Goal: Task Accomplishment & Management: Manage account settings

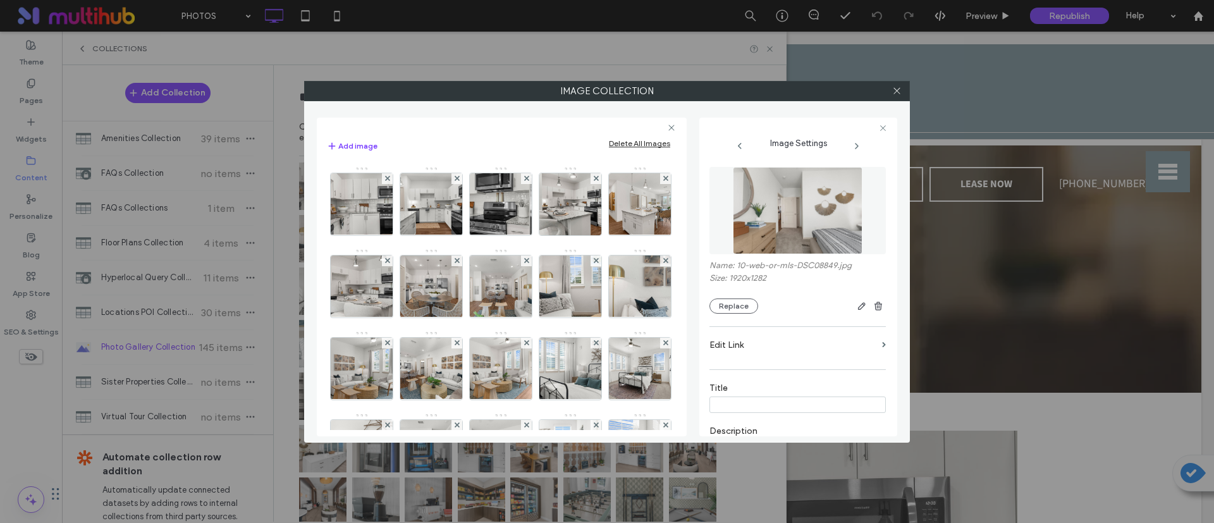
scroll to position [236, 0]
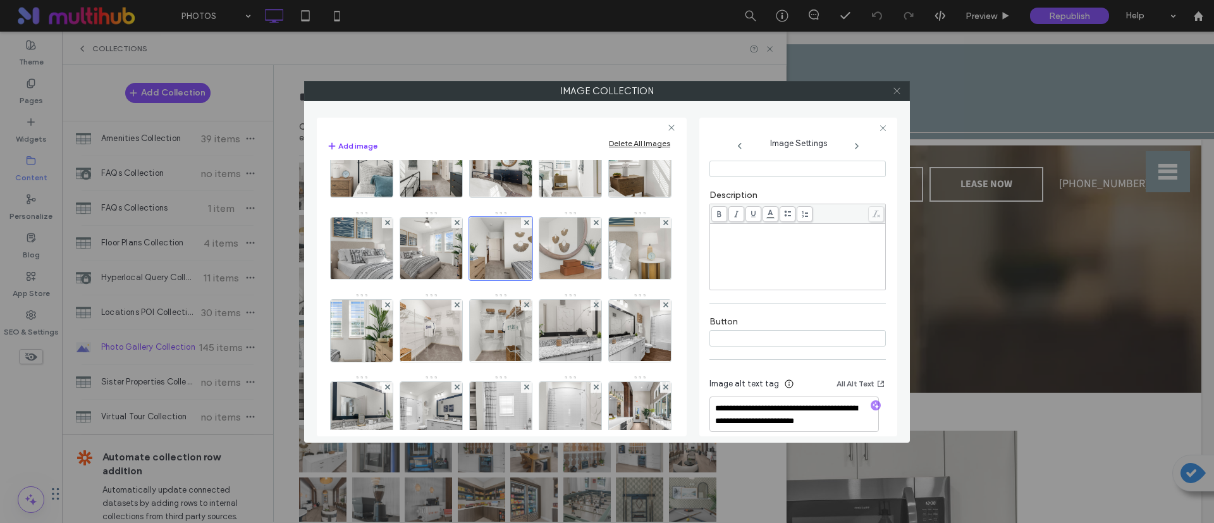
click at [894, 94] on icon at bounding box center [897, 90] width 9 height 9
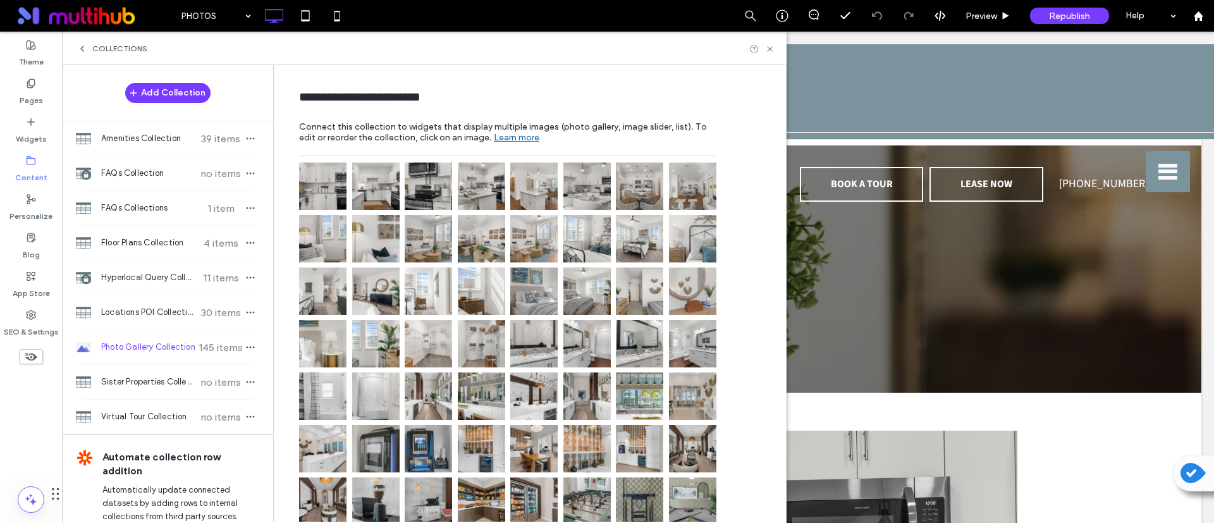
click at [602, 273] on img at bounding box center [587, 291] width 47 height 47
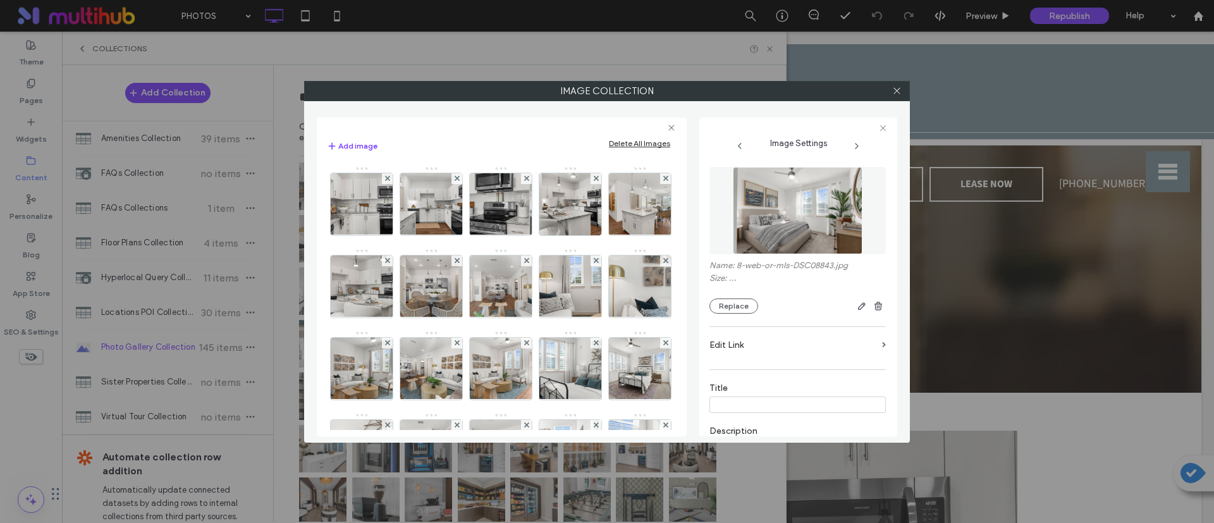
click at [547, 282] on img at bounding box center [501, 287] width 92 height 62
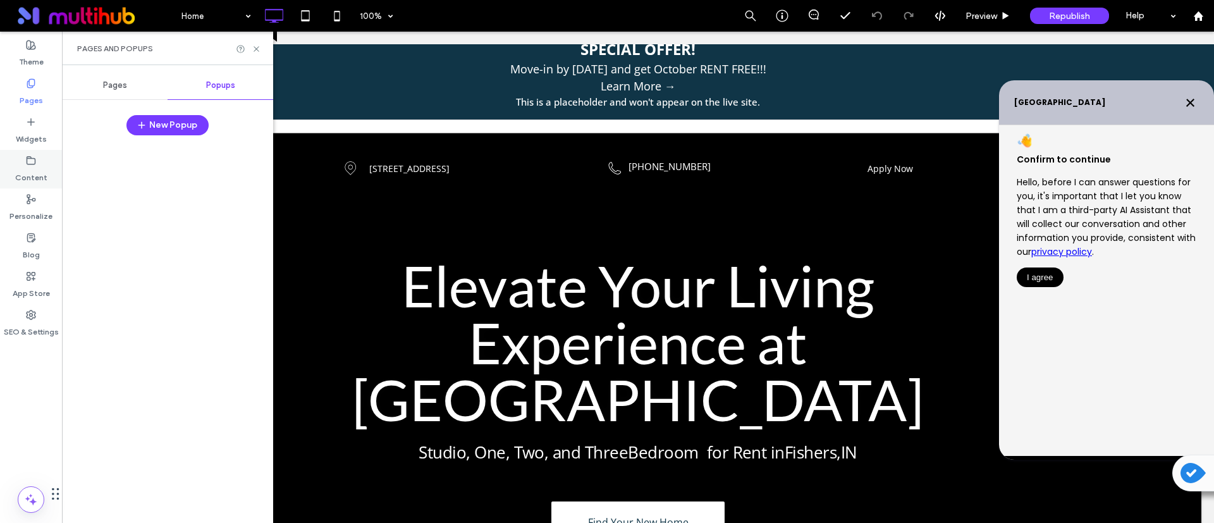
click at [30, 167] on label "Content" at bounding box center [31, 175] width 32 height 18
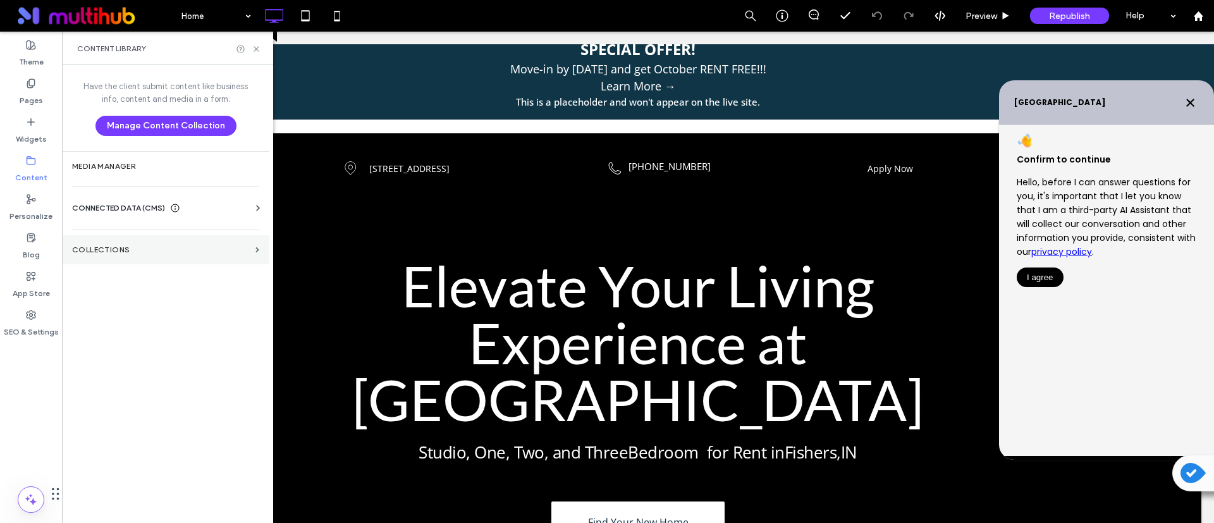
click at [104, 252] on label "Collections" at bounding box center [161, 249] width 178 height 9
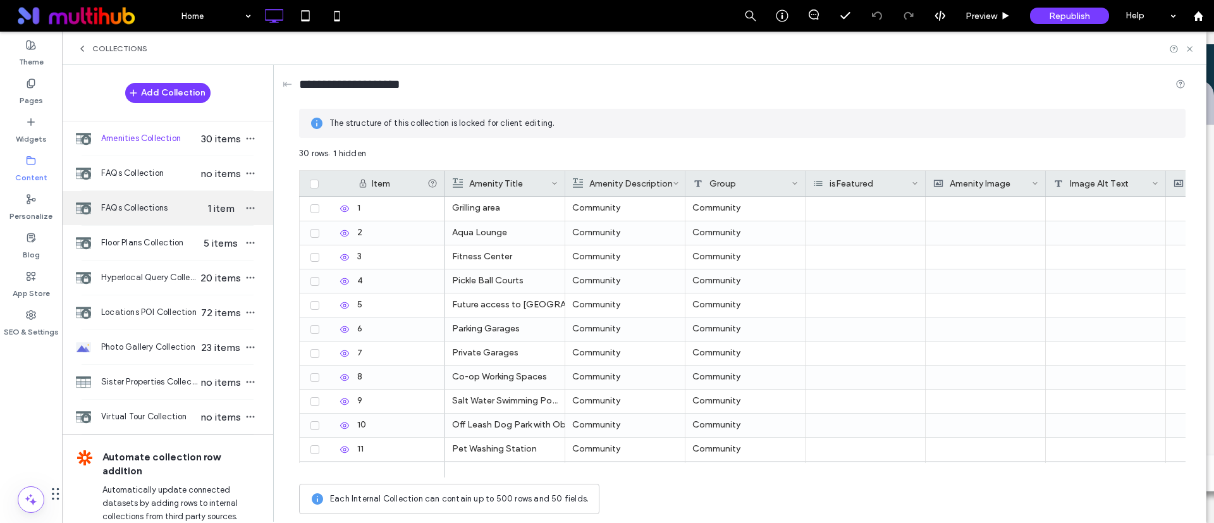
click at [166, 219] on div "FAQs Collections 1 item" at bounding box center [167, 208] width 211 height 34
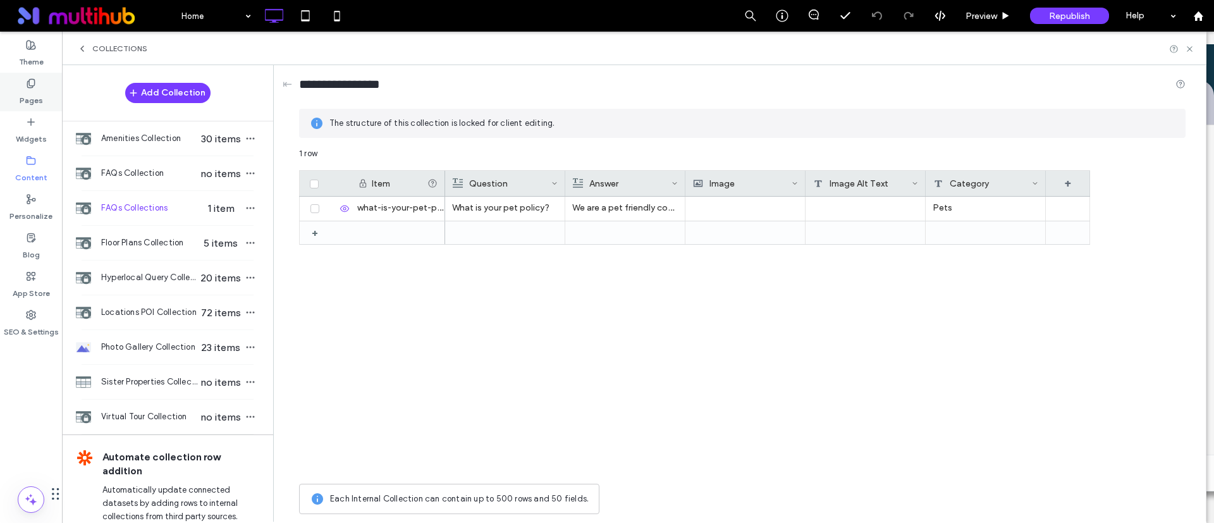
click at [25, 99] on label "Pages" at bounding box center [31, 98] width 23 height 18
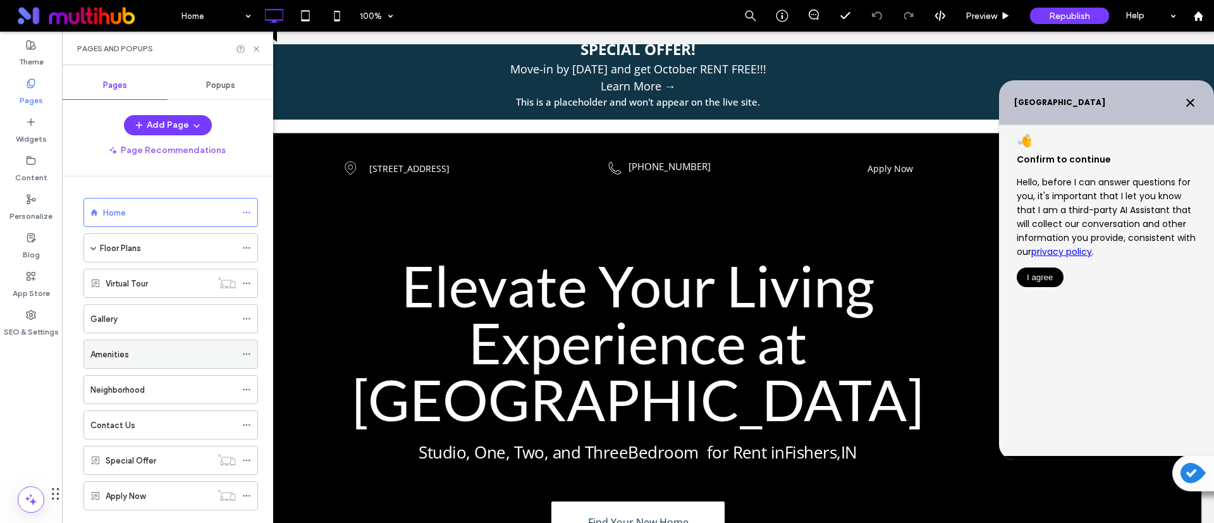
click at [140, 361] on div "Amenities" at bounding box center [162, 354] width 145 height 28
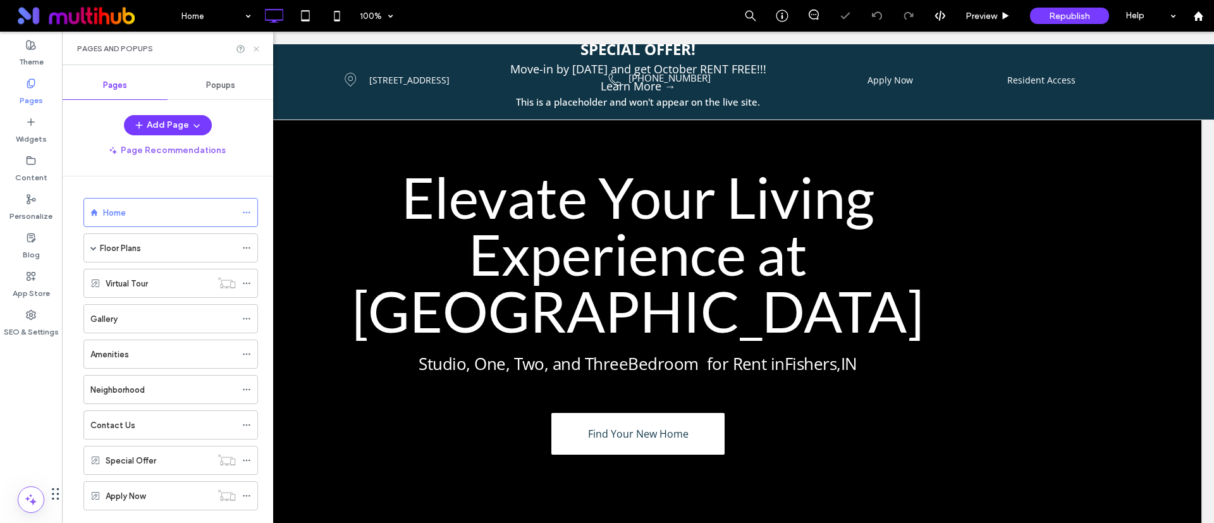
click at [254, 51] on icon at bounding box center [256, 48] width 9 height 9
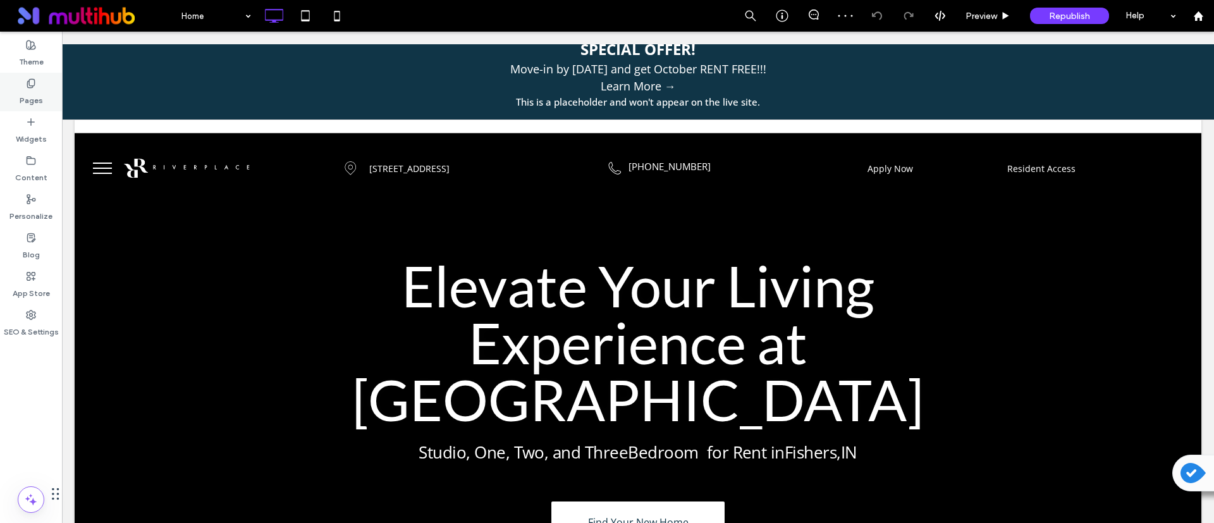
click at [26, 89] on label "Pages" at bounding box center [31, 98] width 23 height 18
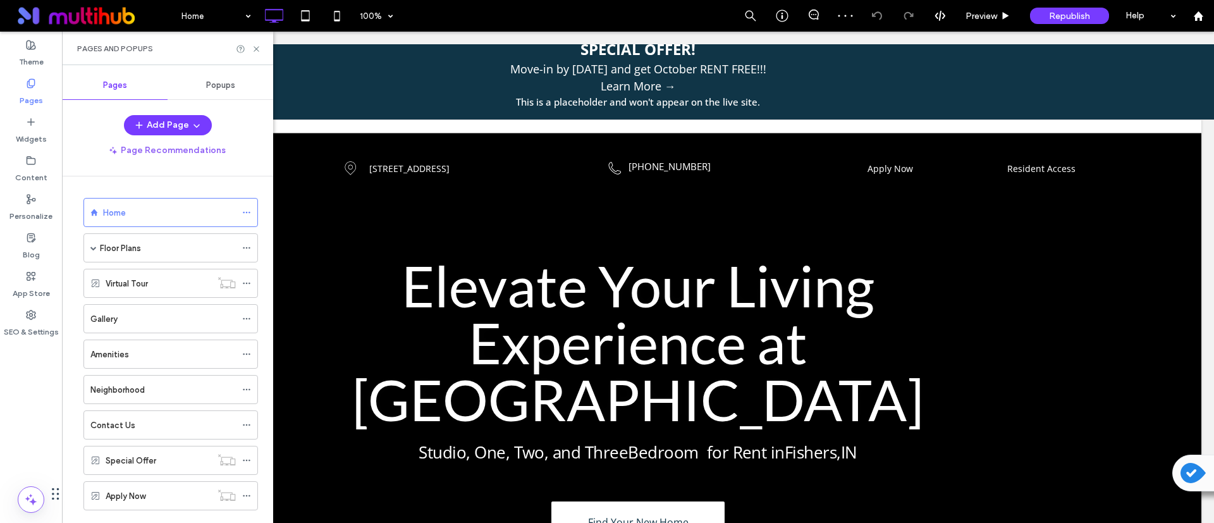
click at [168, 350] on div "Amenities" at bounding box center [162, 354] width 145 height 13
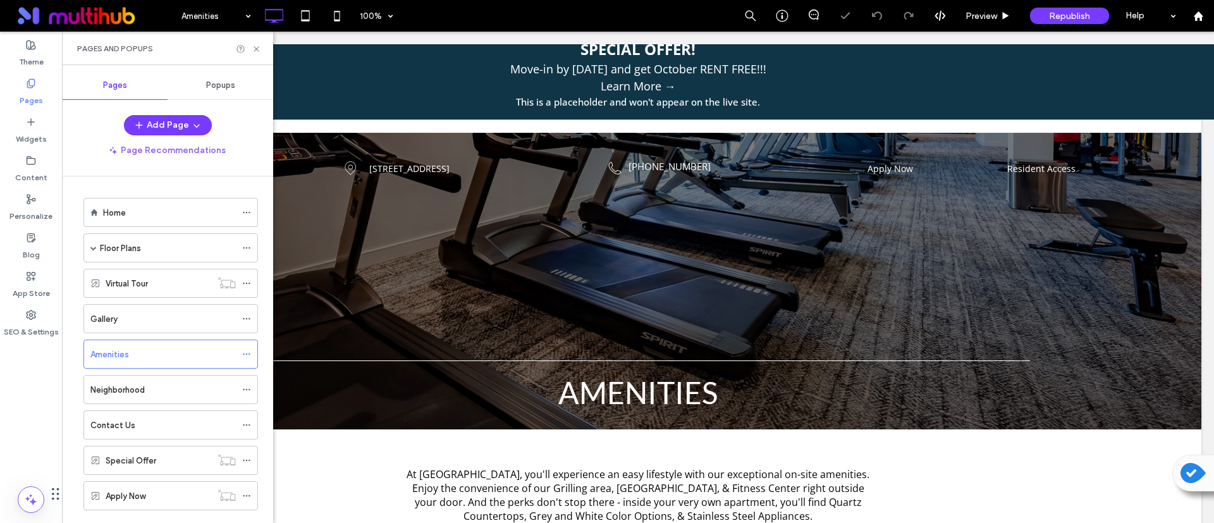
click at [257, 51] on icon at bounding box center [256, 48] width 9 height 9
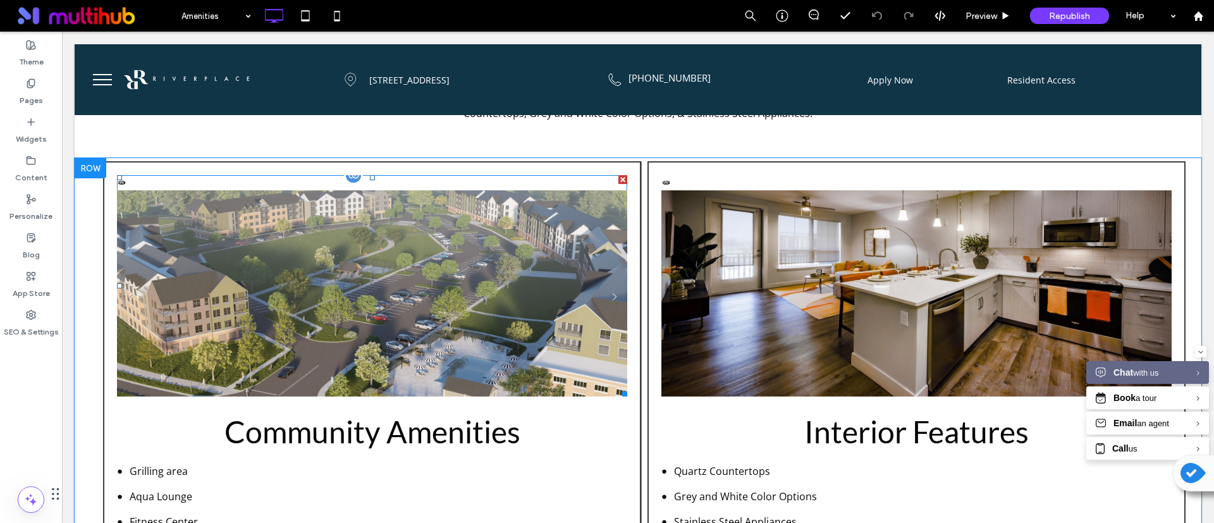
scroll to position [285, 0]
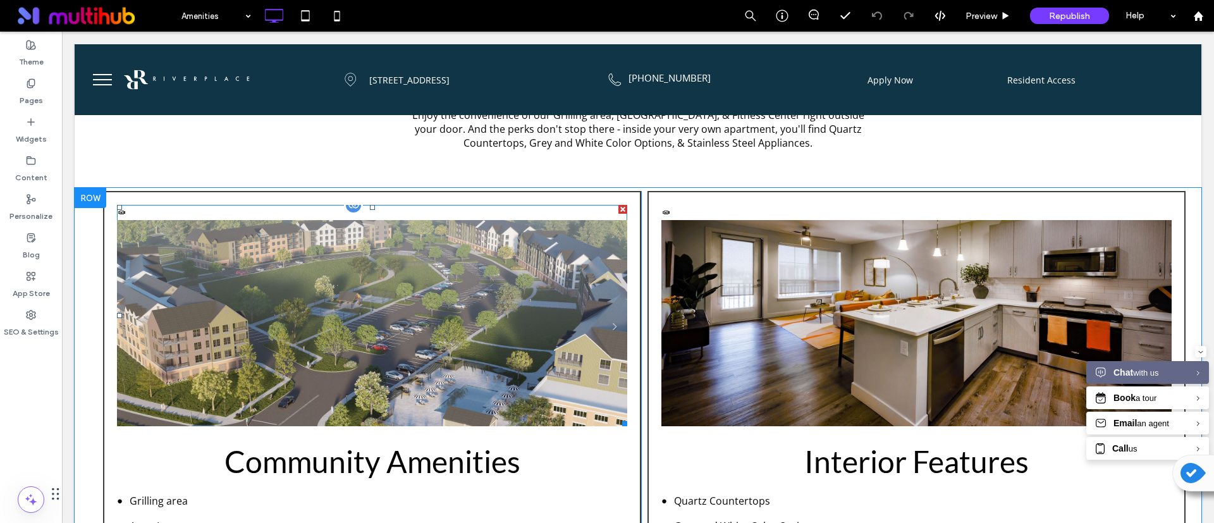
click at [460, 327] on li "Community Featured" at bounding box center [372, 330] width 510 height 221
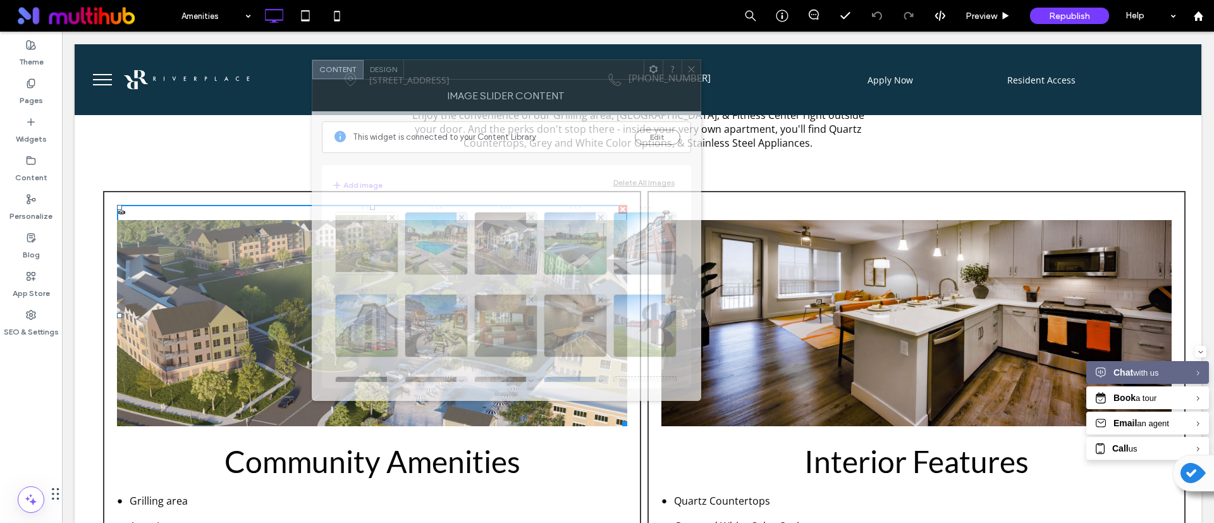
drag, startPoint x: 846, startPoint y: 102, endPoint x: 509, endPoint y: 73, distance: 339.1
click at [509, 72] on div at bounding box center [524, 69] width 240 height 19
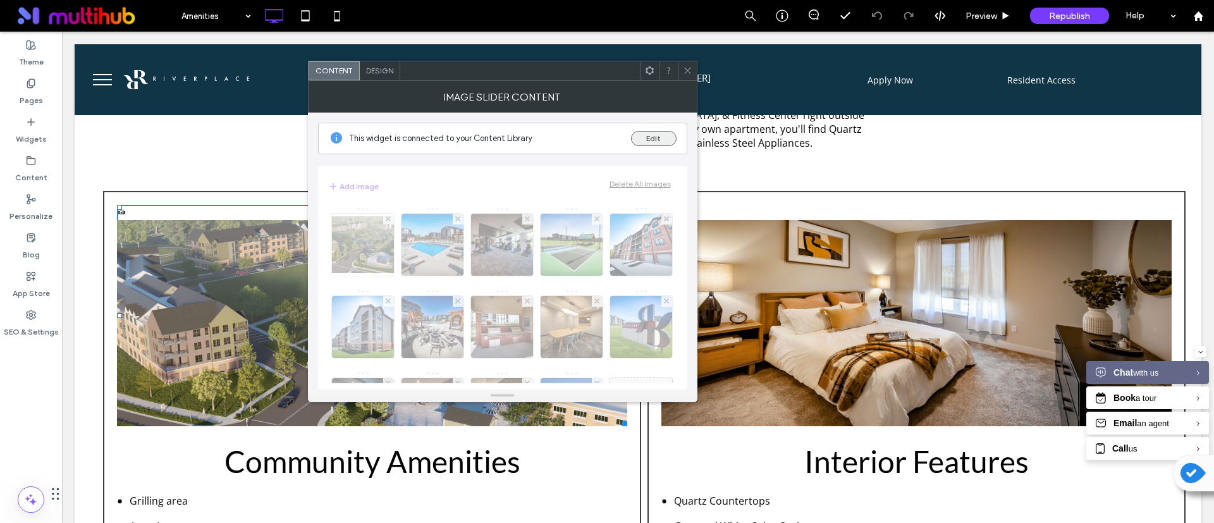
click at [646, 140] on button "Edit" at bounding box center [654, 138] width 46 height 15
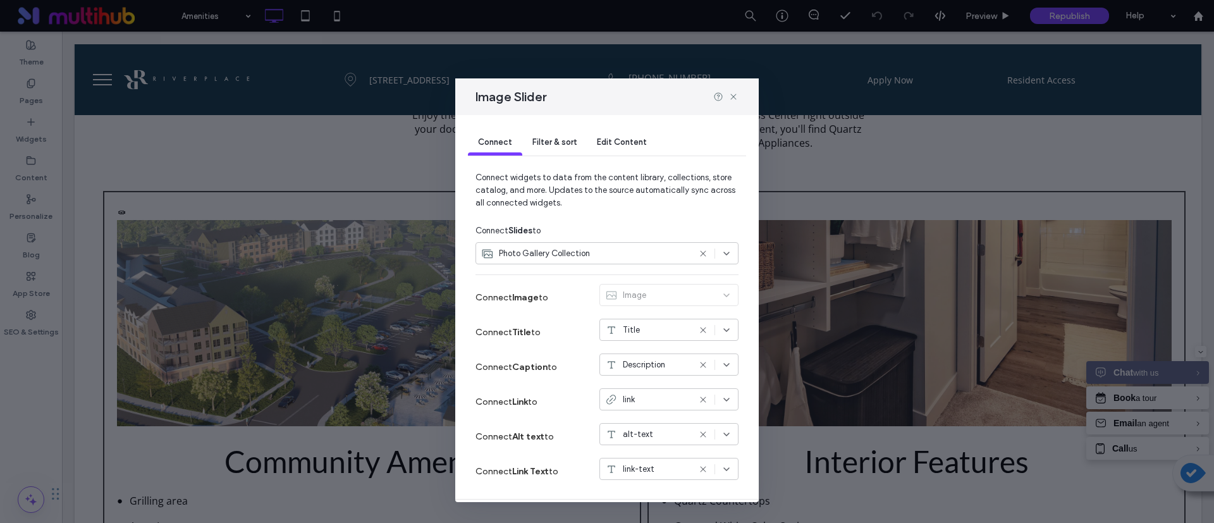
click at [605, 137] on span "Edit Content" at bounding box center [622, 141] width 50 height 9
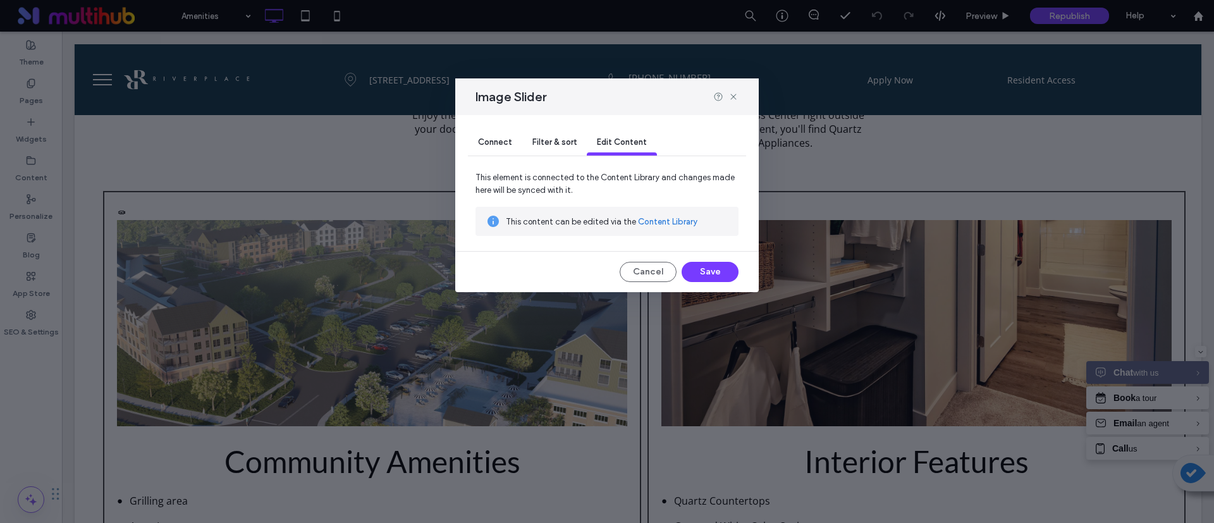
click at [576, 136] on div "Filter & sort" at bounding box center [554, 142] width 65 height 25
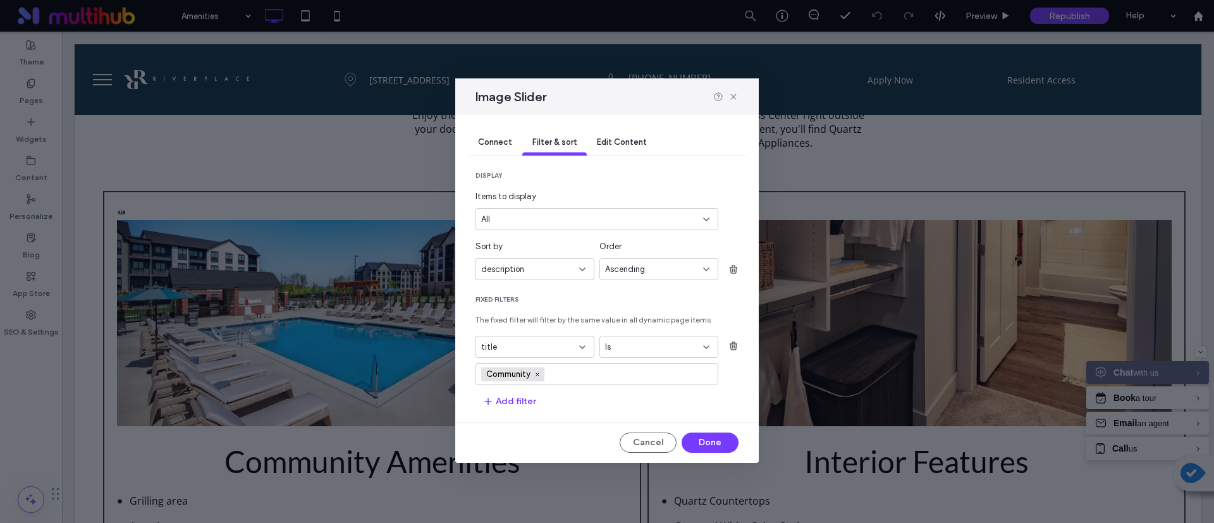
click at [506, 145] on span "Connect" at bounding box center [495, 141] width 34 height 9
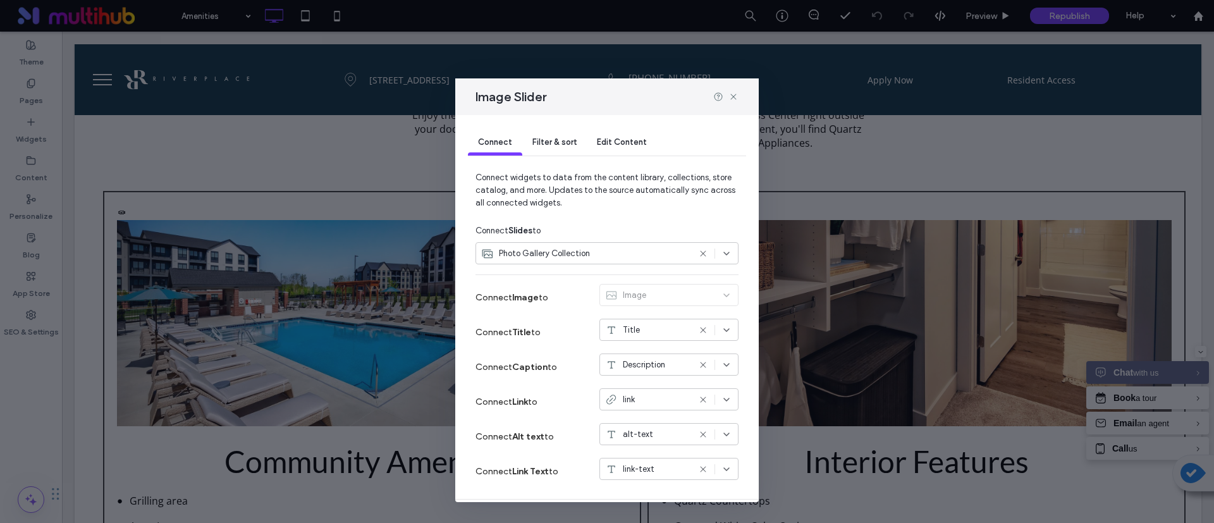
click at [557, 133] on div "Filter & sort" at bounding box center [554, 142] width 65 height 25
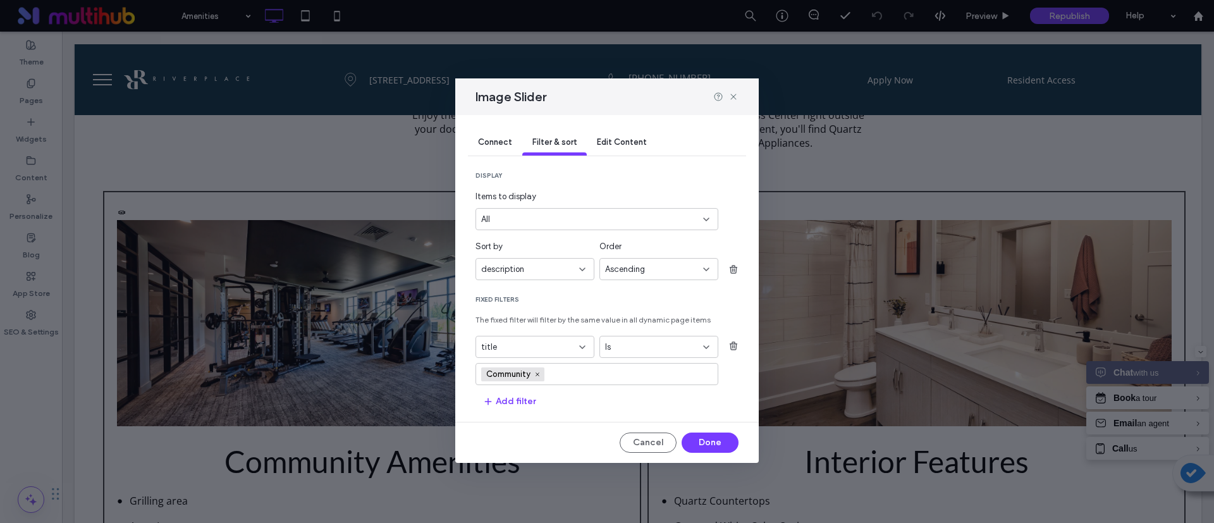
click at [634, 346] on div "Is" at bounding box center [651, 347] width 92 height 13
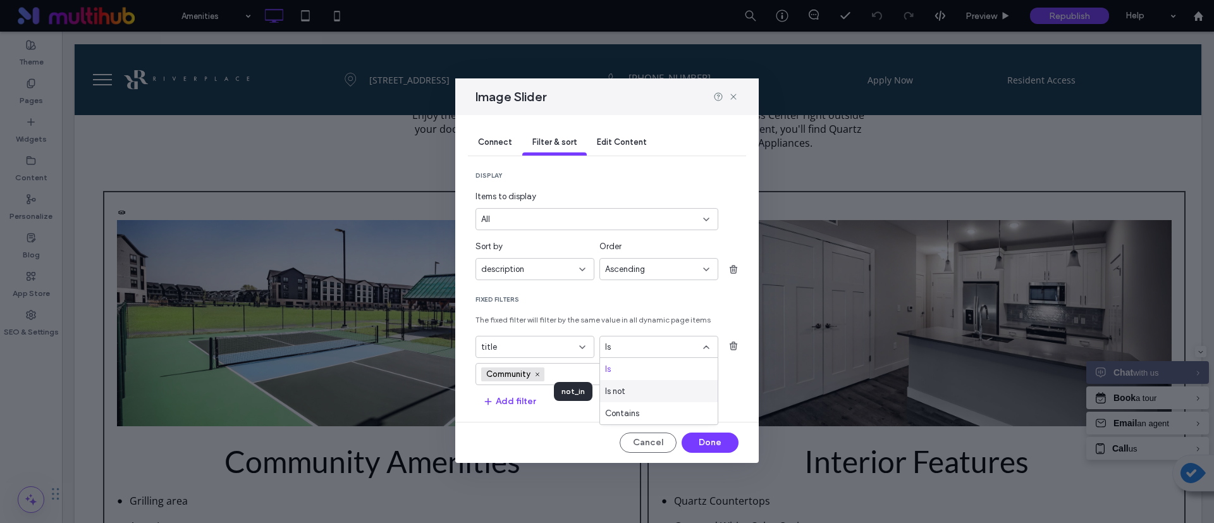
click at [636, 390] on div "Is not" at bounding box center [659, 391] width 118 height 22
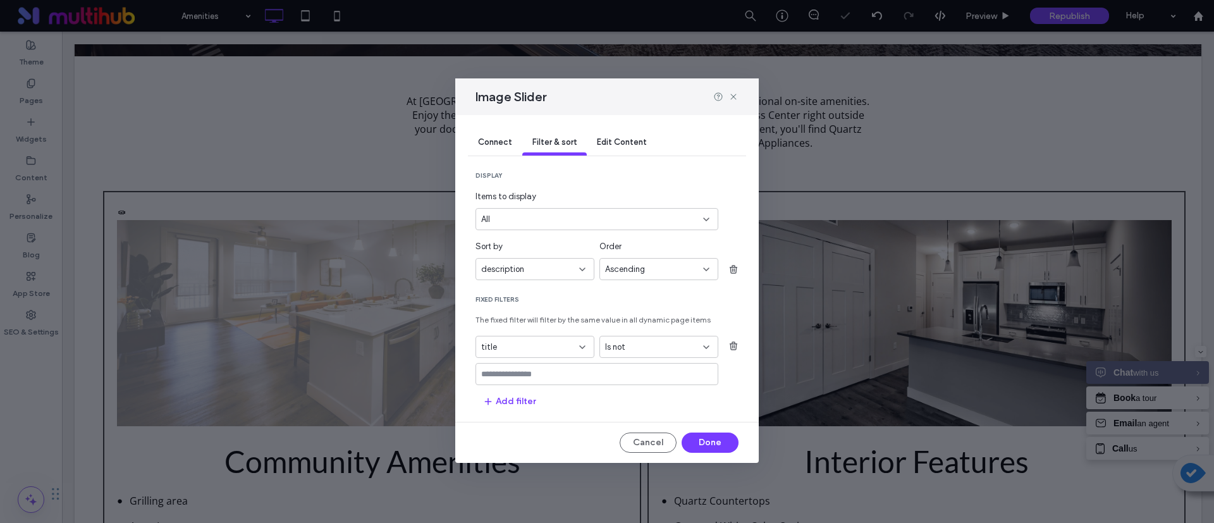
click at [615, 374] on input "values-textbox" at bounding box center [592, 374] width 222 height 10
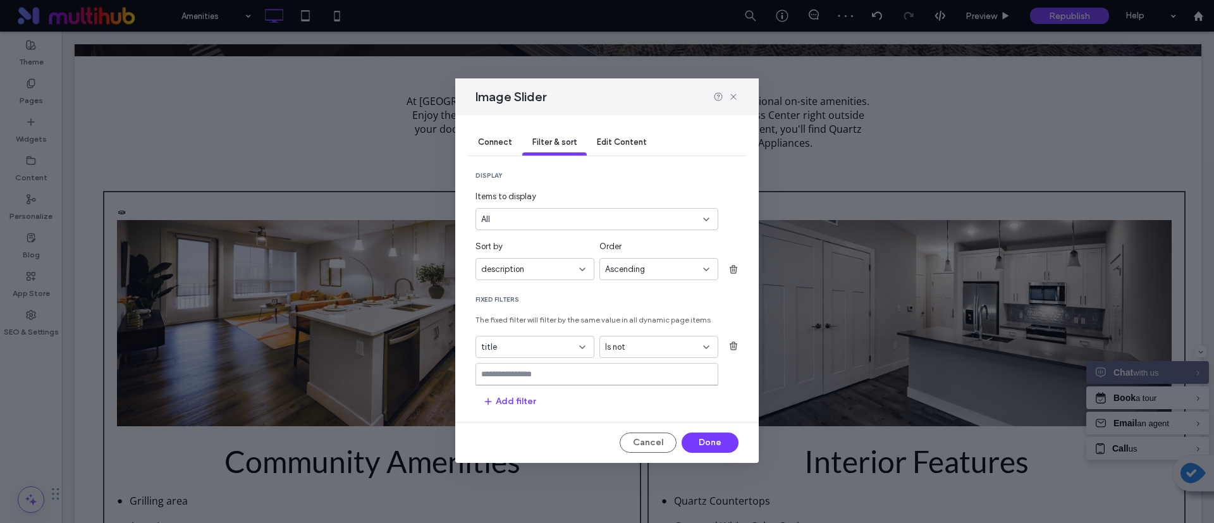
click at [615, 374] on input "values-textbox" at bounding box center [592, 374] width 222 height 10
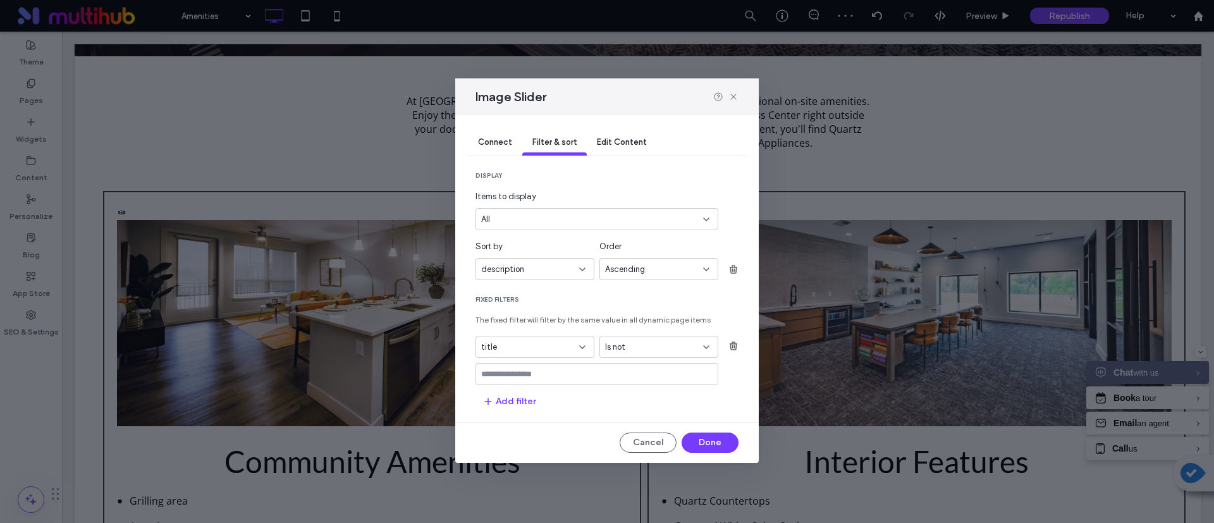
click at [615, 374] on input "values-textbox" at bounding box center [592, 374] width 222 height 10
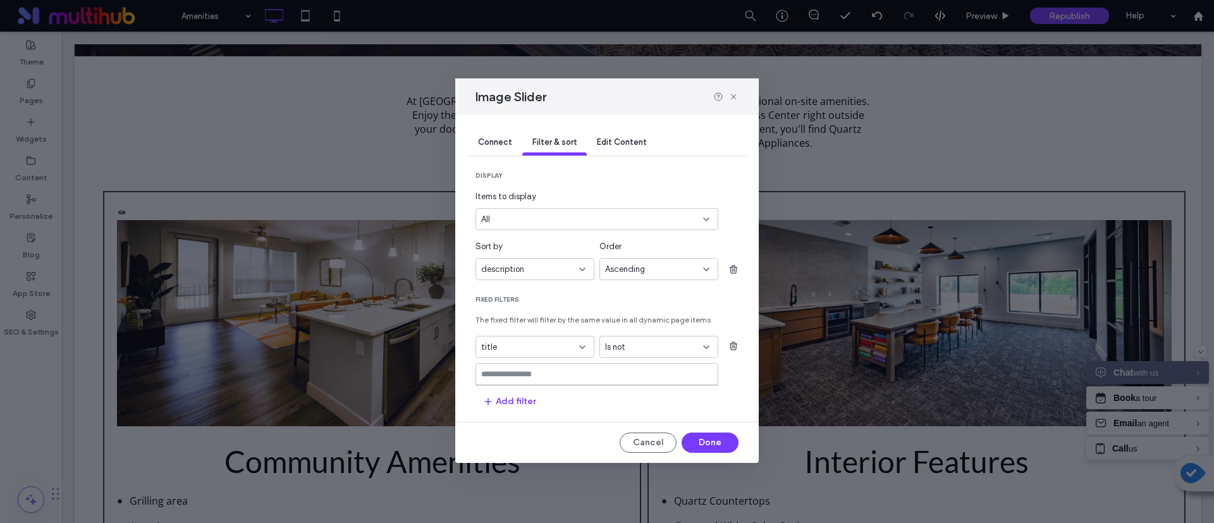
click at [572, 338] on div "title" at bounding box center [535, 347] width 119 height 22
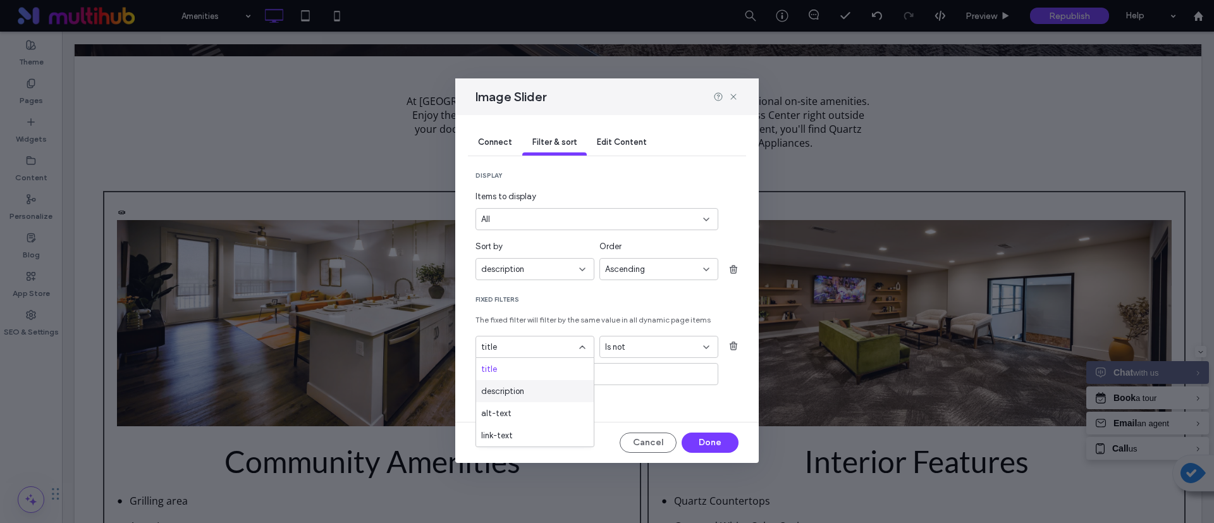
click at [547, 390] on div "description" at bounding box center [535, 391] width 118 height 22
click at [597, 373] on input "values-textbox" at bounding box center [592, 374] width 222 height 10
click at [732, 268] on icon "button" at bounding box center [734, 269] width 10 height 10
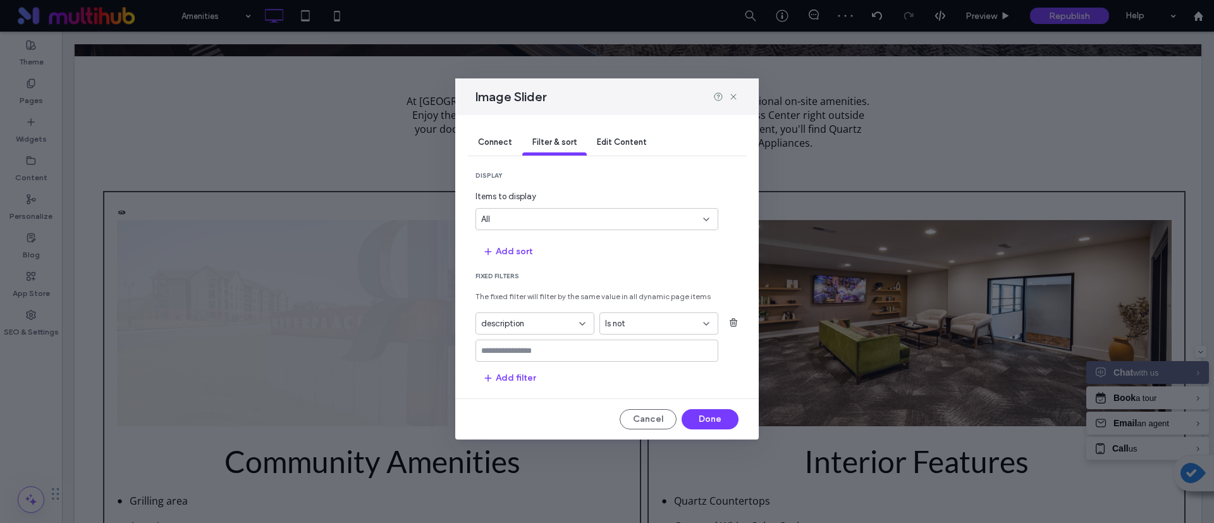
click at [567, 353] on input "values-textbox" at bounding box center [592, 351] width 222 height 10
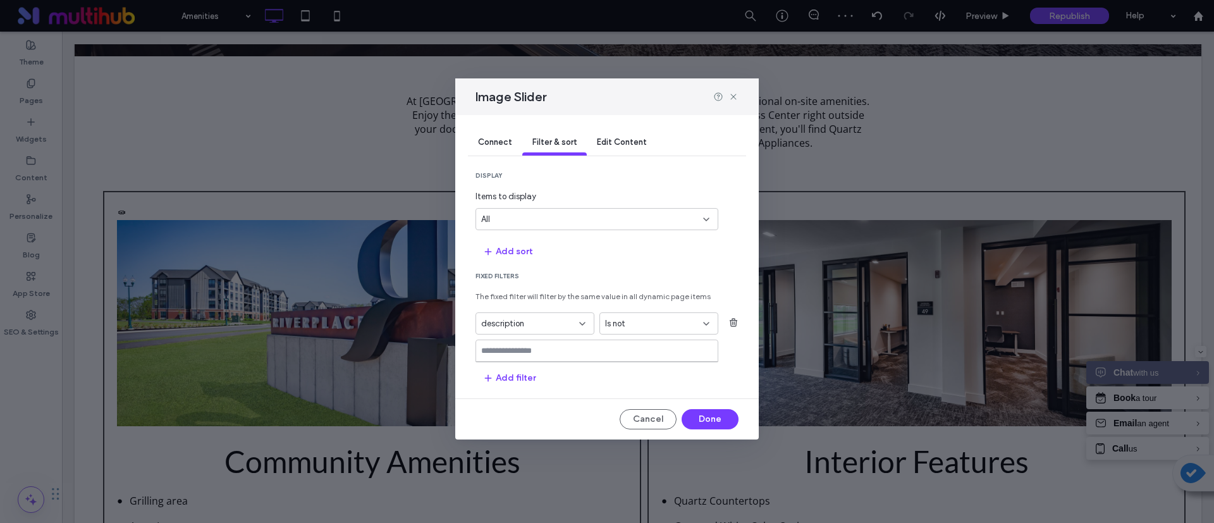
click at [567, 353] on input "values-textbox" at bounding box center [592, 351] width 222 height 10
click at [30, 89] on div "Image Slider Connect Filter & sort Edit Content display Items to display All Ad…" at bounding box center [607, 261] width 1214 height 523
click at [735, 97] on icon at bounding box center [734, 97] width 10 height 10
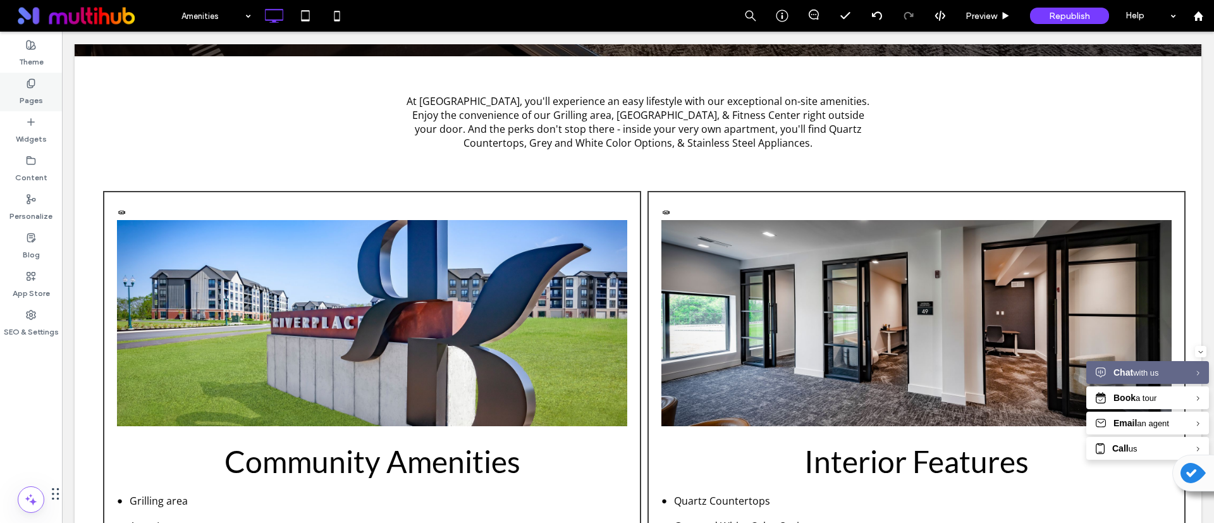
click at [20, 92] on label "Pages" at bounding box center [31, 98] width 23 height 18
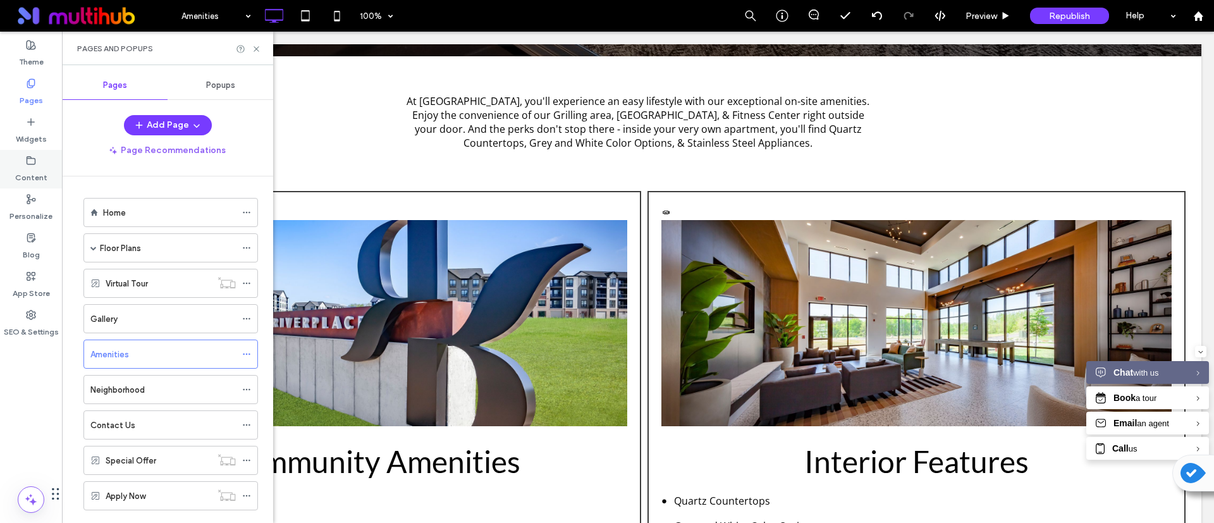
click at [37, 171] on label "Content" at bounding box center [31, 175] width 32 height 18
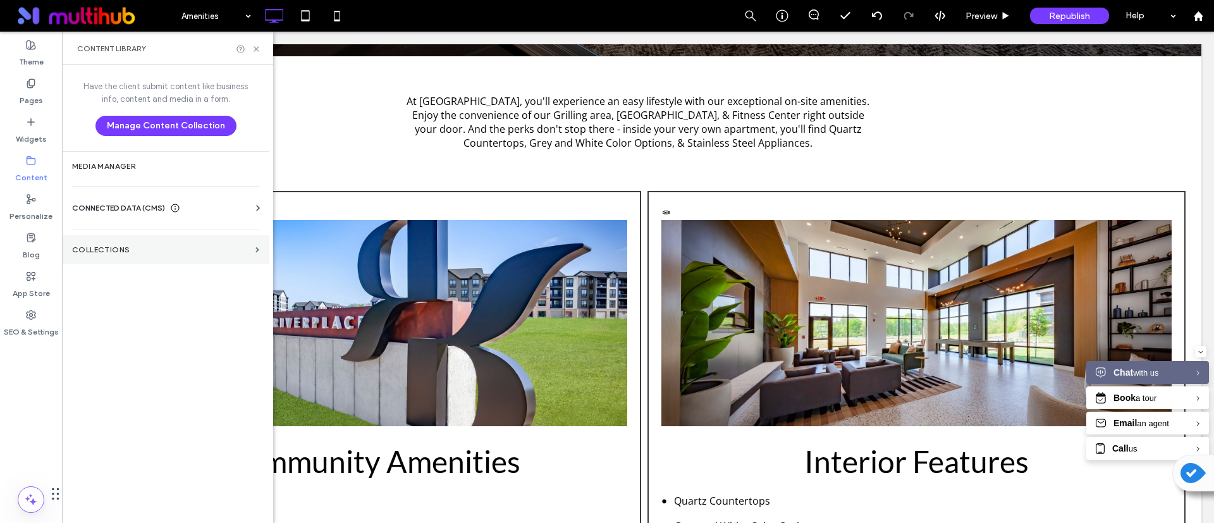
click at [105, 240] on section "Collections" at bounding box center [165, 249] width 207 height 29
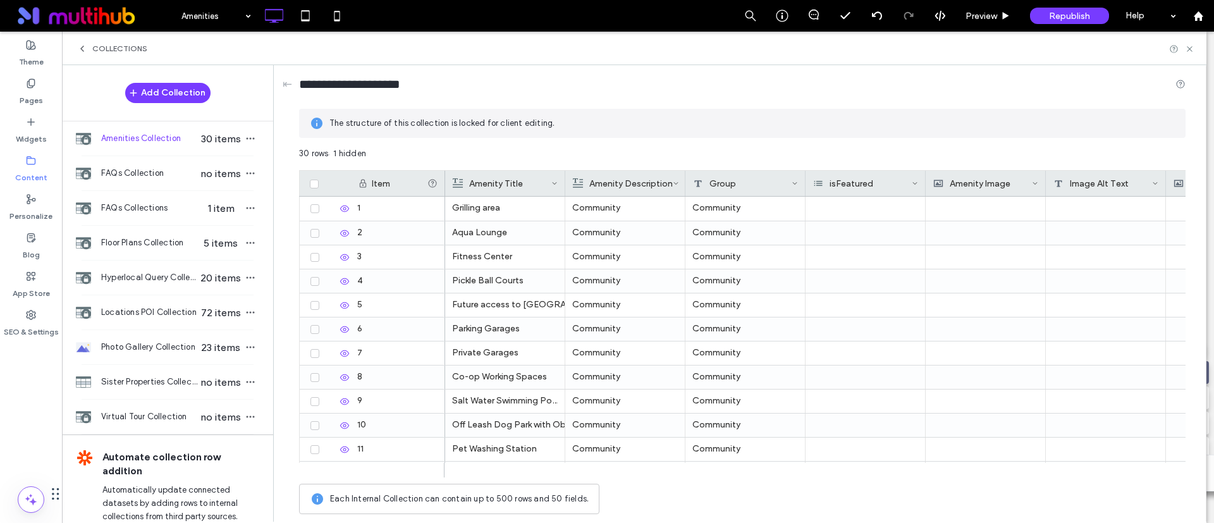
click at [105, 239] on span "Floor Plans Collection" at bounding box center [149, 243] width 97 height 13
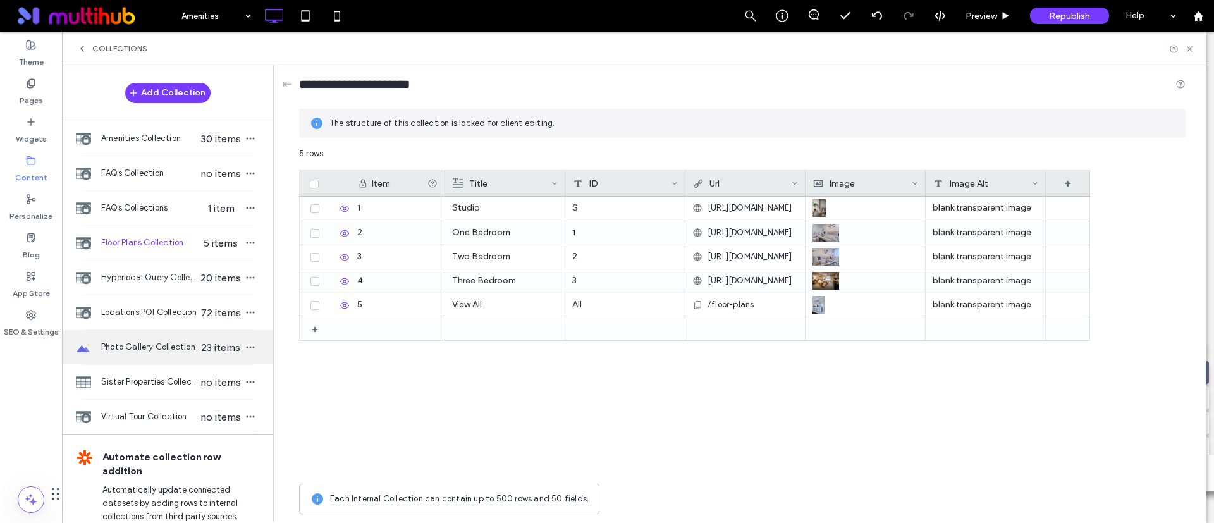
click at [150, 349] on span "Photo Gallery Collection" at bounding box center [149, 347] width 97 height 13
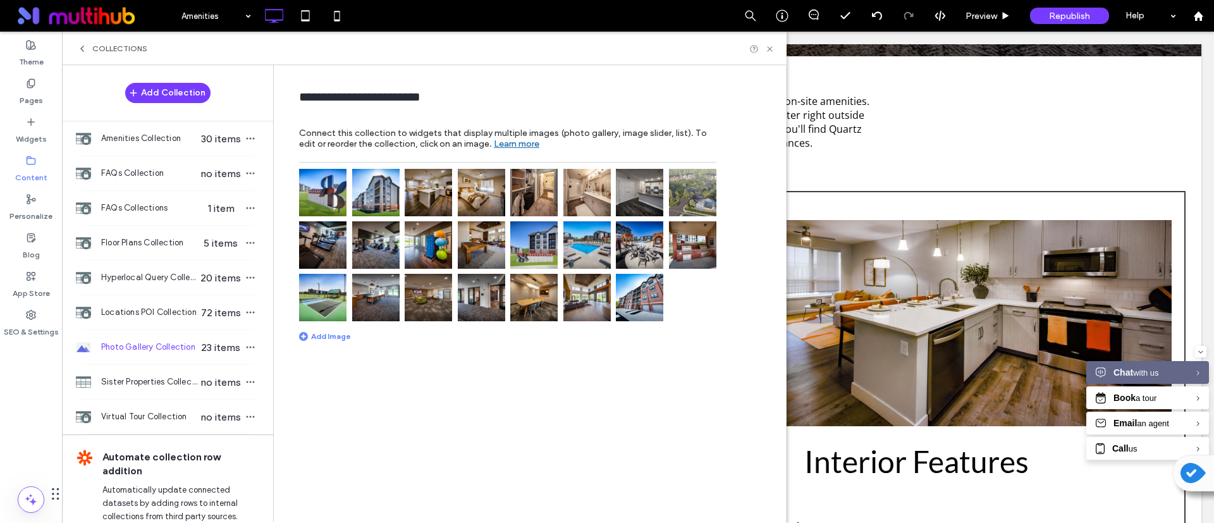
click at [333, 231] on img at bounding box center [322, 244] width 47 height 47
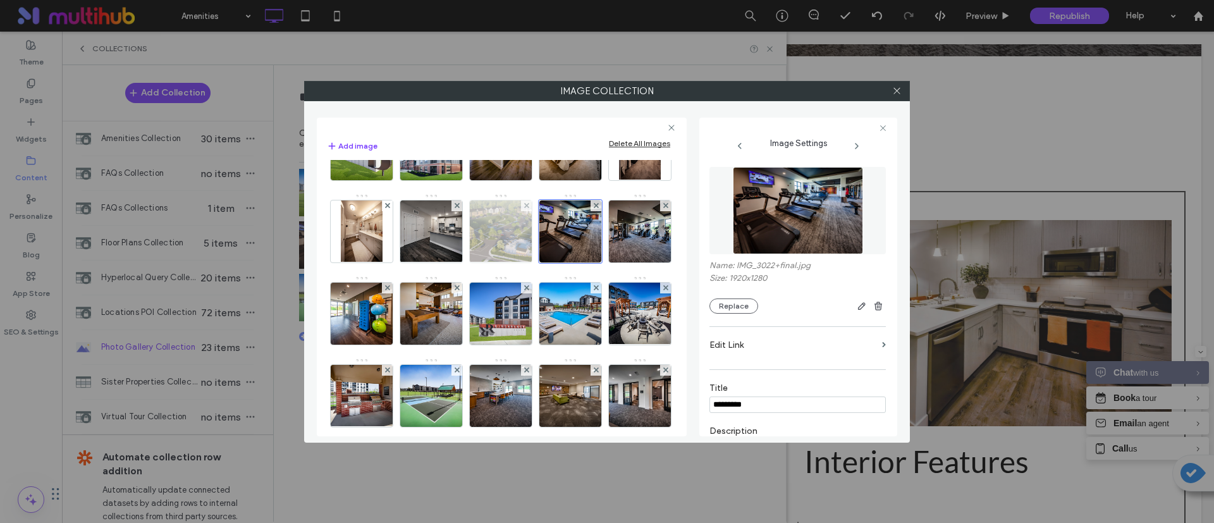
scroll to position [47, 0]
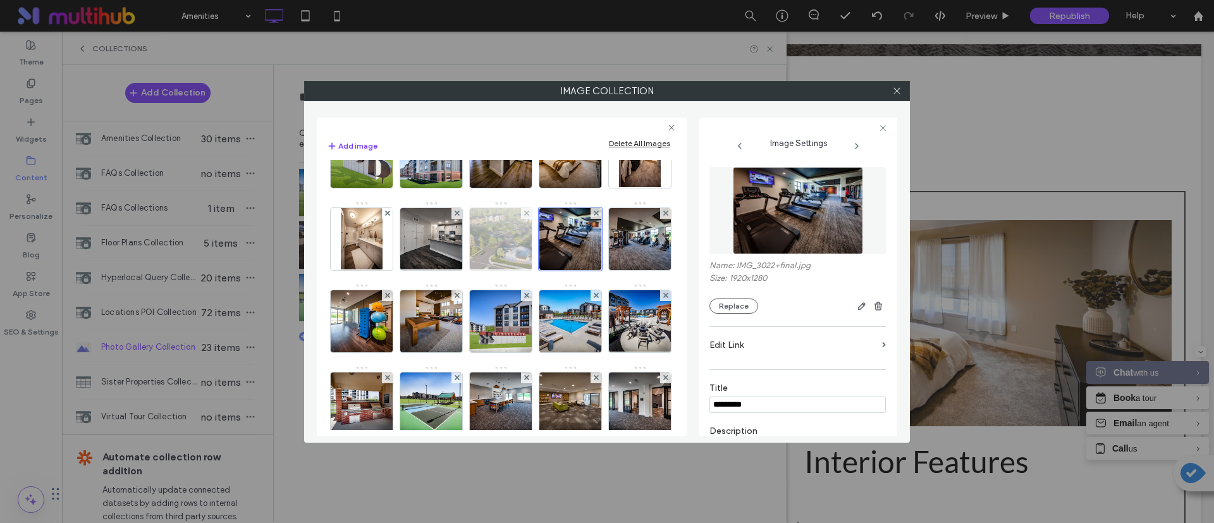
click at [556, 254] on img at bounding box center [501, 239] width 110 height 62
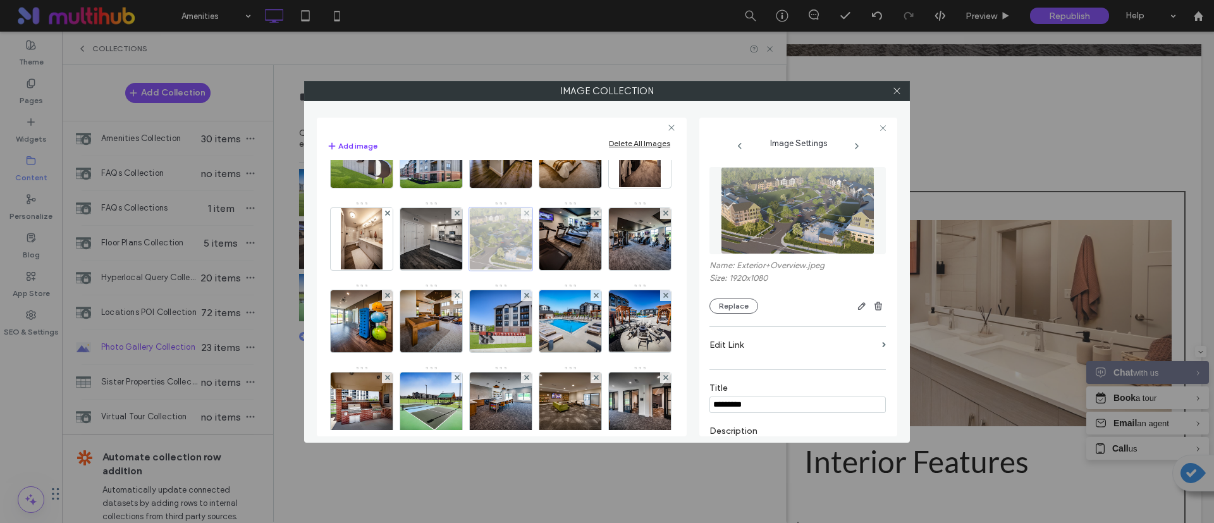
click at [533, 242] on div at bounding box center [500, 238] width 63 height 63
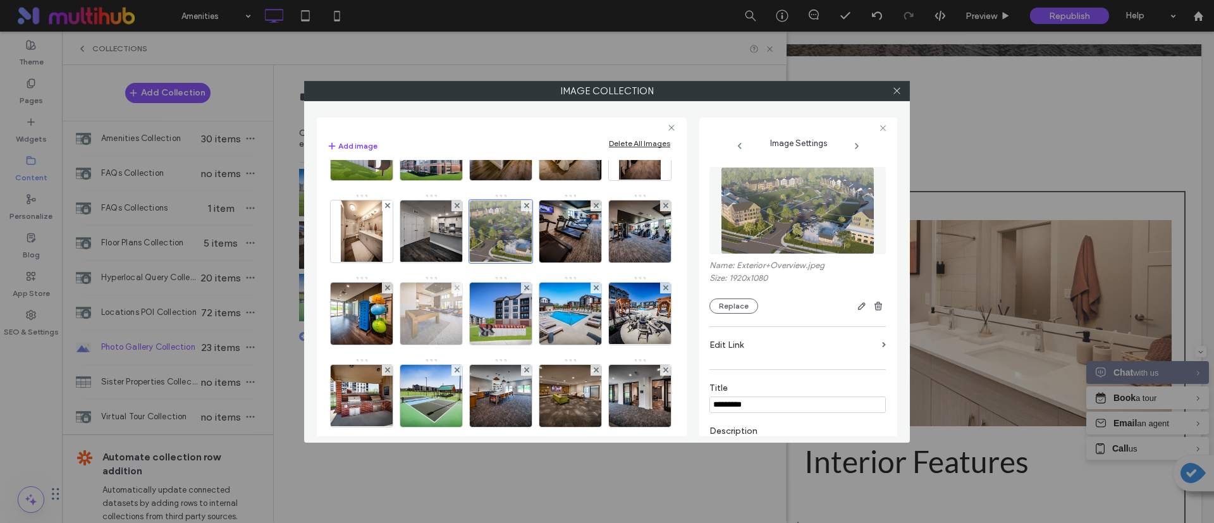
scroll to position [0, 0]
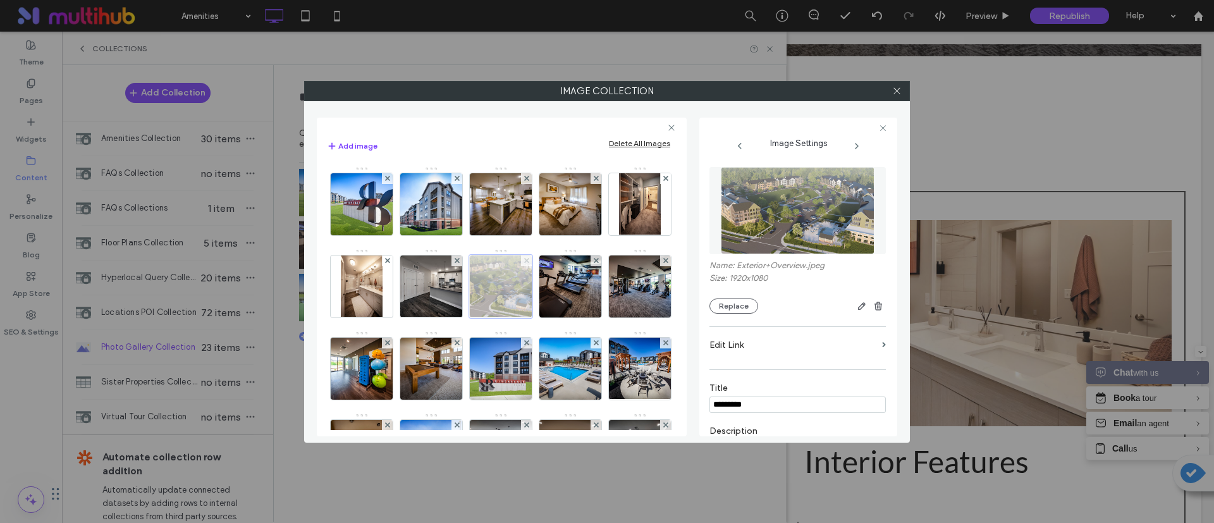
click at [529, 259] on icon at bounding box center [526, 260] width 5 height 5
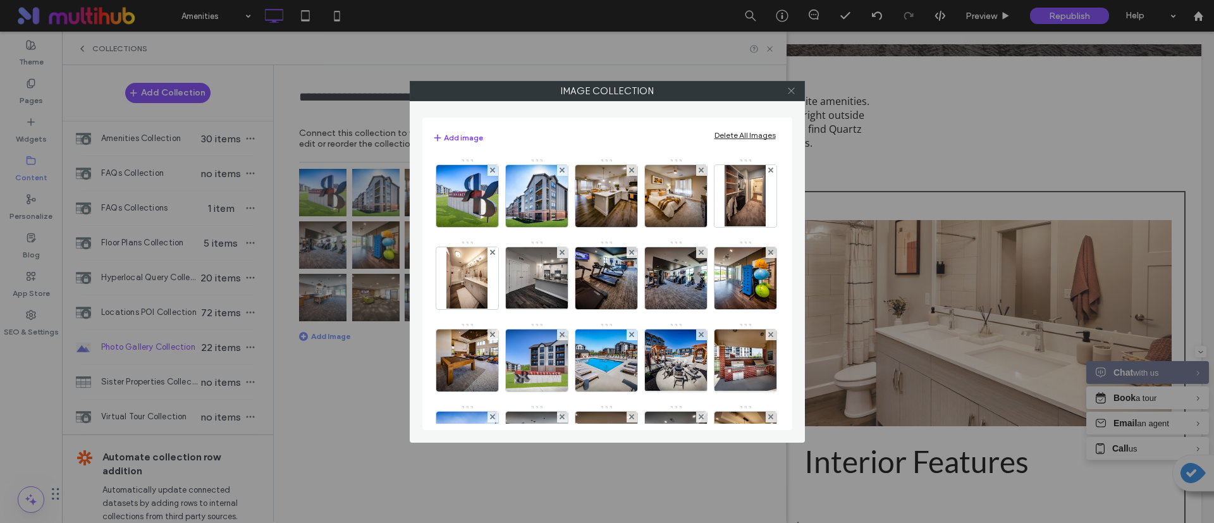
click at [789, 89] on icon at bounding box center [791, 90] width 9 height 9
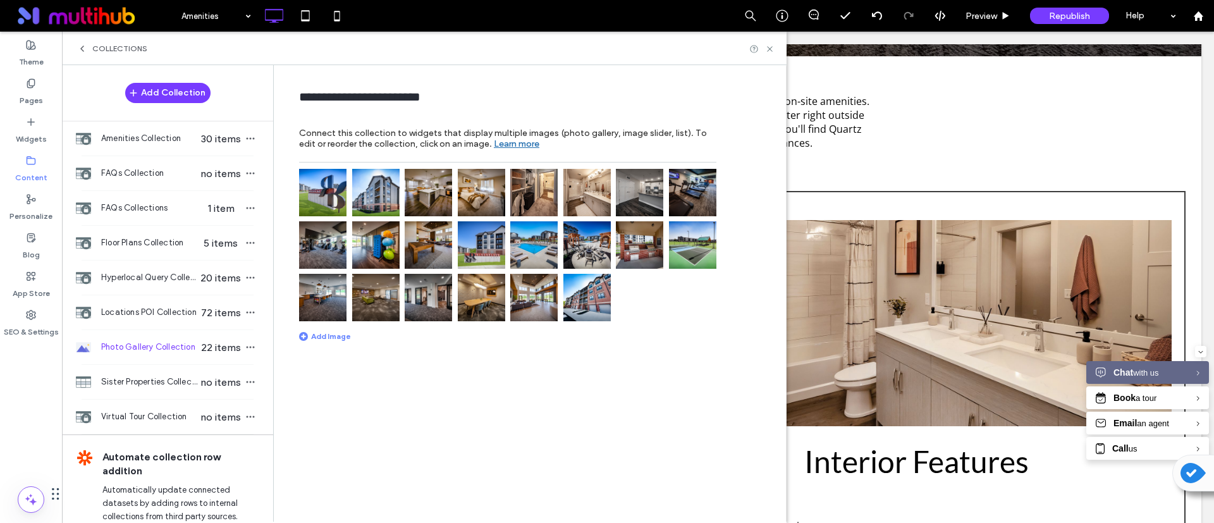
click at [544, 402] on div "**********" at bounding box center [533, 292] width 506 height 455
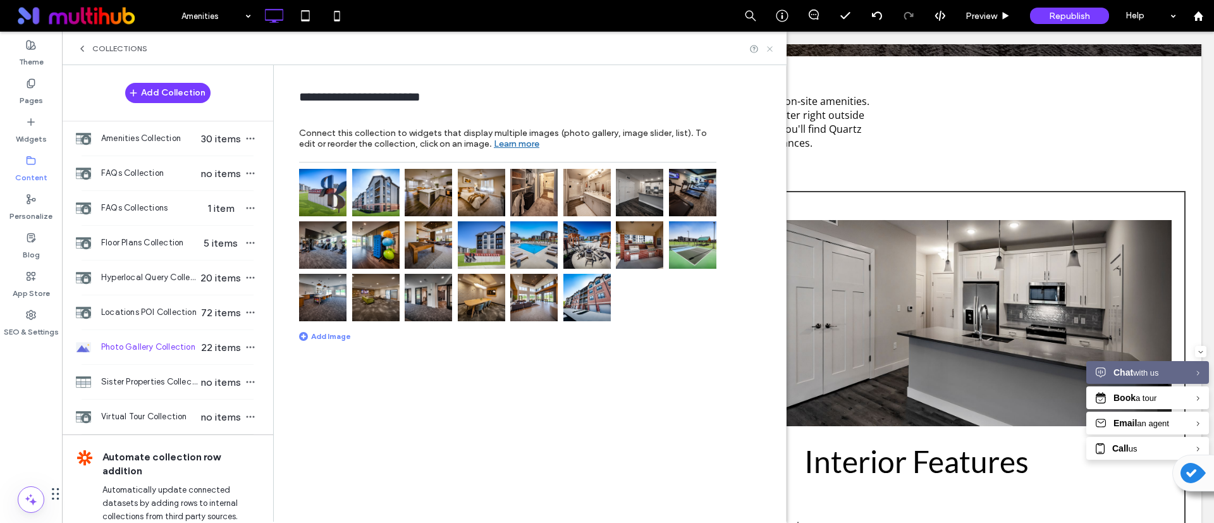
click at [772, 49] on icon at bounding box center [769, 48] width 9 height 9
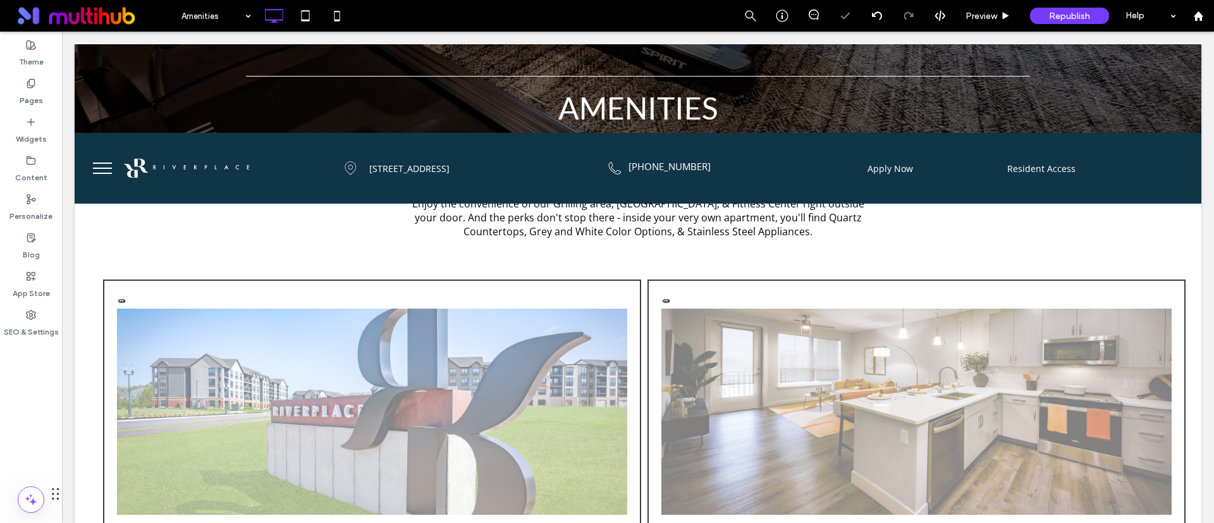
scroll to position [285, 0]
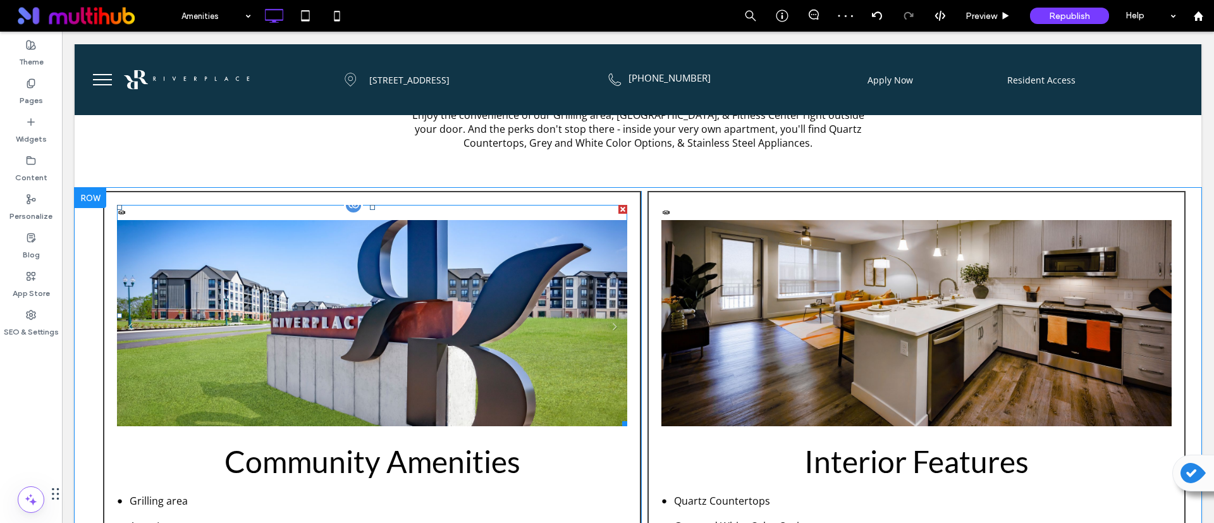
click at [383, 321] on li "Community" at bounding box center [372, 330] width 510 height 221
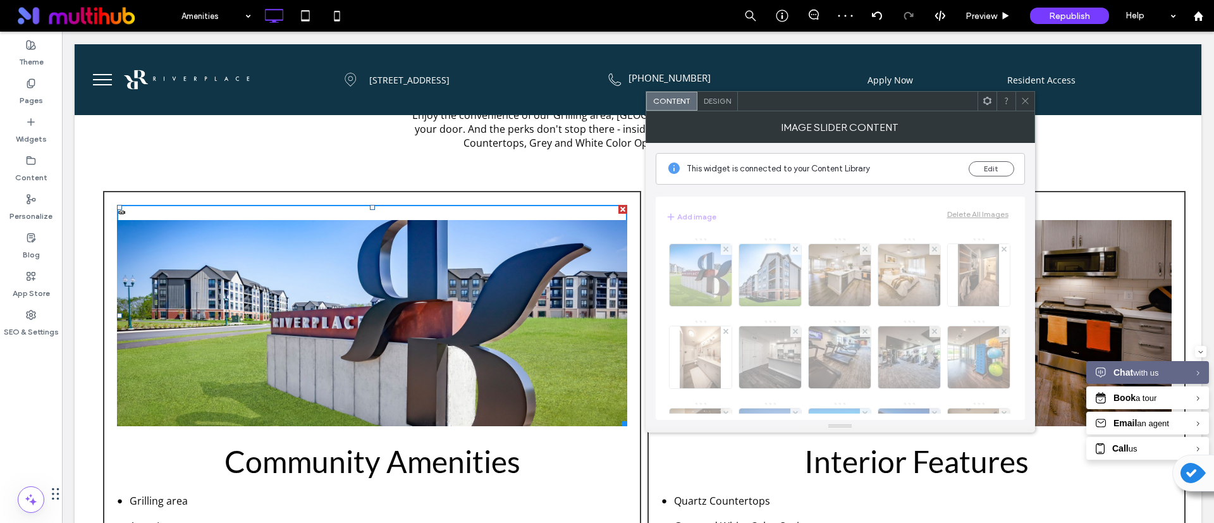
click at [990, 104] on icon at bounding box center [987, 100] width 9 height 9
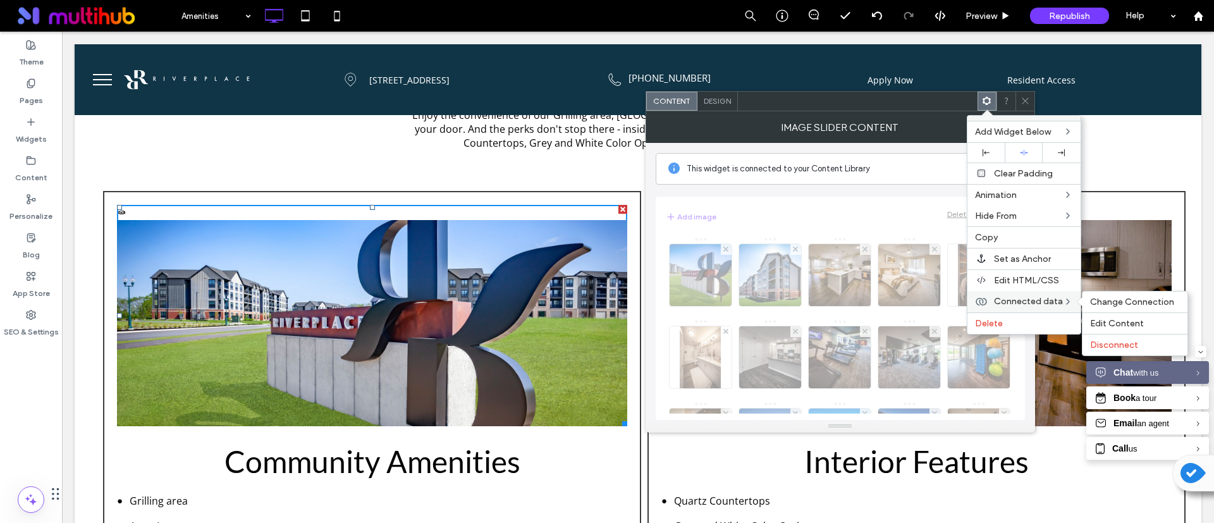
click at [1059, 297] on span "Connected data" at bounding box center [1028, 301] width 69 height 11
click at [1135, 321] on span "Edit Content" at bounding box center [1118, 323] width 54 height 11
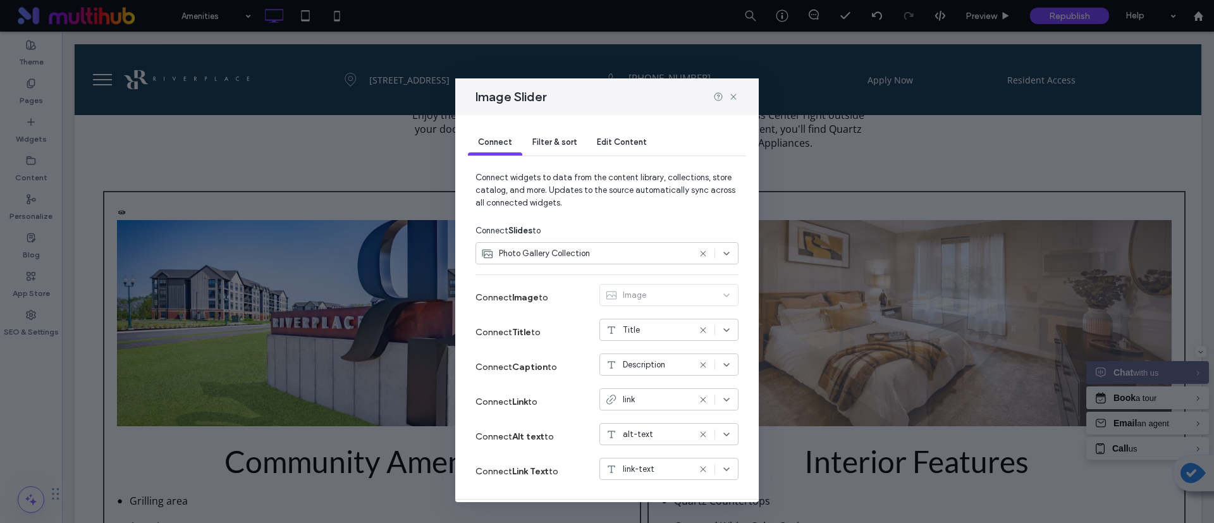
click at [572, 148] on div "Filter & sort" at bounding box center [554, 142] width 65 height 25
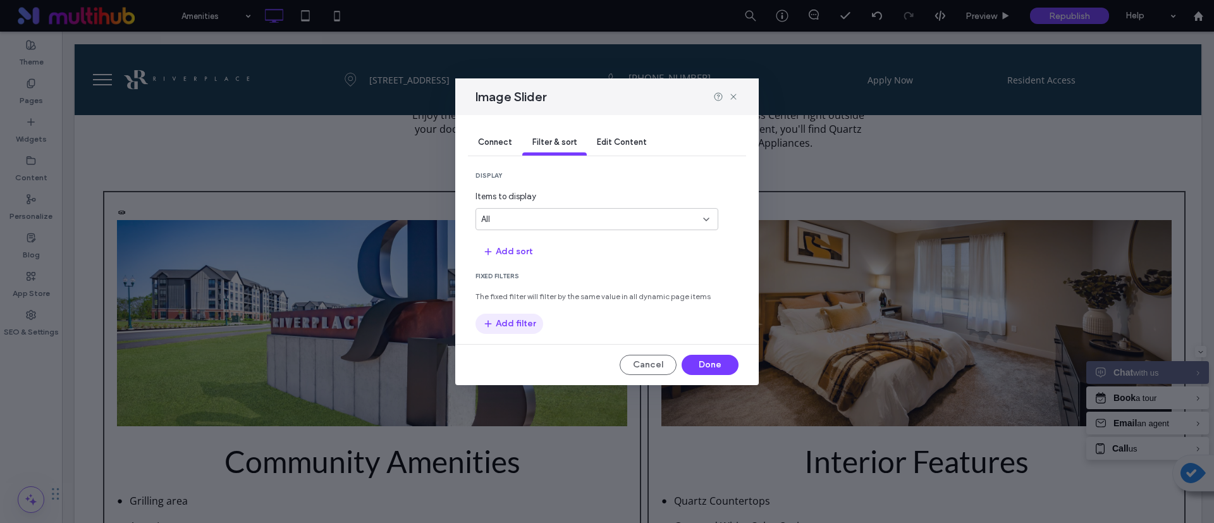
click at [519, 325] on button "Add filter" at bounding box center [510, 324] width 68 height 20
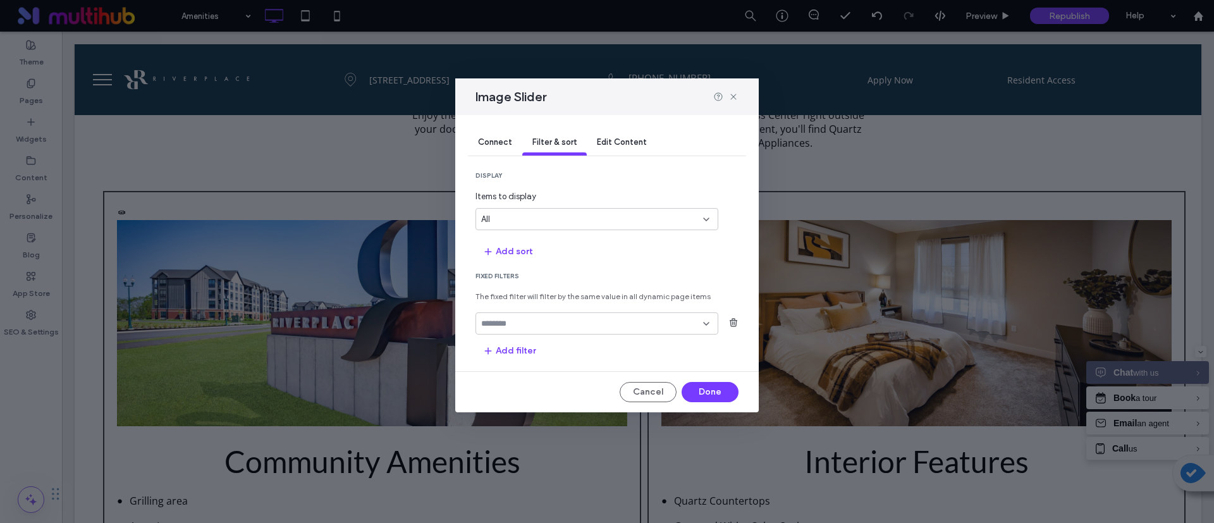
click at [524, 331] on div at bounding box center [597, 323] width 243 height 22
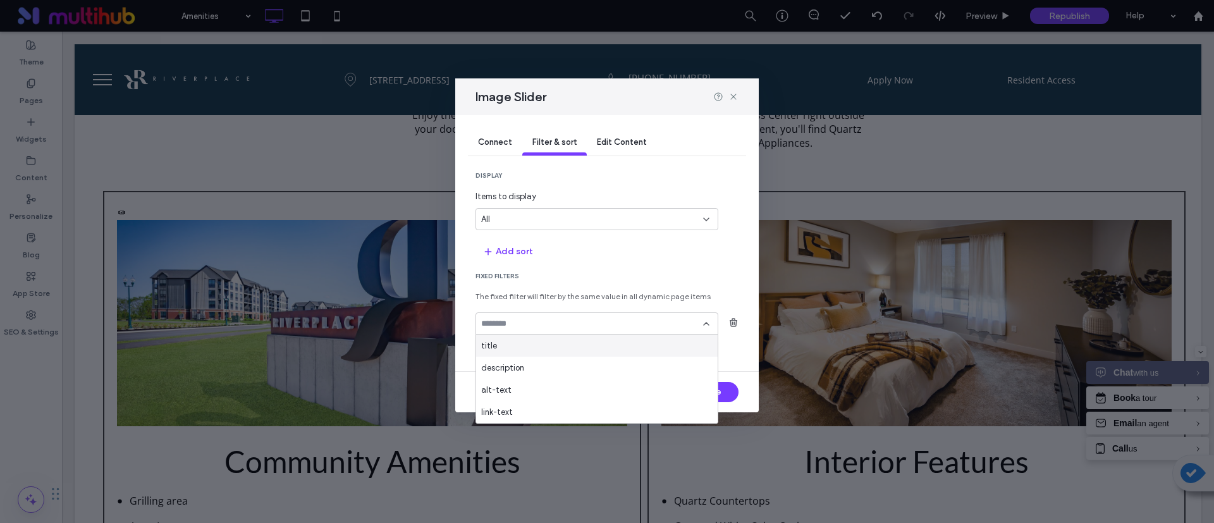
click at [529, 322] on input "fields-dropdown" at bounding box center [592, 324] width 222 height 10
click at [555, 288] on section "Fixed Filters The fixed filter will filter by the same value in all dynamic pag…" at bounding box center [607, 316] width 263 height 89
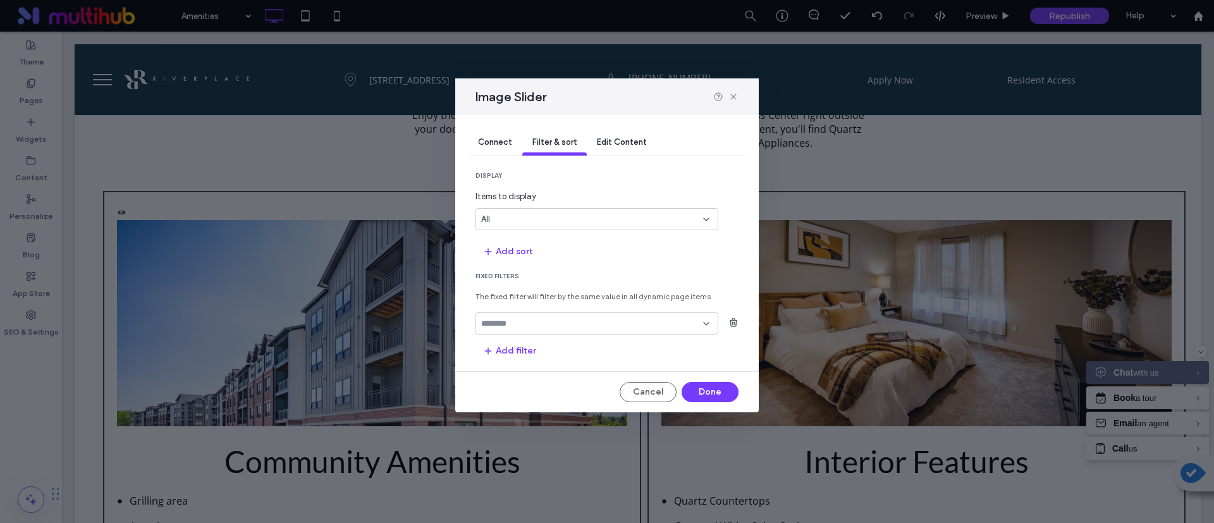
click at [543, 323] on input "fields-dropdown" at bounding box center [592, 324] width 222 height 10
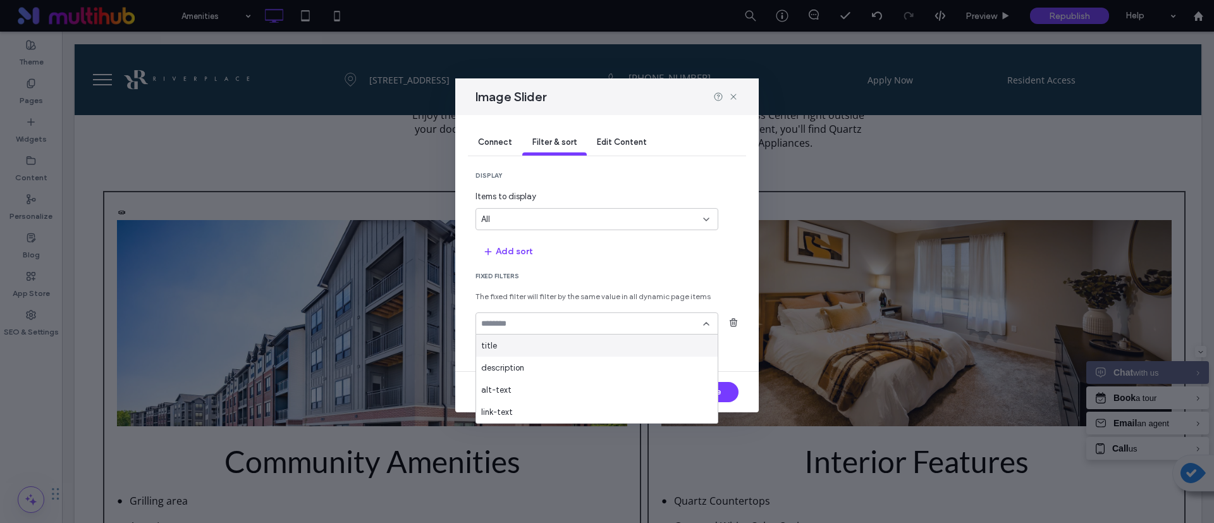
click at [540, 349] on div "title" at bounding box center [597, 346] width 242 height 22
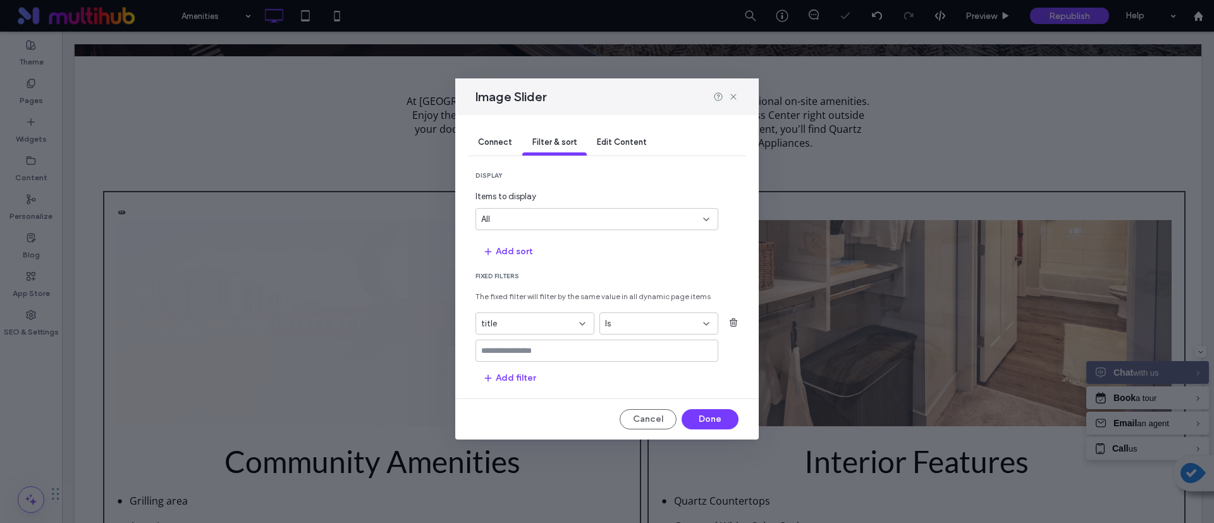
click at [551, 354] on input "values-textbox" at bounding box center [592, 351] width 222 height 10
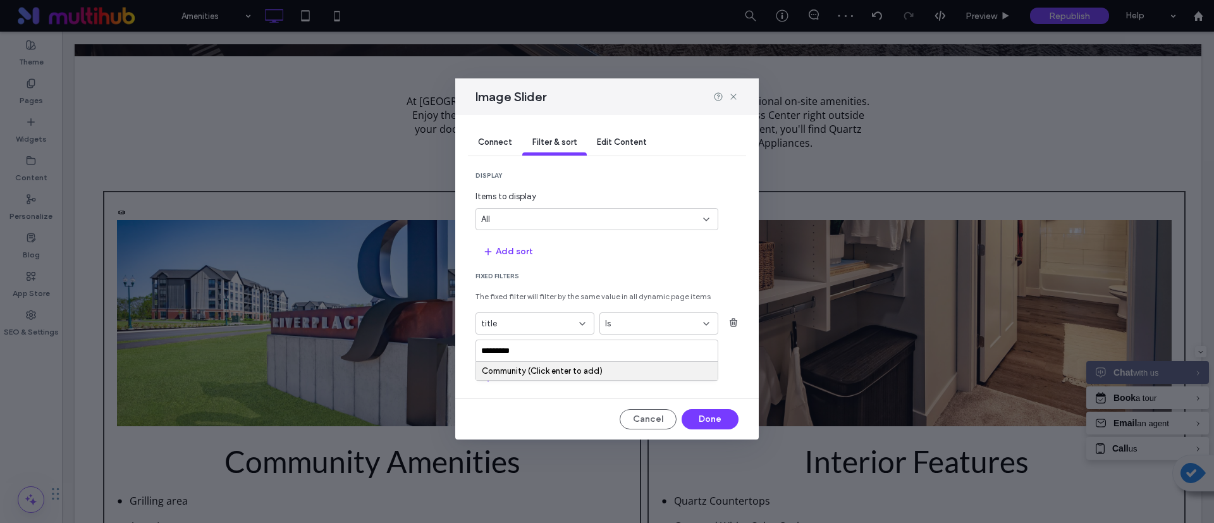
type input "*********"
click at [554, 374] on div "Community (Click enter to add)" at bounding box center [597, 370] width 230 height 9
click at [623, 278] on span "Fixed Filters" at bounding box center [607, 276] width 263 height 9
click at [520, 250] on button "Add sort" at bounding box center [508, 252] width 65 height 20
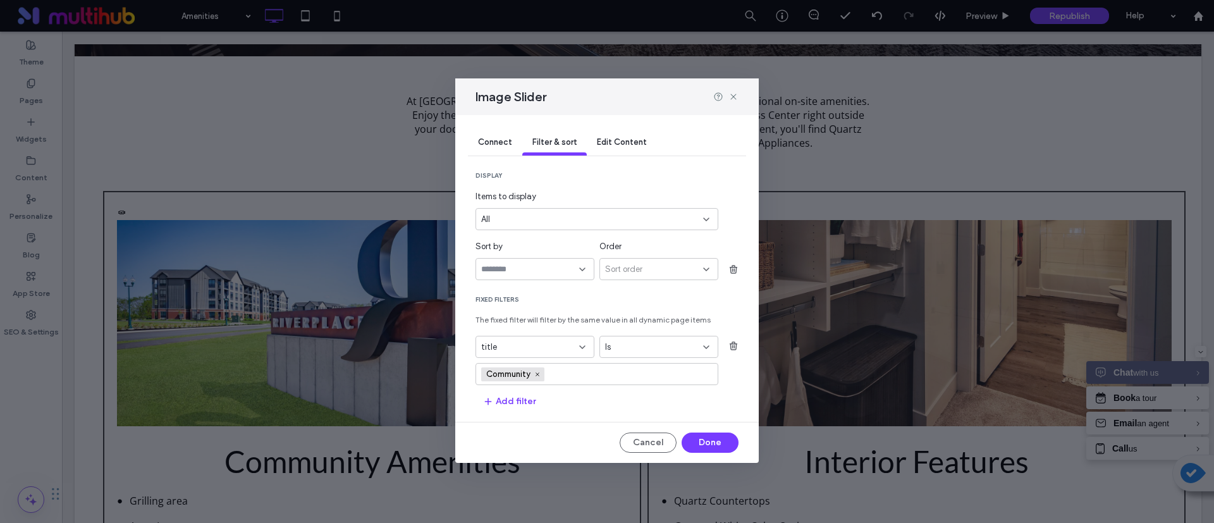
click at [526, 270] on input "sort-field-dropdown" at bounding box center [530, 269] width 98 height 10
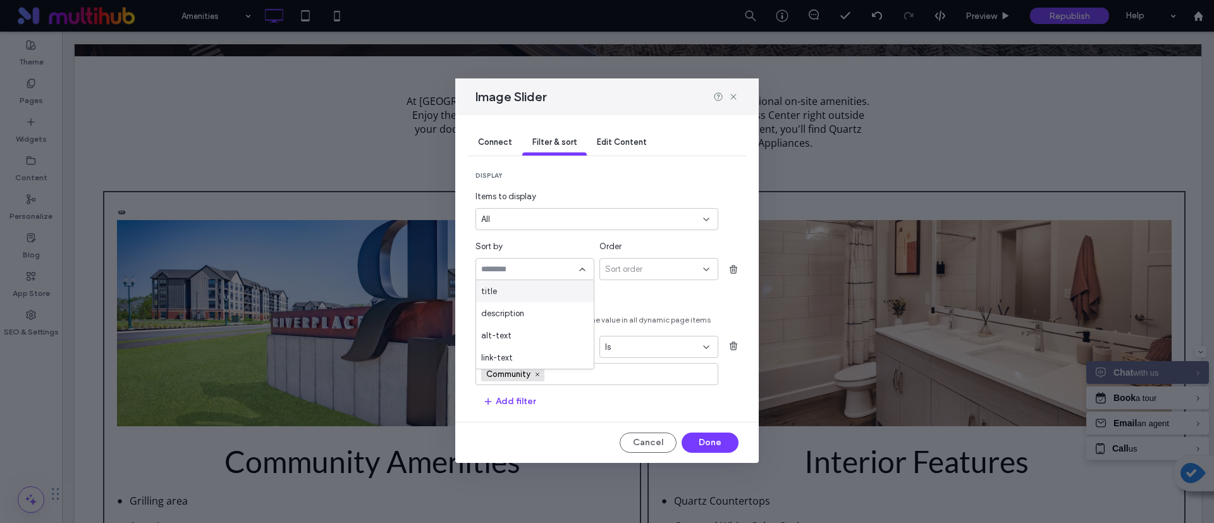
click at [526, 283] on div "title" at bounding box center [535, 291] width 118 height 22
click at [651, 268] on div "Sort order" at bounding box center [654, 269] width 98 height 13
click at [658, 305] on div "Descending" at bounding box center [659, 313] width 118 height 22
click at [667, 294] on div "display Items to display All Sort by title Order Descending Fixed Filters The f…" at bounding box center [607, 291] width 263 height 240
click at [664, 271] on div "Descending" at bounding box center [654, 269] width 98 height 13
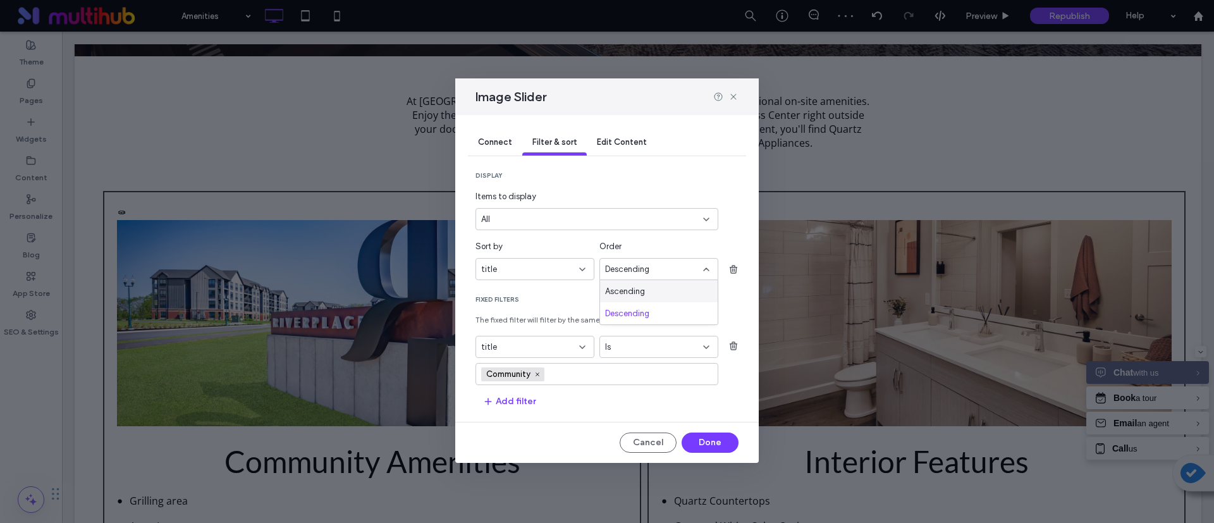
click at [670, 294] on div "Ascending" at bounding box center [659, 291] width 118 height 22
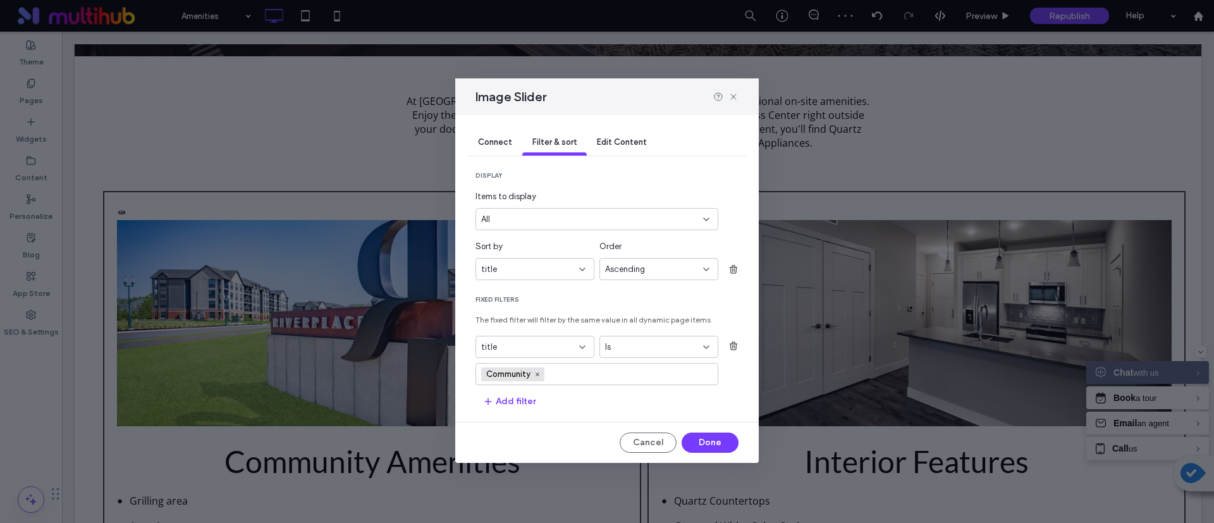
click at [665, 275] on div "Ascending" at bounding box center [659, 269] width 119 height 22
click at [662, 307] on div "Descending" at bounding box center [659, 313] width 118 height 22
click at [665, 302] on span "Fixed Filters" at bounding box center [607, 299] width 263 height 9
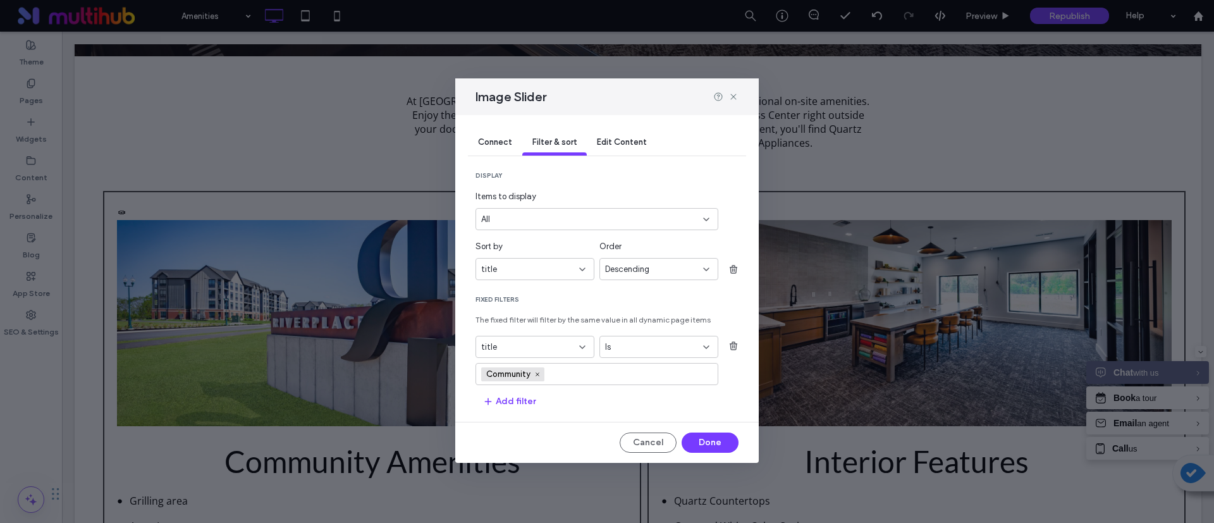
click at [561, 268] on div "title" at bounding box center [527, 269] width 92 height 13
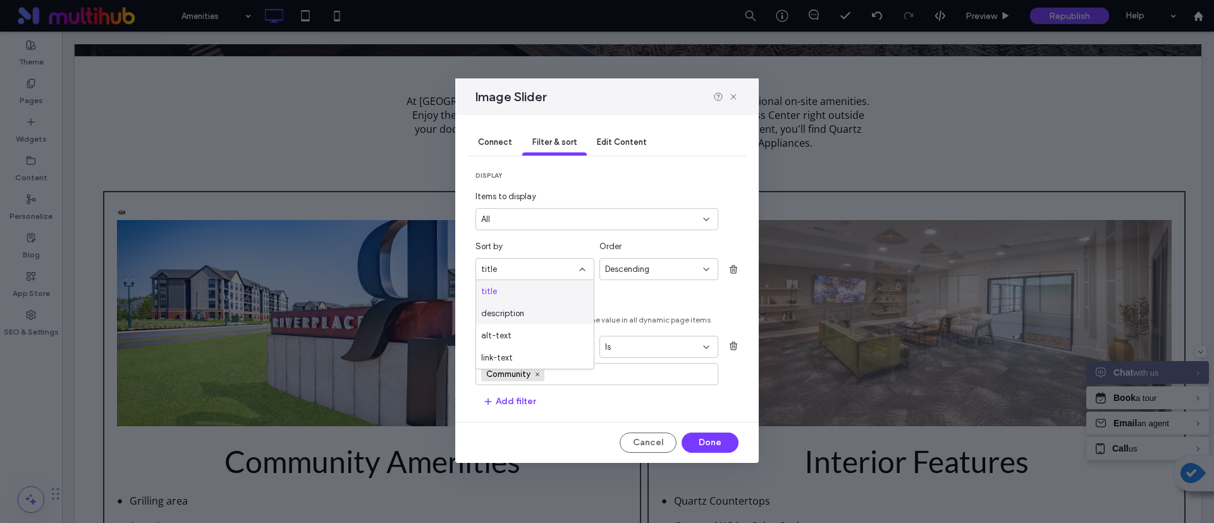
click at [542, 305] on div "description" at bounding box center [535, 313] width 118 height 22
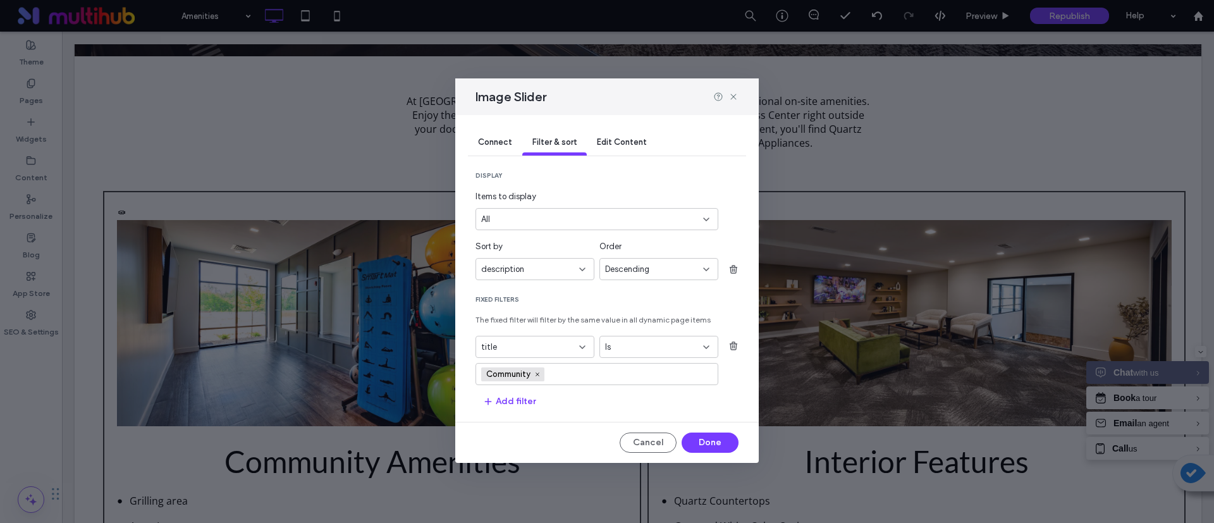
click at [627, 288] on div "display Items to display All Sort by description Order Descending Fixed Filters…" at bounding box center [607, 291] width 263 height 240
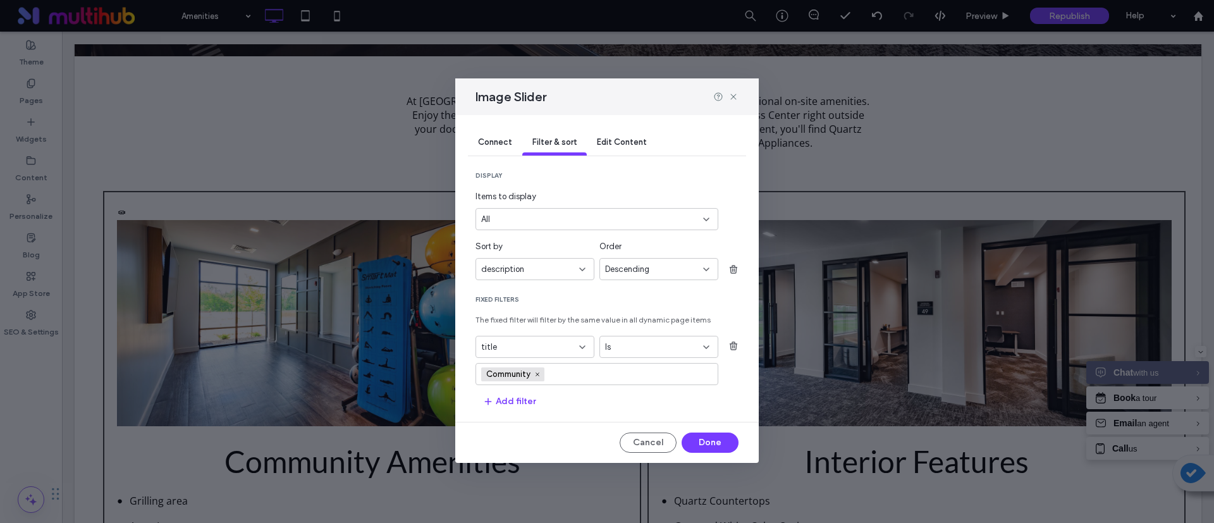
click at [585, 399] on section "Fixed Filters The fixed filter will filter by the same value in all dynamic pag…" at bounding box center [607, 353] width 263 height 116
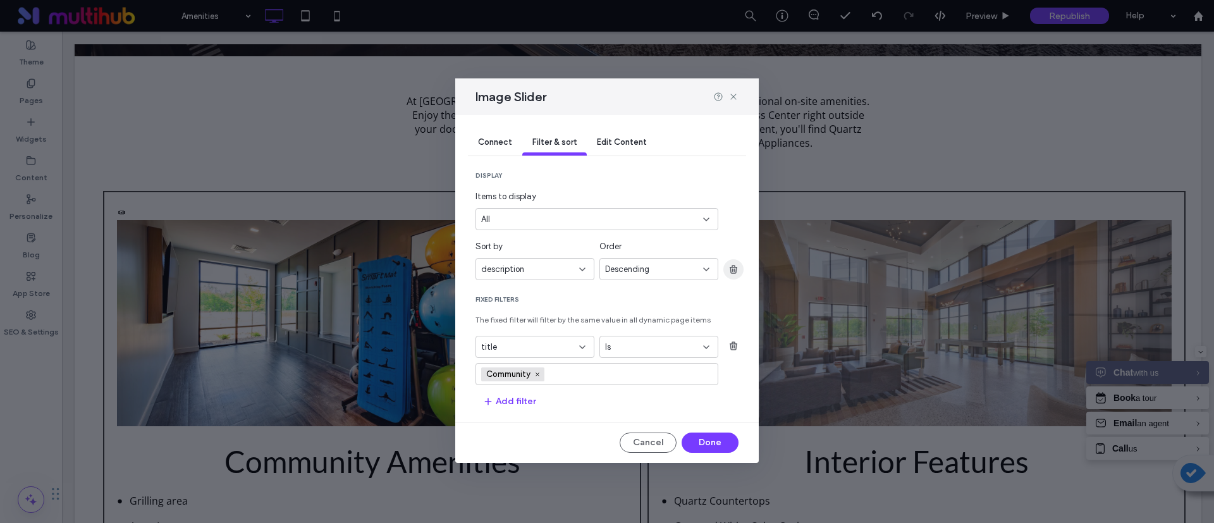
click at [731, 266] on icon "button" at bounding box center [734, 269] width 10 height 10
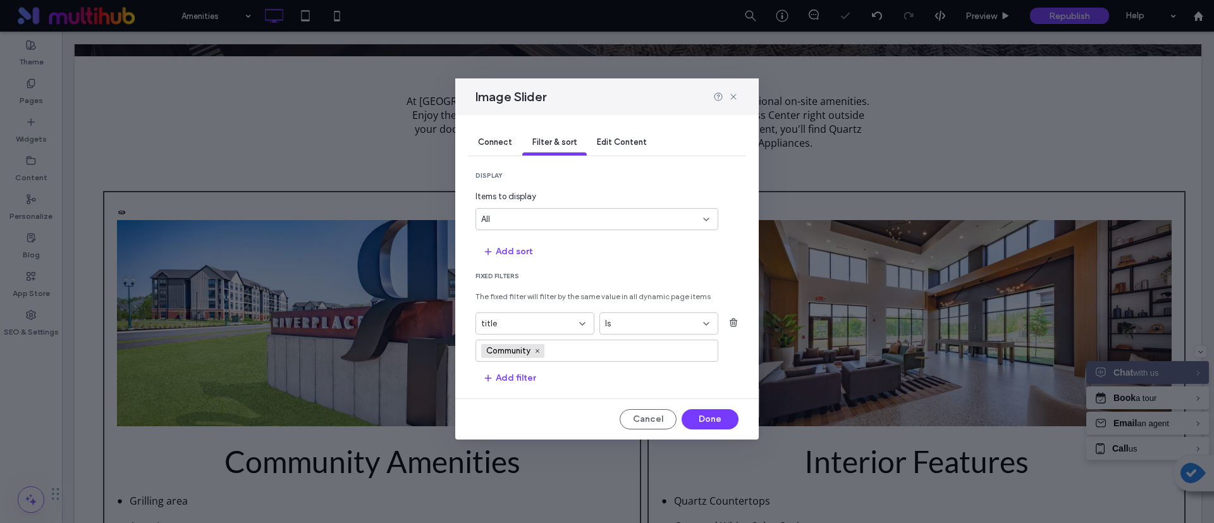
click at [642, 257] on section "Add sort" at bounding box center [607, 251] width 263 height 22
click at [700, 411] on button "Done" at bounding box center [710, 419] width 57 height 20
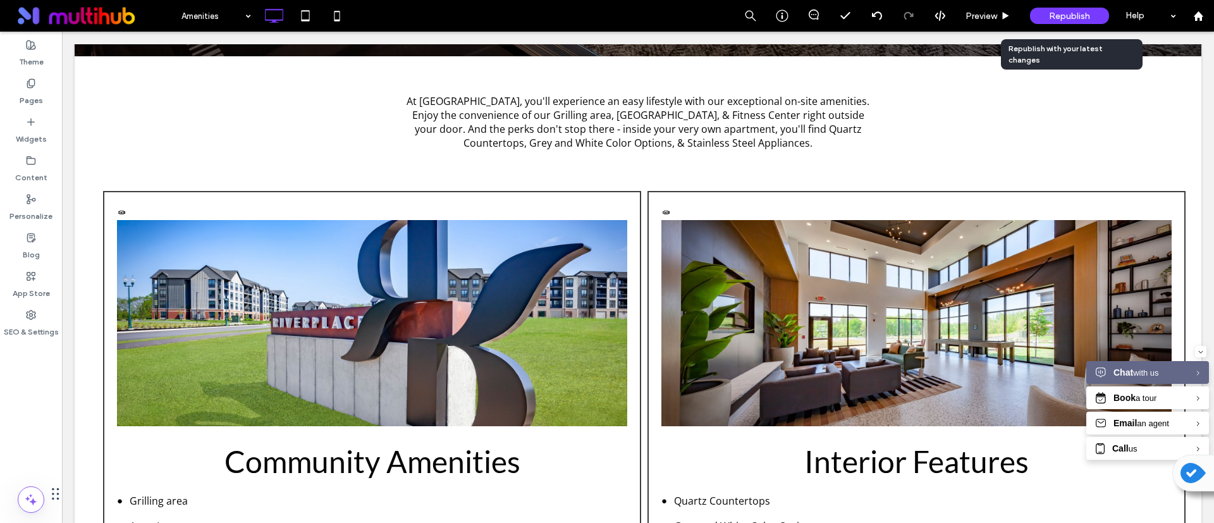
click at [1065, 19] on span "Republish" at bounding box center [1069, 16] width 41 height 11
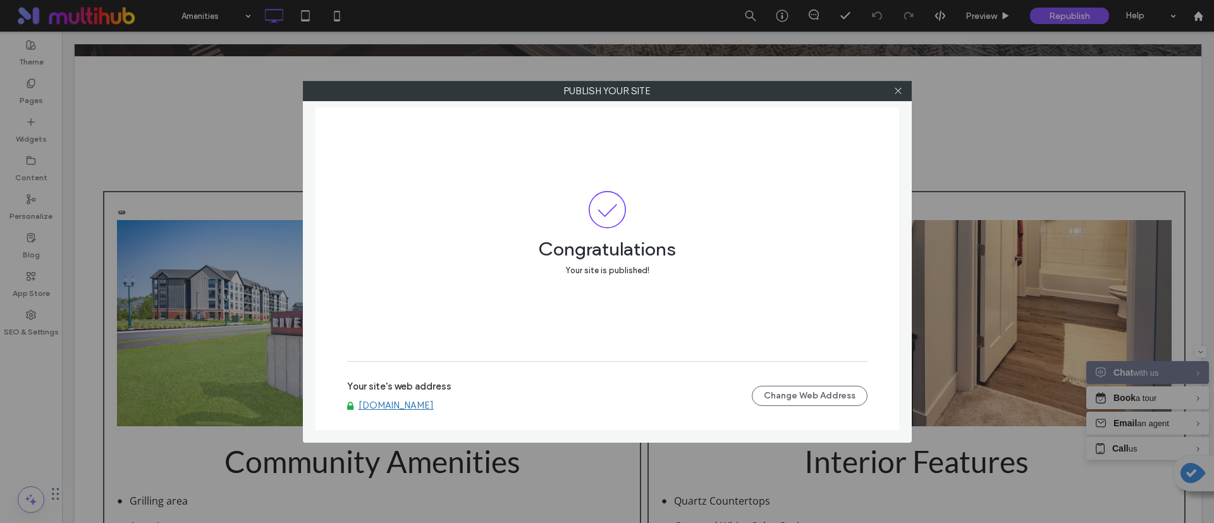
click at [400, 409] on link "[DOMAIN_NAME]" at bounding box center [396, 405] width 75 height 11
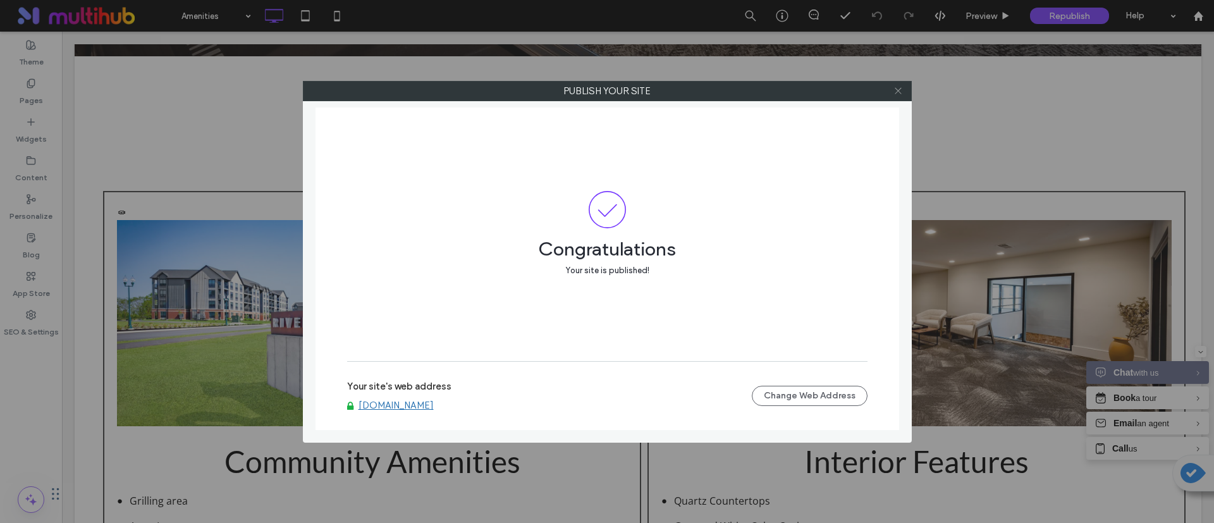
click at [901, 86] on icon at bounding box center [898, 90] width 9 height 9
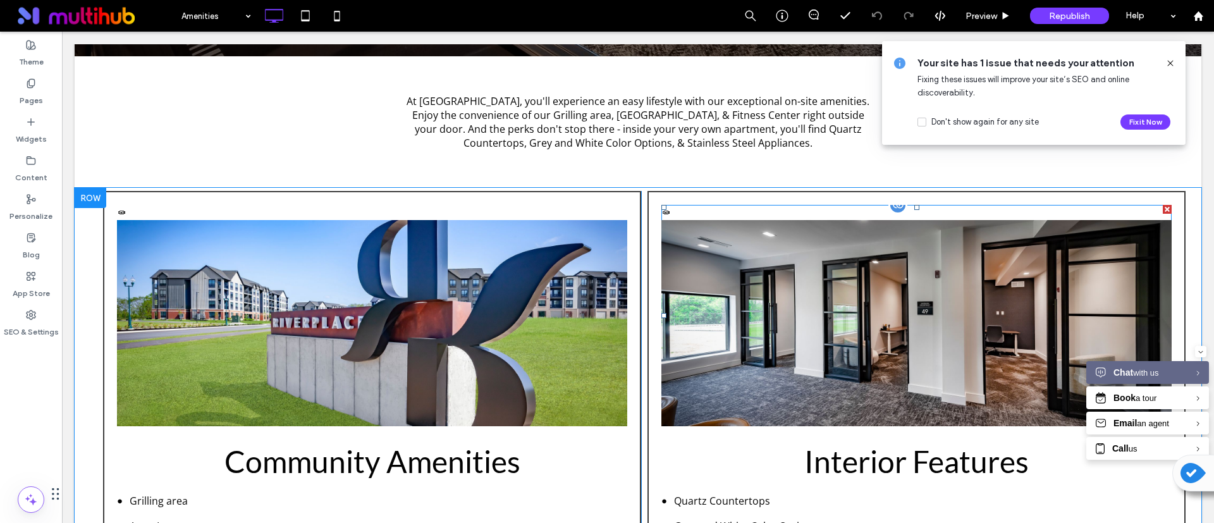
click at [662, 211] on div "Apartment Featured Apartment Featured Apartment Apartment Apartment Apartment A…" at bounding box center [917, 315] width 510 height 221
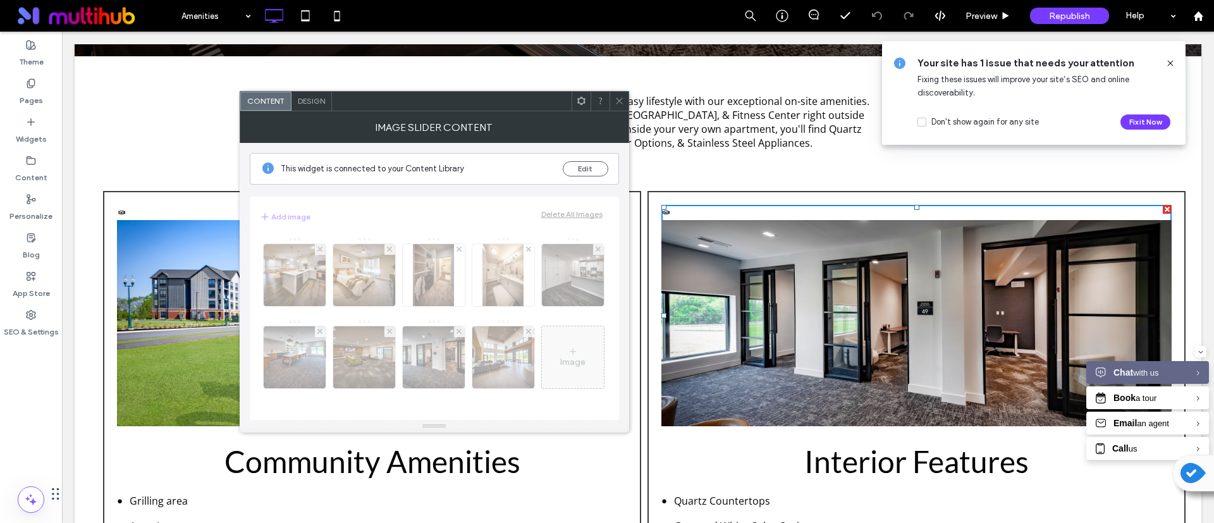
click at [578, 101] on icon at bounding box center [581, 100] width 9 height 9
click at [625, 106] on div at bounding box center [619, 101] width 19 height 19
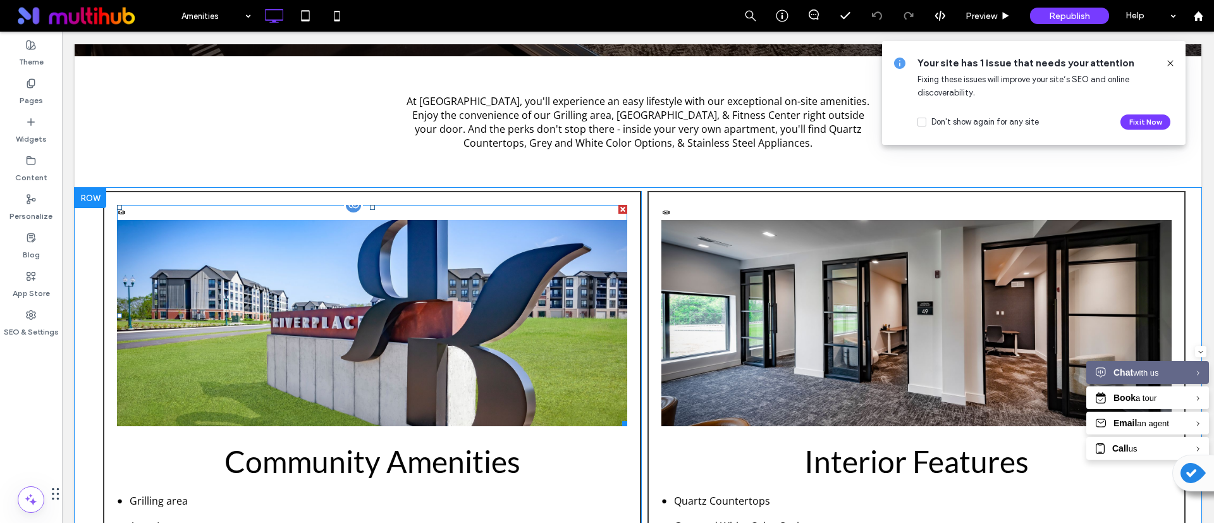
click at [151, 209] on div "Community Community Community Community Featured Community Community Community …" at bounding box center [372, 315] width 510 height 221
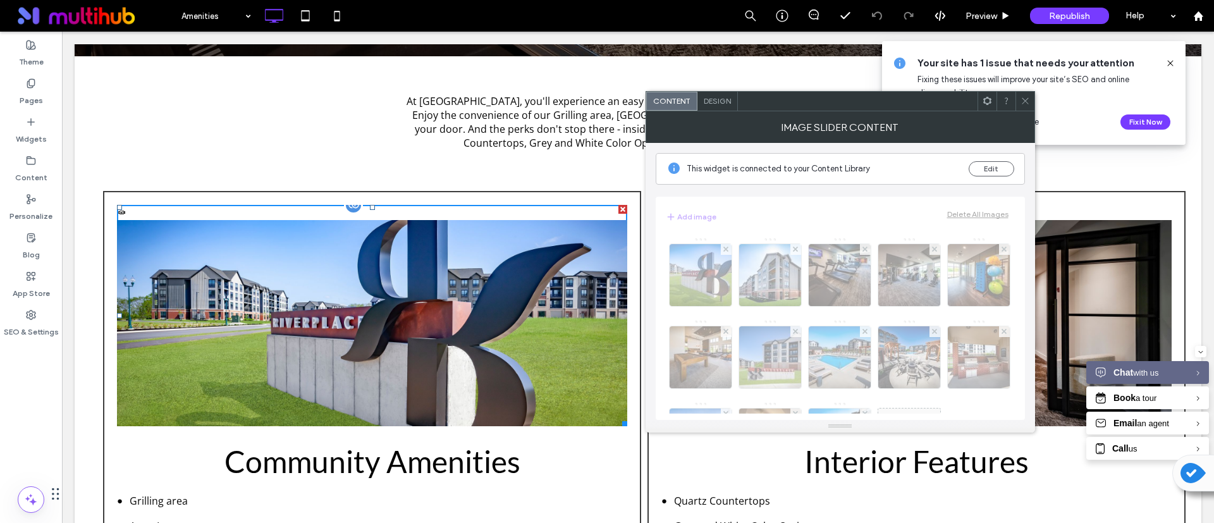
click at [145, 211] on div "Community Community Community Community Featured Community Community Community …" at bounding box center [372, 315] width 510 height 221
click at [1021, 105] on icon at bounding box center [1025, 100] width 9 height 9
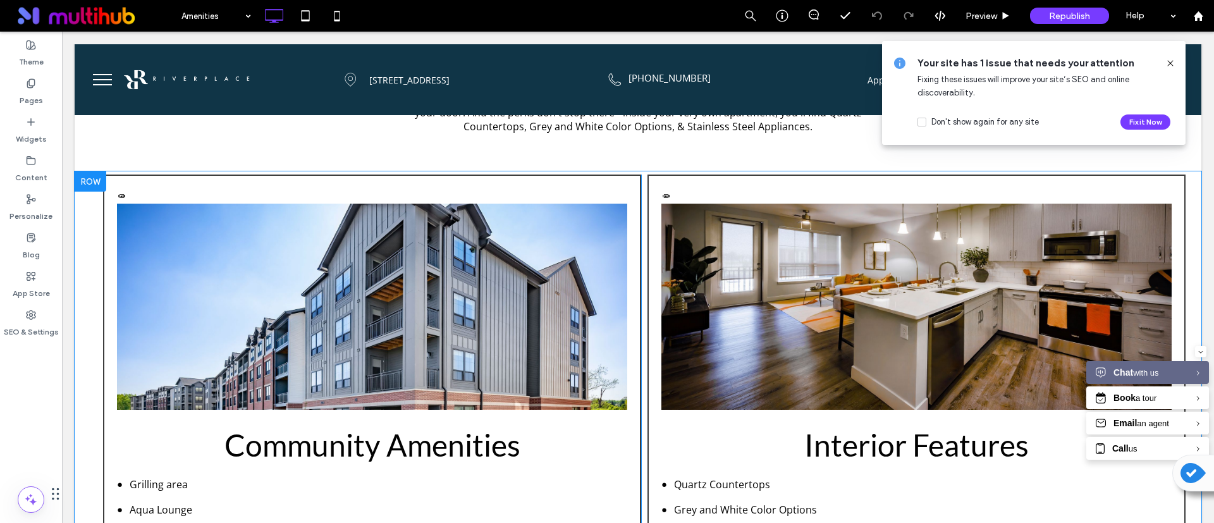
scroll to position [380, 0]
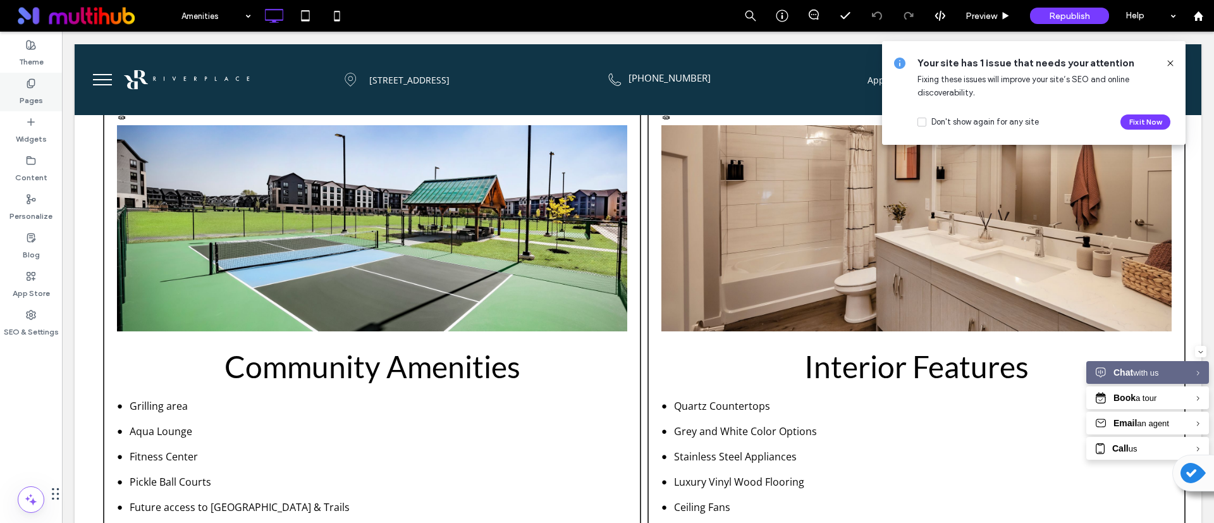
click at [25, 92] on label "Pages" at bounding box center [31, 98] width 23 height 18
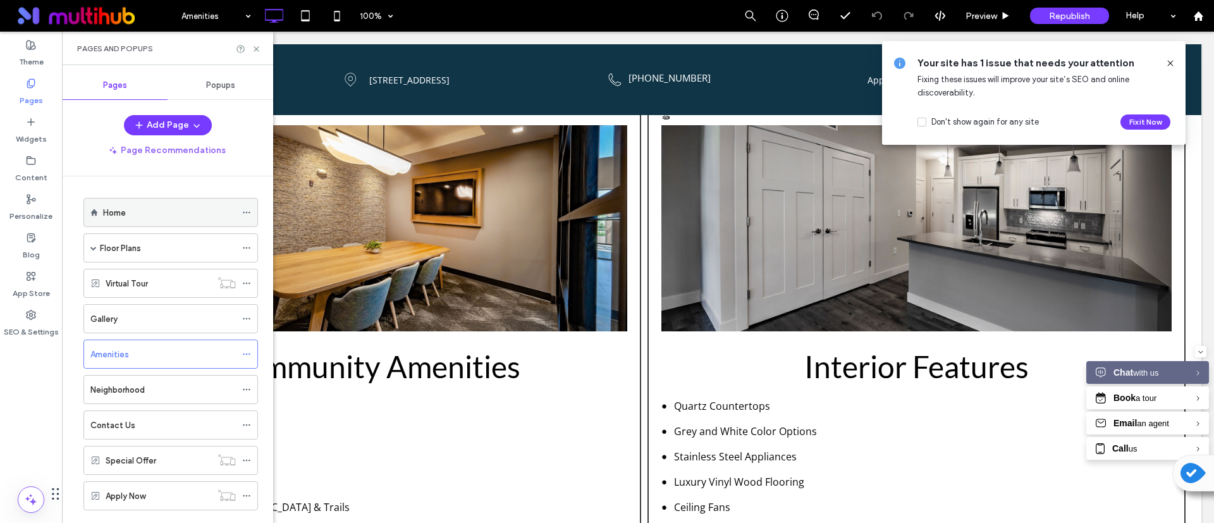
click at [148, 209] on div "Home" at bounding box center [169, 212] width 133 height 13
click at [31, 170] on div "Home 100% Preview Republish Help Site Comments Team & Clients Automate new comm…" at bounding box center [607, 261] width 1214 height 523
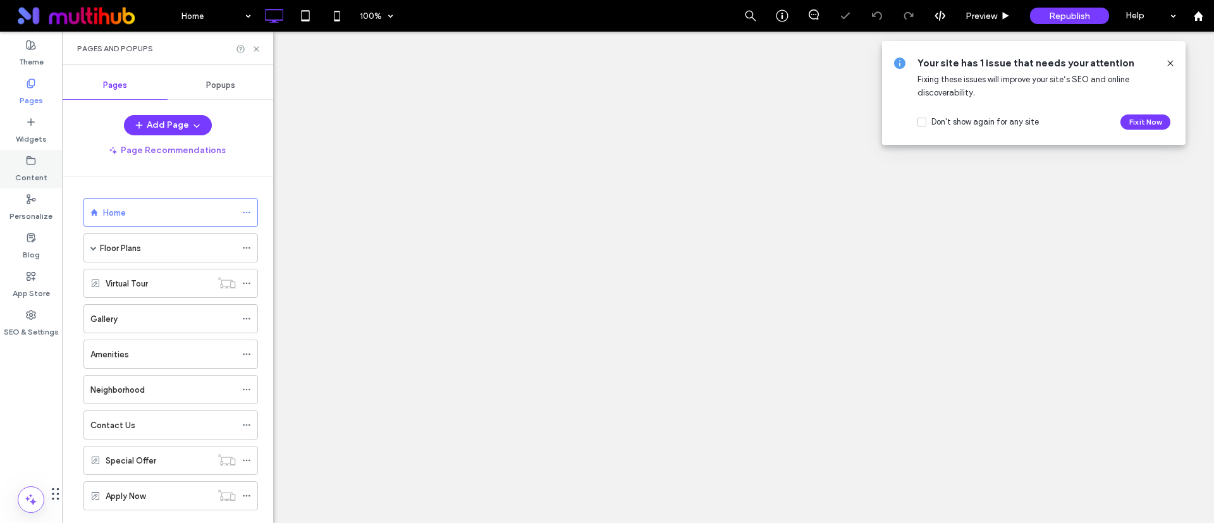
click at [29, 159] on icon at bounding box center [31, 161] width 10 height 10
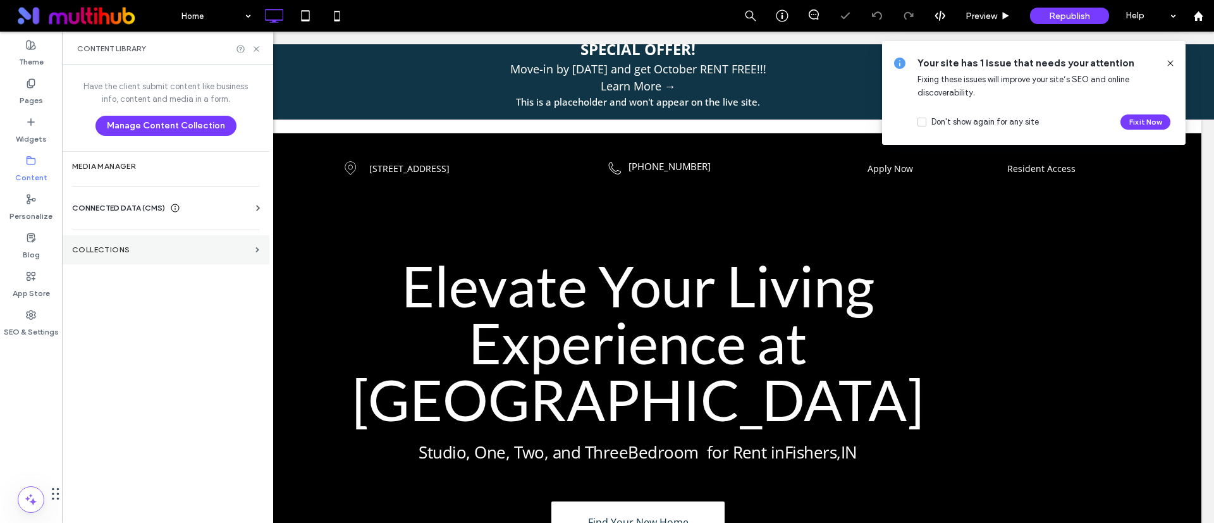
click at [108, 263] on section "Collections" at bounding box center [165, 249] width 207 height 29
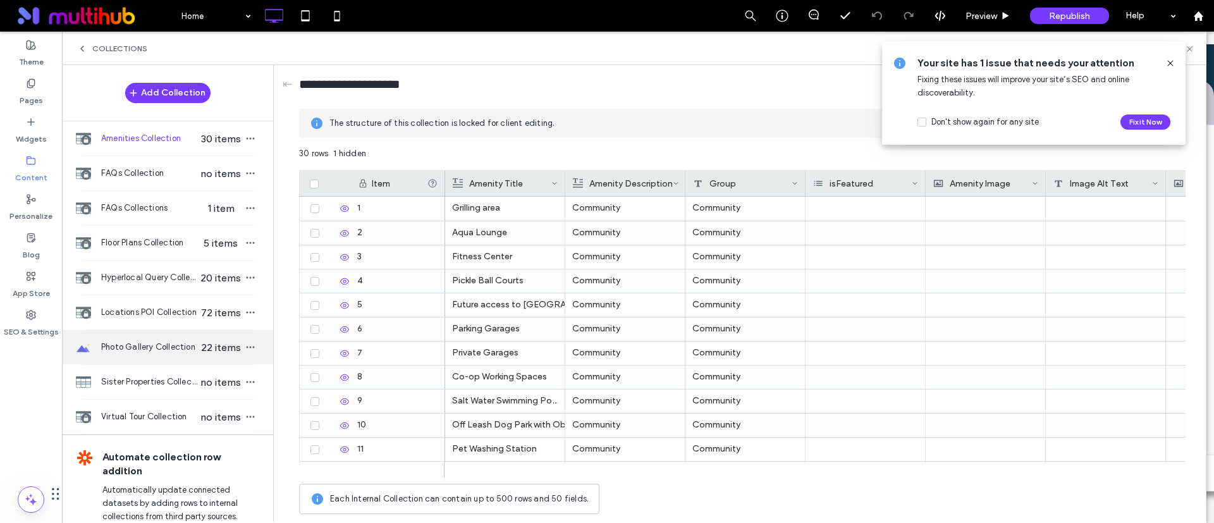
click at [129, 337] on div "Photo Gallery Collection 22 items" at bounding box center [167, 347] width 211 height 34
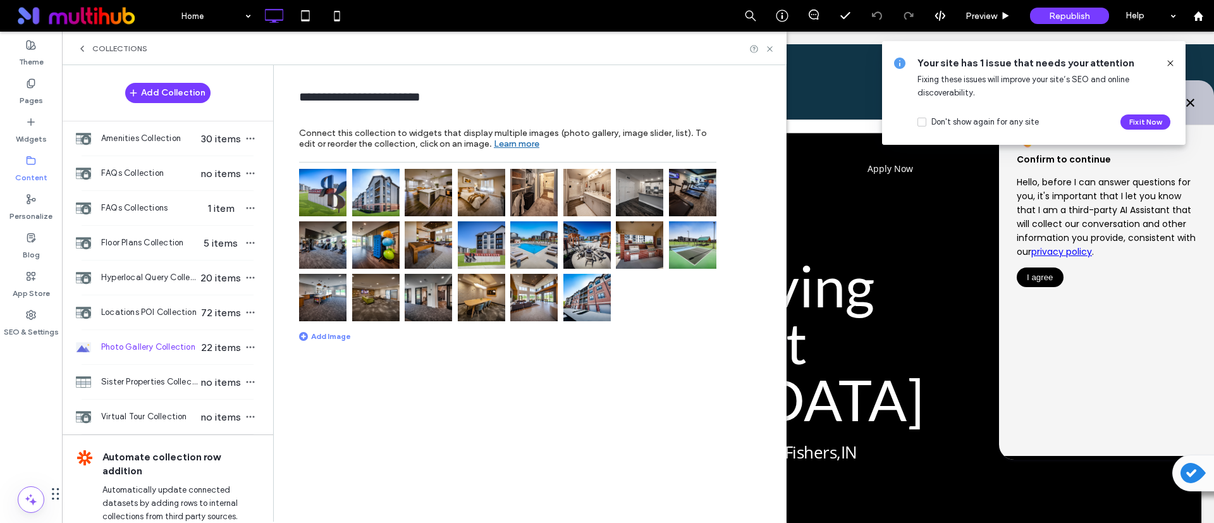
click at [319, 341] on div "**********" at bounding box center [533, 292] width 506 height 455
click at [326, 337] on div "Add Image" at bounding box center [325, 335] width 52 height 9
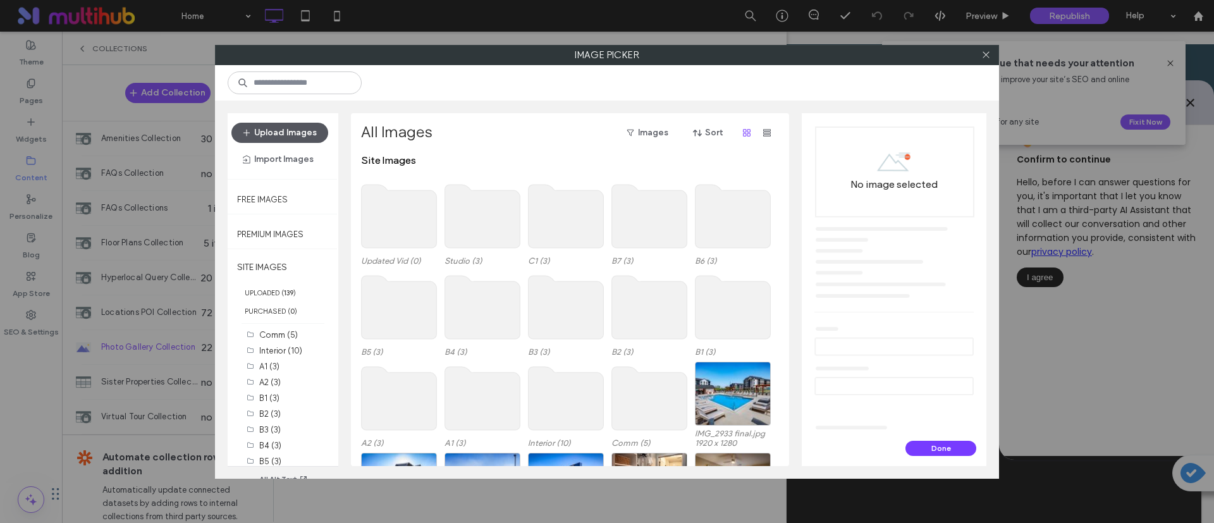
click at [250, 128] on span "button" at bounding box center [248, 132] width 13 height 19
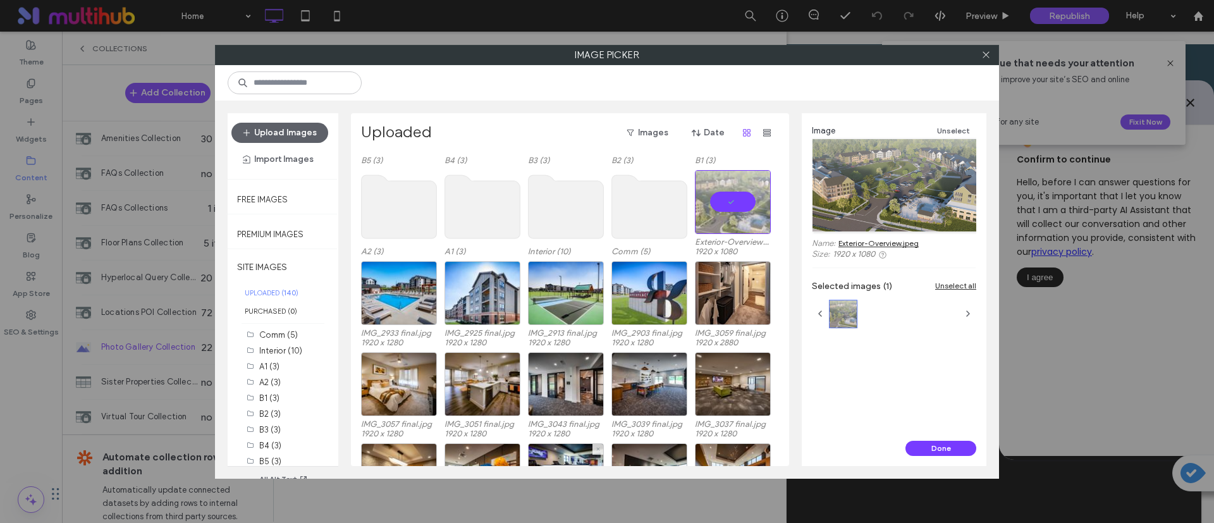
scroll to position [128, 0]
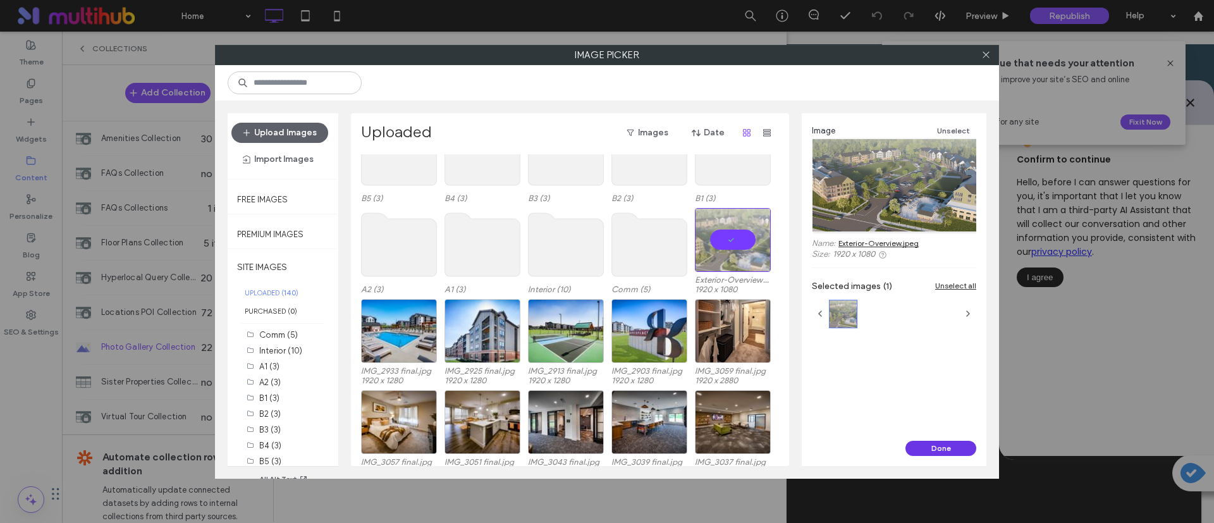
click at [922, 445] on button "Done" at bounding box center [941, 448] width 71 height 15
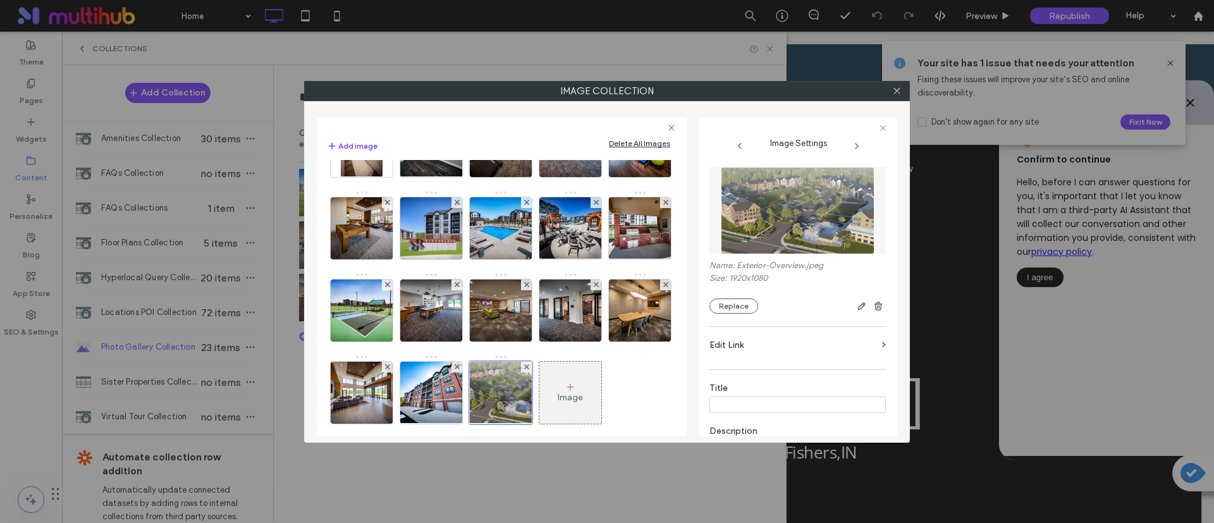
scroll to position [237, 0]
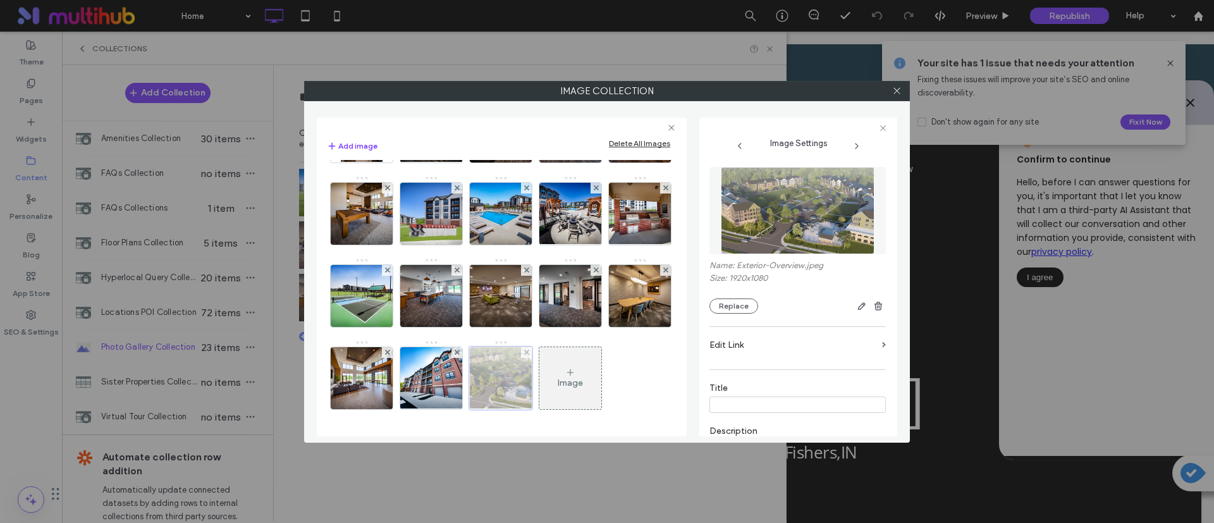
click at [504, 375] on div at bounding box center [500, 378] width 63 height 63
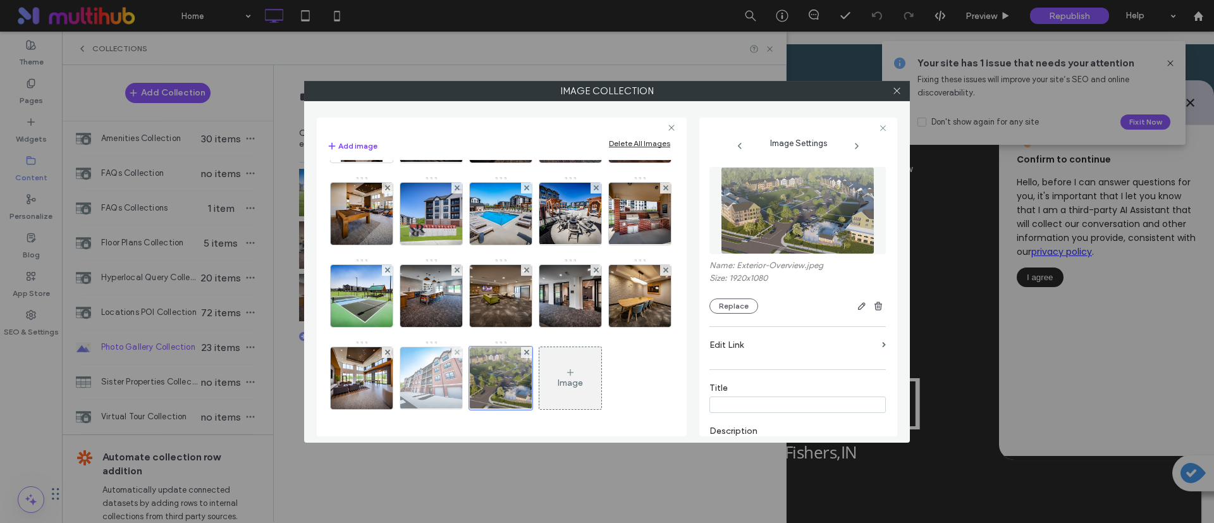
click at [434, 369] on img at bounding box center [431, 378] width 83 height 62
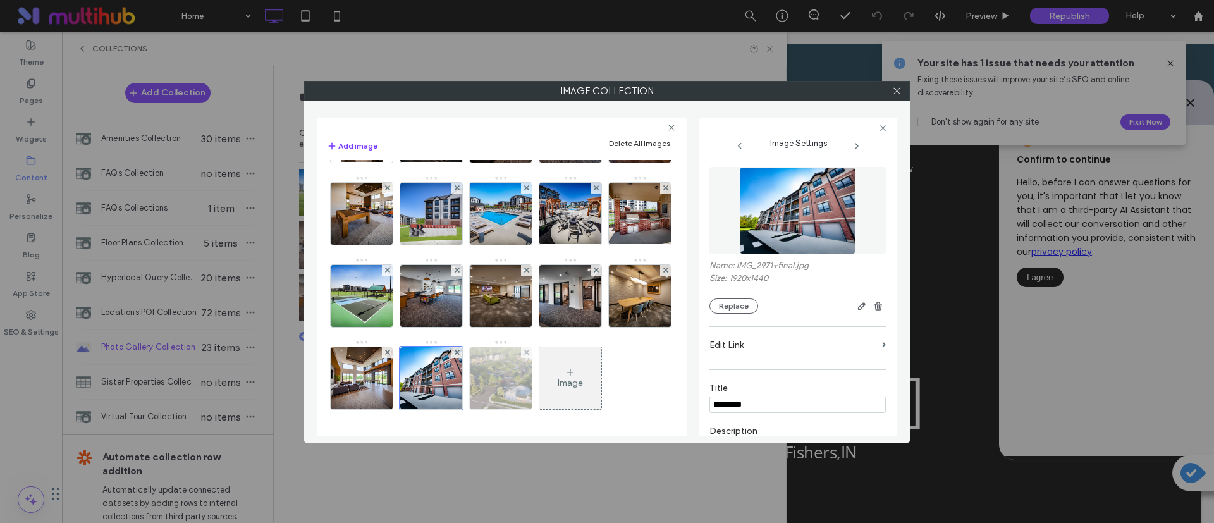
click at [502, 378] on img at bounding box center [501, 378] width 110 height 62
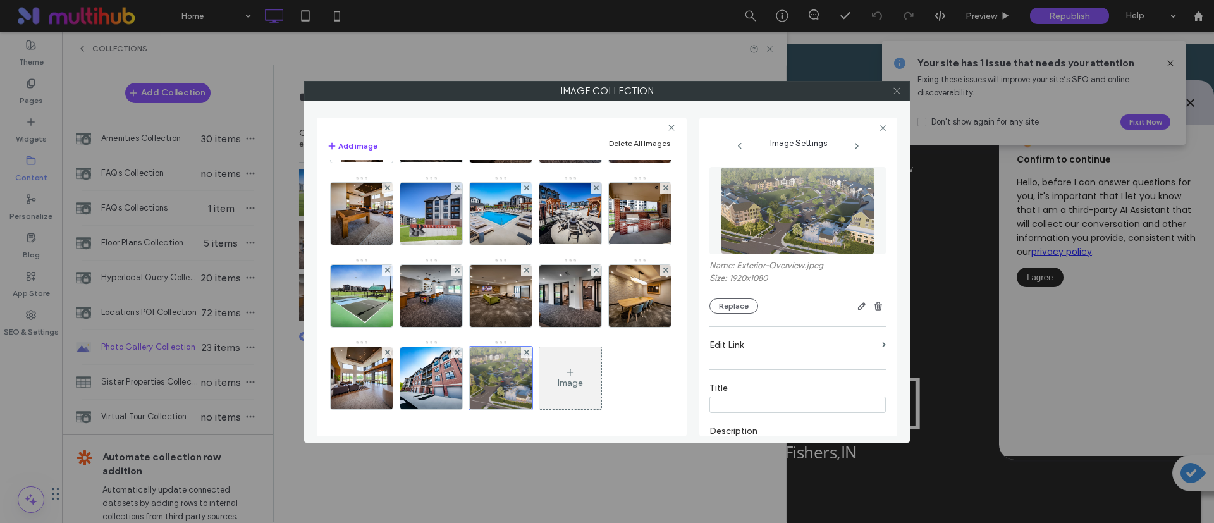
click at [896, 89] on use at bounding box center [897, 91] width 6 height 6
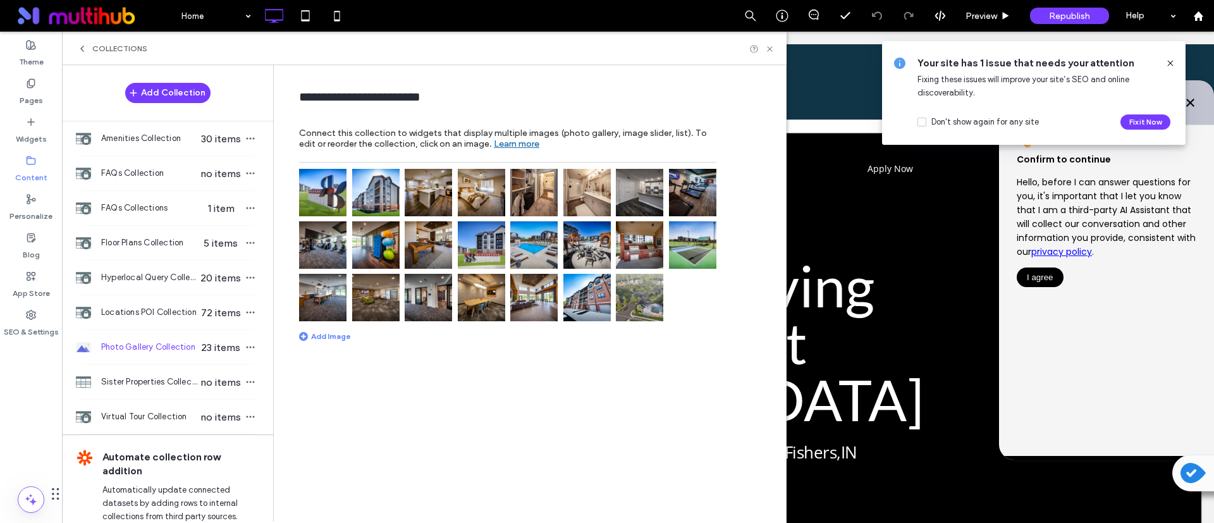
click at [521, 386] on div "**********" at bounding box center [533, 292] width 506 height 455
click at [636, 307] on img at bounding box center [639, 297] width 47 height 47
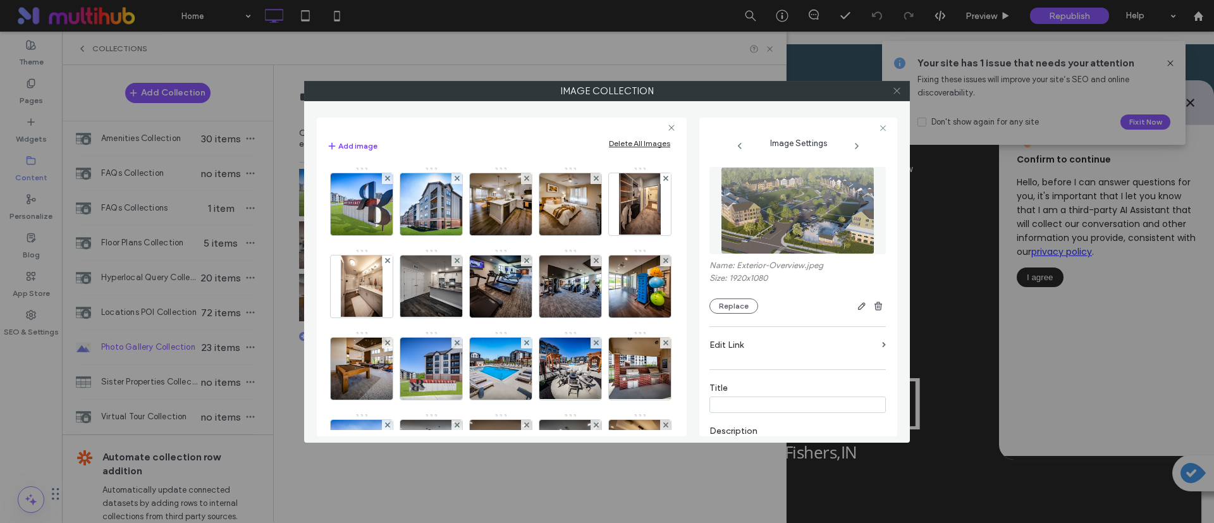
click at [897, 96] on span at bounding box center [897, 91] width 9 height 19
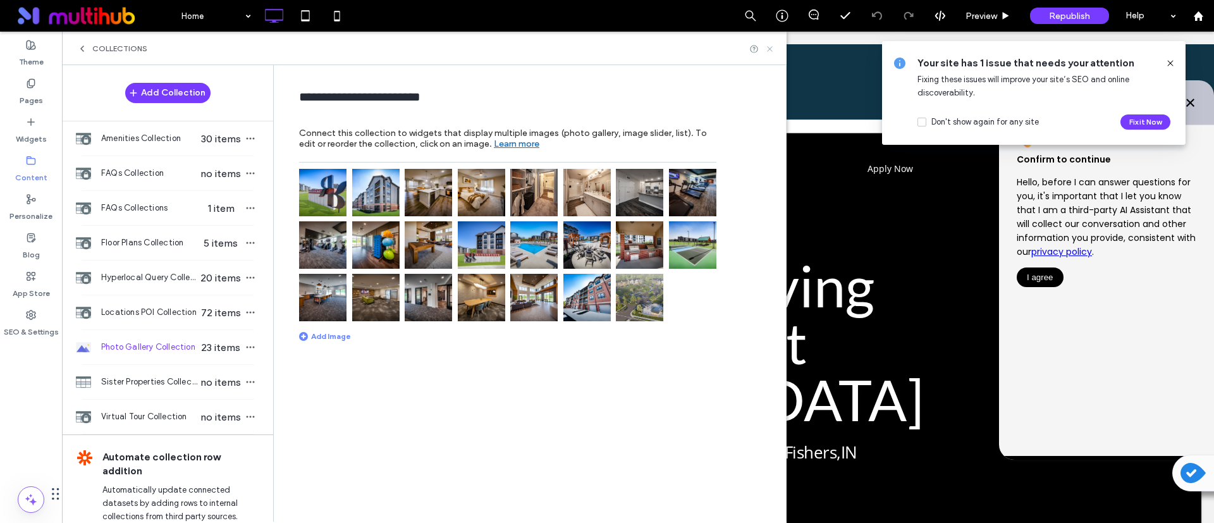
click at [770, 47] on icon at bounding box center [769, 48] width 9 height 9
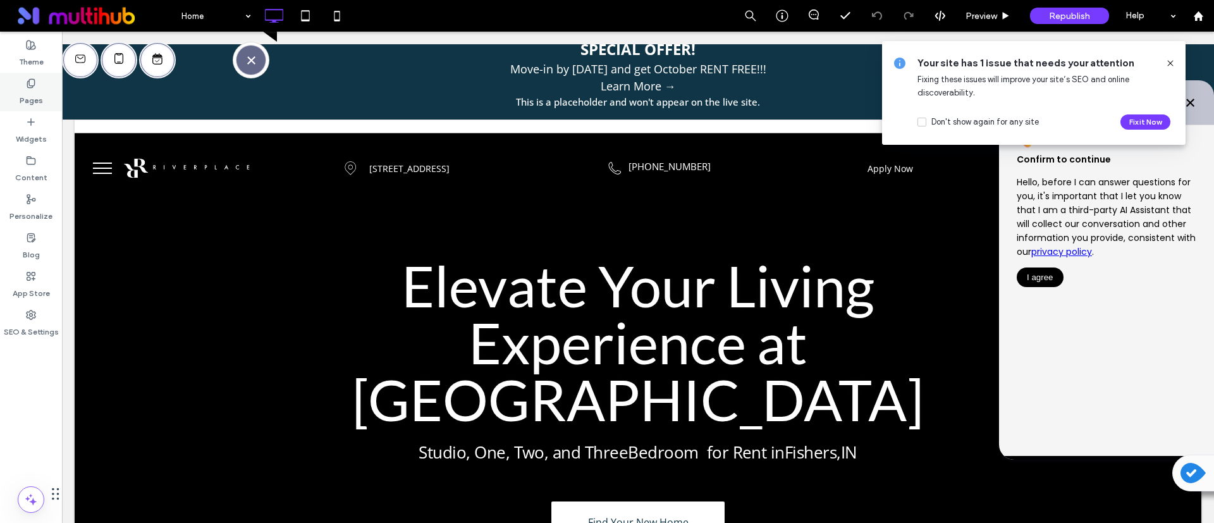
click at [15, 97] on div "Pages" at bounding box center [31, 92] width 62 height 39
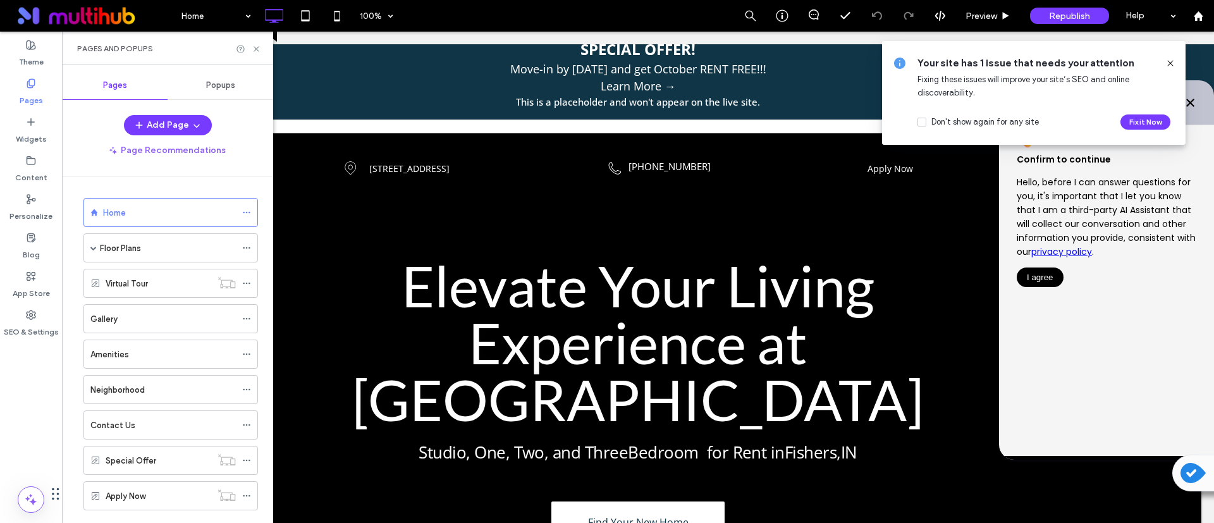
click at [223, 83] on span "Popups" at bounding box center [220, 85] width 29 height 10
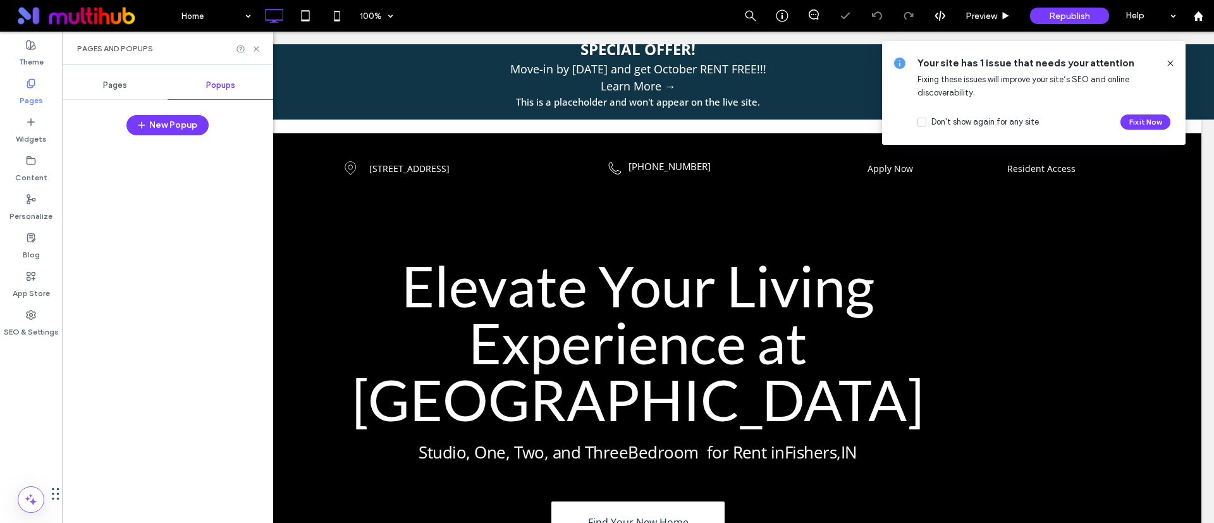
scroll to position [0, 0]
click at [30, 168] on label "Content" at bounding box center [31, 175] width 32 height 18
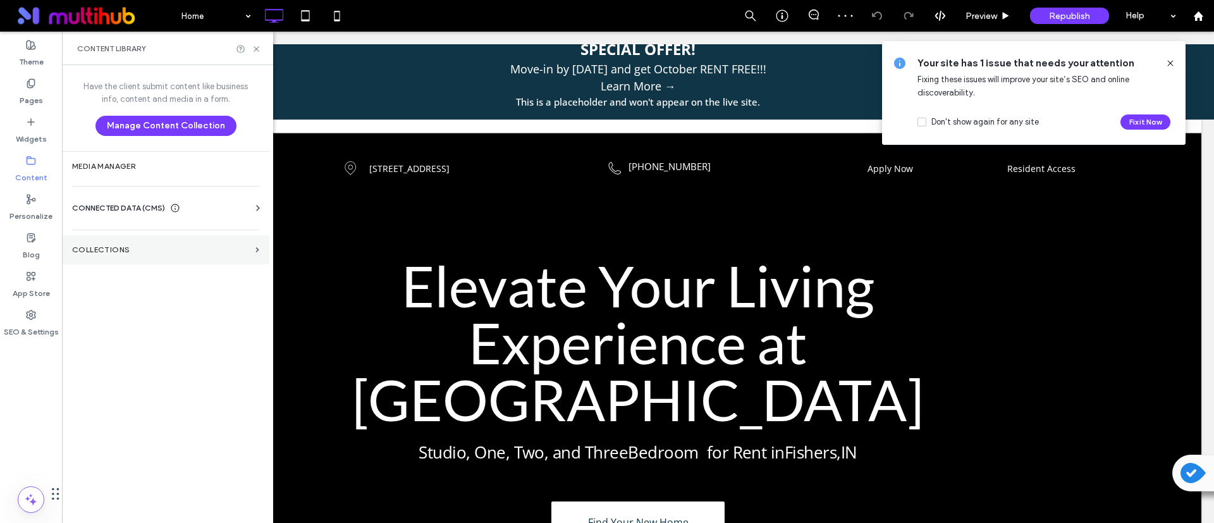
click at [89, 247] on label "Collections" at bounding box center [161, 249] width 178 height 9
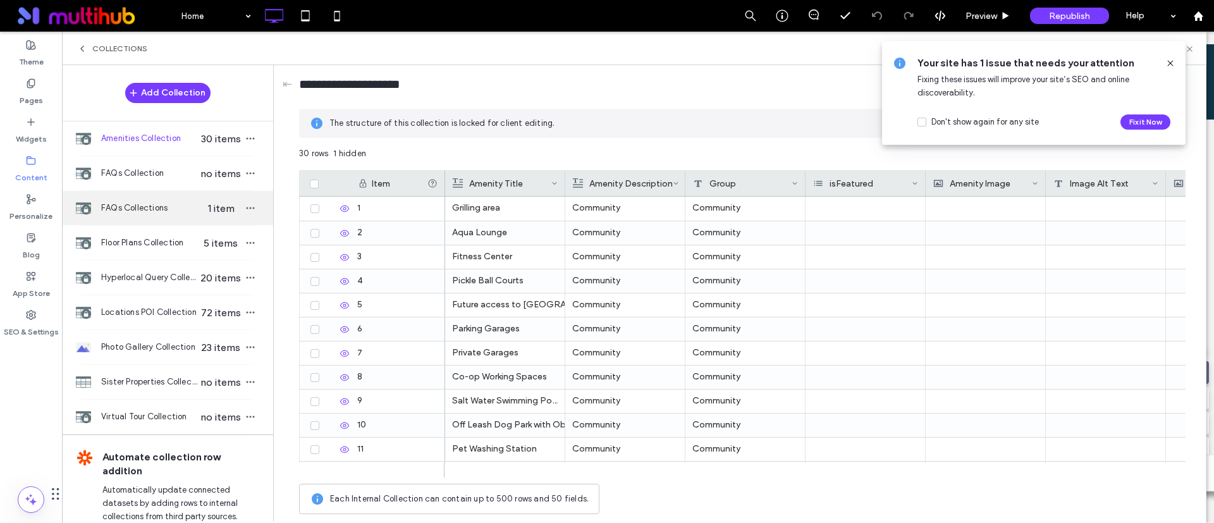
click at [135, 217] on div "FAQs Collections 1 item" at bounding box center [167, 208] width 211 height 34
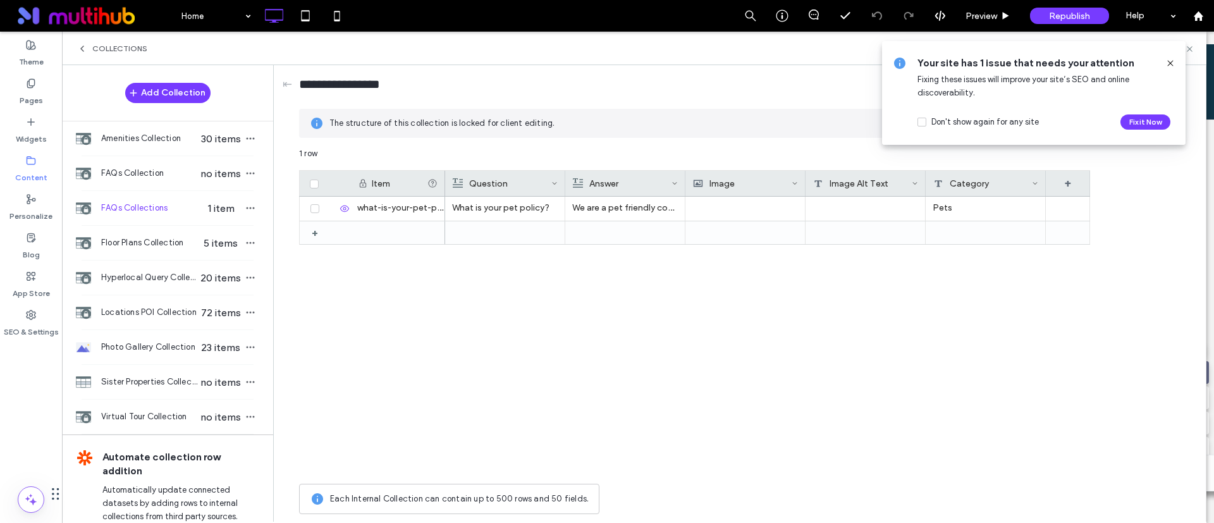
click at [27, 166] on label "Content" at bounding box center [31, 175] width 32 height 18
click at [158, 365] on div "Sister Properties Collection no items" at bounding box center [167, 382] width 211 height 34
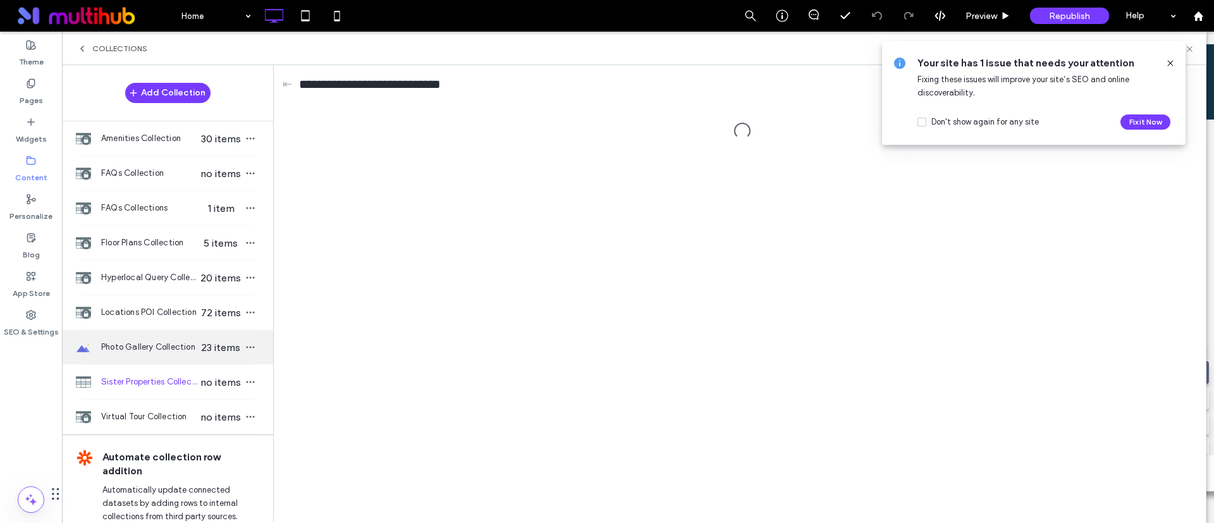
click at [164, 343] on span "Photo Gallery Collection" at bounding box center [149, 347] width 97 height 13
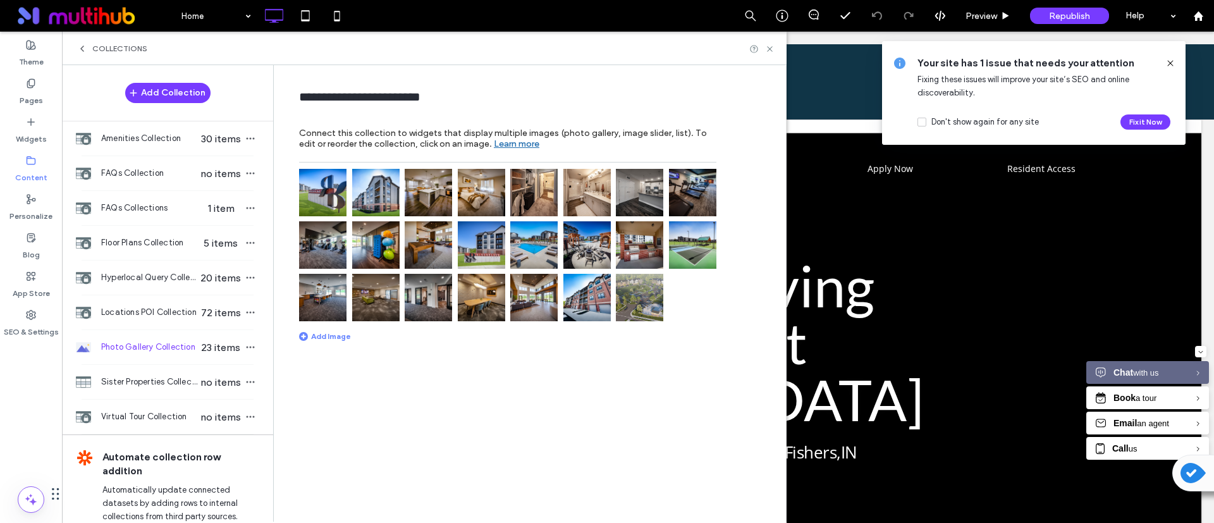
click at [619, 294] on img at bounding box center [639, 297] width 47 height 47
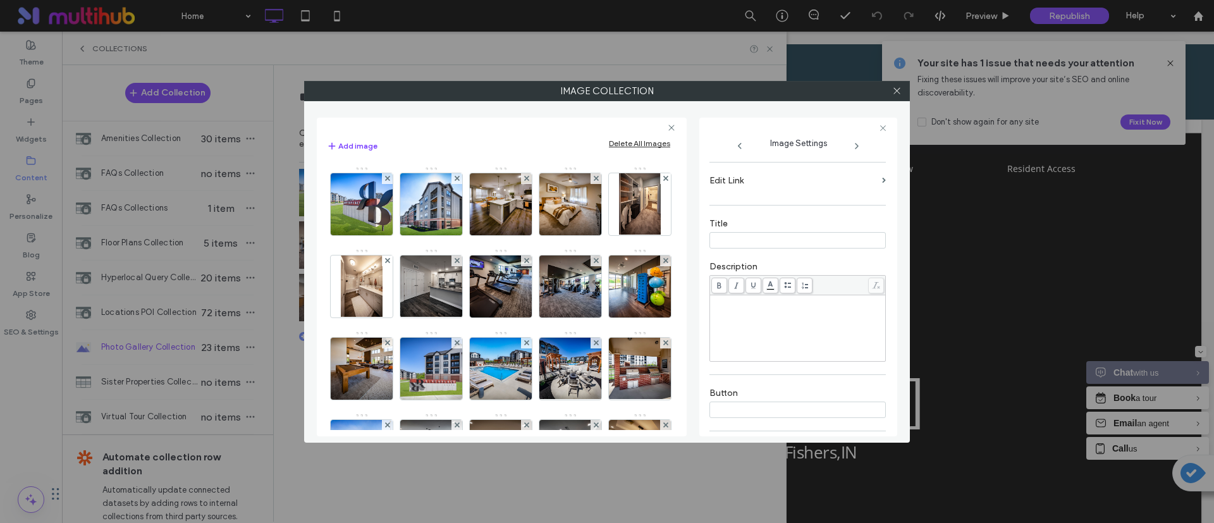
scroll to position [249, 0]
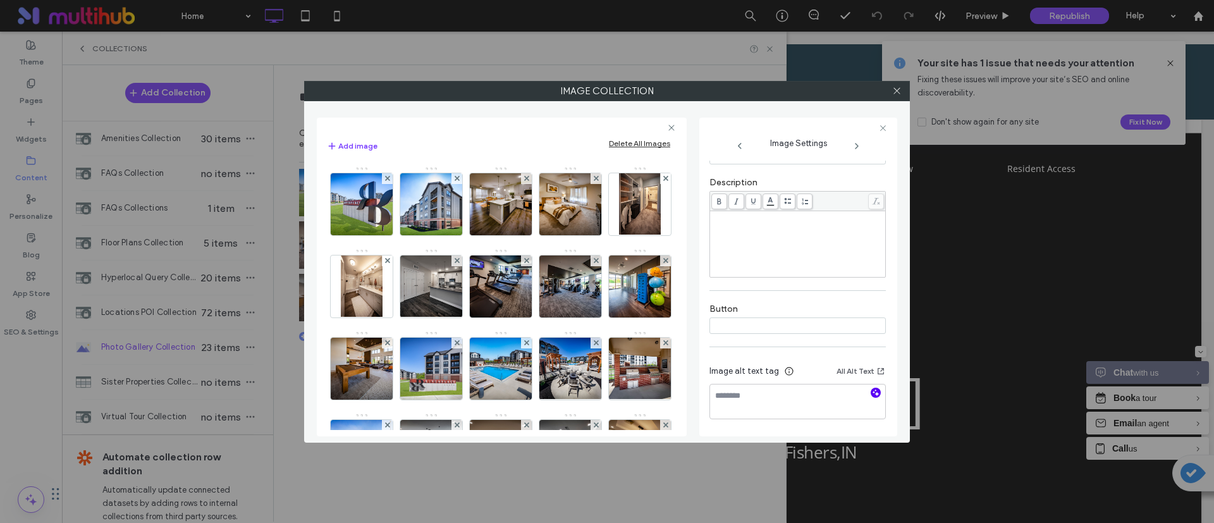
click at [868, 394] on div "Image alt text tag All Alt Text" at bounding box center [798, 394] width 176 height 81
click at [819, 391] on textarea at bounding box center [798, 401] width 176 height 35
click at [873, 395] on use "button" at bounding box center [876, 393] width 7 height 7
type textarea "**********"
click at [785, 397] on textarea "**********" at bounding box center [795, 401] width 170 height 35
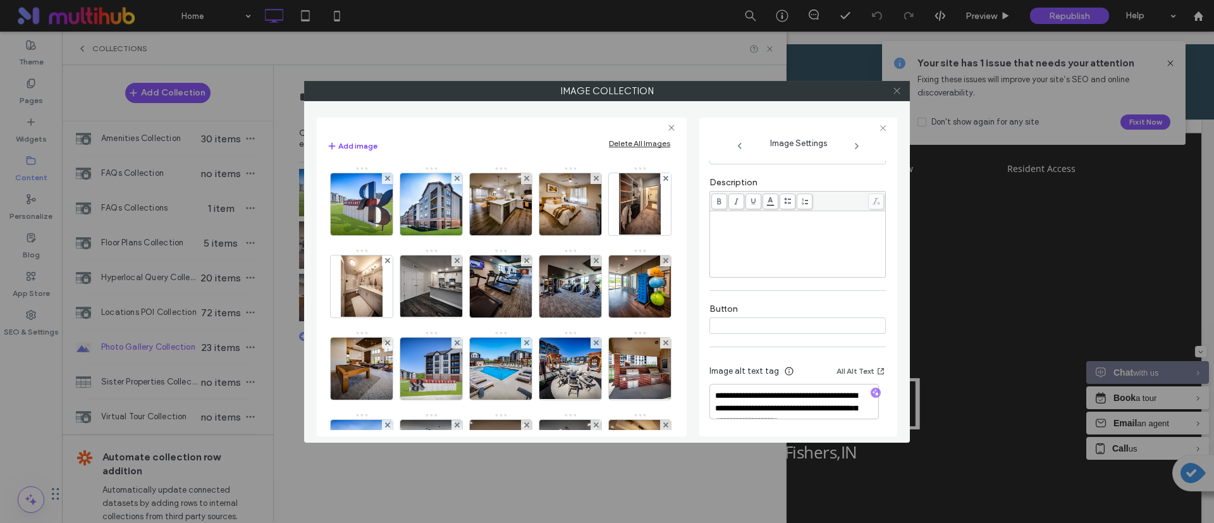
click at [897, 95] on icon at bounding box center [897, 90] width 9 height 9
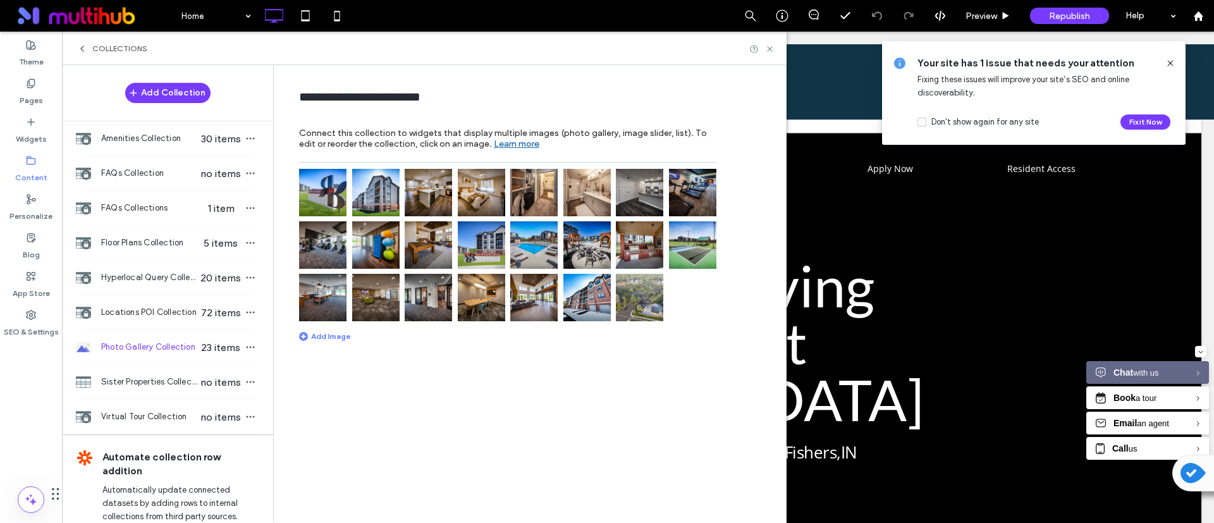
click at [764, 50] on div at bounding box center [762, 48] width 25 height 9
click at [772, 47] on icon at bounding box center [769, 48] width 9 height 9
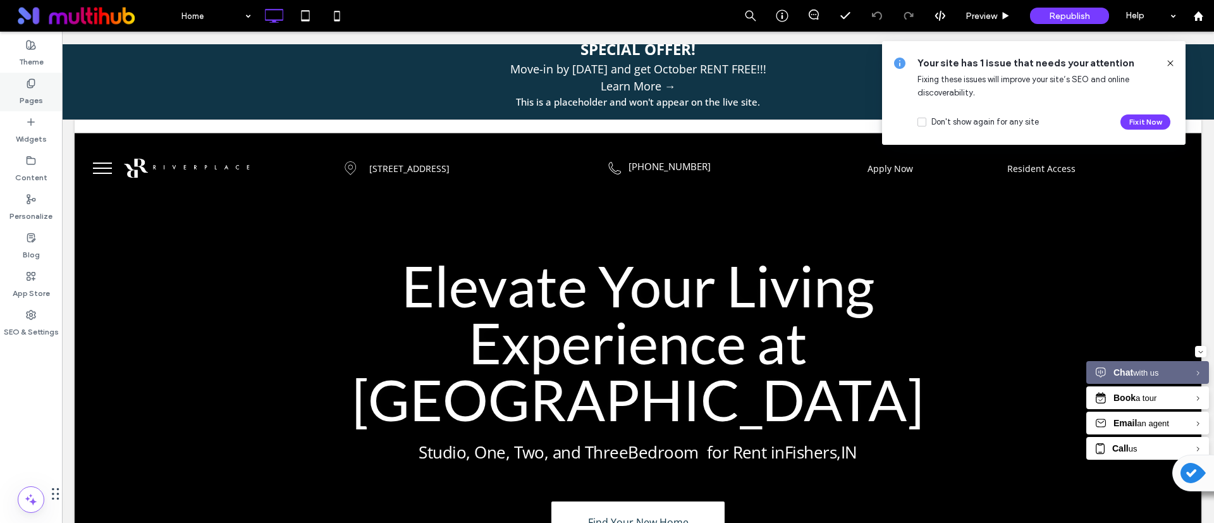
click at [29, 80] on use at bounding box center [30, 83] width 7 height 8
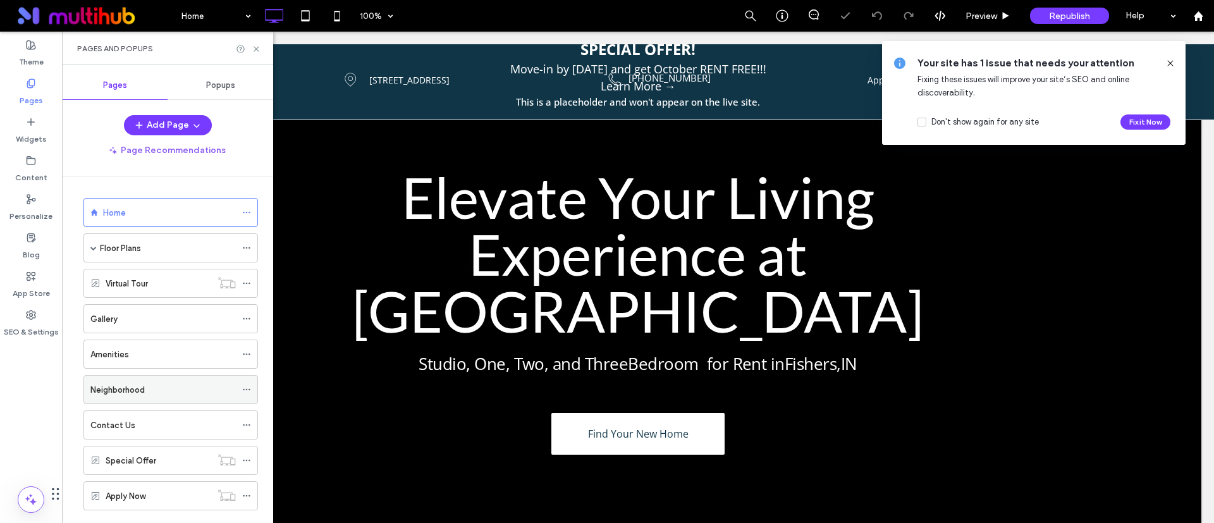
scroll to position [0, 0]
click at [128, 355] on label "Amenities" at bounding box center [109, 354] width 39 height 22
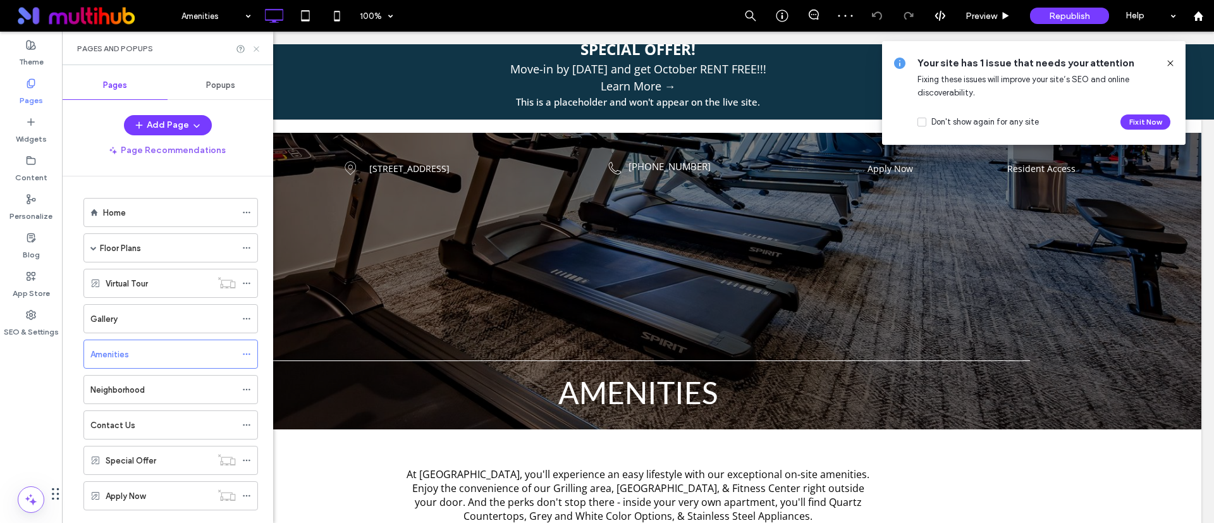
click at [258, 46] on icon at bounding box center [256, 48] width 9 height 9
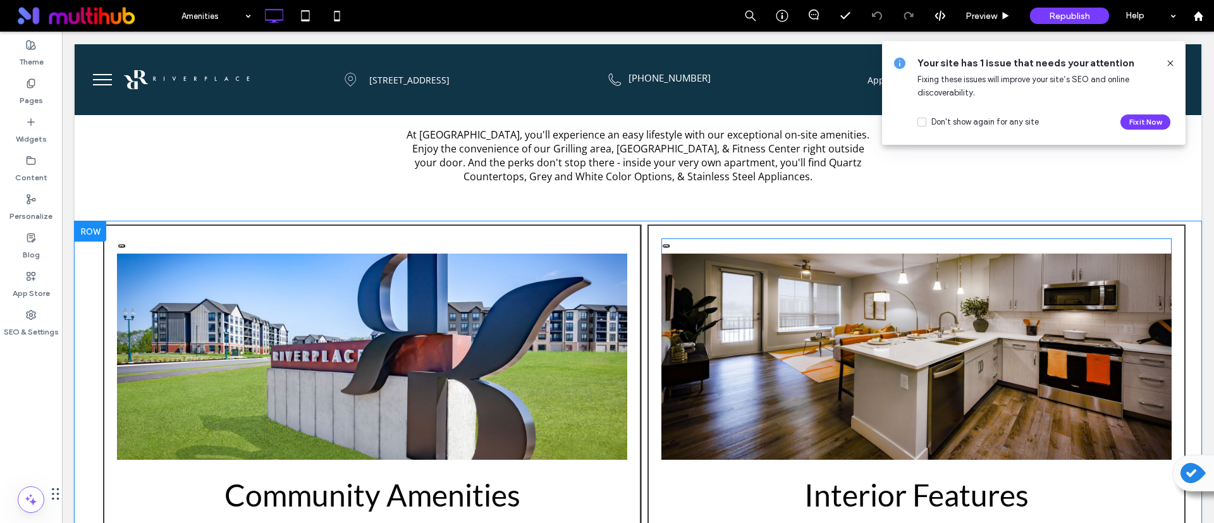
scroll to position [380, 0]
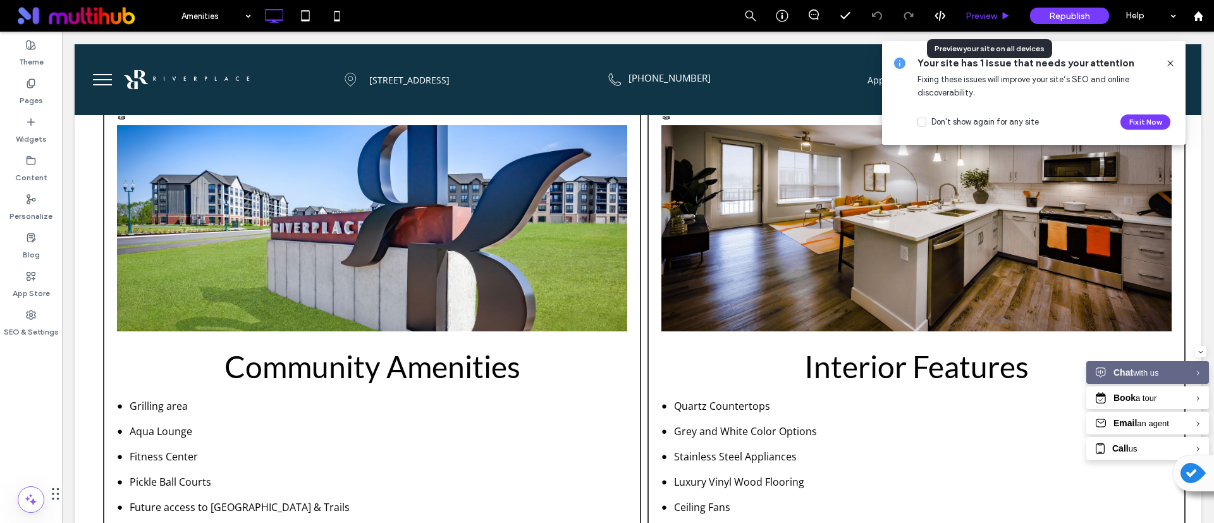
click at [983, 20] on span "Preview" at bounding box center [982, 16] width 32 height 11
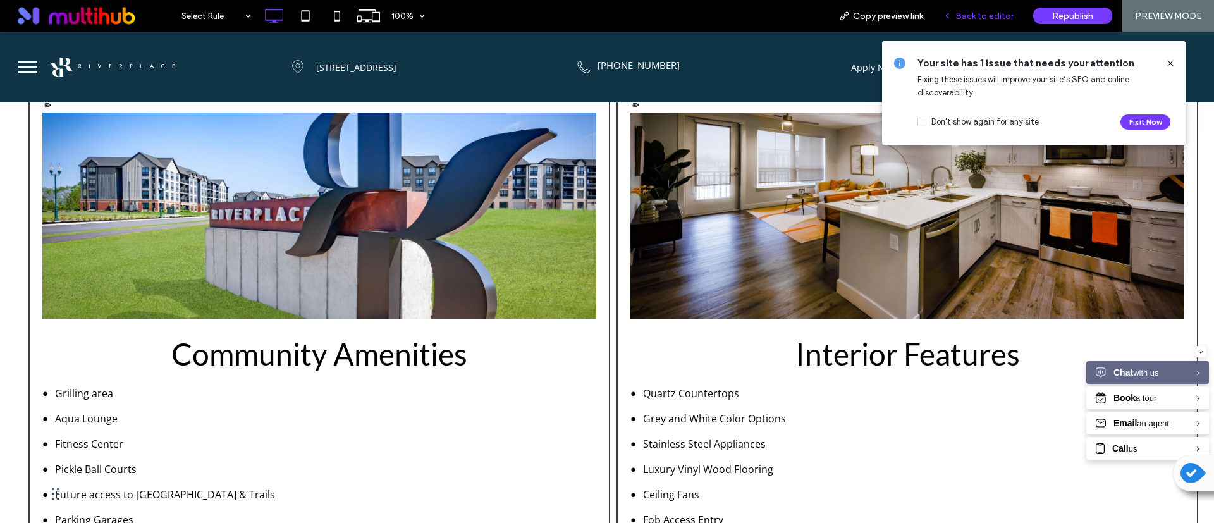
click at [984, 14] on span "Back to editor" at bounding box center [985, 16] width 58 height 11
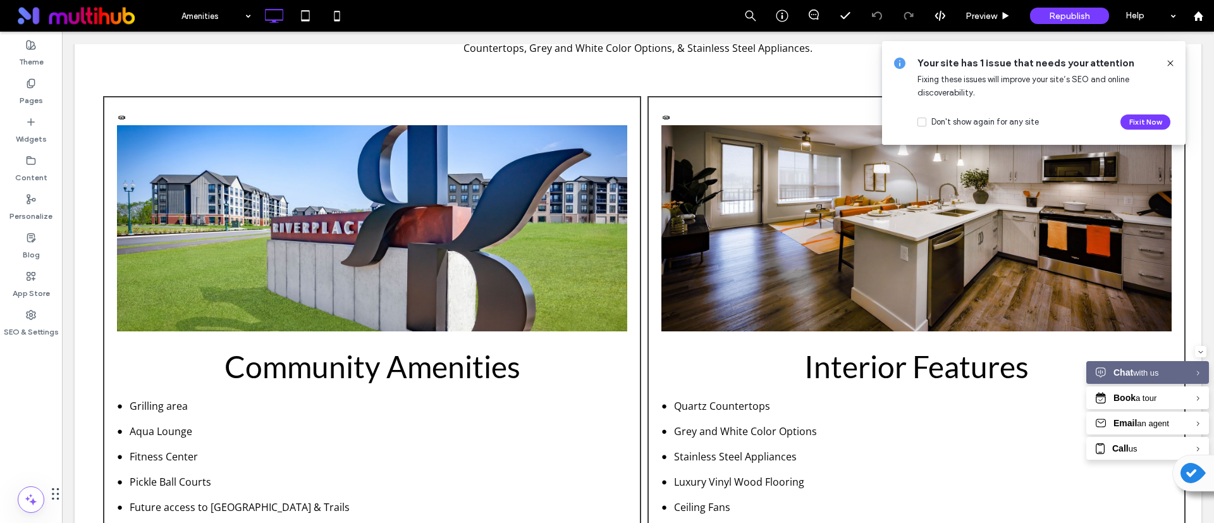
click at [1172, 58] on icon at bounding box center [1171, 63] width 10 height 10
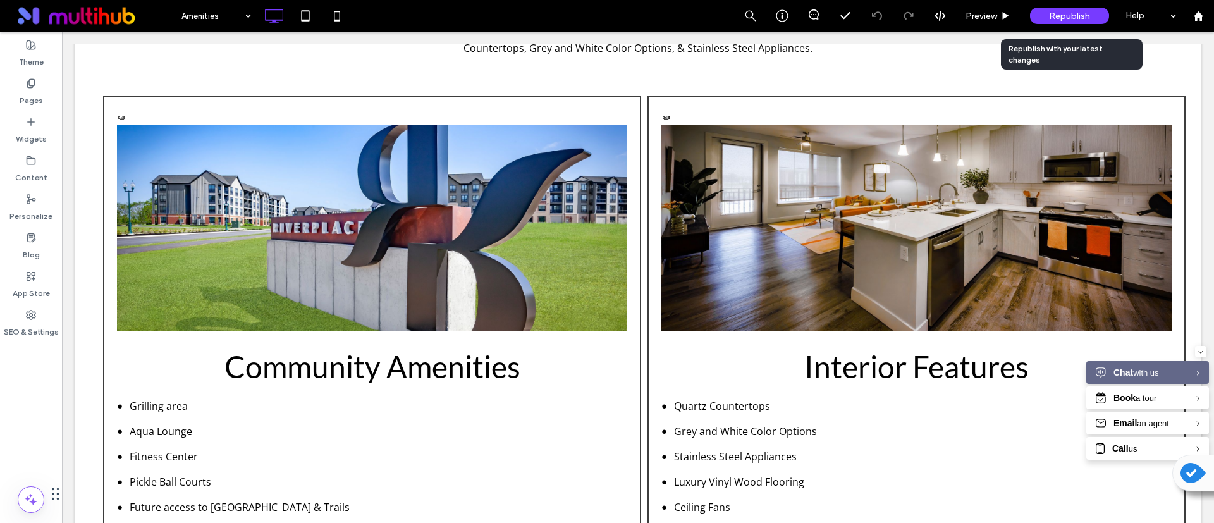
click at [1066, 9] on div "Republish" at bounding box center [1069, 16] width 79 height 16
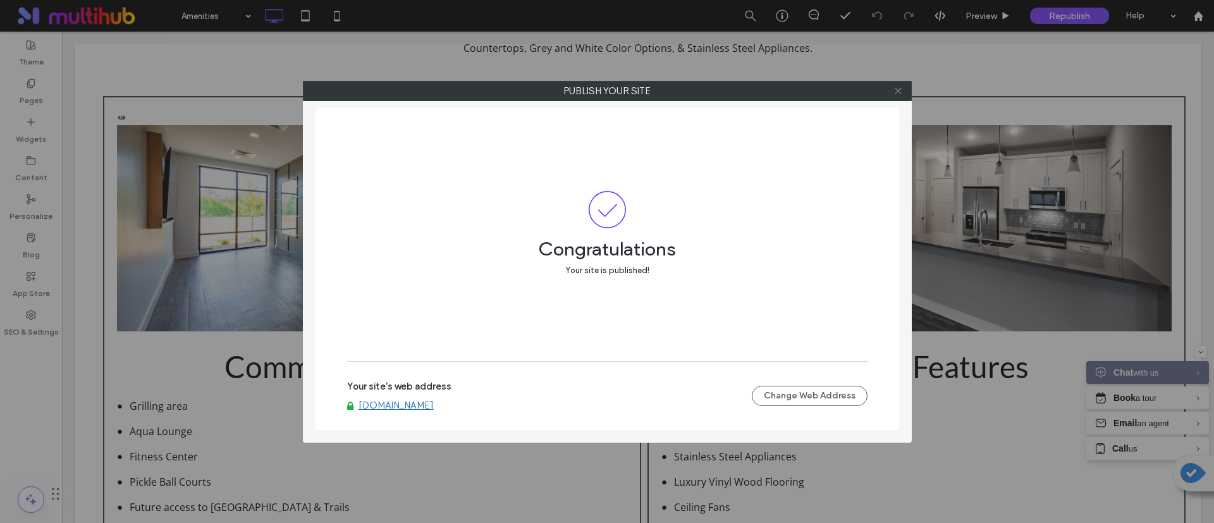
click at [898, 89] on icon at bounding box center [898, 90] width 9 height 9
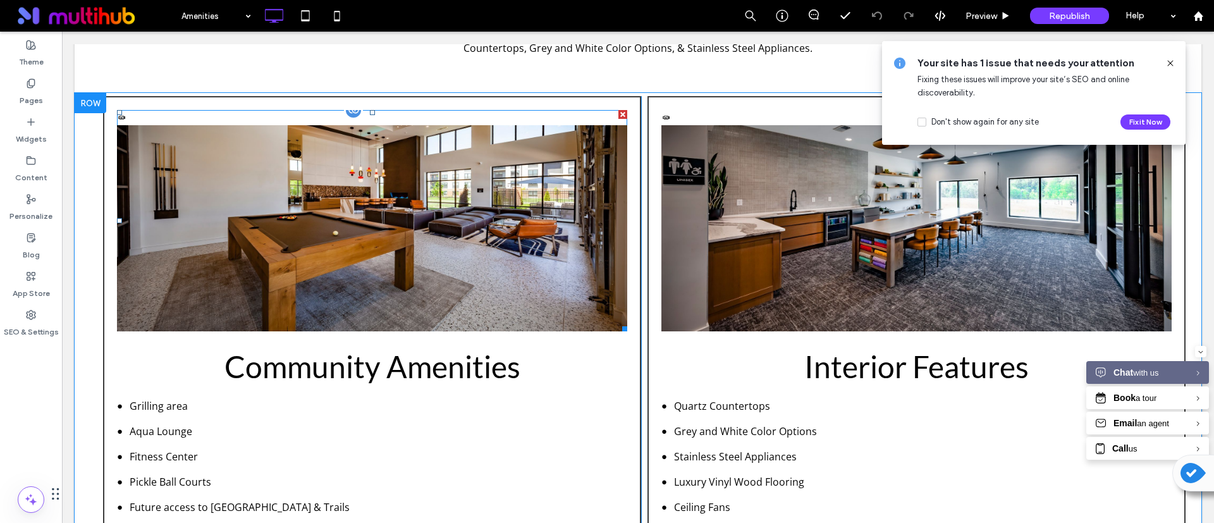
click at [120, 119] on div "Community Community Community Community Featured Community Community Community …" at bounding box center [372, 220] width 510 height 221
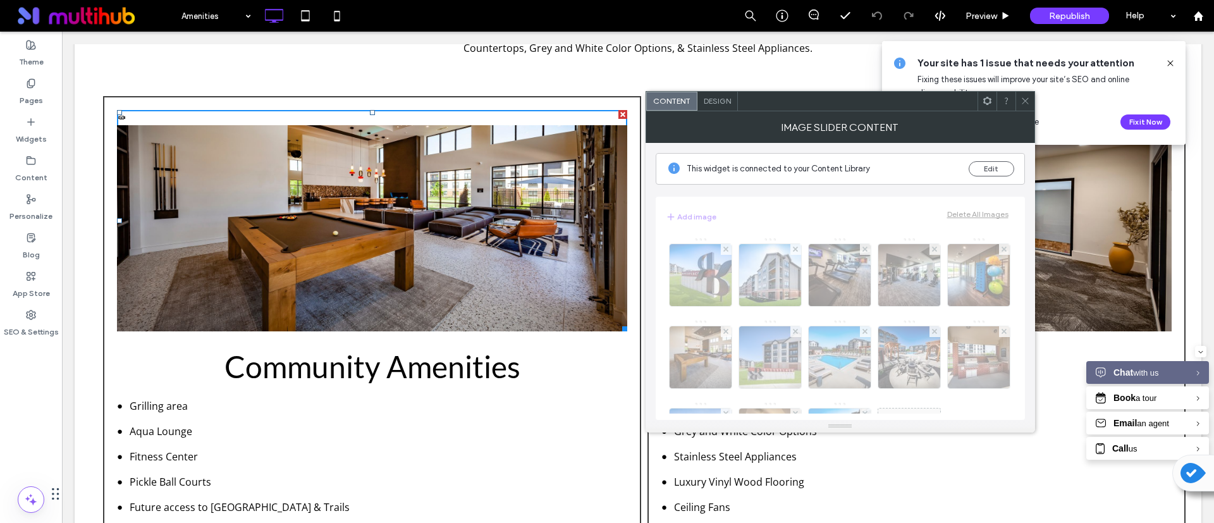
click at [1022, 99] on icon at bounding box center [1025, 100] width 9 height 9
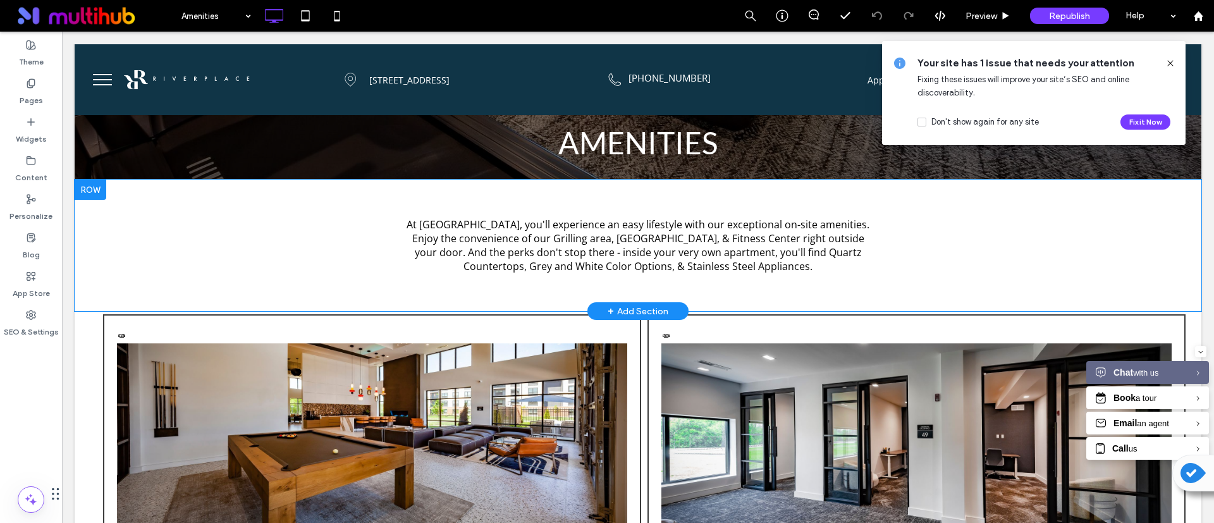
scroll to position [190, 0]
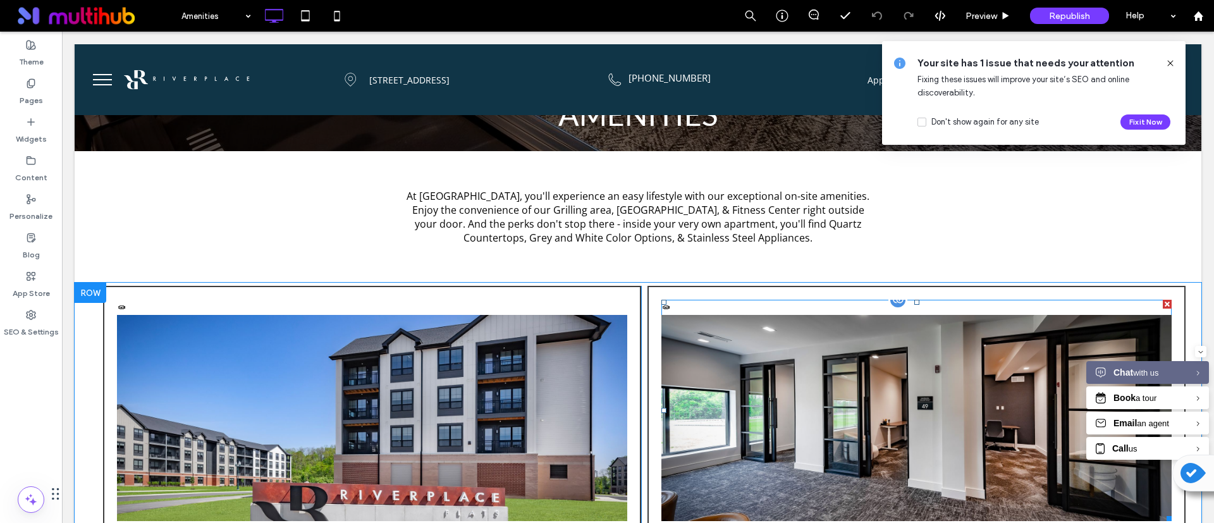
click at [662, 307] on div "Apartment Featured Apartment Featured Apartment Apartment Apartment Apartment A…" at bounding box center [917, 410] width 510 height 221
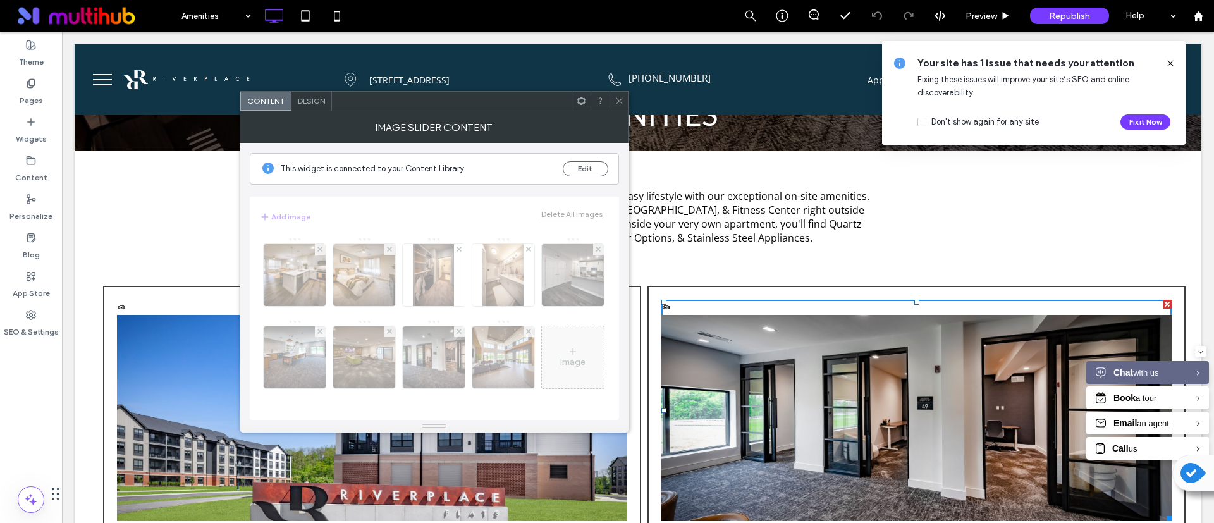
click at [575, 99] on div at bounding box center [581, 101] width 19 height 19
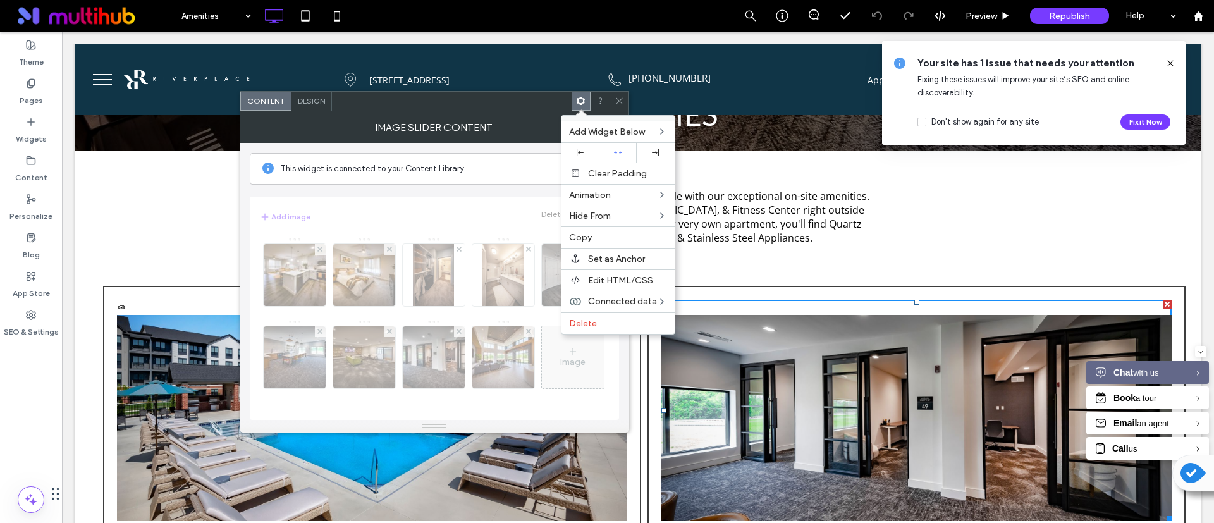
click at [309, 106] on div "Design" at bounding box center [312, 101] width 40 height 19
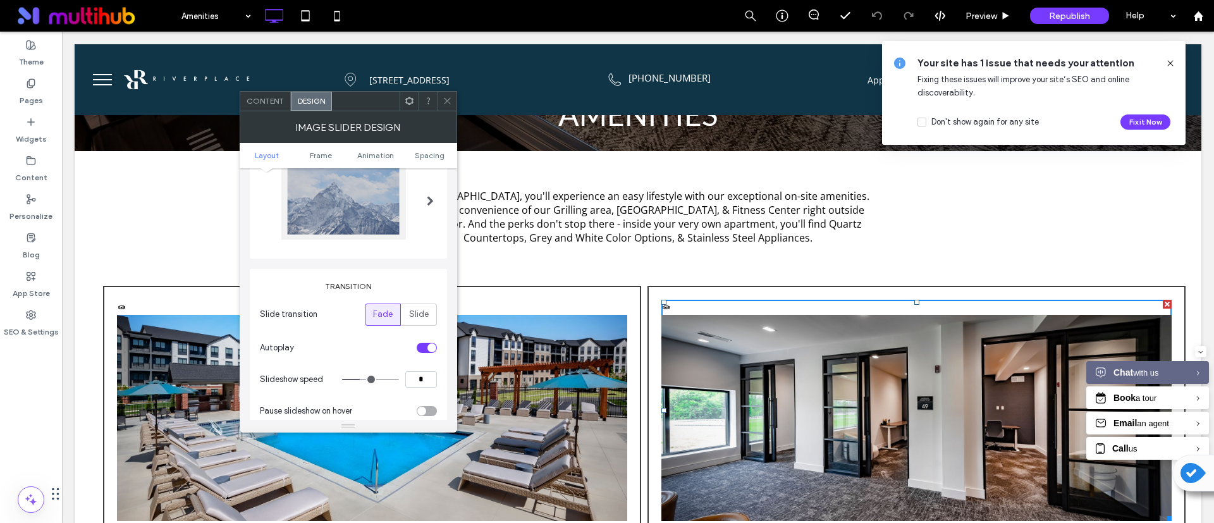
scroll to position [0, 0]
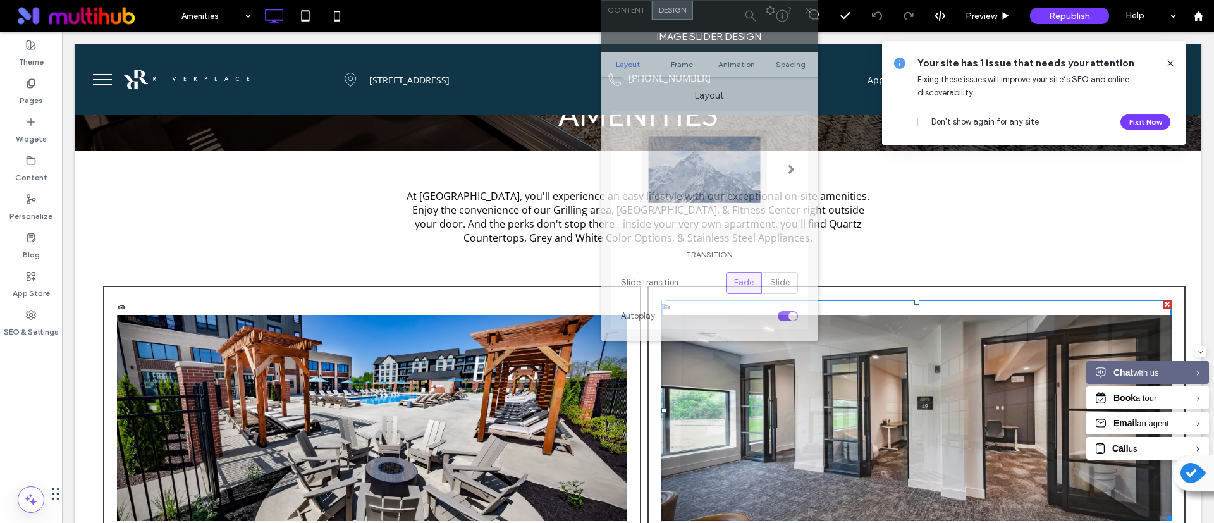
drag, startPoint x: 374, startPoint y: 109, endPoint x: 735, endPoint y: -66, distance: 401.2
click at [735, 0] on html ".wqwq-1{fill:#231f20;} .cls-1q, .cls-2q { fill-rule: evenodd; } .cls-2q { fill:…" at bounding box center [607, 261] width 1214 height 523
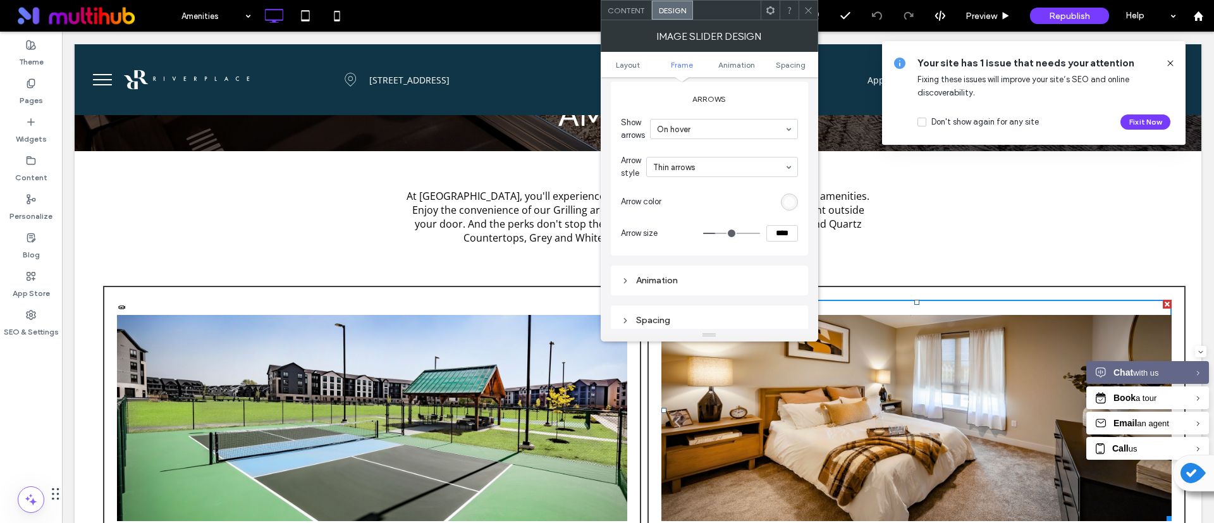
scroll to position [629, 0]
click at [635, 65] on span "Layout" at bounding box center [628, 64] width 24 height 9
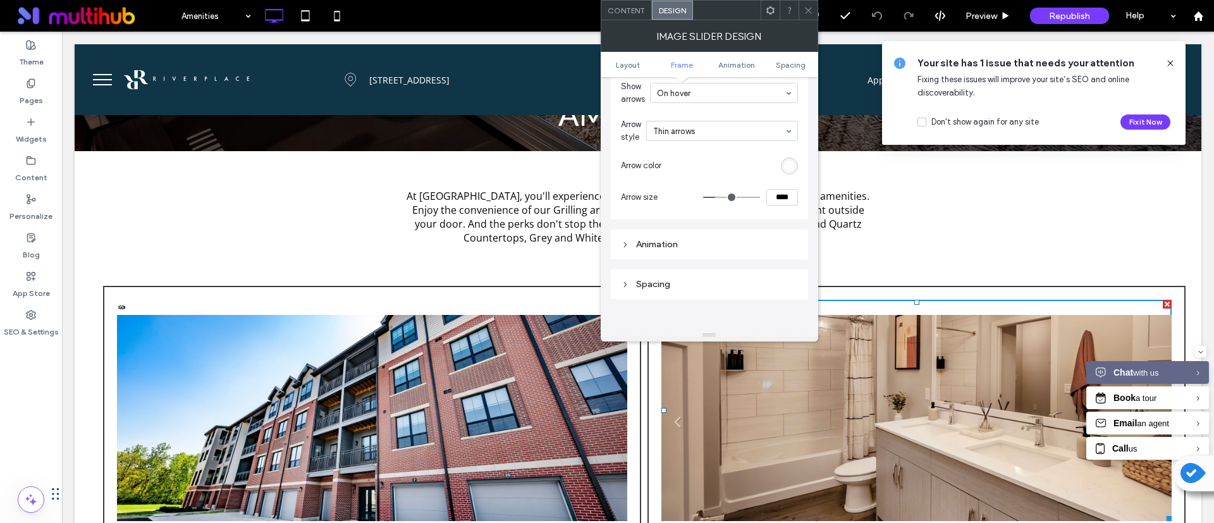
scroll to position [664, 0]
click at [711, 221] on div "Animation" at bounding box center [709, 216] width 177 height 11
click at [708, 225] on div "Spacing" at bounding box center [709, 217] width 177 height 17
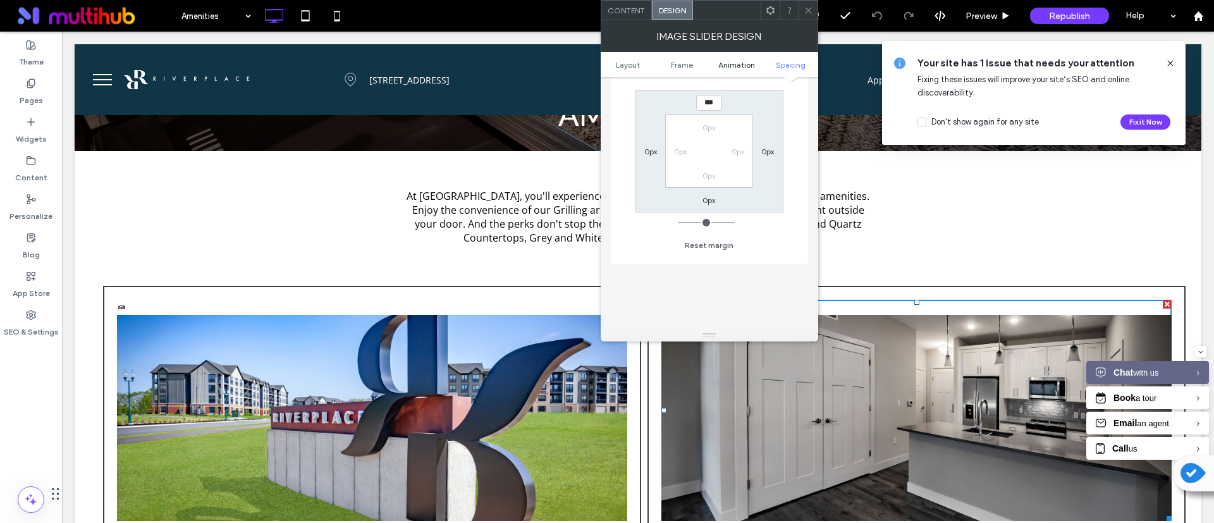
click at [730, 63] on span "Animation" at bounding box center [737, 64] width 37 height 9
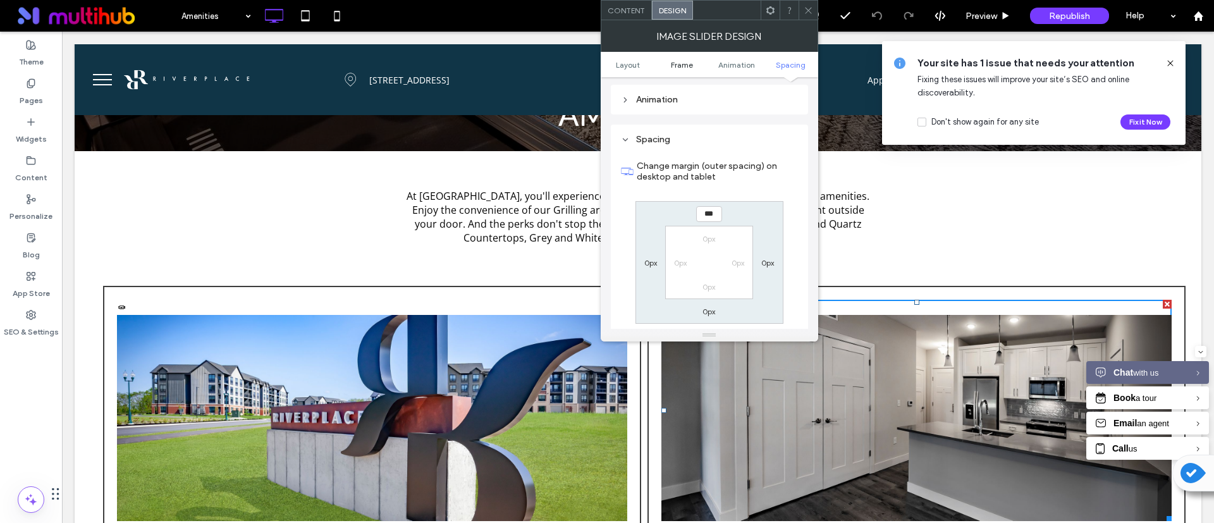
scroll to position [779, 0]
click at [681, 65] on span "Frame" at bounding box center [682, 64] width 22 height 9
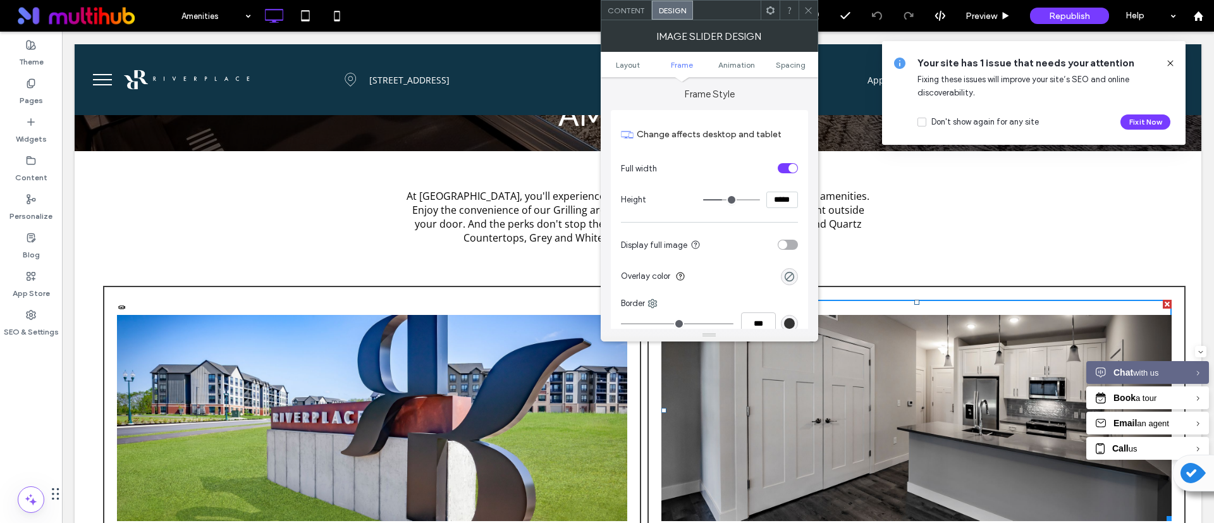
scroll to position [324, 0]
click at [631, 69] on ul "Layout Frame Animation Spacing" at bounding box center [710, 64] width 218 height 25
click at [632, 65] on span "Layout" at bounding box center [628, 64] width 24 height 9
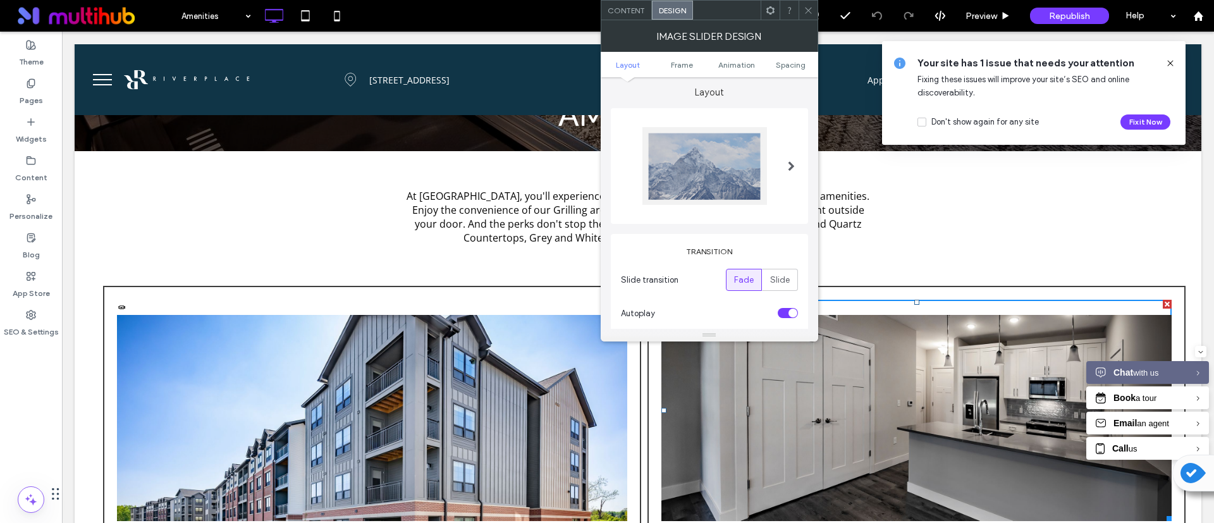
scroll to position [0, 0]
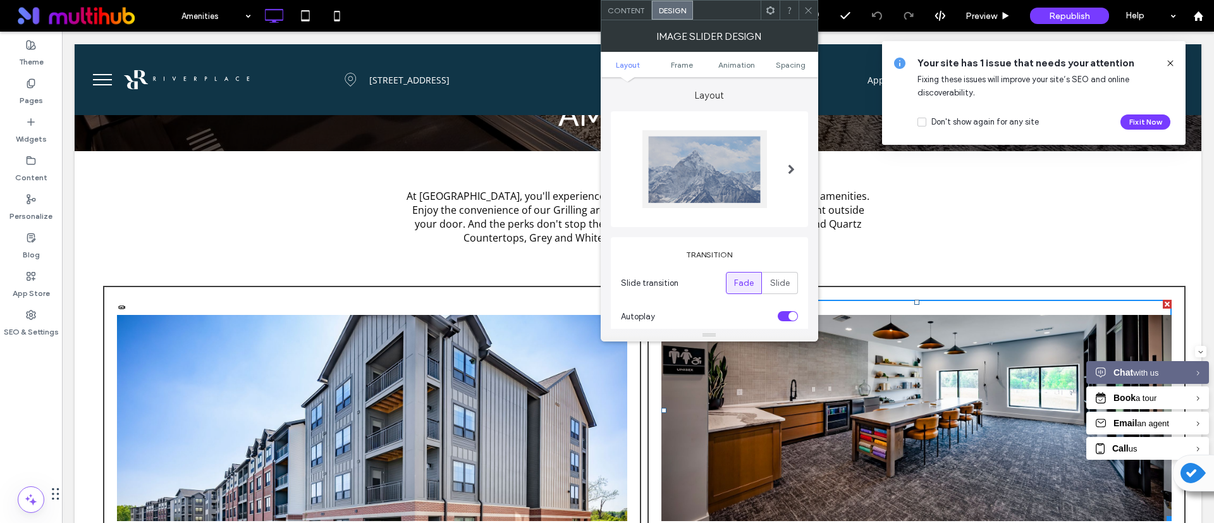
click at [785, 170] on div at bounding box center [792, 169] width 26 height 97
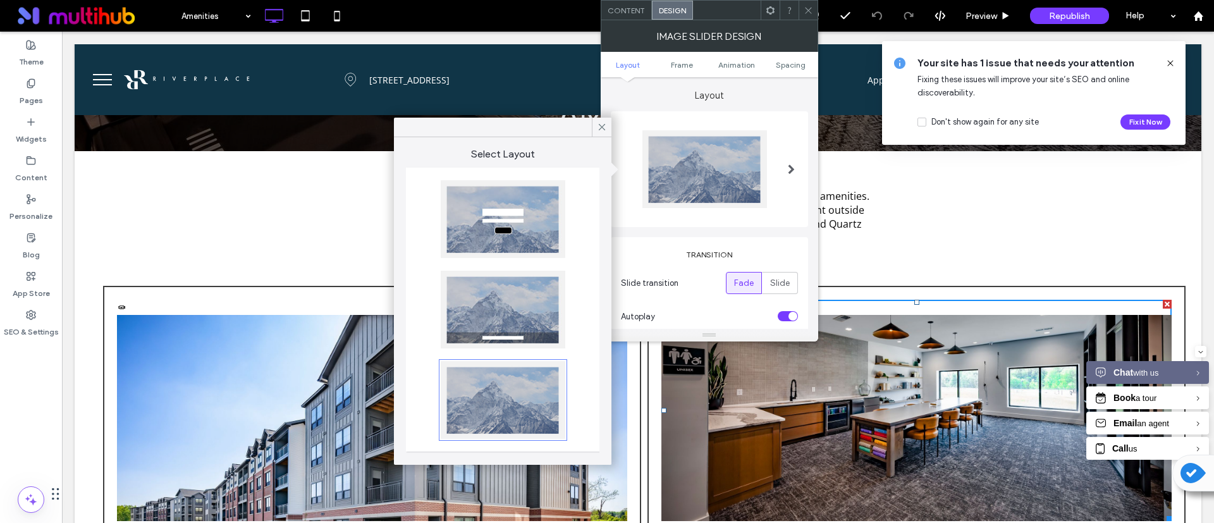
click at [780, 95] on label "Layout" at bounding box center [709, 89] width 197 height 24
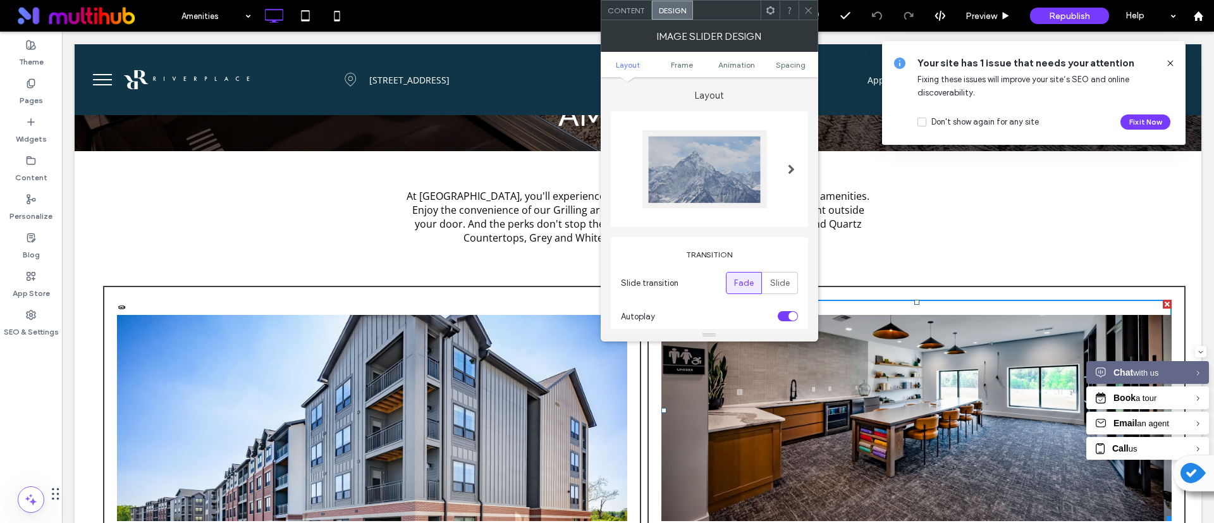
click at [615, 8] on span "Content" at bounding box center [626, 10] width 37 height 9
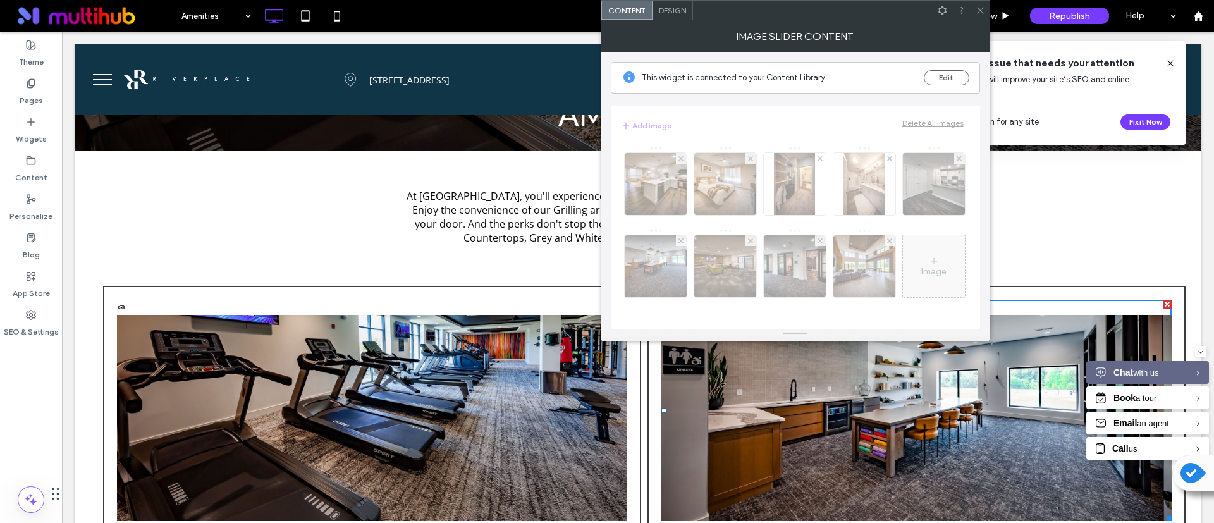
scroll to position [78, 0]
click at [979, 9] on icon at bounding box center [980, 10] width 9 height 9
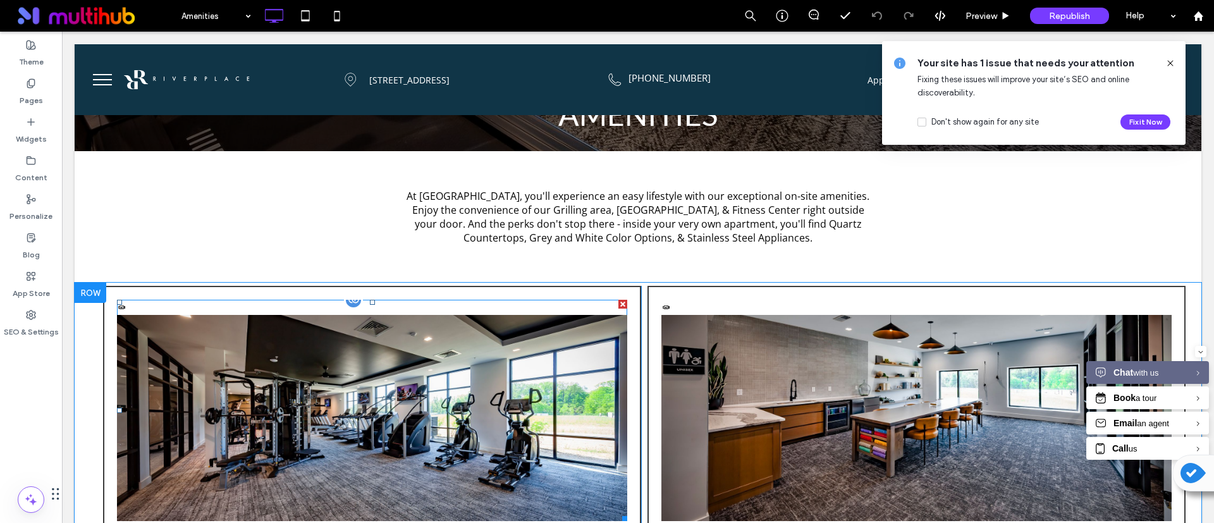
click at [123, 306] on div "Community Community Community Community Featured Community Community Community …" at bounding box center [372, 410] width 510 height 221
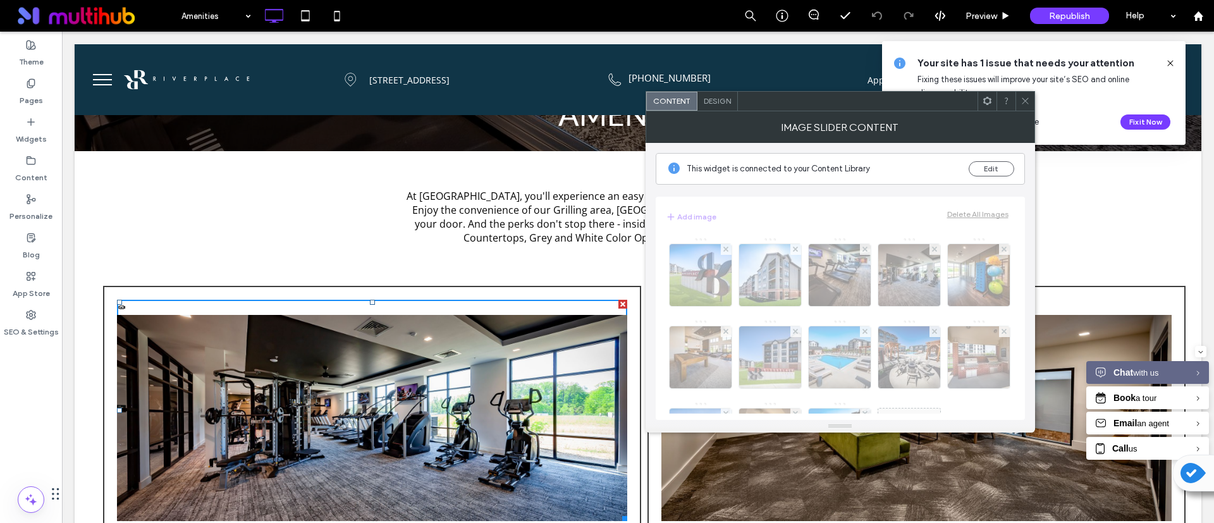
click at [1029, 103] on icon at bounding box center [1025, 100] width 9 height 9
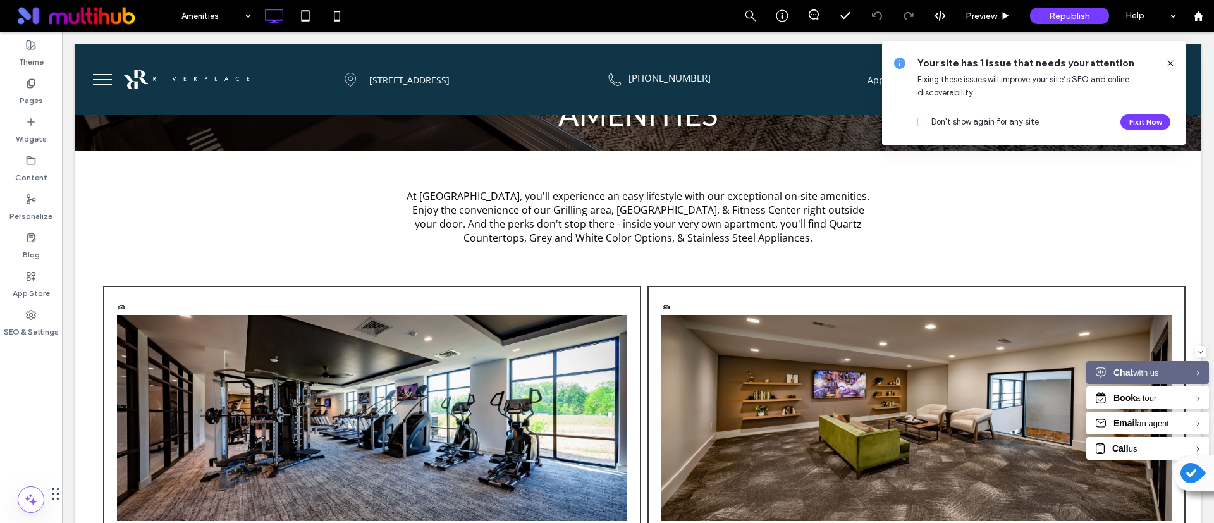
click at [1173, 65] on icon at bounding box center [1171, 63] width 10 height 10
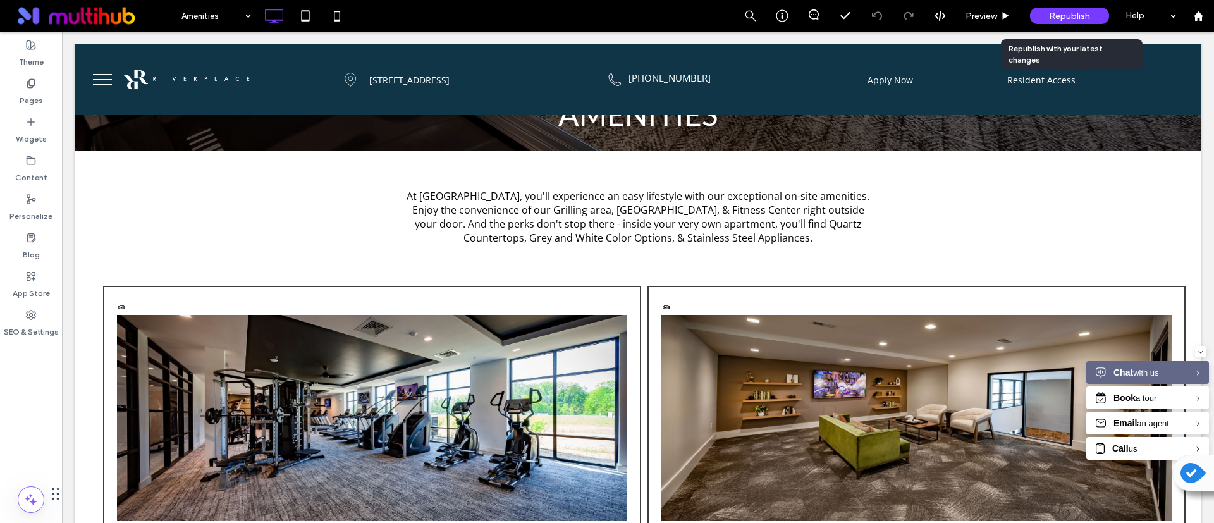
click at [1054, 18] on span "Republish" at bounding box center [1069, 16] width 41 height 11
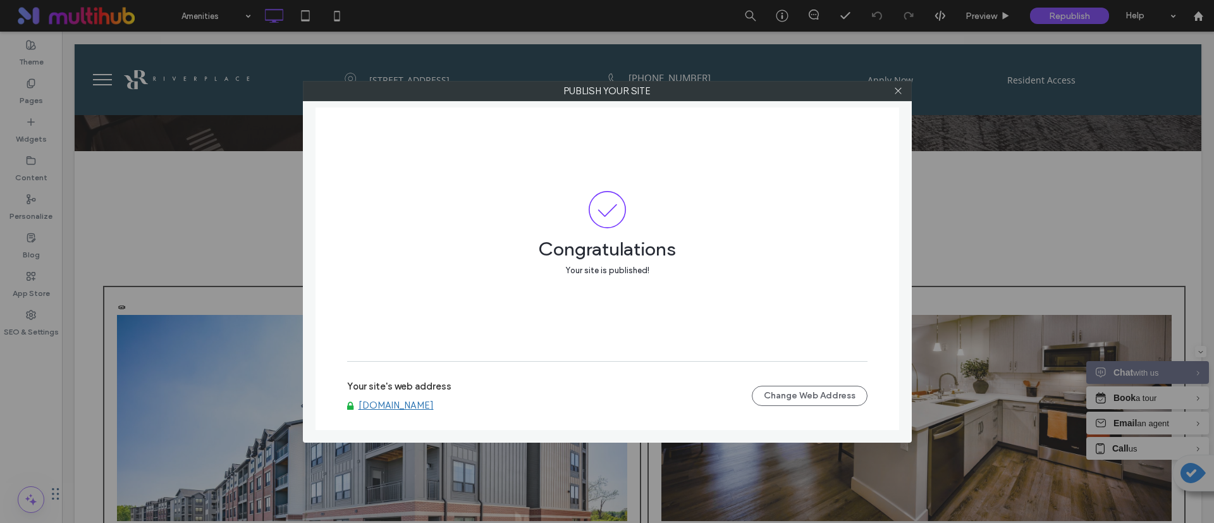
click at [428, 404] on link "[DOMAIN_NAME]" at bounding box center [396, 405] width 75 height 11
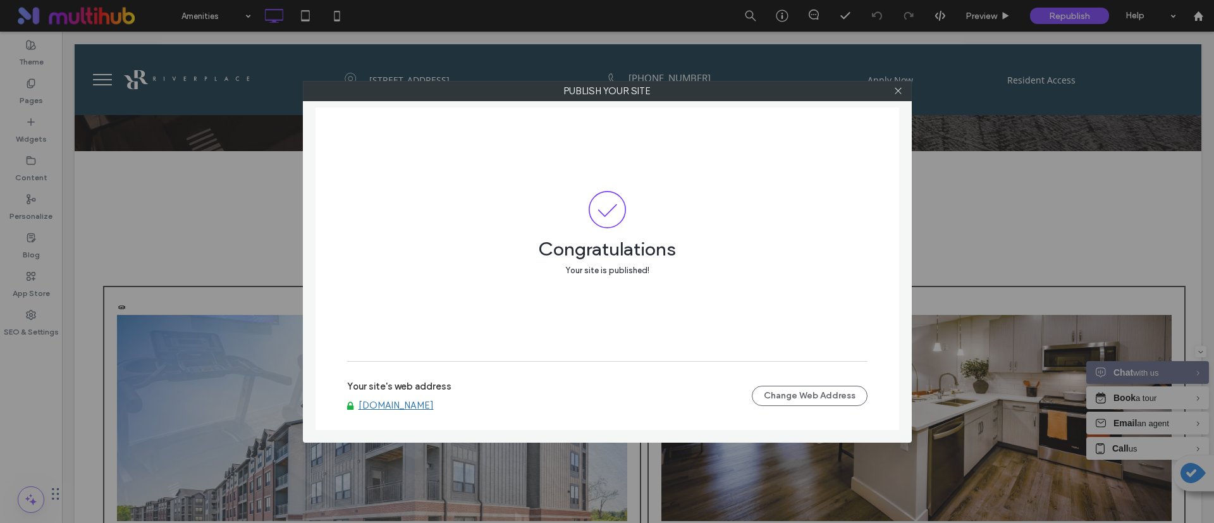
click at [893, 96] on div at bounding box center [898, 91] width 19 height 19
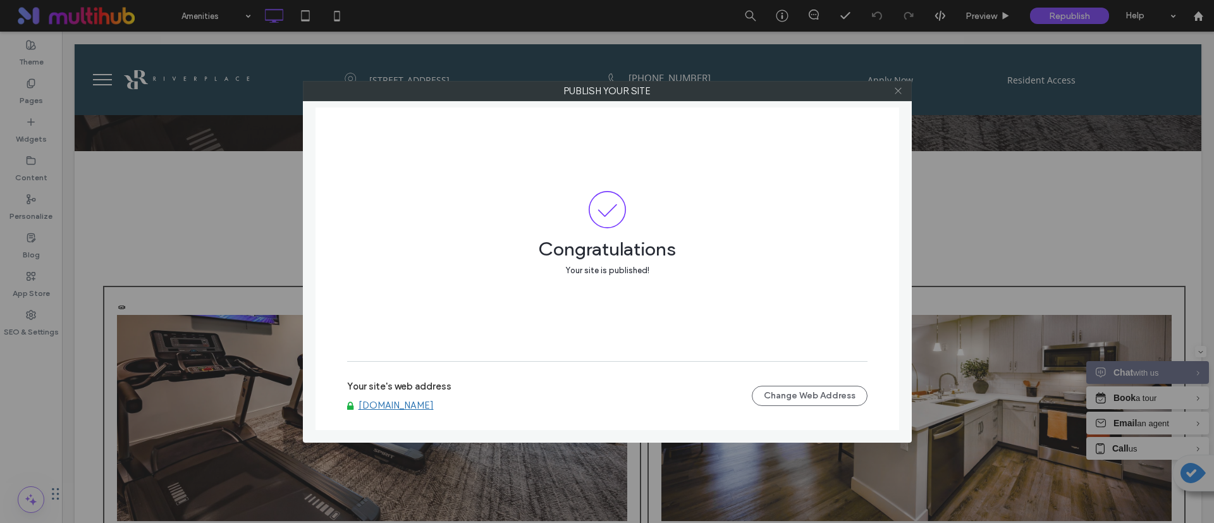
click at [898, 87] on icon at bounding box center [898, 90] width 9 height 9
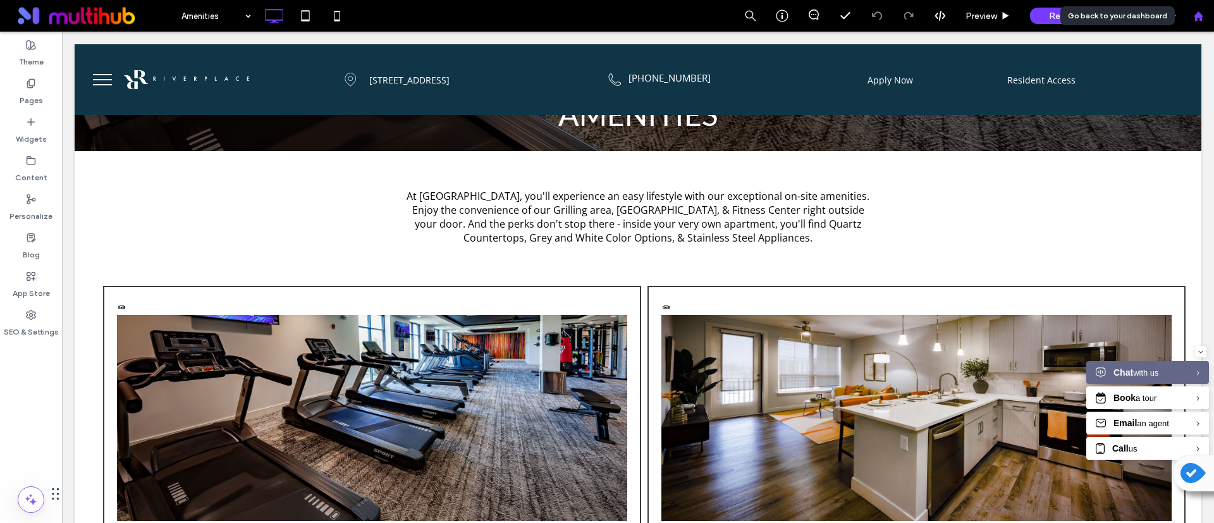
click at [1208, 12] on div at bounding box center [1198, 16] width 30 height 11
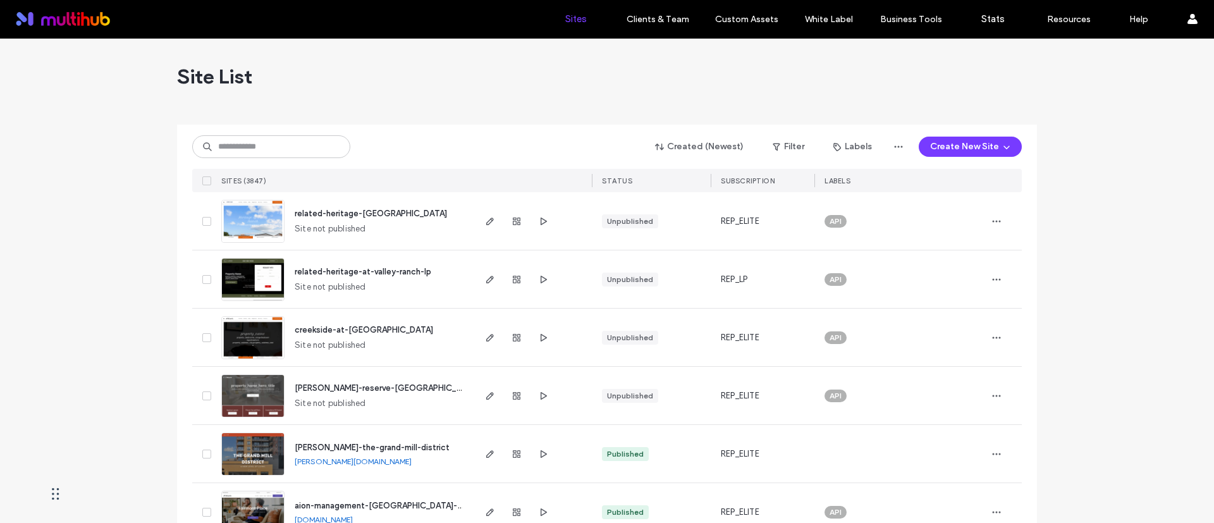
drag, startPoint x: 286, startPoint y: 159, endPoint x: 289, endPoint y: 152, distance: 7.6
click at [288, 156] on div "Created (Newest) Filter Labels Create New Site" at bounding box center [607, 147] width 830 height 24
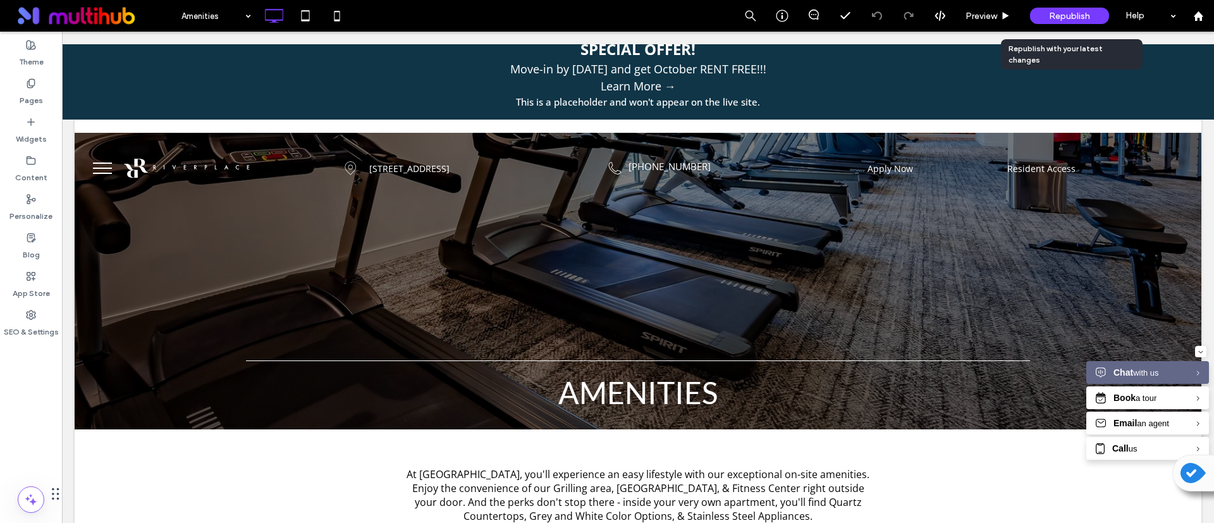
click at [1065, 19] on span "Republish" at bounding box center [1069, 16] width 41 height 11
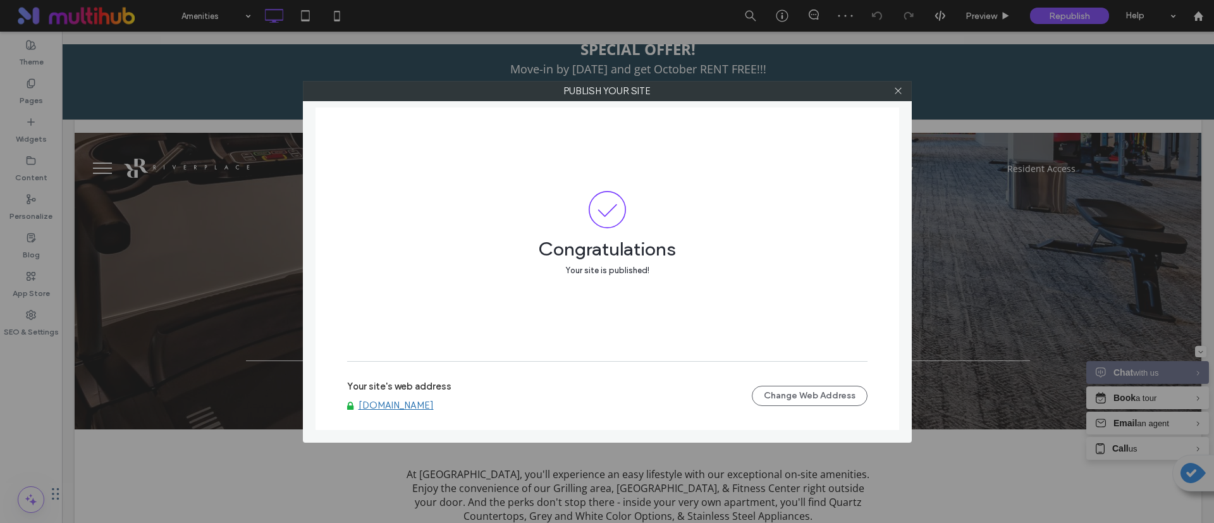
click at [402, 414] on div "Your site's web address www.riverplaceflats.com Change Web Address" at bounding box center [607, 396] width 521 height 40
click at [407, 406] on link "www.riverplaceflats.com" at bounding box center [396, 405] width 75 height 11
click at [897, 91] on icon at bounding box center [898, 90] width 9 height 9
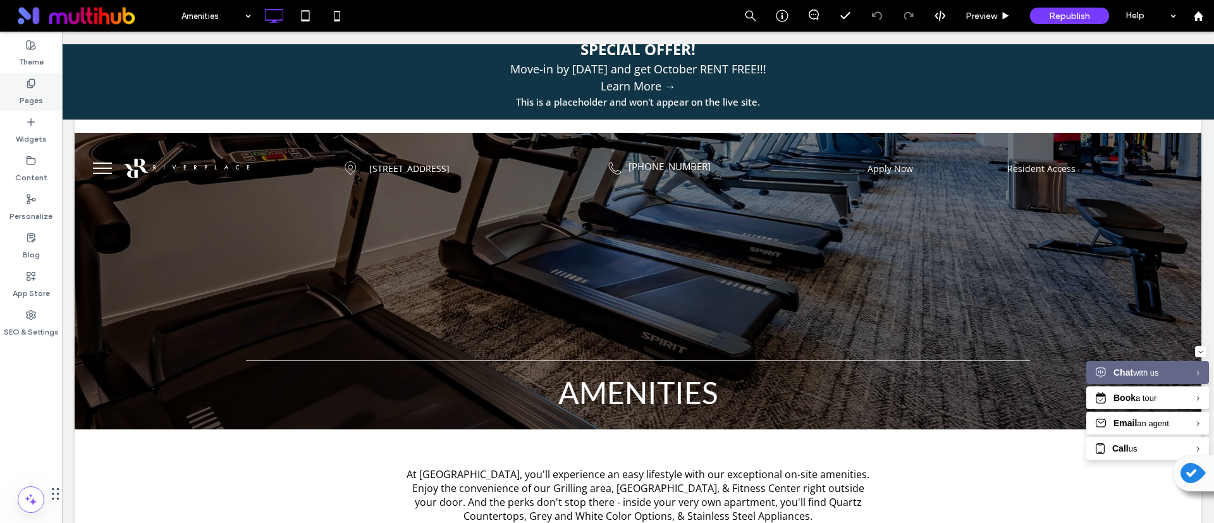
click at [35, 92] on label "Pages" at bounding box center [31, 98] width 23 height 18
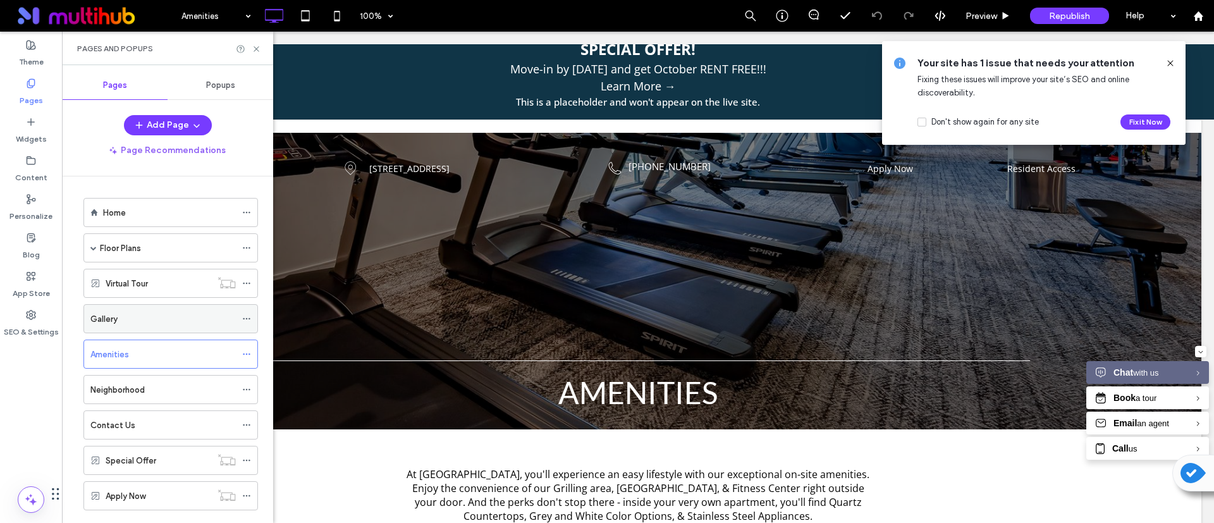
click at [116, 326] on div "Gallery" at bounding box center [162, 319] width 145 height 28
click at [256, 50] on div "Gallery 100% Preview Republish Help Site Comments Team & Clients Automate new c…" at bounding box center [607, 261] width 1214 height 523
click at [256, 50] on icon at bounding box center [256, 48] width 9 height 9
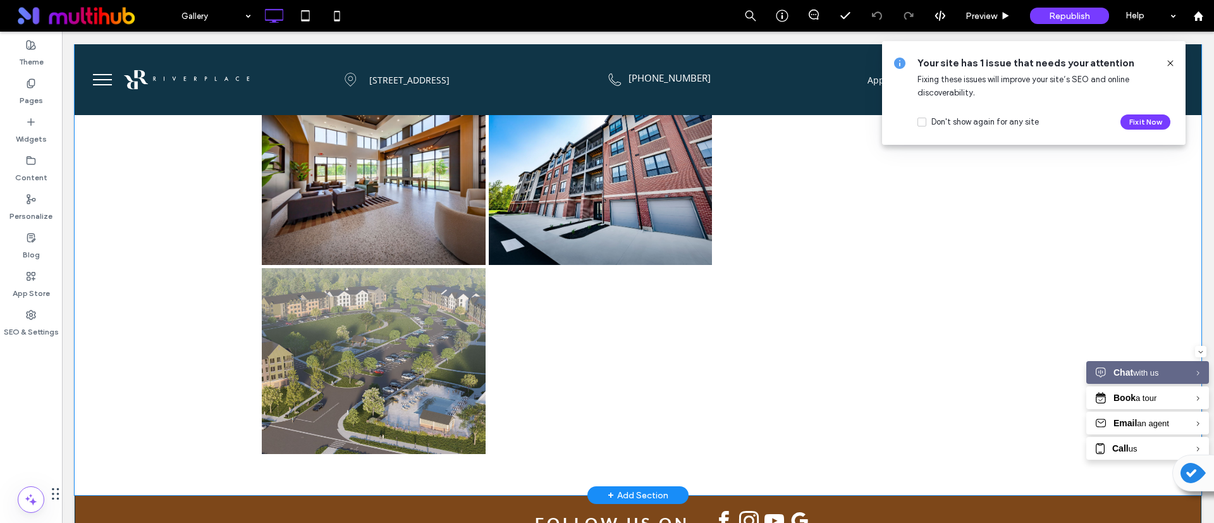
scroll to position [1803, 0]
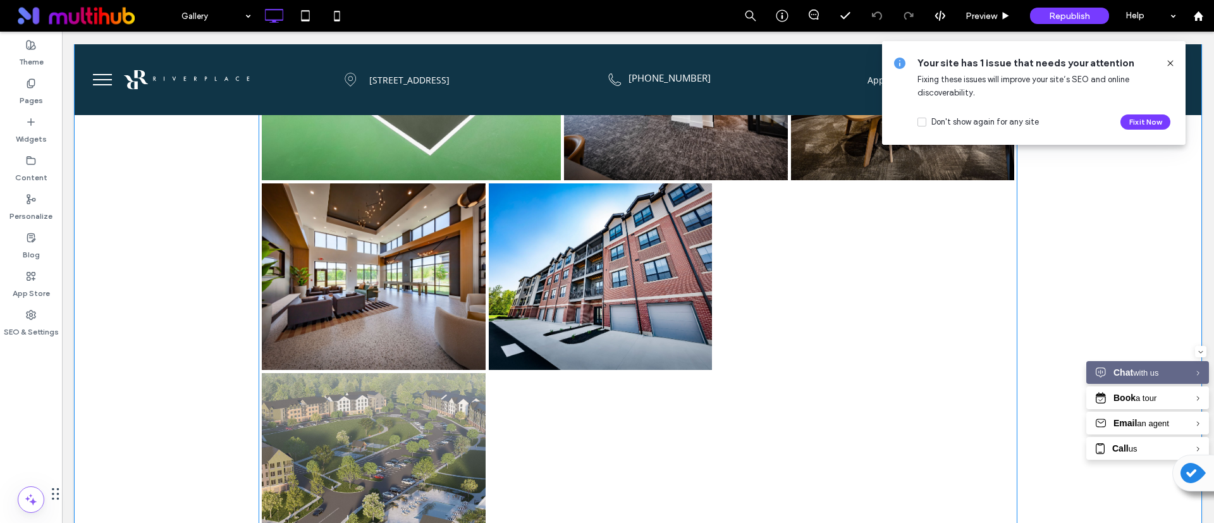
click at [729, 374] on div "Button Button Button" at bounding box center [639, 371] width 756 height 379
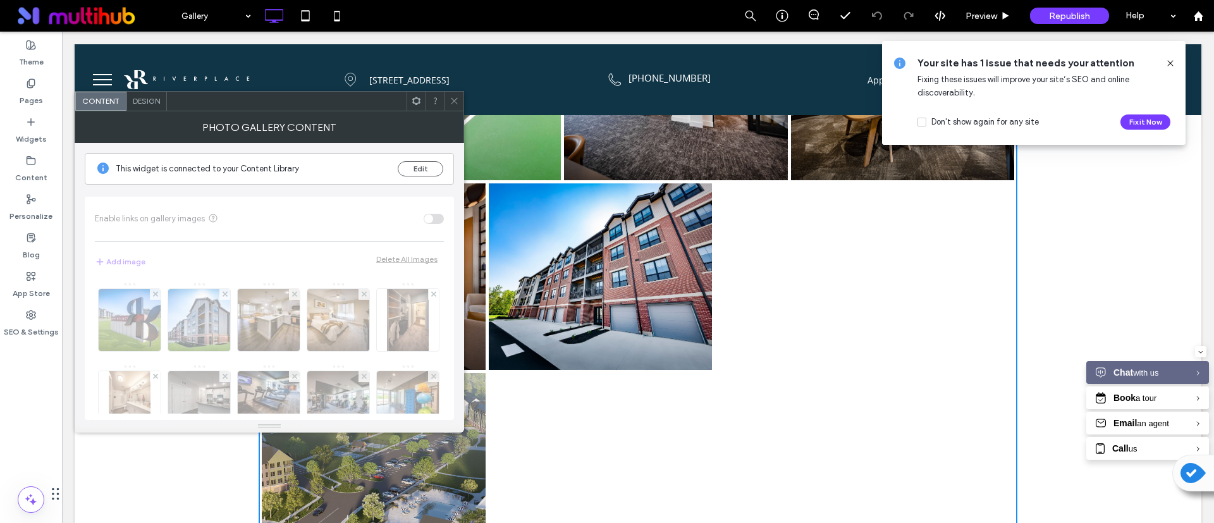
click at [163, 101] on div "Design" at bounding box center [147, 101] width 40 height 19
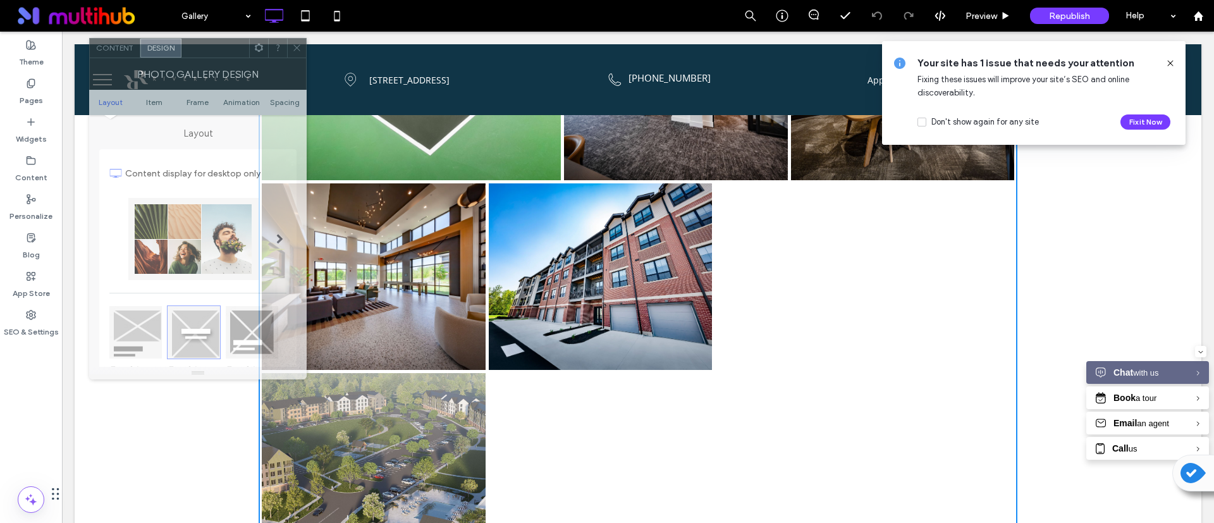
drag, startPoint x: 209, startPoint y: 109, endPoint x: 223, endPoint y: 91, distance: 23.4
click at [224, 58] on div at bounding box center [216, 48] width 68 height 19
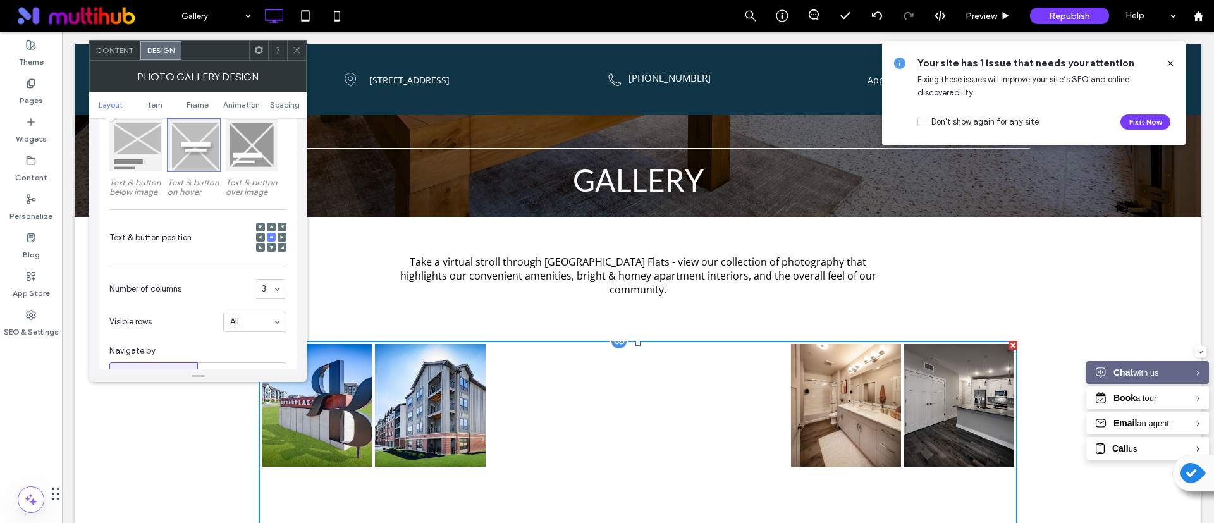
scroll to position [219, 0]
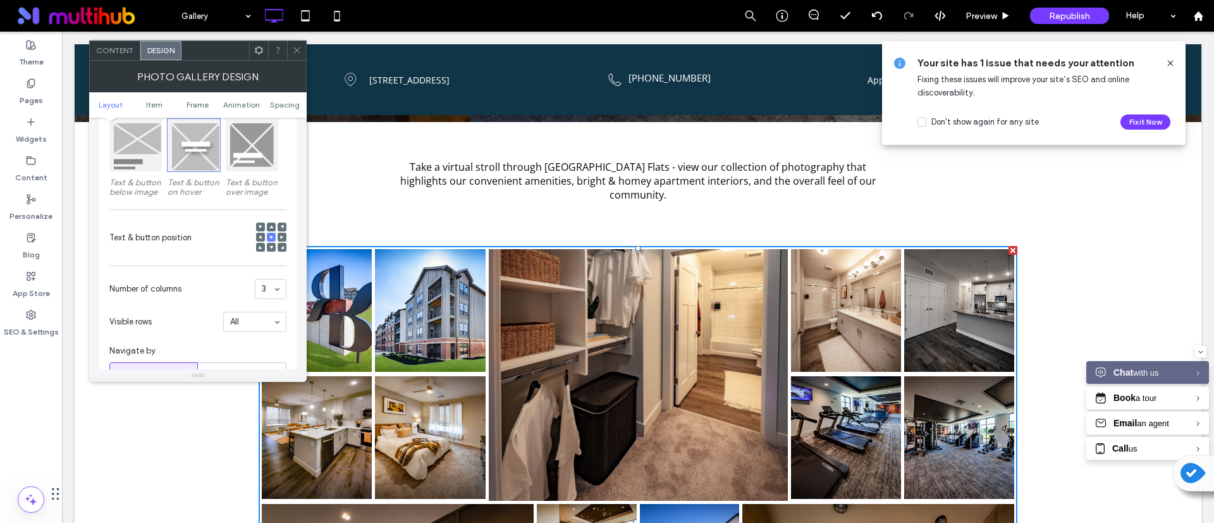
click at [276, 283] on div "3" at bounding box center [271, 289] width 32 height 20
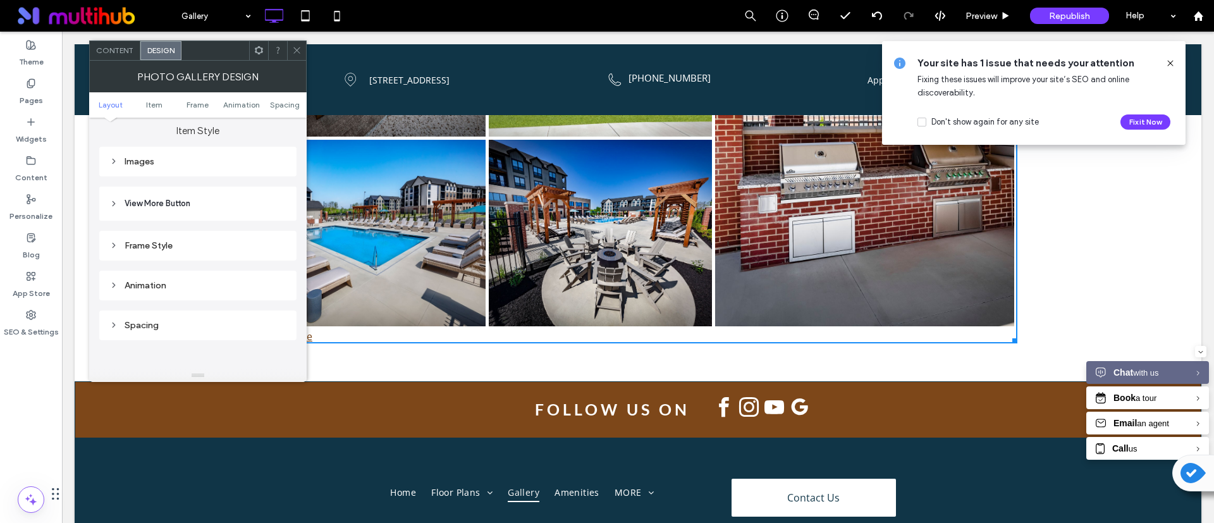
scroll to position [190, 0]
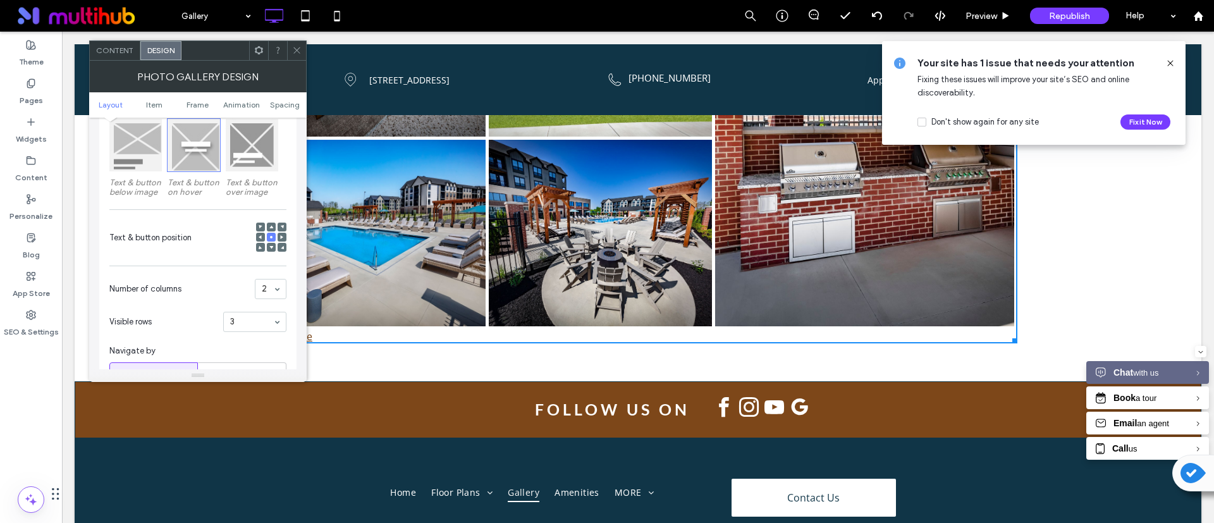
click at [266, 316] on div at bounding box center [255, 321] width 62 height 19
click at [878, 11] on icon at bounding box center [877, 16] width 10 height 10
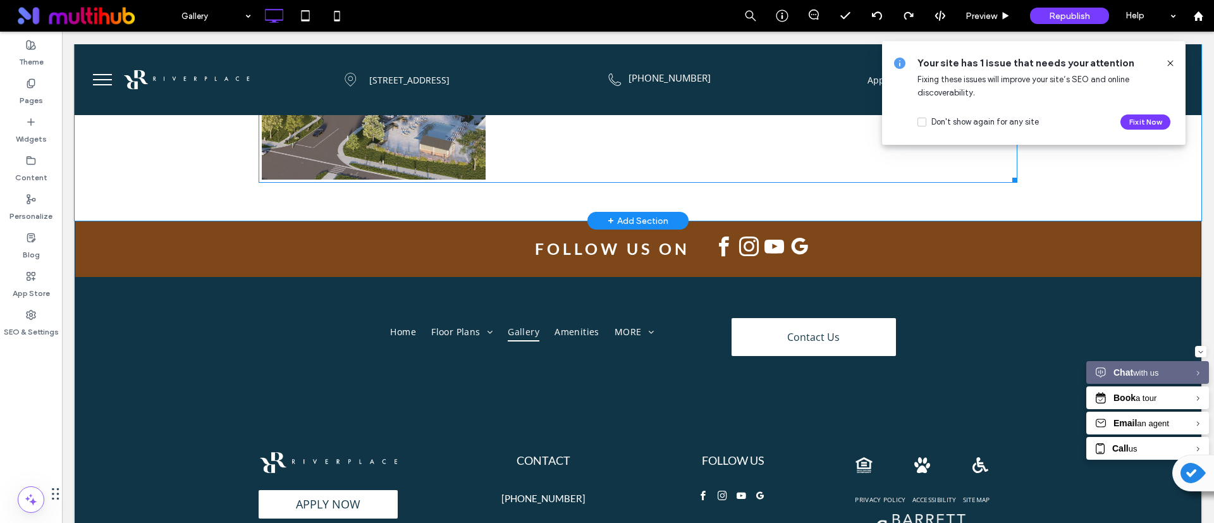
scroll to position [1898, 0]
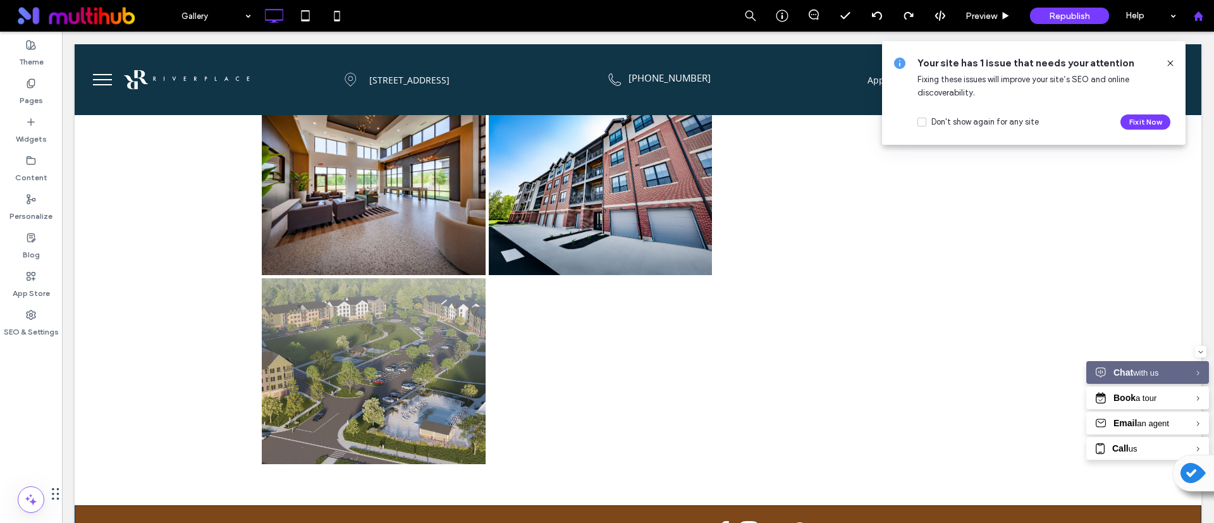
click at [1198, 15] on use at bounding box center [1198, 15] width 9 height 9
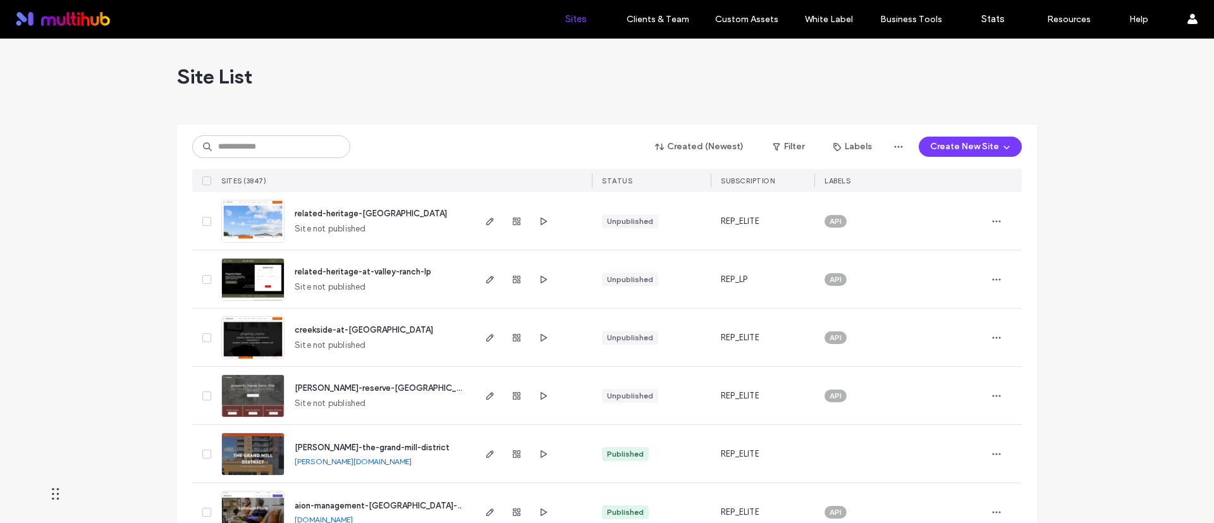
click at [280, 164] on div "Created (Newest) Filter Labels Create New Site SITES (3847) STATUS SUBSCRIPTION…" at bounding box center [607, 159] width 830 height 68
click at [288, 149] on input at bounding box center [271, 146] width 158 height 23
type input "****"
click at [302, 153] on input at bounding box center [271, 146] width 158 height 23
click at [265, 148] on input at bounding box center [271, 146] width 158 height 23
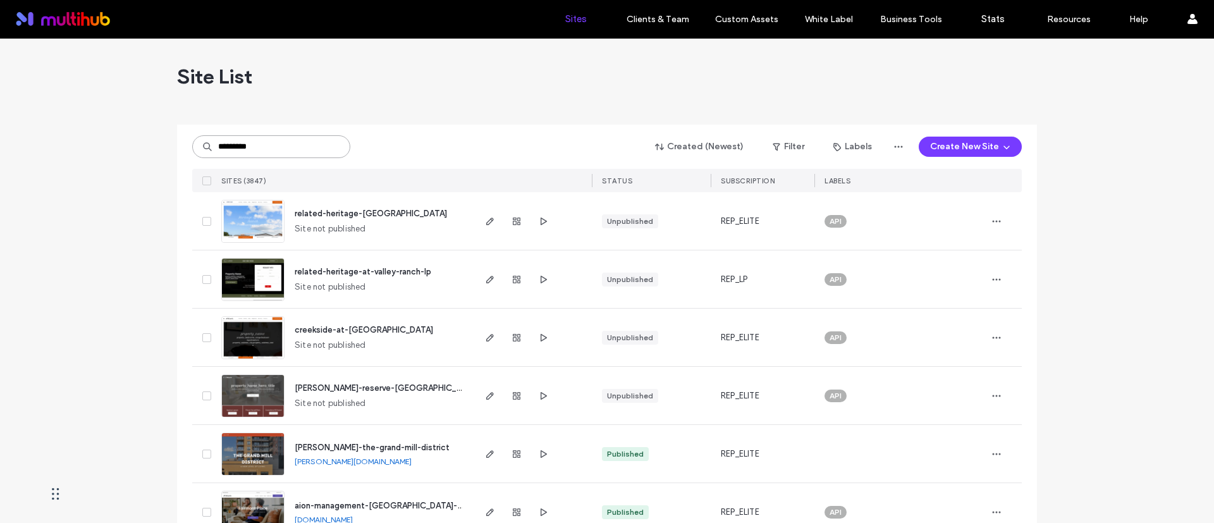
type input "*********"
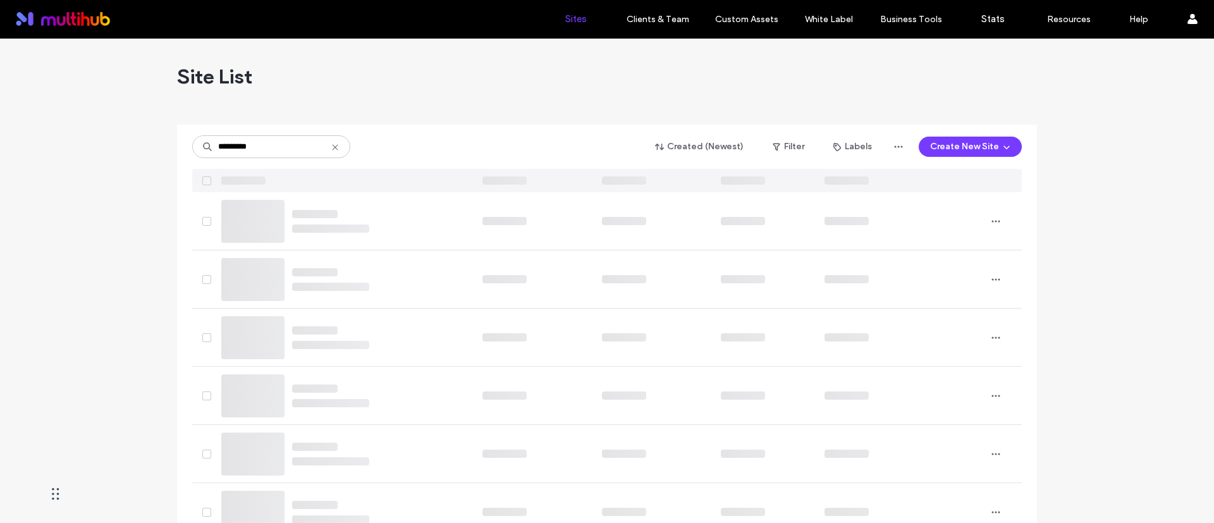
click at [378, 100] on div "Site List" at bounding box center [607, 77] width 860 height 76
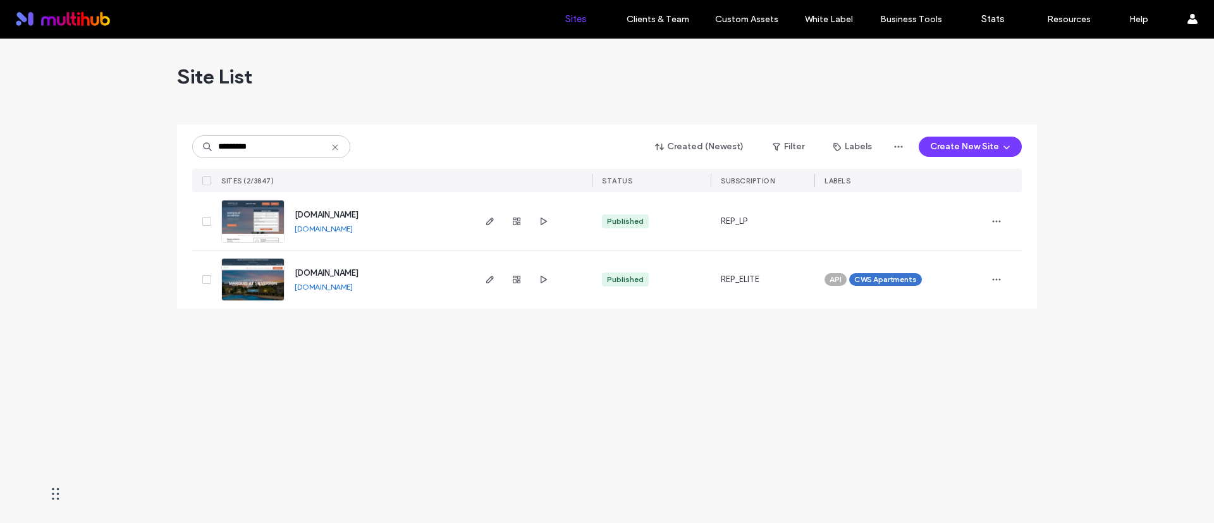
click at [156, 361] on div "Site List ********* Created (Newest) Filter Labels Create New Site SITES (2/384…" at bounding box center [607, 281] width 1214 height 485
click at [485, 218] on icon "button" at bounding box center [490, 221] width 10 height 10
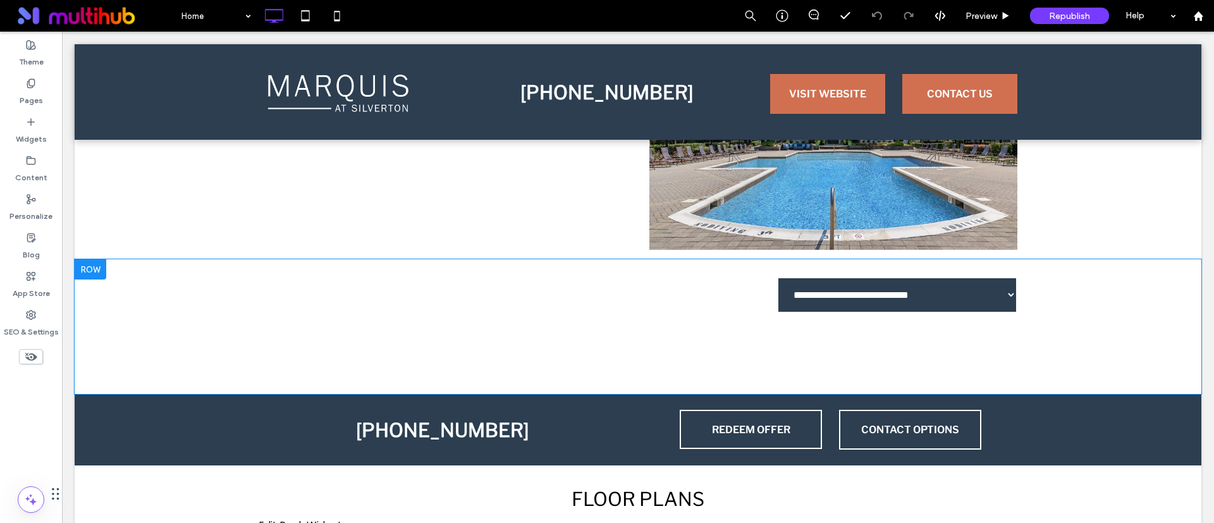
scroll to position [759, 0]
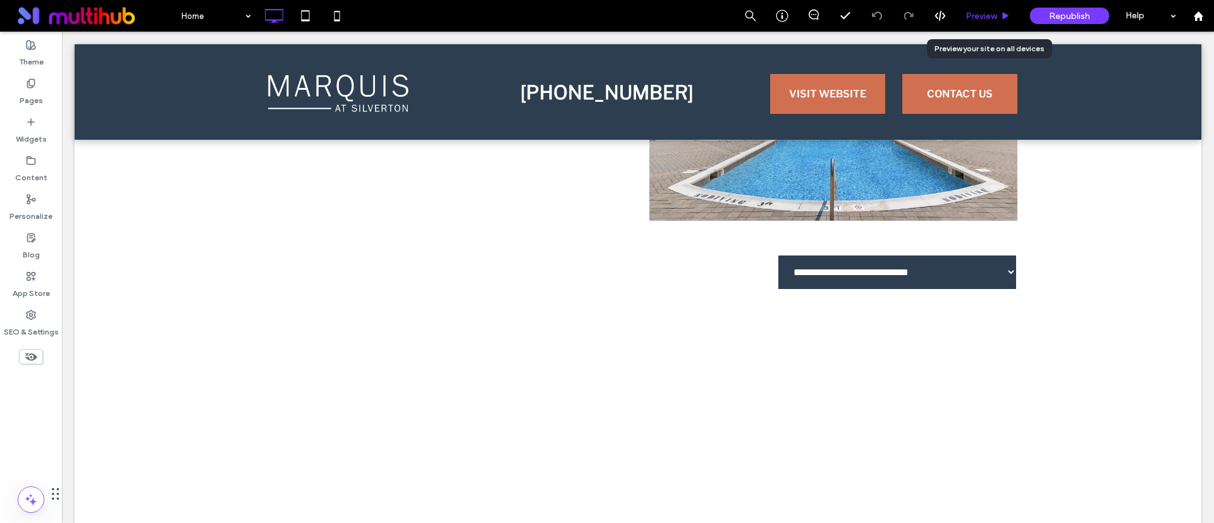
click at [976, 8] on div "Preview" at bounding box center [988, 16] width 65 height 32
click at [782, 13] on use at bounding box center [782, 16] width 12 height 12
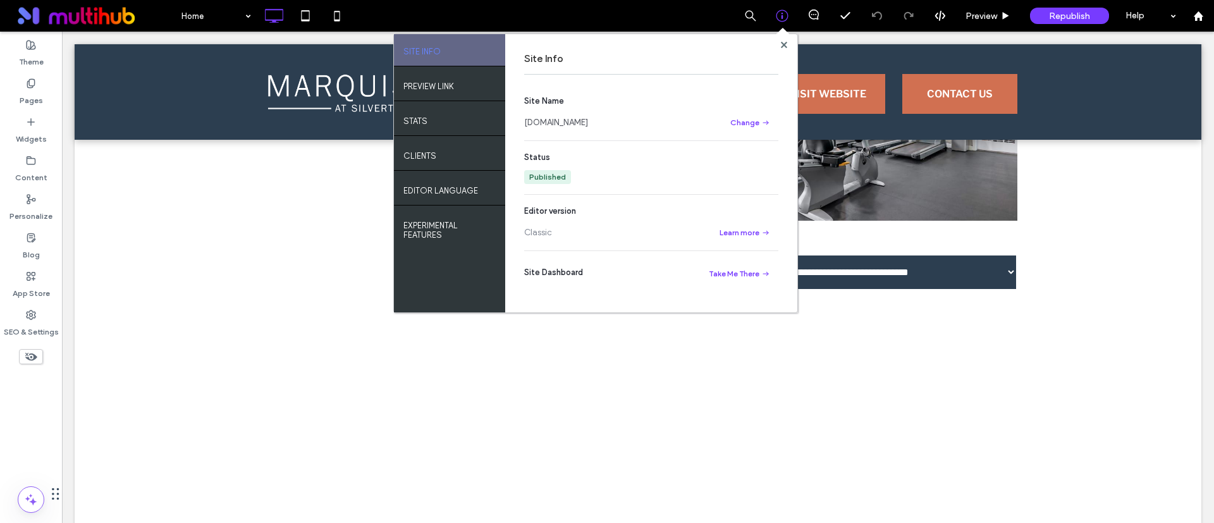
click at [588, 125] on link "[DOMAIN_NAME]" at bounding box center [556, 122] width 64 height 13
click at [780, 46] on div at bounding box center [783, 44] width 9 height 9
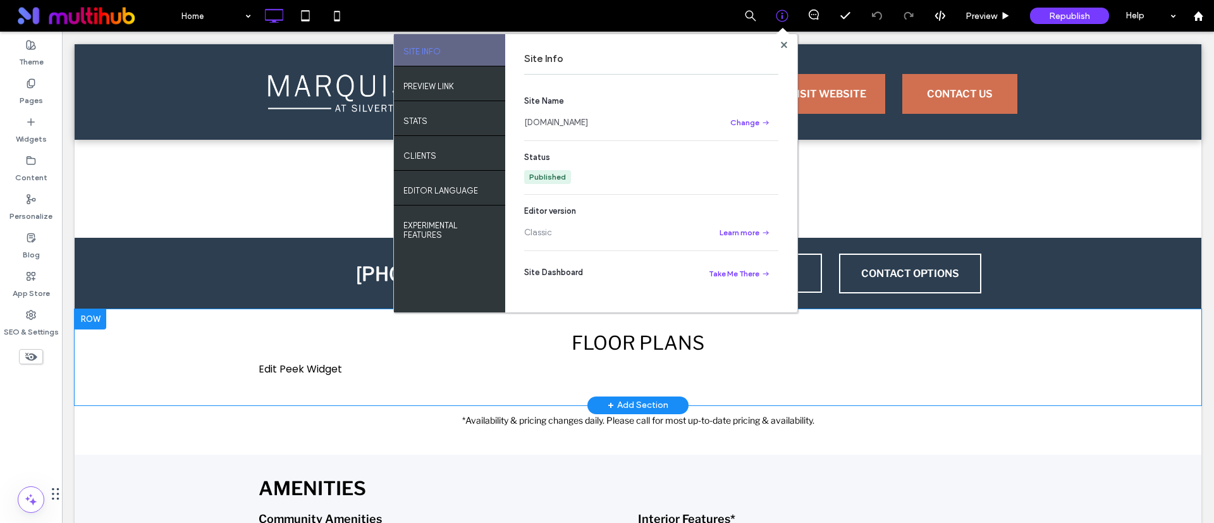
scroll to position [1613, 0]
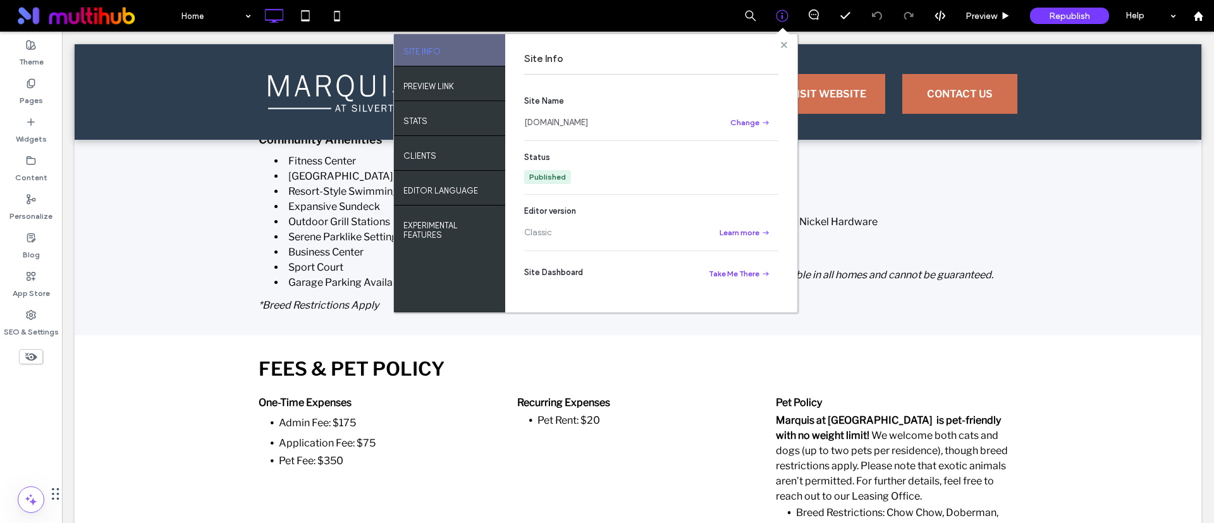
click at [786, 47] on use at bounding box center [784, 44] width 6 height 6
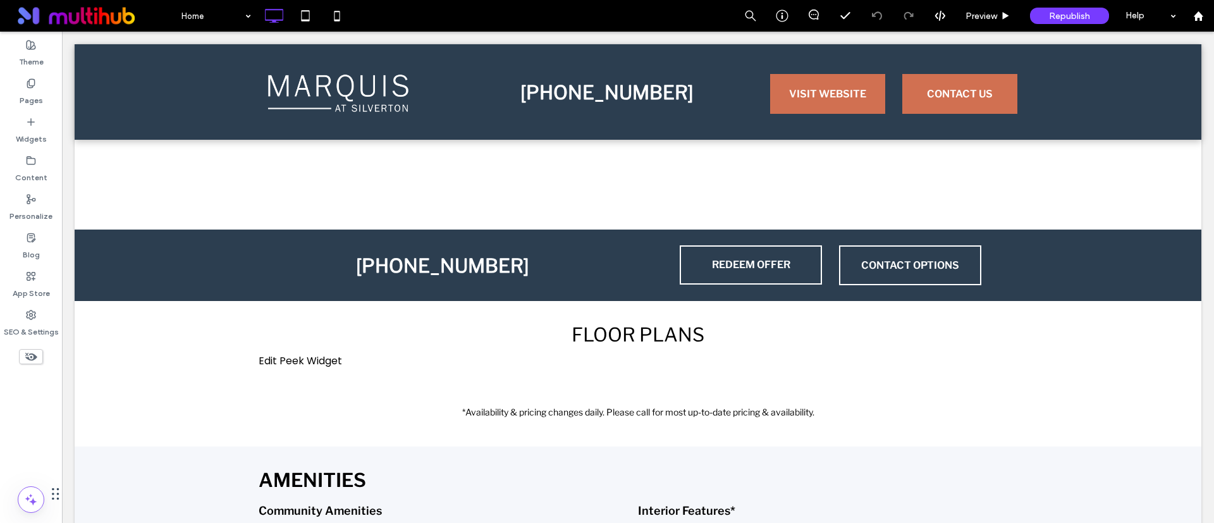
scroll to position [1233, 0]
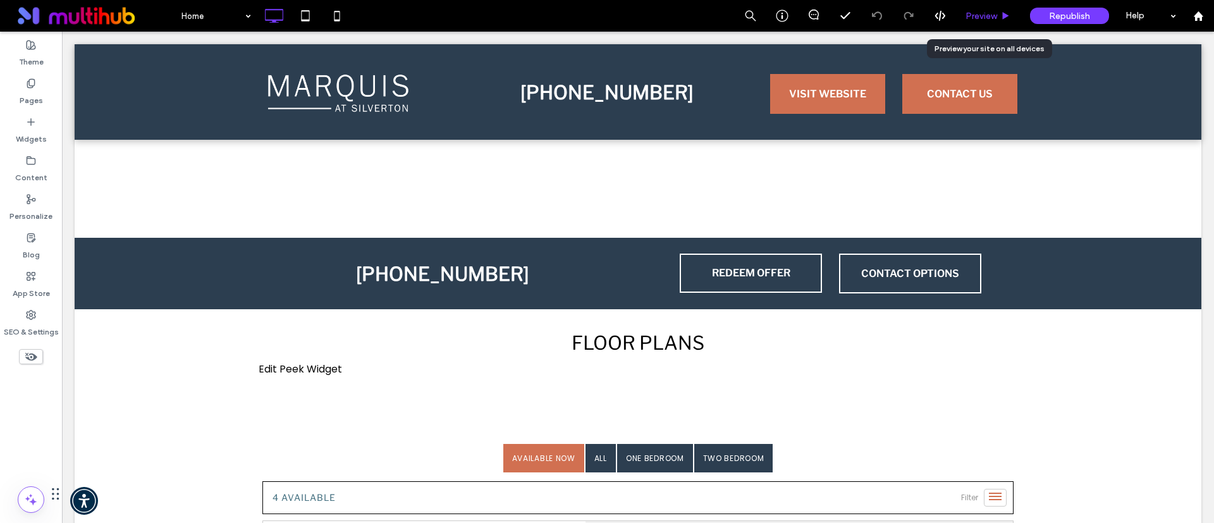
click at [997, 17] on span "Preview" at bounding box center [982, 16] width 32 height 11
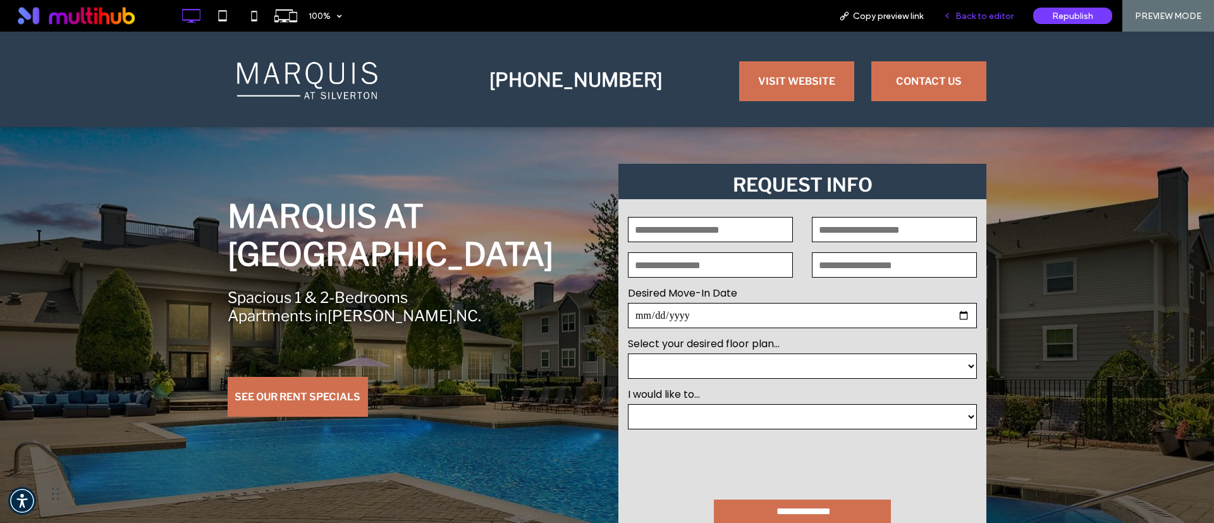
click at [977, 18] on span "Back to editor" at bounding box center [985, 16] width 58 height 11
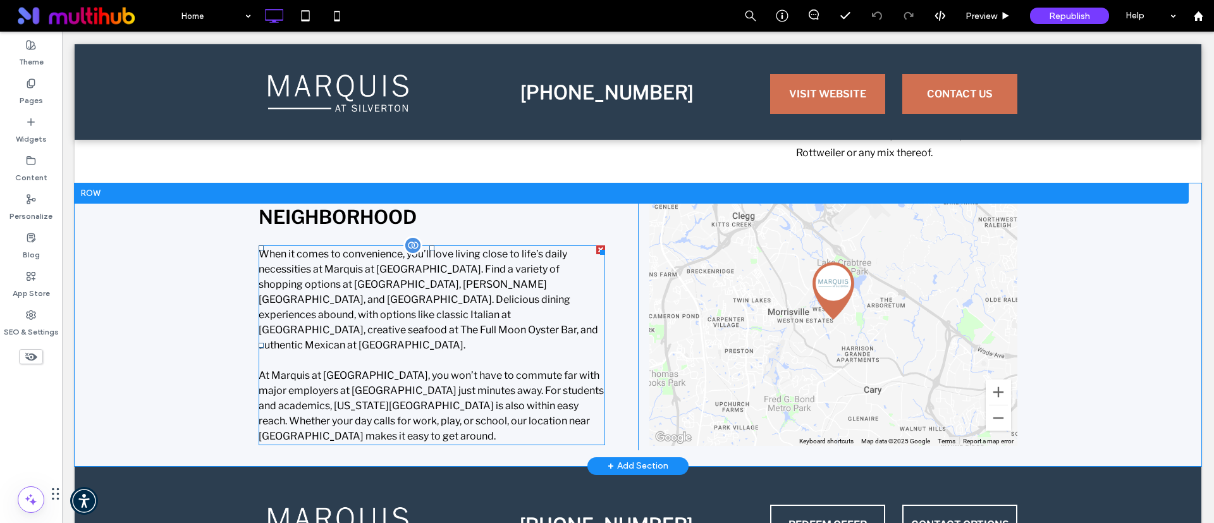
scroll to position [3131, 0]
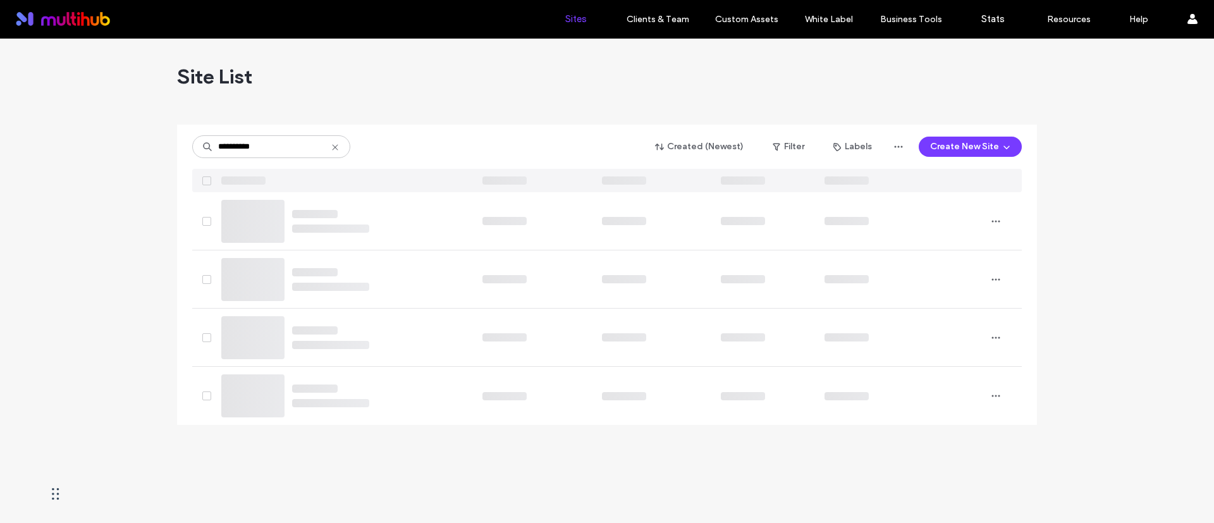
type input "**********"
click at [343, 68] on div "Site List" at bounding box center [607, 77] width 860 height 76
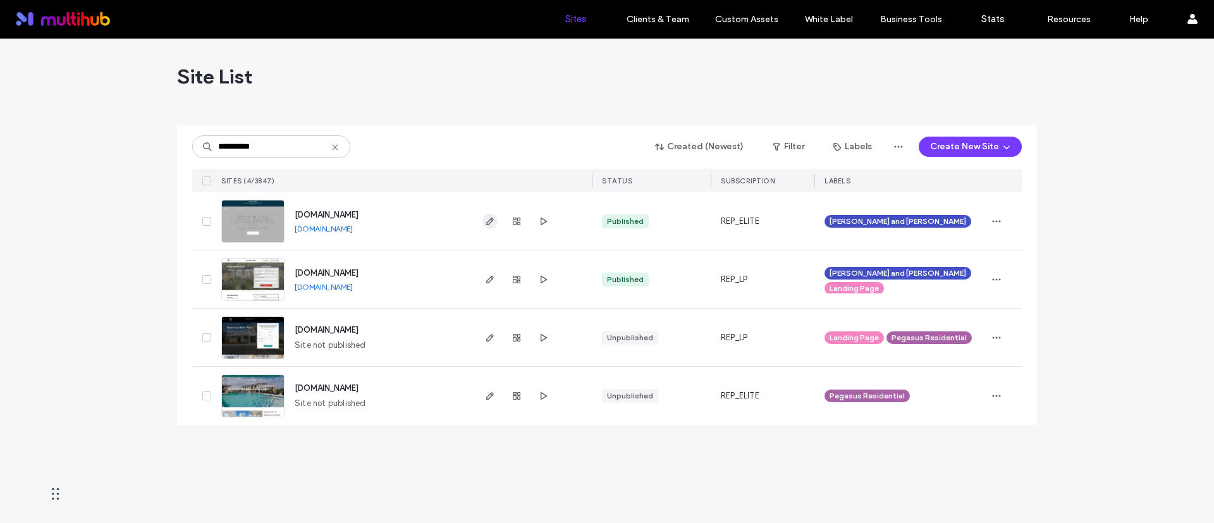
click at [489, 216] on icon "button" at bounding box center [490, 221] width 10 height 10
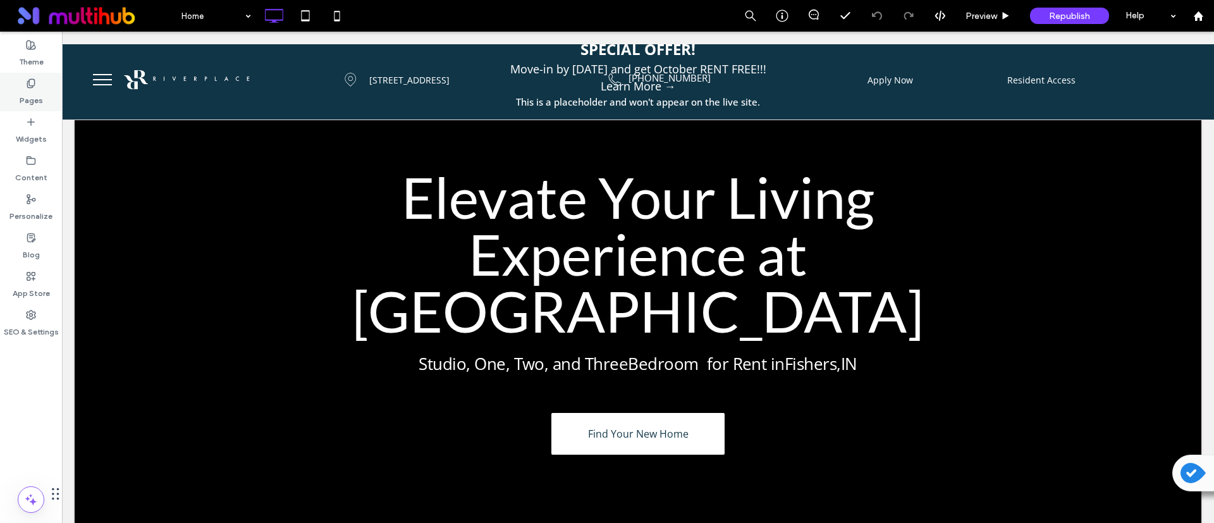
click at [26, 89] on label "Pages" at bounding box center [31, 98] width 23 height 18
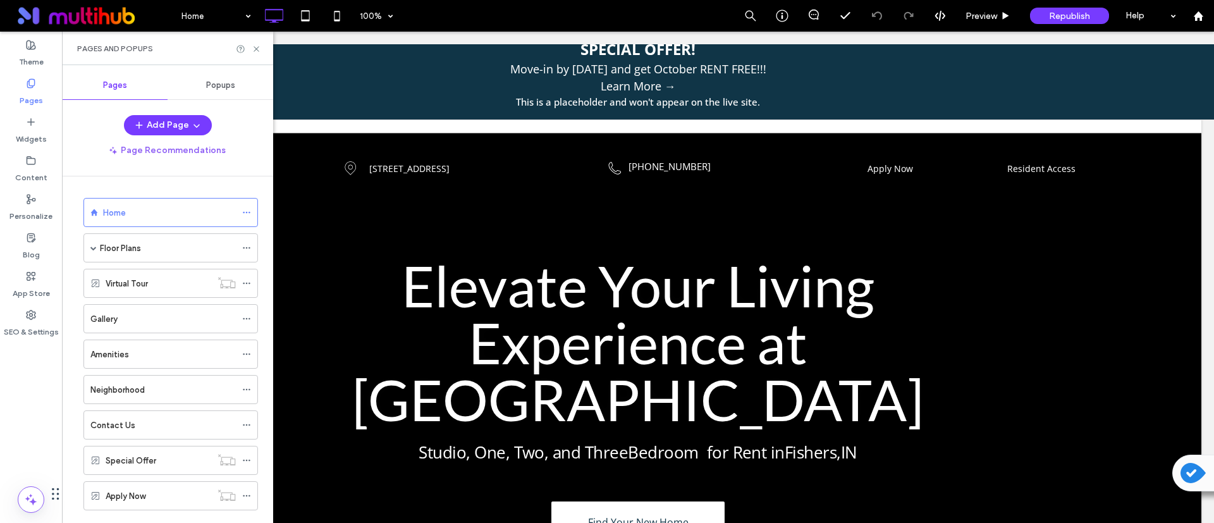
click at [116, 348] on label "Amenities" at bounding box center [109, 354] width 39 height 22
click at [257, 44] on div "Pages and Popups" at bounding box center [167, 49] width 181 height 10
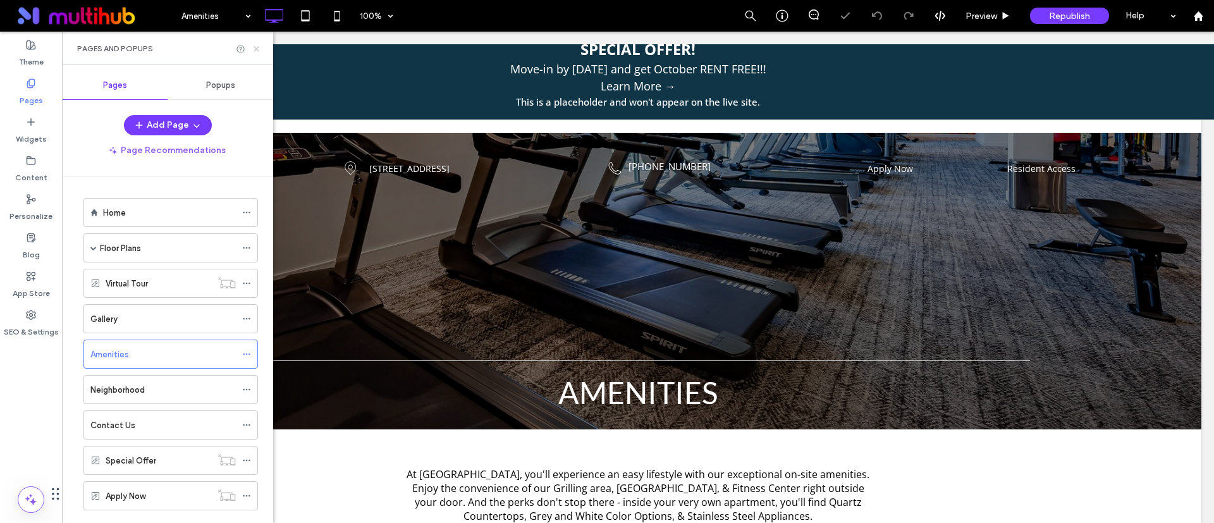
drag, startPoint x: 256, startPoint y: 44, endPoint x: 193, endPoint y: 16, distance: 69.1
click at [256, 44] on icon at bounding box center [256, 48] width 9 height 9
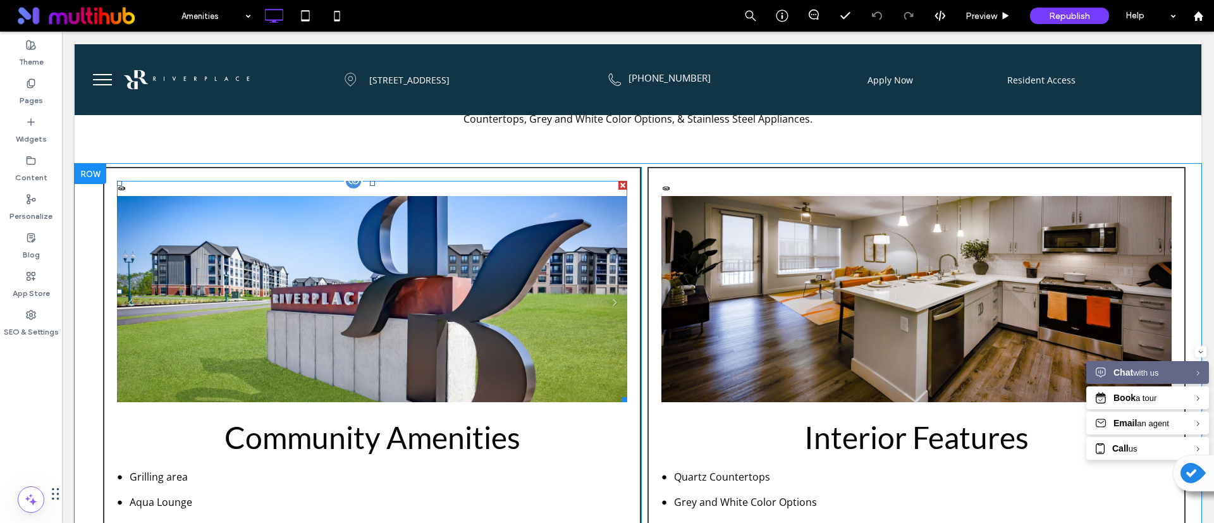
scroll to position [285, 0]
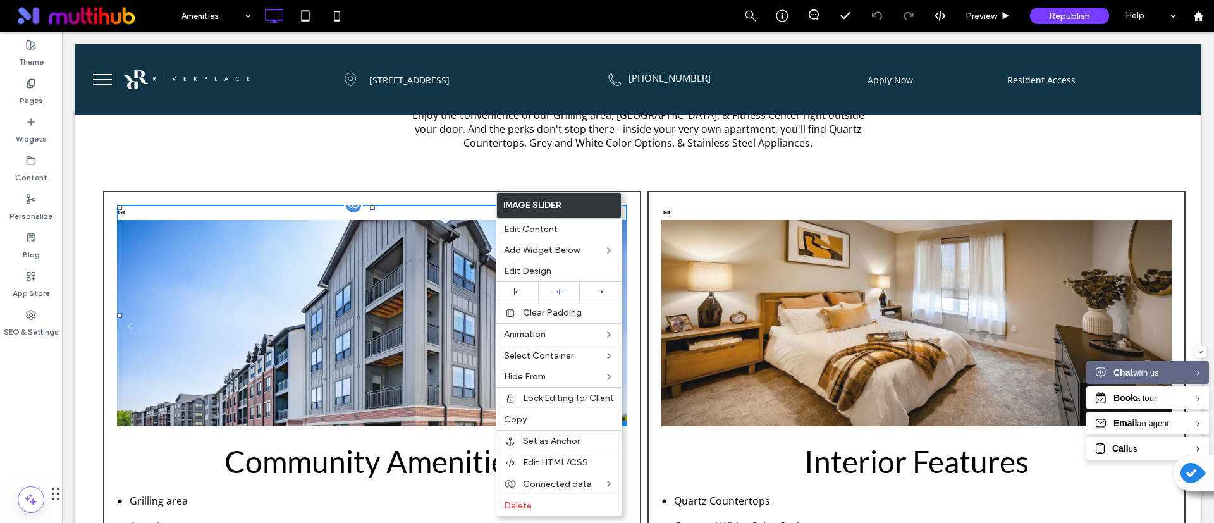
click at [387, 279] on li "Community" at bounding box center [372, 330] width 510 height 221
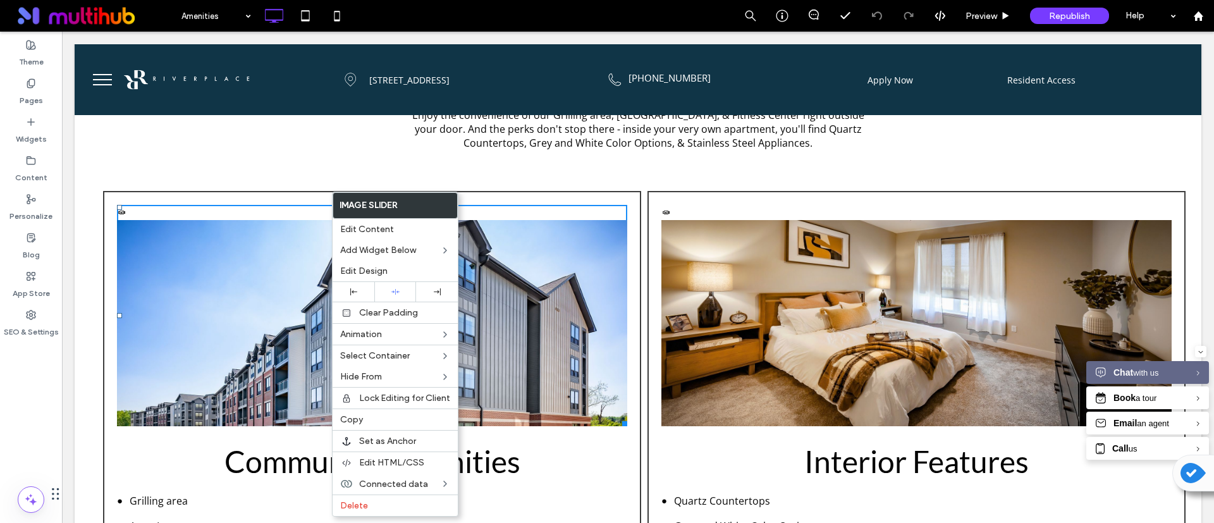
click at [453, 170] on div "At [GEOGRAPHIC_DATA], you'll experience an easy lifestyle with our exceptional …" at bounding box center [638, 122] width 1127 height 132
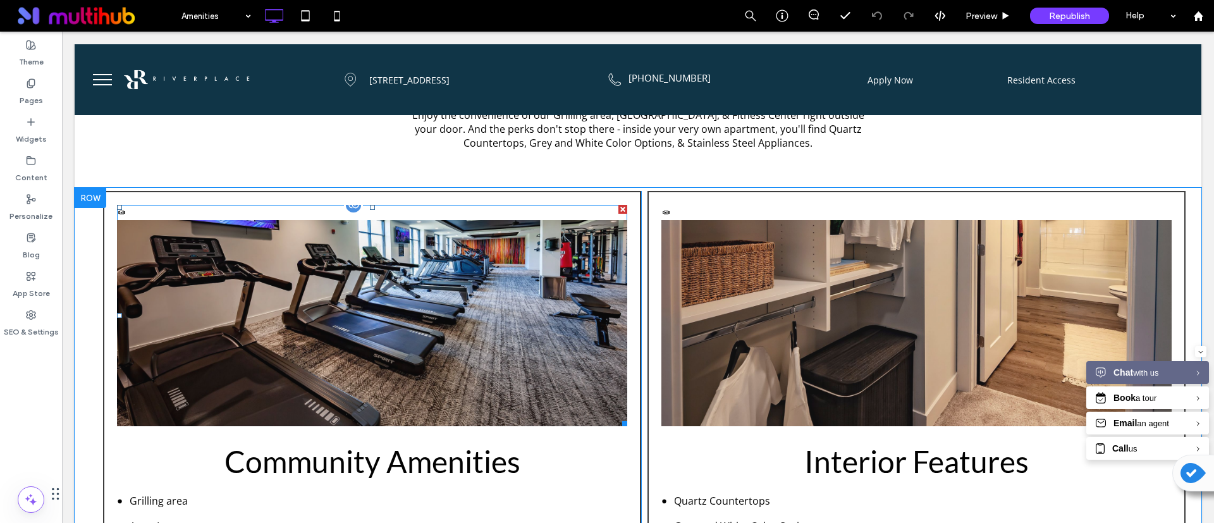
click at [619, 211] on div at bounding box center [623, 209] width 9 height 9
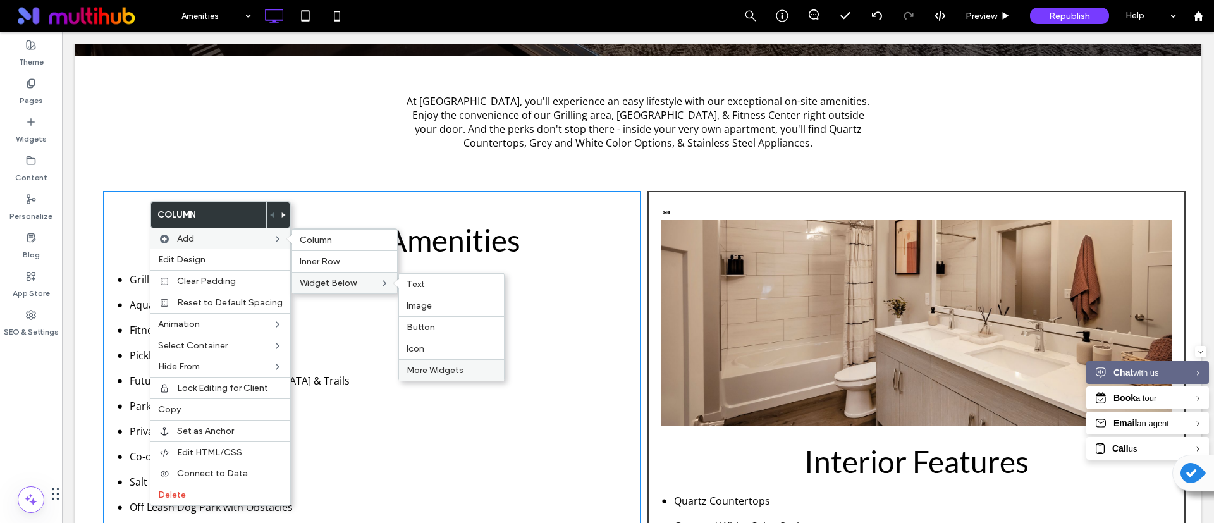
click at [448, 366] on span "More Widgets" at bounding box center [435, 370] width 57 height 11
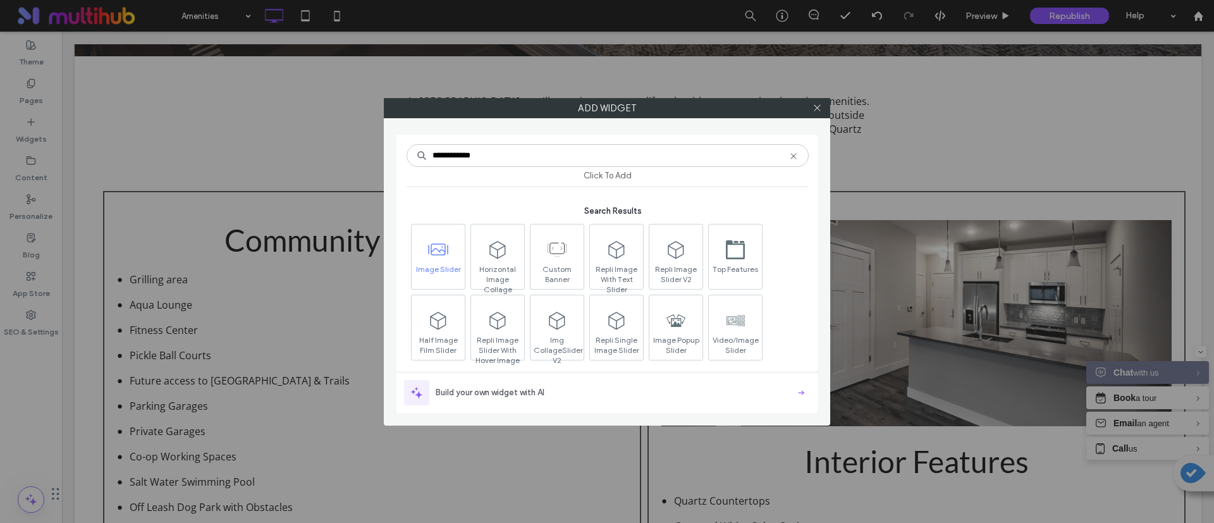
type input "**********"
click at [448, 255] on span at bounding box center [438, 250] width 53 height 28
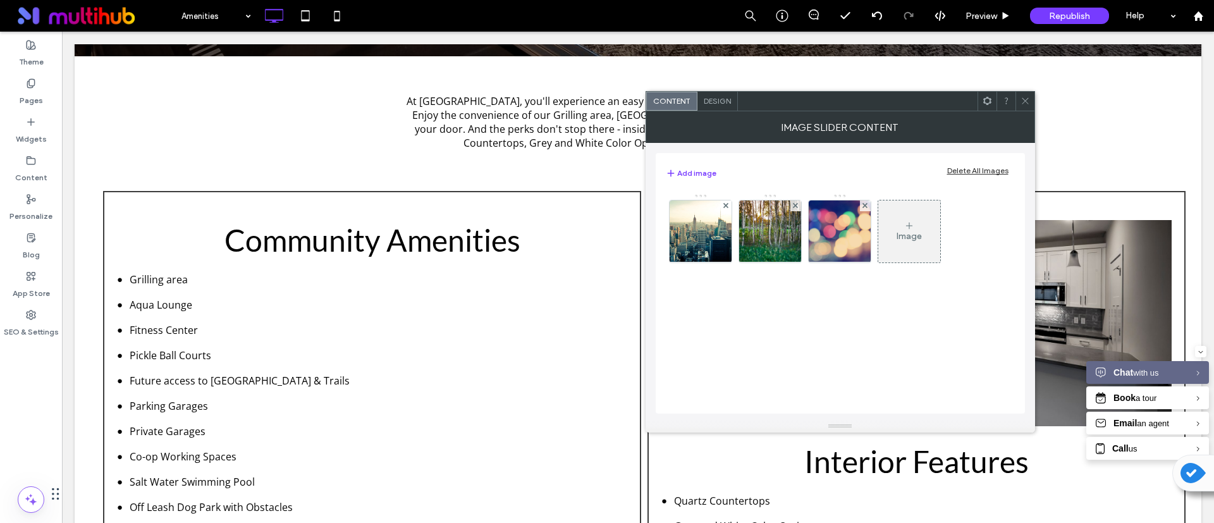
click at [992, 101] on icon at bounding box center [987, 100] width 9 height 9
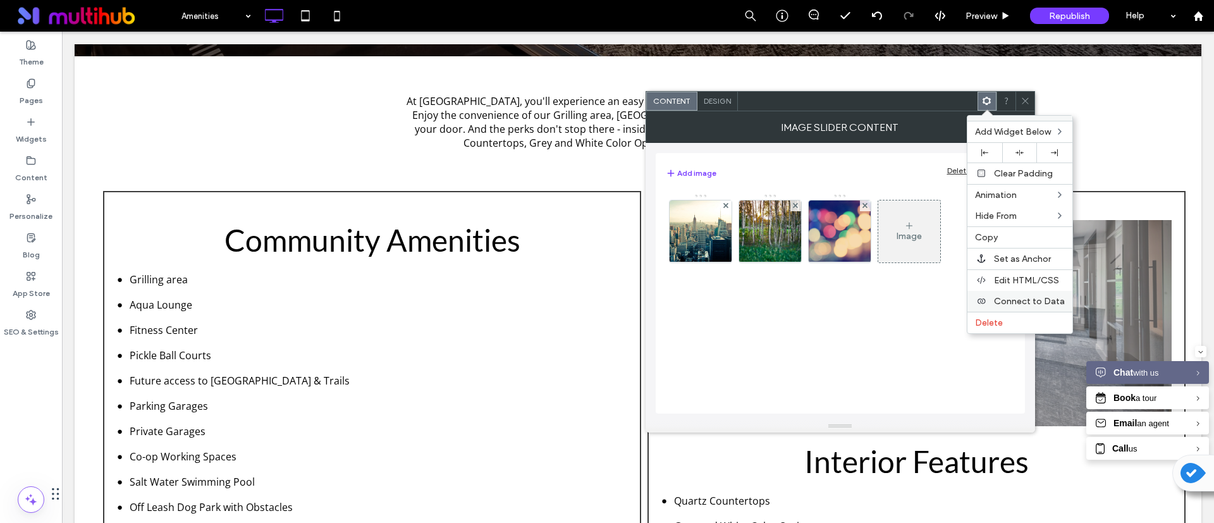
click at [1052, 296] on span "Connect to Data" at bounding box center [1029, 301] width 71 height 11
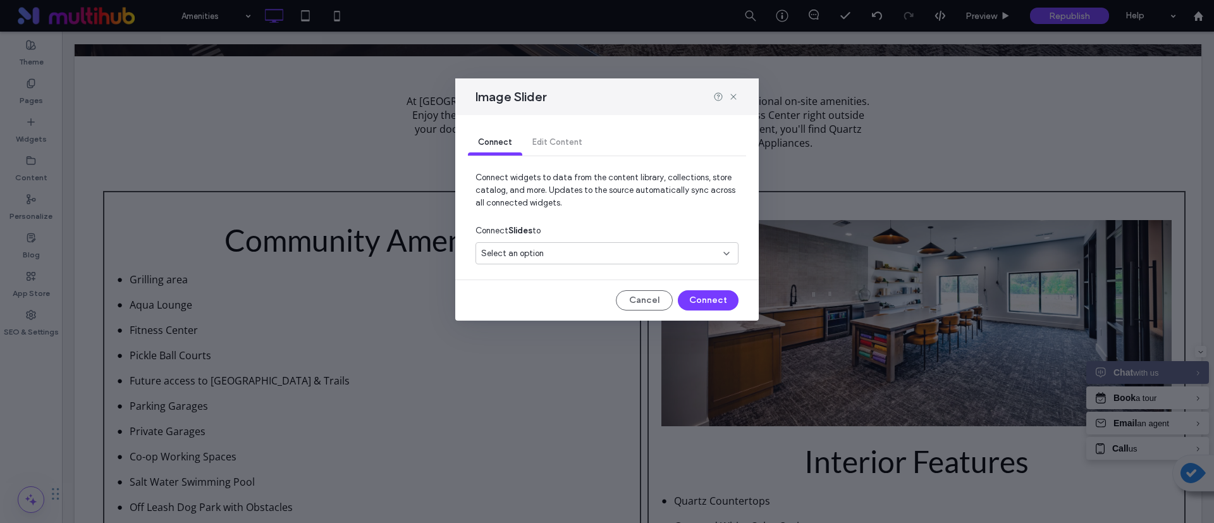
click at [491, 256] on span "Select an option" at bounding box center [512, 253] width 63 height 13
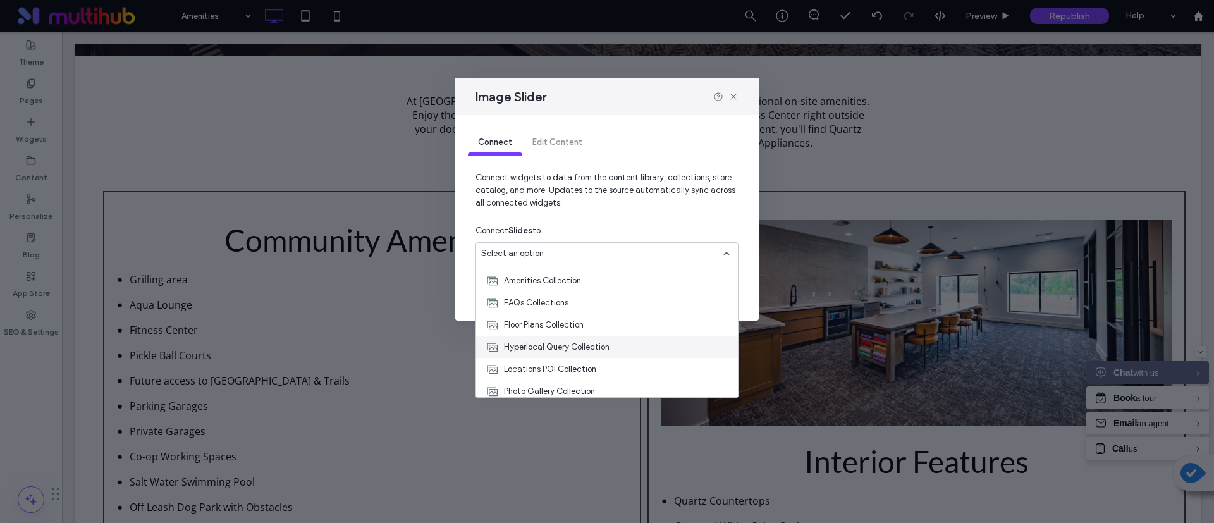
scroll to position [22, 0]
click at [583, 382] on span "Photo Gallery Collection" at bounding box center [549, 386] width 91 height 13
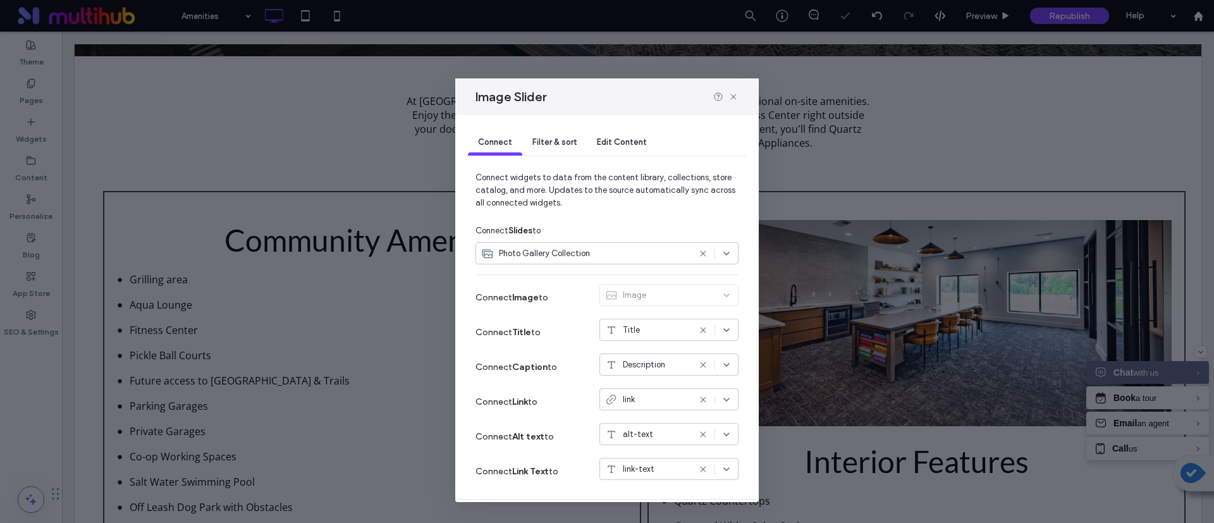
scroll to position [38, 0]
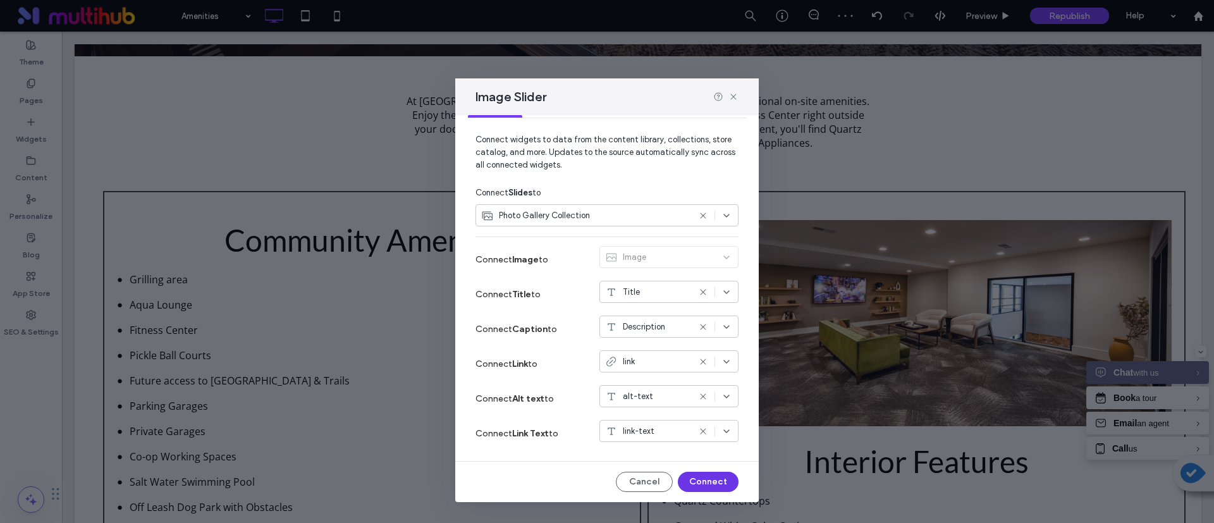
click at [702, 481] on button "Connect" at bounding box center [708, 482] width 61 height 20
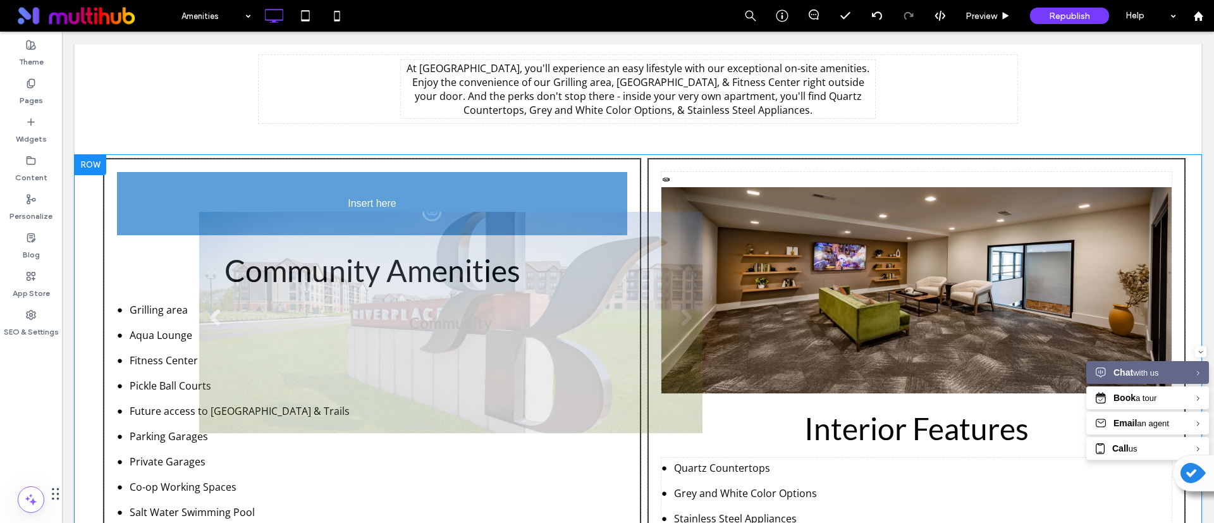
scroll to position [380, 0]
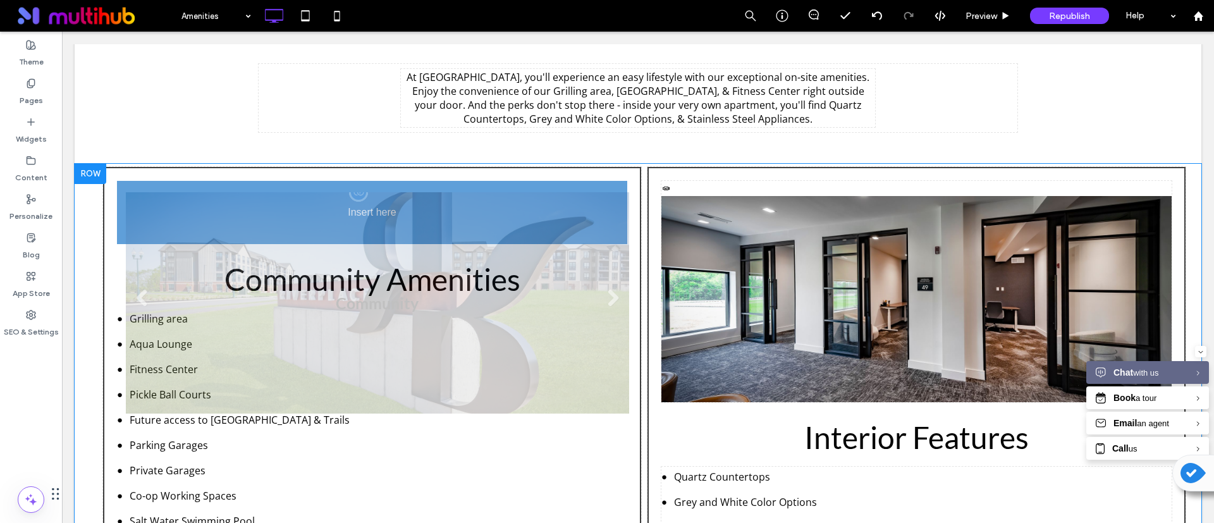
drag, startPoint x: 193, startPoint y: 501, endPoint x: 164, endPoint y: 209, distance: 293.7
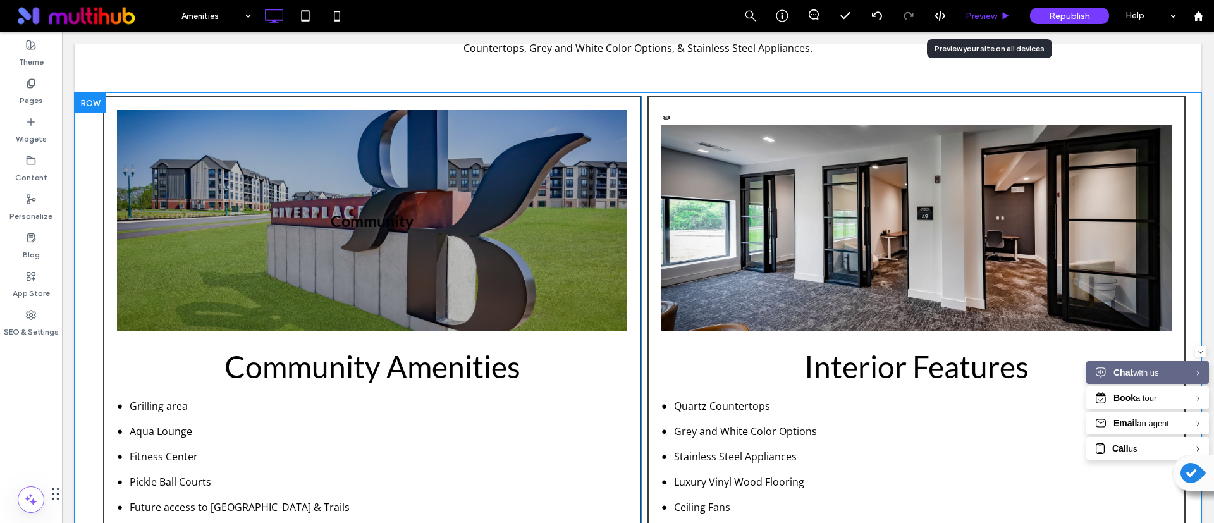
click at [990, 15] on span "Preview" at bounding box center [982, 16] width 32 height 11
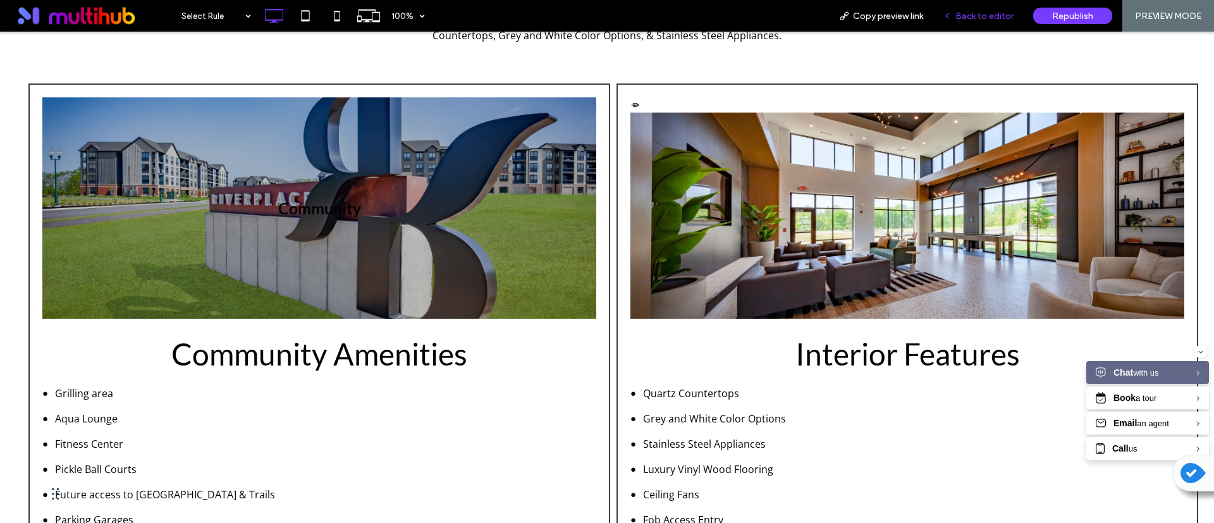
click at [980, 16] on span "Back to editor" at bounding box center [985, 16] width 58 height 11
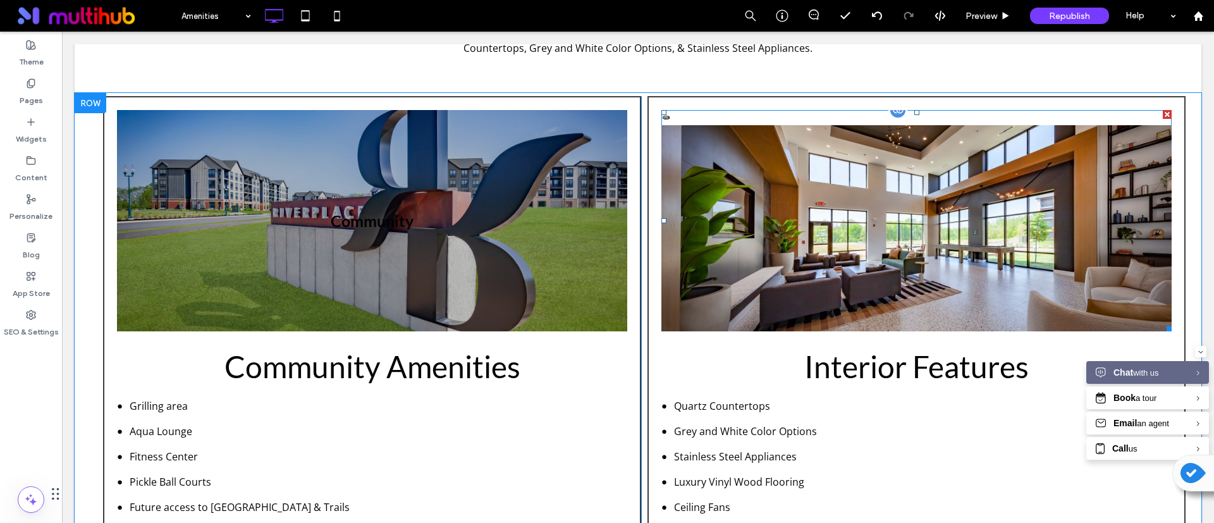
click at [1163, 116] on div at bounding box center [1167, 114] width 9 height 9
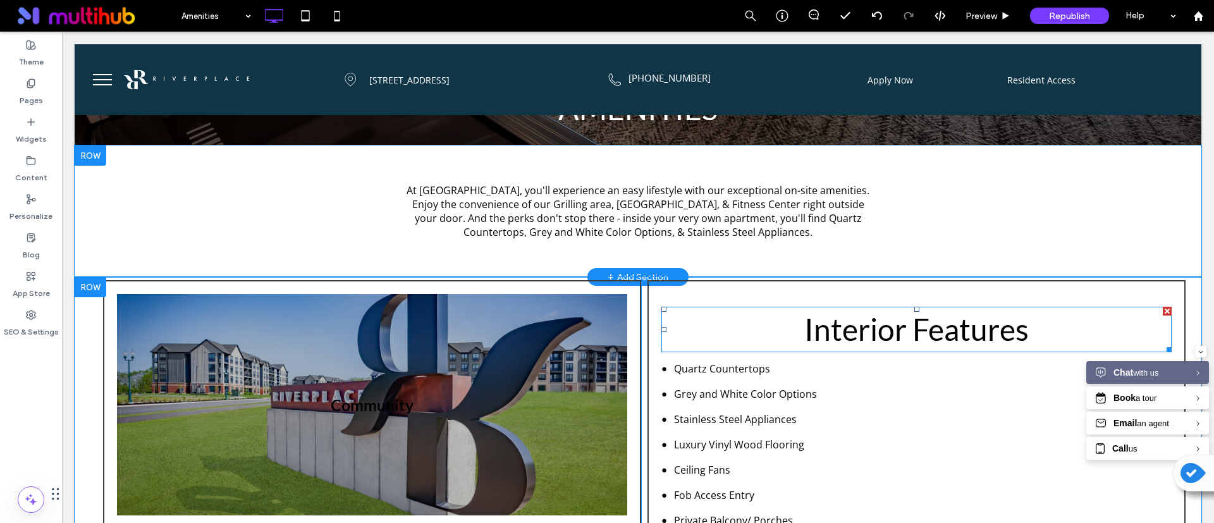
scroll to position [190, 0]
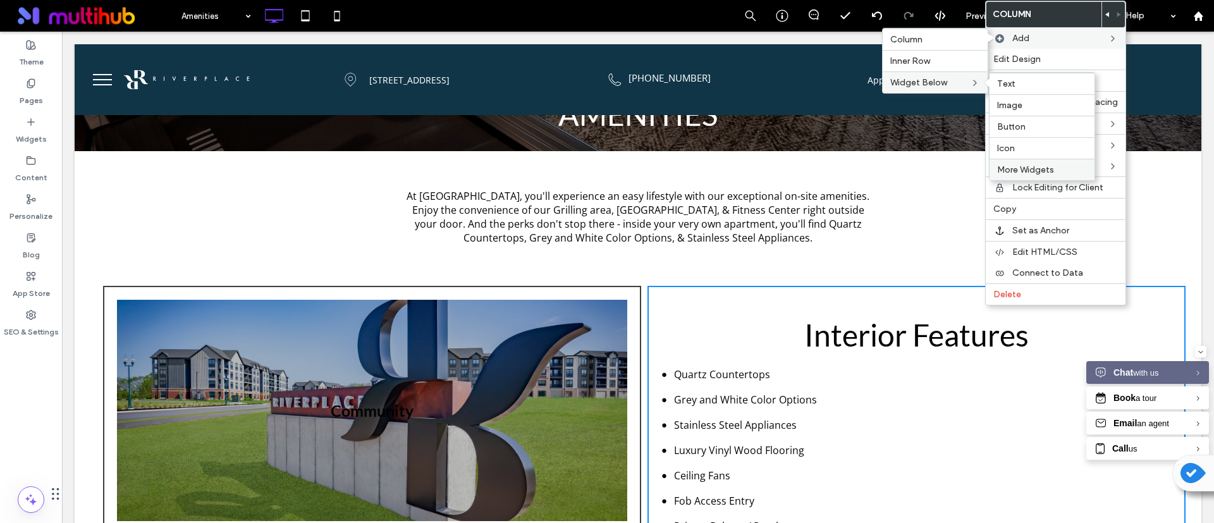
click at [1035, 175] on div "More Widgets" at bounding box center [1042, 170] width 105 height 22
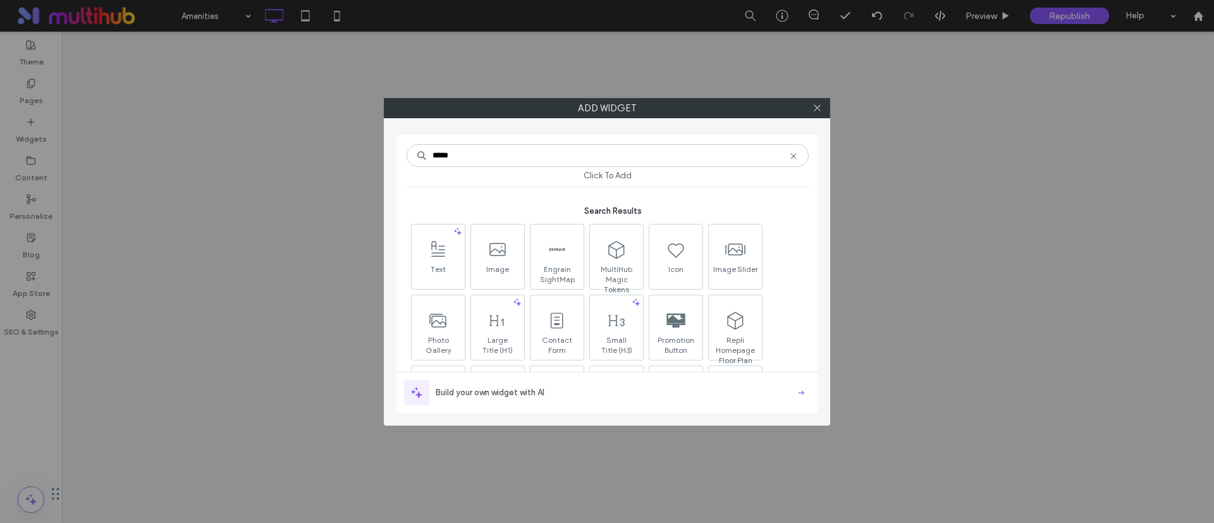
type input "******"
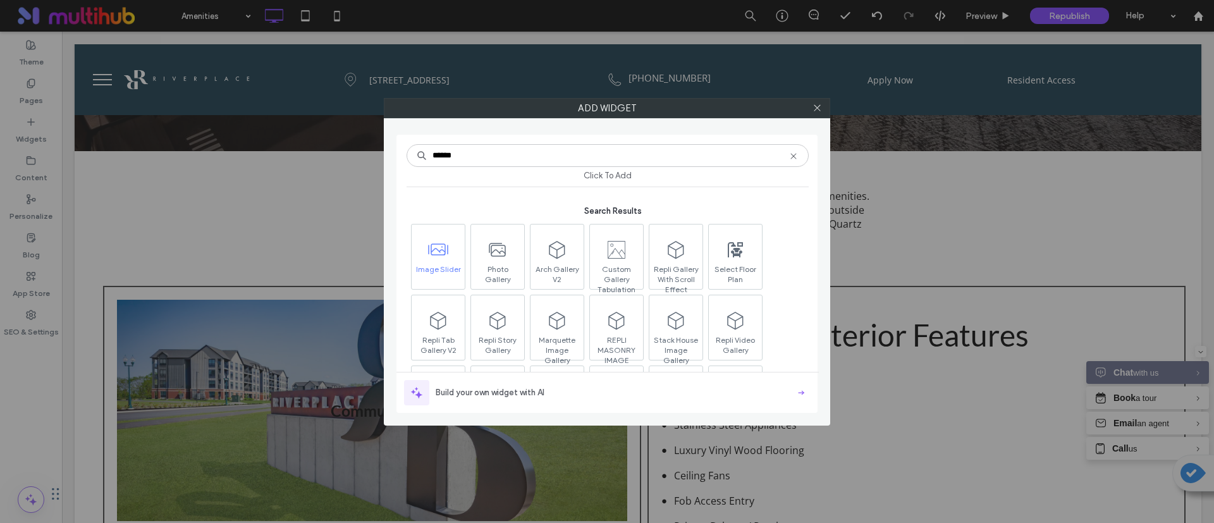
click at [417, 259] on span at bounding box center [438, 250] width 53 height 28
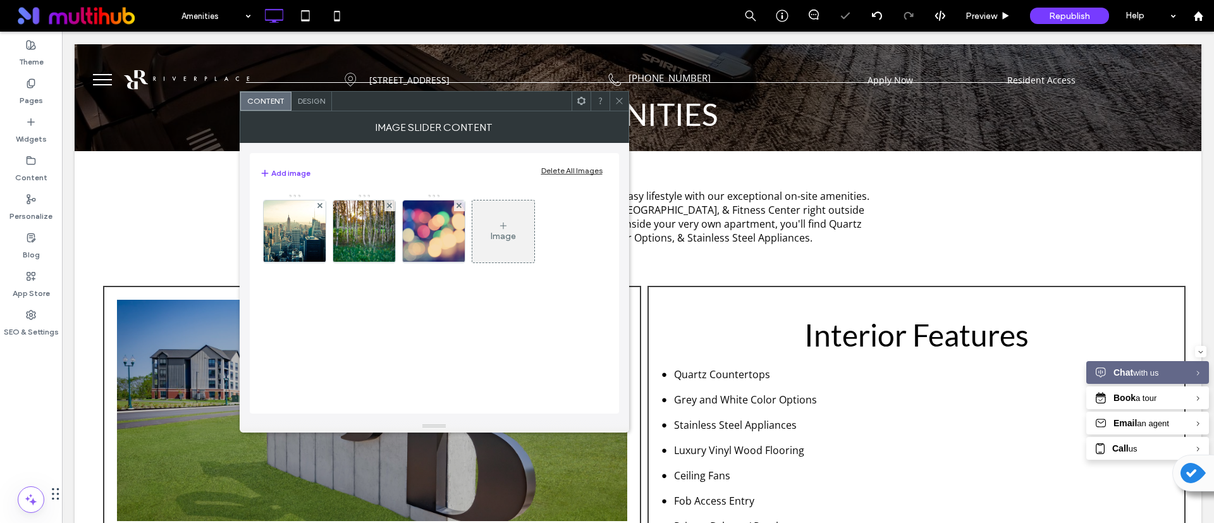
click at [577, 104] on icon at bounding box center [581, 100] width 9 height 9
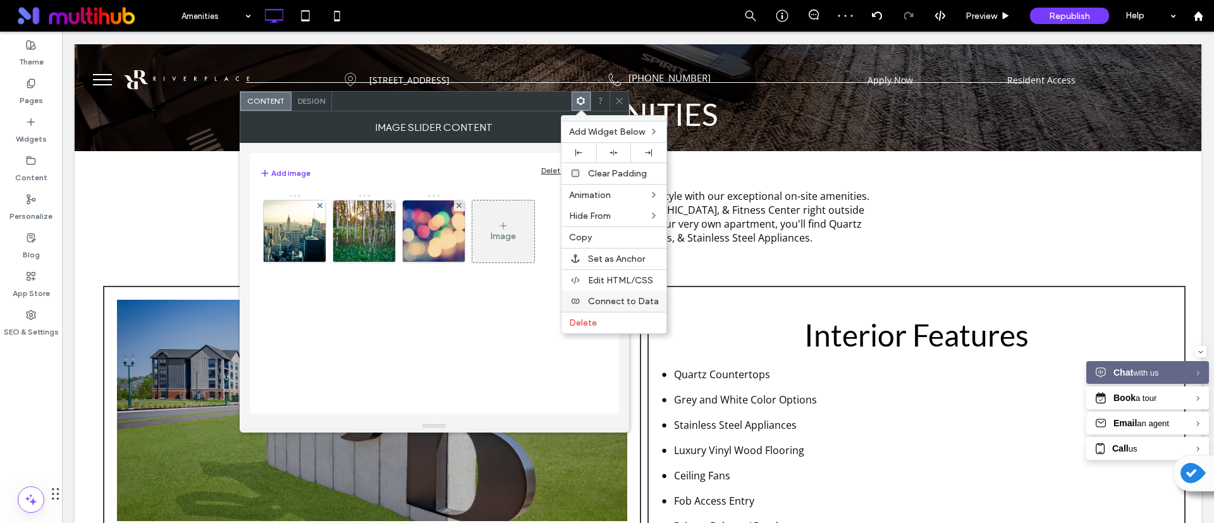
click at [614, 308] on div "Connect to Data" at bounding box center [614, 301] width 105 height 21
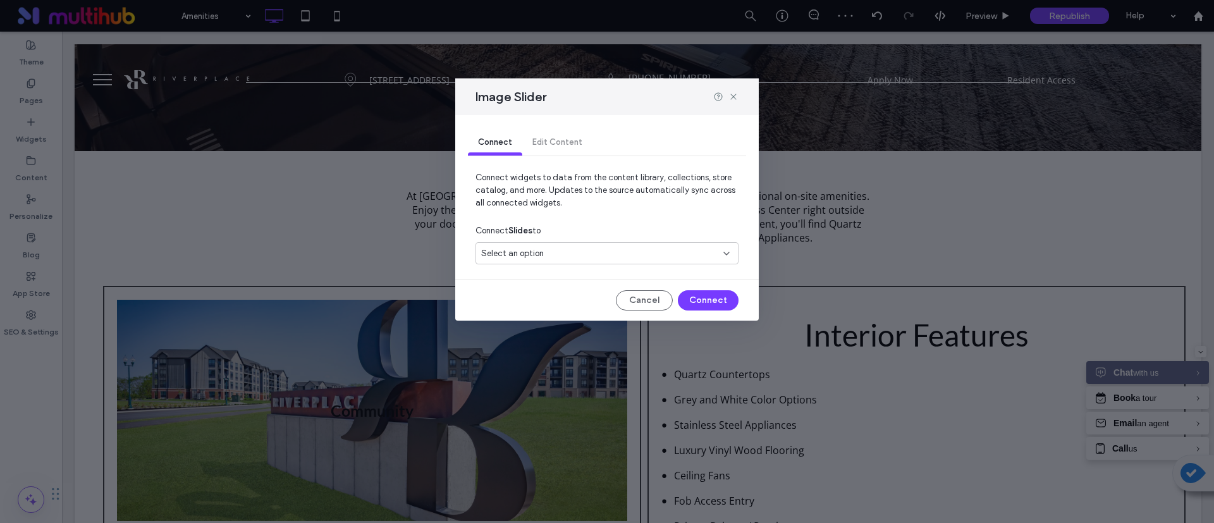
click at [581, 248] on div "Select an option" at bounding box center [599, 253] width 237 height 13
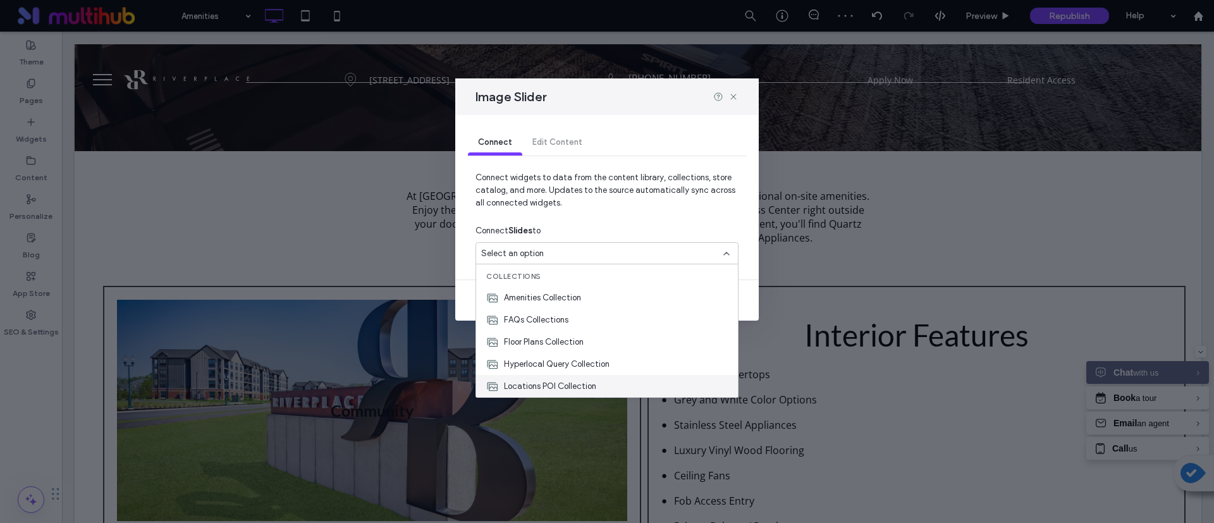
scroll to position [22, 0]
click at [567, 385] on span "Photo Gallery Collection" at bounding box center [549, 386] width 91 height 13
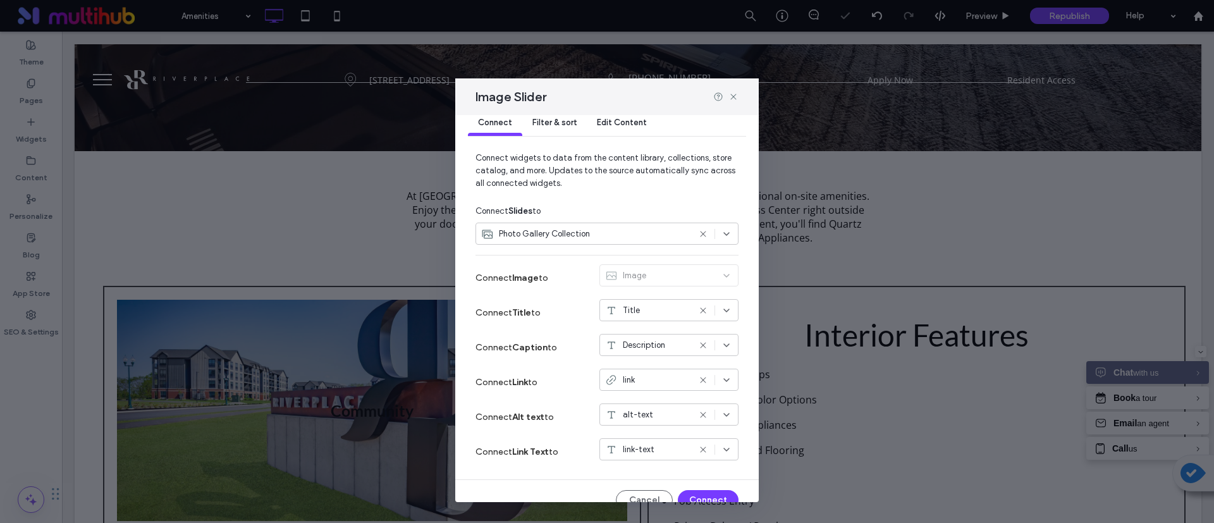
scroll to position [38, 0]
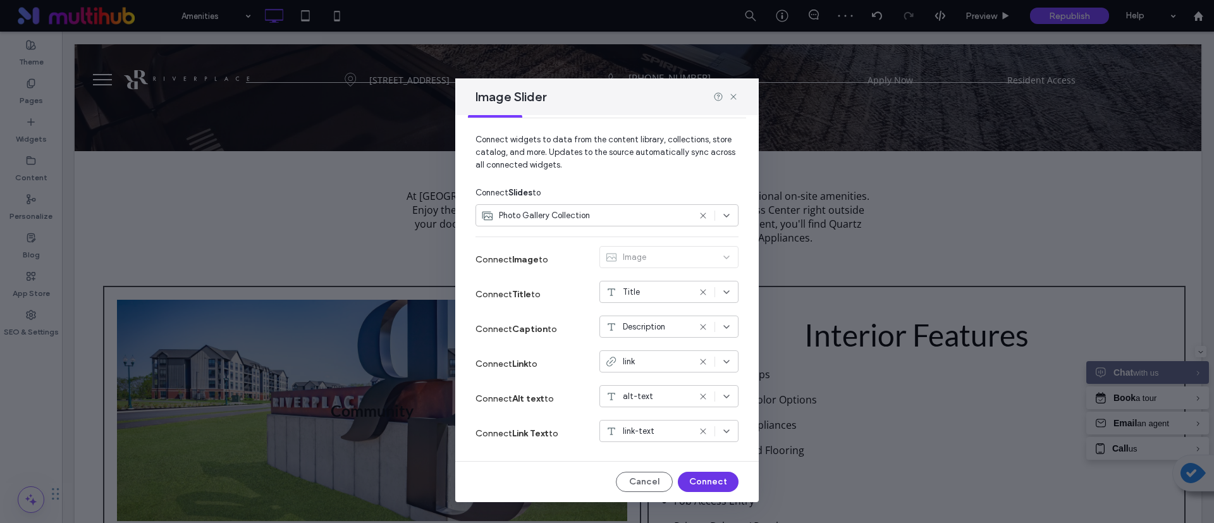
click at [689, 479] on button "Connect" at bounding box center [708, 482] width 61 height 20
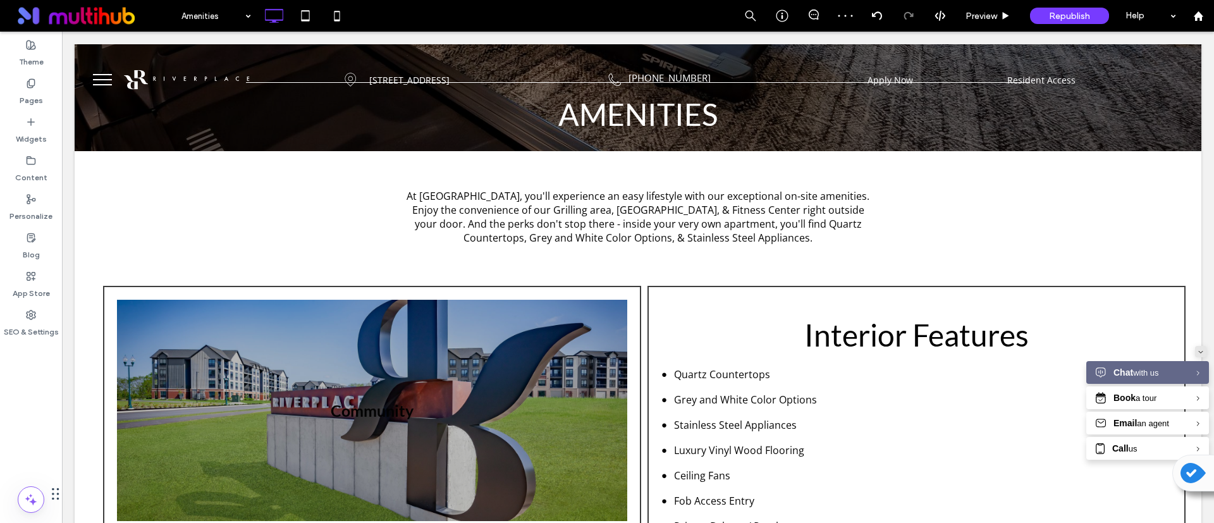
click at [1199, 347] on div "Minimize" at bounding box center [1201, 351] width 5 height 11
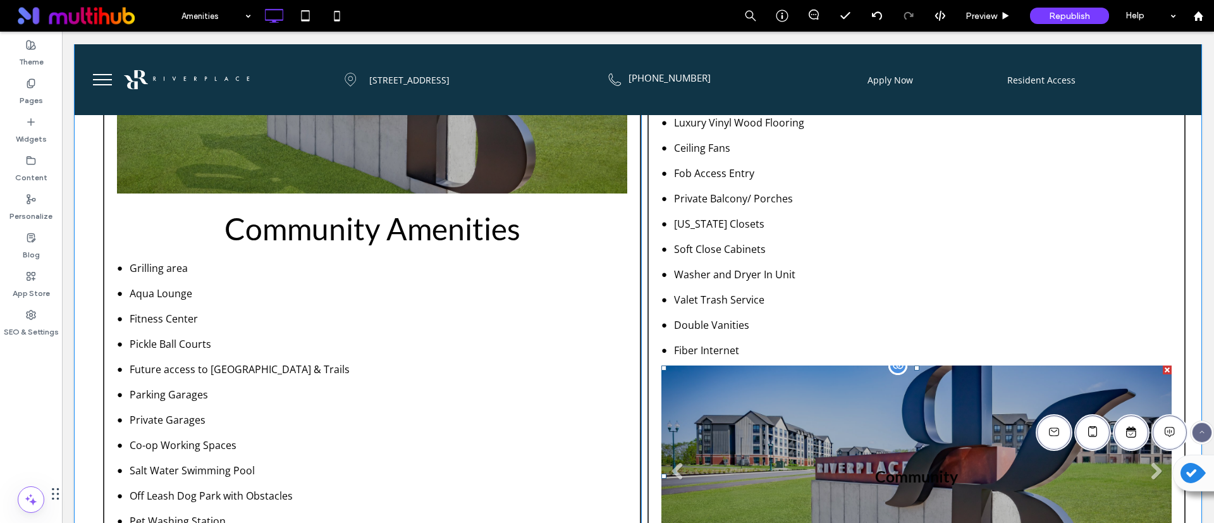
scroll to position [474, 0]
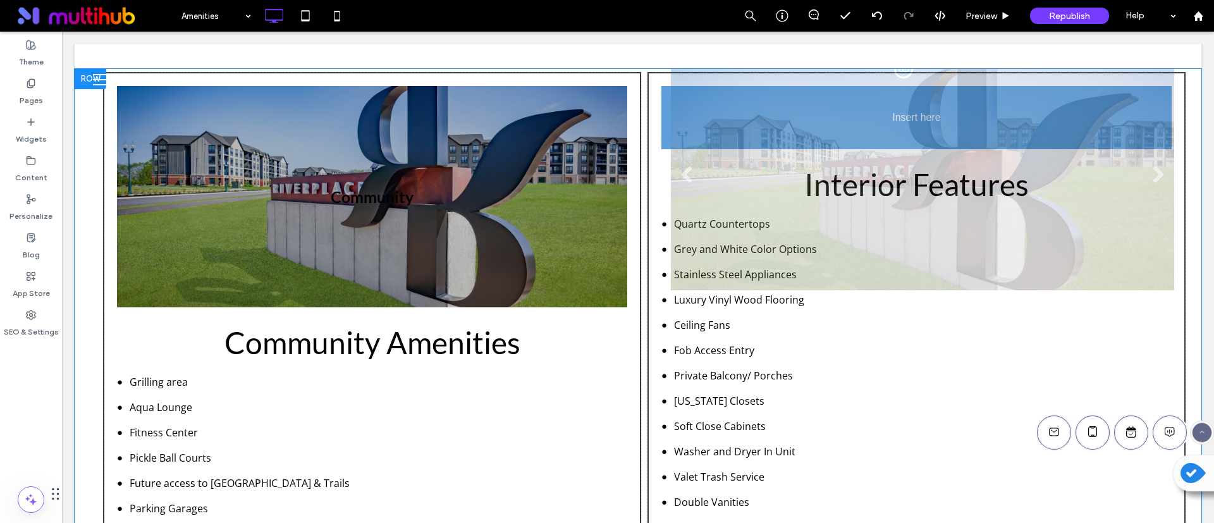
drag, startPoint x: 758, startPoint y: 454, endPoint x: 716, endPoint y: 114, distance: 342.3
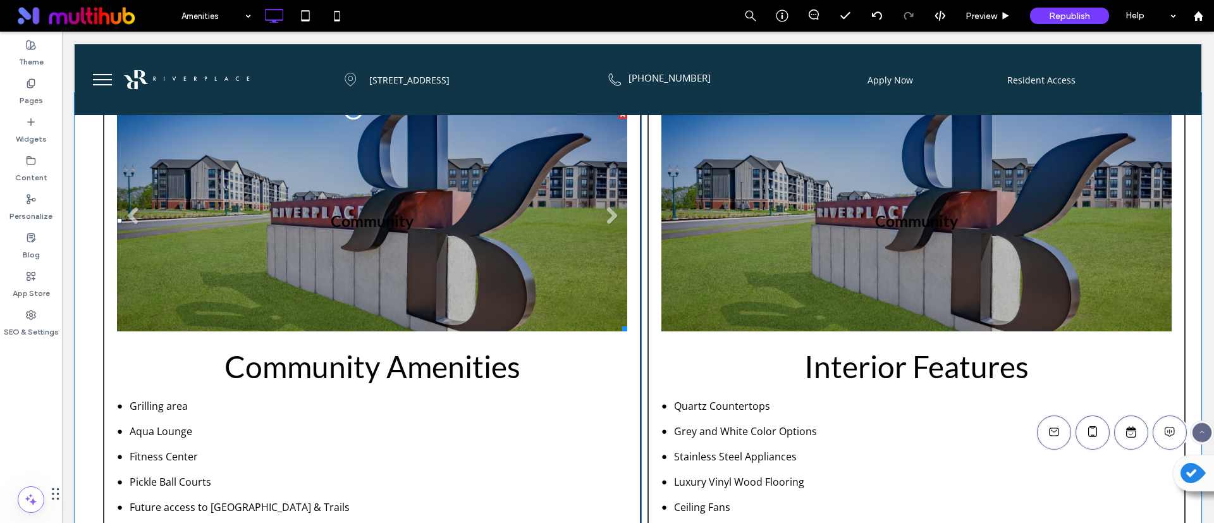
scroll to position [190, 0]
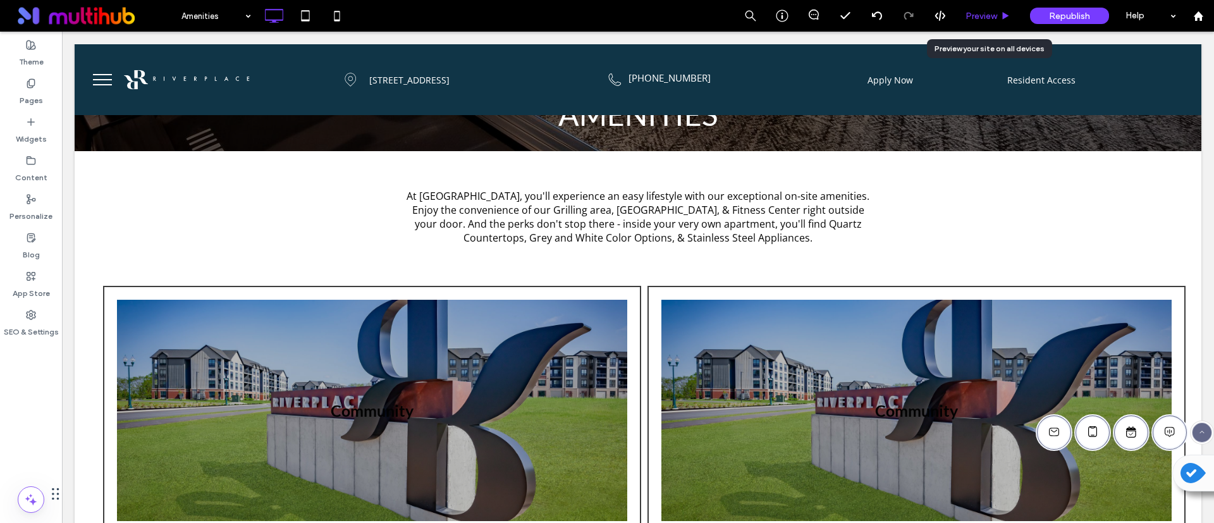
click at [982, 18] on span "Preview" at bounding box center [982, 16] width 32 height 11
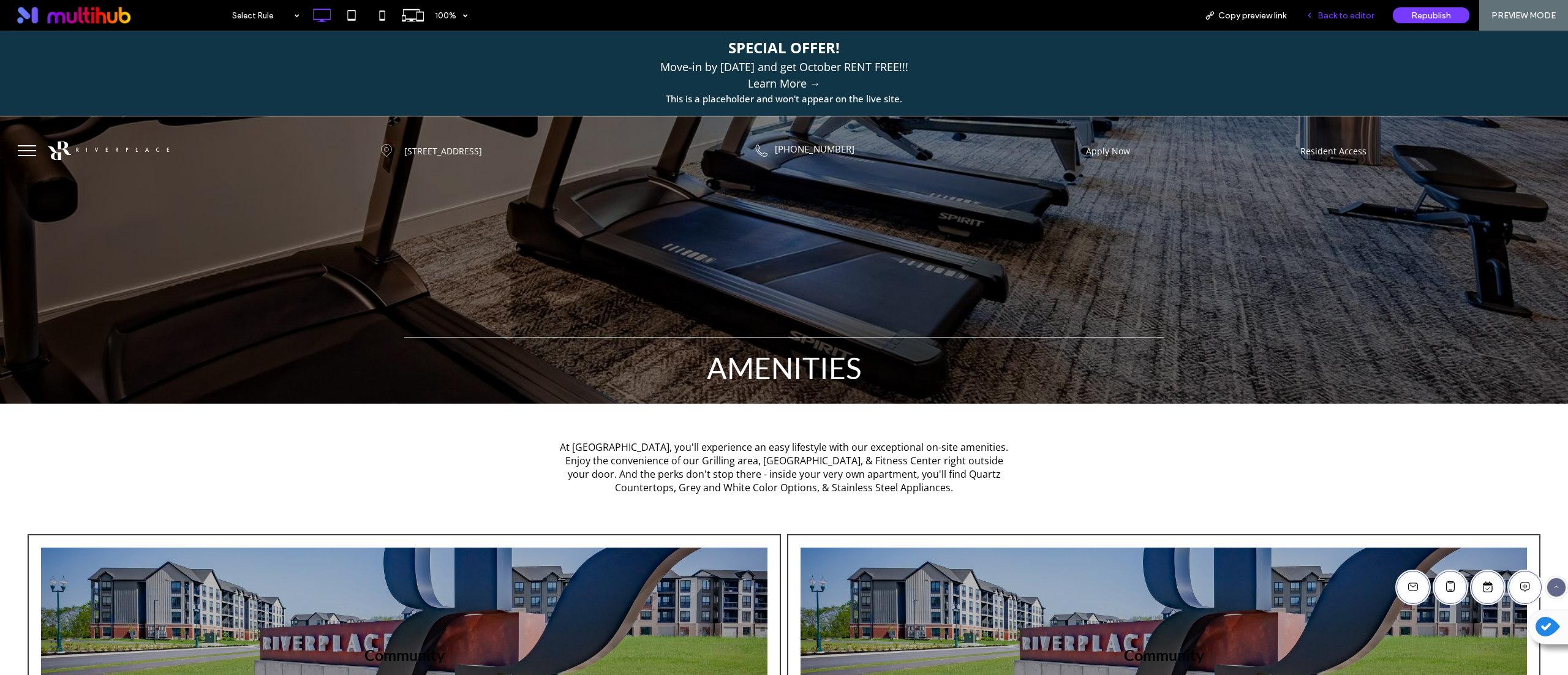
click at [1176, 22] on div "Back to editor" at bounding box center [1339, 15] width 87 height 31
click at [1176, 15] on span "Back to editor" at bounding box center [1346, 15] width 56 height 11
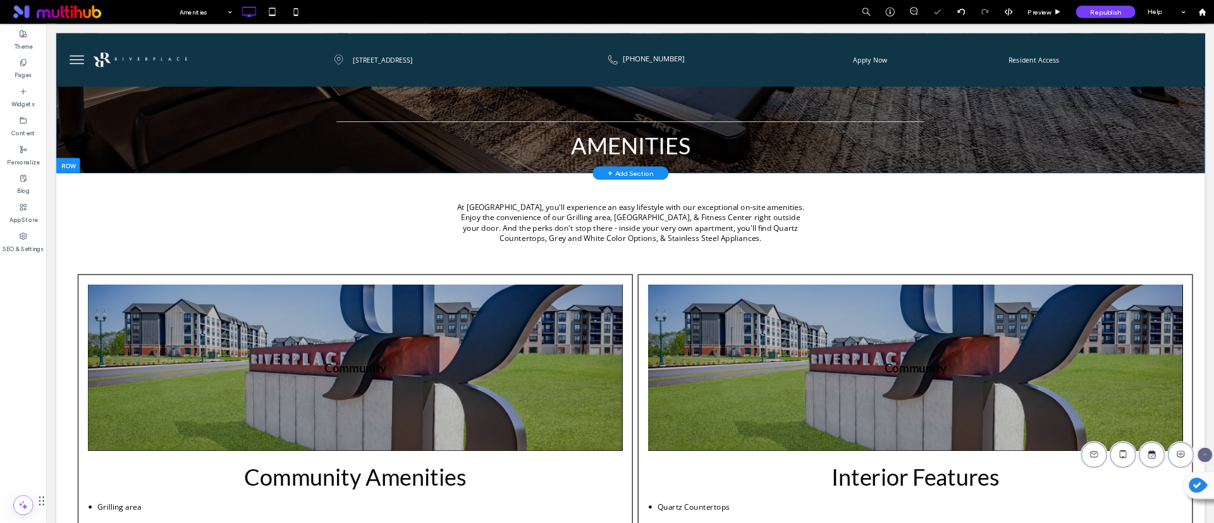
scroll to position [253, 0]
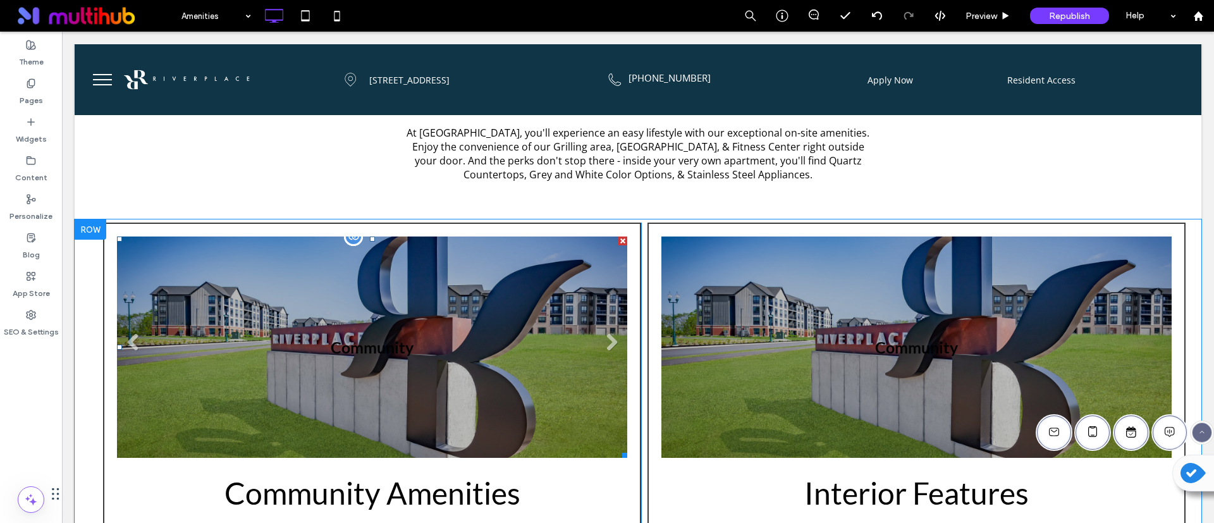
click at [508, 345] on li "Community" at bounding box center [372, 347] width 510 height 221
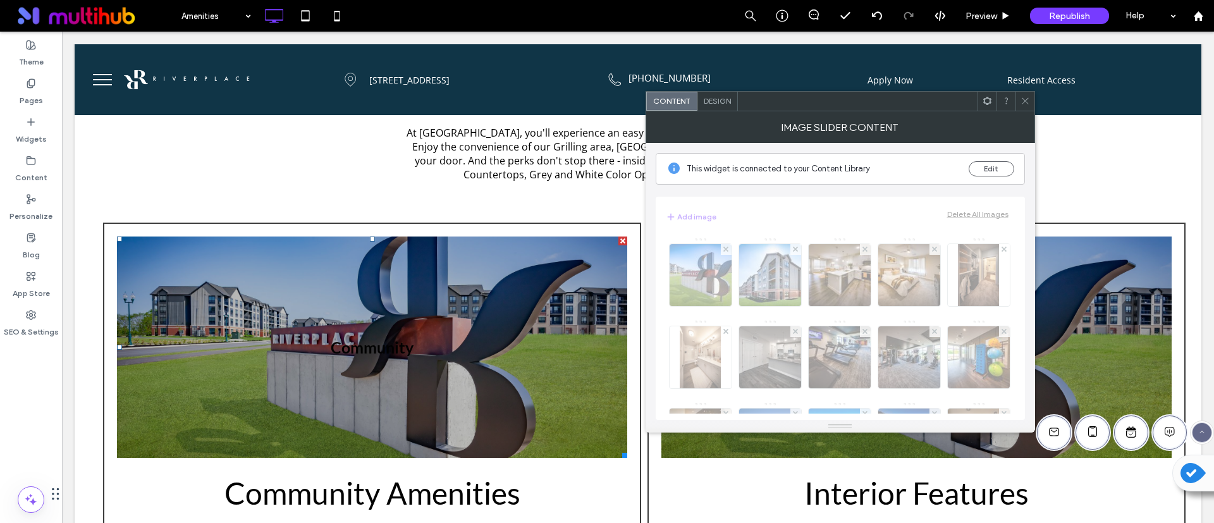
click at [990, 103] on use at bounding box center [987, 101] width 8 height 8
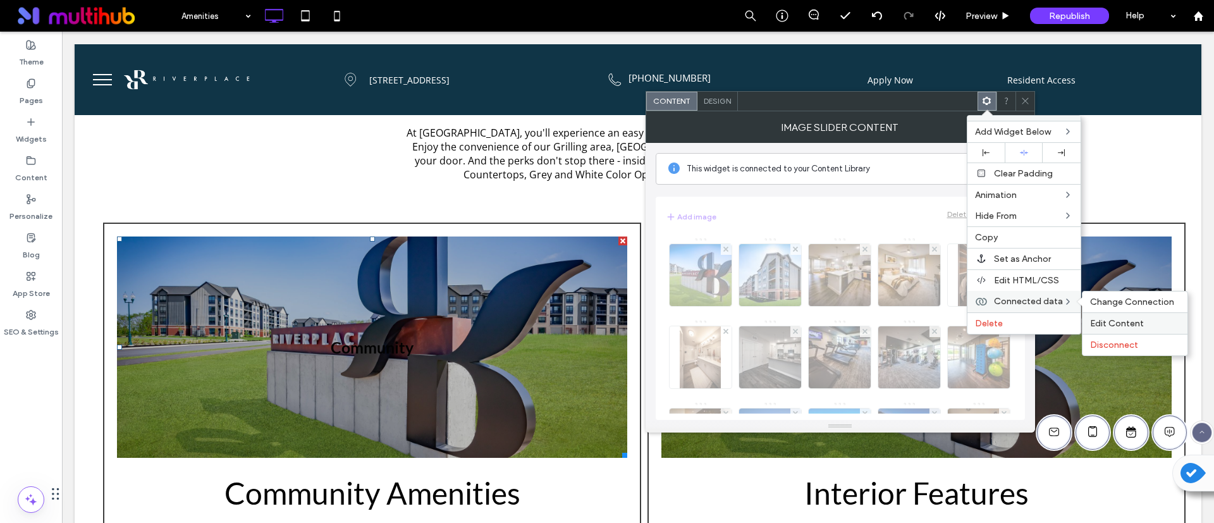
click at [1118, 323] on span "Edit Content" at bounding box center [1118, 323] width 54 height 11
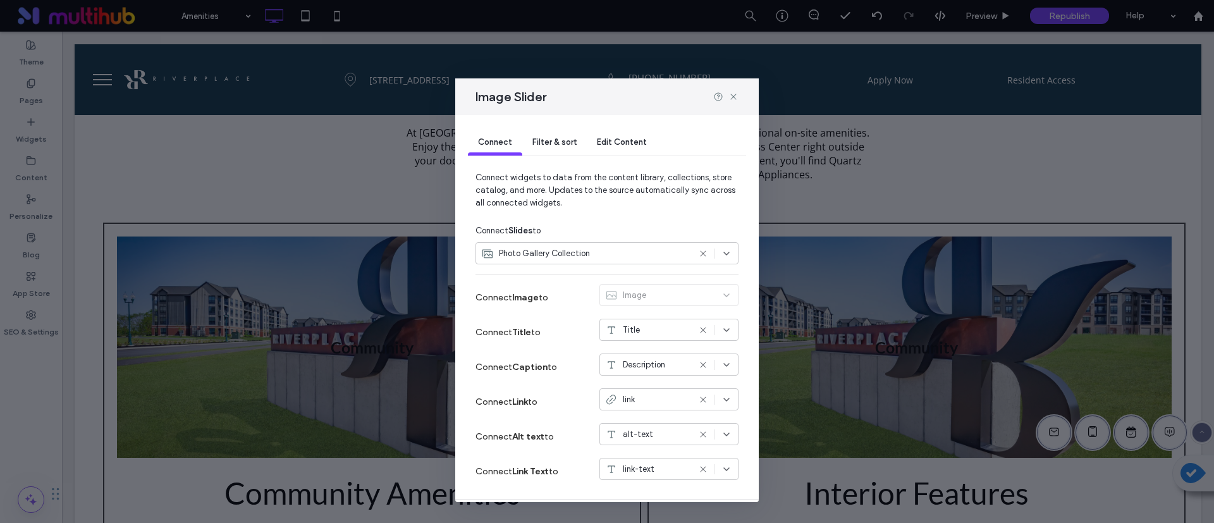
click at [539, 132] on div "Filter & sort" at bounding box center [554, 142] width 65 height 25
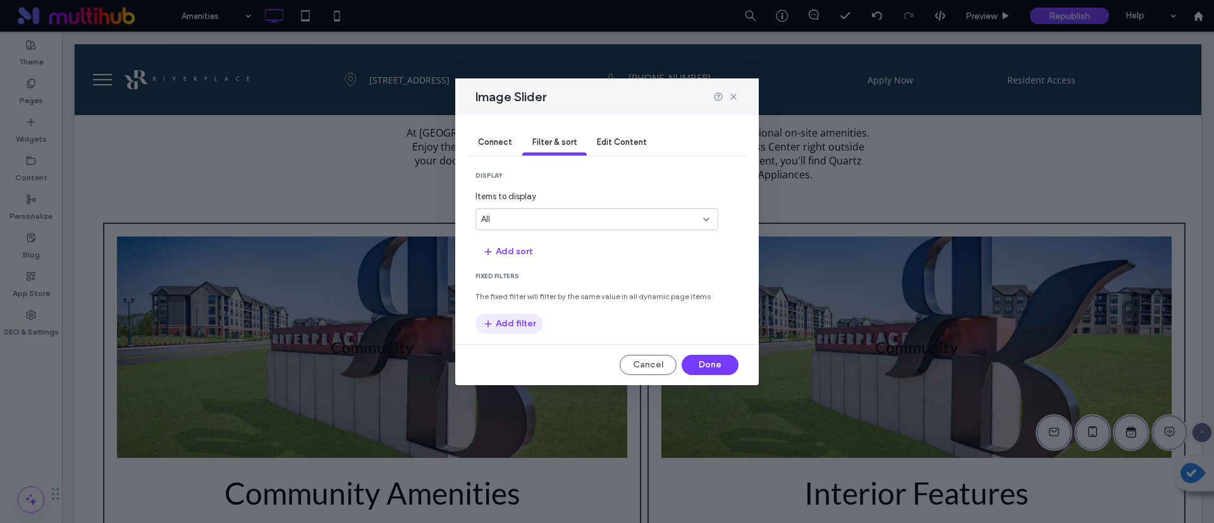
click at [524, 319] on button "Add filter" at bounding box center [510, 324] width 68 height 20
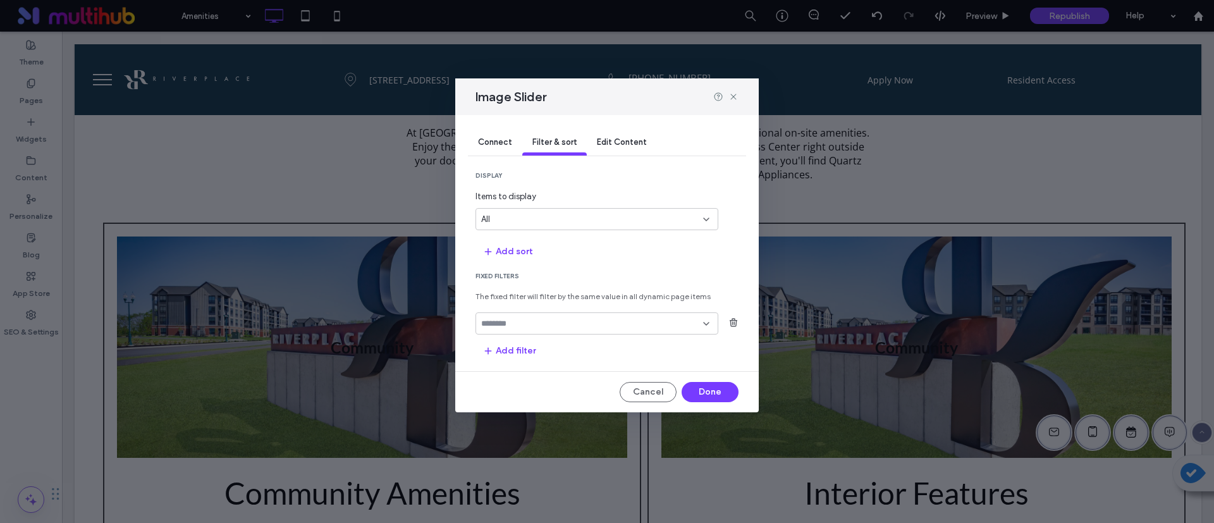
click at [550, 326] on input "fields-dropdown" at bounding box center [592, 324] width 222 height 10
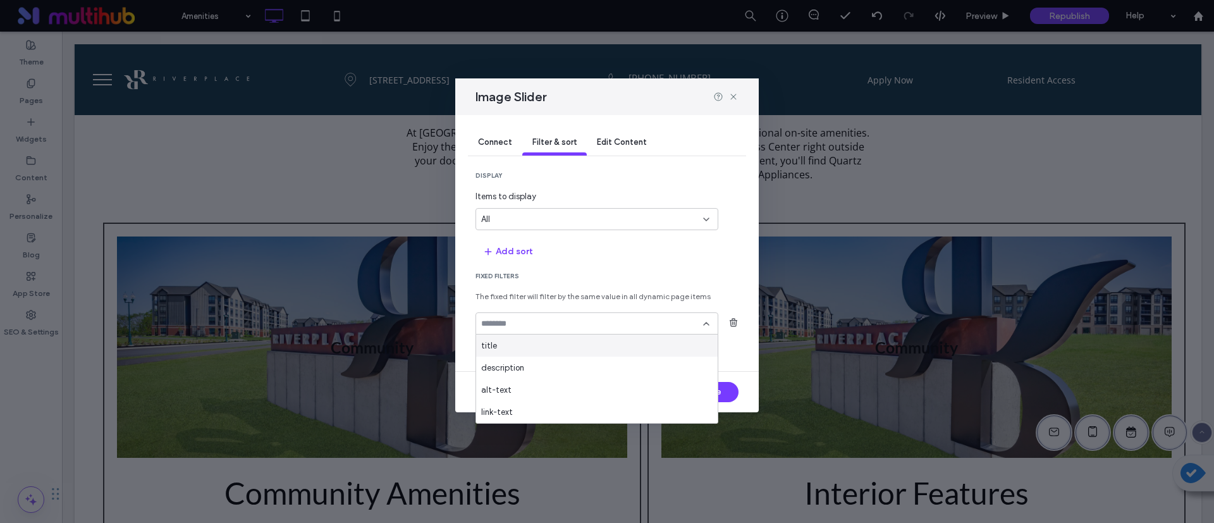
click at [584, 283] on section "Fixed Filters The fixed filter will filter by the same value in all dynamic pag…" at bounding box center [607, 316] width 263 height 89
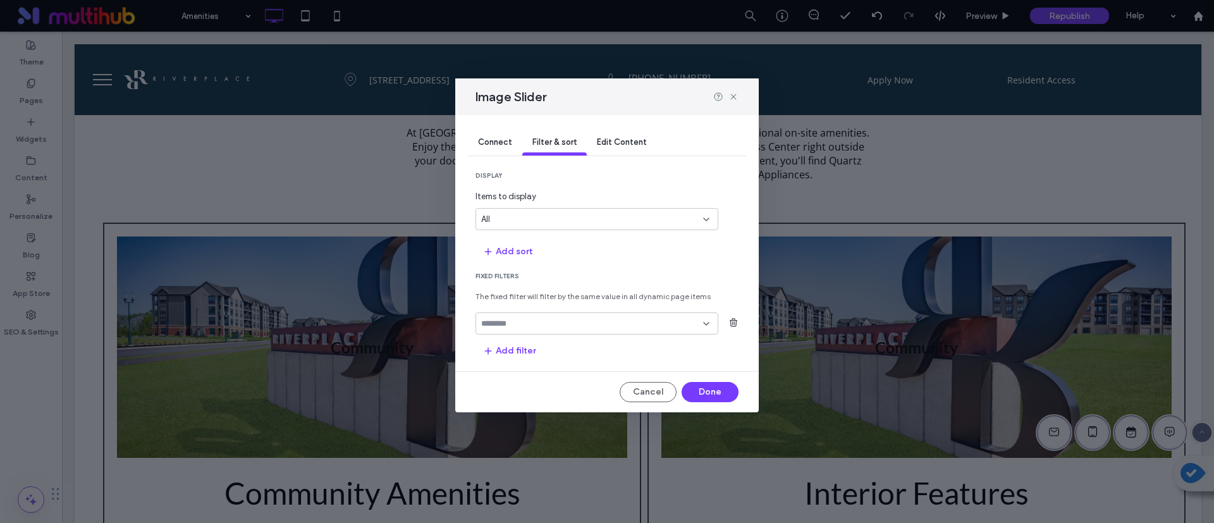
click at [531, 321] on input "fields-dropdown" at bounding box center [592, 324] width 222 height 10
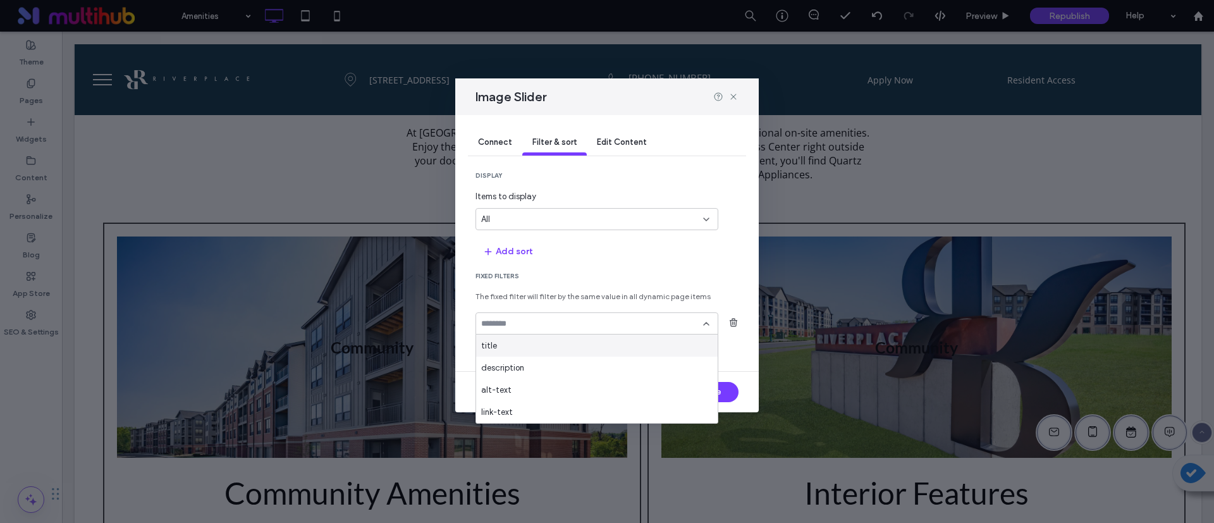
click at [510, 337] on div "title" at bounding box center [597, 346] width 242 height 22
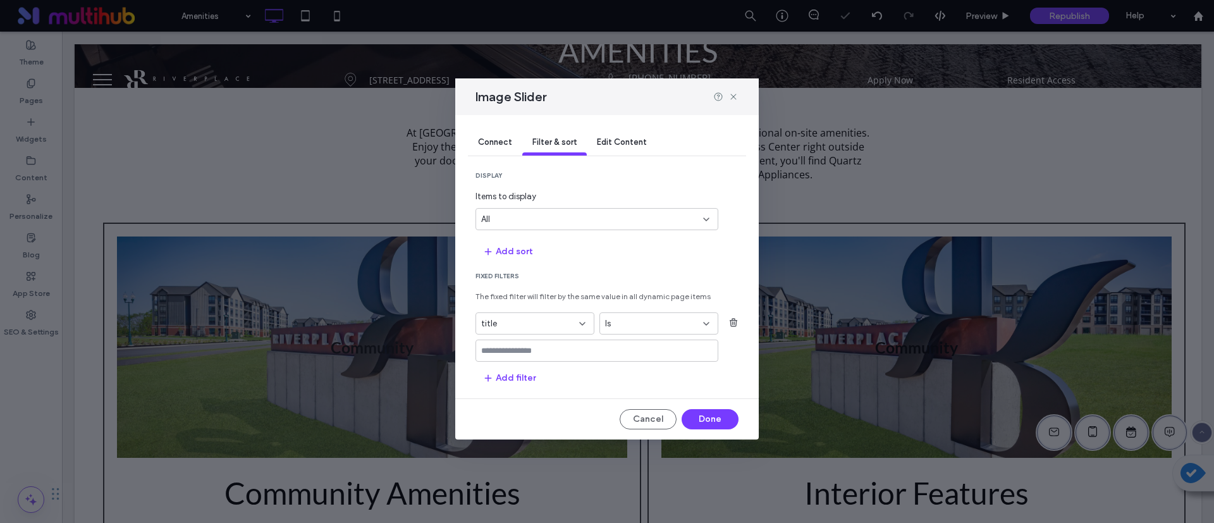
click at [591, 354] on input "values-textbox" at bounding box center [592, 351] width 222 height 10
type input "*********"
click at [655, 237] on div "display Items to display All Add sort Fixed Filters The fixed filter will filte…" at bounding box center [607, 279] width 263 height 217
click at [622, 249] on section "Add sort" at bounding box center [607, 251] width 263 height 22
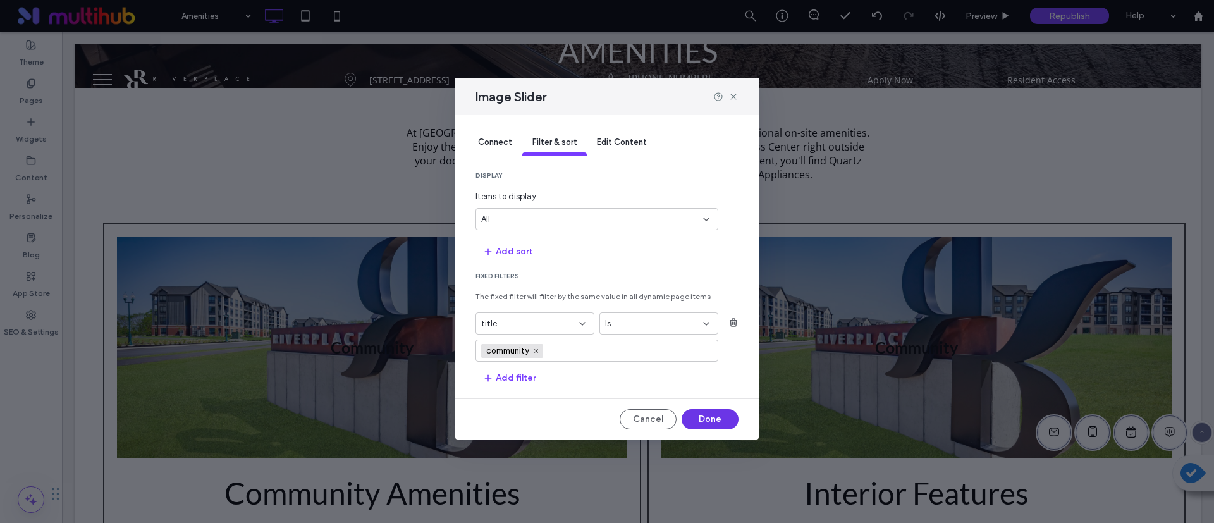
click at [723, 419] on button "Done" at bounding box center [710, 419] width 57 height 20
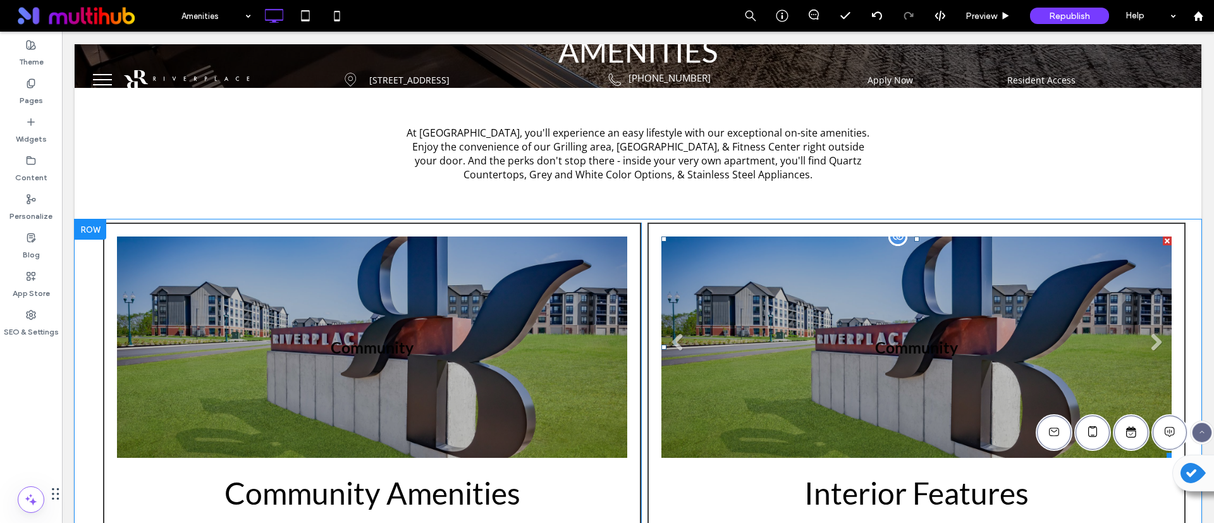
click at [871, 324] on li "Community" at bounding box center [917, 347] width 510 height 221
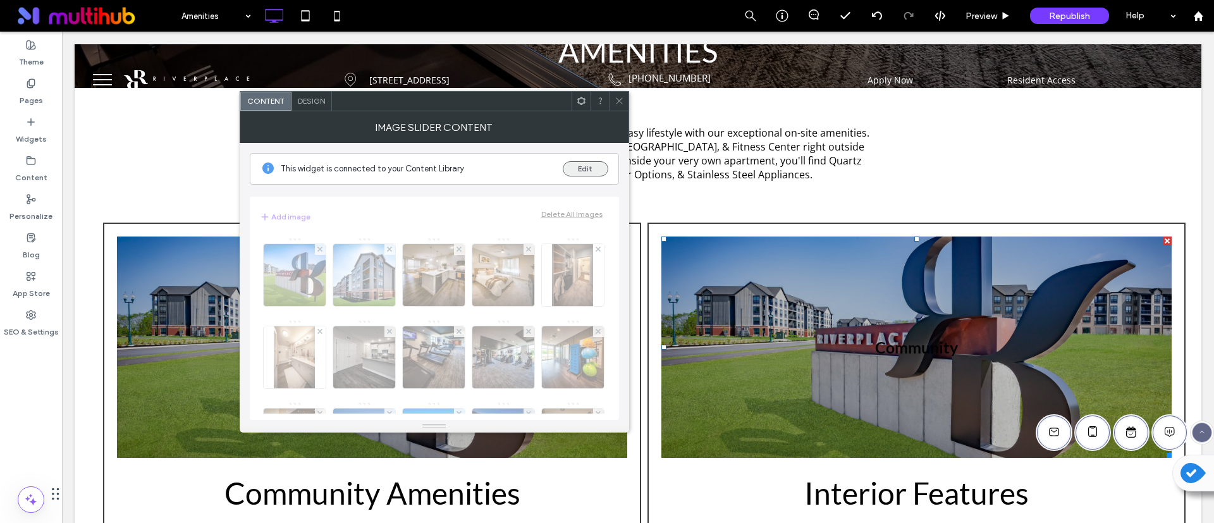
click at [589, 171] on button "Edit" at bounding box center [586, 168] width 46 height 15
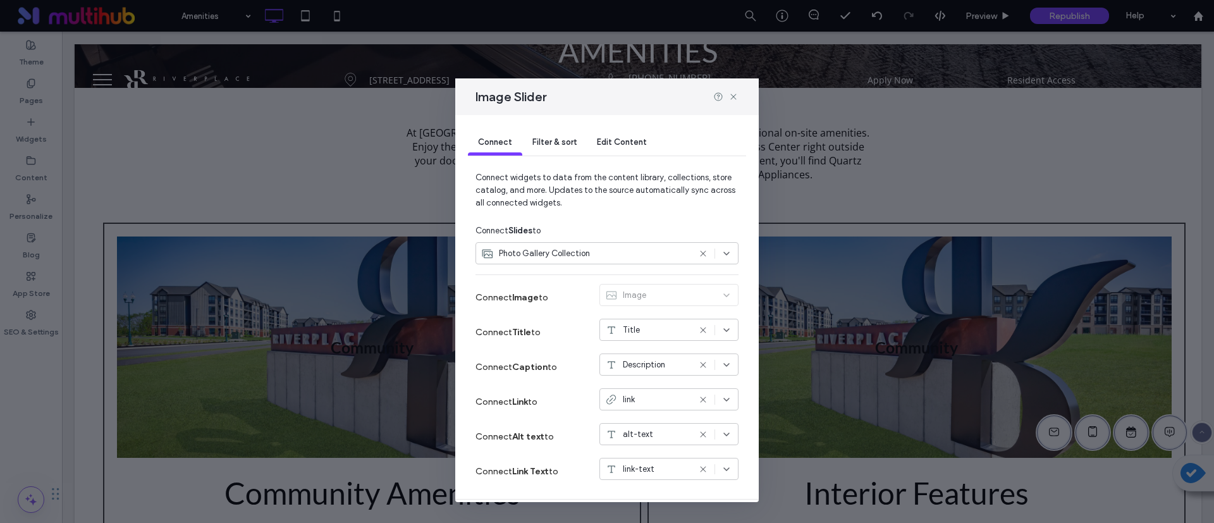
click at [630, 140] on span "Edit Content" at bounding box center [622, 141] width 50 height 9
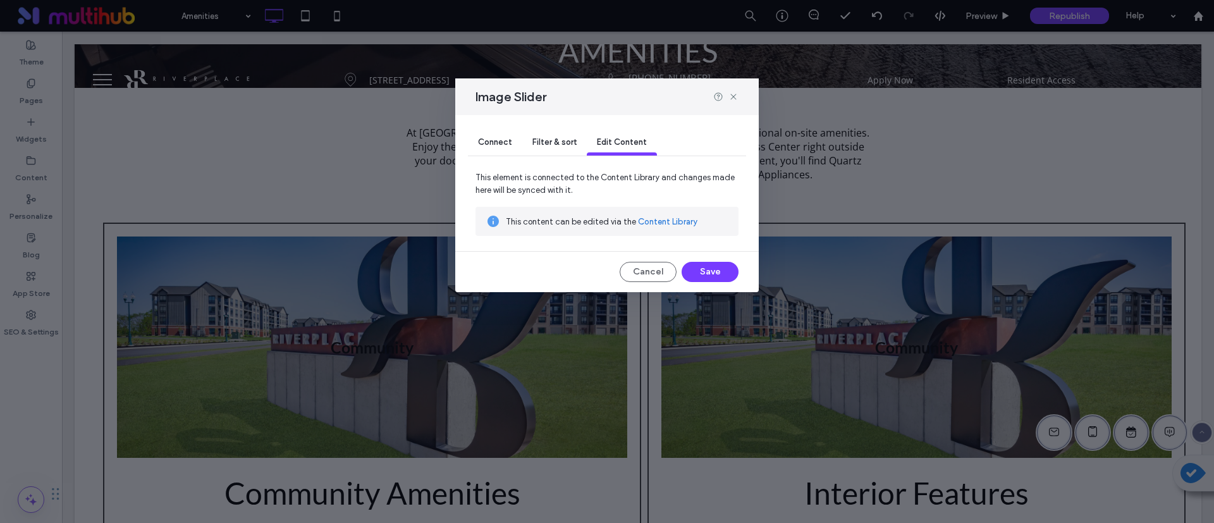
click at [547, 132] on div "Filter & sort" at bounding box center [554, 142] width 65 height 25
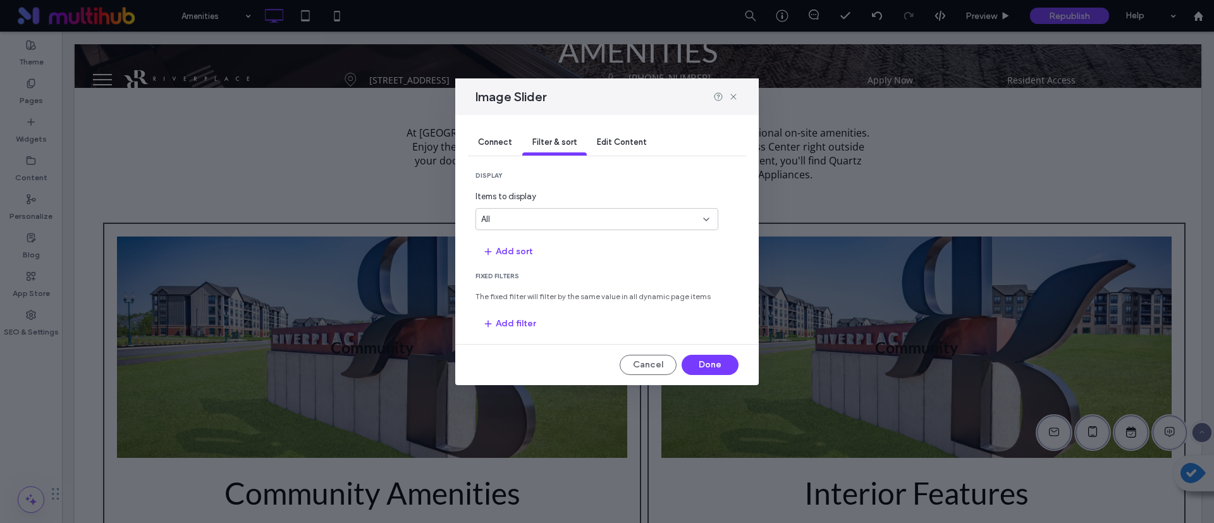
click at [485, 144] on span "Connect" at bounding box center [495, 141] width 34 height 9
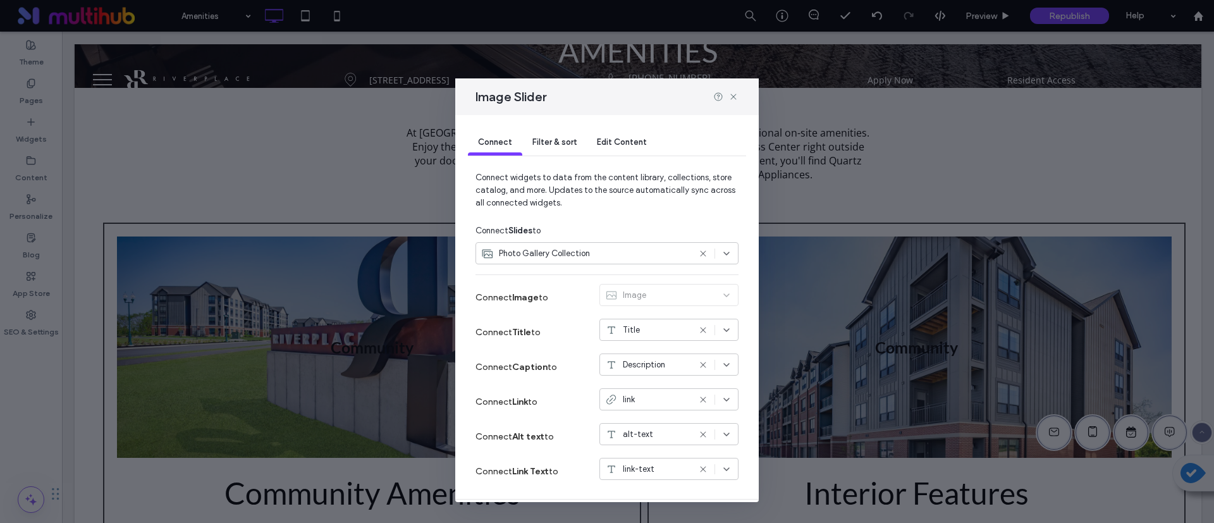
click at [607, 133] on div "Edit Content" at bounding box center [622, 142] width 70 height 25
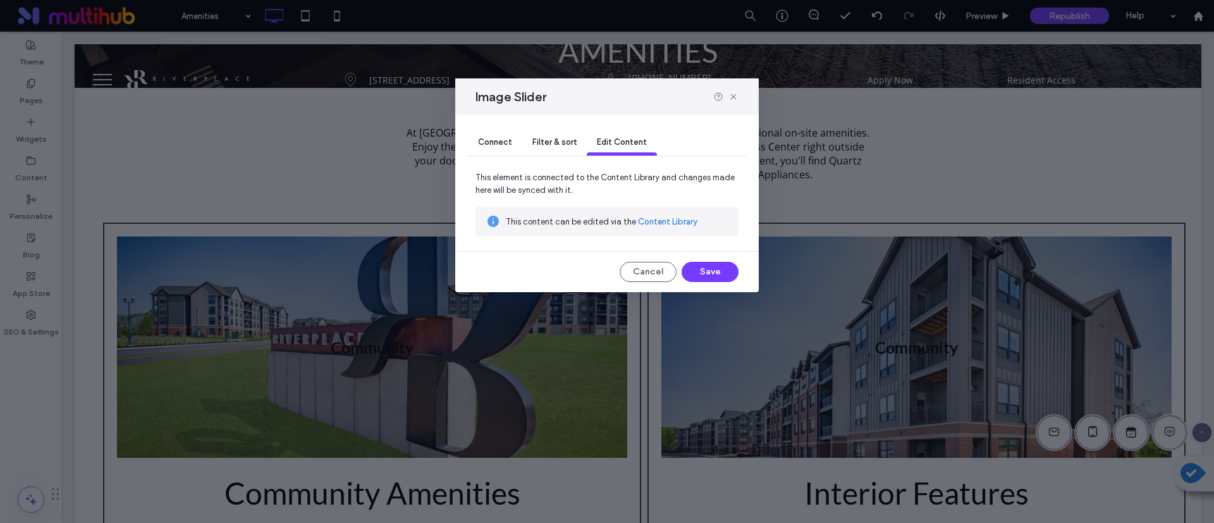
click at [564, 139] on span "Filter & sort" at bounding box center [555, 141] width 44 height 9
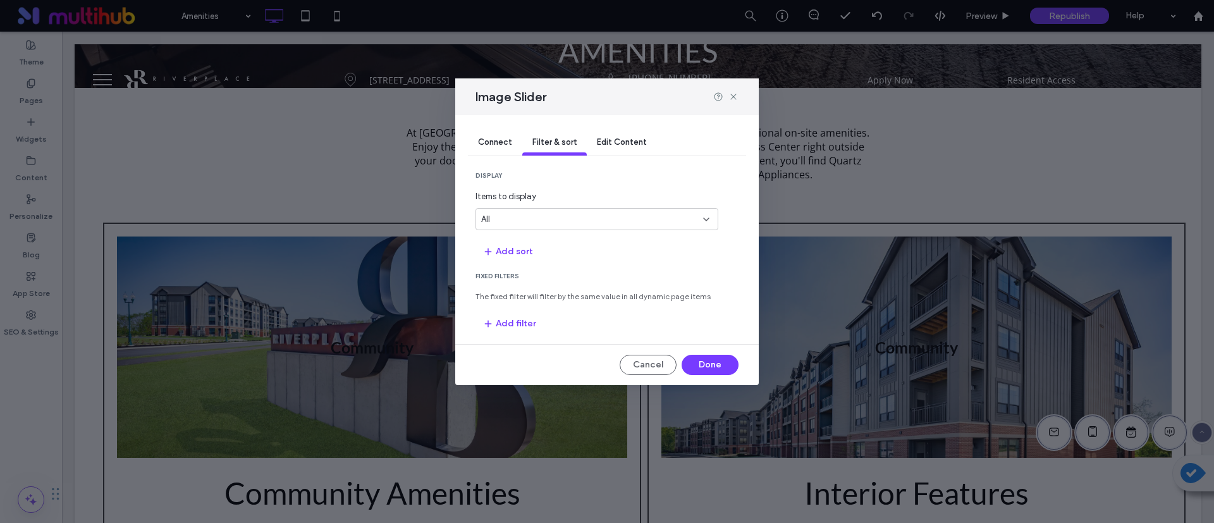
click at [555, 226] on div "All" at bounding box center [597, 219] width 243 height 22
click at [559, 178] on span "display" at bounding box center [607, 175] width 263 height 9
click at [527, 318] on button "Add filter" at bounding box center [510, 324] width 68 height 20
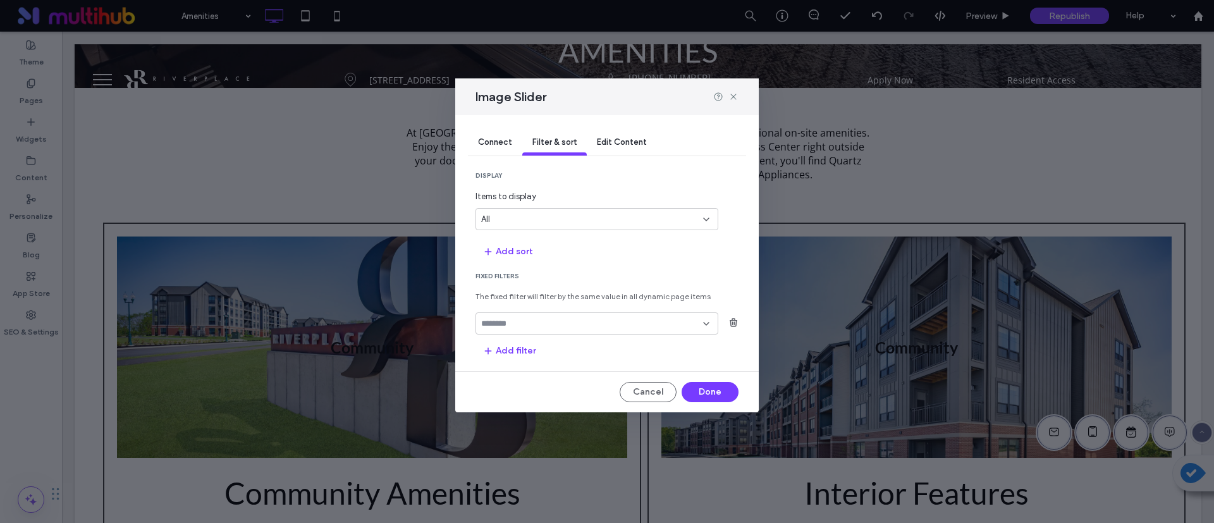
click at [537, 319] on input "fields-dropdown" at bounding box center [592, 324] width 222 height 10
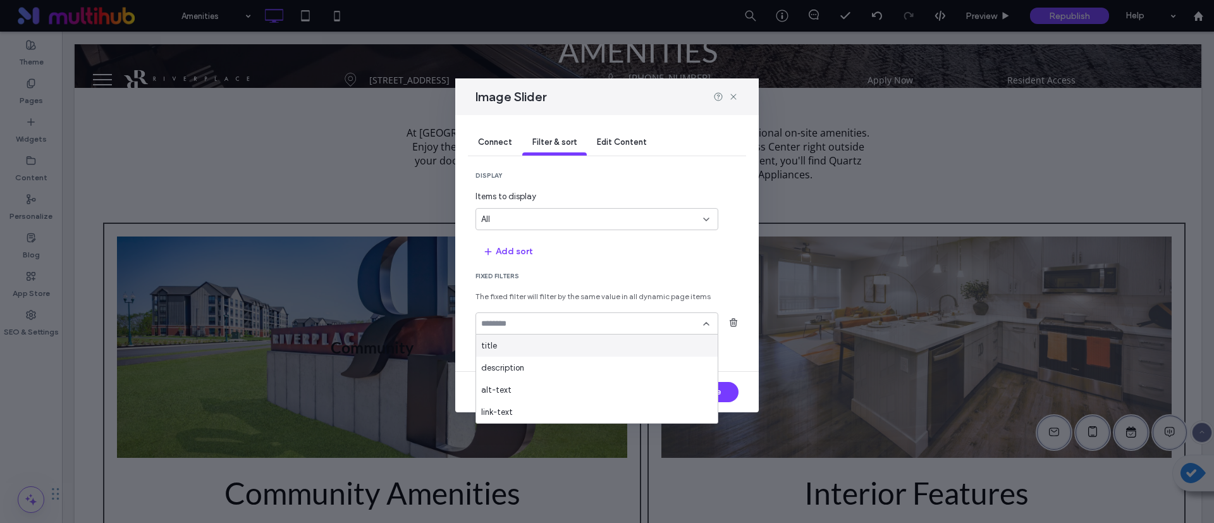
click at [524, 347] on div "title" at bounding box center [597, 346] width 242 height 22
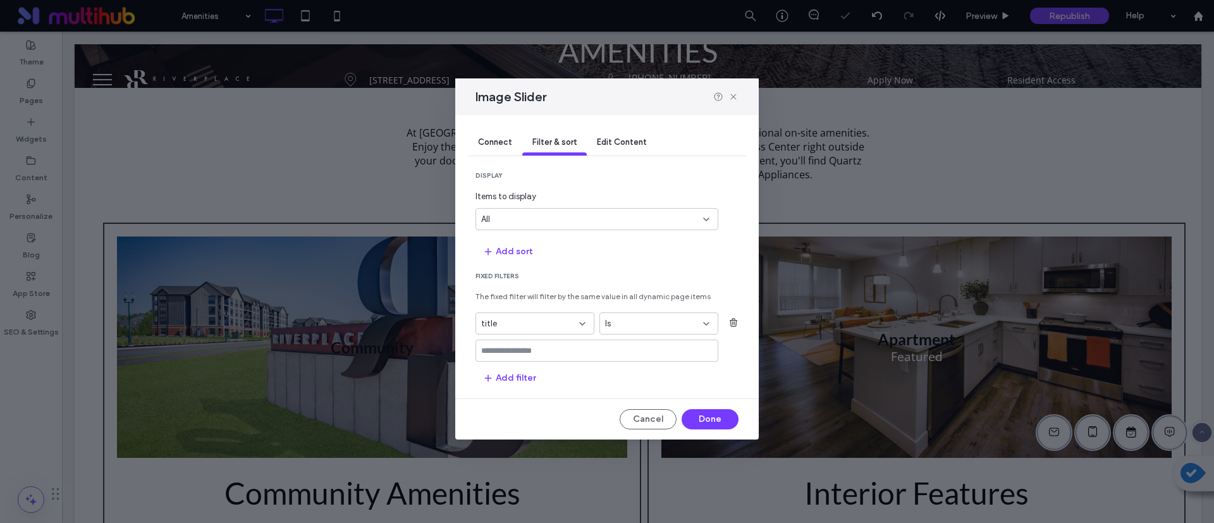
click at [534, 354] on input "values-textbox" at bounding box center [592, 351] width 222 height 10
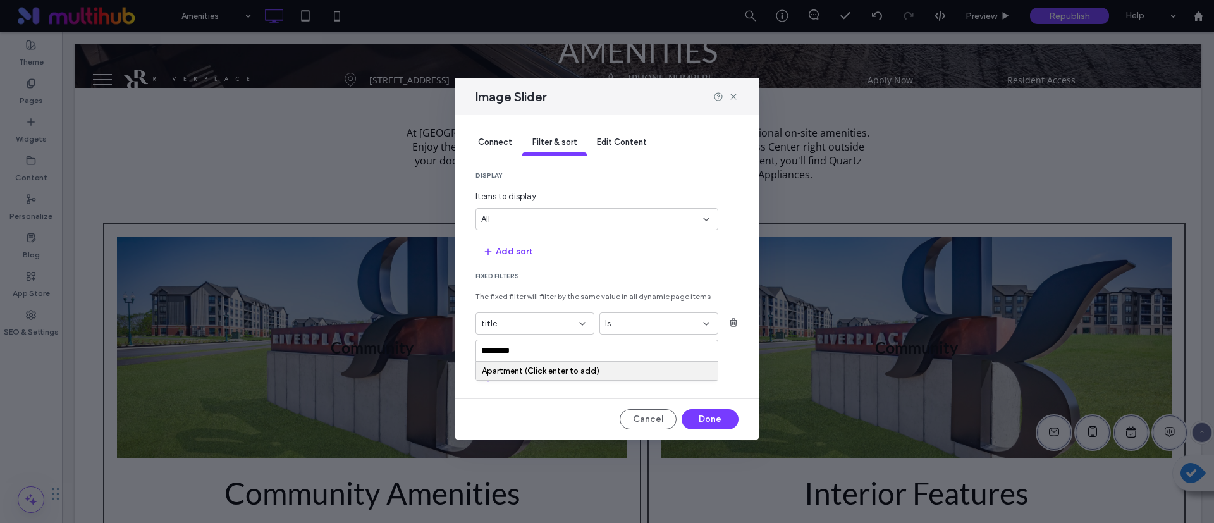
type input "*********"
click at [524, 371] on div "Apartment (Click enter to add)" at bounding box center [597, 370] width 230 height 9
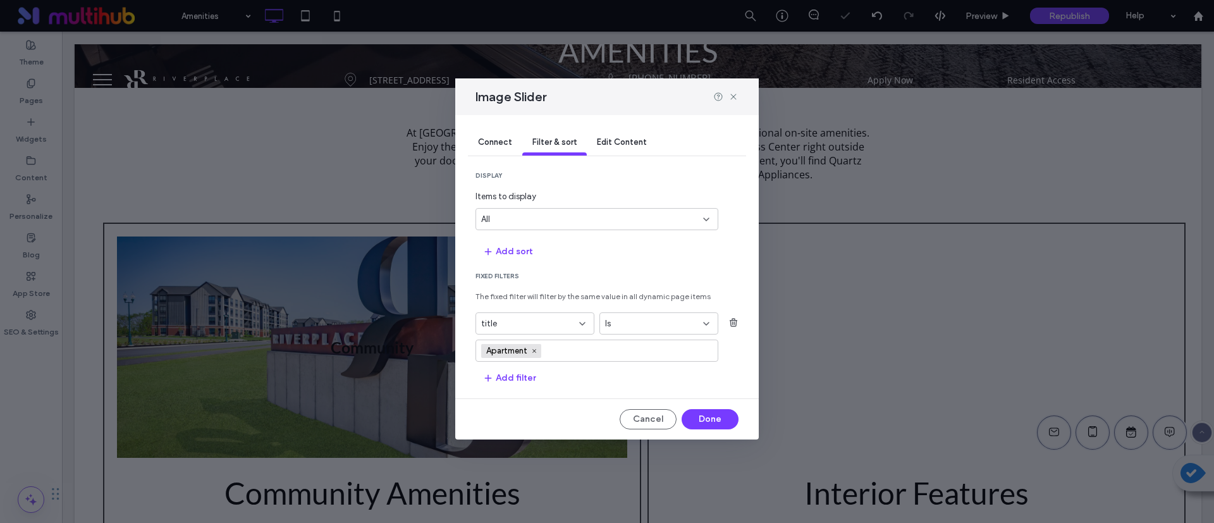
click at [595, 369] on section "Fixed Filters The fixed filter will filter by the same value in all dynamic pag…" at bounding box center [607, 330] width 263 height 116
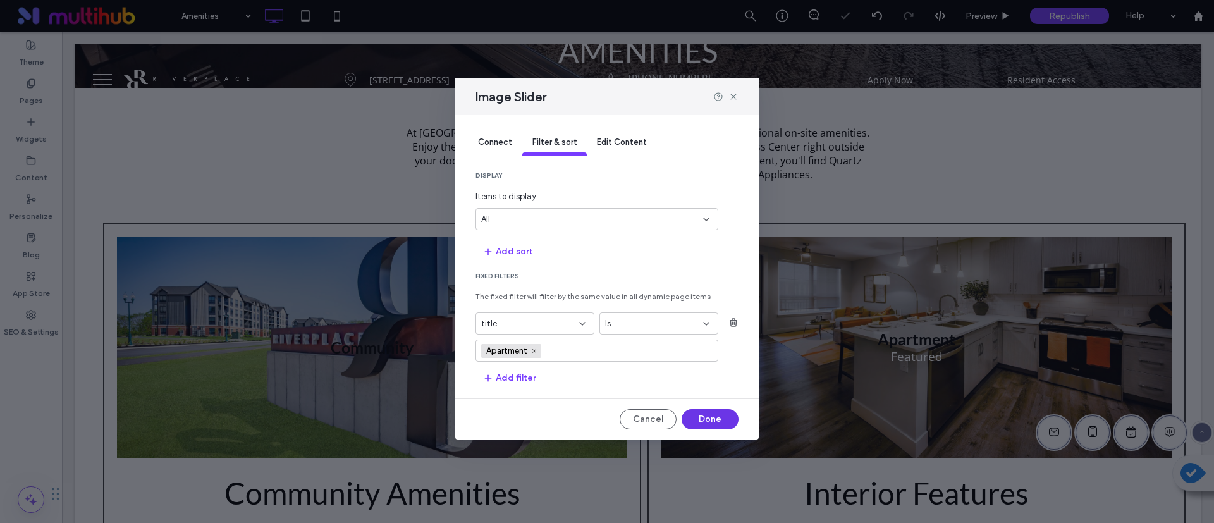
click at [716, 418] on button "Done" at bounding box center [710, 419] width 57 height 20
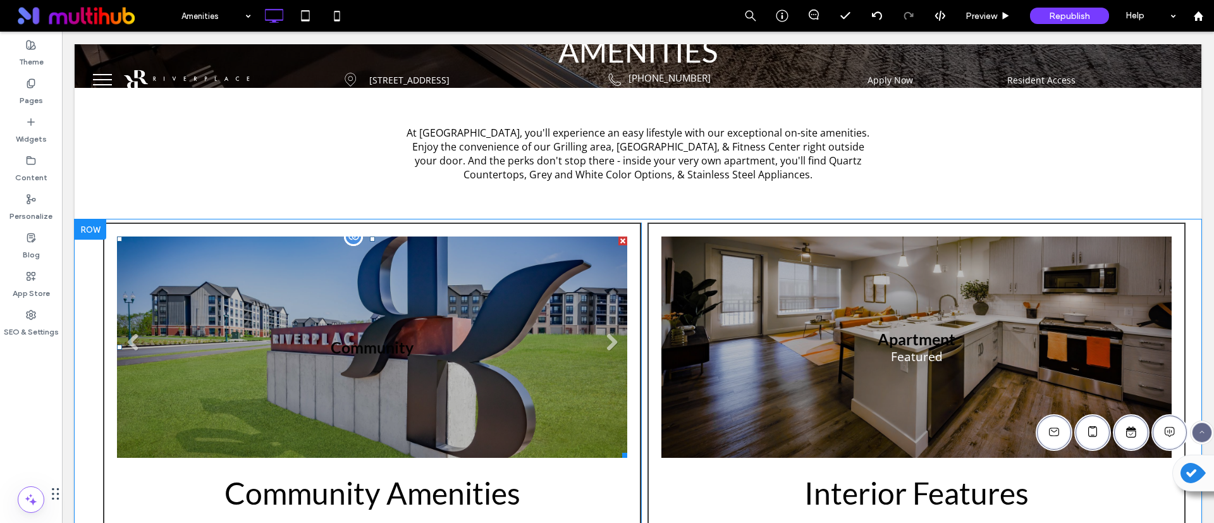
click at [410, 365] on li "Community" at bounding box center [372, 347] width 510 height 221
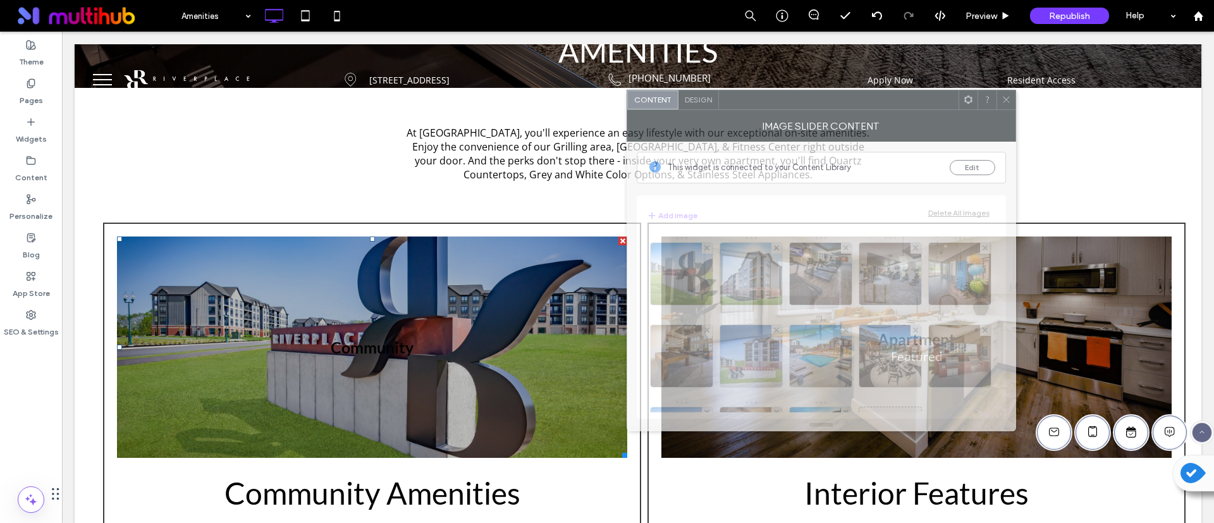
drag, startPoint x: 788, startPoint y: 109, endPoint x: 679, endPoint y: 78, distance: 113.0
click at [719, 90] on div at bounding box center [839, 99] width 240 height 19
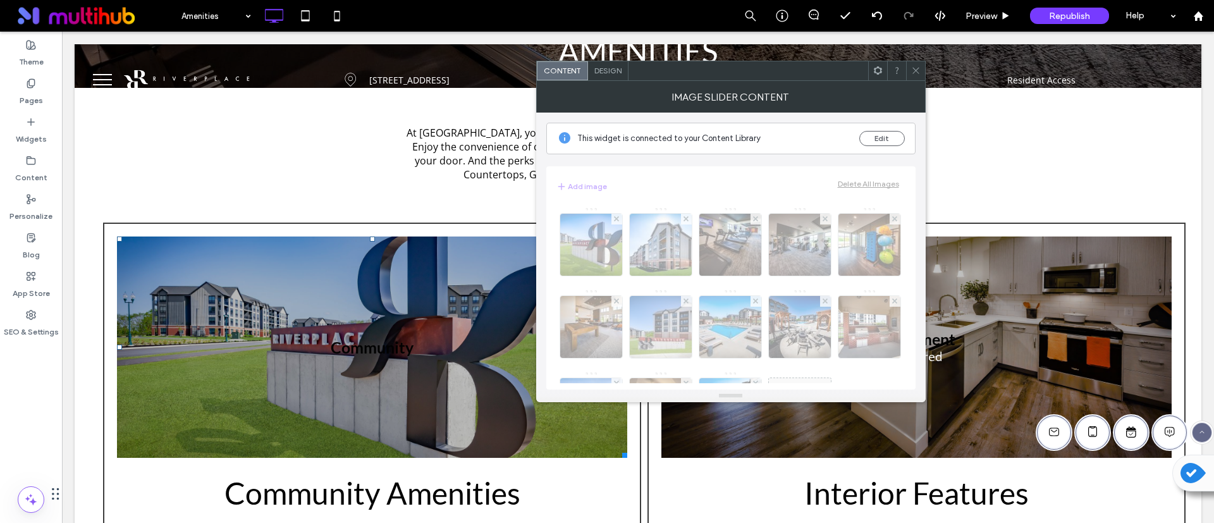
click at [605, 74] on span "Design" at bounding box center [608, 70] width 27 height 9
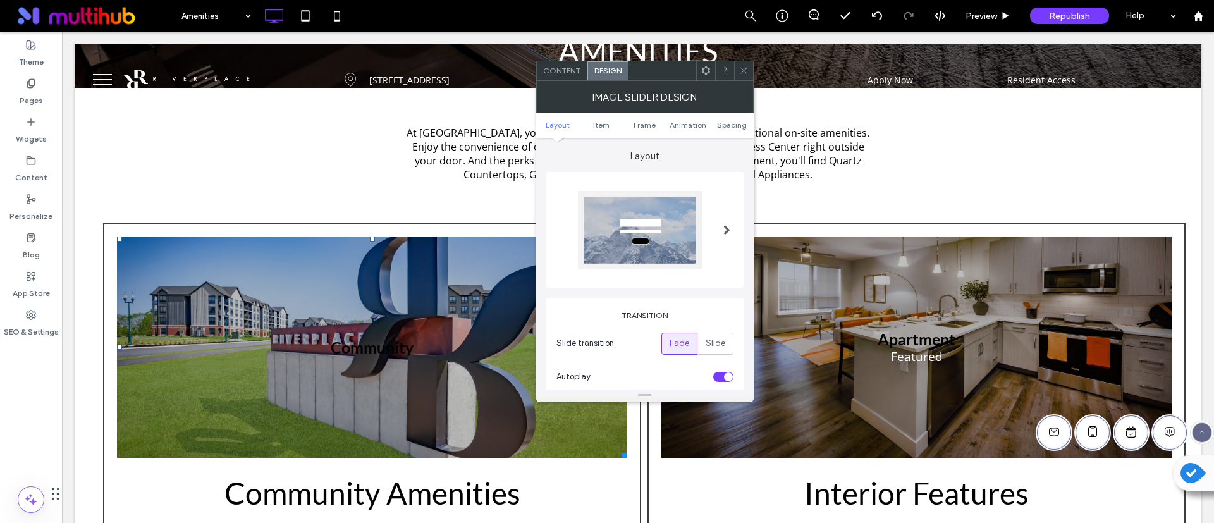
click at [572, 74] on span "Content" at bounding box center [561, 70] width 37 height 9
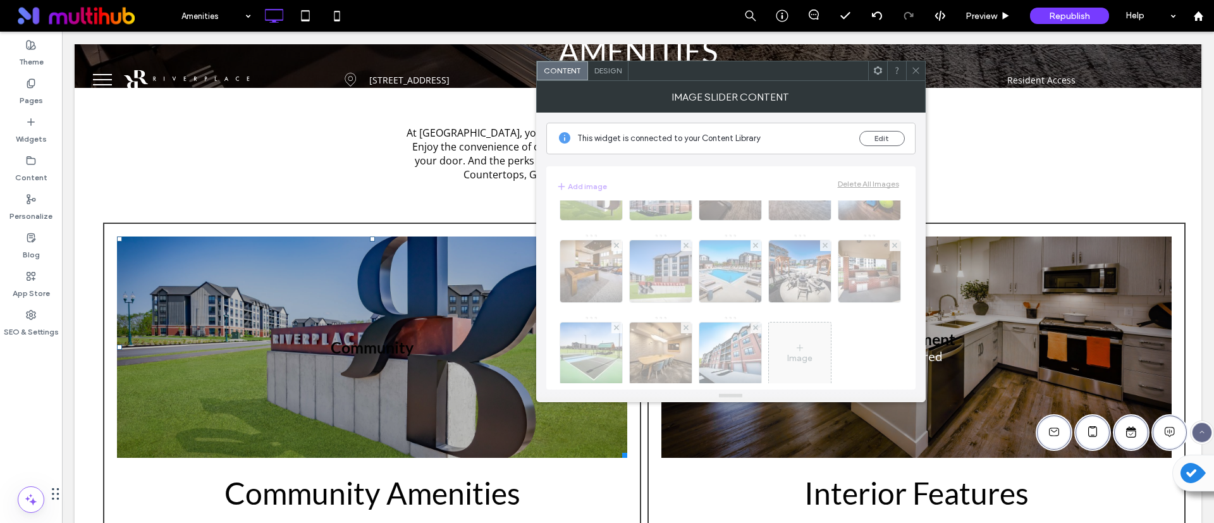
scroll to position [160, 0]
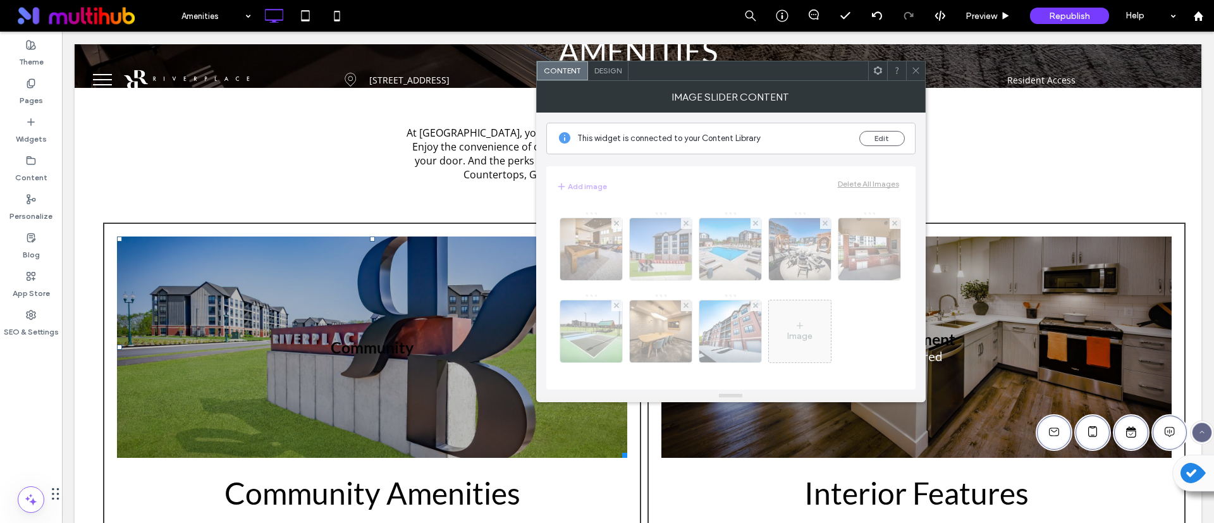
click at [918, 75] on icon at bounding box center [915, 70] width 9 height 9
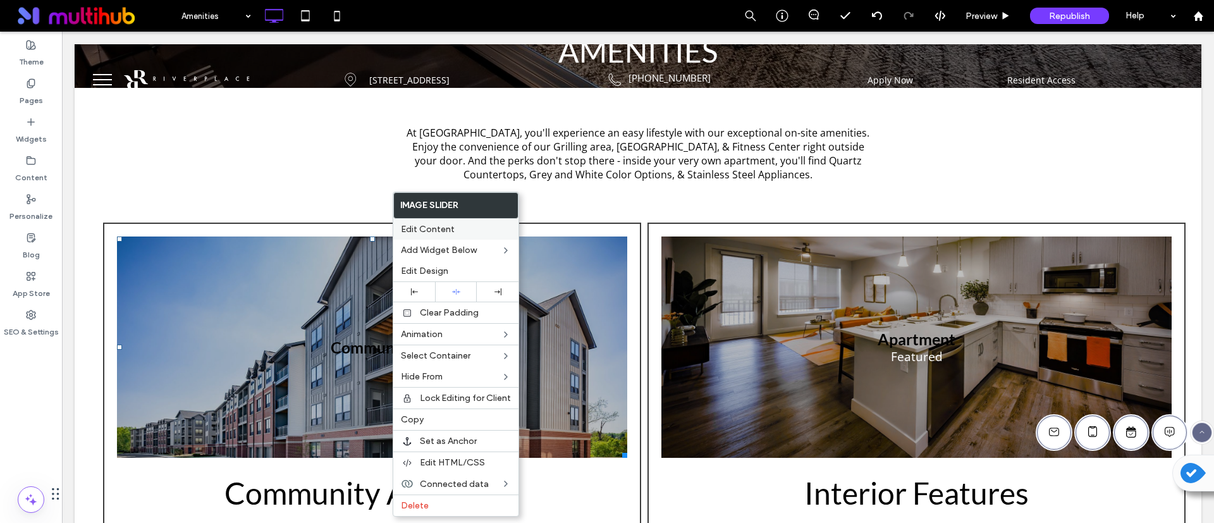
click at [440, 224] on span "Edit Content" at bounding box center [428, 229] width 54 height 11
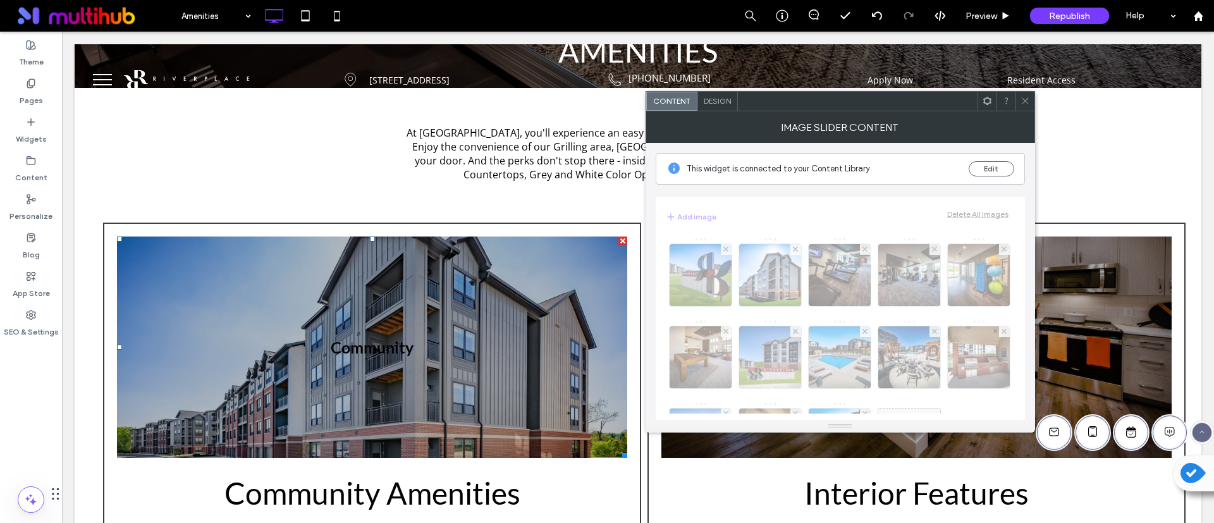
click at [726, 109] on div "Design" at bounding box center [718, 101] width 40 height 19
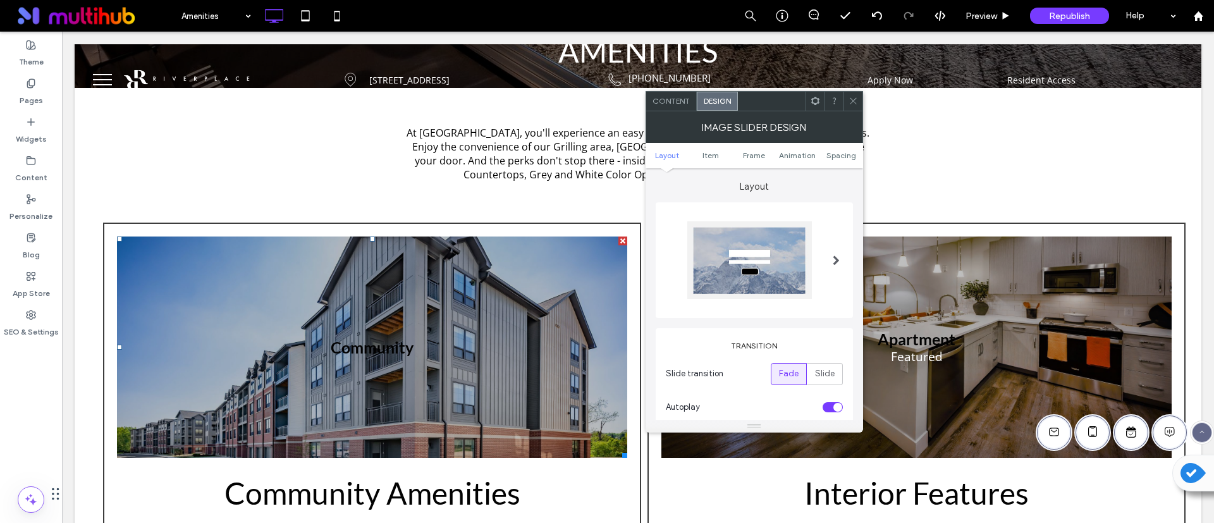
click at [725, 106] on div "Design" at bounding box center [717, 101] width 41 height 19
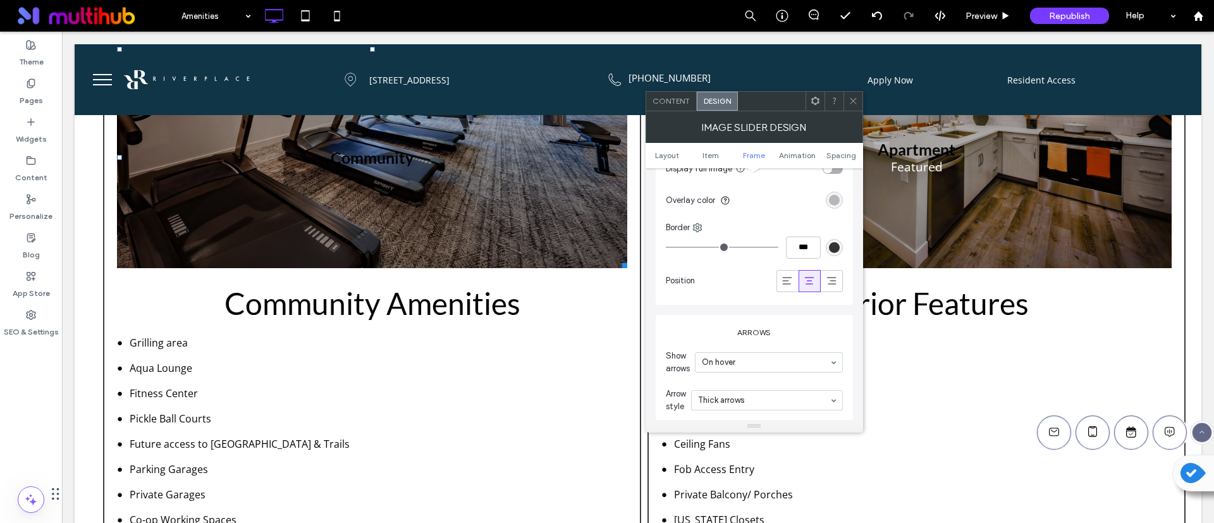
scroll to position [1613, 0]
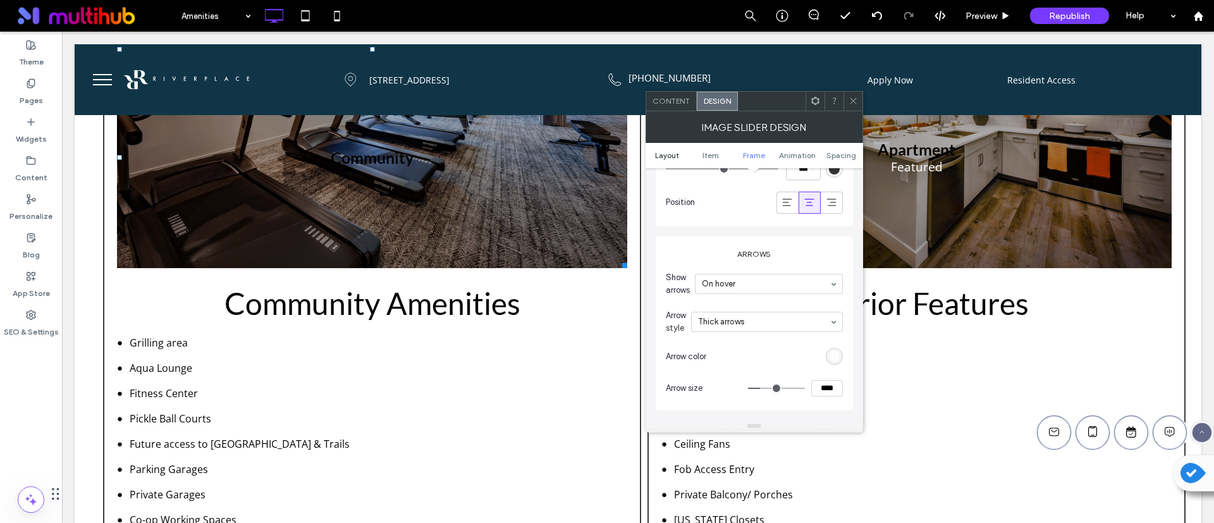
click at [662, 157] on span "Layout" at bounding box center [667, 155] width 24 height 9
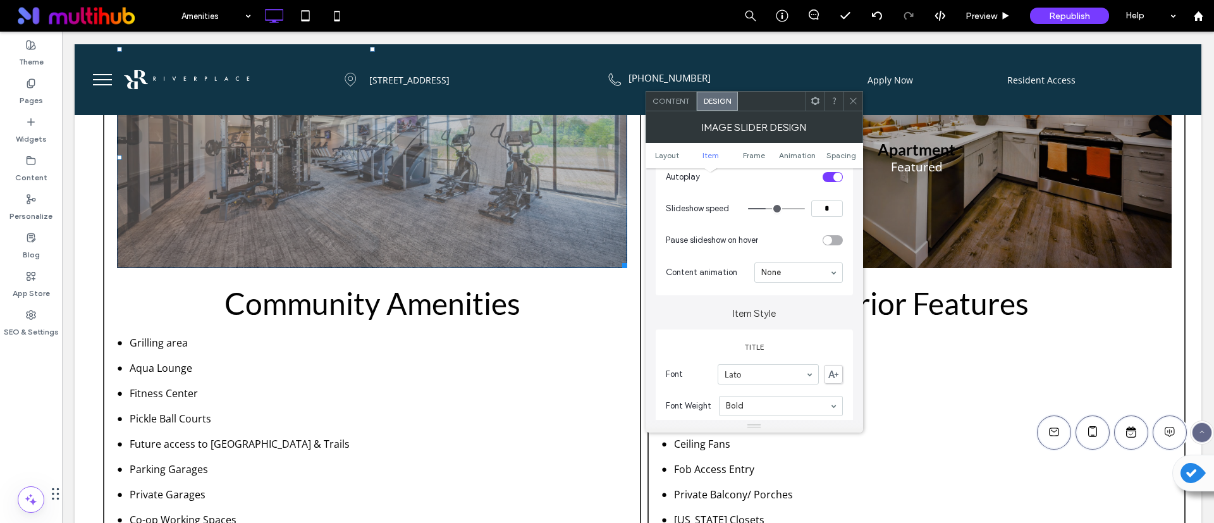
scroll to position [0, 0]
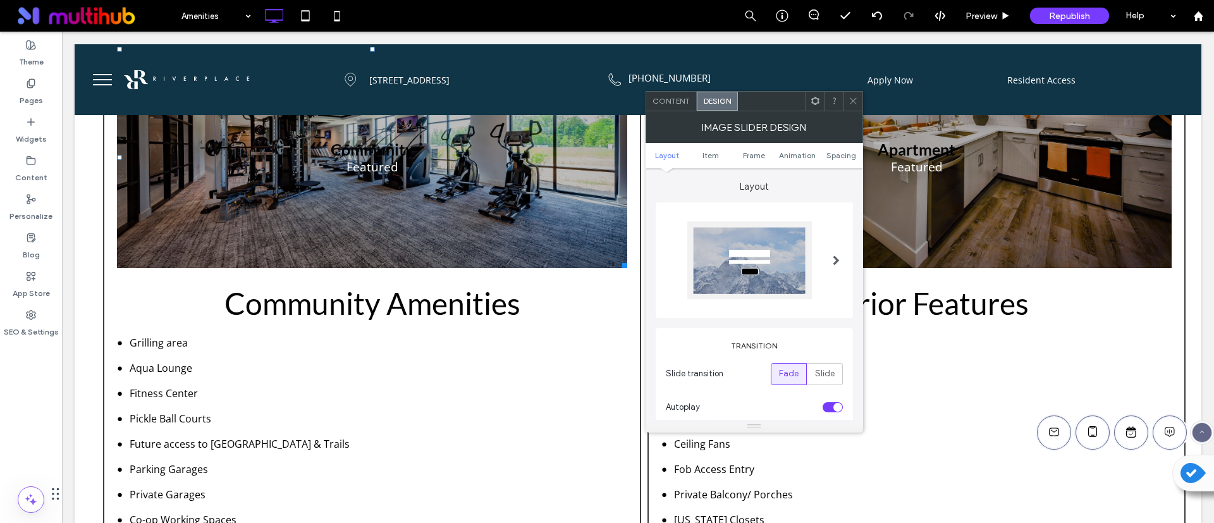
click at [828, 259] on div at bounding box center [837, 260] width 26 height 97
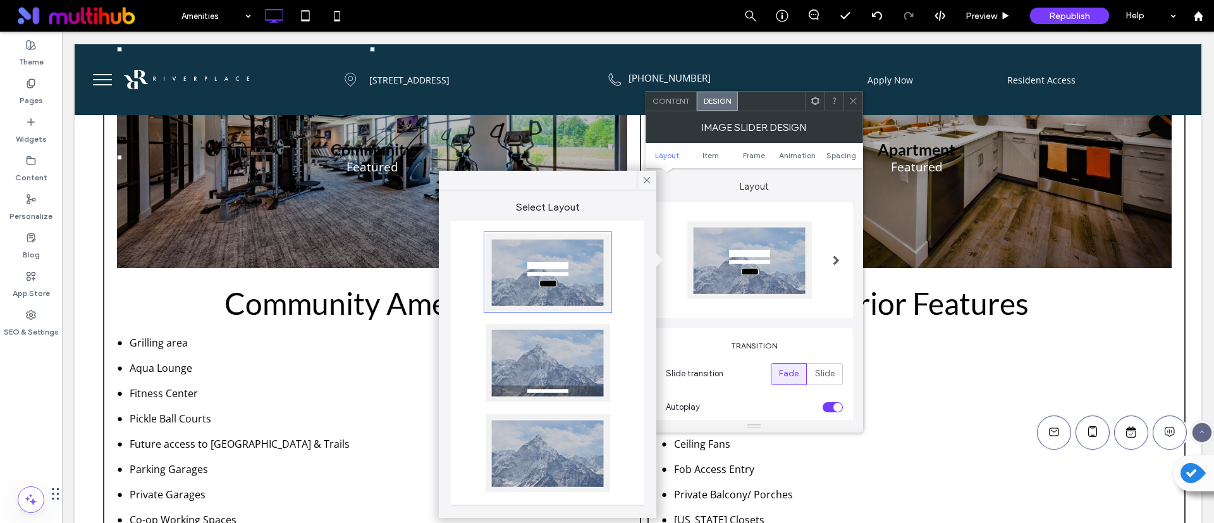
click at [857, 104] on icon at bounding box center [853, 100] width 9 height 9
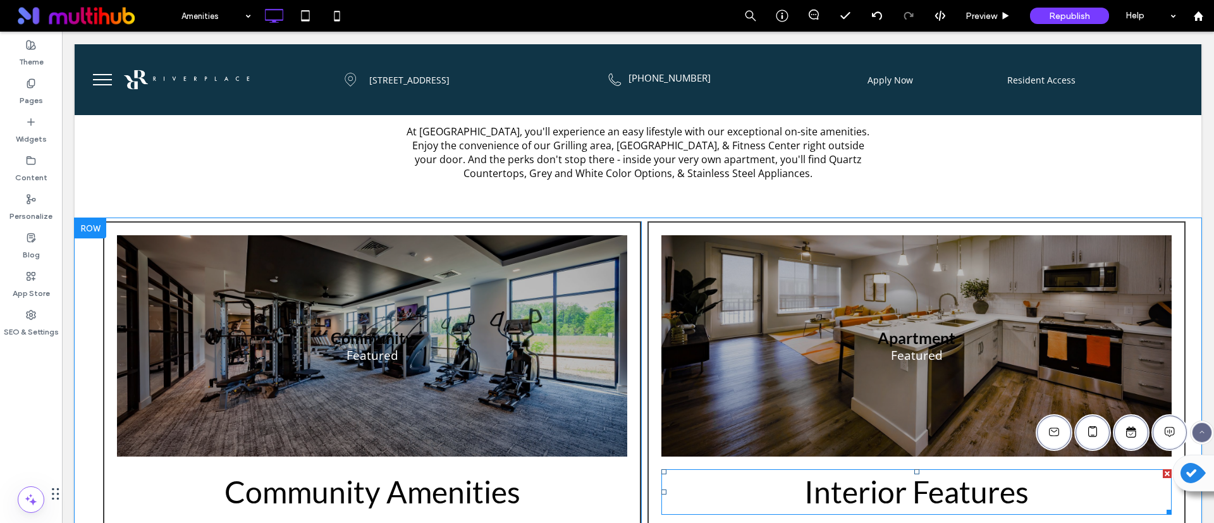
scroll to position [348, 0]
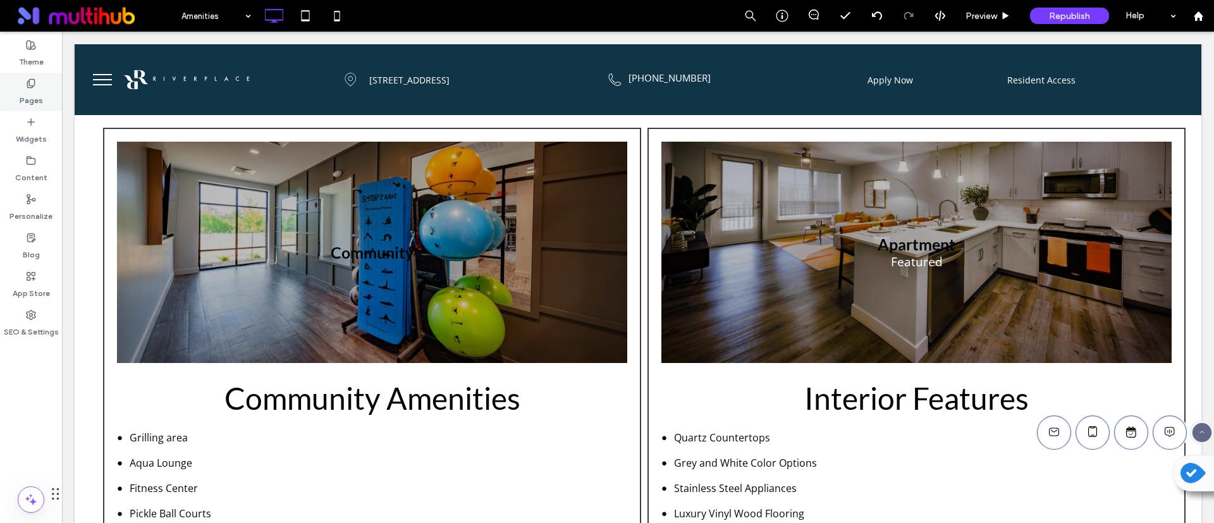
click at [35, 99] on label "Pages" at bounding box center [31, 98] width 23 height 18
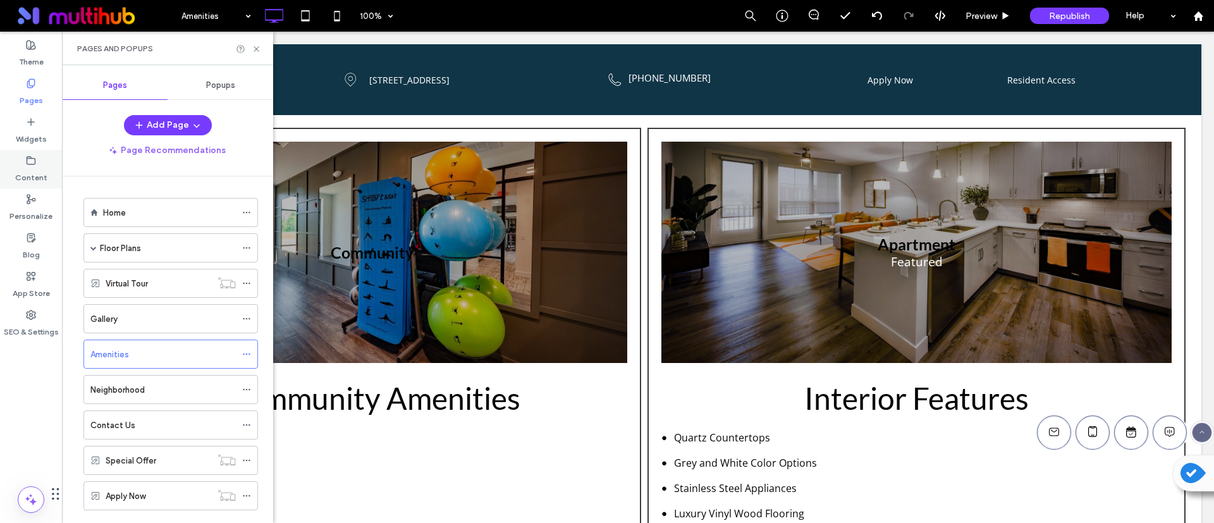
click at [25, 164] on div "Content" at bounding box center [31, 169] width 62 height 39
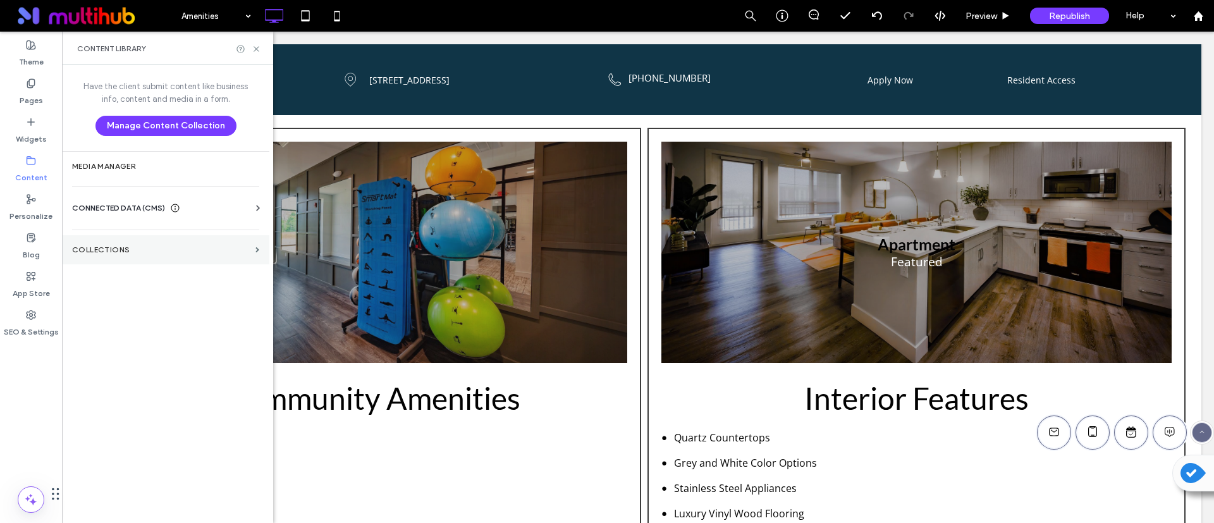
click at [111, 246] on label "Collections" at bounding box center [161, 249] width 178 height 9
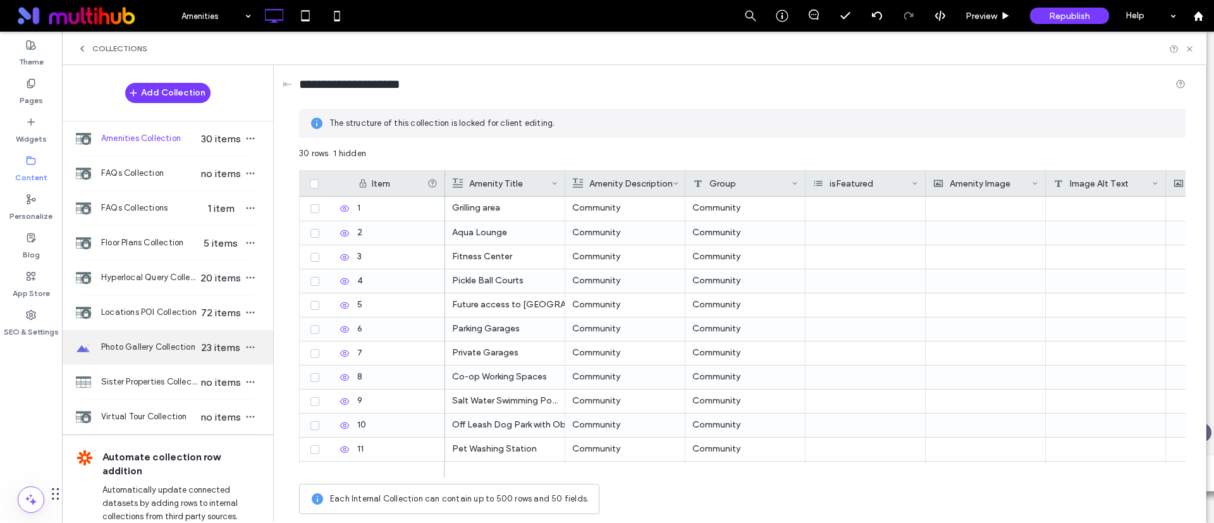
click at [137, 351] on span "Photo Gallery Collection" at bounding box center [149, 347] width 97 height 13
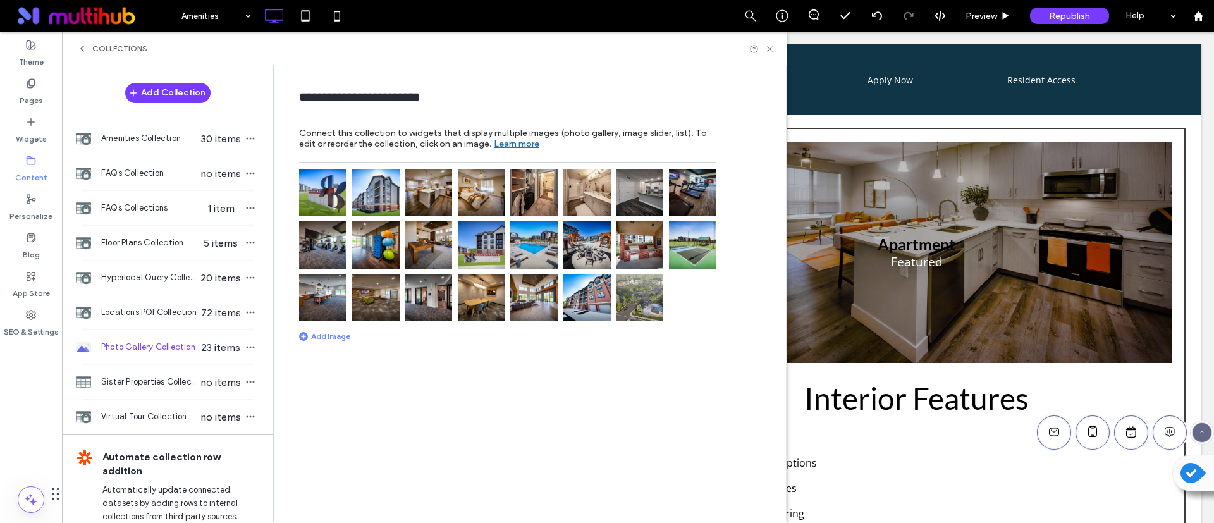
click at [326, 194] on img at bounding box center [322, 192] width 47 height 47
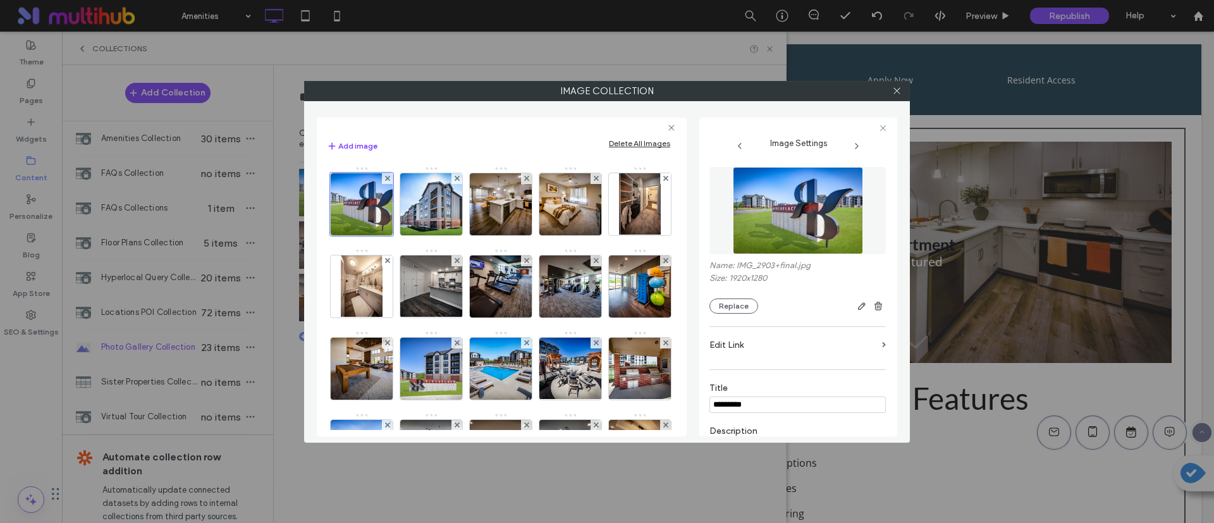
scroll to position [190, 0]
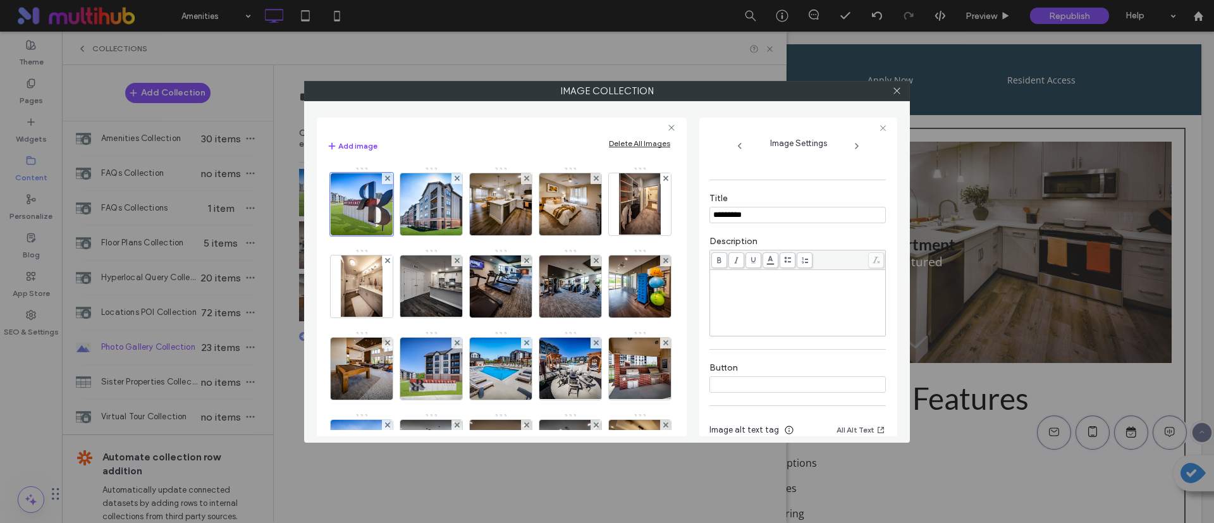
click at [857, 213] on input "*********" at bounding box center [798, 215] width 176 height 16
click at [832, 214] on input "*********" at bounding box center [798, 215] width 176 height 16
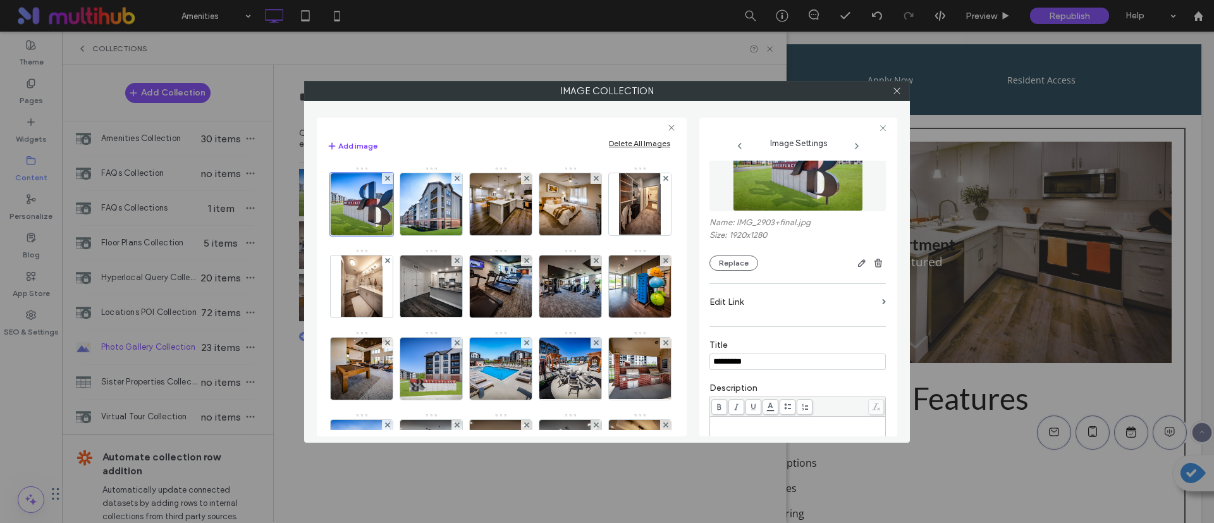
scroll to position [0, 0]
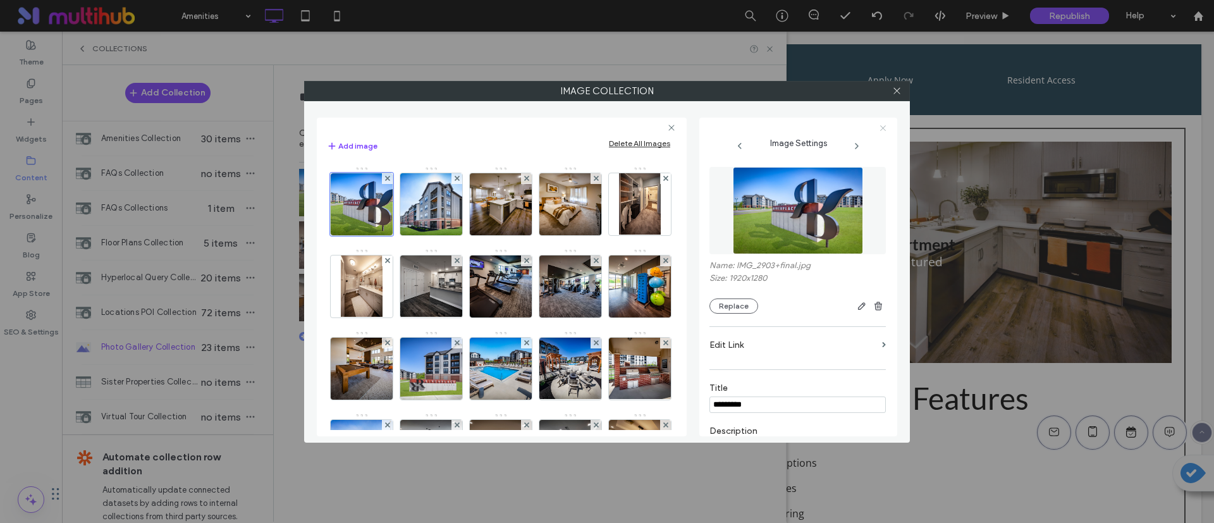
click at [884, 124] on icon at bounding box center [883, 128] width 8 height 8
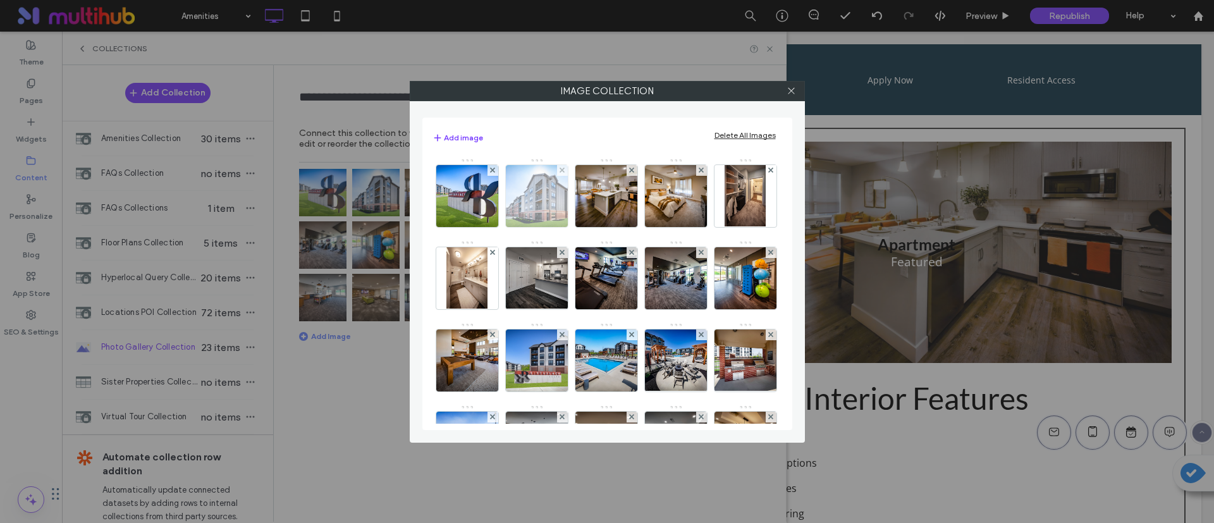
click at [536, 199] on img at bounding box center [536, 196] width 93 height 62
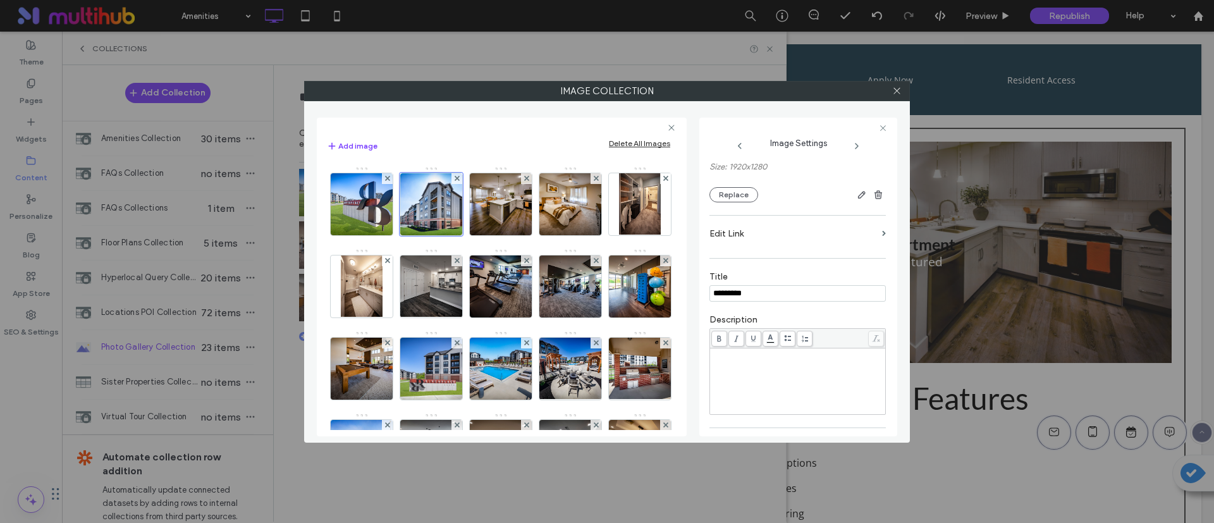
scroll to position [190, 0]
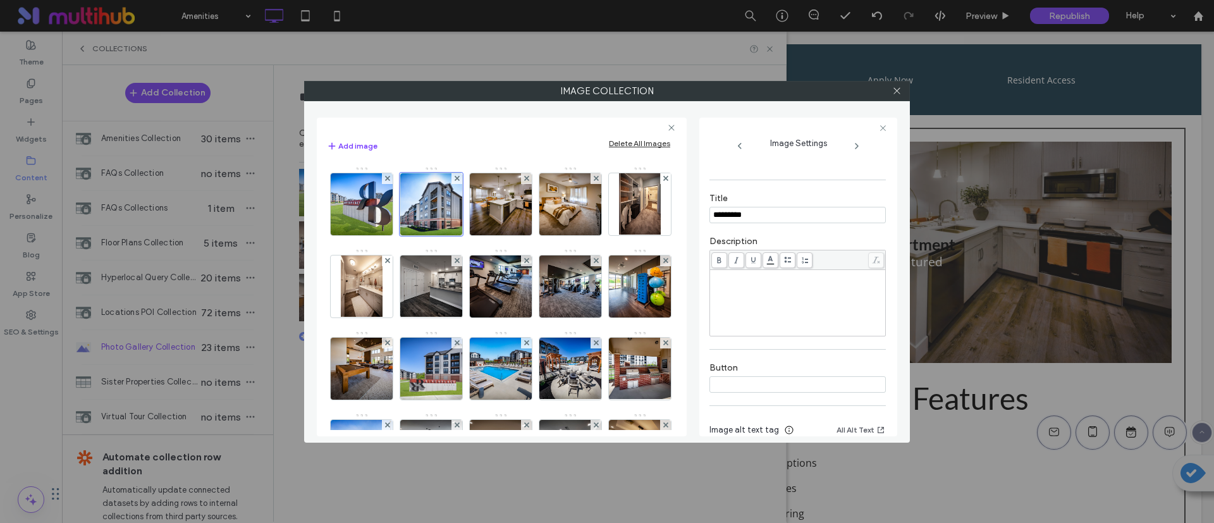
click at [784, 214] on input "*********" at bounding box center [798, 215] width 176 height 16
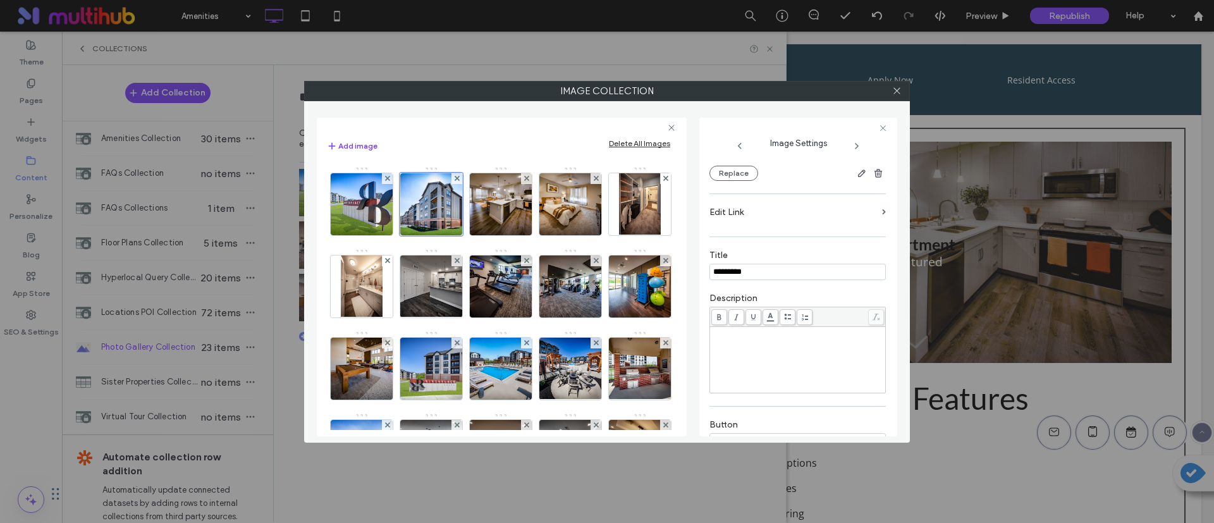
scroll to position [95, 0]
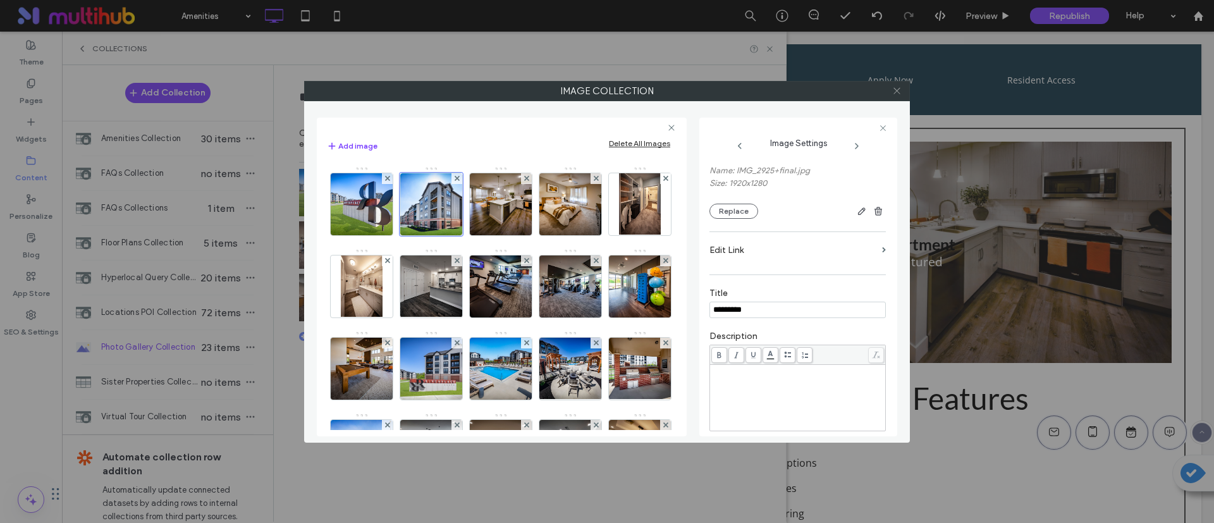
click at [898, 91] on use at bounding box center [897, 91] width 6 height 6
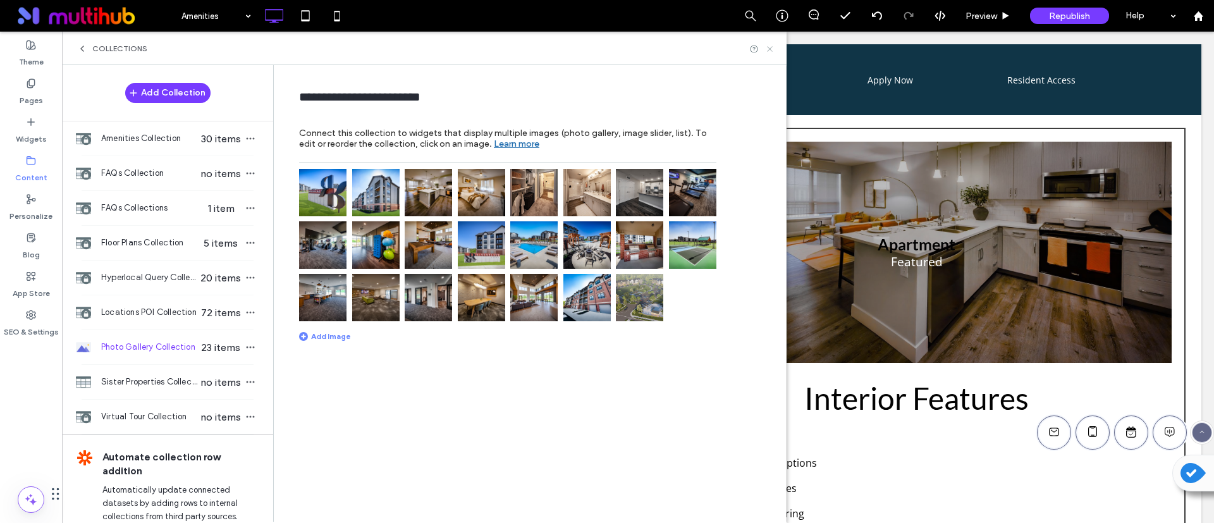
click at [767, 51] on icon at bounding box center [769, 48] width 9 height 9
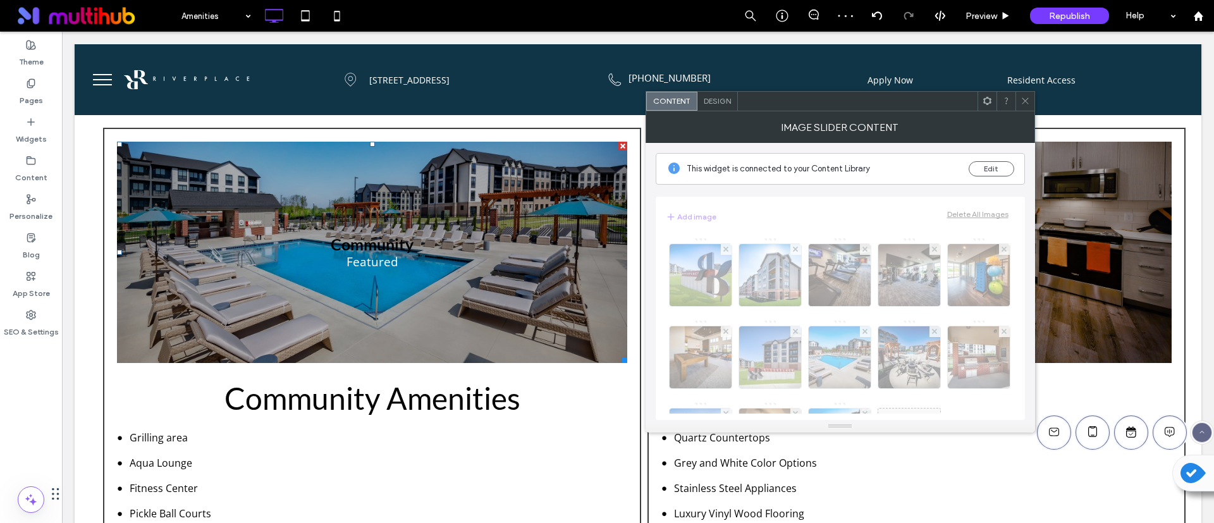
click at [721, 107] on div "Design" at bounding box center [718, 101] width 40 height 19
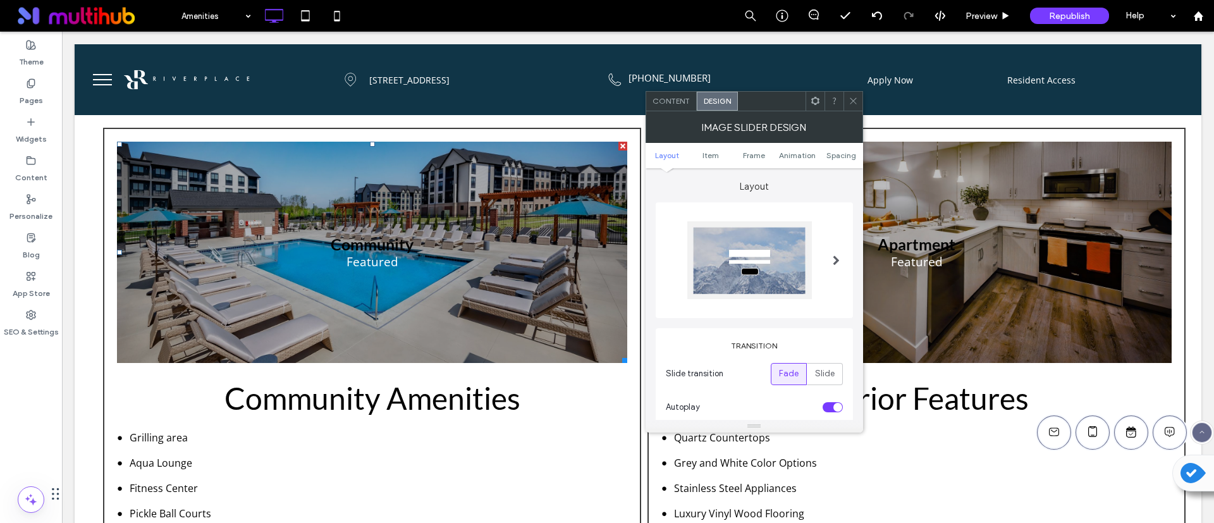
click at [854, 102] on icon at bounding box center [853, 100] width 9 height 9
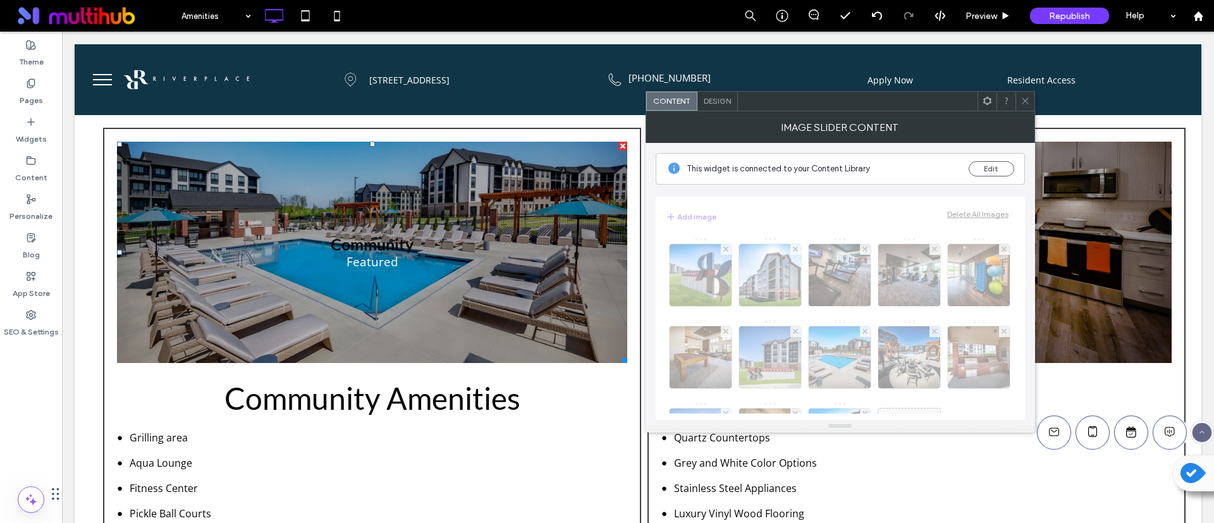
click at [992, 96] on icon at bounding box center [987, 100] width 9 height 9
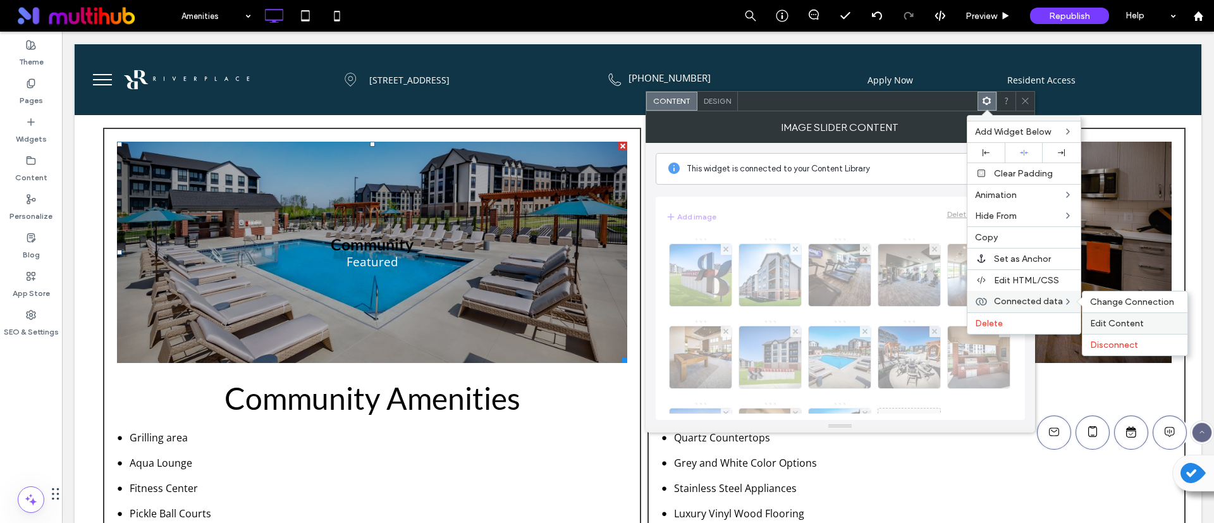
click at [1118, 323] on span "Edit Content" at bounding box center [1118, 323] width 54 height 11
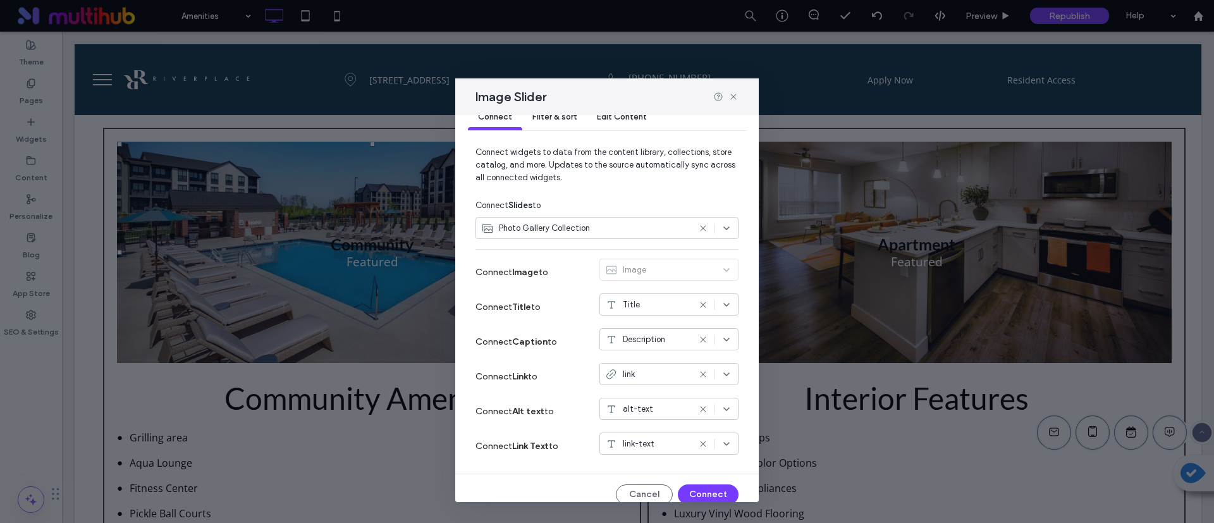
scroll to position [38, 0]
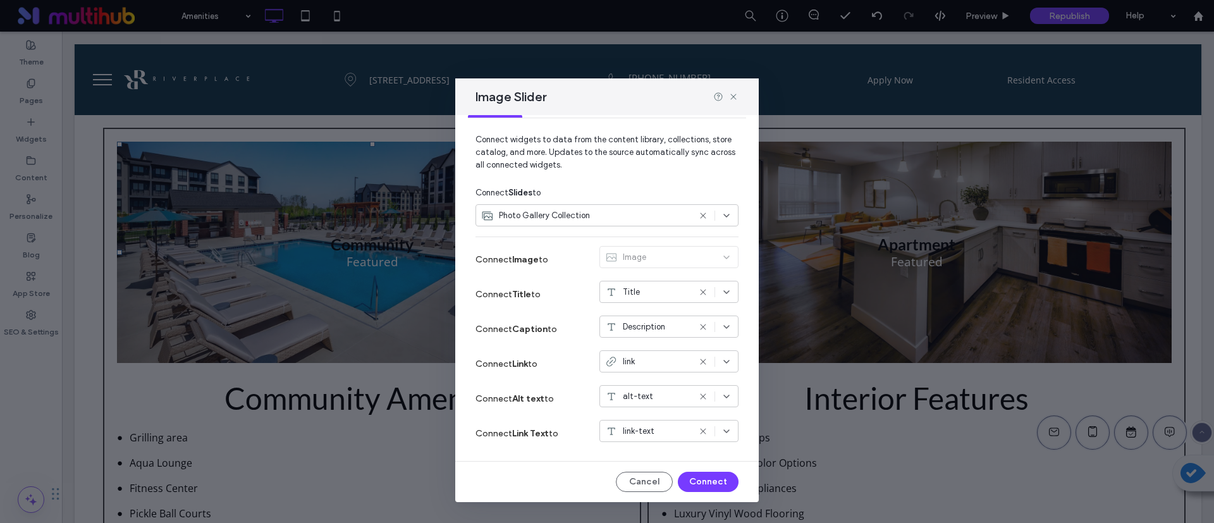
click at [698, 292] on icon at bounding box center [703, 292] width 10 height 10
click at [641, 478] on button "Cancel" at bounding box center [644, 482] width 57 height 20
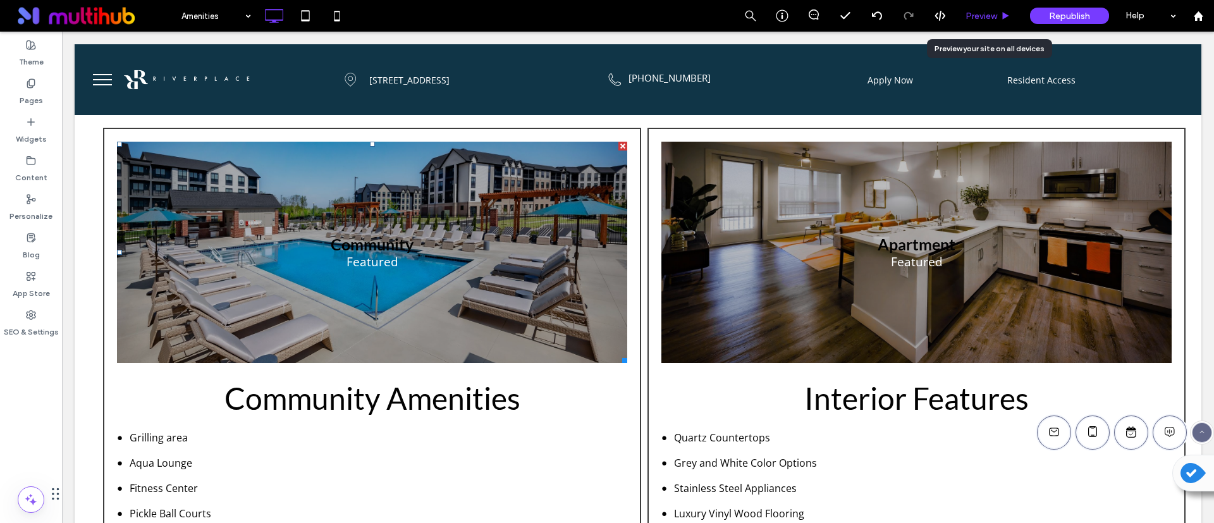
click at [1003, 12] on icon at bounding box center [1005, 15] width 9 height 9
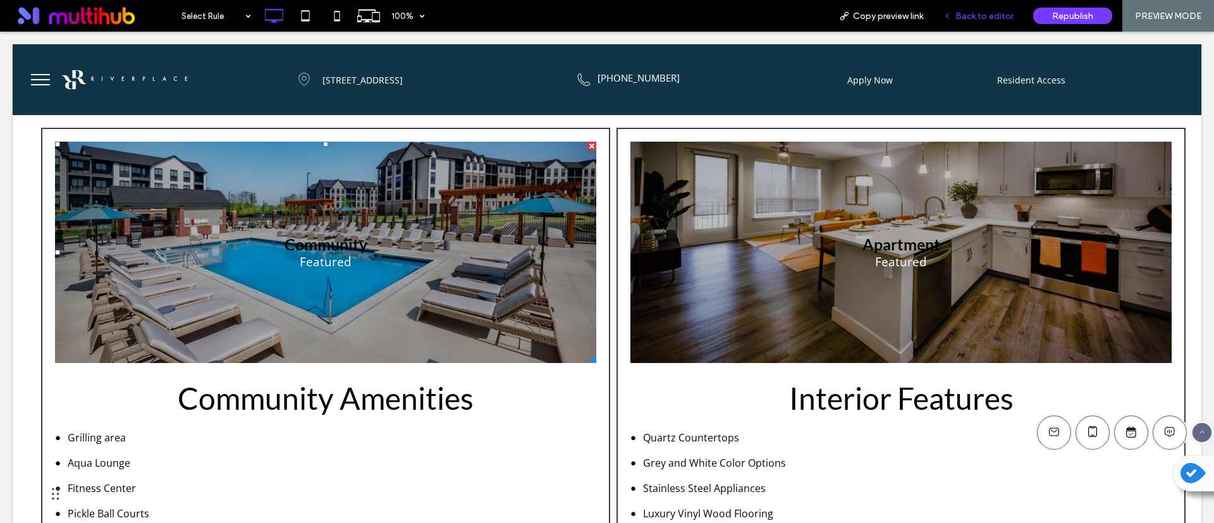
click at [993, 20] on span "Back to editor" at bounding box center [985, 16] width 58 height 11
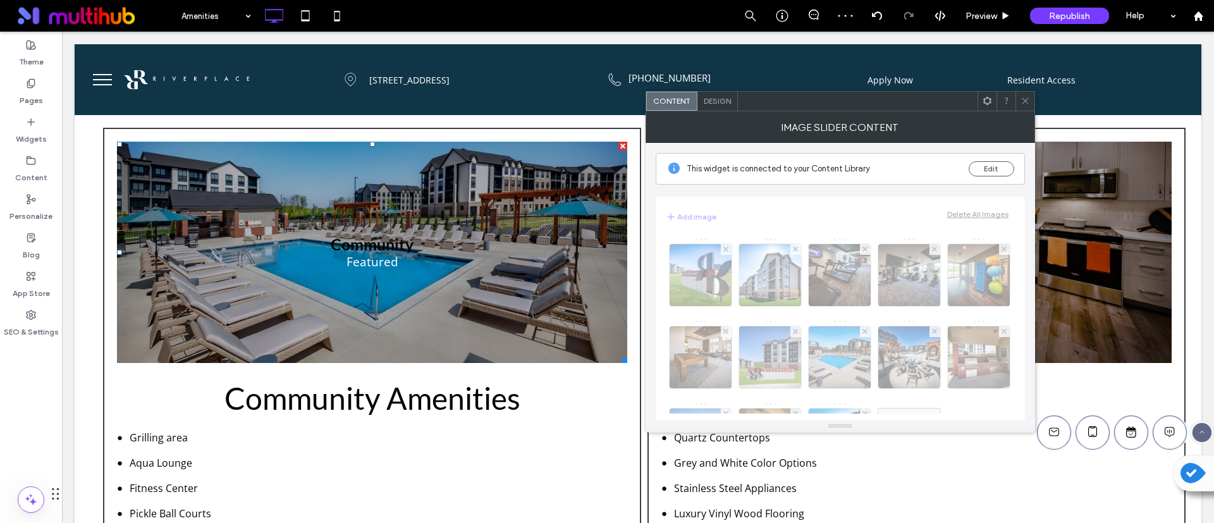
click at [979, 159] on div "This widget is connected to your Content Library Edit" at bounding box center [840, 169] width 369 height 32
click at [980, 167] on button "Edit" at bounding box center [992, 168] width 46 height 15
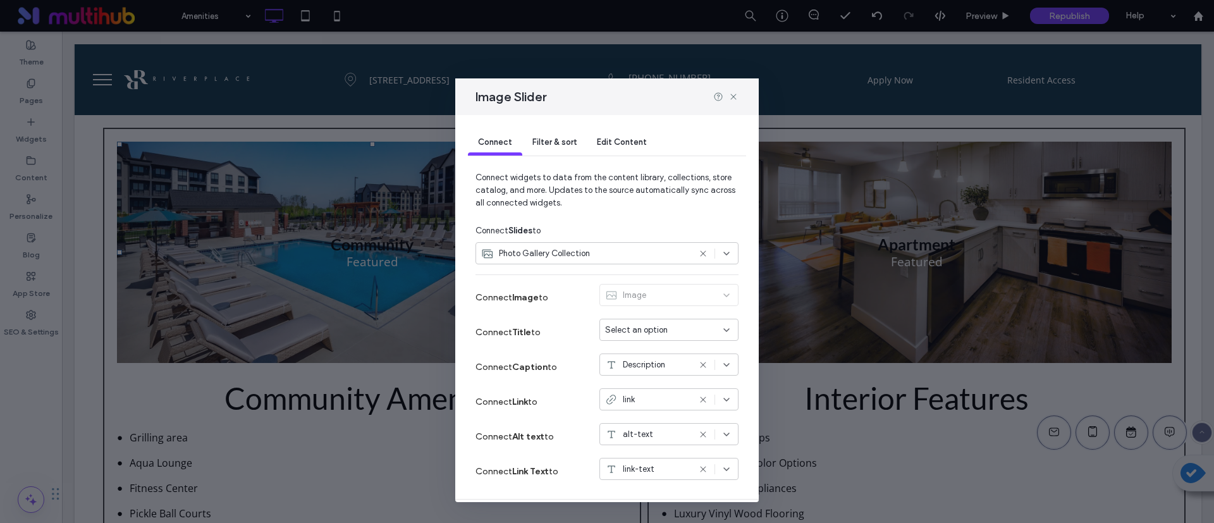
click at [646, 331] on span "Select an option" at bounding box center [636, 330] width 63 height 13
click at [656, 349] on div "Title" at bounding box center [655, 352] width 138 height 22
click at [565, 137] on span "Filter & sort" at bounding box center [555, 141] width 44 height 9
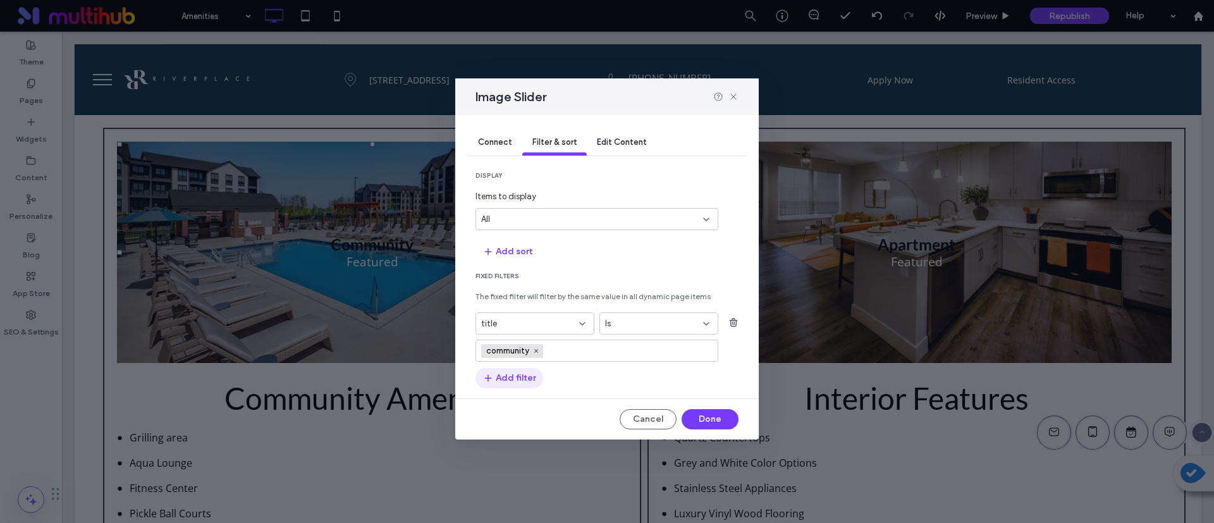
click at [521, 376] on button "Add filter" at bounding box center [510, 378] width 68 height 20
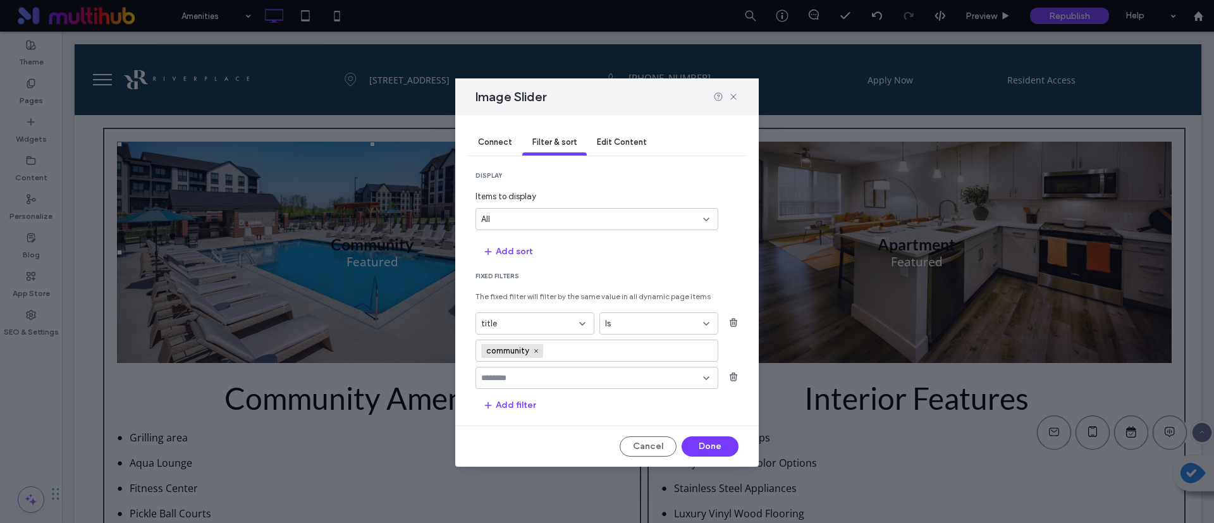
click at [583, 376] on input "fields-dropdown" at bounding box center [592, 378] width 222 height 10
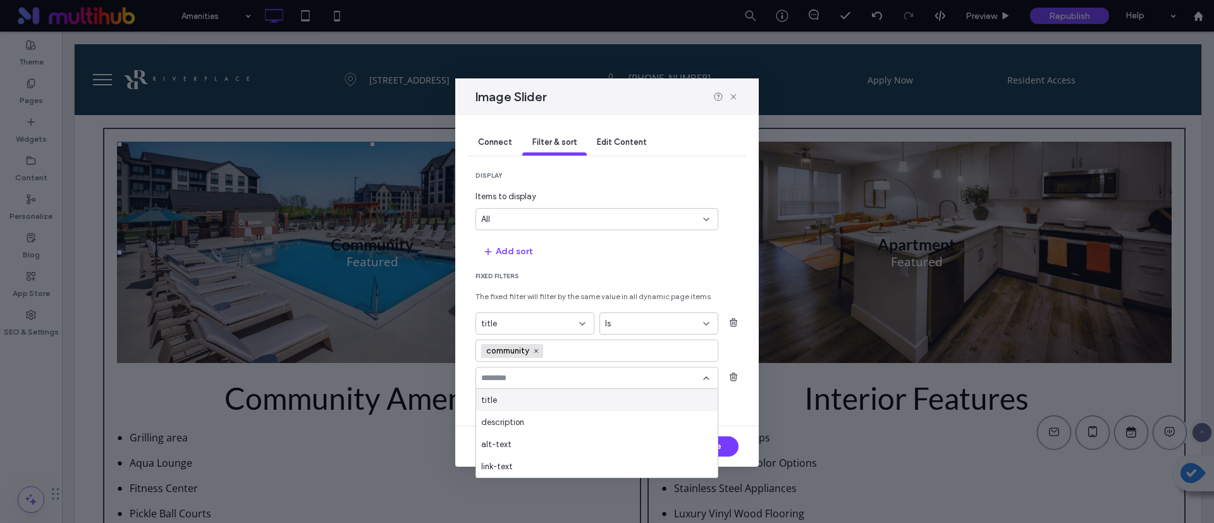
click at [534, 399] on div "title" at bounding box center [597, 400] width 242 height 22
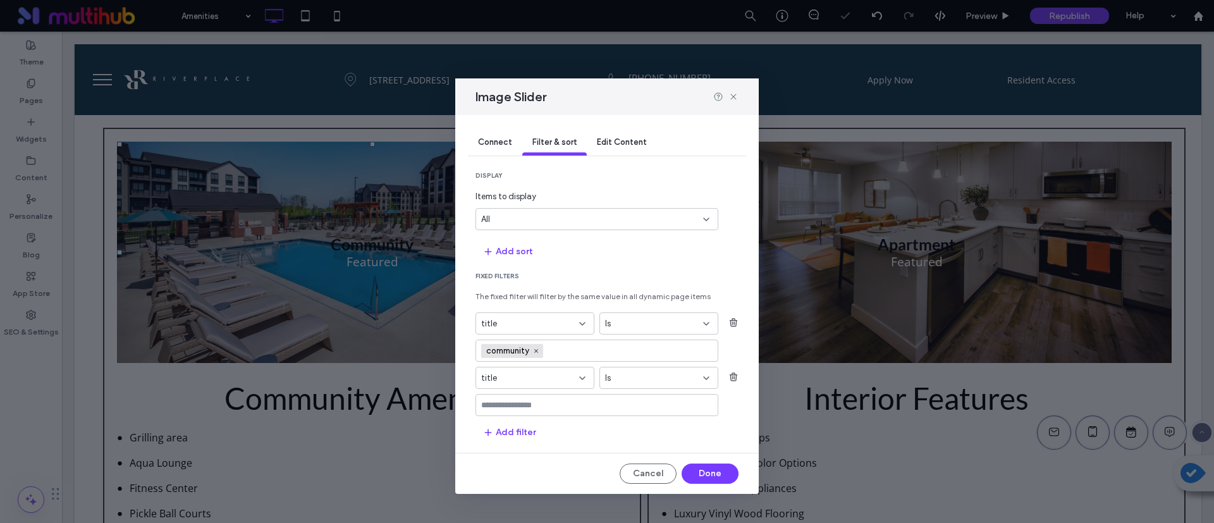
click at [633, 374] on div "Is" at bounding box center [651, 378] width 92 height 13
click at [541, 460] on div "Connect Filter & sort Edit Content display Items to display All Add sort Fixed …" at bounding box center [607, 304] width 304 height 379
click at [622, 464] on div "Cancel Done" at bounding box center [607, 474] width 263 height 20
click at [627, 467] on button "Cancel" at bounding box center [648, 474] width 57 height 20
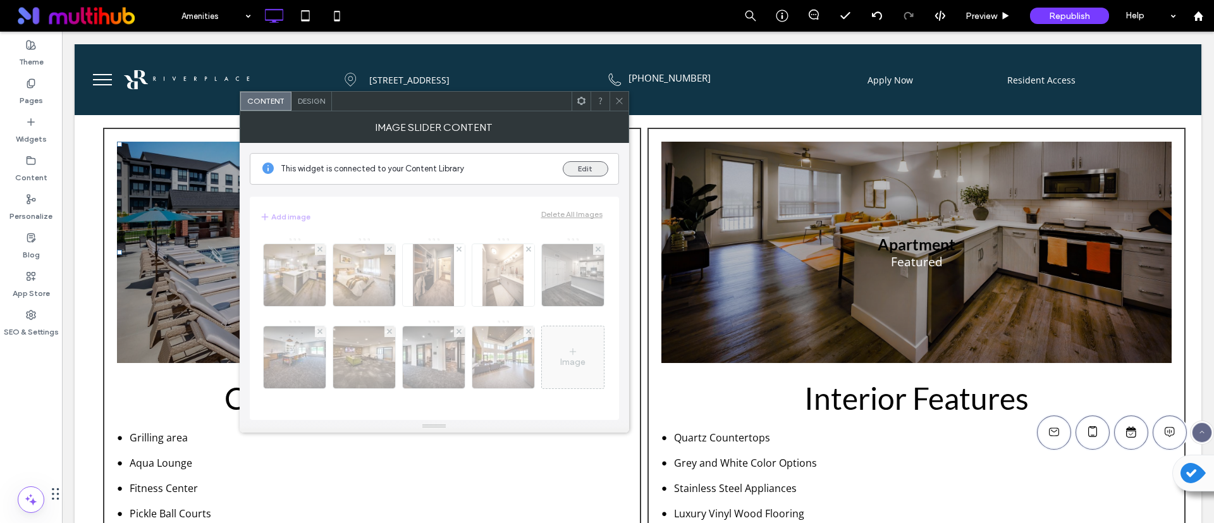
click at [570, 168] on button "Edit" at bounding box center [586, 168] width 46 height 15
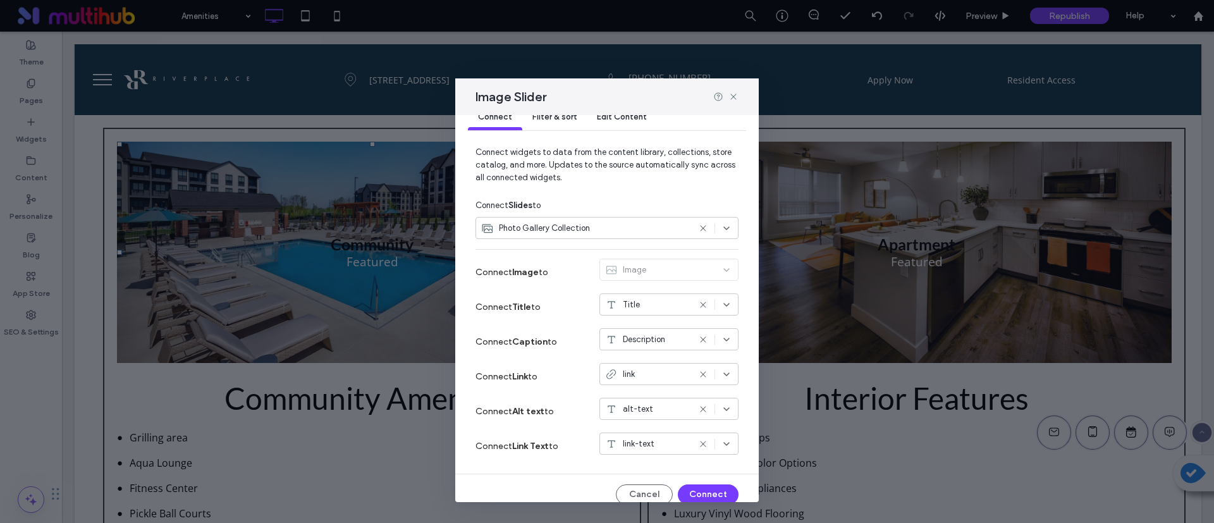
scroll to position [38, 0]
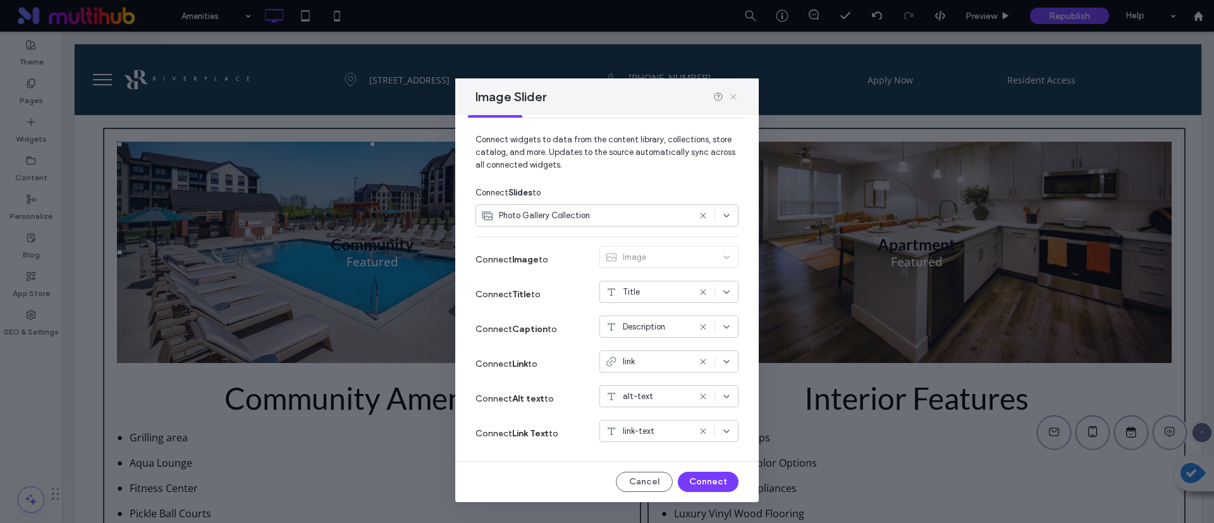
click at [731, 92] on icon at bounding box center [734, 97] width 10 height 10
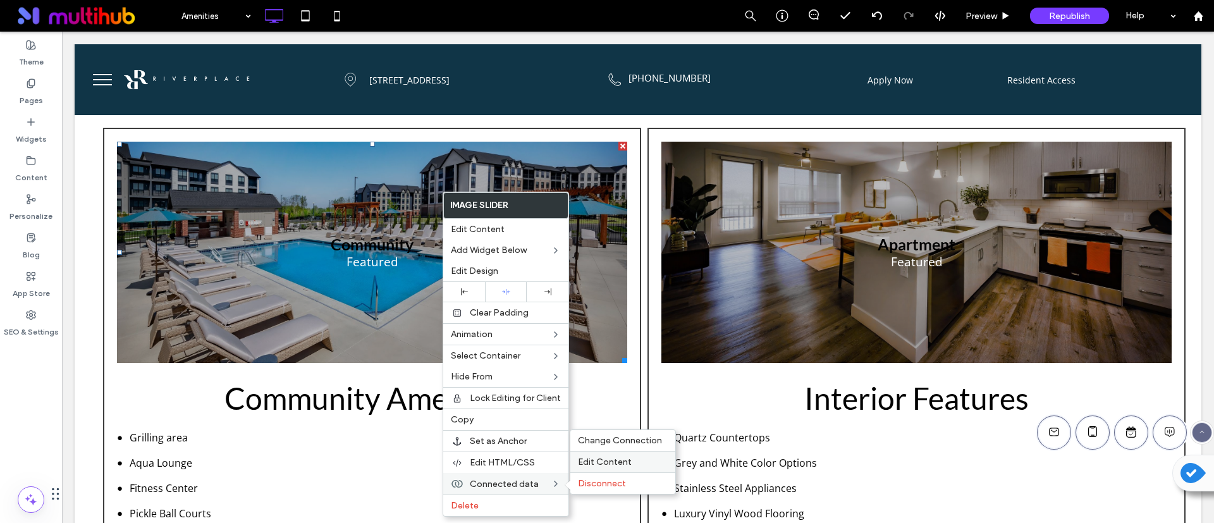
click at [588, 462] on span "Edit Content" at bounding box center [605, 462] width 54 height 11
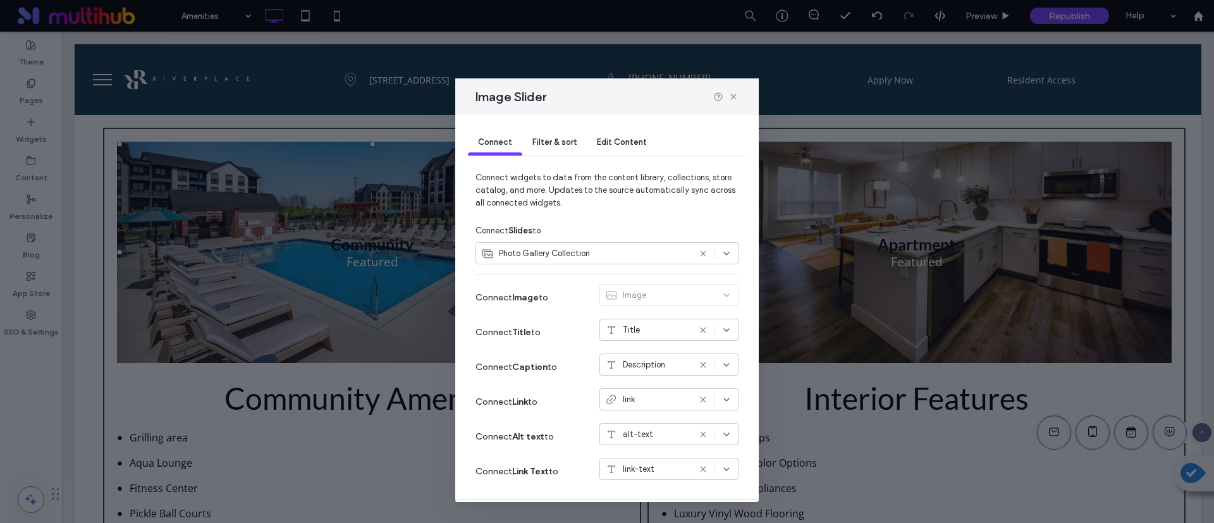
click at [627, 137] on span "Edit Content" at bounding box center [622, 141] width 50 height 9
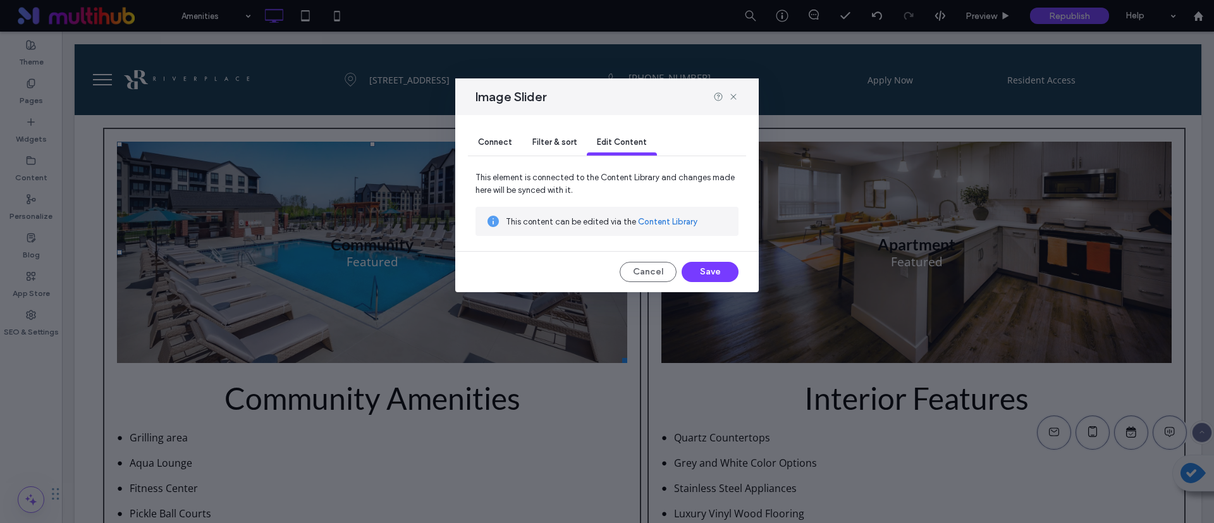
click at [533, 140] on span "Filter & sort" at bounding box center [555, 141] width 44 height 9
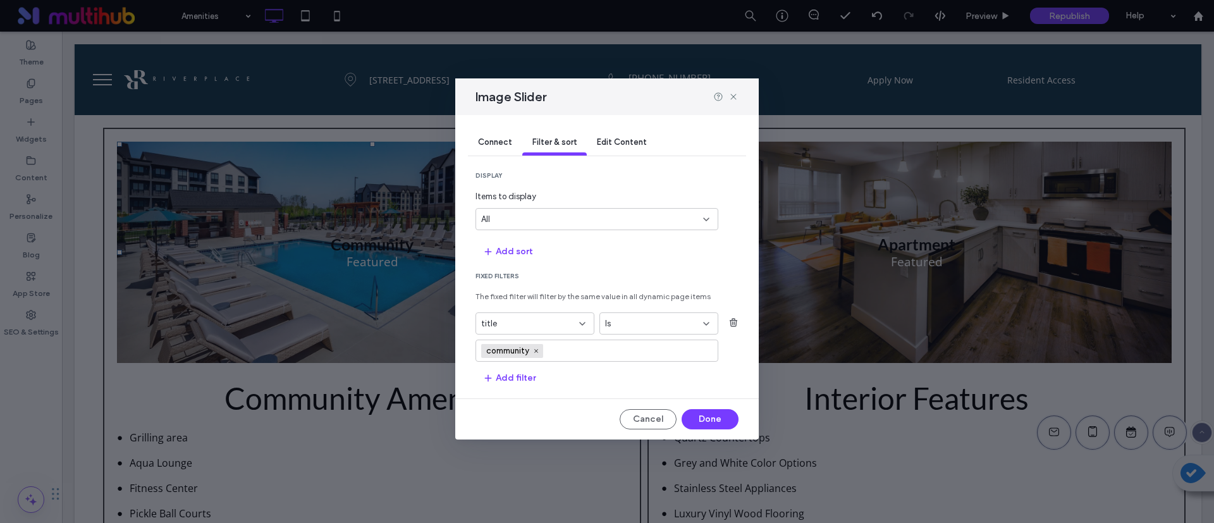
click at [621, 136] on div "Edit Content" at bounding box center [622, 142] width 70 height 25
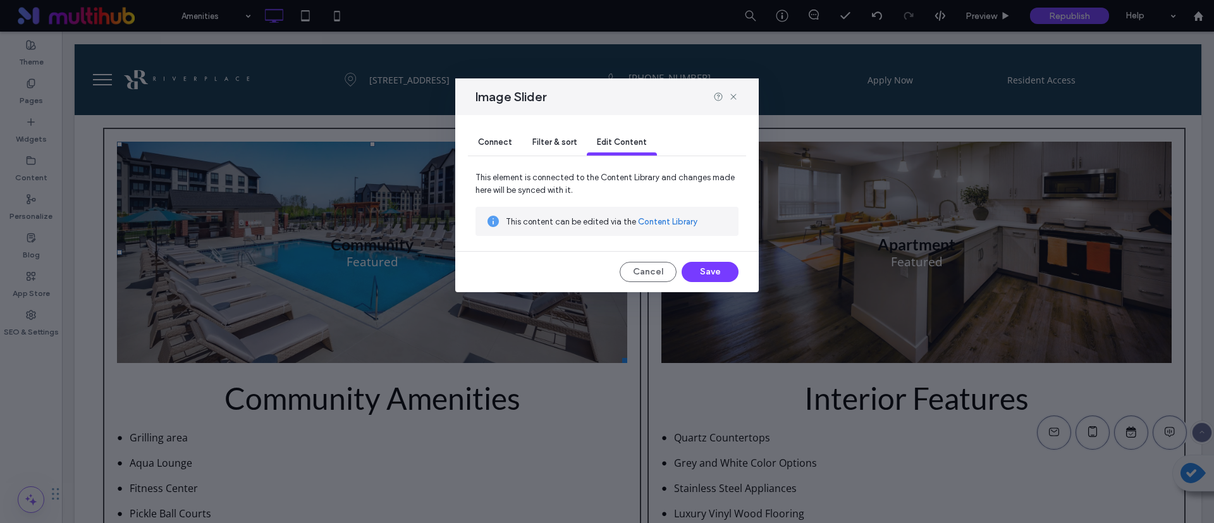
click at [512, 139] on span "Connect" at bounding box center [495, 141] width 34 height 9
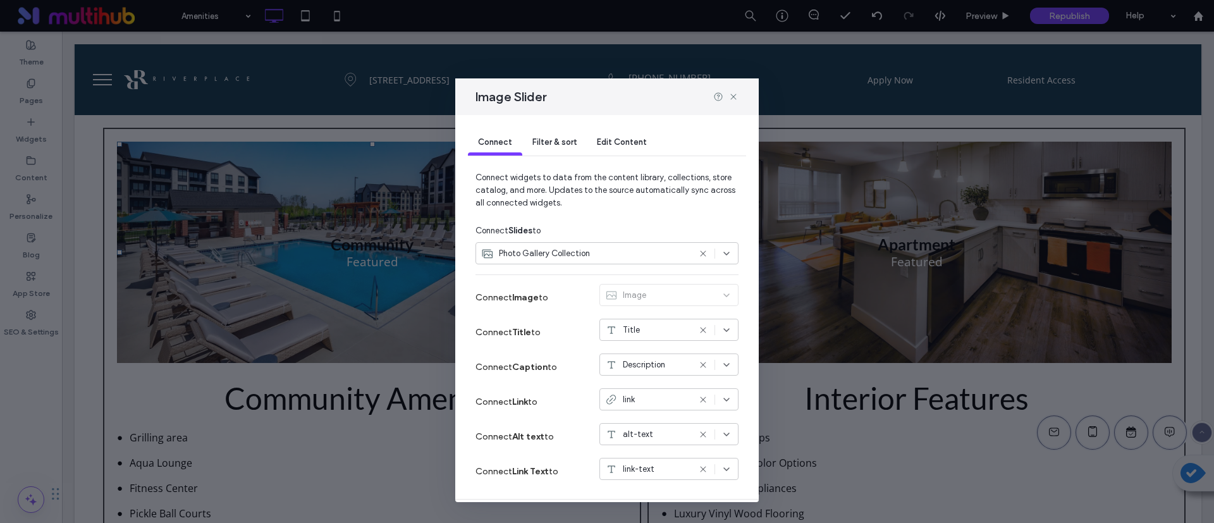
click at [726, 97] on div at bounding box center [726, 97] width 25 height 10
click at [738, 92] on icon at bounding box center [734, 97] width 10 height 10
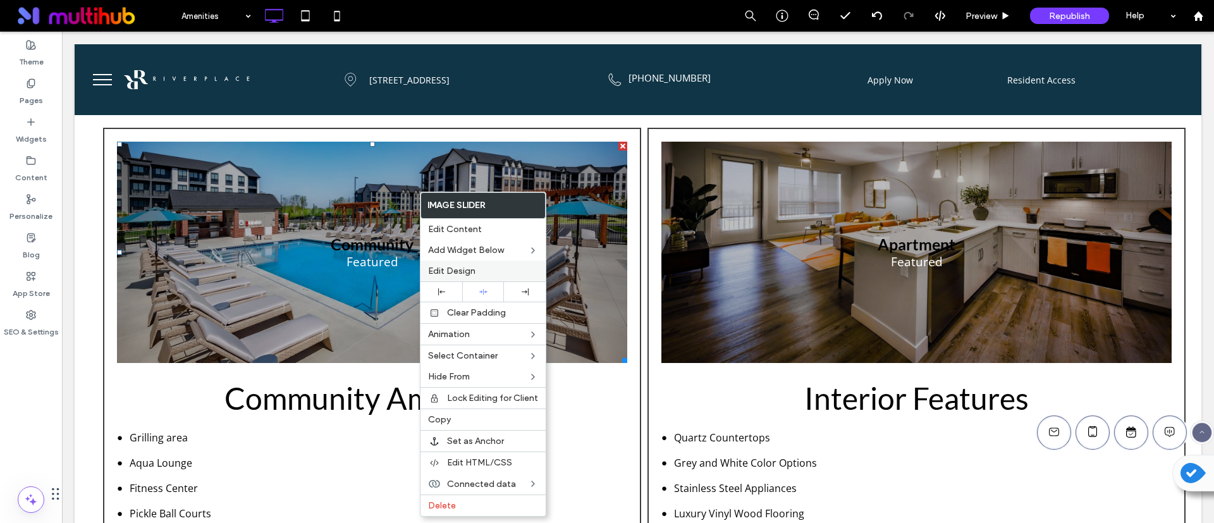
click at [488, 273] on label "Edit Design" at bounding box center [483, 271] width 110 height 11
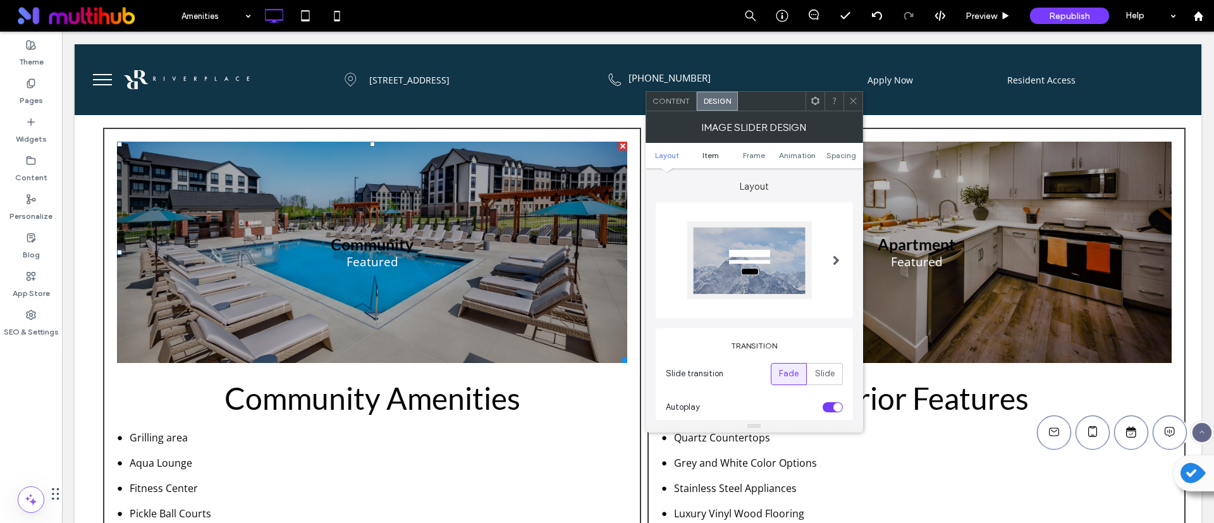
click at [701, 153] on link "Item" at bounding box center [711, 155] width 44 height 9
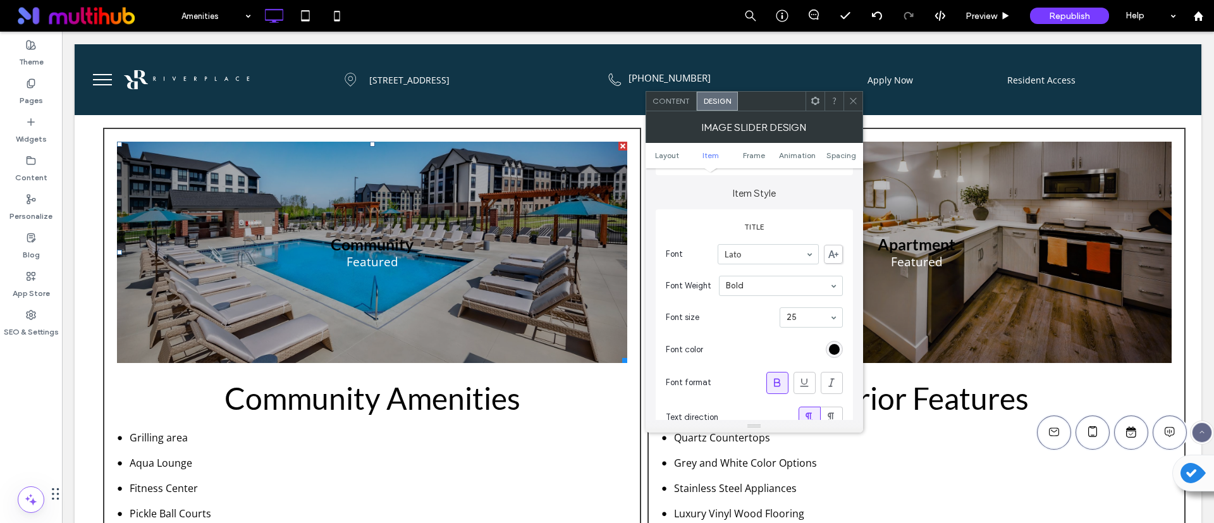
scroll to position [357, 0]
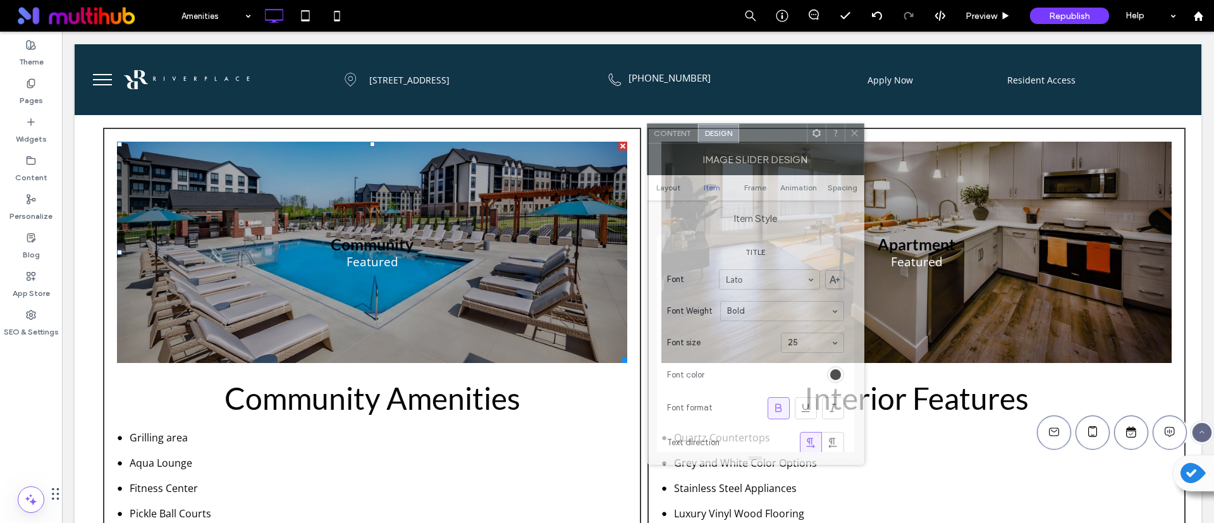
drag, startPoint x: 758, startPoint y: 109, endPoint x: 760, endPoint y: 152, distance: 42.4
click at [760, 143] on div at bounding box center [773, 133] width 68 height 19
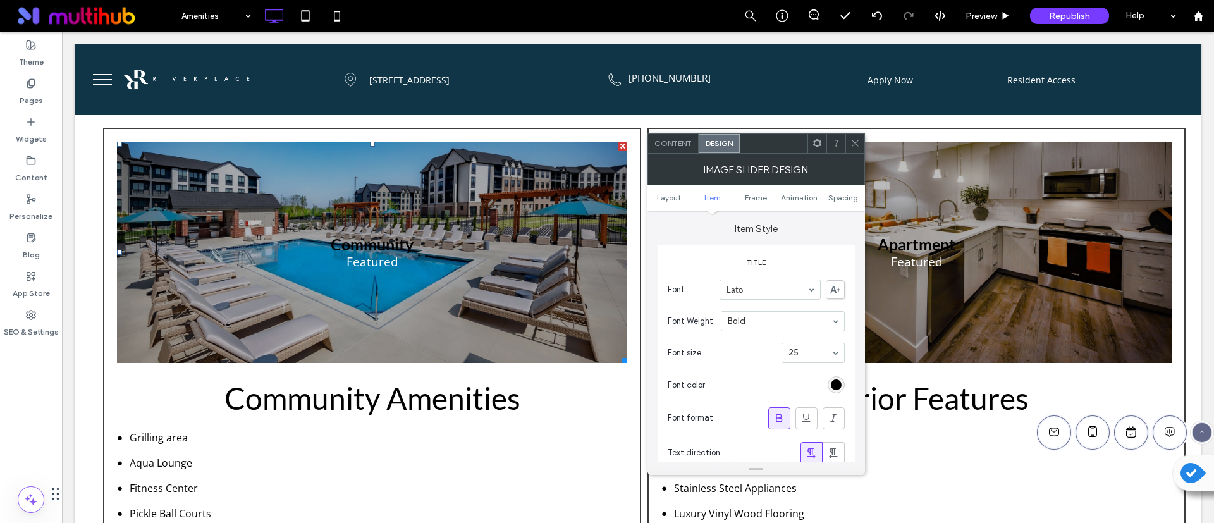
click at [748, 377] on section "Font color" at bounding box center [756, 385] width 177 height 32
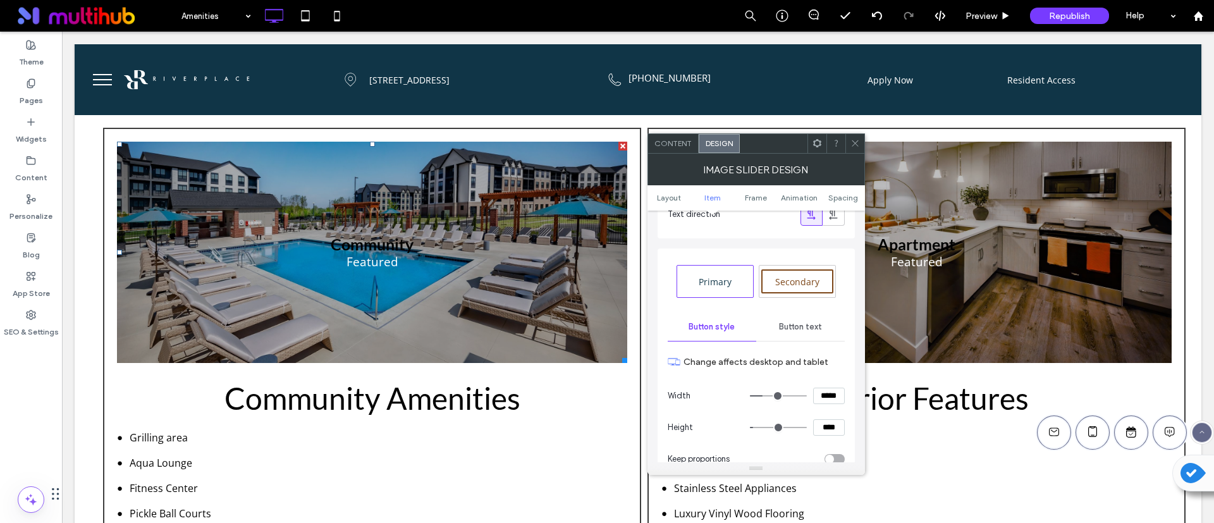
scroll to position [832, 0]
click at [664, 316] on div "Primary Secondary Button style Button text Change affects desktop and tablet Wi…" at bounding box center [756, 479] width 197 height 468
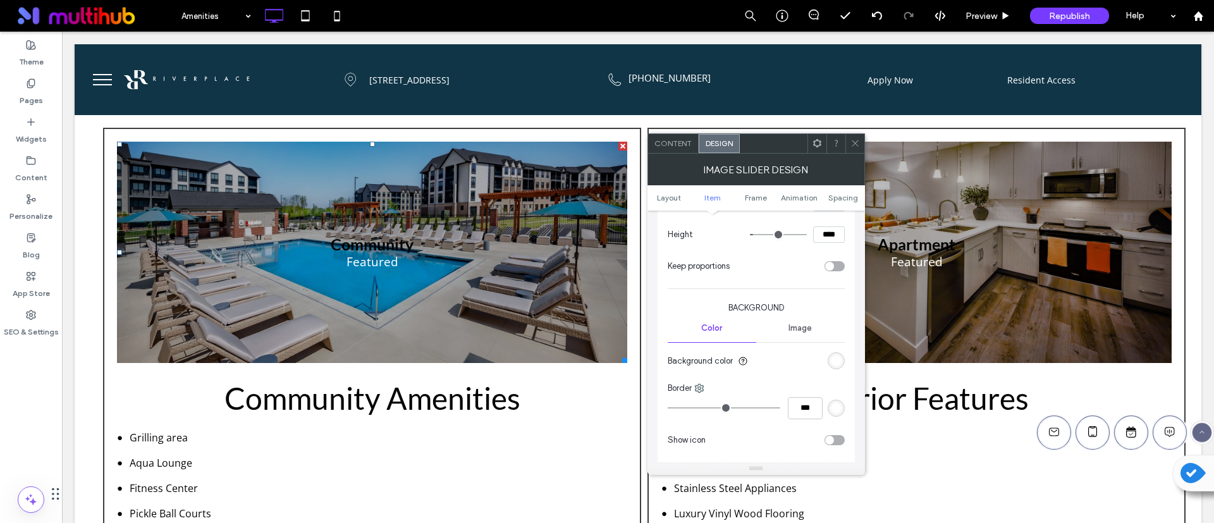
scroll to position [1116, 0]
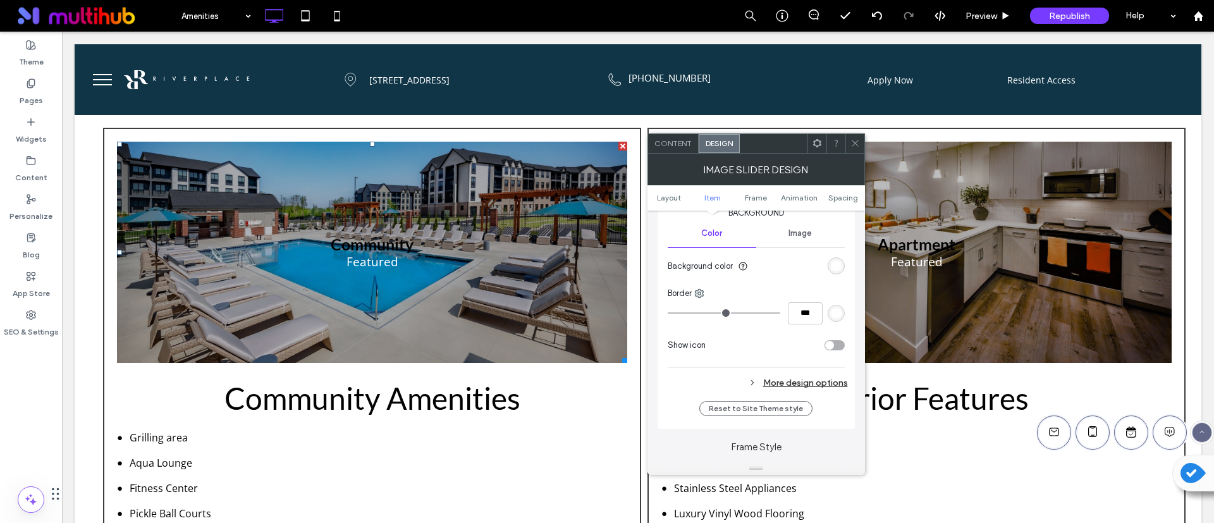
click at [818, 383] on div "More design options" at bounding box center [758, 382] width 180 height 17
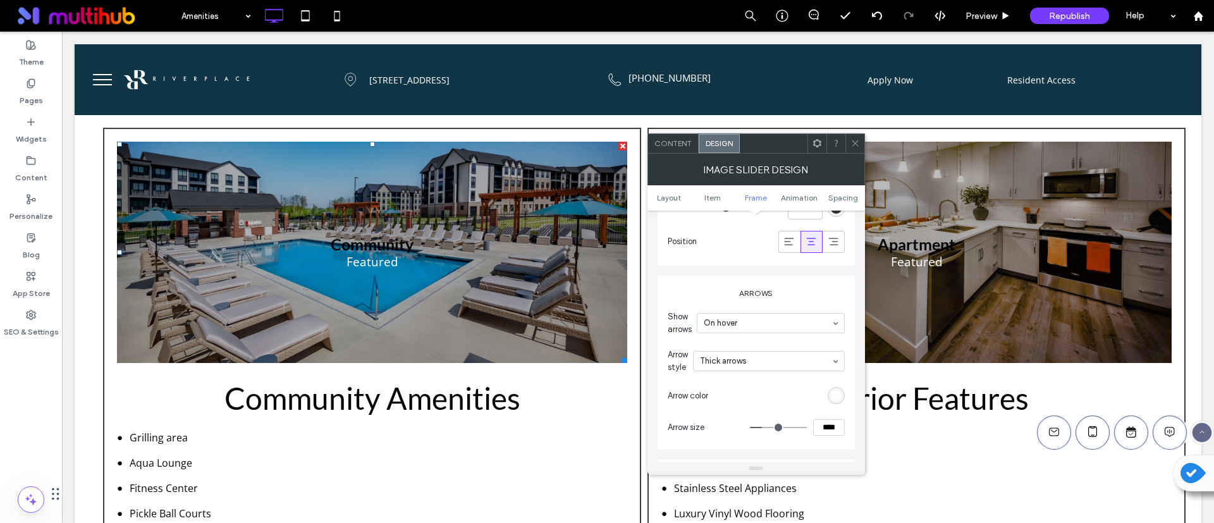
scroll to position [1875, 0]
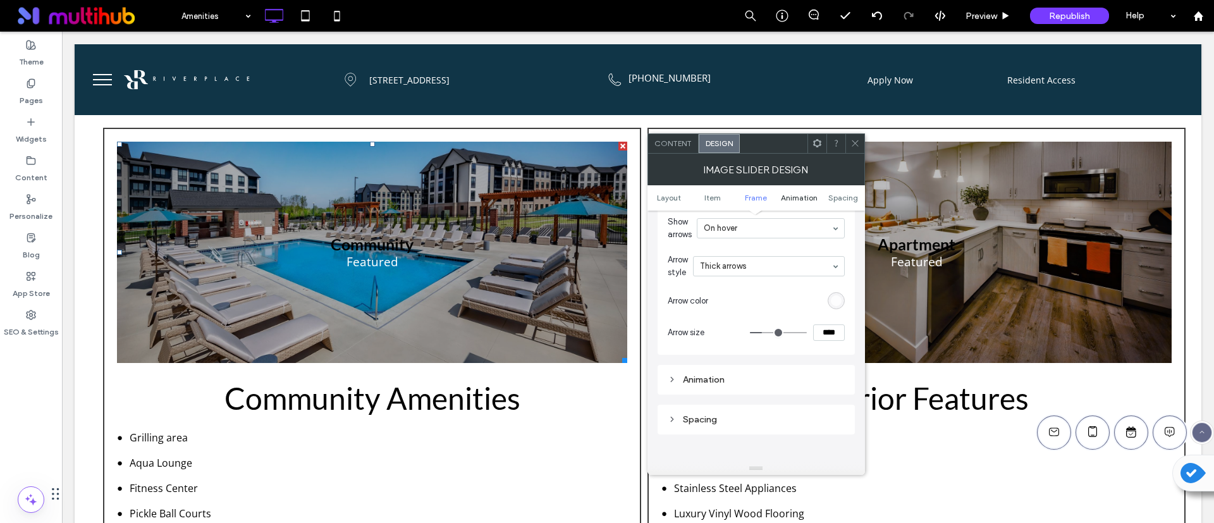
click at [795, 196] on span "Animation" at bounding box center [799, 197] width 37 height 9
click at [719, 195] on span "Item" at bounding box center [713, 197] width 16 height 9
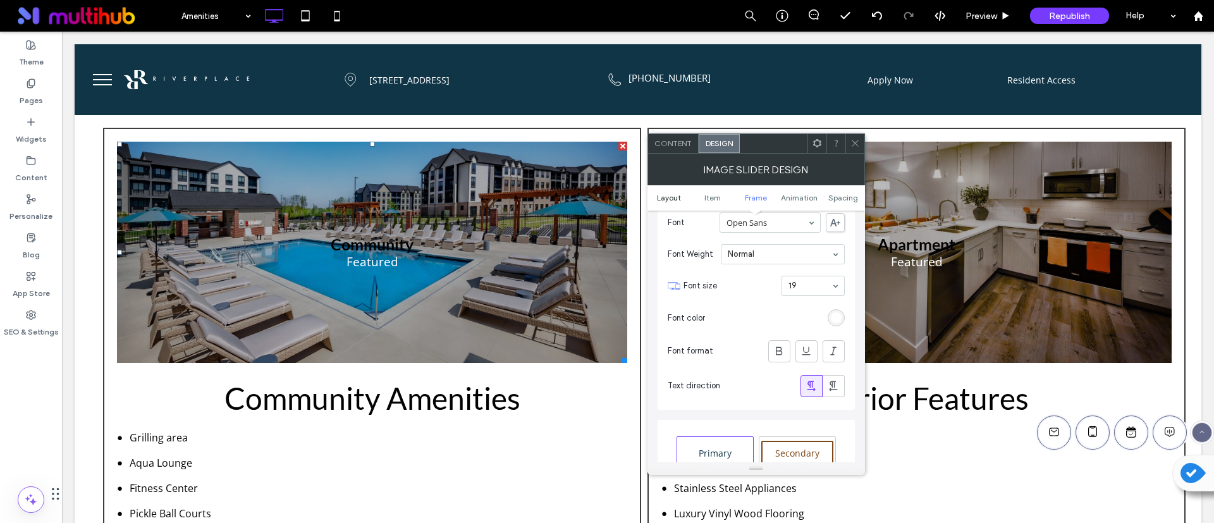
click at [679, 194] on span "Layout" at bounding box center [669, 197] width 24 height 9
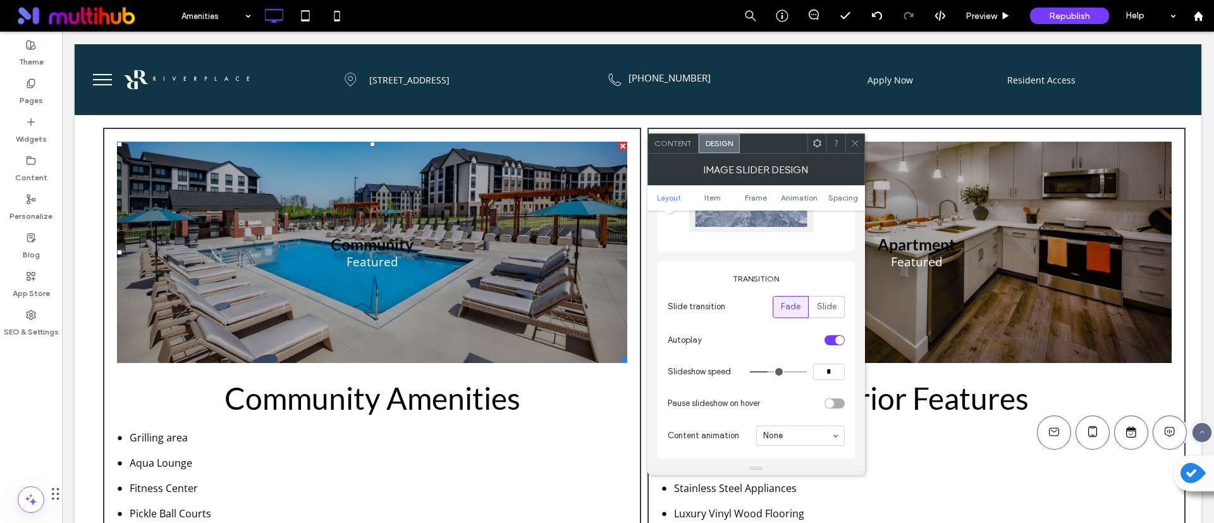
scroll to position [190, 0]
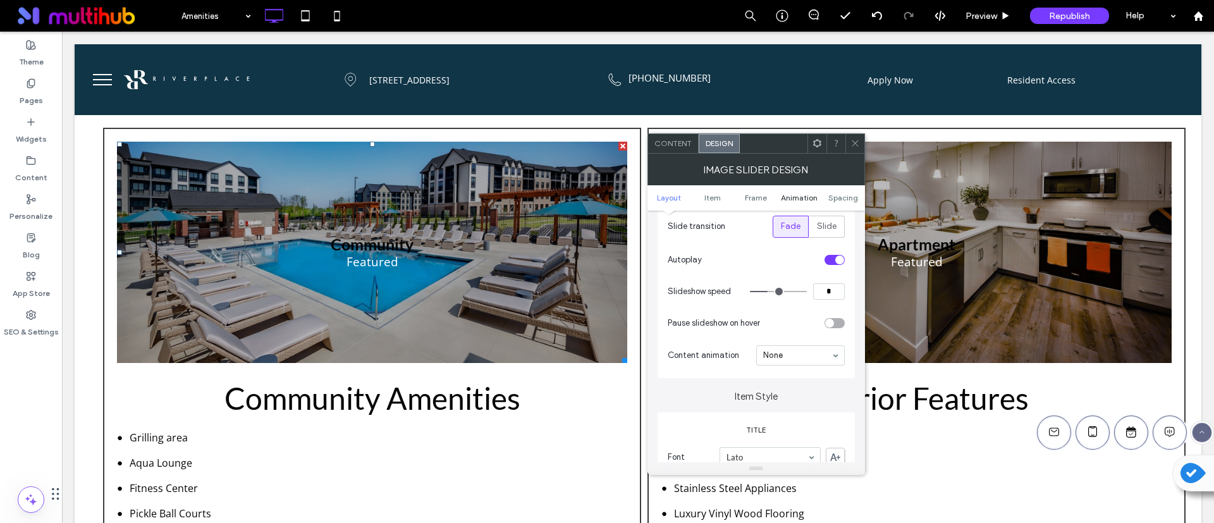
click at [801, 197] on span "Animation" at bounding box center [799, 197] width 37 height 9
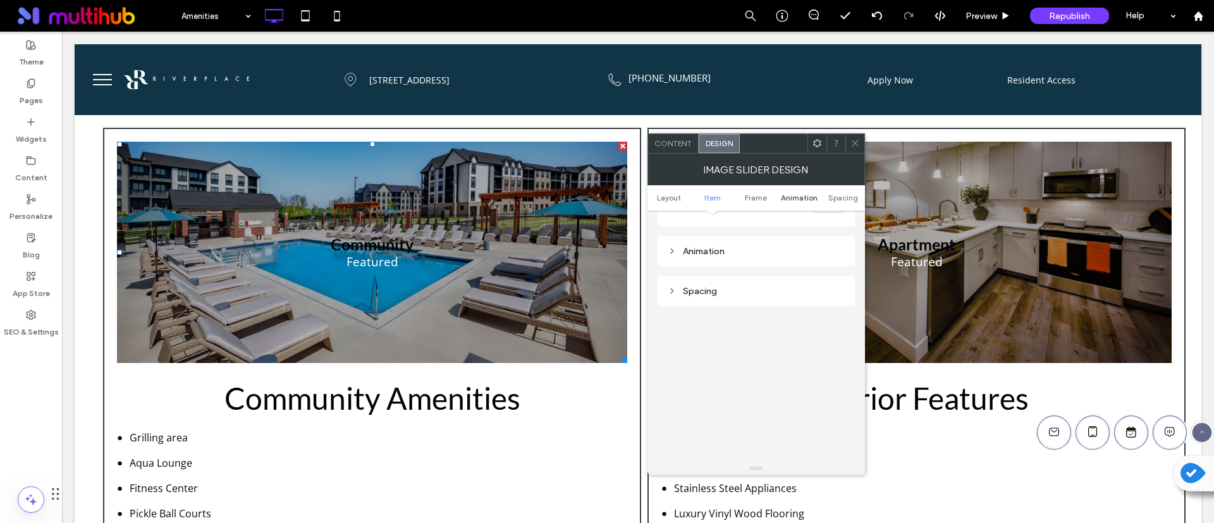
scroll to position [2020, 0]
click at [834, 192] on ul "Layout Item Frame Animation Spacing" at bounding box center [757, 197] width 218 height 25
click at [839, 197] on span "Spacing" at bounding box center [844, 197] width 30 height 9
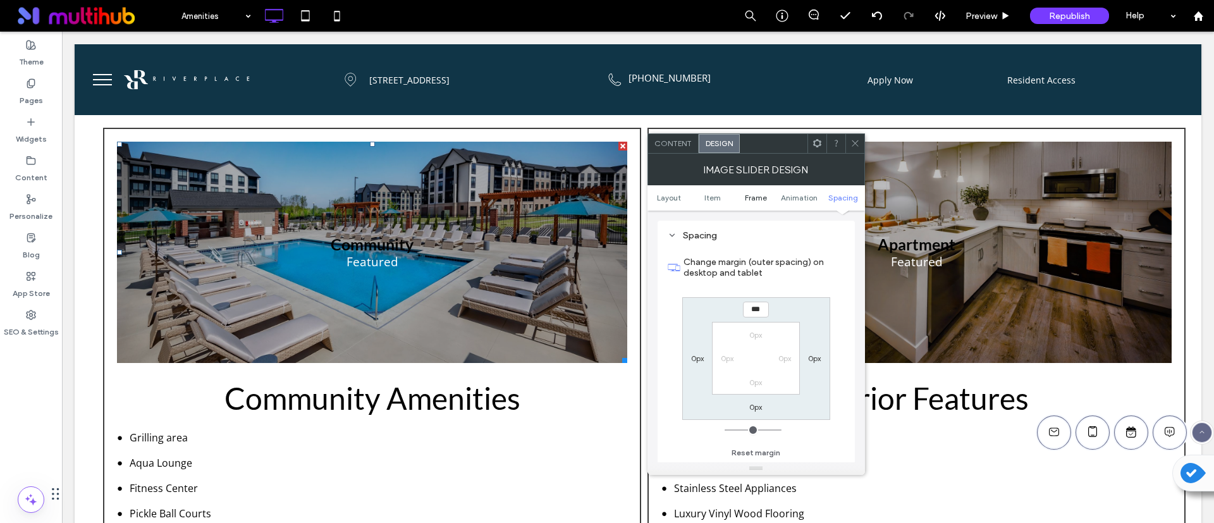
click at [757, 199] on span "Frame" at bounding box center [756, 197] width 22 height 9
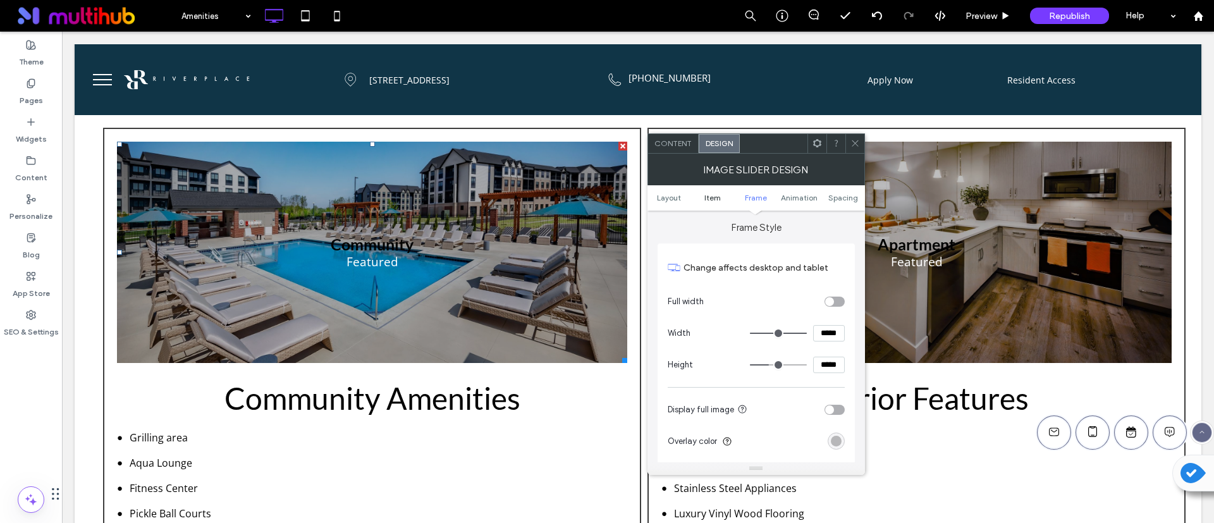
scroll to position [1499, 0]
click at [722, 197] on link "Item" at bounding box center [713, 197] width 44 height 9
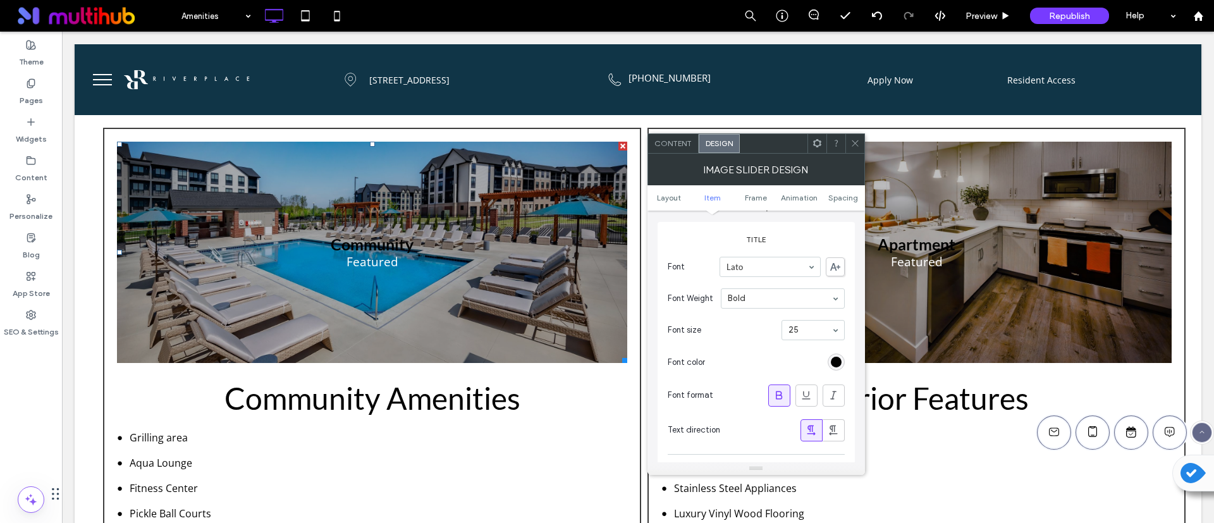
scroll to position [357, 0]
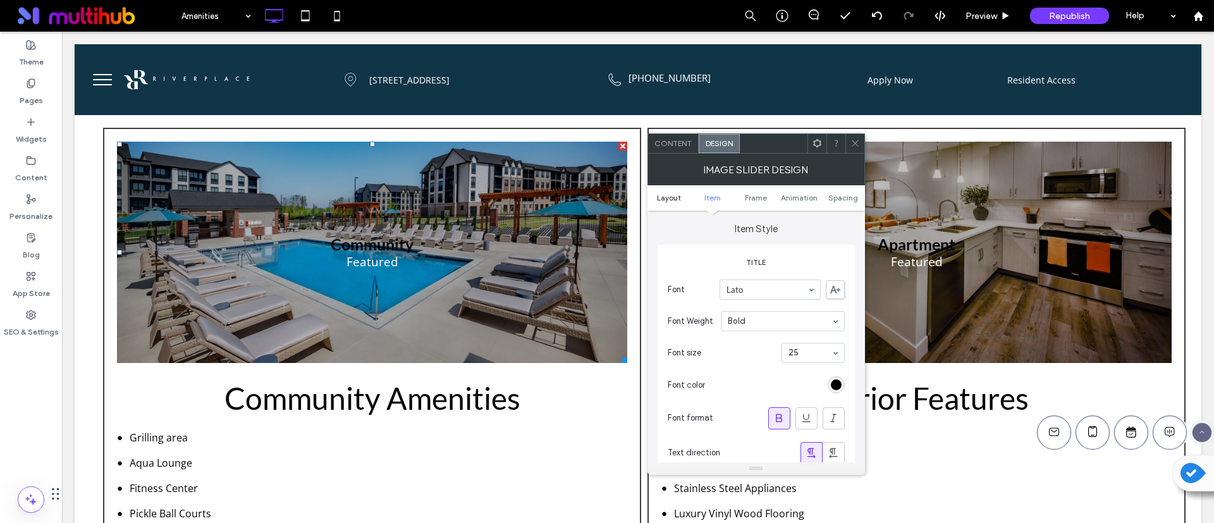
click at [671, 198] on span "Layout" at bounding box center [669, 197] width 24 height 9
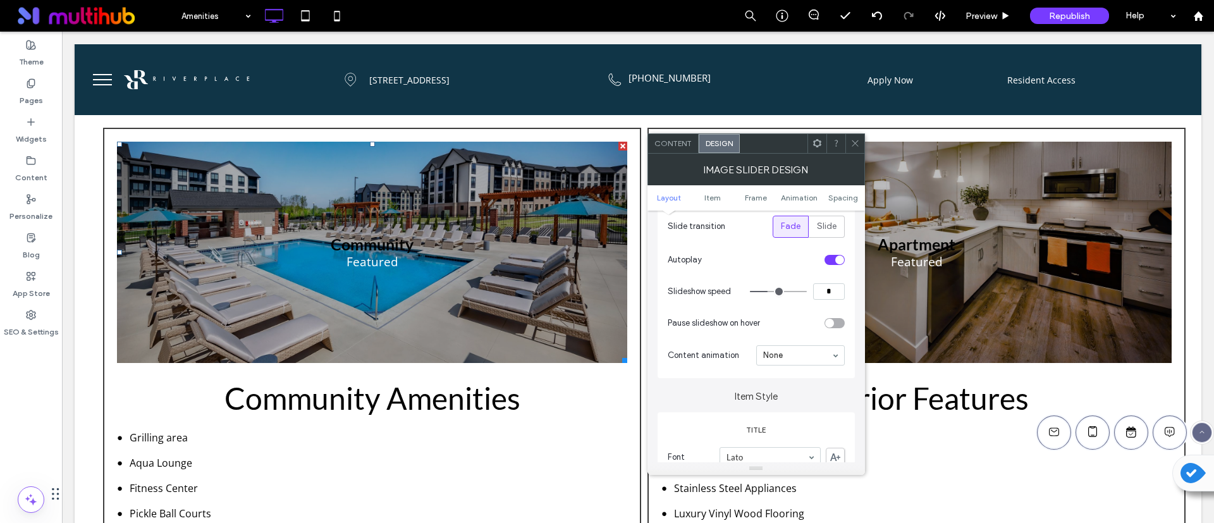
scroll to position [380, 0]
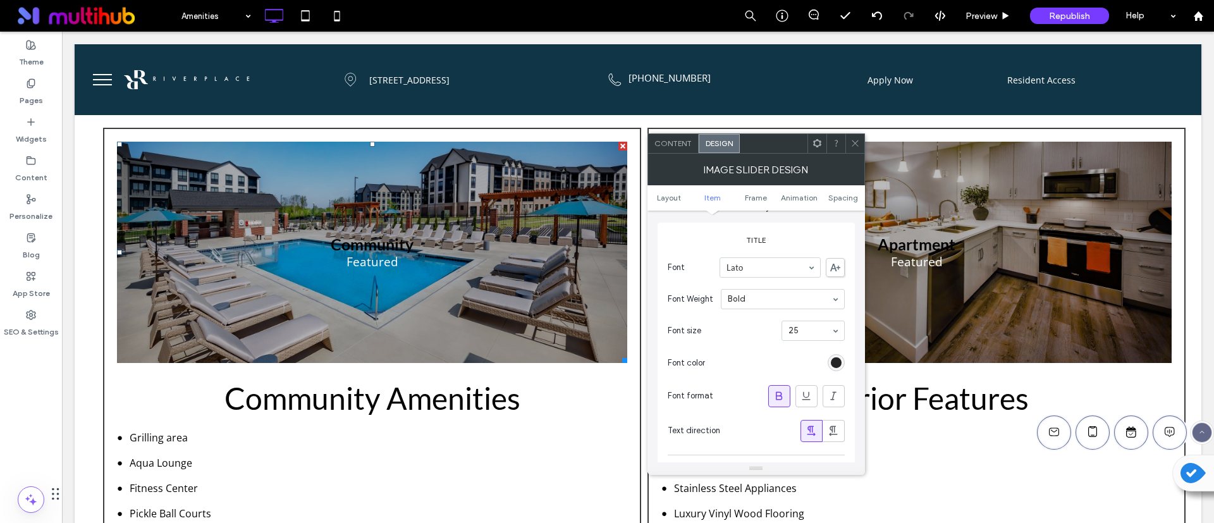
click at [831, 360] on div "rgb(2, 2, 2)" at bounding box center [836, 362] width 11 height 11
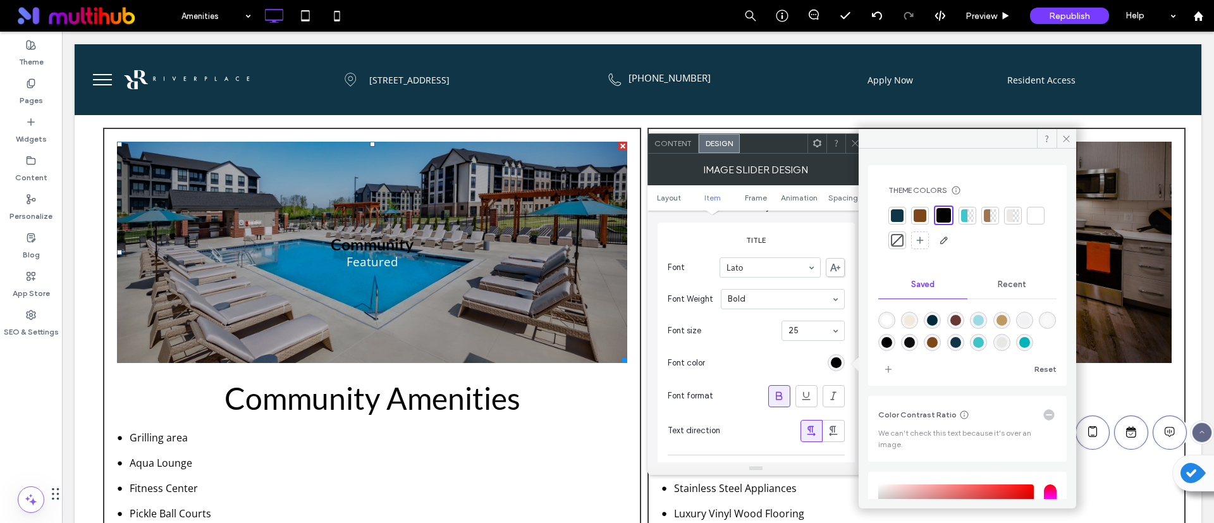
scroll to position [0, 0]
click at [904, 244] on div at bounding box center [897, 240] width 13 height 13
click at [1070, 140] on icon at bounding box center [1066, 138] width 9 height 9
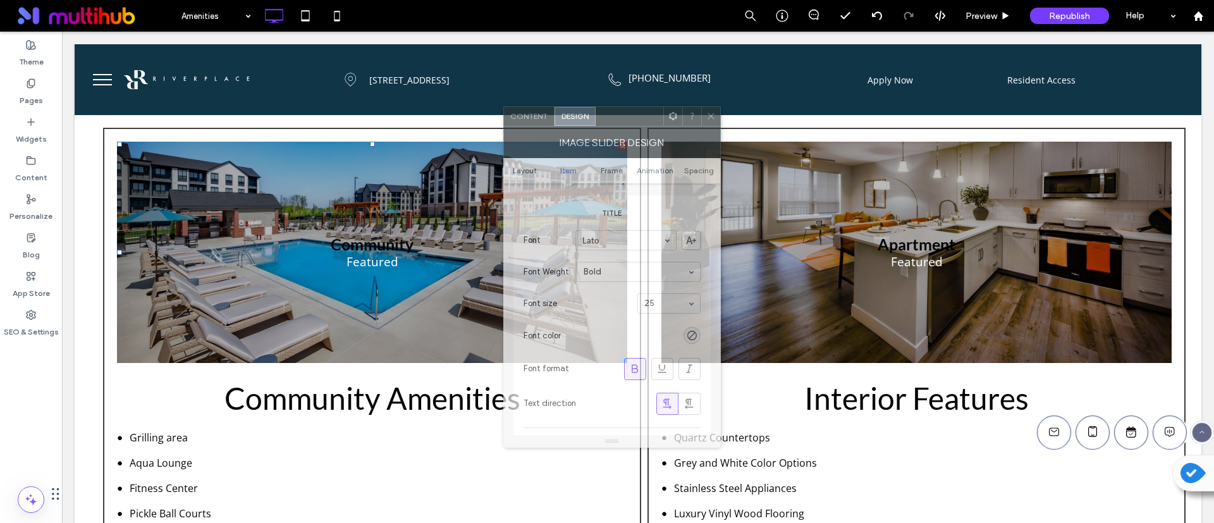
drag, startPoint x: 767, startPoint y: 150, endPoint x: 617, endPoint y: 121, distance: 152.7
click at [617, 121] on div at bounding box center [630, 116] width 68 height 19
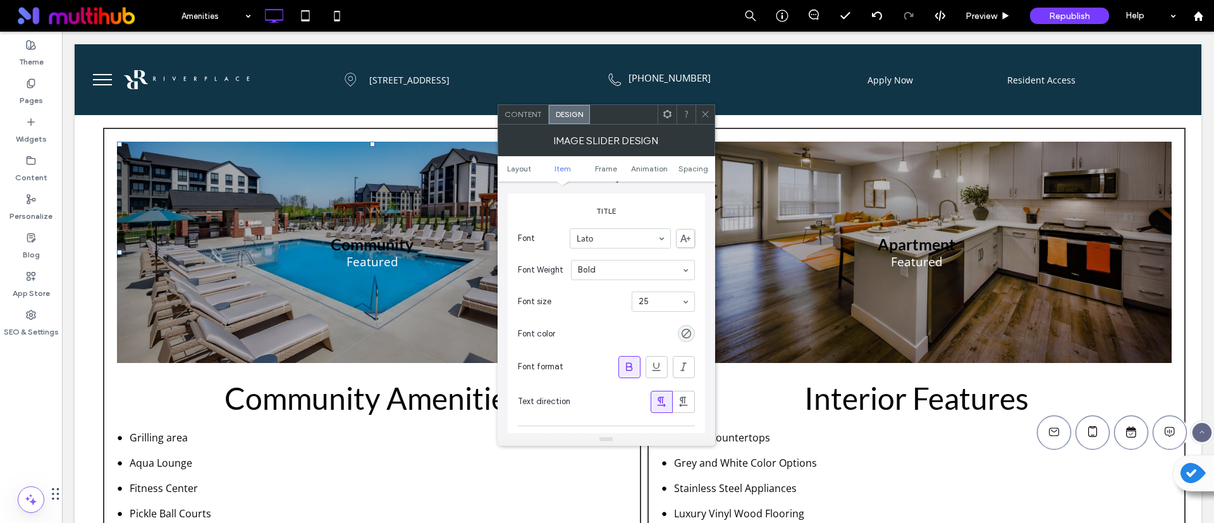
click at [707, 113] on icon at bounding box center [705, 113] width 9 height 9
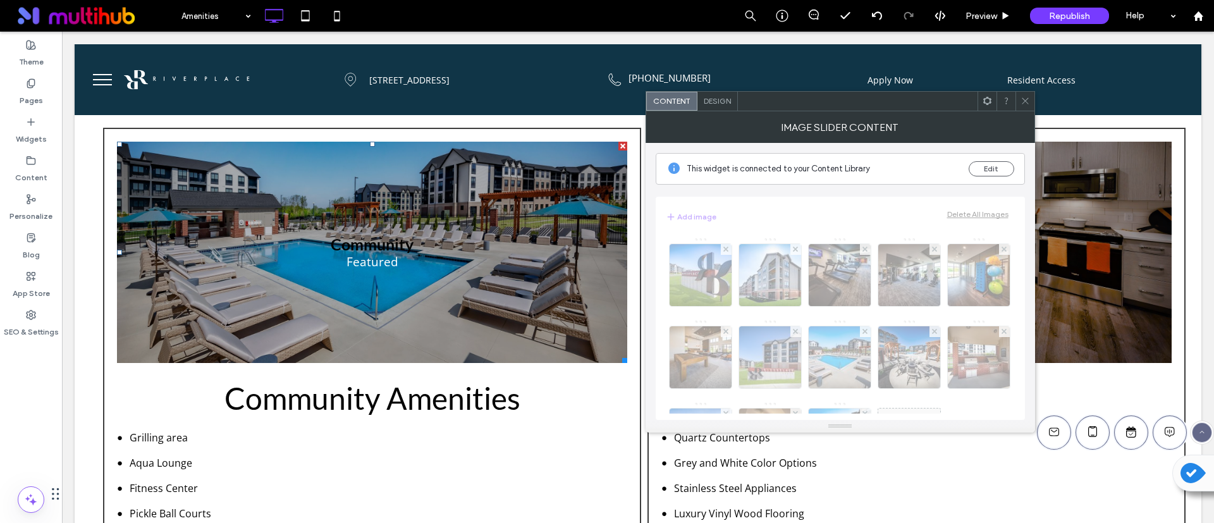
click at [988, 99] on icon at bounding box center [987, 100] width 9 height 9
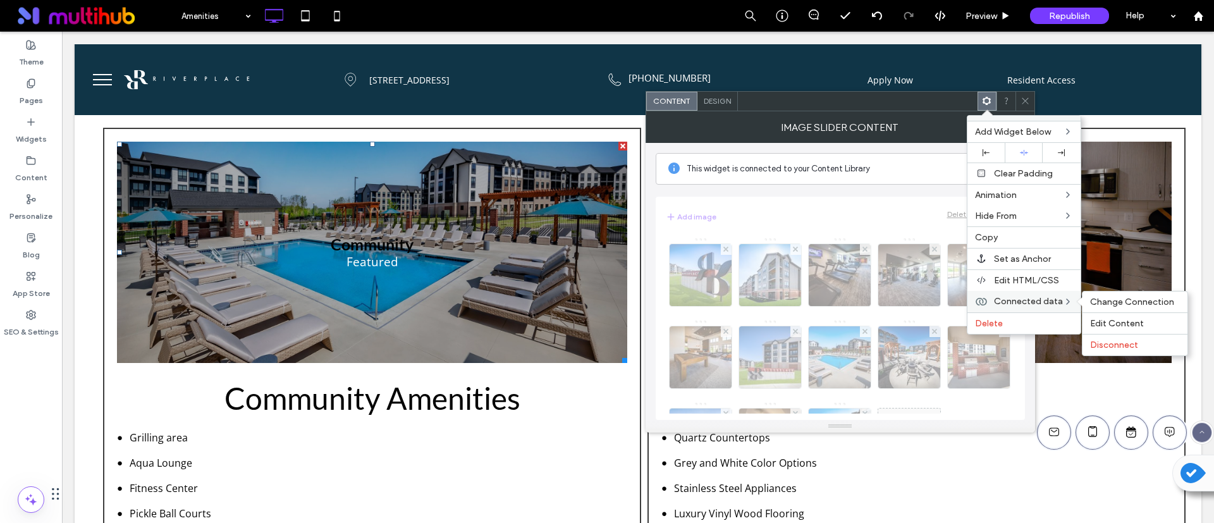
click at [1012, 297] on span "Connected data" at bounding box center [1028, 301] width 69 height 11
click at [1121, 317] on div "Edit Content" at bounding box center [1135, 323] width 105 height 22
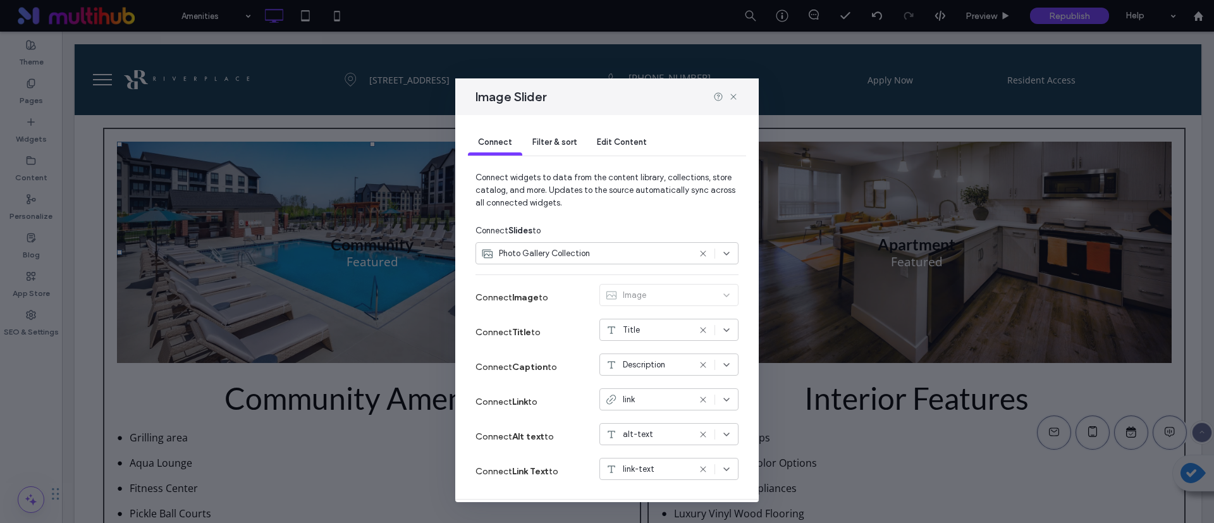
click at [554, 139] on span "Filter & sort" at bounding box center [555, 141] width 44 height 9
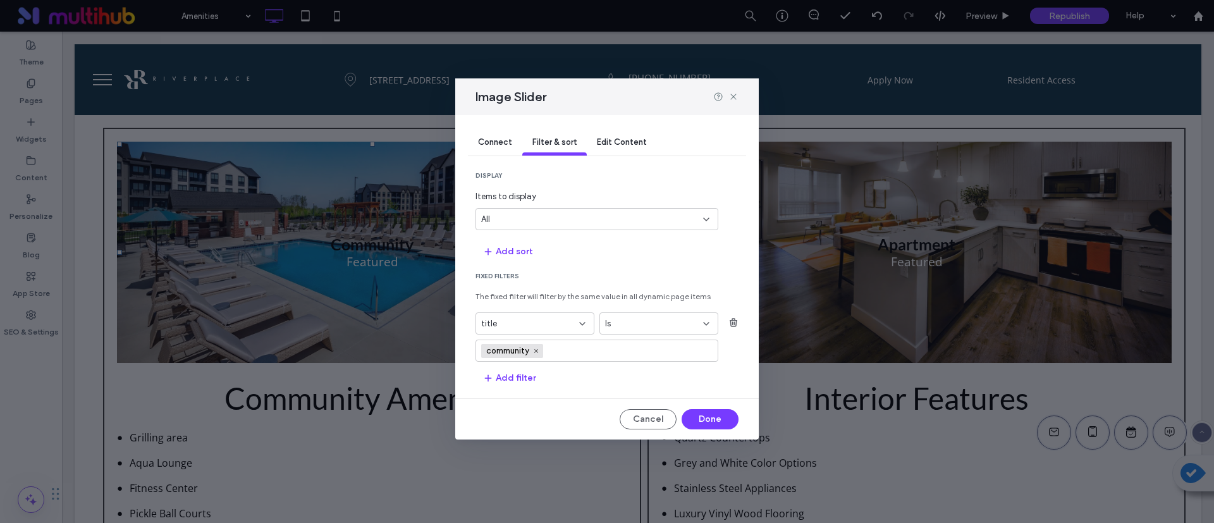
click at [560, 370] on section "Fixed Filters The fixed filter will filter by the same value in all dynamic pag…" at bounding box center [607, 330] width 263 height 116
click at [590, 370] on section "Fixed Filters The fixed filter will filter by the same value in all dynamic pag…" at bounding box center [607, 330] width 263 height 116
click at [644, 263] on div "display Items to display All Add sort Fixed Filters The fixed filter will filte…" at bounding box center [607, 279] width 263 height 217
click at [548, 223] on div "All" at bounding box center [589, 219] width 216 height 13
click at [545, 244] on div "5" at bounding box center [597, 241] width 242 height 22
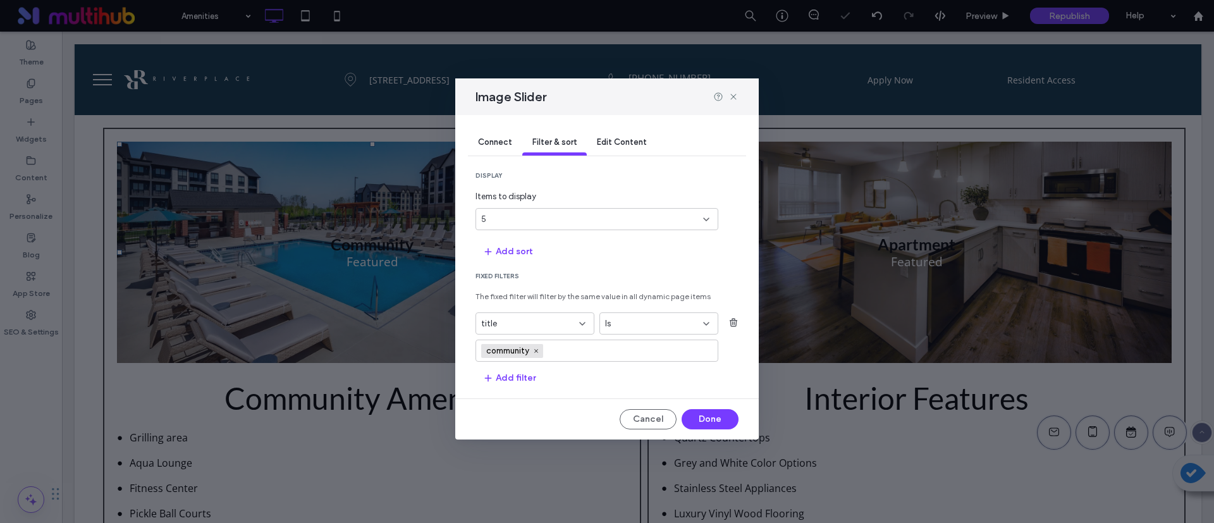
click at [558, 219] on div "5" at bounding box center [589, 219] width 216 height 13
click at [564, 342] on div "All" at bounding box center [597, 352] width 242 height 22
click at [629, 180] on section "display Items to display All" at bounding box center [607, 200] width 263 height 59
click at [693, 417] on button "Done" at bounding box center [710, 419] width 57 height 20
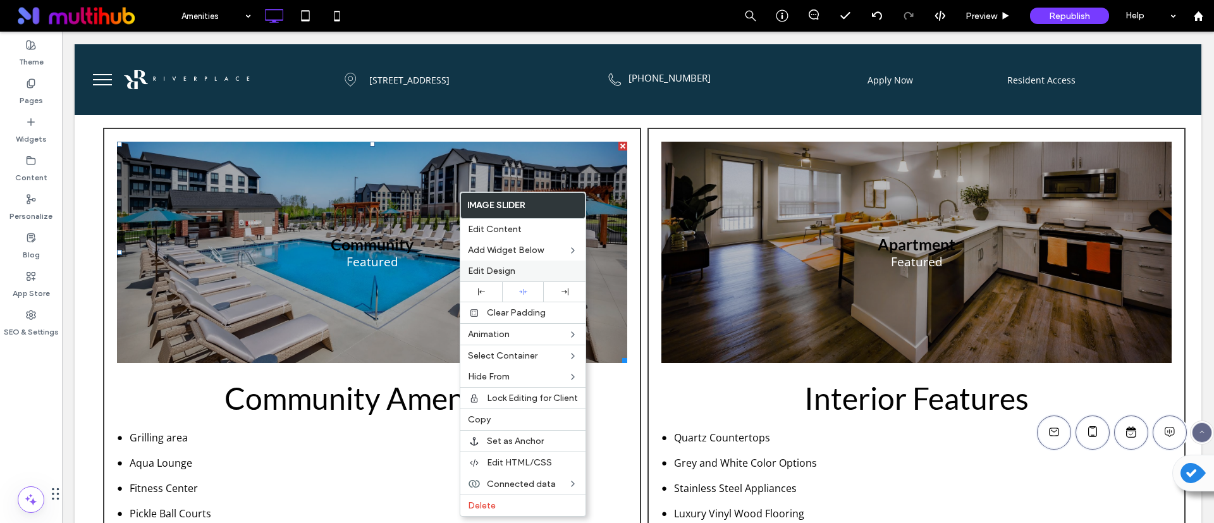
click at [516, 268] on label "Edit Design" at bounding box center [523, 271] width 110 height 11
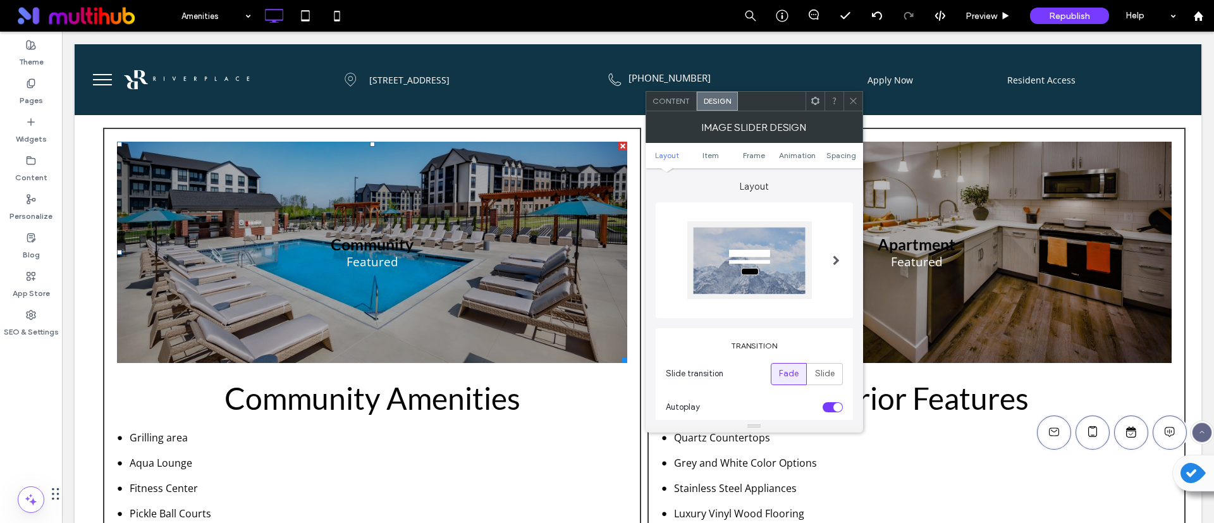
click at [835, 260] on span at bounding box center [836, 260] width 7 height 10
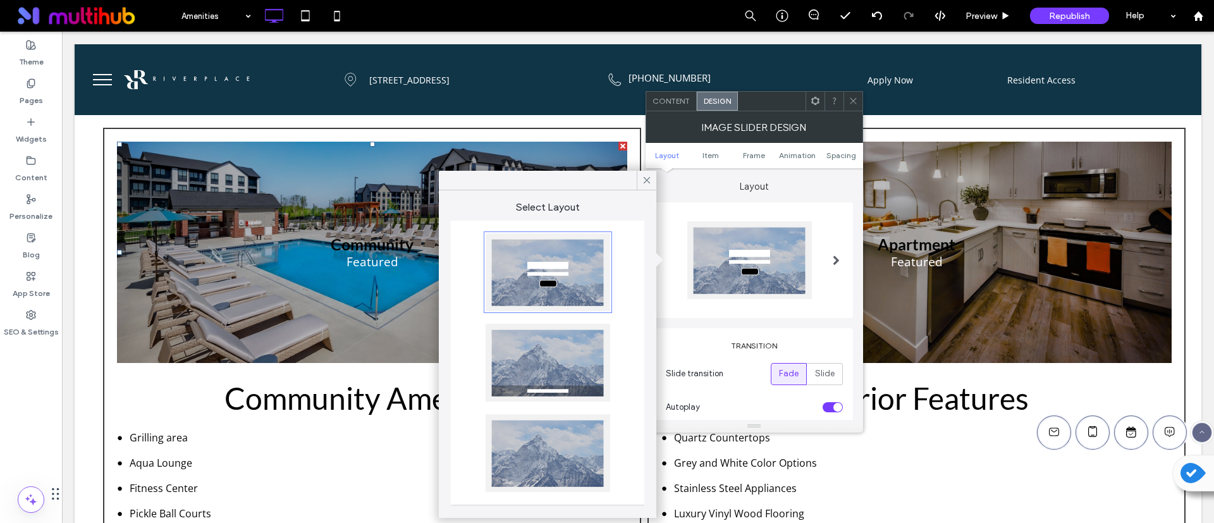
click at [837, 259] on span at bounding box center [836, 260] width 7 height 10
click at [541, 446] on div at bounding box center [548, 453] width 125 height 78
click at [650, 173] on span at bounding box center [646, 180] width 11 height 19
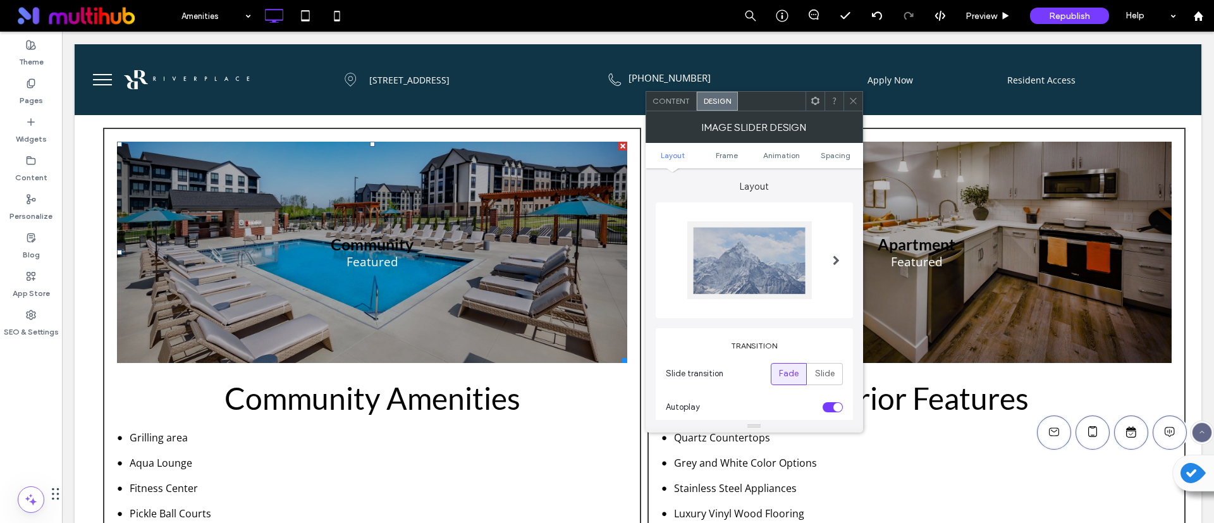
click at [821, 259] on div at bounding box center [754, 260] width 177 height 78
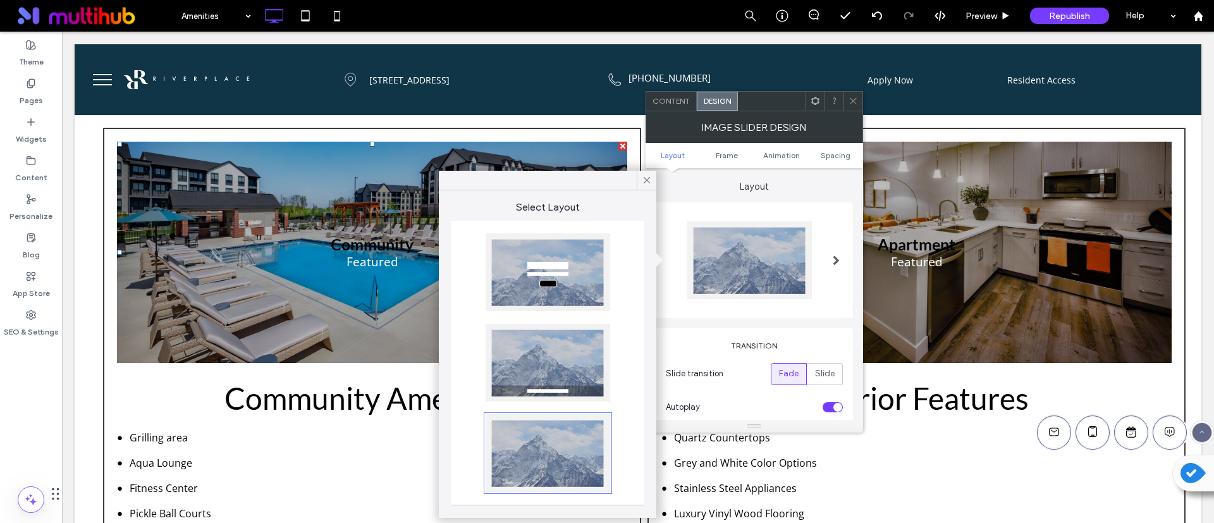
click at [859, 105] on div at bounding box center [853, 101] width 19 height 19
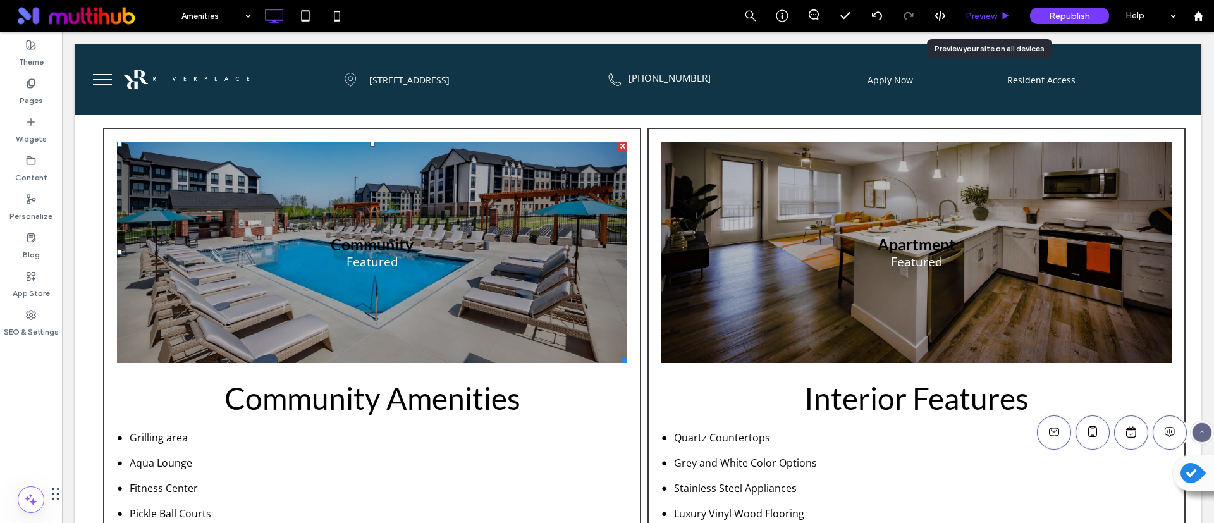
click at [991, 13] on span "Preview" at bounding box center [982, 16] width 32 height 11
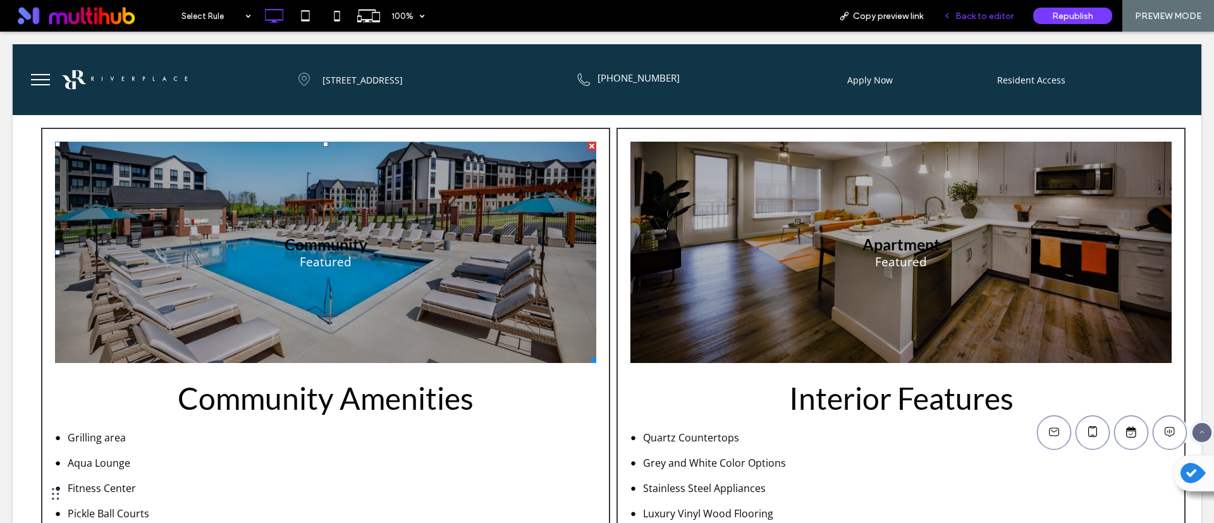
click at [996, 23] on div "Back to editor" at bounding box center [979, 16] width 90 height 32
click at [996, 13] on span "Back to editor" at bounding box center [985, 16] width 58 height 11
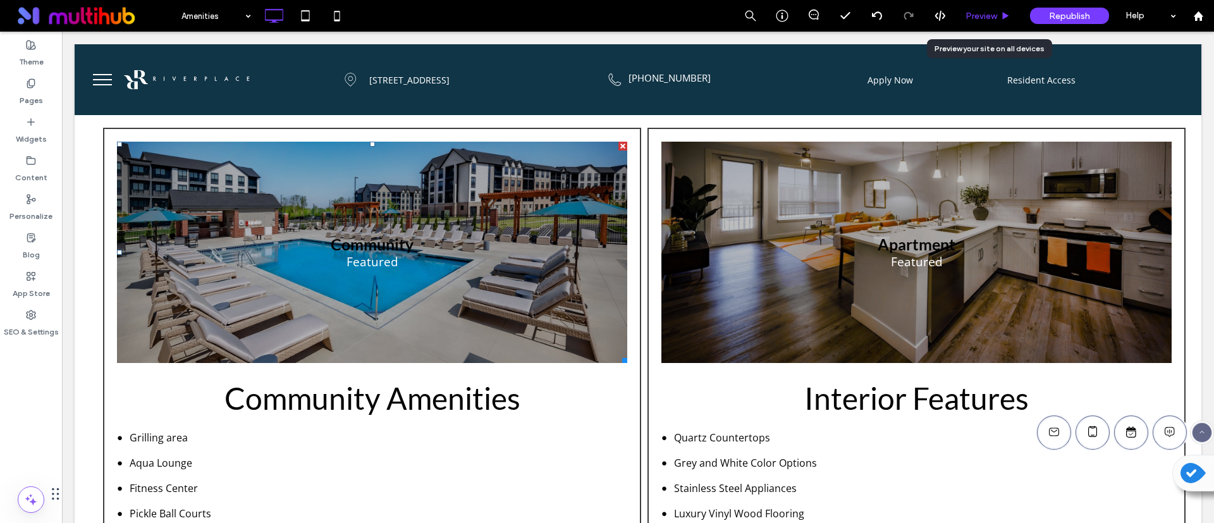
click at [998, 15] on div "Preview" at bounding box center [988, 16] width 64 height 11
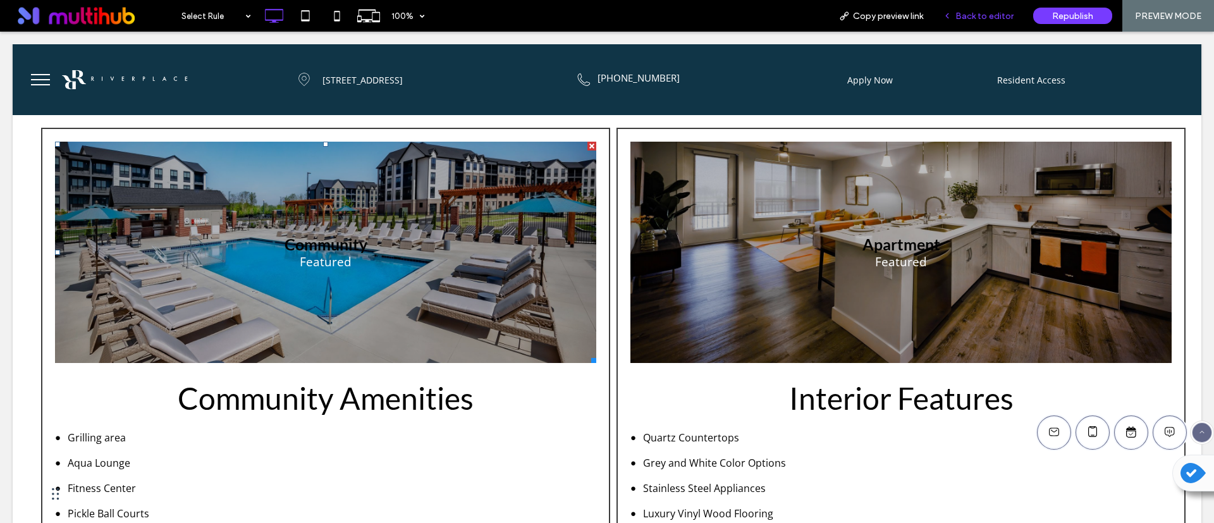
click at [991, 18] on span "Back to editor" at bounding box center [985, 16] width 58 height 11
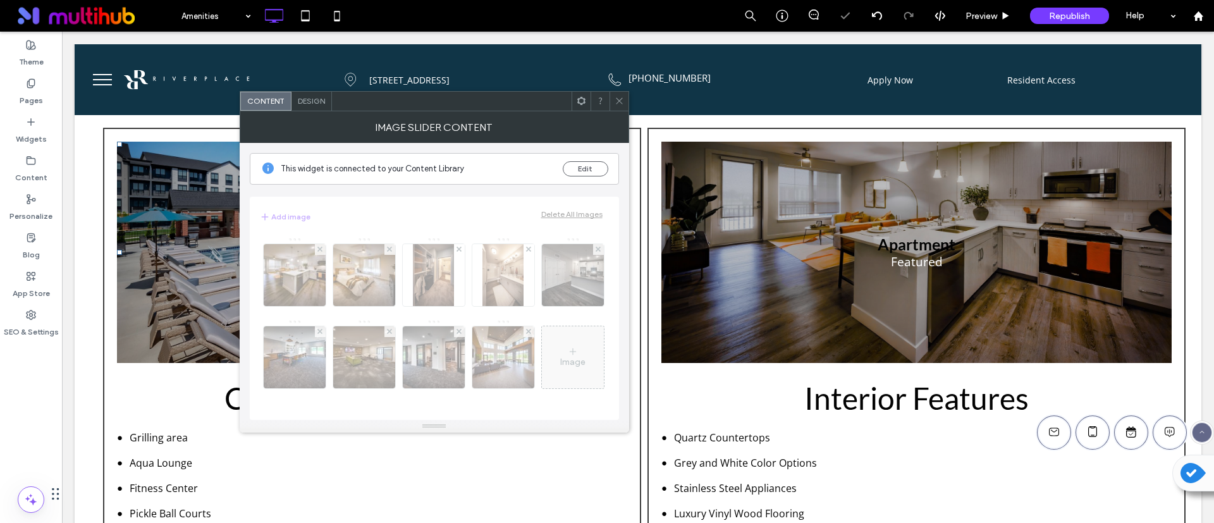
click at [323, 108] on div "Design" at bounding box center [312, 101] width 40 height 19
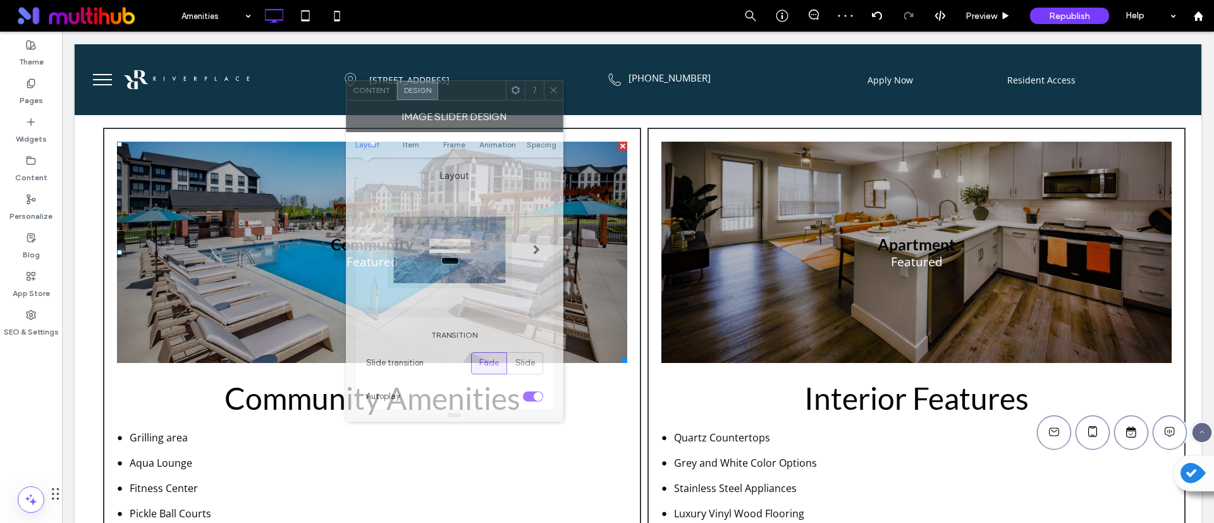
drag, startPoint x: 376, startPoint y: 107, endPoint x: 662, endPoint y: 53, distance: 290.9
click at [506, 81] on div at bounding box center [472, 90] width 68 height 19
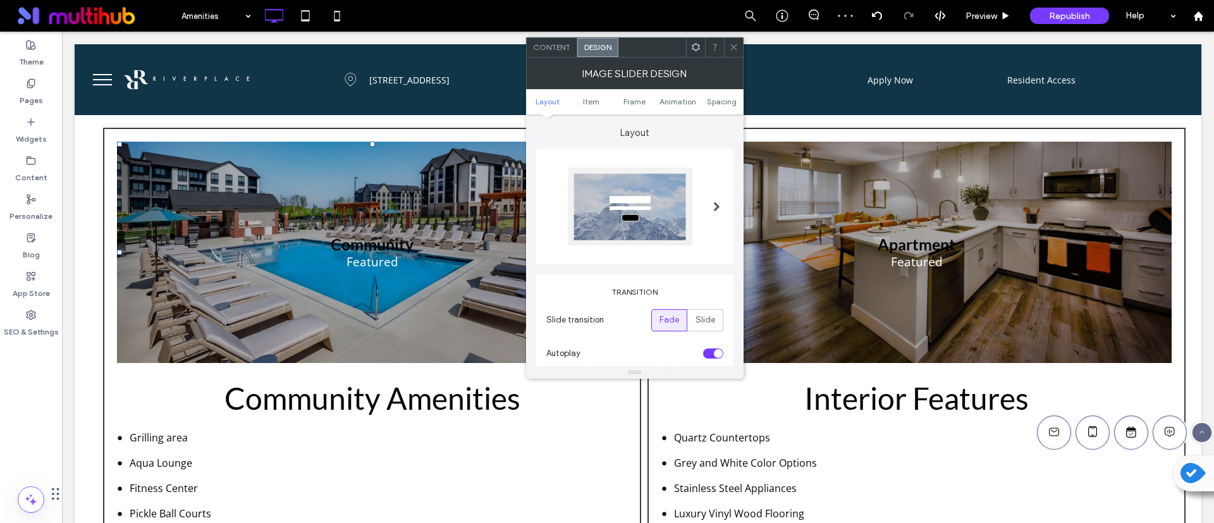
click at [662, 205] on div at bounding box center [630, 207] width 125 height 78
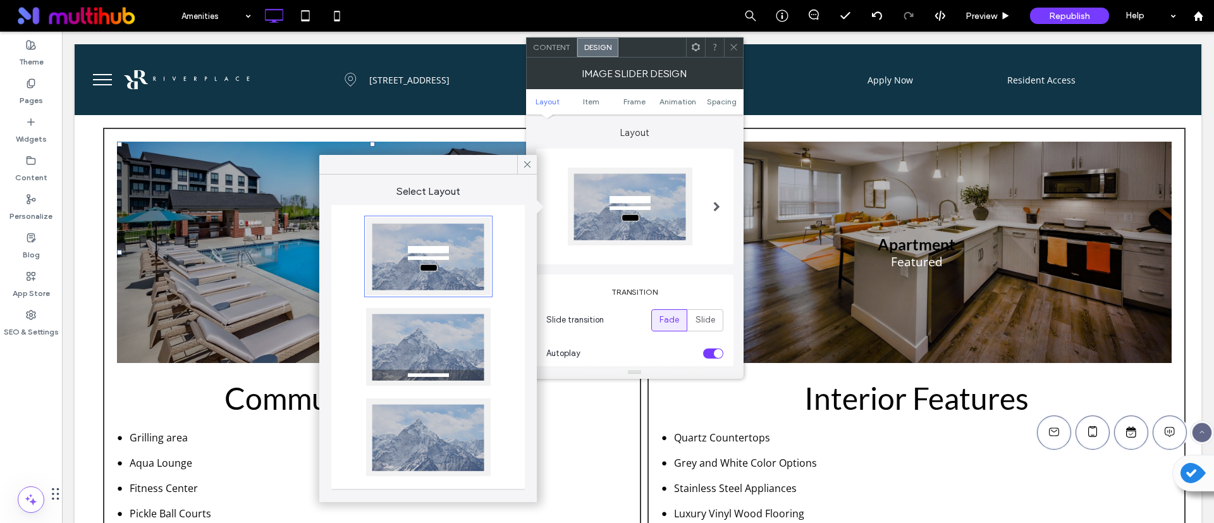
click at [438, 437] on div at bounding box center [428, 438] width 125 height 78
click at [417, 328] on div at bounding box center [428, 347] width 125 height 78
click at [424, 276] on div at bounding box center [428, 257] width 125 height 78
click at [428, 432] on div at bounding box center [428, 438] width 125 height 78
click at [525, 166] on icon at bounding box center [527, 164] width 11 height 11
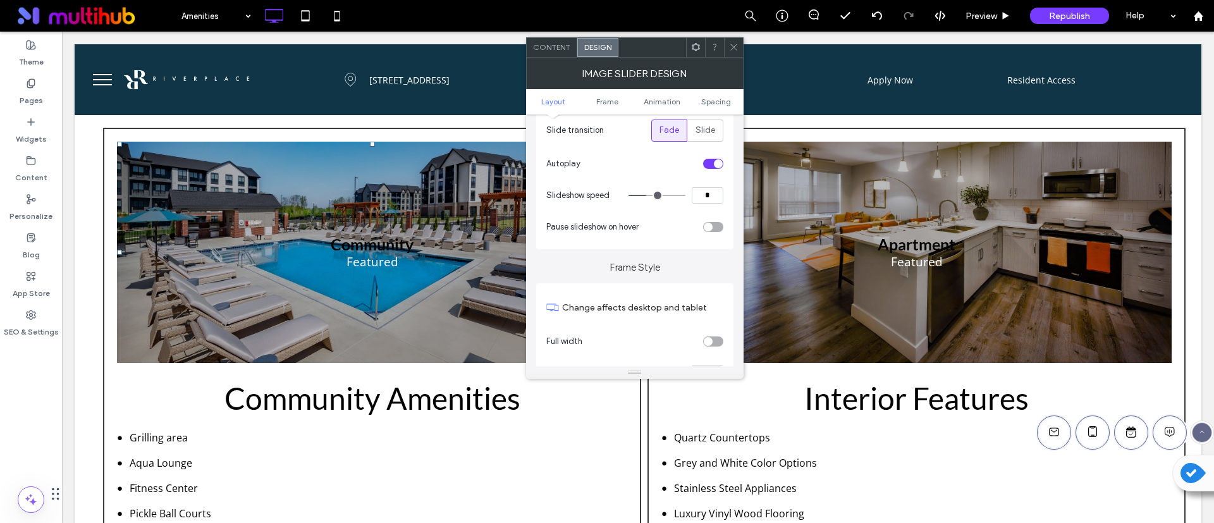
scroll to position [95, 0]
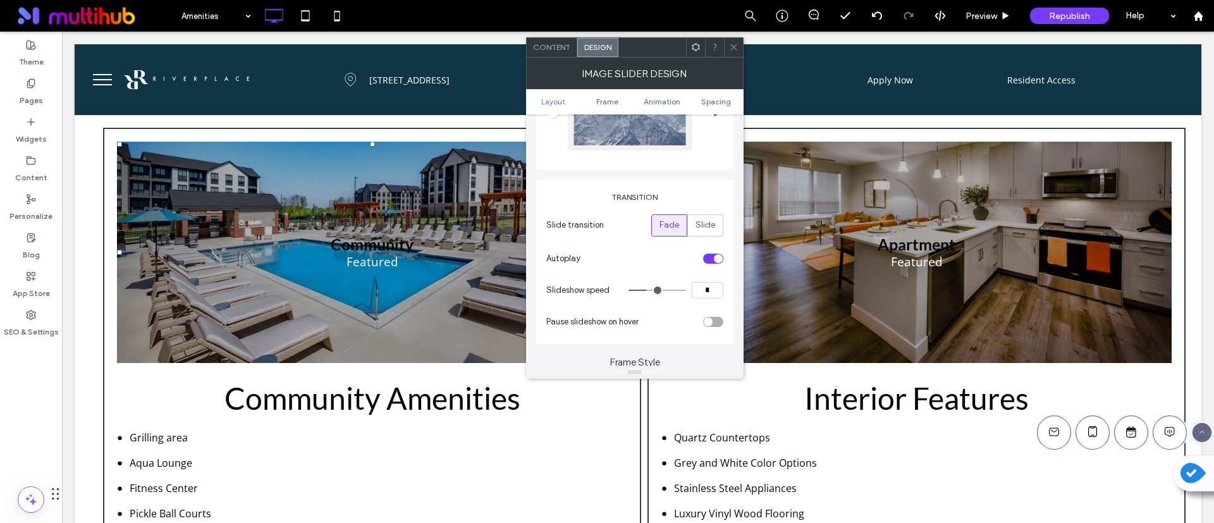
click at [738, 52] on span at bounding box center [733, 47] width 9 height 19
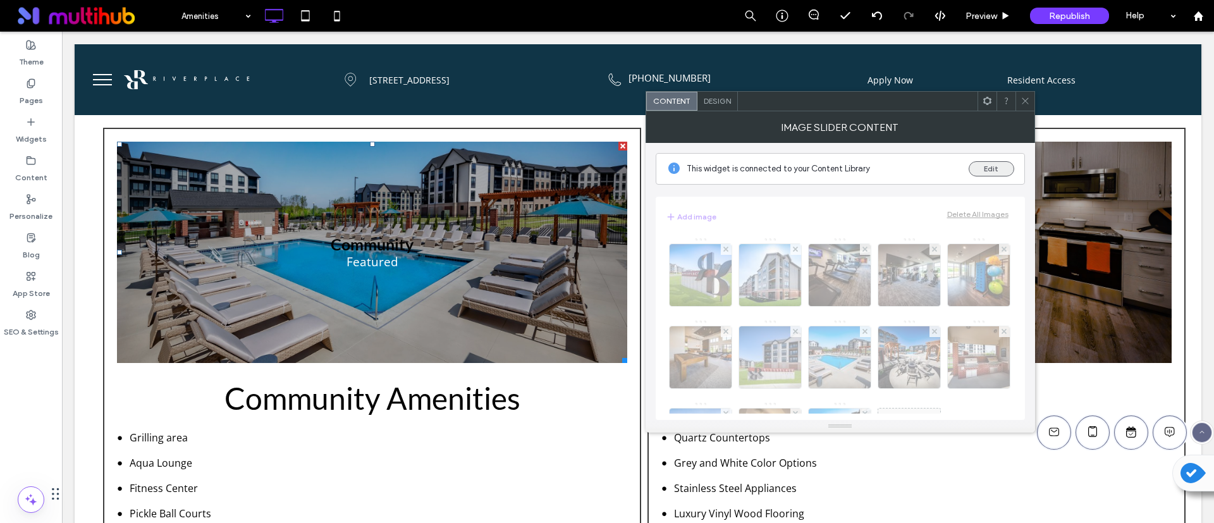
click at [982, 169] on button "Edit" at bounding box center [992, 168] width 46 height 15
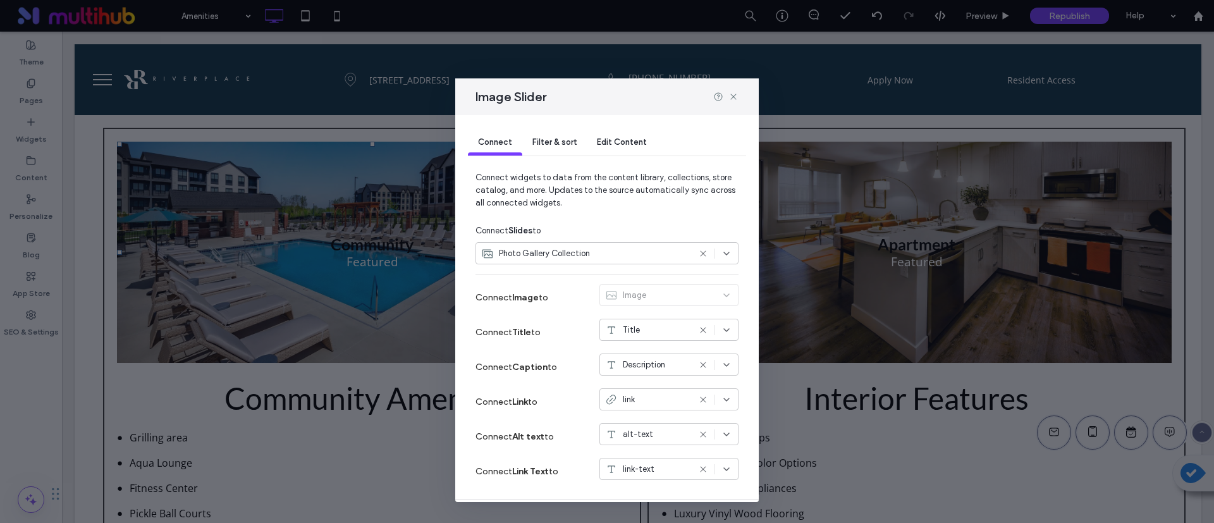
click at [543, 137] on span "Filter & sort" at bounding box center [555, 141] width 44 height 9
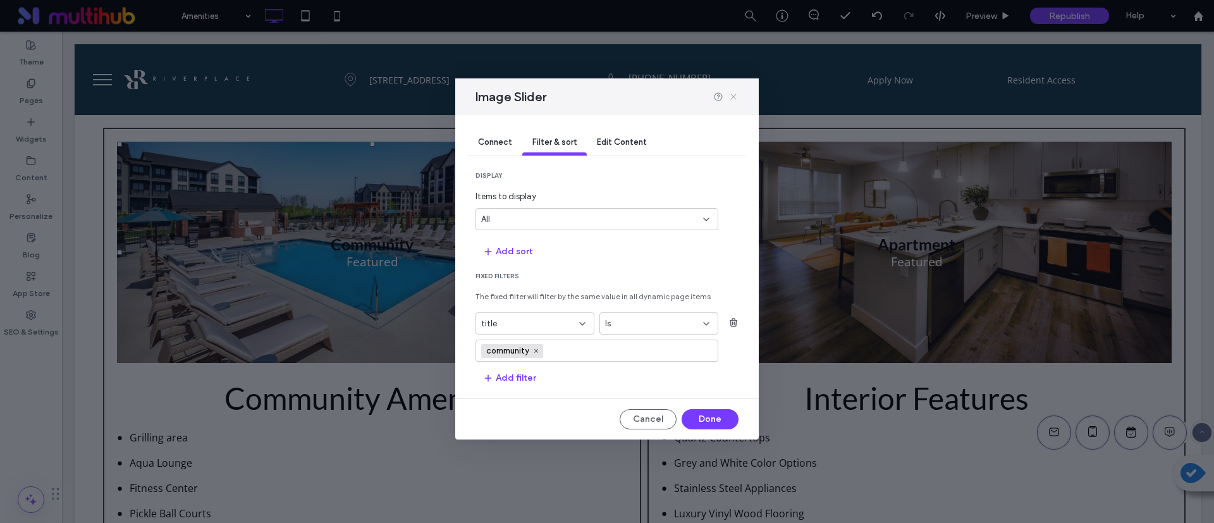
click at [737, 97] on icon at bounding box center [734, 97] width 10 height 10
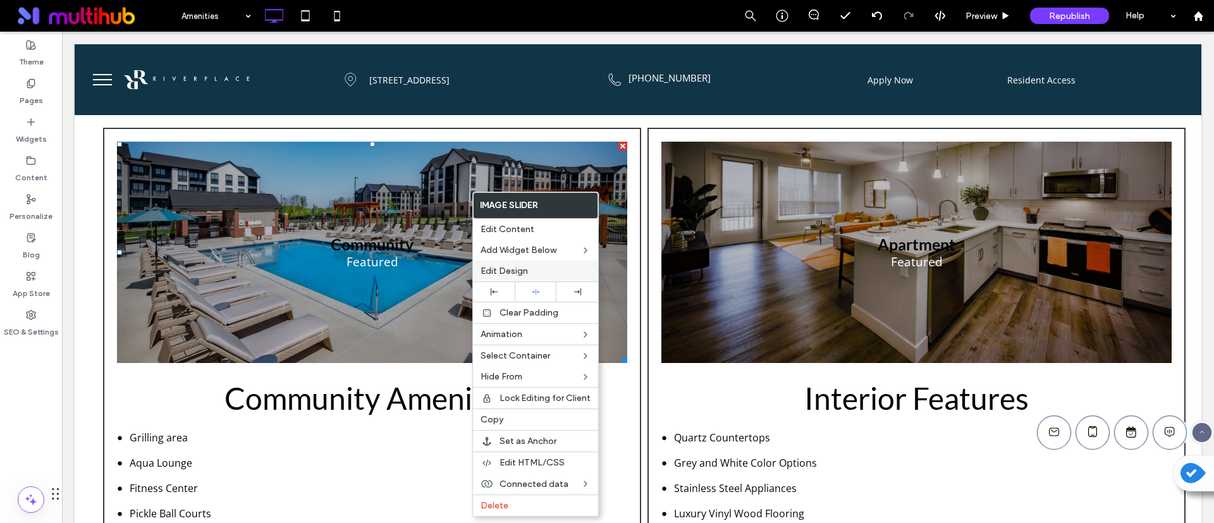
click at [532, 274] on label "Edit Design" at bounding box center [536, 271] width 110 height 11
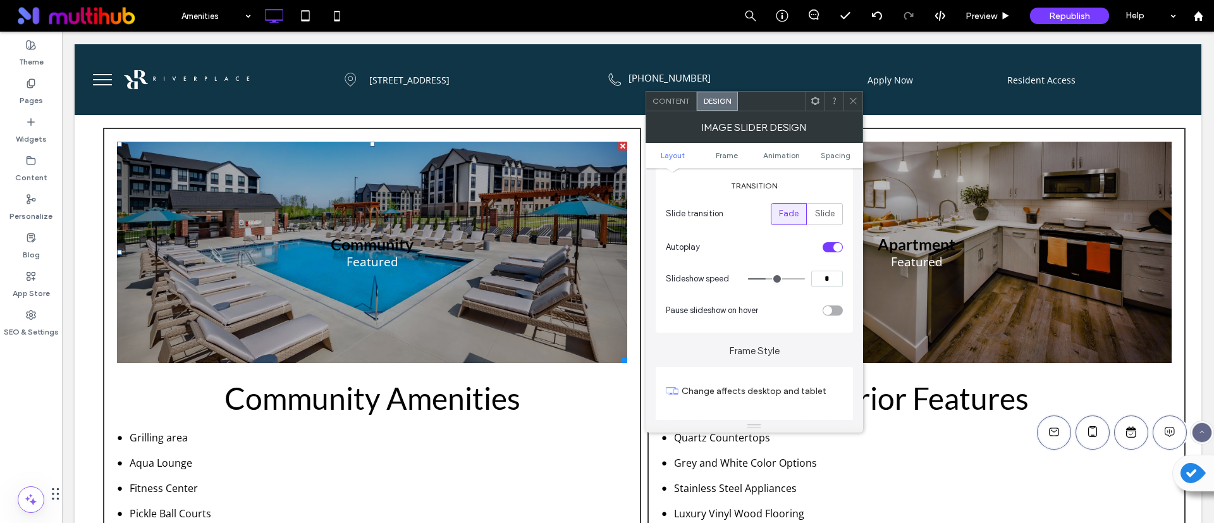
scroll to position [190, 0]
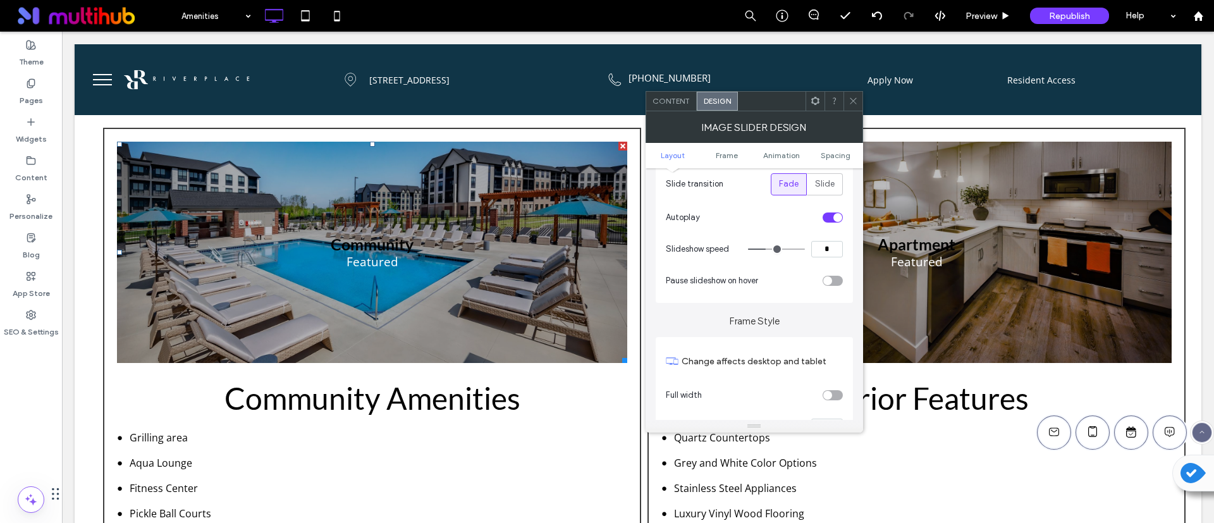
click at [853, 101] on icon at bounding box center [853, 100] width 9 height 9
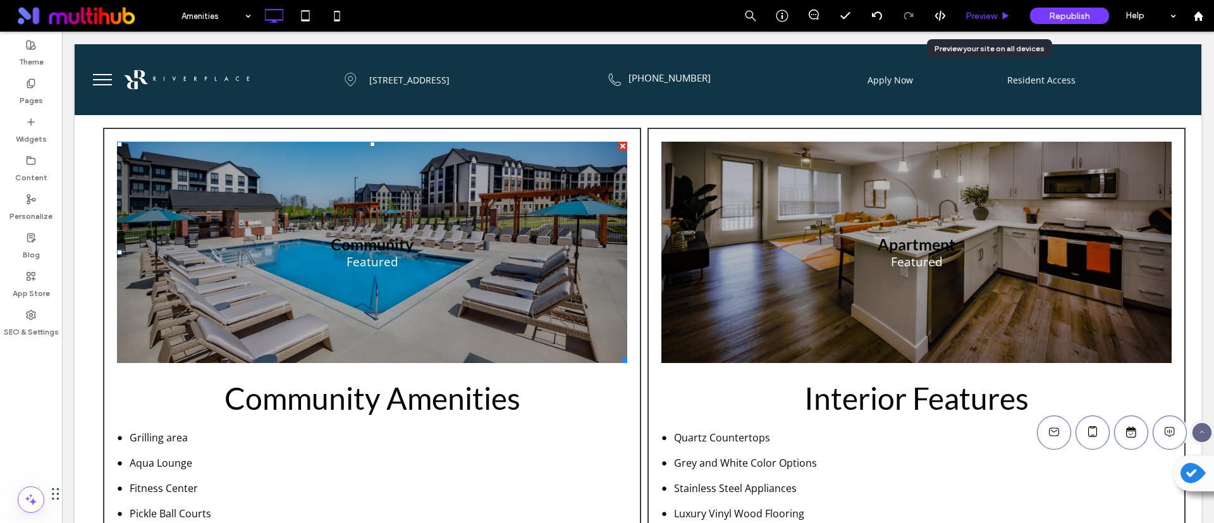
click at [980, 11] on span "Preview" at bounding box center [982, 16] width 32 height 11
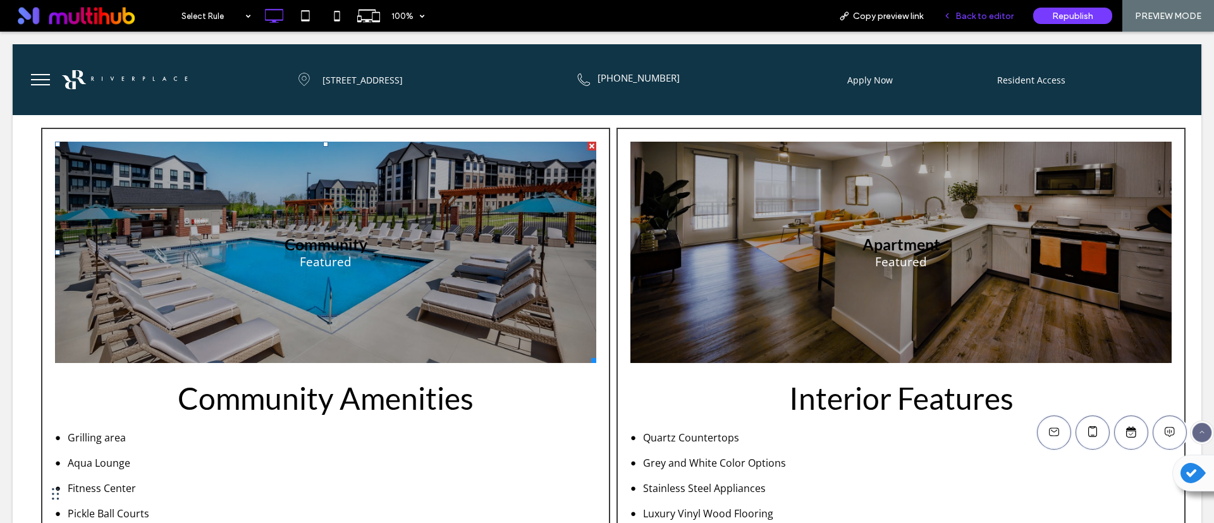
click at [979, 18] on span "Back to editor" at bounding box center [985, 16] width 58 height 11
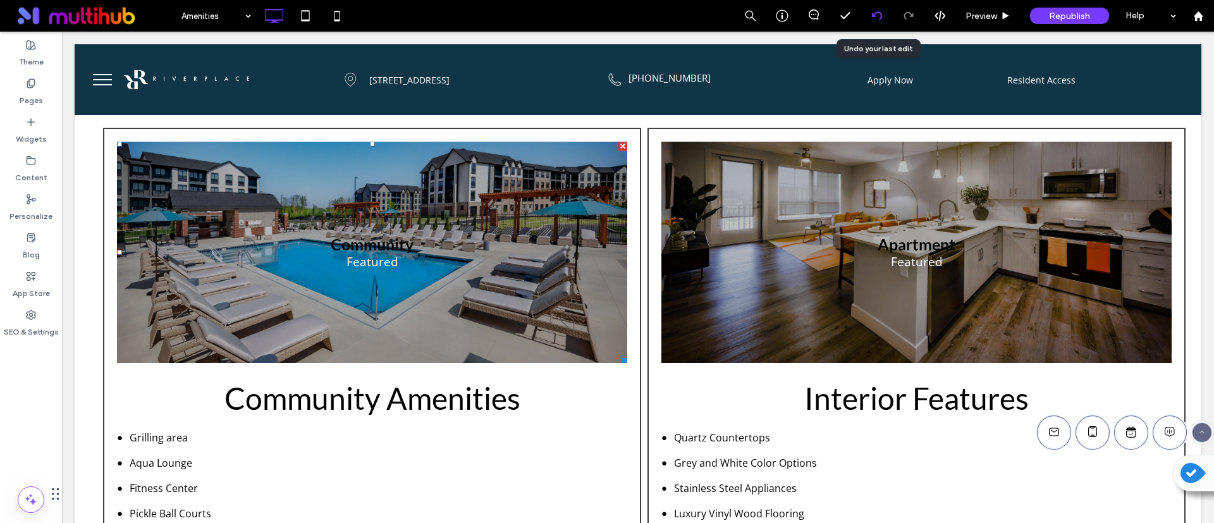
click at [874, 14] on use at bounding box center [877, 15] width 10 height 8
click at [879, 14] on div at bounding box center [607, 261] width 1214 height 523
click at [877, 15] on div at bounding box center [607, 261] width 1214 height 523
click at [877, 15] on icon at bounding box center [877, 16] width 10 height 10
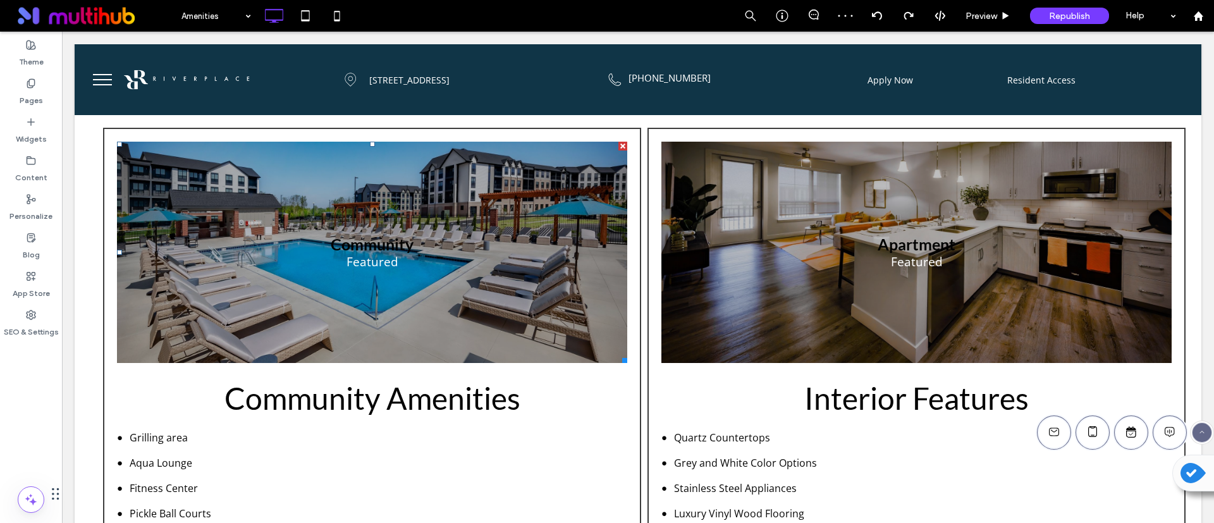
click at [877, 15] on div at bounding box center [607, 261] width 1214 height 523
click at [877, 15] on icon at bounding box center [877, 16] width 10 height 10
click at [877, 15] on div at bounding box center [607, 261] width 1214 height 523
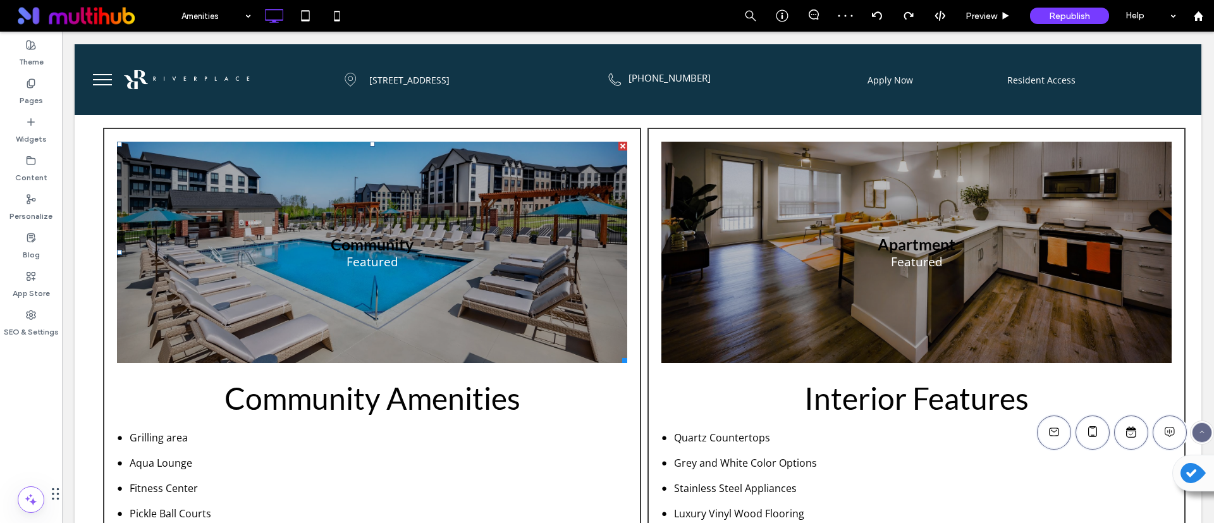
click at [877, 15] on icon at bounding box center [877, 16] width 10 height 10
click at [877, 15] on div at bounding box center [607, 261] width 1214 height 523
click at [877, 15] on icon at bounding box center [877, 16] width 10 height 10
click at [877, 15] on div at bounding box center [607, 261] width 1214 height 523
click at [877, 15] on icon at bounding box center [877, 16] width 10 height 10
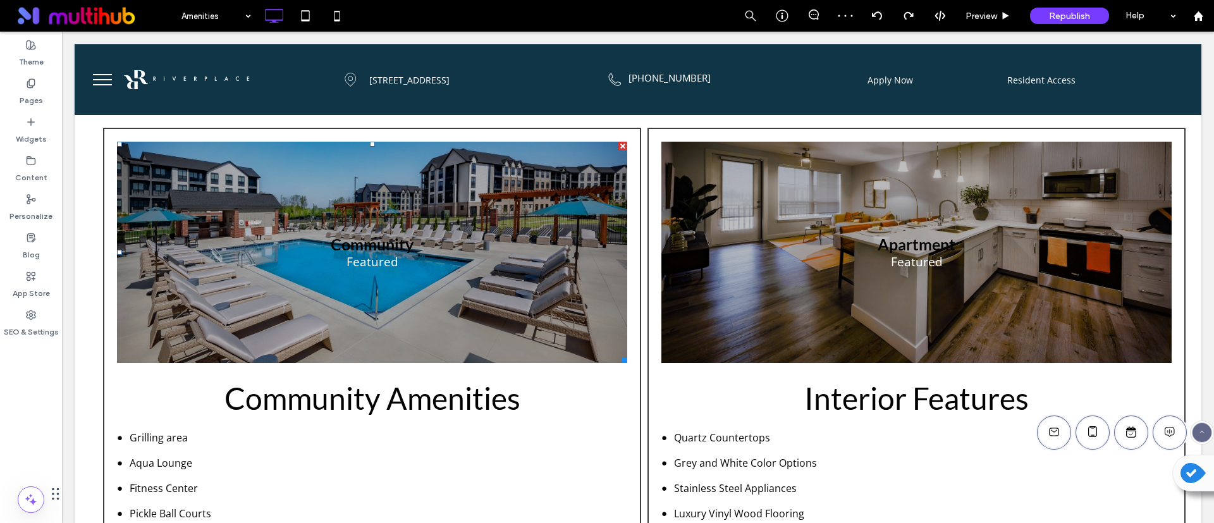
click at [877, 15] on div at bounding box center [607, 261] width 1214 height 523
click at [877, 15] on icon at bounding box center [877, 16] width 10 height 10
click at [877, 15] on div at bounding box center [607, 261] width 1214 height 523
click at [877, 15] on div "Amenities Preview Republish Help Site Comments Team & Clients Automate new comm…" at bounding box center [607, 261] width 1214 height 523
click at [877, 15] on icon at bounding box center [877, 16] width 10 height 10
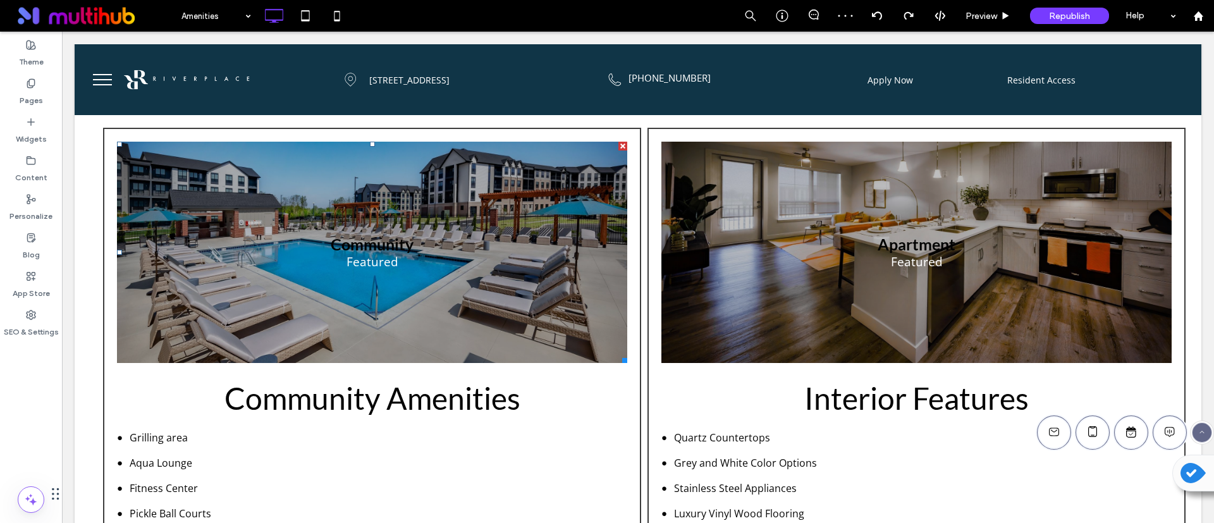
click at [877, 15] on div at bounding box center [607, 261] width 1214 height 523
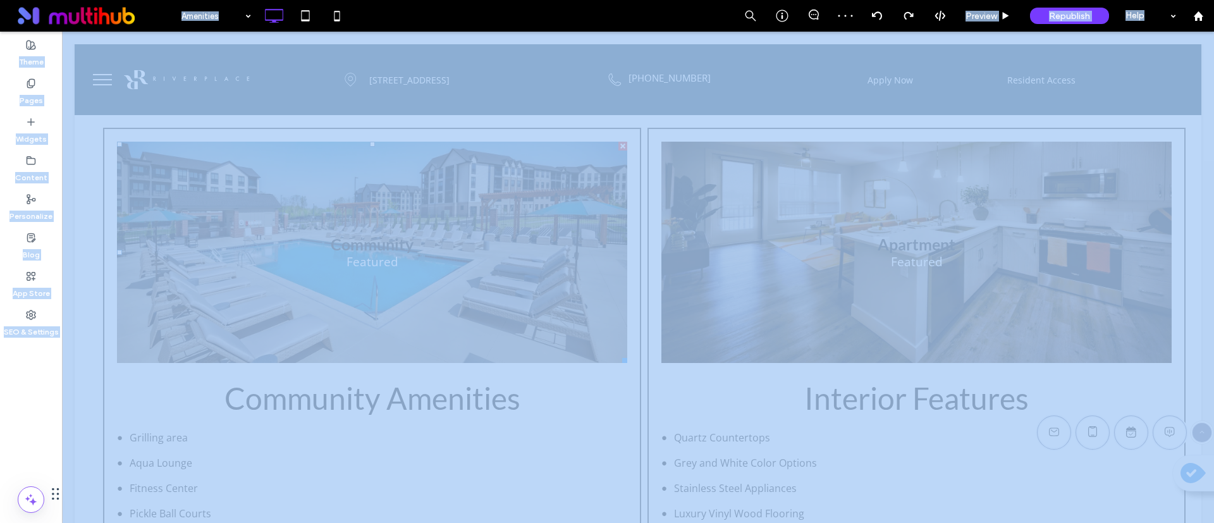
click at [877, 15] on div at bounding box center [607, 261] width 1214 height 523
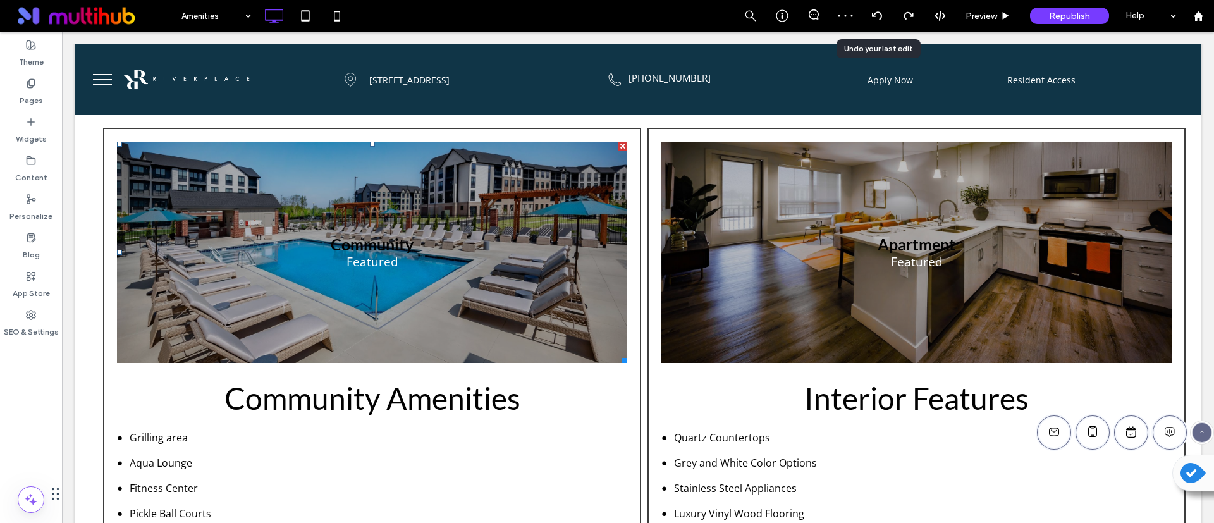
click at [877, 15] on icon at bounding box center [877, 16] width 10 height 10
click at [877, 15] on div "Amenities Preview Republish Help Site Comments Team & Clients Automate new comm…" at bounding box center [607, 261] width 1214 height 523
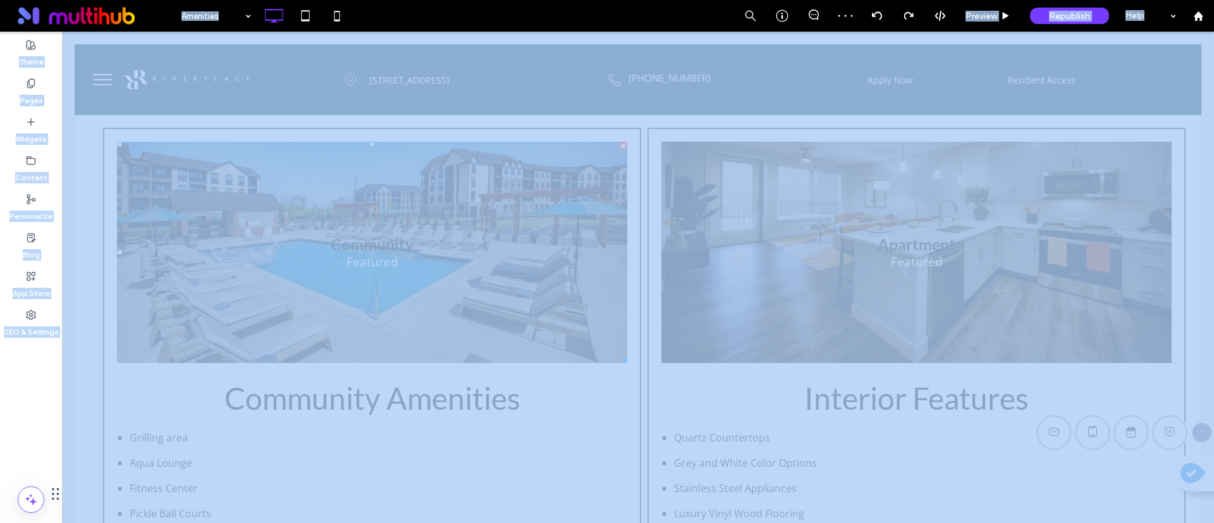
click at [877, 15] on div at bounding box center [607, 261] width 1214 height 523
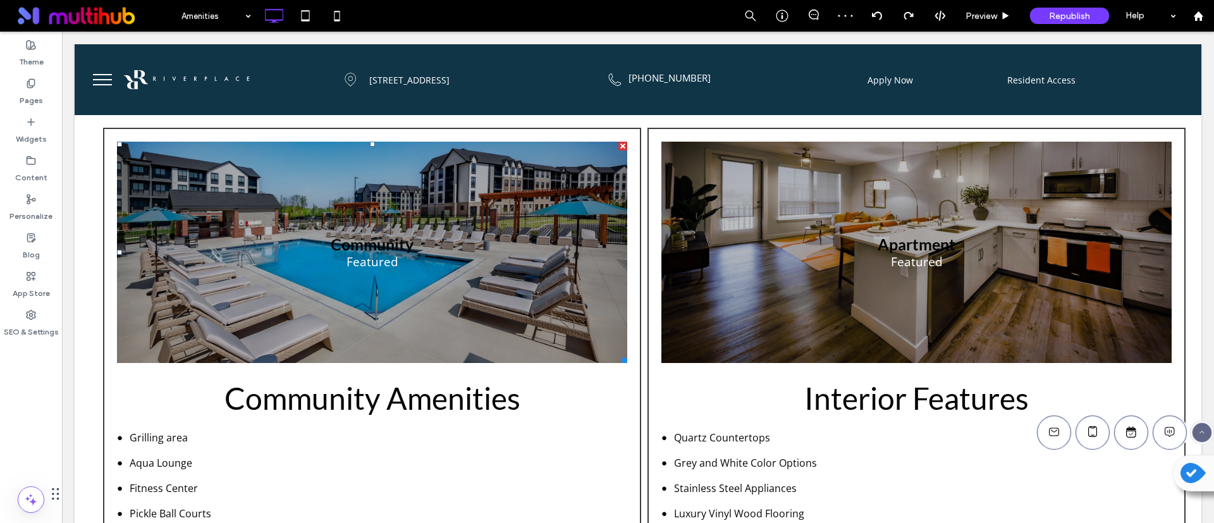
click at [877, 15] on div "Amenities Preview Republish Help Site Comments Team & Clients Automate new comm…" at bounding box center [607, 261] width 1214 height 523
click at [877, 15] on icon at bounding box center [877, 16] width 10 height 10
click at [877, 15] on div "Amenities Preview Republish Help Site Comments Team & Clients Automate new comm…" at bounding box center [607, 261] width 1214 height 523
click at [877, 15] on div at bounding box center [607, 261] width 1214 height 523
click at [877, 15] on icon at bounding box center [877, 16] width 10 height 10
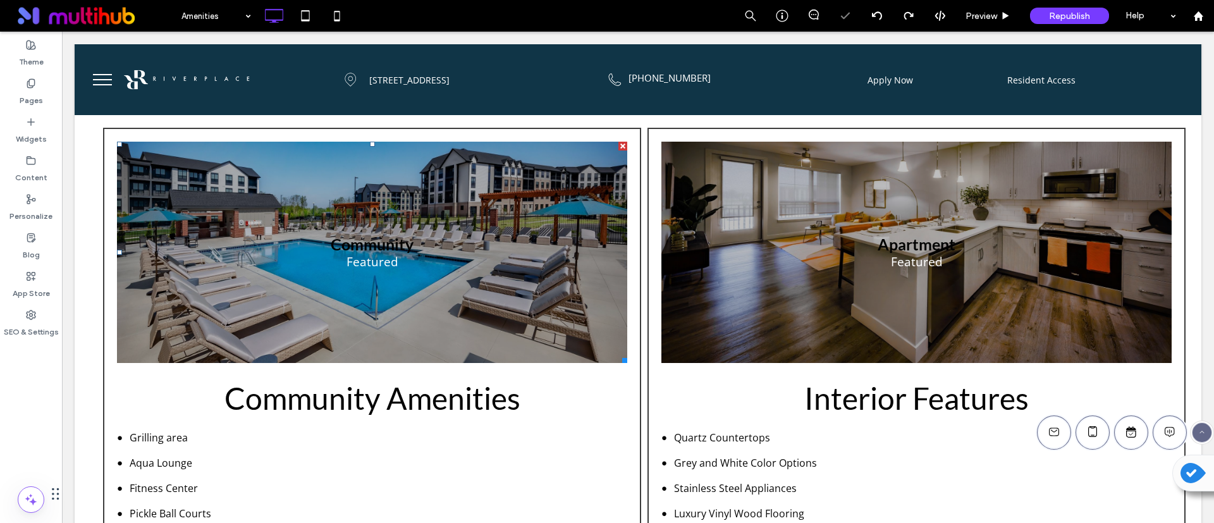
click at [877, 15] on div at bounding box center [607, 261] width 1214 height 523
click at [877, 15] on div "Amenities Preview Republish Help Site Comments Team & Clients Automate new comm…" at bounding box center [607, 261] width 1214 height 523
click at [877, 15] on icon at bounding box center [877, 16] width 10 height 10
click at [877, 15] on div at bounding box center [607, 261] width 1214 height 523
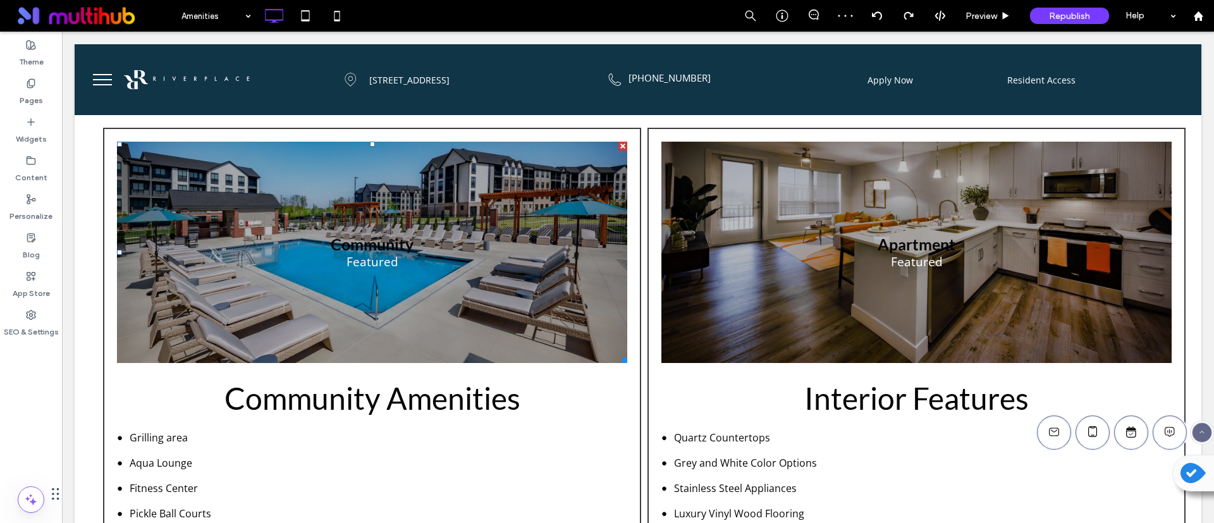
click at [877, 15] on div "Amenities Preview Republish Help Site Comments Team & Clients Automate new comm…" at bounding box center [607, 261] width 1214 height 523
click at [877, 15] on icon at bounding box center [877, 16] width 10 height 10
click at [877, 15] on div at bounding box center [607, 261] width 1214 height 523
click at [877, 15] on icon at bounding box center [877, 16] width 10 height 10
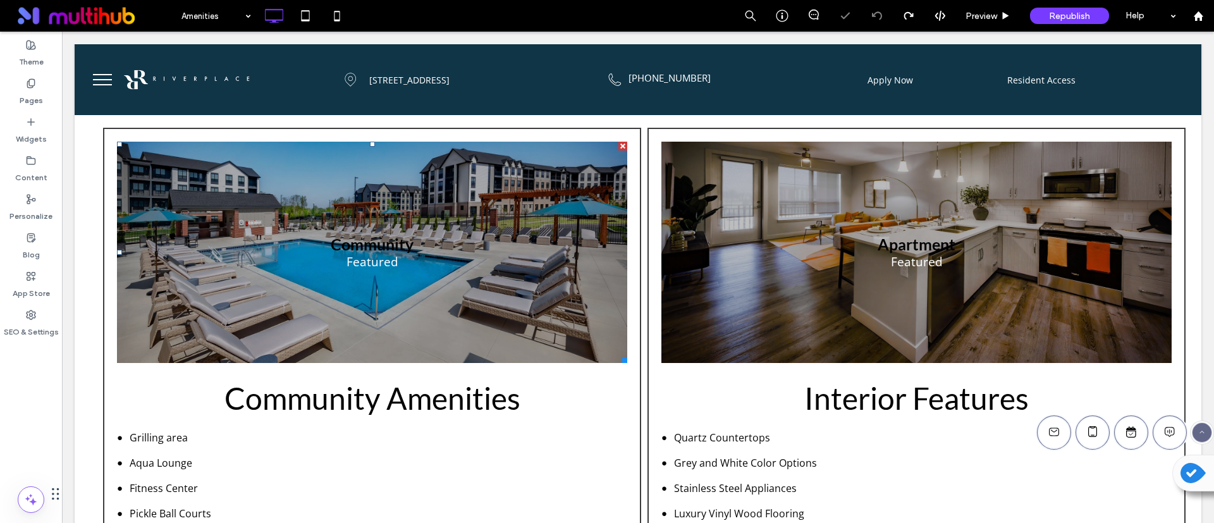
click at [877, 15] on div at bounding box center [607, 261] width 1214 height 523
click at [877, 15] on icon at bounding box center [877, 16] width 10 height 10
click at [877, 19] on icon at bounding box center [877, 16] width 10 height 10
click at [876, 14] on icon at bounding box center [877, 16] width 10 height 10
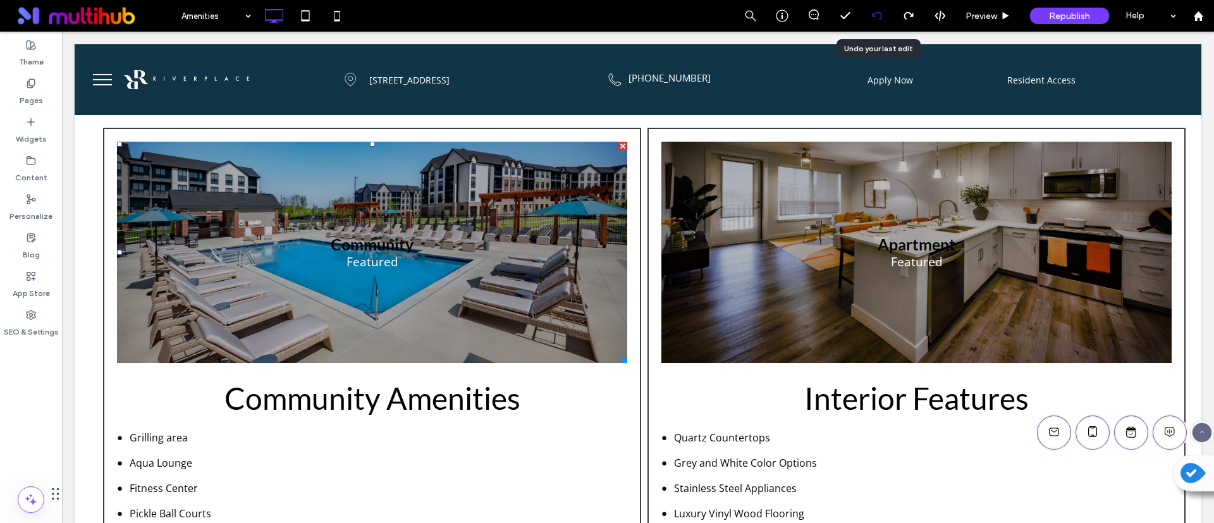
click at [874, 18] on icon at bounding box center [877, 16] width 10 height 10
click at [908, 15] on icon at bounding box center [909, 16] width 10 height 10
click at [910, 17] on div at bounding box center [607, 261] width 1214 height 523
click at [910, 17] on icon at bounding box center [909, 16] width 10 height 10
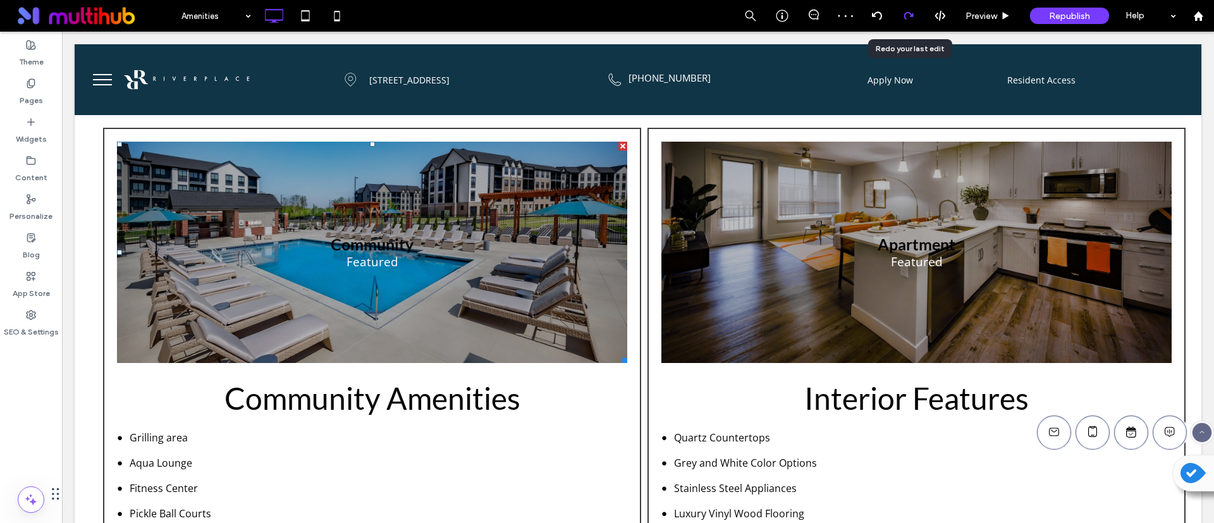
click at [910, 16] on div "Amenities Preview Republish Help Site Comments Team & Clients Automate new comm…" at bounding box center [607, 261] width 1214 height 523
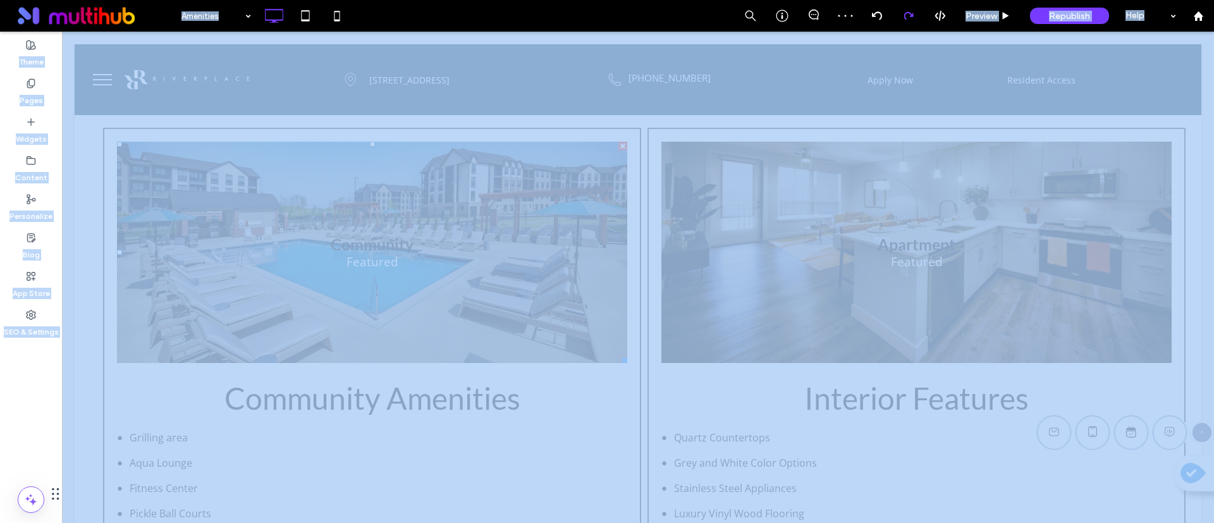
click at [910, 16] on div at bounding box center [607, 261] width 1214 height 523
click at [910, 16] on div "Amenities Preview Republish Help Site Comments Team & Clients Automate new comm…" at bounding box center [607, 261] width 1214 height 523
click at [910, 16] on icon at bounding box center [909, 16] width 10 height 10
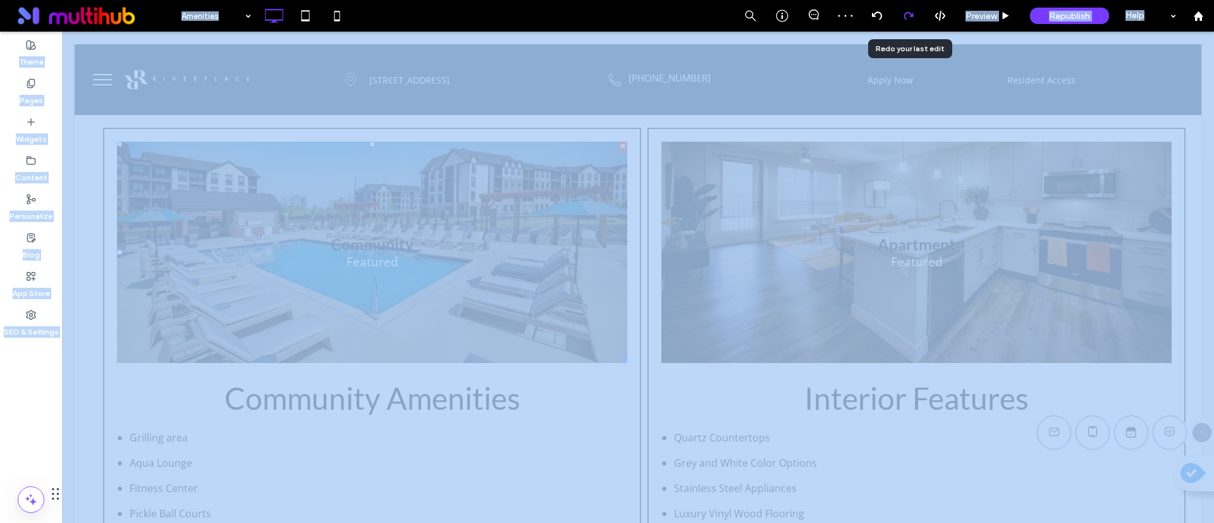
click at [910, 16] on icon at bounding box center [909, 16] width 10 height 10
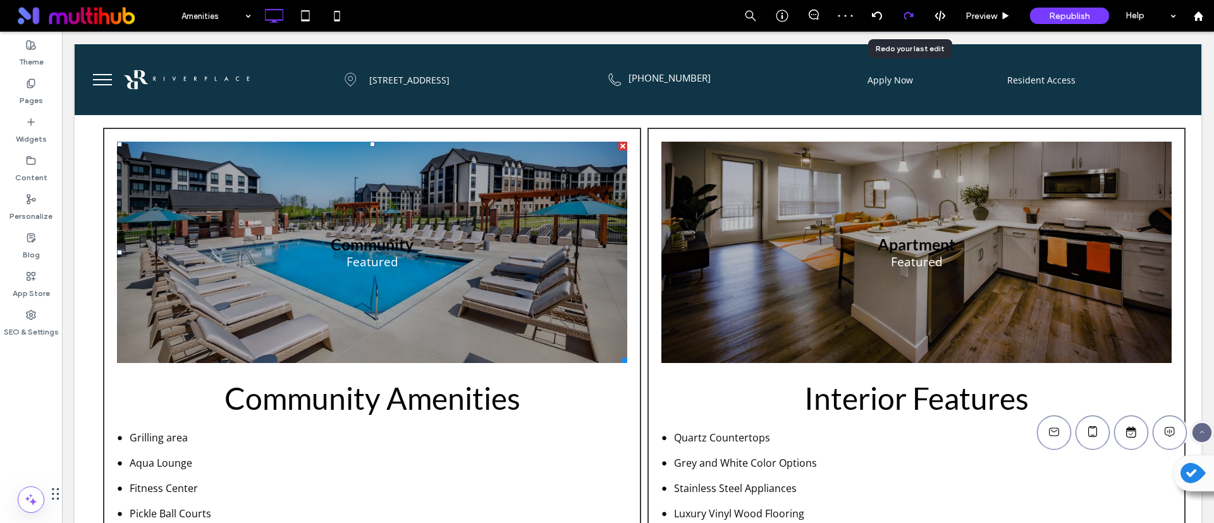
click at [910, 16] on div "Amenities Preview Republish Help Site Comments Team & Clients Automate new comm…" at bounding box center [607, 261] width 1214 height 523
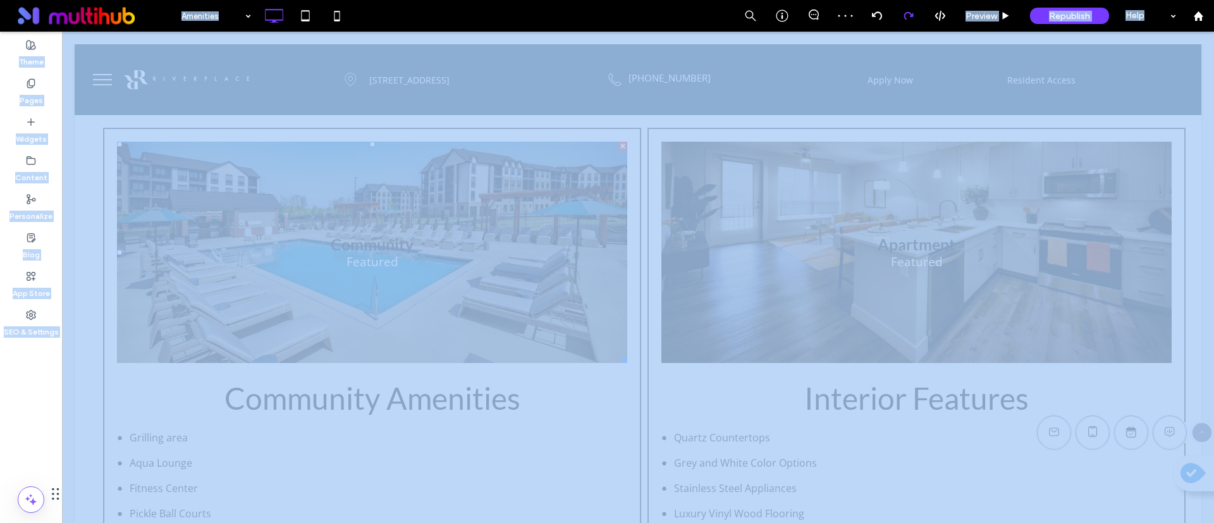
click at [910, 16] on div at bounding box center [607, 261] width 1214 height 523
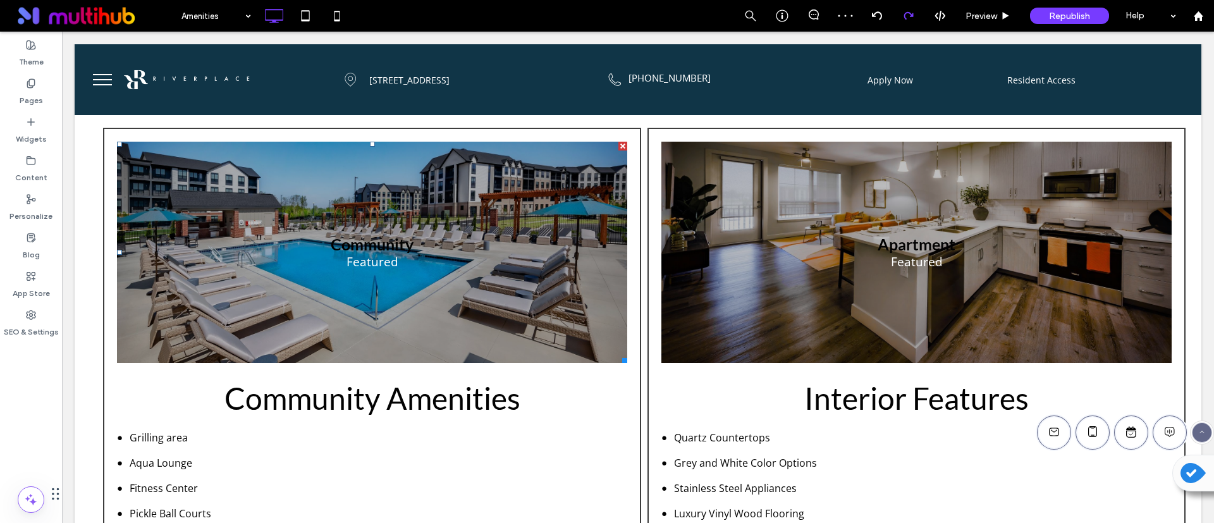
click at [910, 16] on div at bounding box center [607, 261] width 1214 height 523
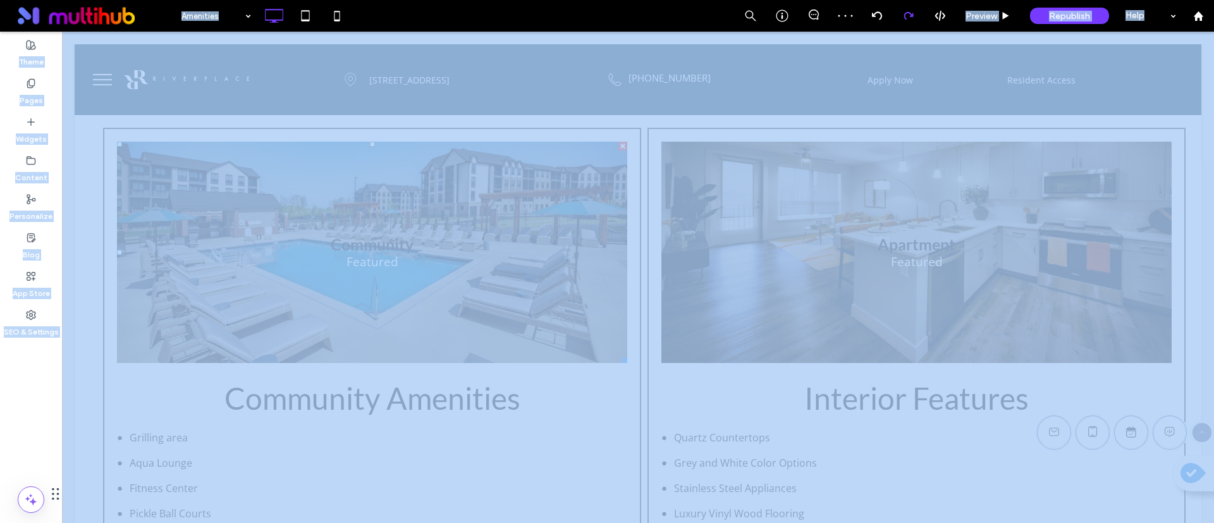
click at [910, 16] on icon at bounding box center [909, 16] width 10 height 10
click at [910, 16] on div at bounding box center [607, 261] width 1214 height 523
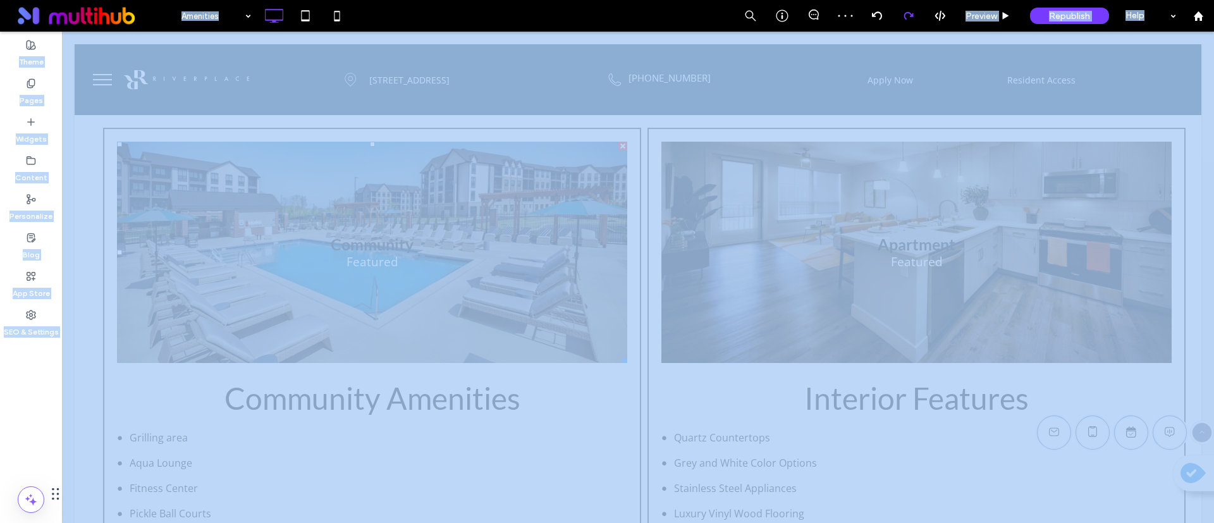
click at [910, 16] on div at bounding box center [607, 261] width 1214 height 523
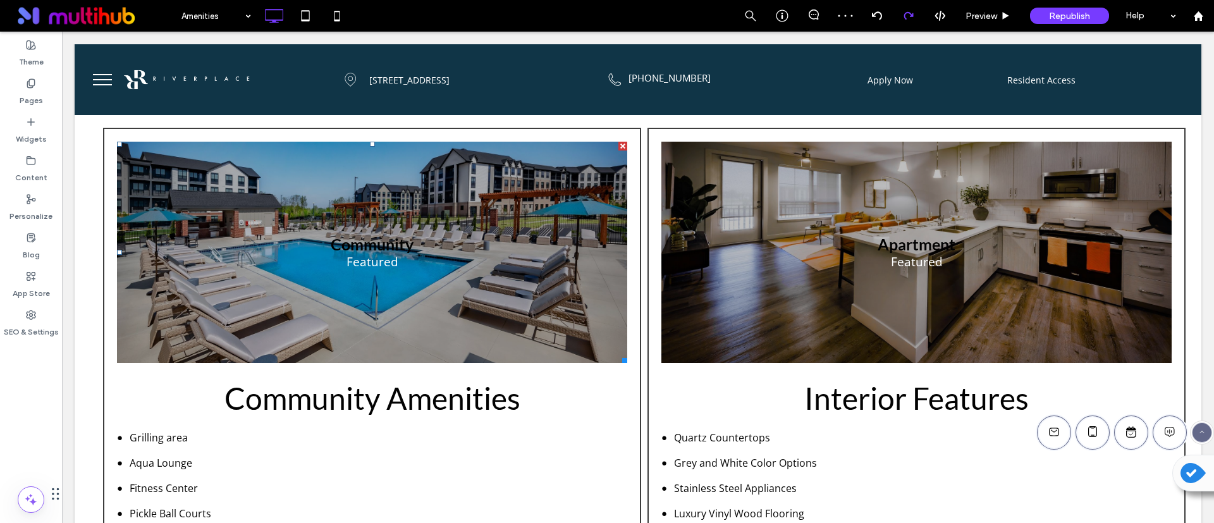
click at [910, 16] on div at bounding box center [607, 261] width 1214 height 523
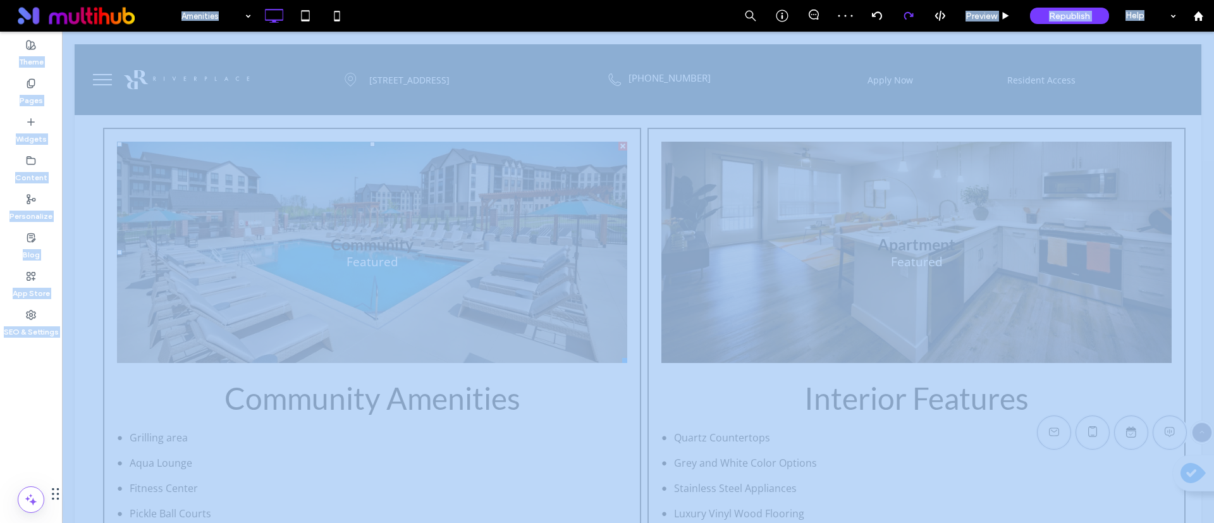
click at [910, 16] on div "Amenities Preview Republish Help Site Comments Team & Clients Automate new comm…" at bounding box center [607, 261] width 1214 height 523
click at [910, 16] on icon at bounding box center [909, 16] width 10 height 10
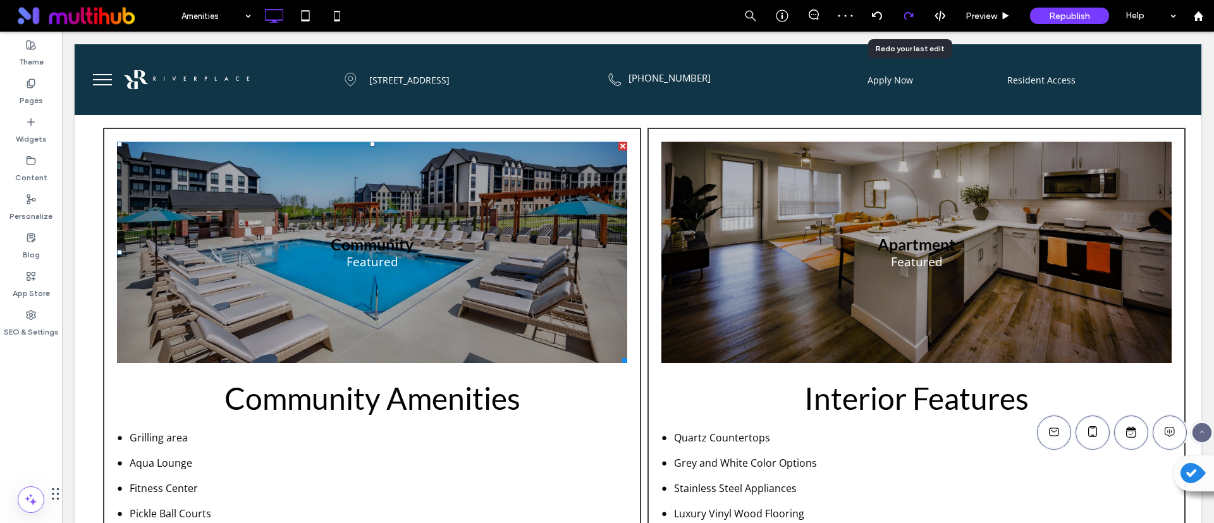
click at [910, 16] on div "Amenities Preview Republish Help Site Comments Team & Clients Automate new comm…" at bounding box center [607, 261] width 1214 height 523
click at [910, 16] on div at bounding box center [607, 261] width 1214 height 523
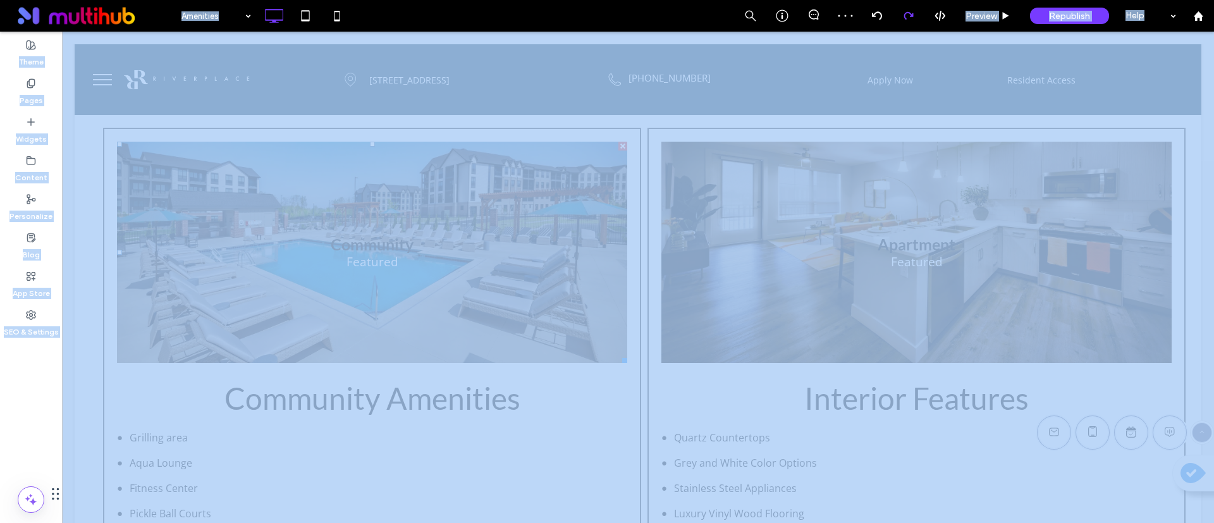
click at [910, 16] on div at bounding box center [607, 261] width 1214 height 523
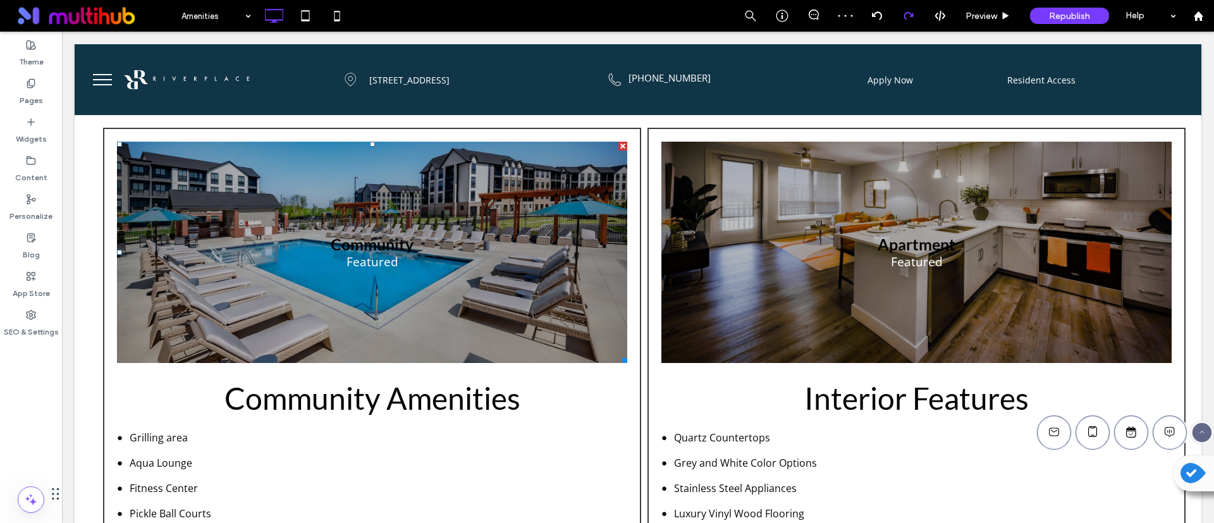
click at [910, 16] on icon at bounding box center [909, 16] width 10 height 10
click at [910, 16] on div "Amenities Preview Republish Help Site Comments Team & Clients Automate new comm…" at bounding box center [607, 261] width 1214 height 523
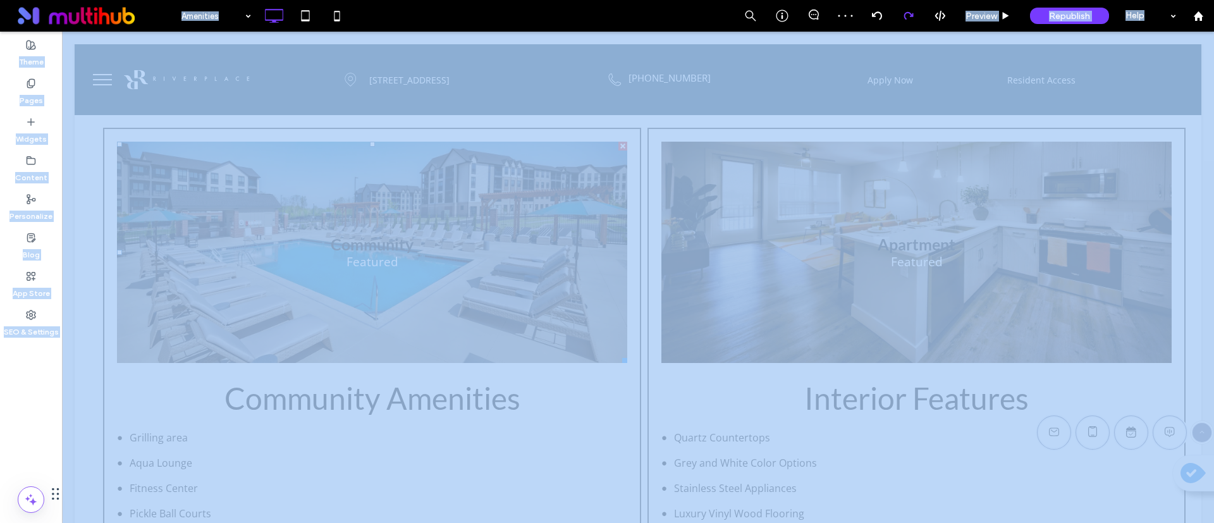
click at [910, 16] on div at bounding box center [607, 261] width 1214 height 523
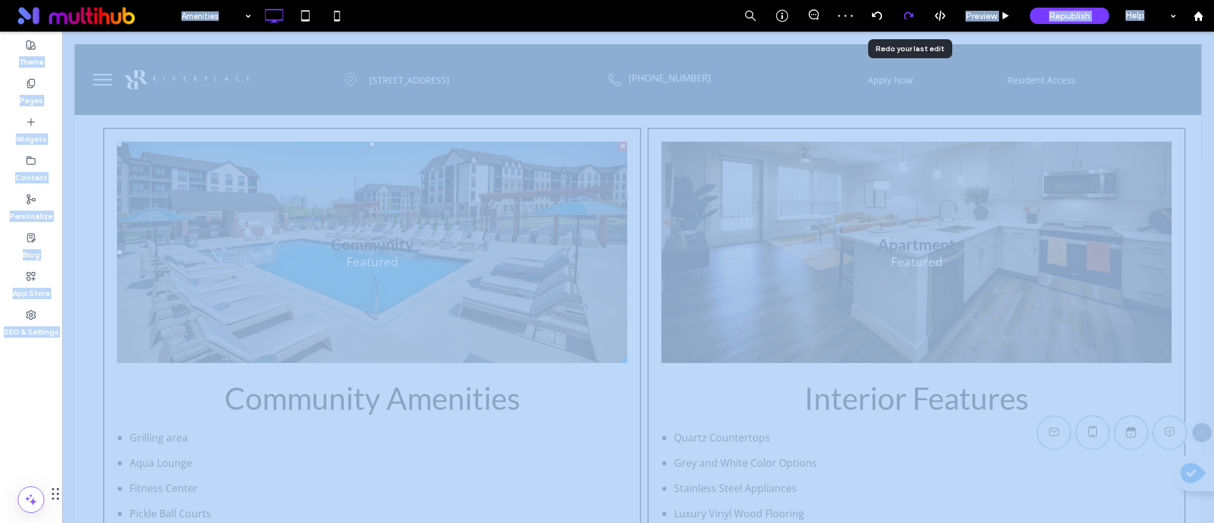
click at [910, 16] on icon at bounding box center [909, 16] width 10 height 10
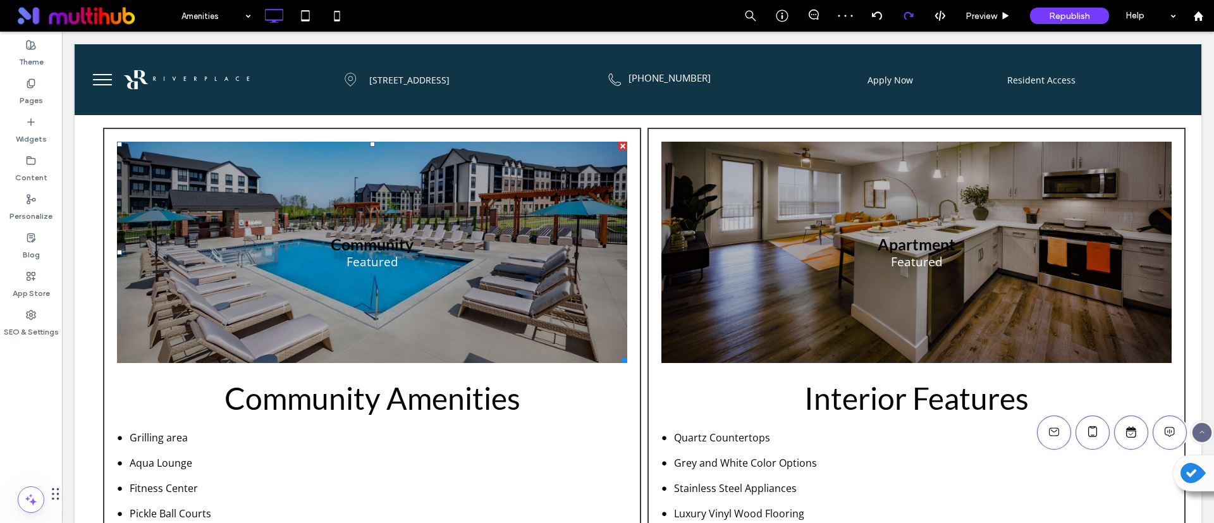
click at [910, 16] on div "Amenities Preview Republish Help Site Comments Team & Clients Automate new comm…" at bounding box center [607, 261] width 1214 height 523
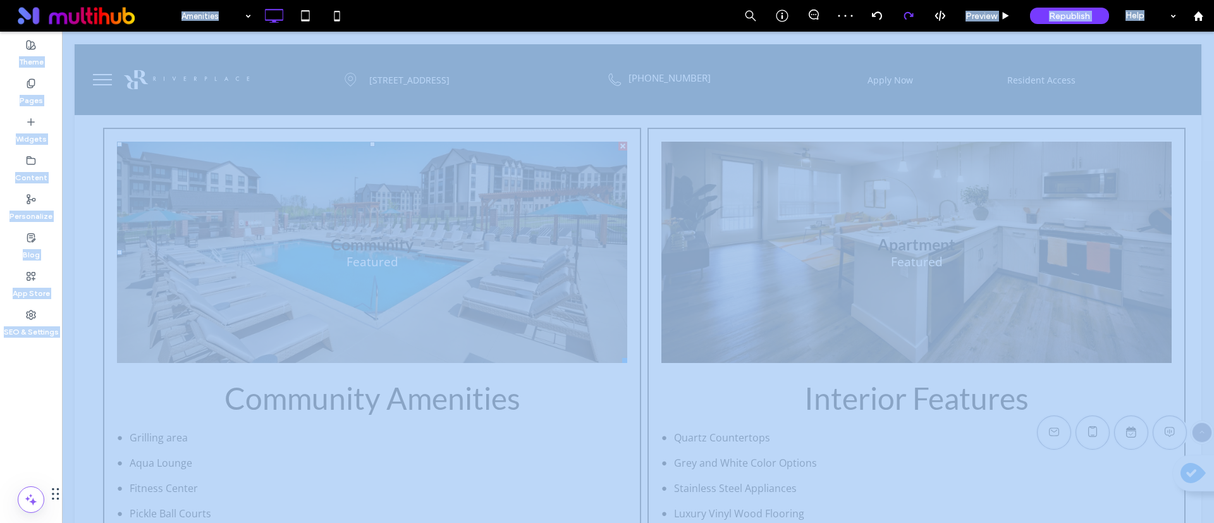
click at [910, 16] on div at bounding box center [607, 261] width 1214 height 523
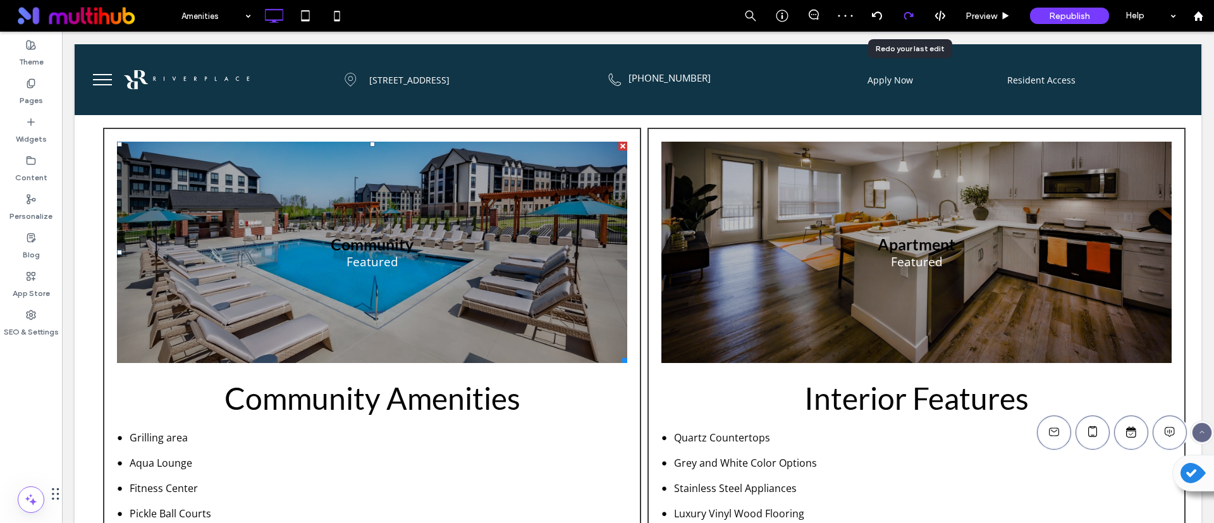
click at [910, 16] on icon at bounding box center [909, 16] width 10 height 10
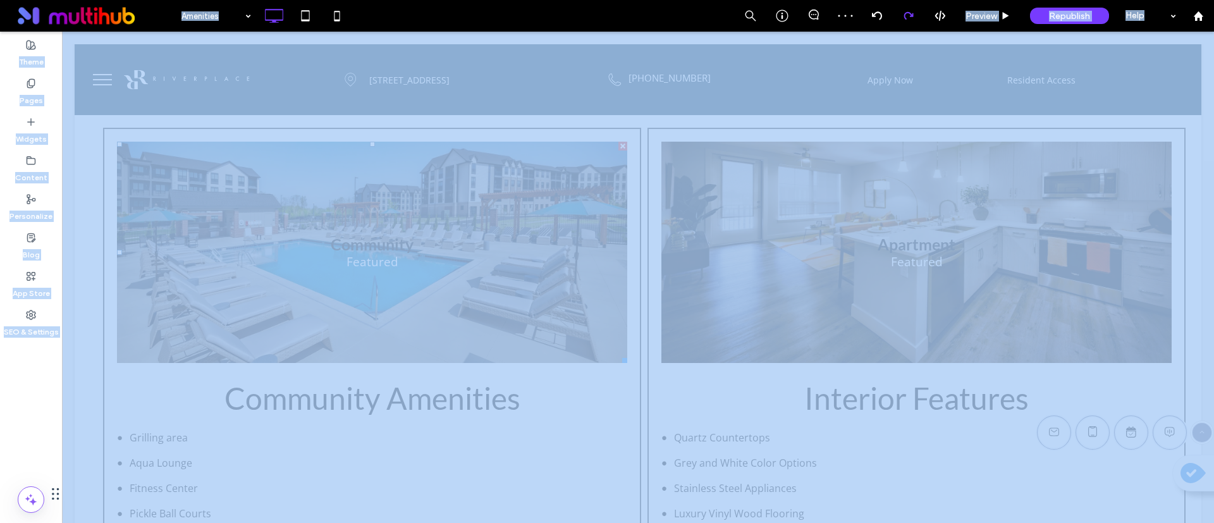
click at [910, 16] on div at bounding box center [607, 261] width 1214 height 523
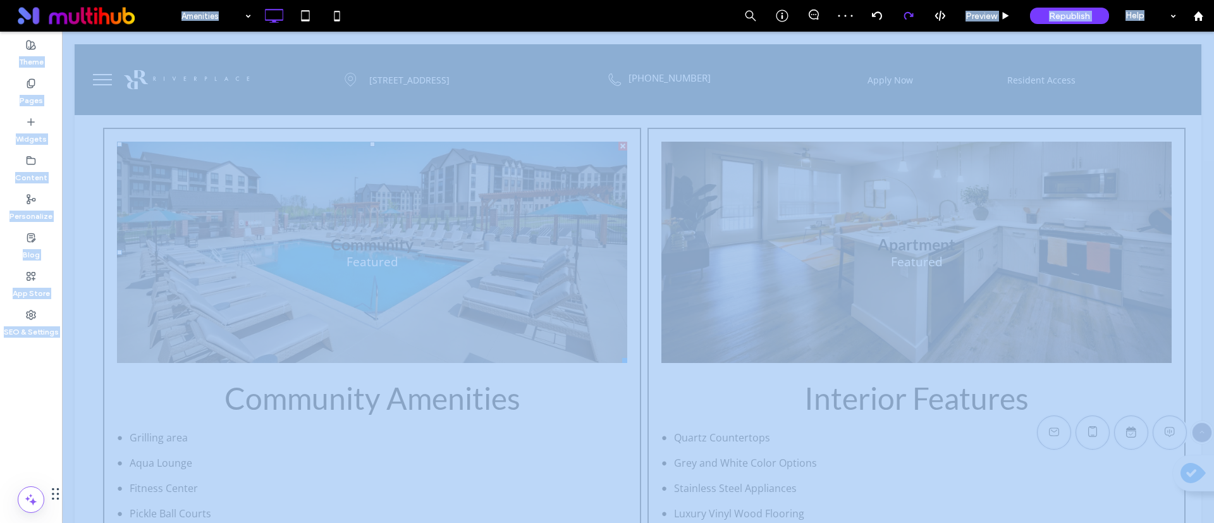
click at [910, 16] on div at bounding box center [607, 261] width 1214 height 523
click at [910, 16] on icon at bounding box center [909, 16] width 10 height 10
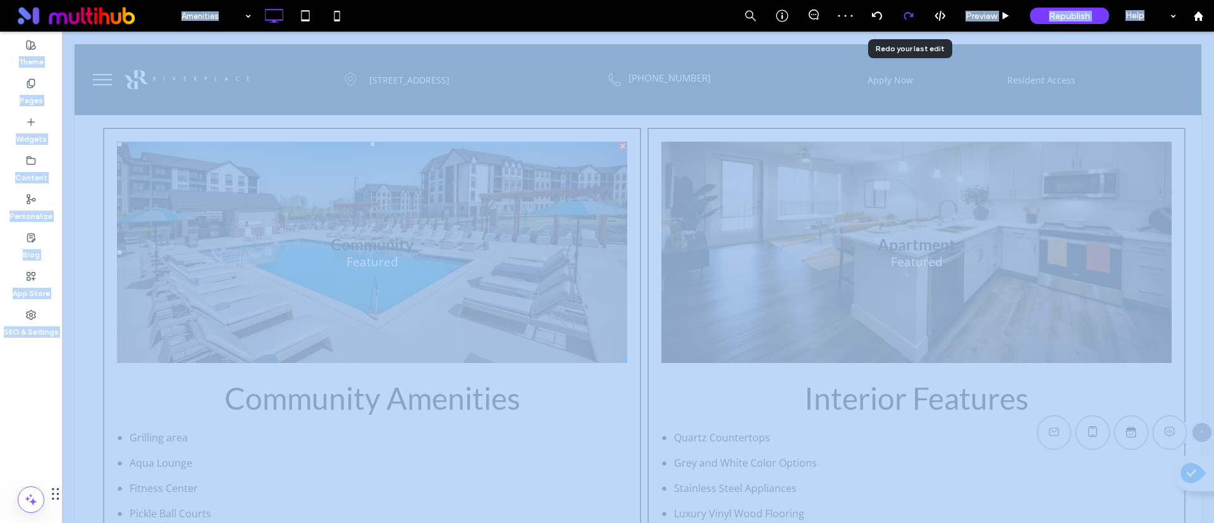
click at [910, 16] on icon at bounding box center [909, 16] width 10 height 10
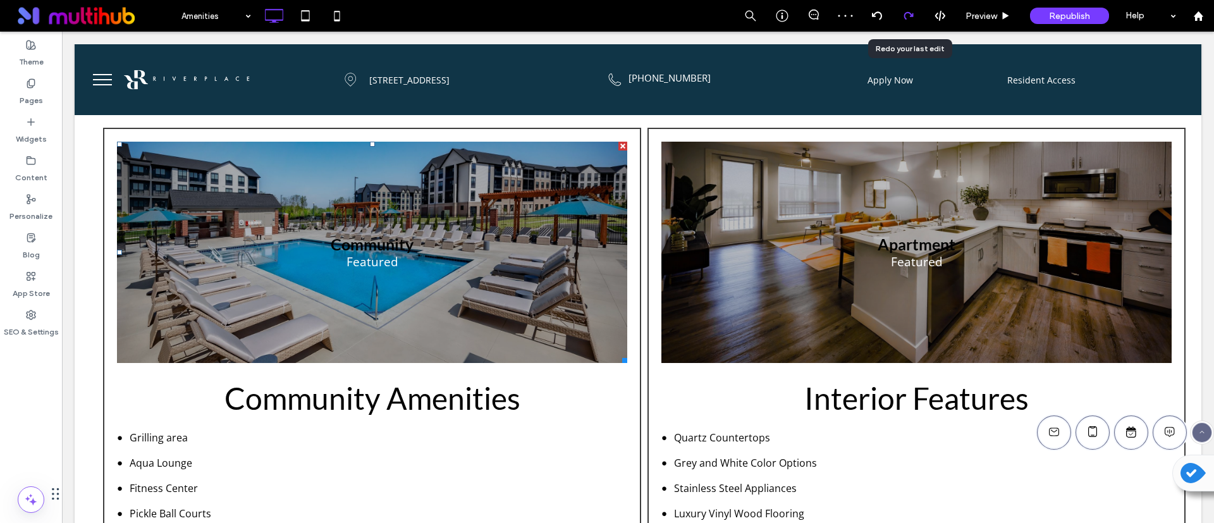
click at [910, 16] on icon at bounding box center [909, 16] width 10 height 10
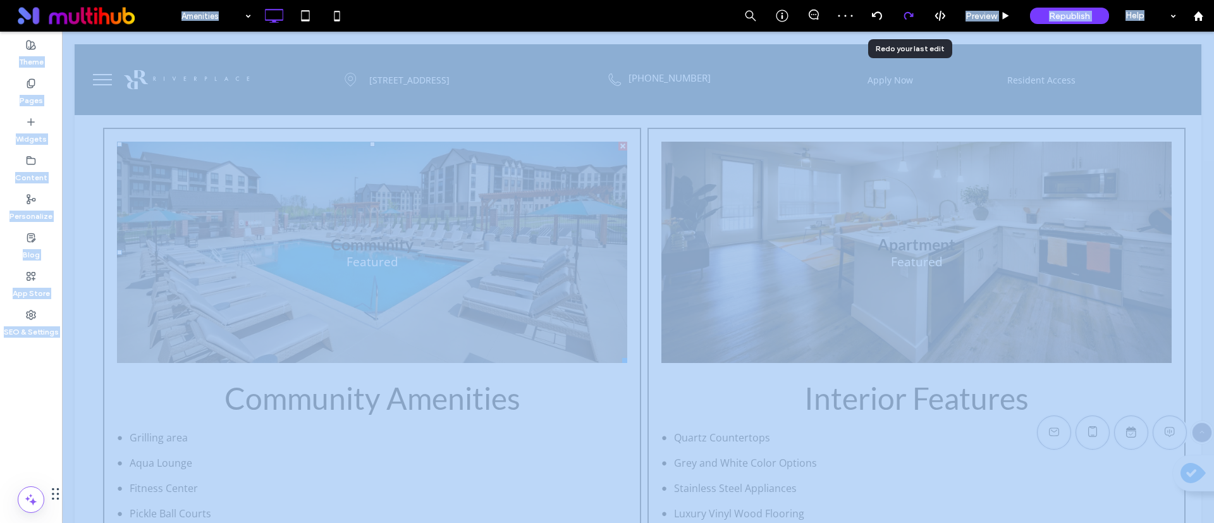
click at [910, 16] on div at bounding box center [607, 261] width 1214 height 523
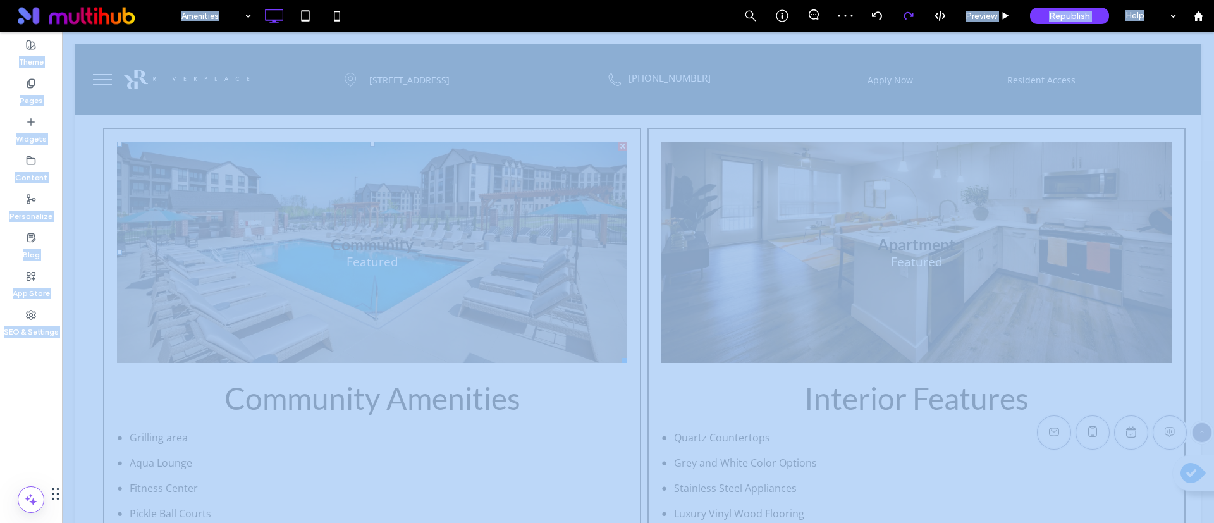
click at [910, 16] on div at bounding box center [607, 261] width 1214 height 523
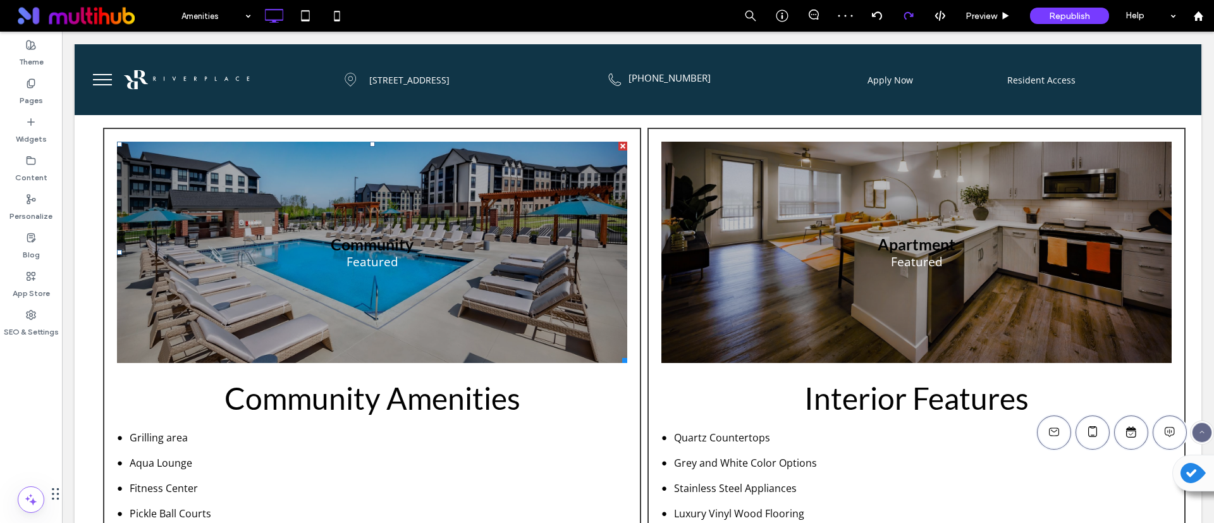
click at [910, 16] on div "Amenities Preview Republish Help Site Comments Team & Clients Automate new comm…" at bounding box center [607, 261] width 1214 height 523
click at [910, 16] on icon at bounding box center [909, 16] width 10 height 10
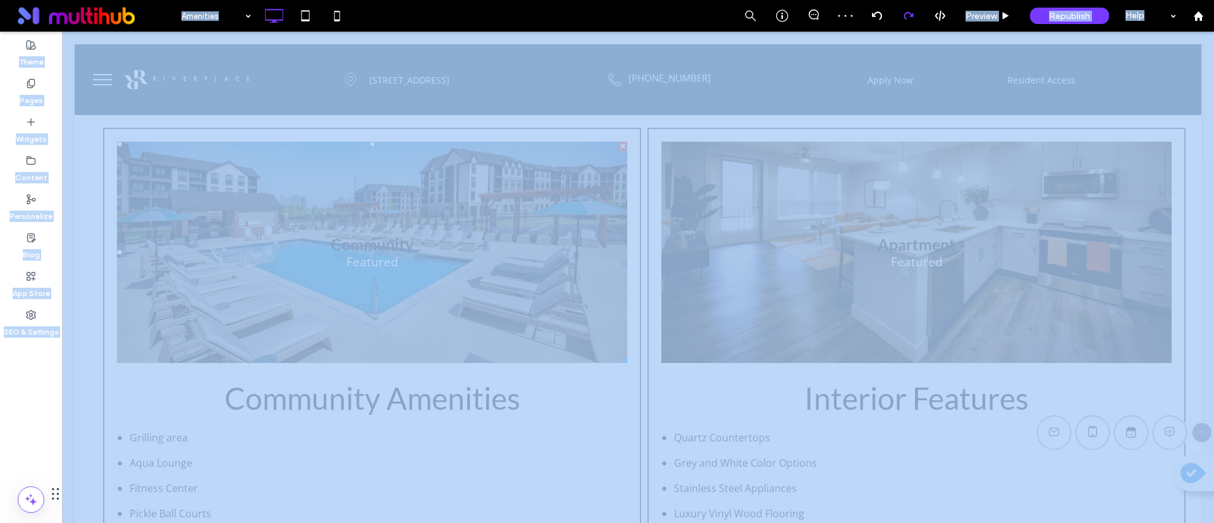
click at [910, 16] on div at bounding box center [607, 261] width 1214 height 523
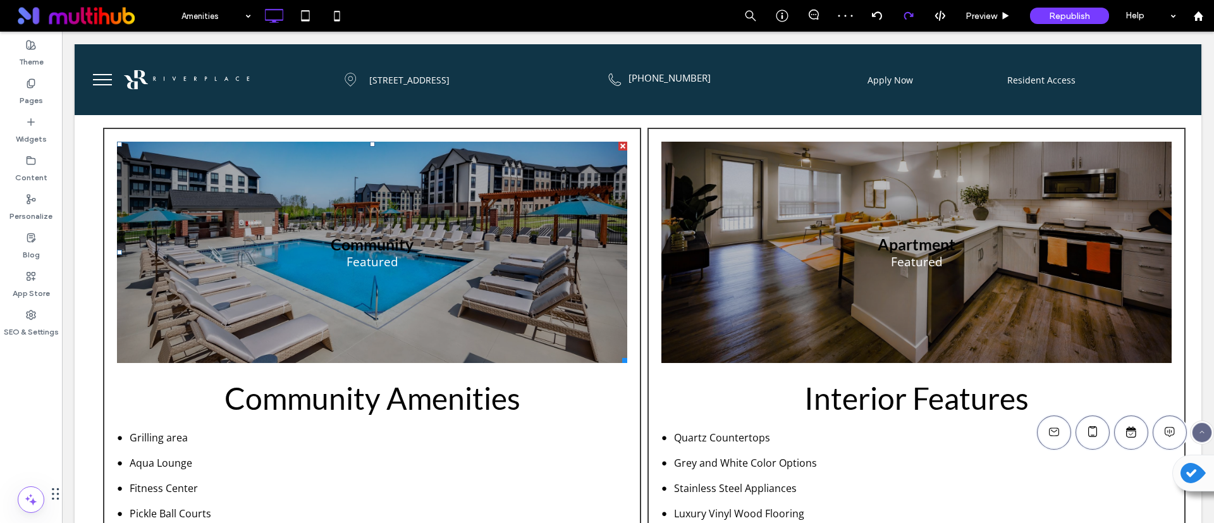
click at [910, 16] on div at bounding box center [607, 261] width 1214 height 523
click at [910, 16] on icon at bounding box center [909, 16] width 10 height 10
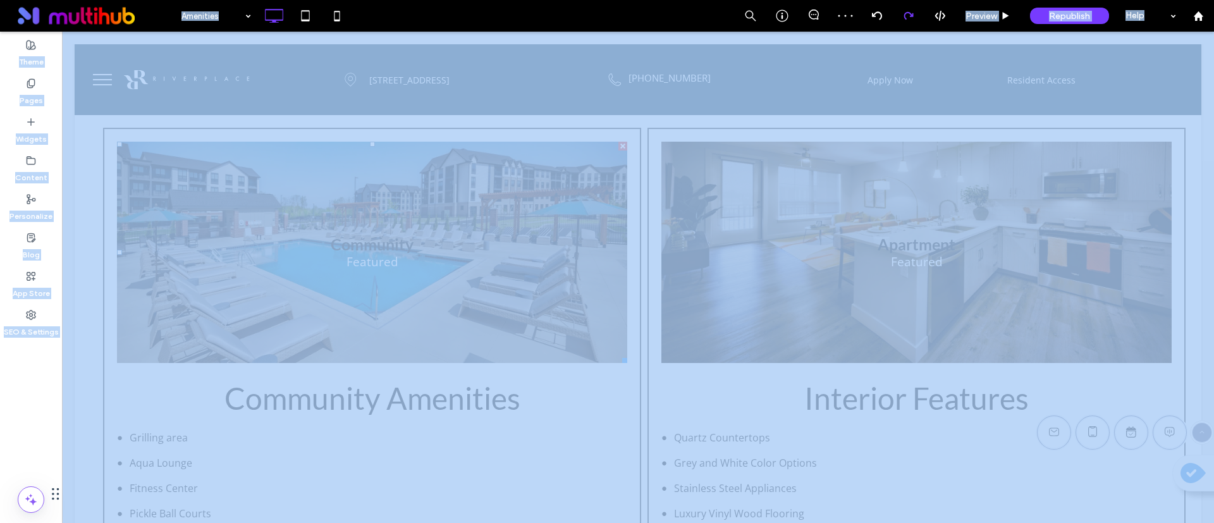
click at [910, 16] on div at bounding box center [607, 261] width 1214 height 523
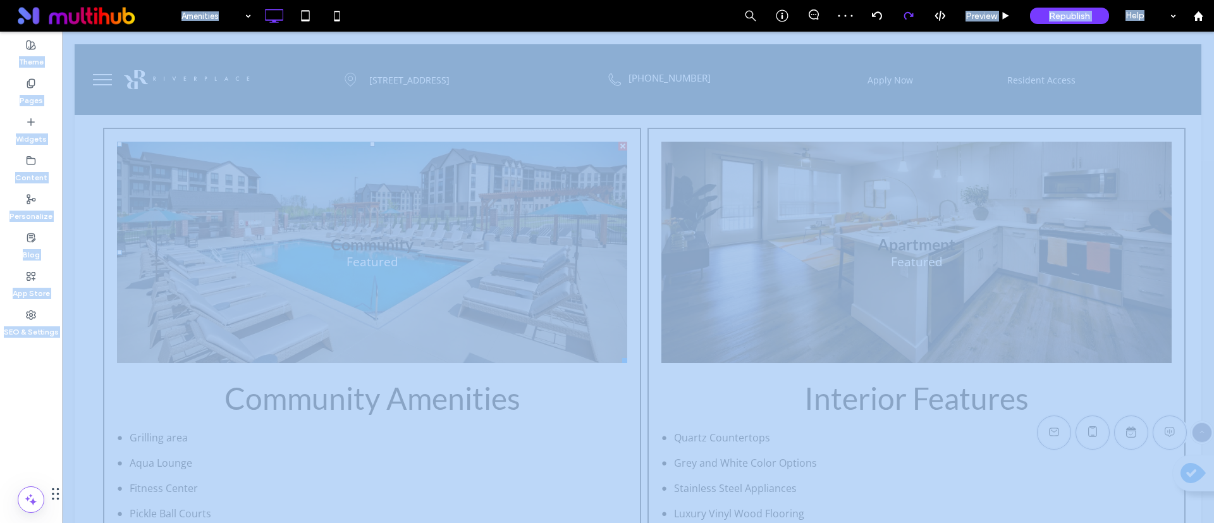
click at [910, 16] on div at bounding box center [607, 261] width 1214 height 523
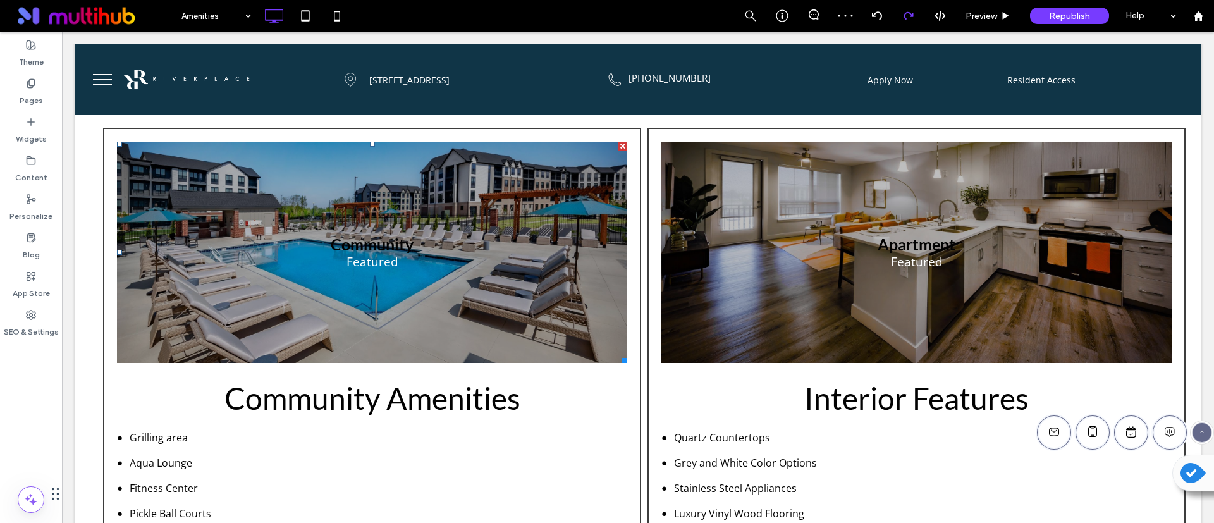
click at [910, 16] on icon at bounding box center [909, 16] width 10 height 10
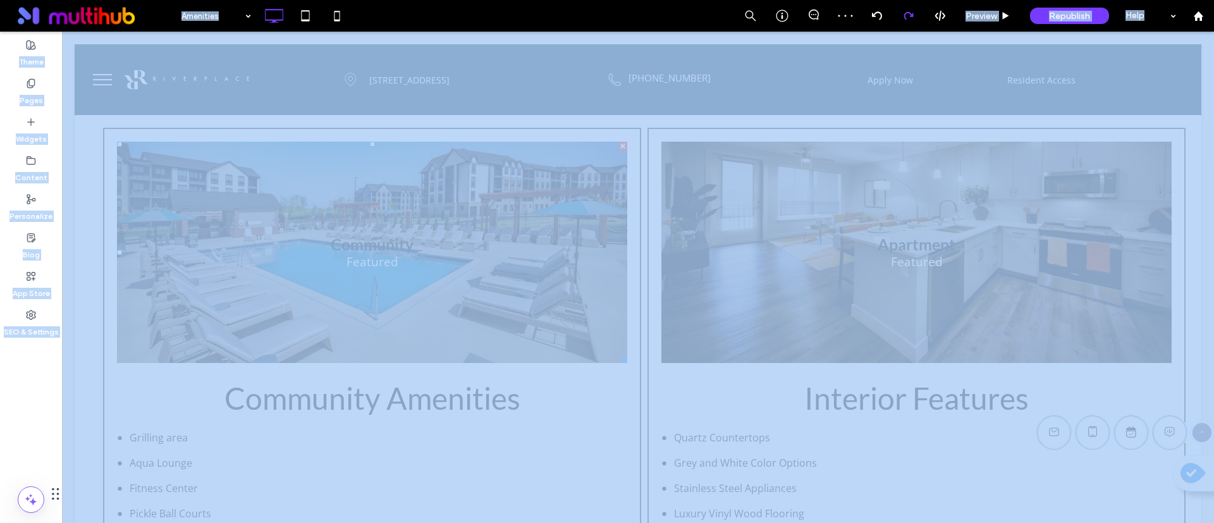
click at [910, 16] on div at bounding box center [607, 261] width 1214 height 523
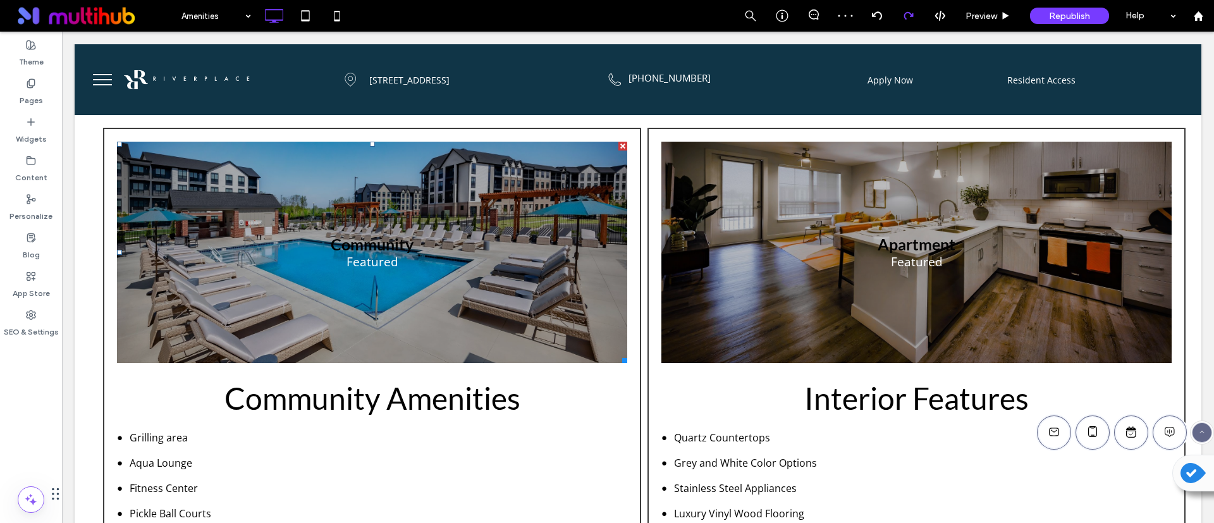
click at [910, 16] on icon at bounding box center [909, 16] width 10 height 10
click at [910, 16] on div "Amenities Preview Republish Help Site Comments Team & Clients Automate new comm…" at bounding box center [607, 261] width 1214 height 523
click at [910, 16] on div at bounding box center [607, 261] width 1214 height 523
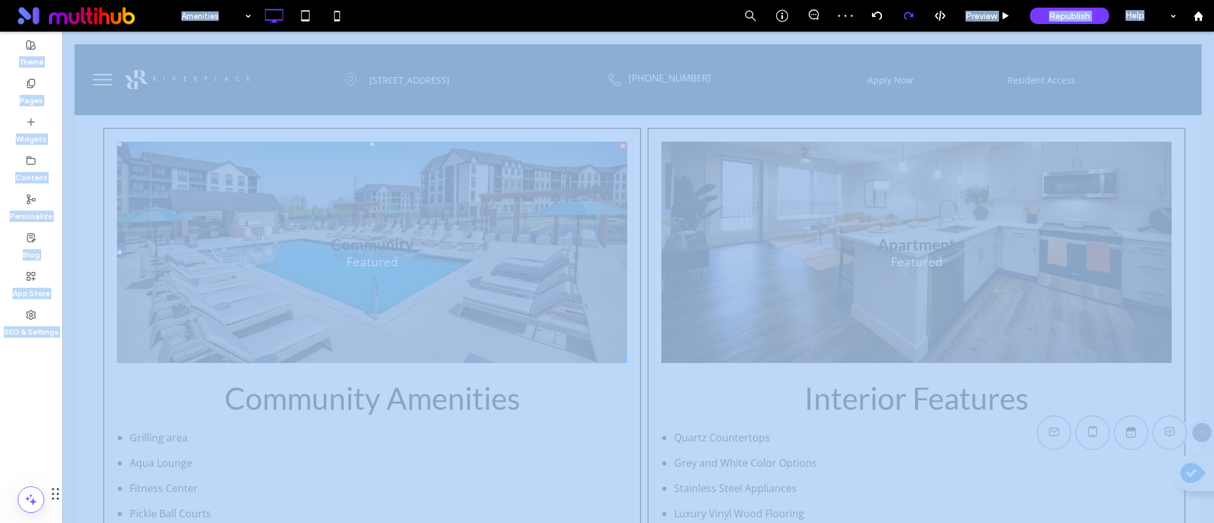
click at [910, 16] on div at bounding box center [607, 261] width 1214 height 523
click at [910, 16] on icon at bounding box center [909, 16] width 10 height 10
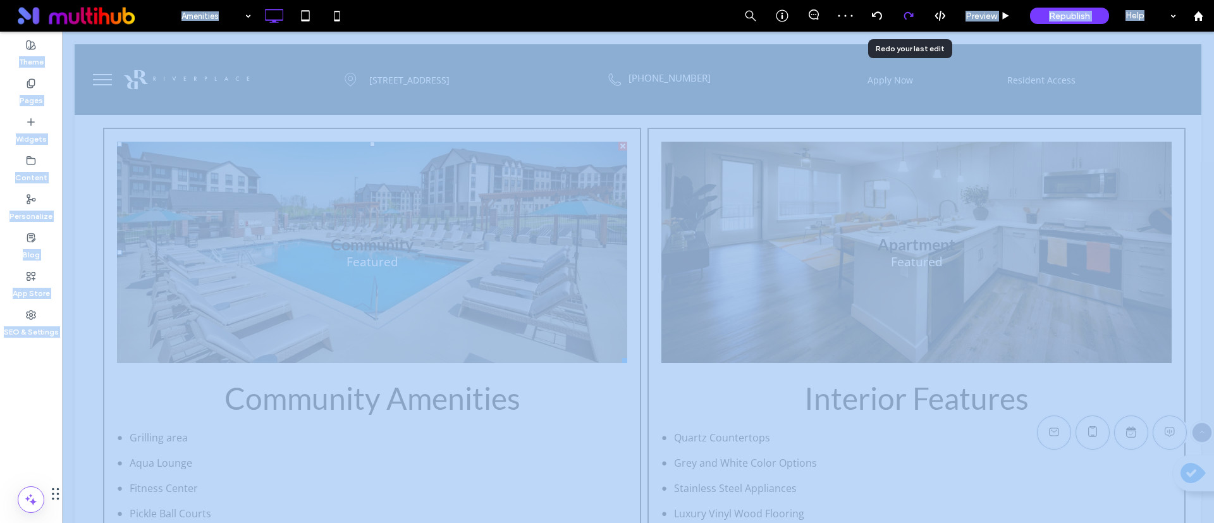
click at [910, 16] on icon at bounding box center [909, 16] width 10 height 10
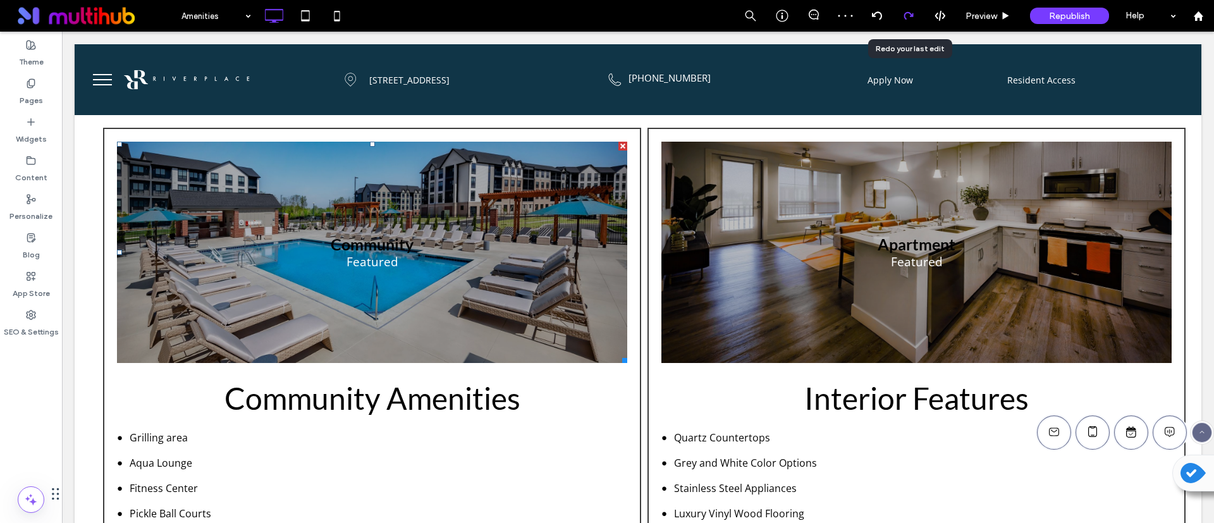
click at [910, 16] on icon at bounding box center [909, 16] width 10 height 10
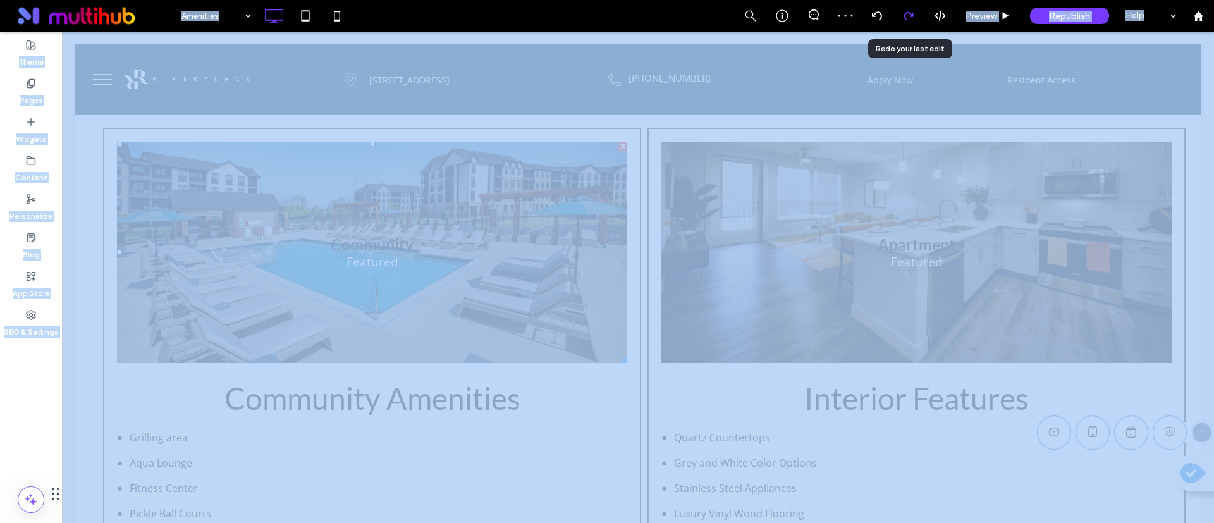
click at [910, 16] on div at bounding box center [607, 261] width 1214 height 523
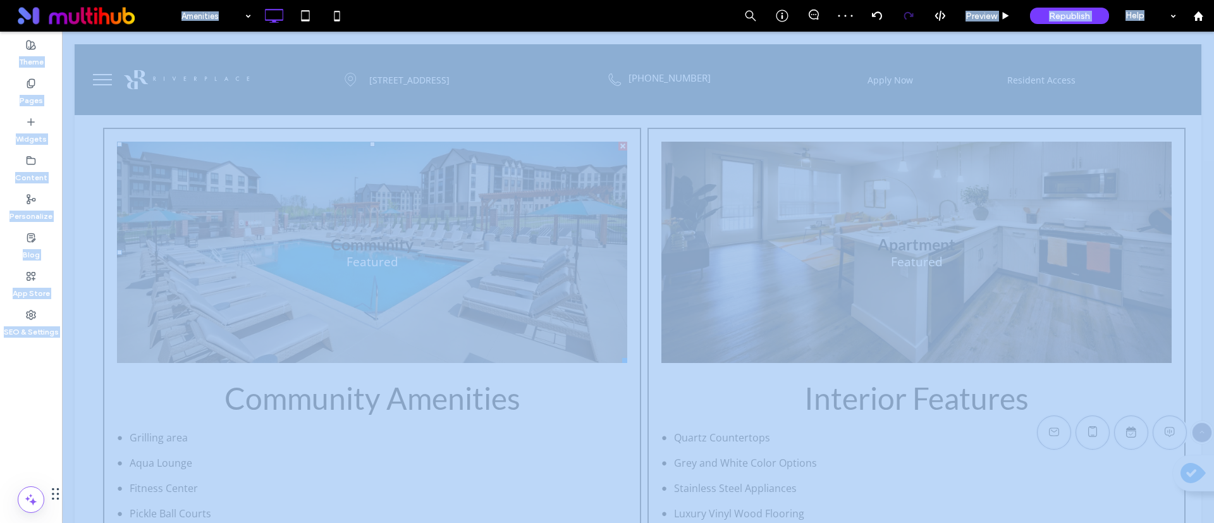
click at [910, 16] on div "Amenities Preview Republish Help Site Comments Team & Clients Automate new comm…" at bounding box center [607, 261] width 1214 height 523
click at [910, 16] on icon at bounding box center [909, 16] width 10 height 10
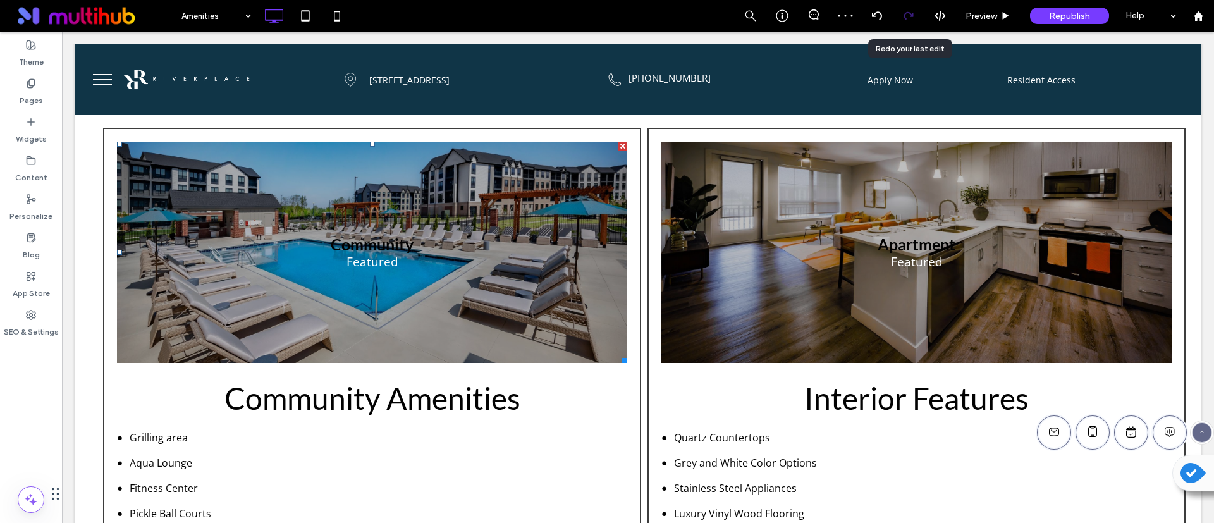
click at [910, 16] on icon at bounding box center [909, 16] width 10 height 10
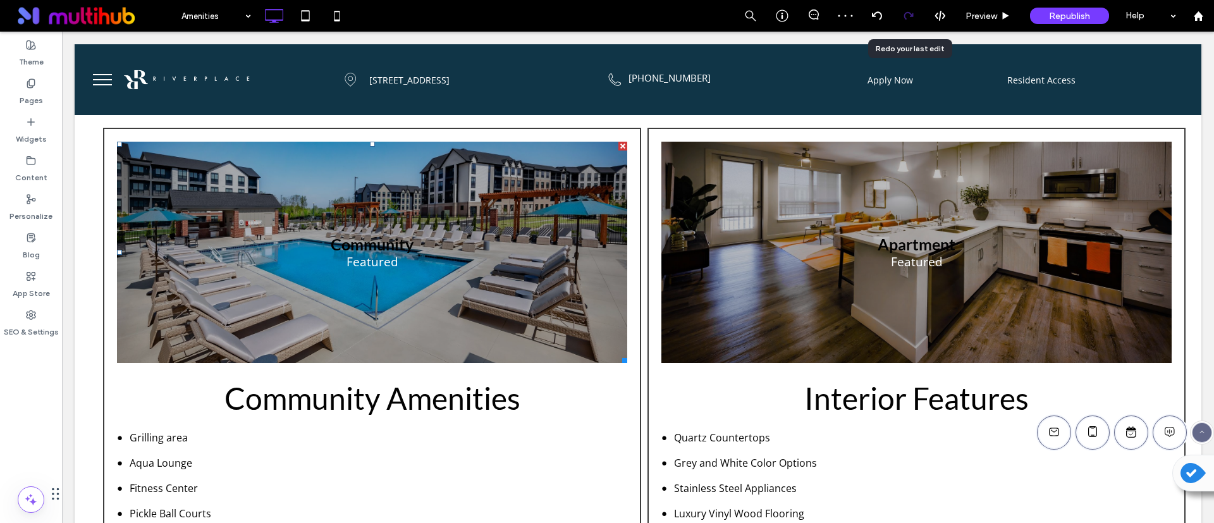
click at [910, 16] on icon at bounding box center [909, 16] width 10 height 10
click at [995, 14] on span "Preview" at bounding box center [982, 16] width 32 height 11
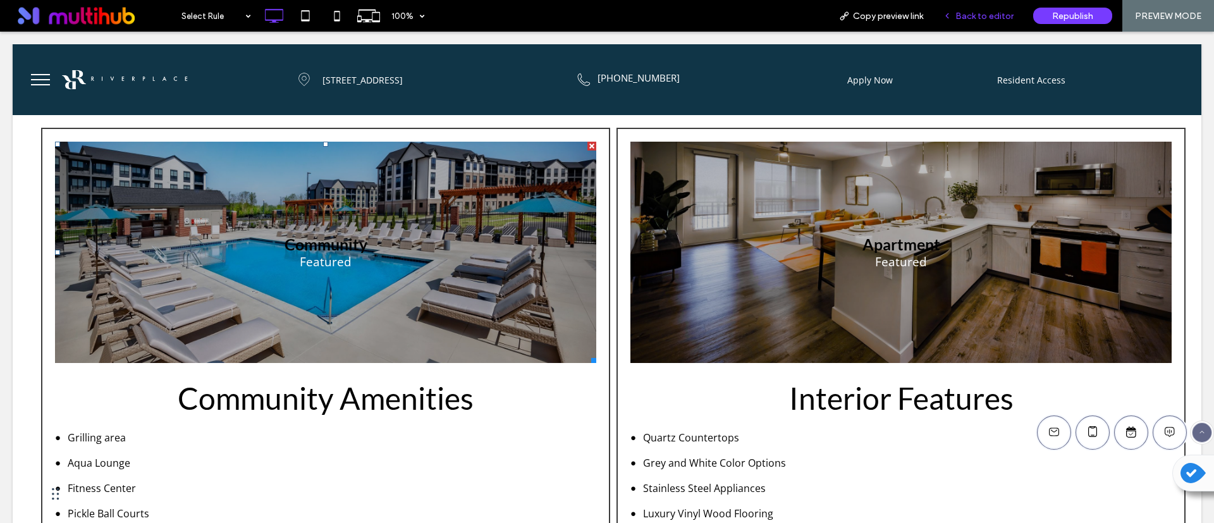
click at [986, 16] on span "Back to editor" at bounding box center [985, 16] width 58 height 11
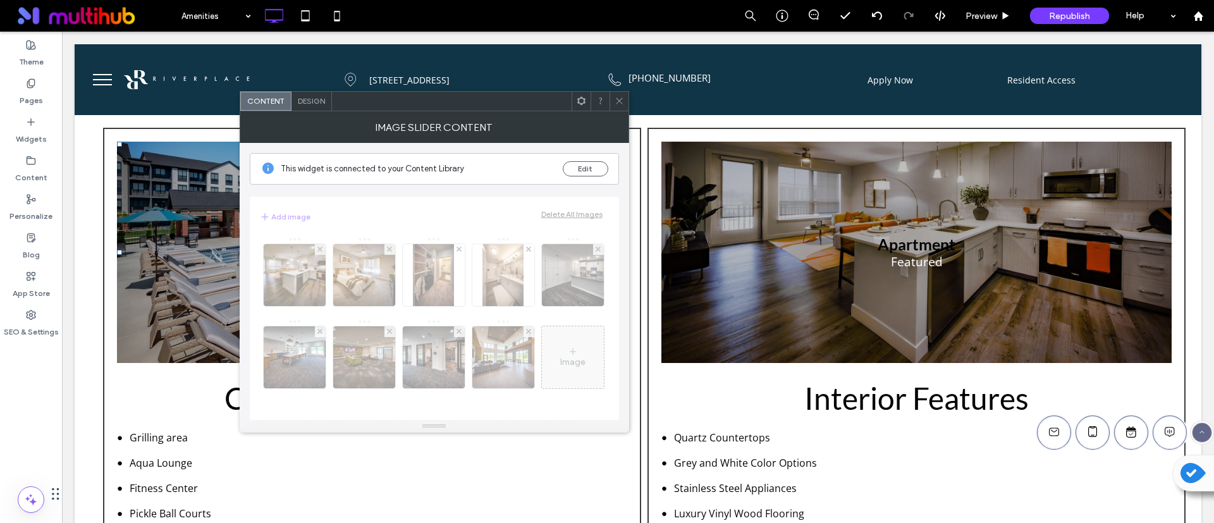
click at [307, 104] on span "Design" at bounding box center [311, 100] width 27 height 9
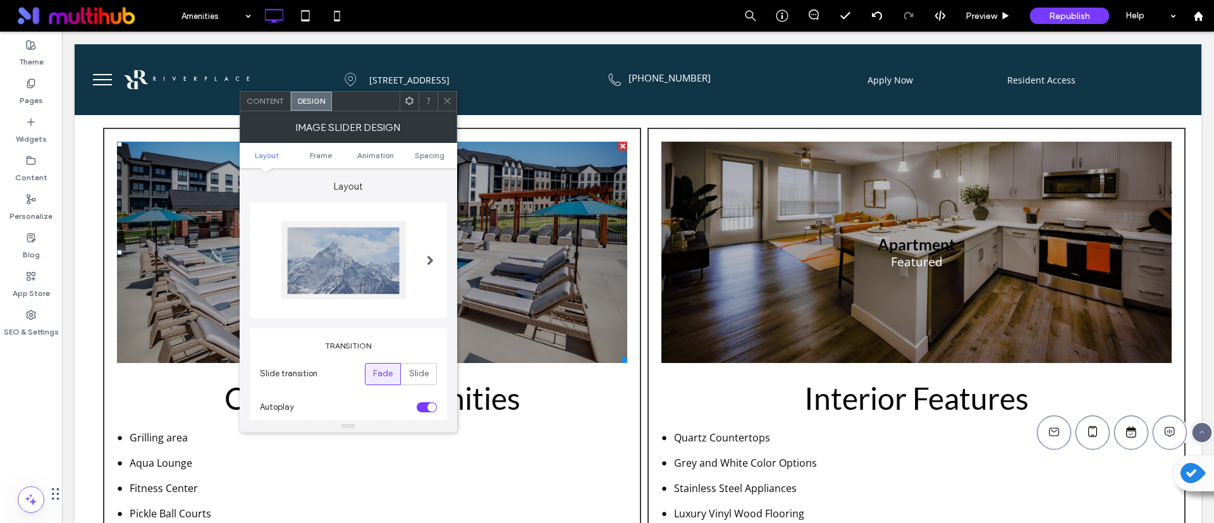
click at [423, 260] on div at bounding box center [430, 260] width 26 height 97
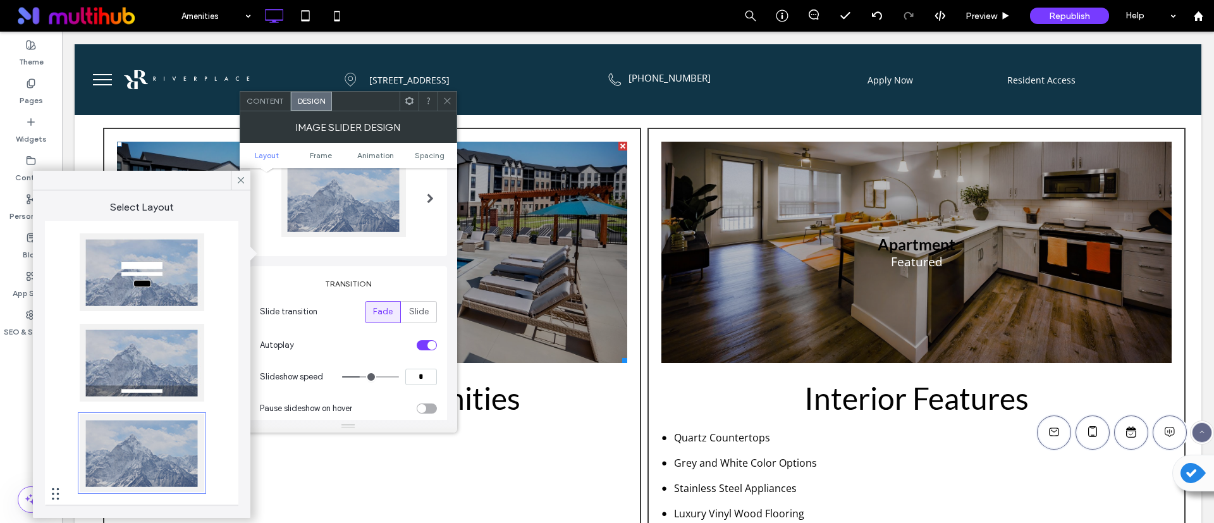
scroll to position [190, 0]
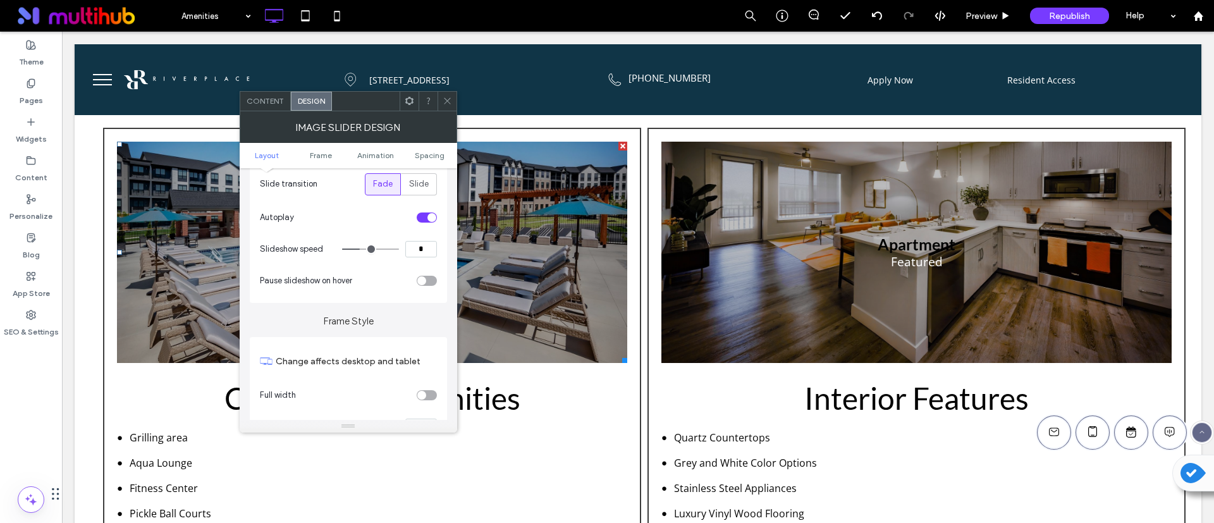
click at [447, 103] on icon at bounding box center [447, 100] width 9 height 9
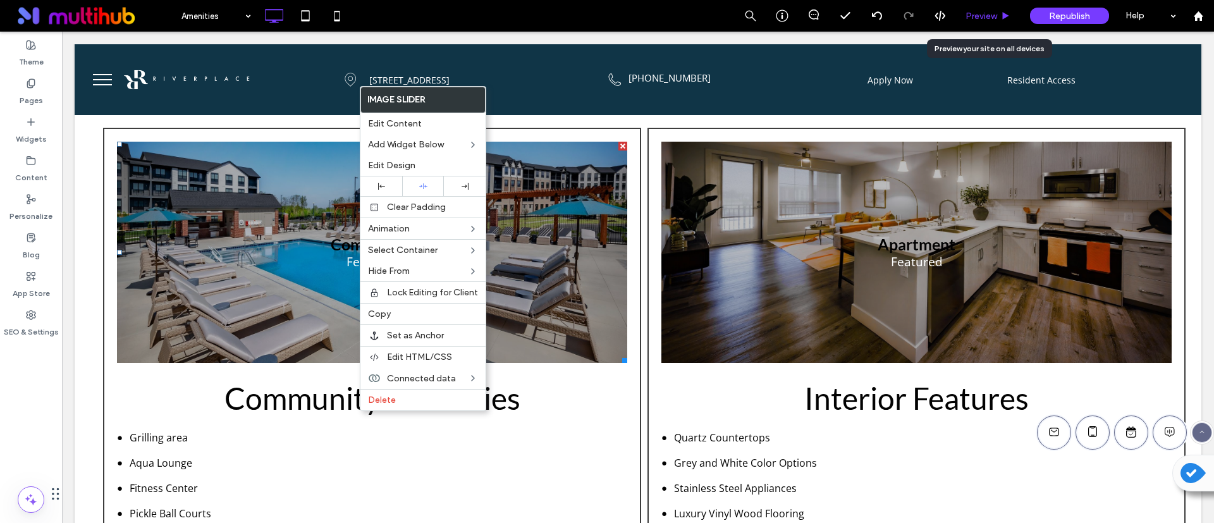
click at [990, 9] on div "Preview" at bounding box center [988, 16] width 65 height 32
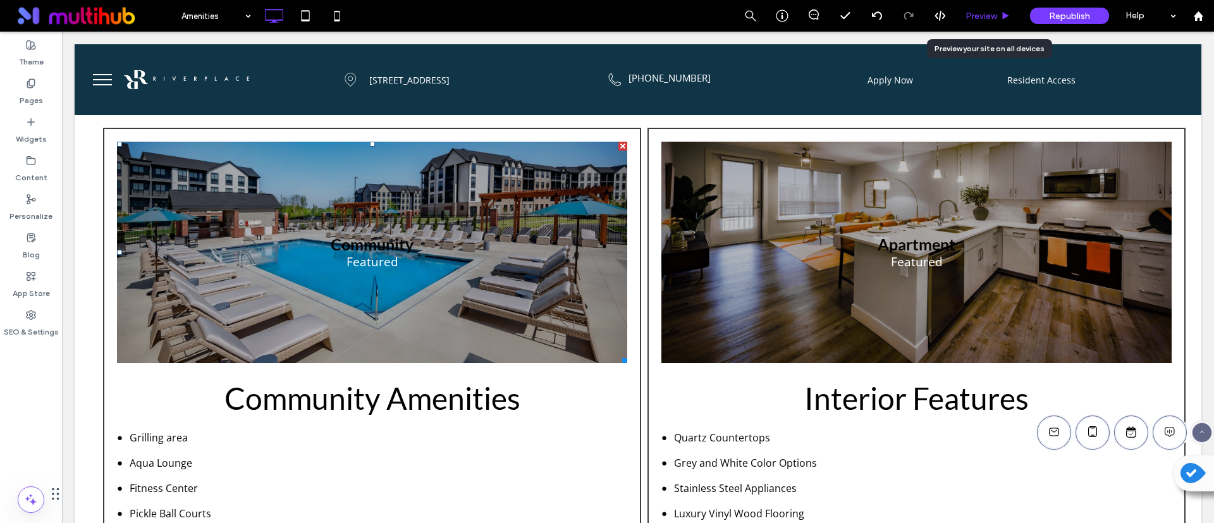
click at [989, 9] on div "Preview" at bounding box center [988, 16] width 65 height 32
click at [987, 16] on span "Preview" at bounding box center [982, 16] width 32 height 11
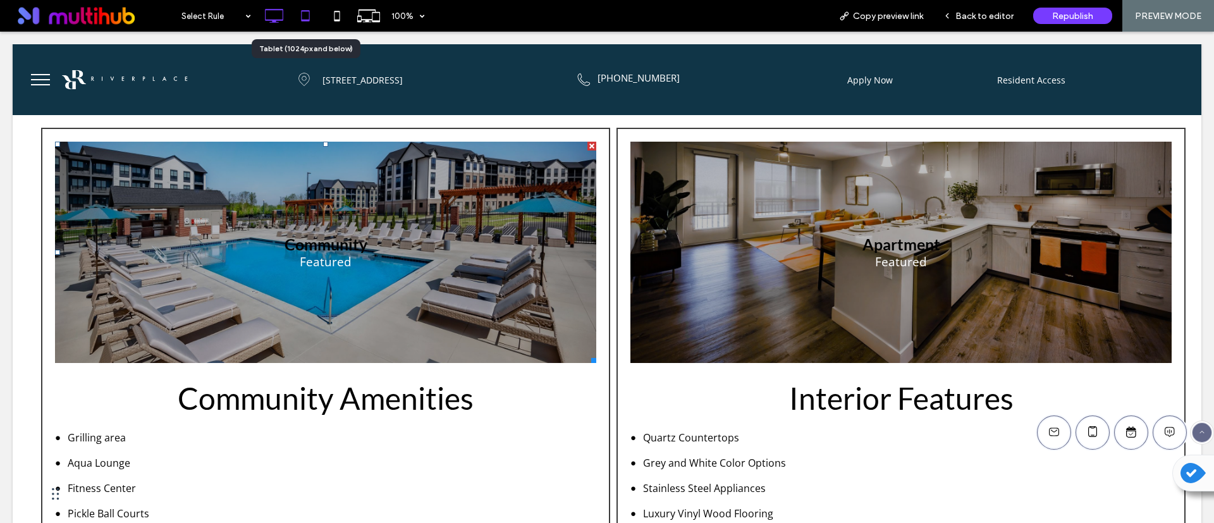
click at [304, 20] on use at bounding box center [305, 15] width 8 height 11
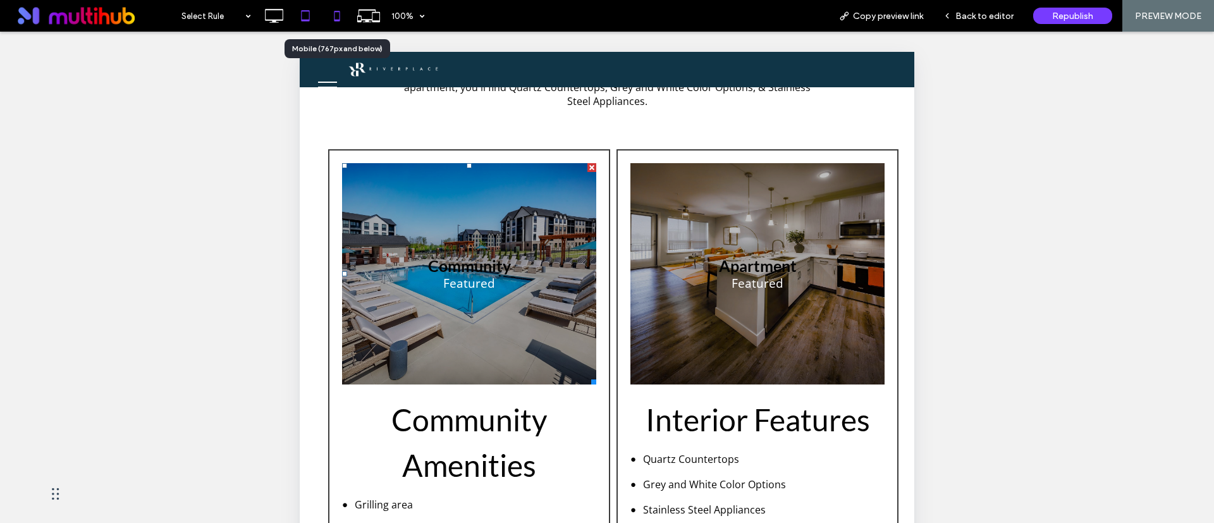
click at [336, 9] on icon at bounding box center [336, 15] width 25 height 25
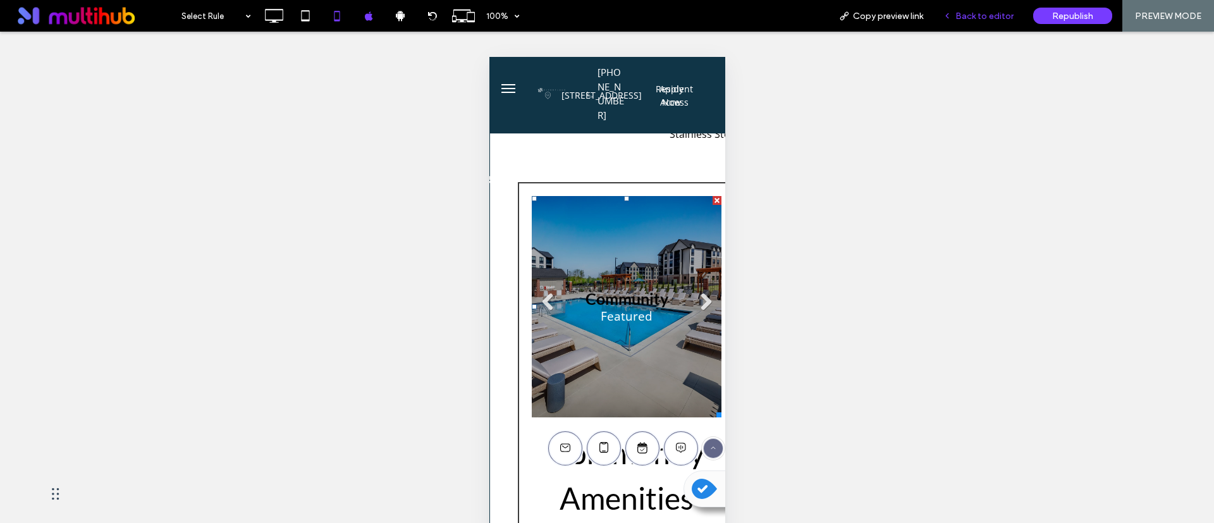
click at [989, 8] on div "Back to editor" at bounding box center [979, 16] width 90 height 32
click at [269, 13] on icon at bounding box center [273, 15] width 25 height 25
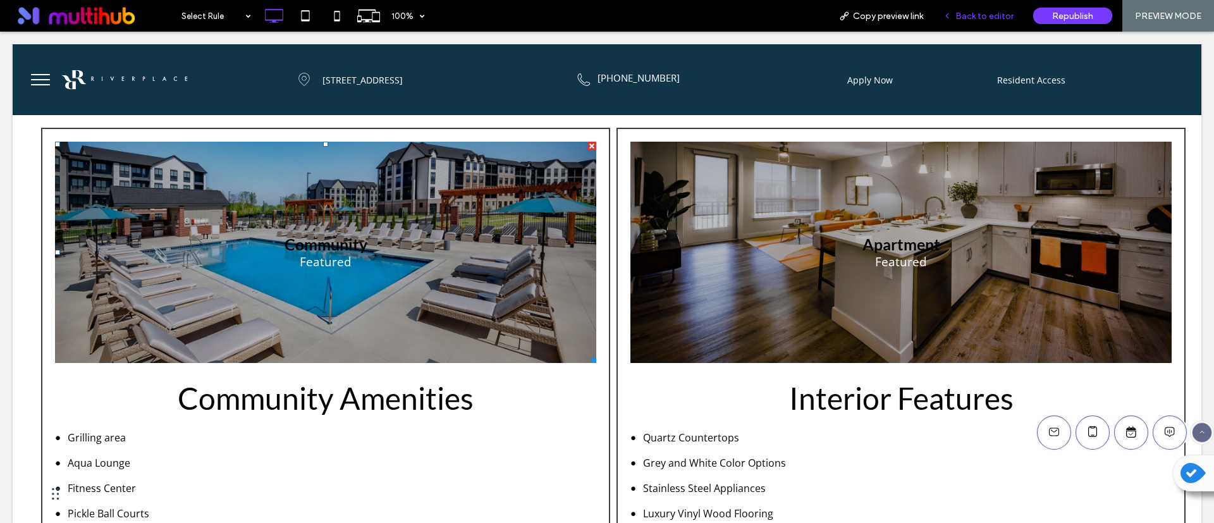
click at [999, 13] on span "Back to editor" at bounding box center [985, 16] width 58 height 11
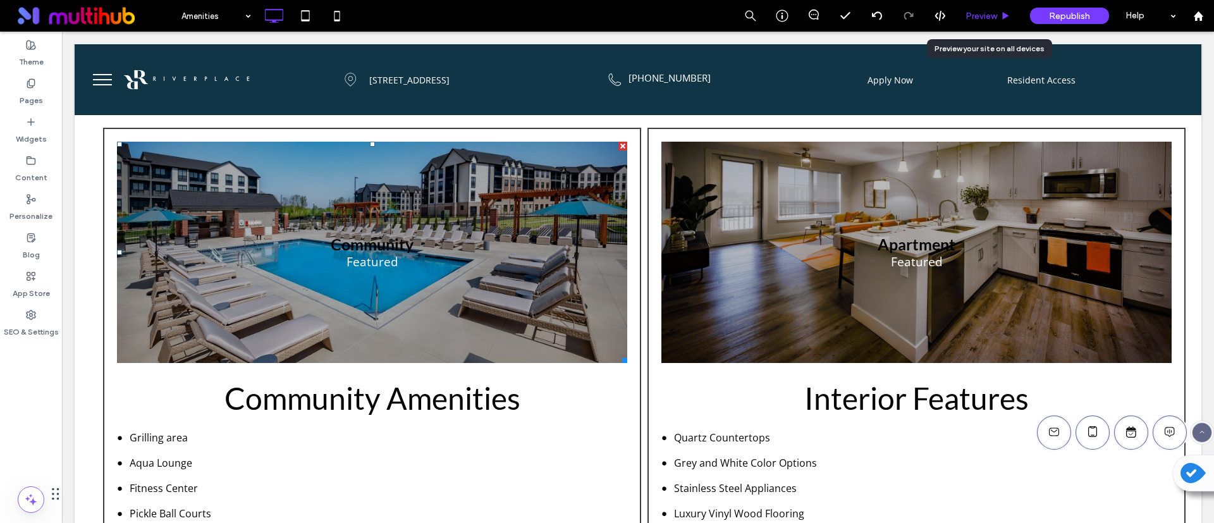
click at [974, 11] on span "Preview" at bounding box center [982, 16] width 32 height 11
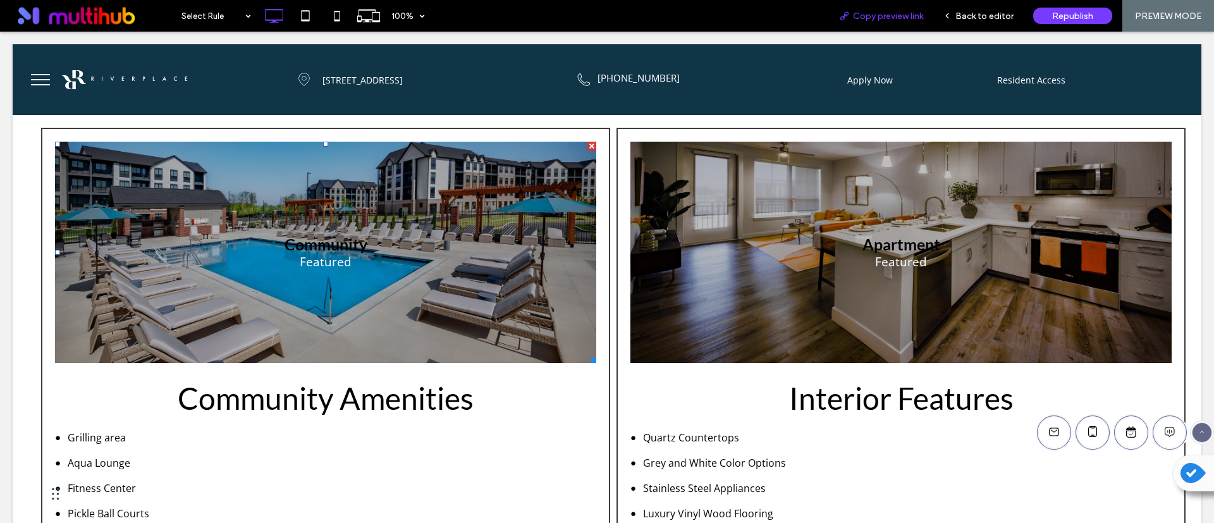
click at [883, 13] on span "Copy preview link" at bounding box center [888, 16] width 70 height 11
click at [1001, 14] on span "Back to editor" at bounding box center [985, 16] width 58 height 11
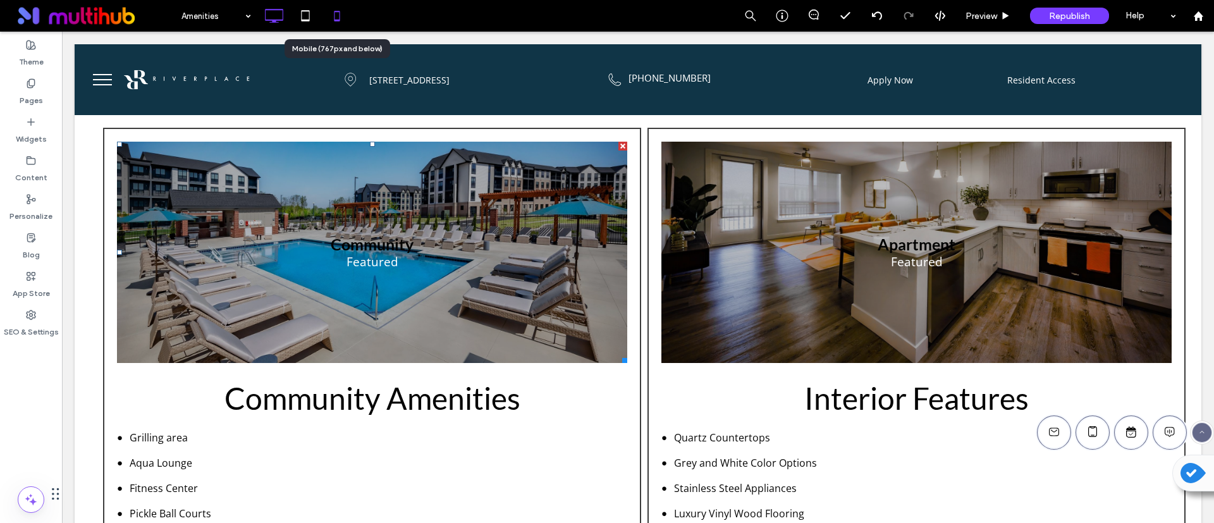
click at [337, 13] on icon at bounding box center [336, 15] width 25 height 25
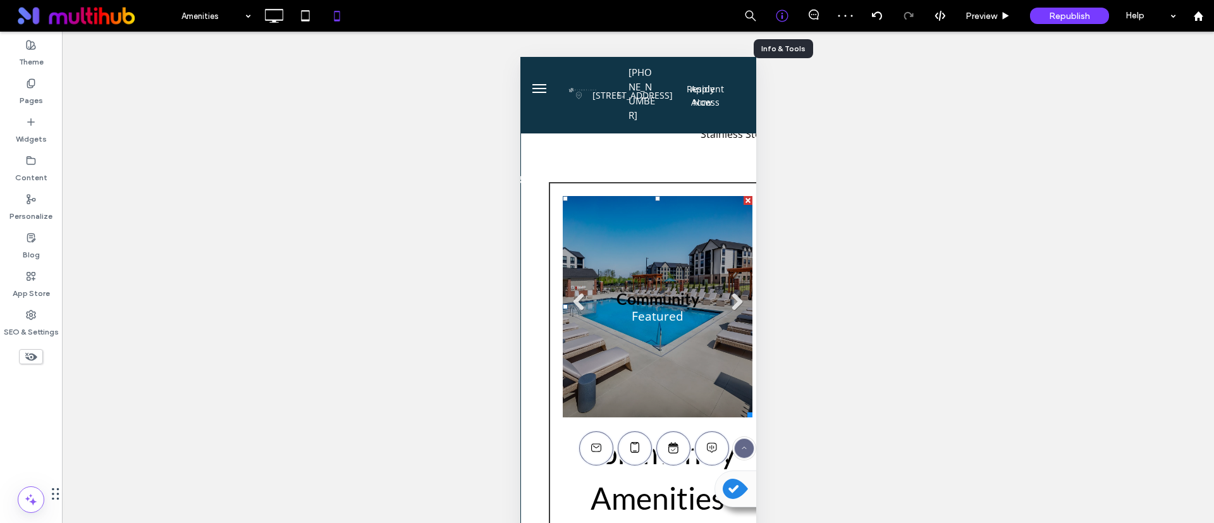
click at [782, 14] on icon at bounding box center [782, 15] width 13 height 13
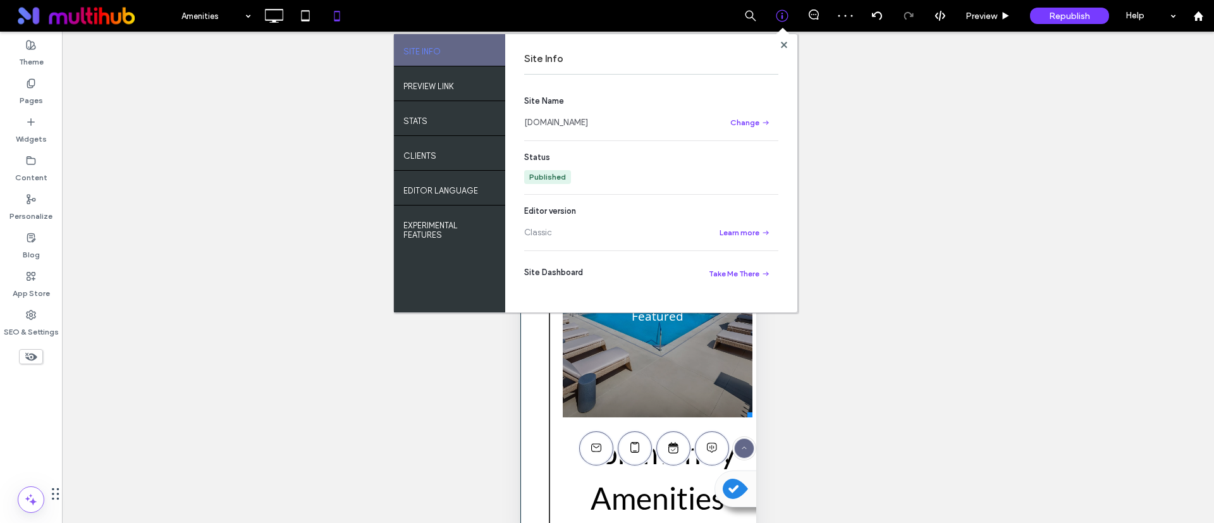
click at [561, 119] on link "www.riverplaceflats.com" at bounding box center [556, 122] width 64 height 13
click at [783, 48] on span at bounding box center [784, 44] width 6 height 9
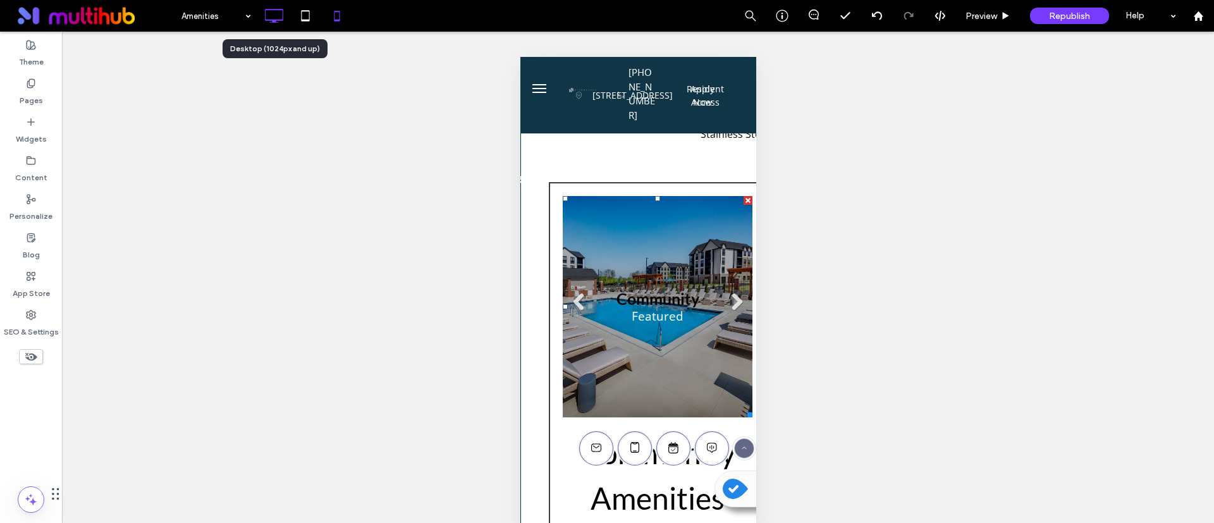
click at [271, 21] on icon at bounding box center [273, 15] width 25 height 25
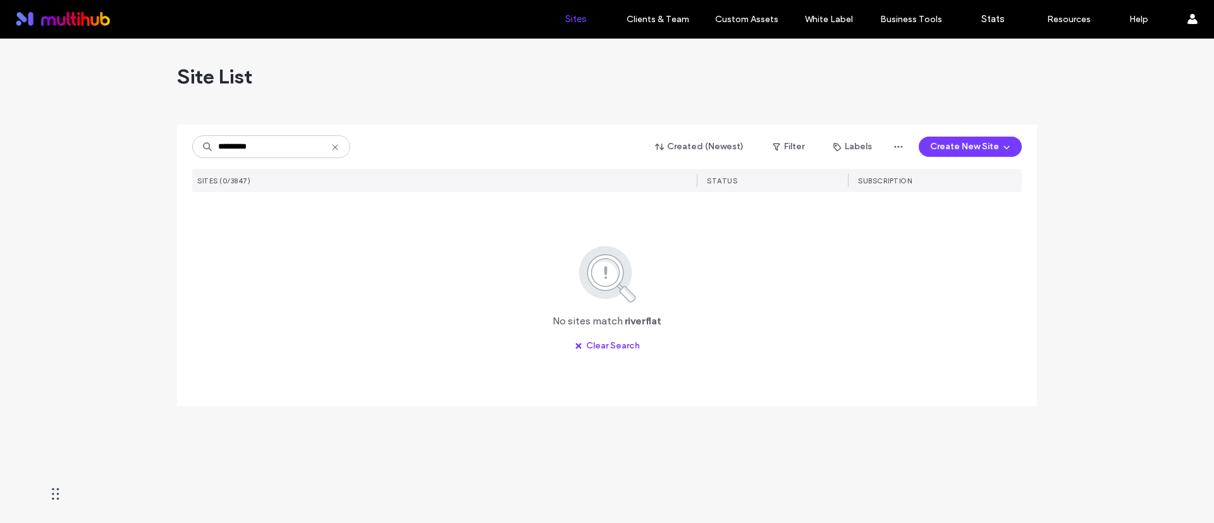
click at [445, 127] on div "********* Created (Newest) Filter Labels Create New Site SITES (0/3847) STATUS …" at bounding box center [607, 241] width 830 height 232
drag, startPoint x: 254, startPoint y: 147, endPoint x: 238, endPoint y: 149, distance: 15.3
click at [238, 149] on input "*********" at bounding box center [271, 146] width 158 height 23
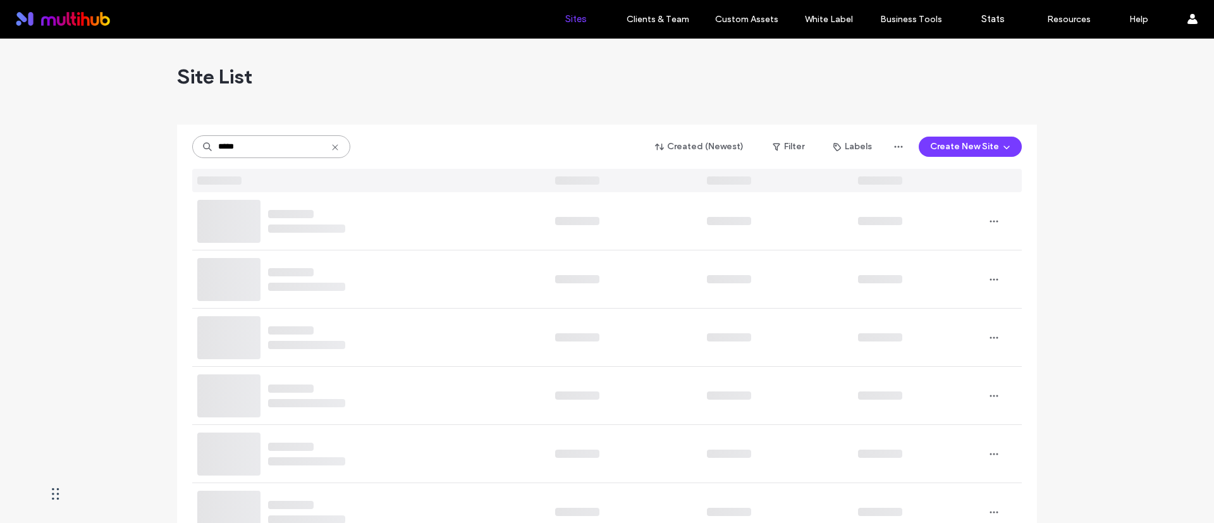
type input "*****"
click at [537, 118] on div at bounding box center [607, 119] width 860 height 10
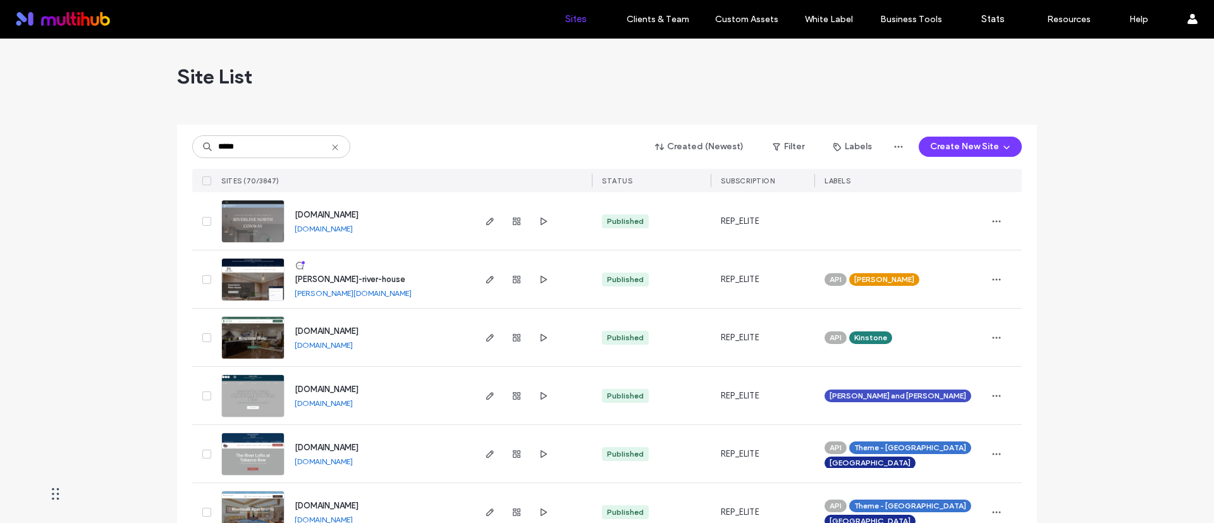
click at [537, 118] on div at bounding box center [607, 119] width 860 height 10
click at [539, 392] on icon "button" at bounding box center [543, 396] width 10 height 10
click at [485, 393] on icon "button" at bounding box center [490, 396] width 10 height 10
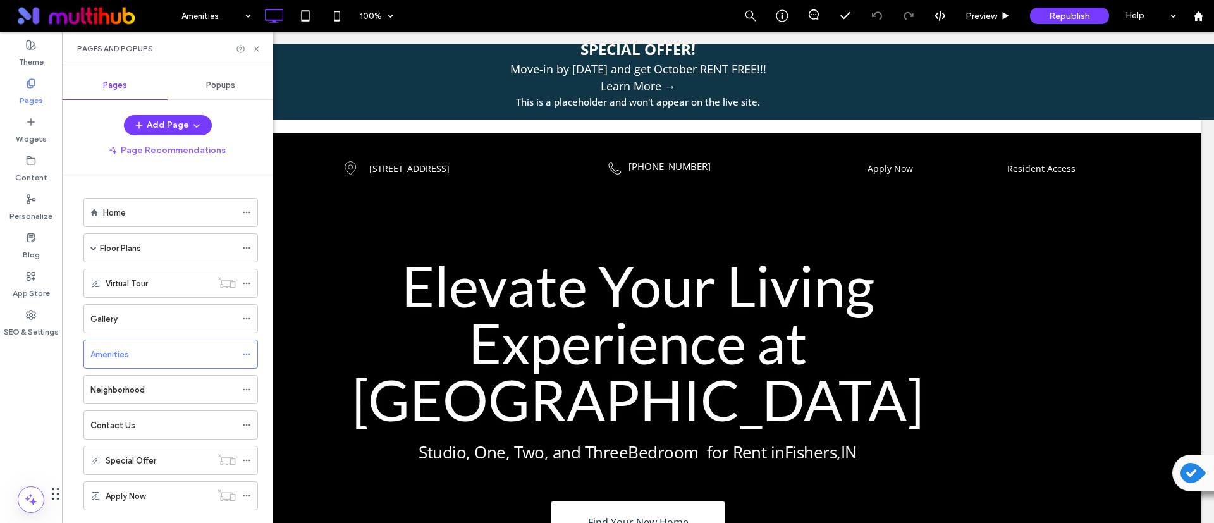
click at [257, 50] on icon at bounding box center [256, 48] width 9 height 9
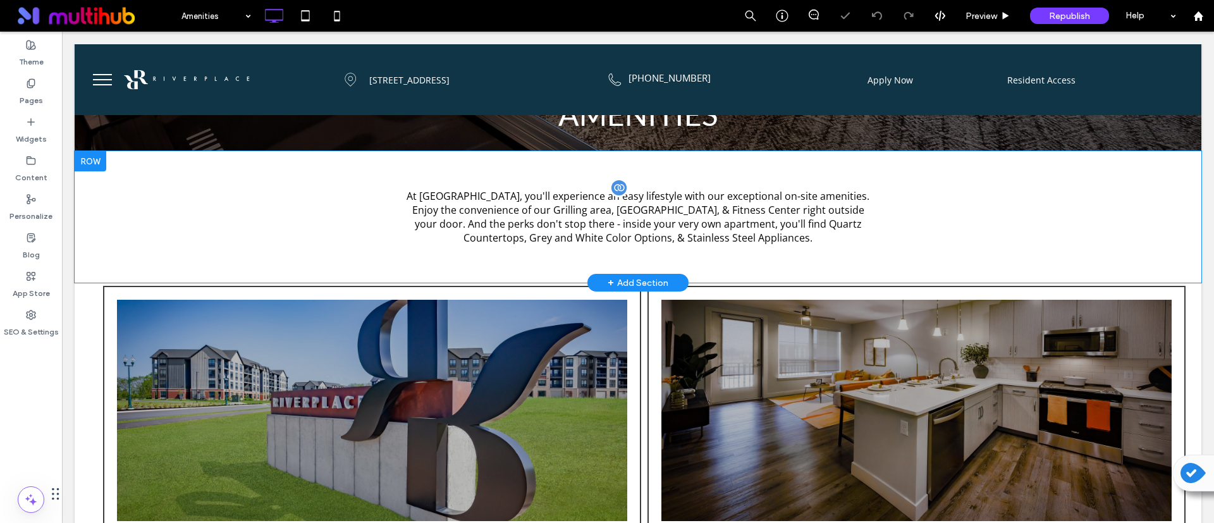
scroll to position [380, 0]
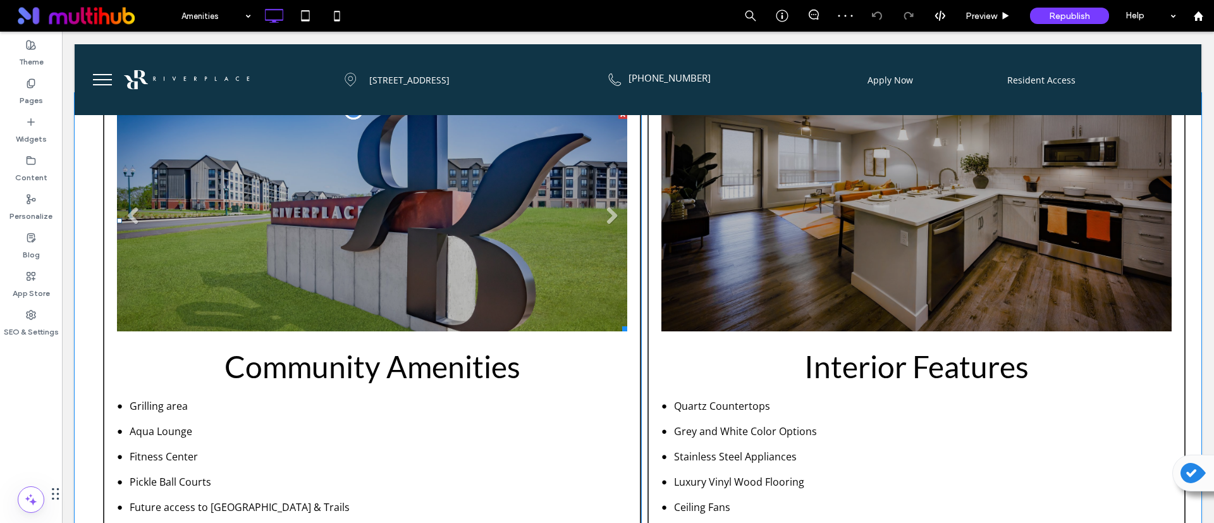
click at [485, 244] on li "Community" at bounding box center [372, 220] width 510 height 221
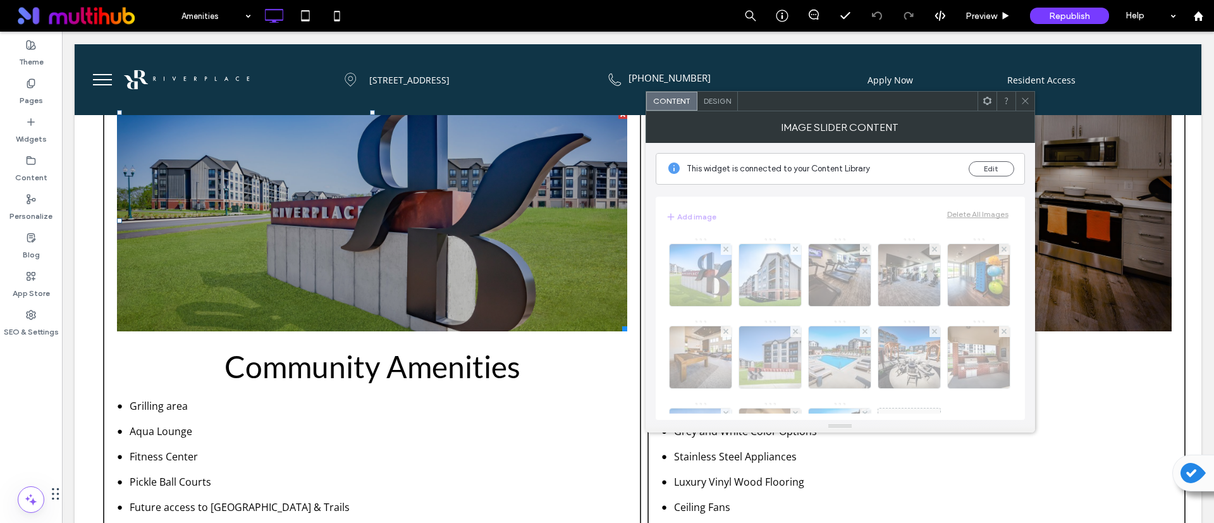
click at [713, 96] on span "Design" at bounding box center [717, 100] width 27 height 9
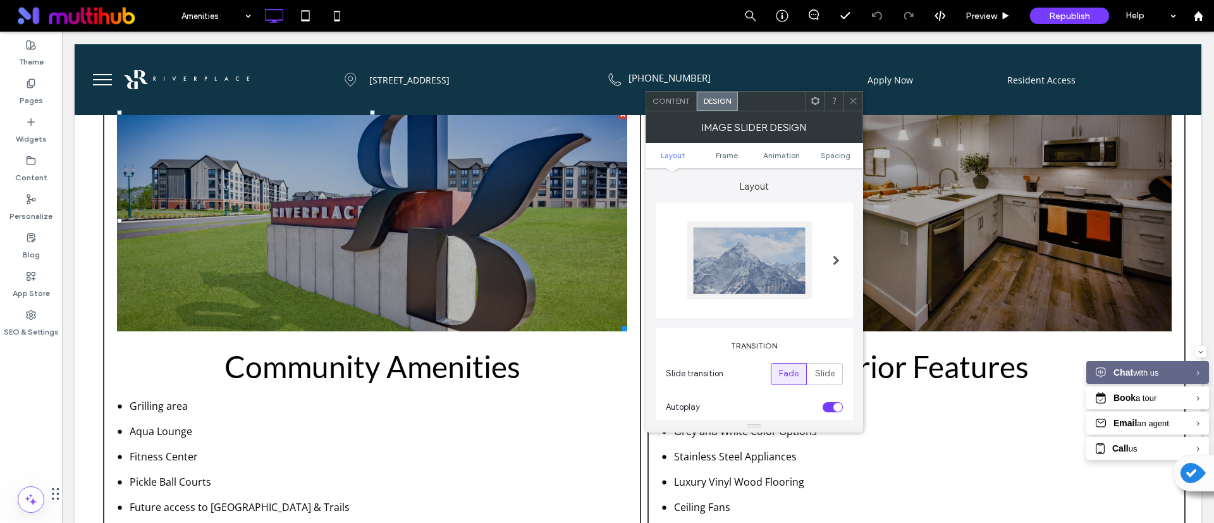
click at [841, 259] on div at bounding box center [837, 260] width 26 height 97
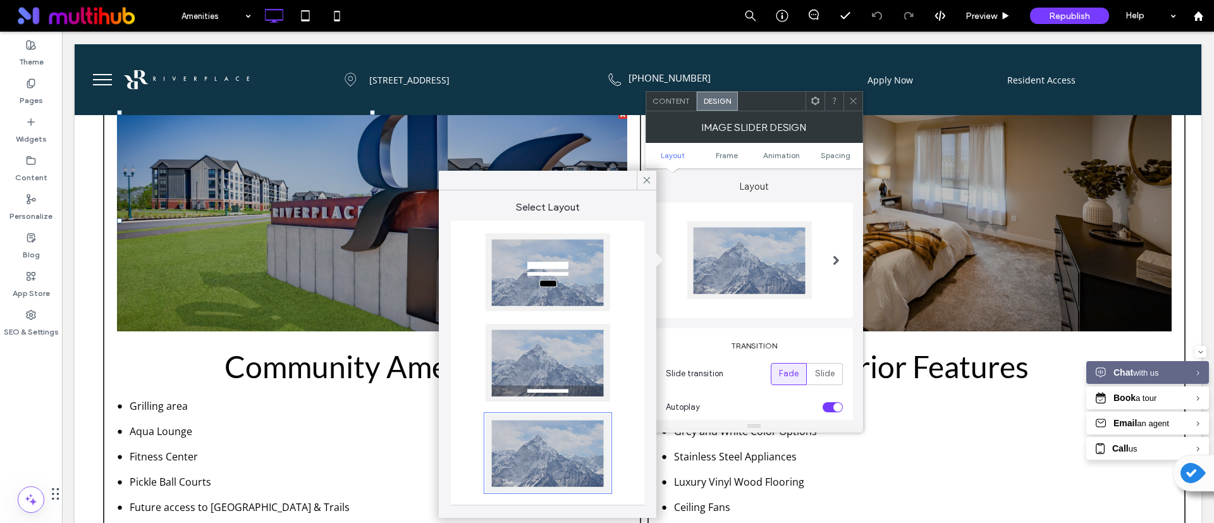
click at [565, 345] on div at bounding box center [548, 363] width 125 height 78
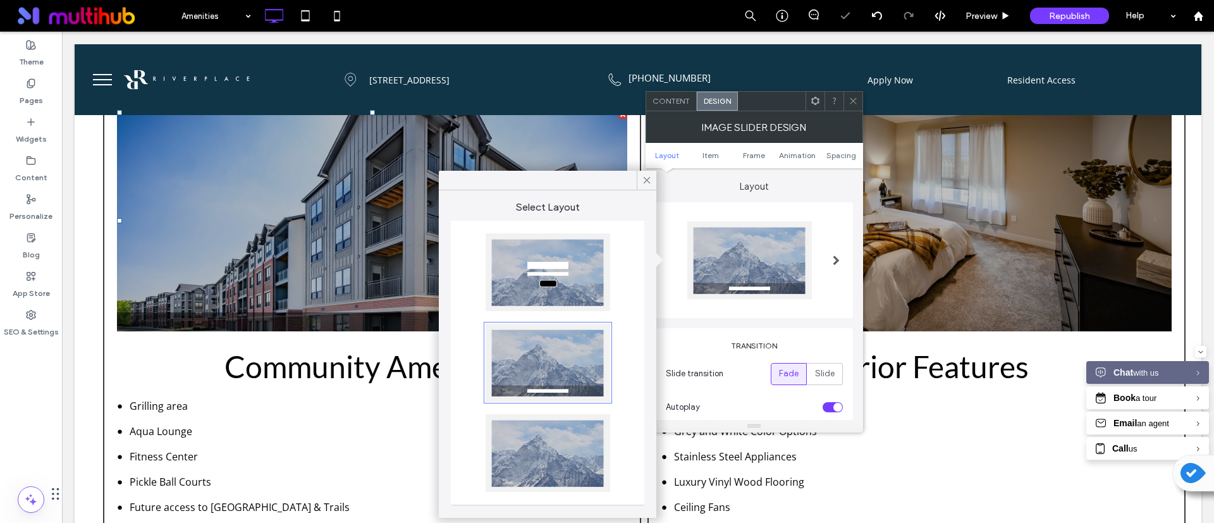
click at [593, 283] on div at bounding box center [548, 272] width 125 height 78
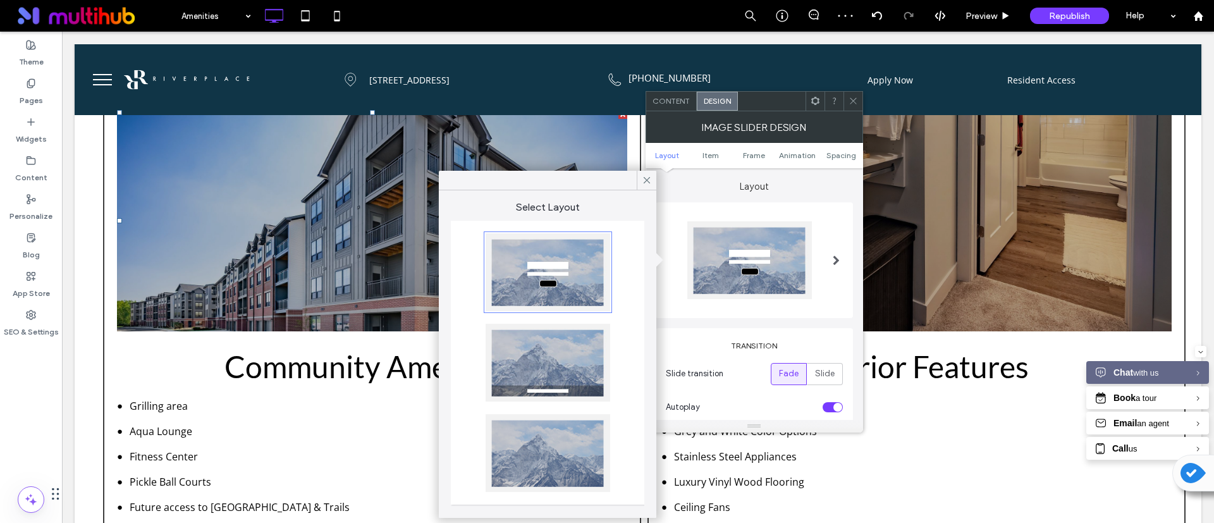
click at [541, 366] on div at bounding box center [548, 363] width 125 height 78
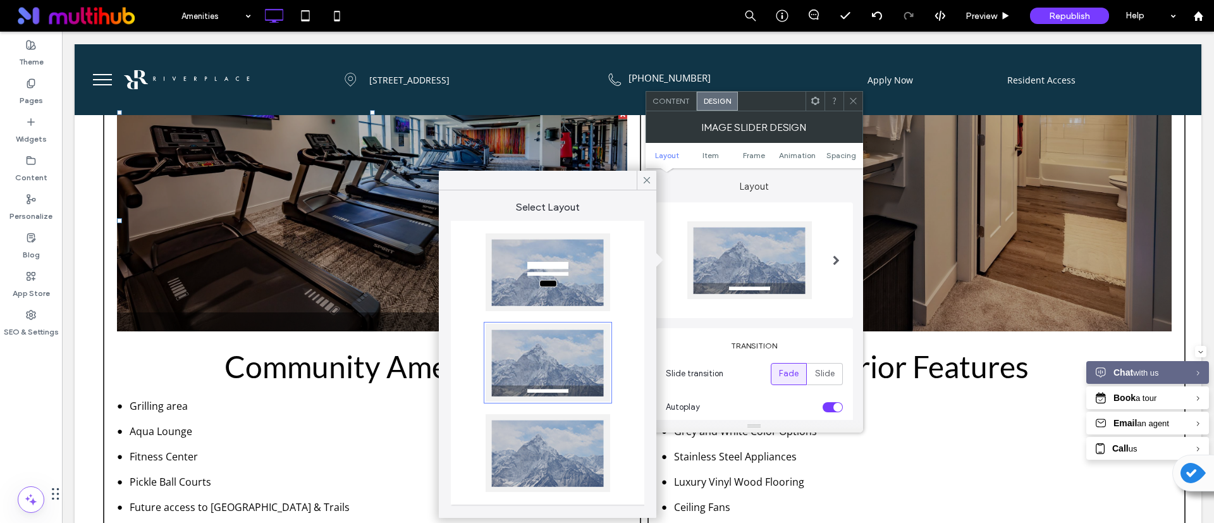
click at [547, 438] on div at bounding box center [548, 453] width 125 height 78
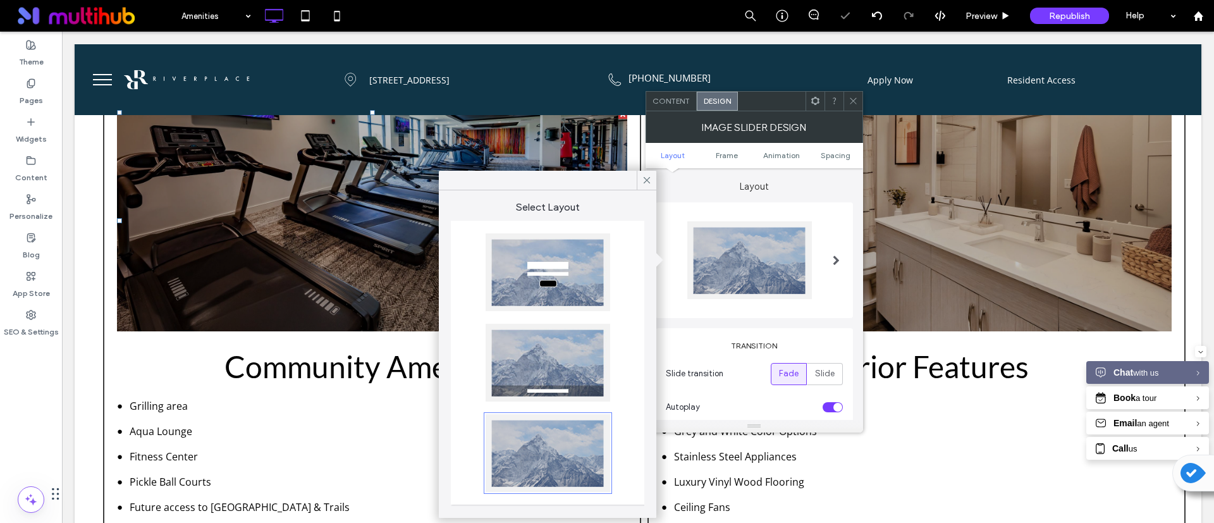
click at [541, 455] on div at bounding box center [548, 453] width 125 height 78
click at [825, 372] on span "Slide" at bounding box center [825, 374] width 20 height 13
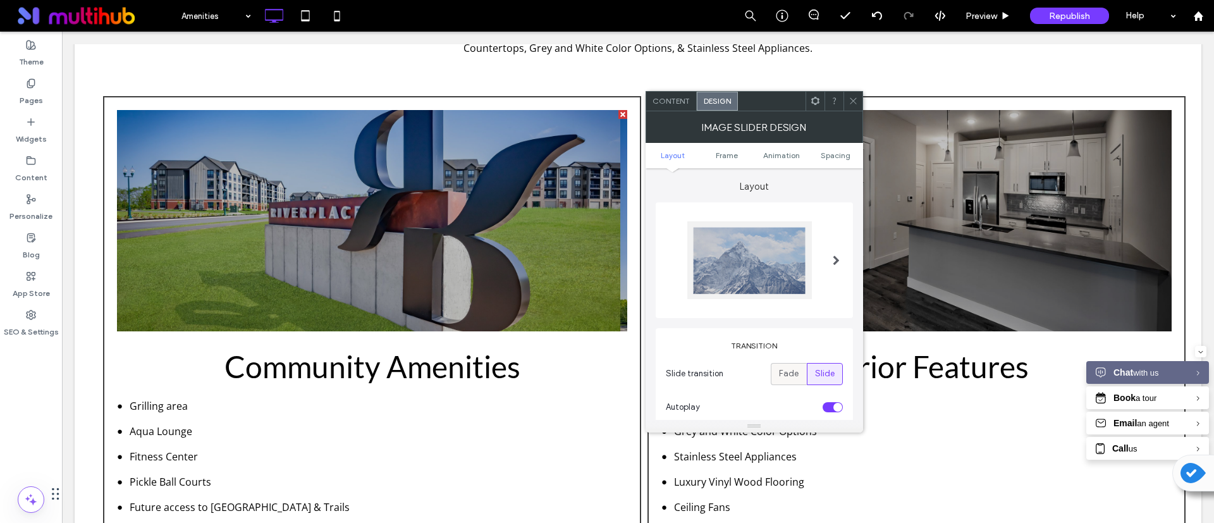
click at [784, 374] on span "Fade" at bounding box center [789, 374] width 20 height 13
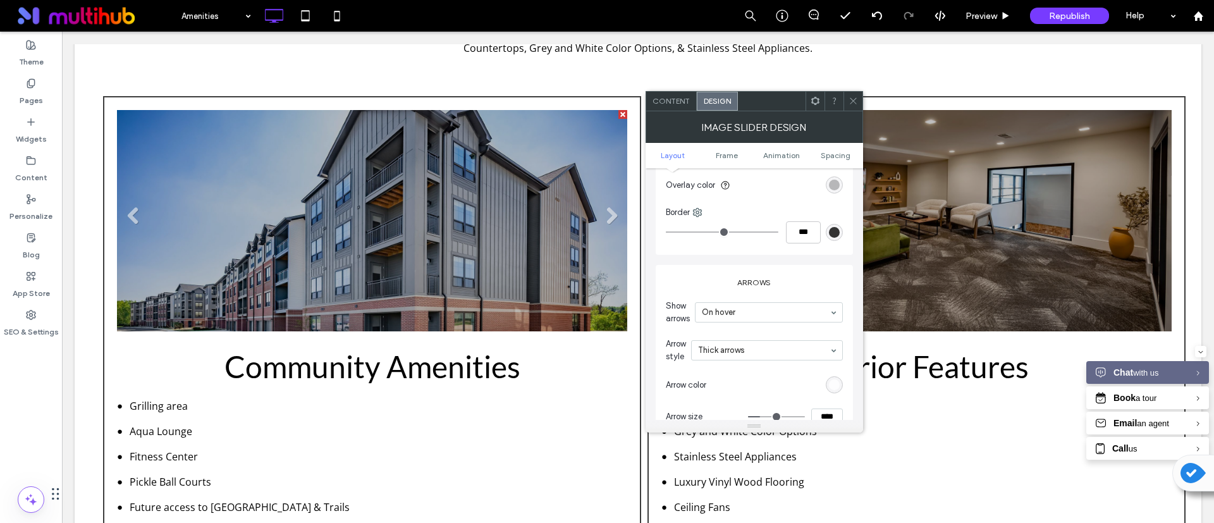
scroll to position [569, 0]
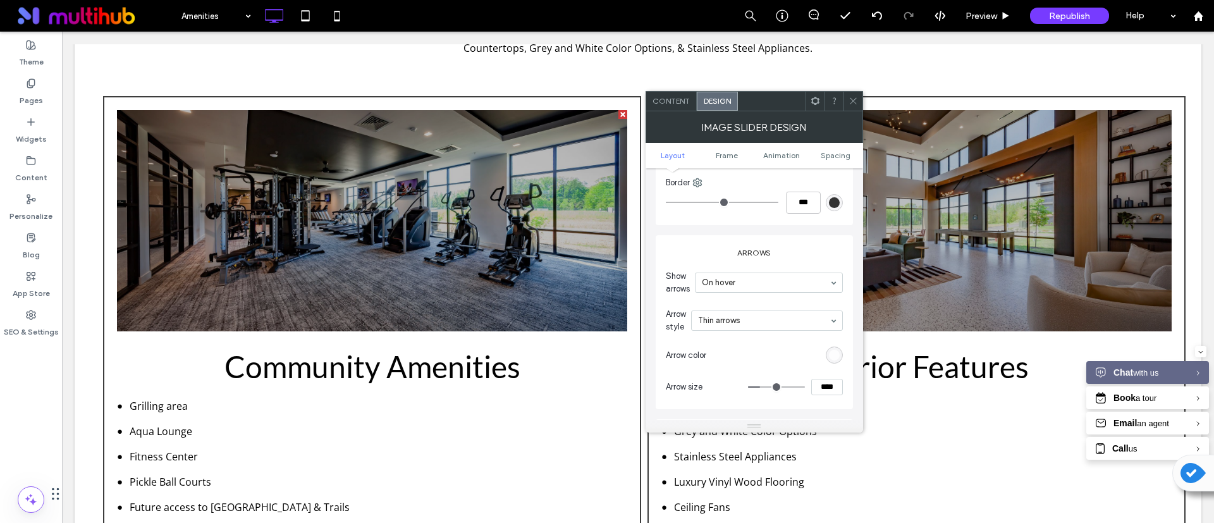
click at [860, 99] on div at bounding box center [853, 101] width 19 height 19
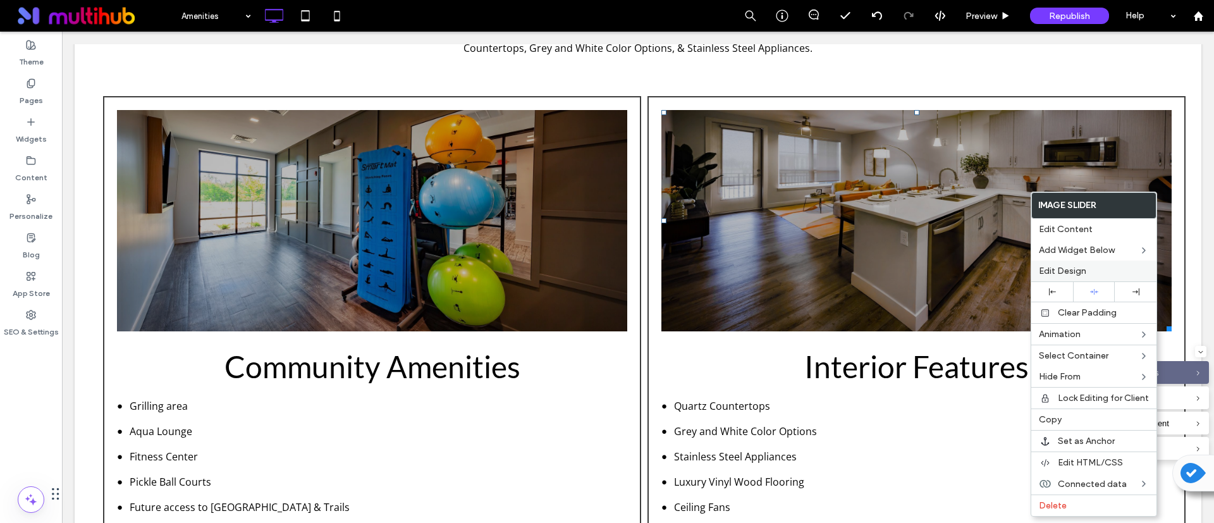
click at [1094, 269] on label "Edit Design" at bounding box center [1094, 271] width 110 height 11
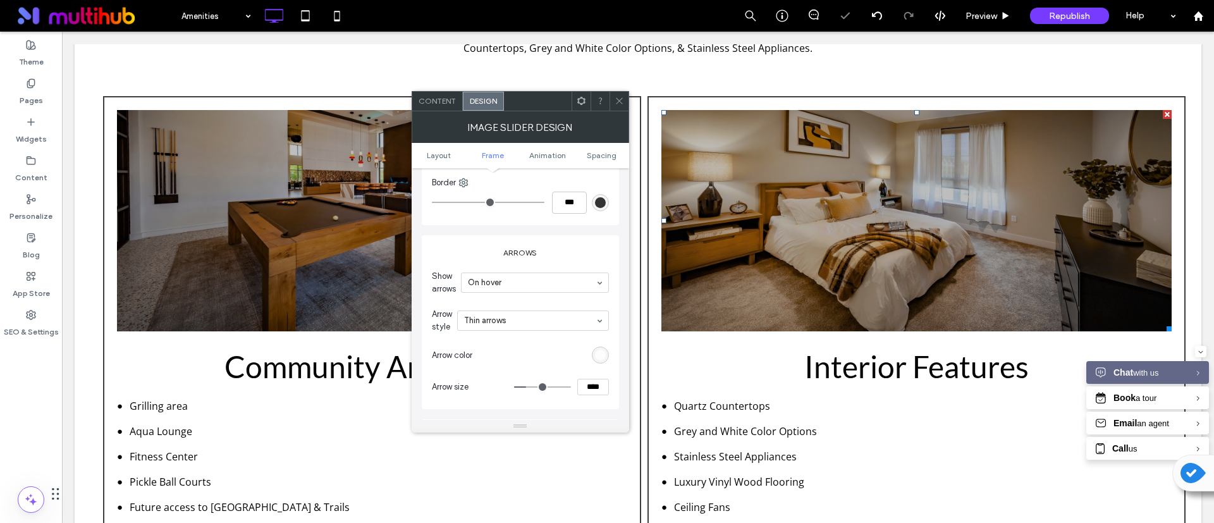
click at [618, 104] on icon at bounding box center [619, 100] width 9 height 9
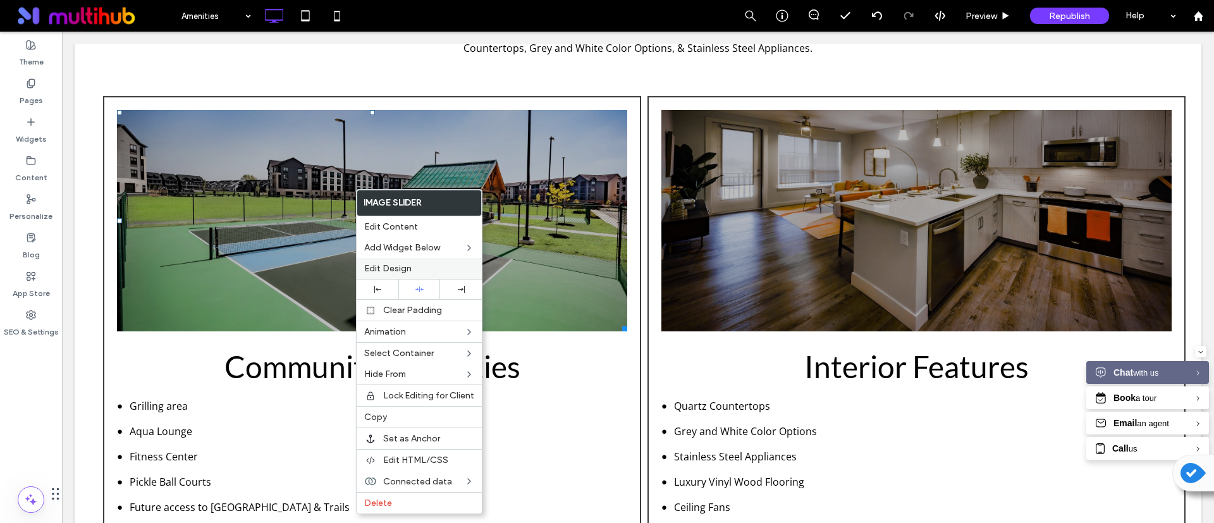
click at [398, 261] on div "Edit Design" at bounding box center [419, 268] width 125 height 21
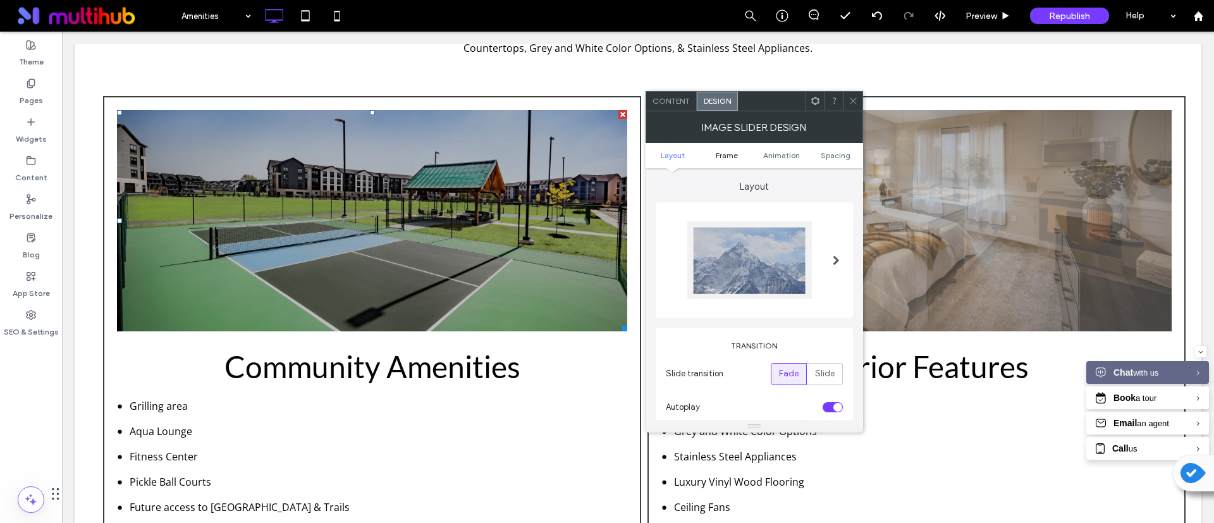
click at [726, 152] on span "Frame" at bounding box center [727, 155] width 22 height 9
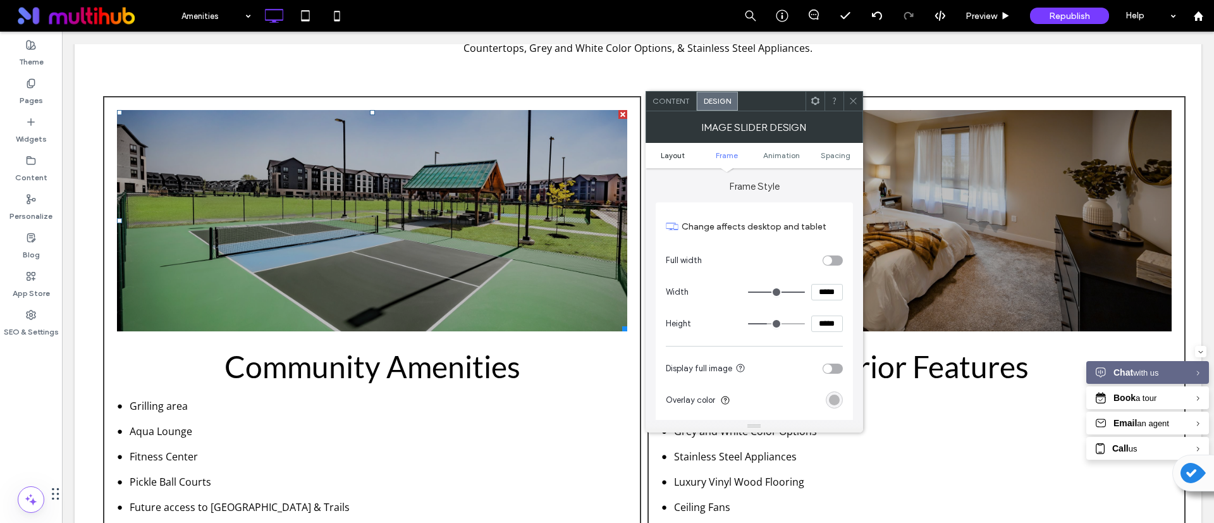
click at [679, 154] on span "Layout" at bounding box center [673, 155] width 24 height 9
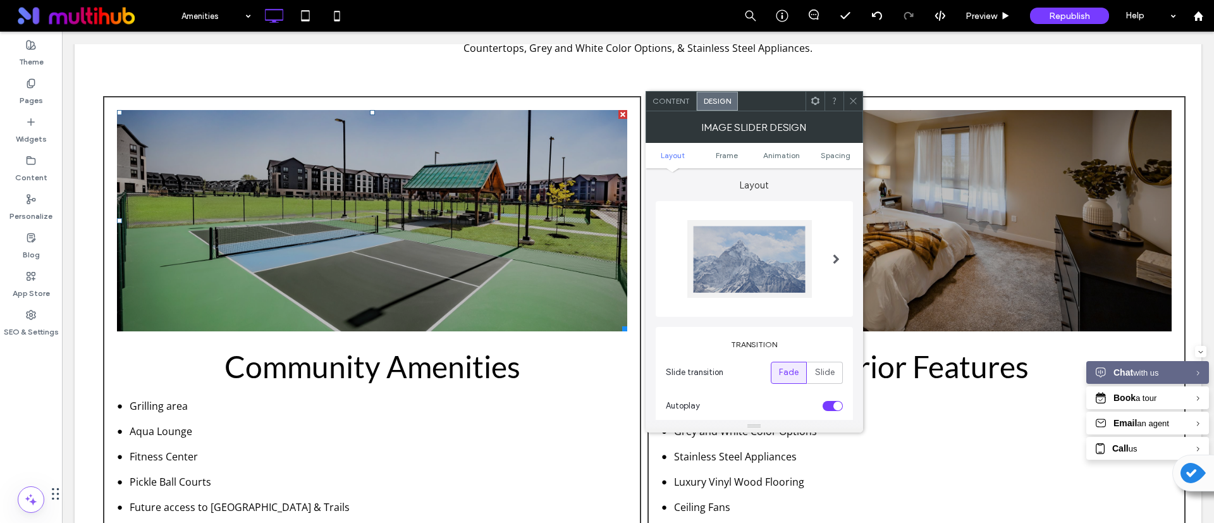
scroll to position [0, 0]
click at [698, 154] on link "Layout" at bounding box center [673, 155] width 54 height 9
click at [722, 156] on span "Frame" at bounding box center [727, 155] width 22 height 9
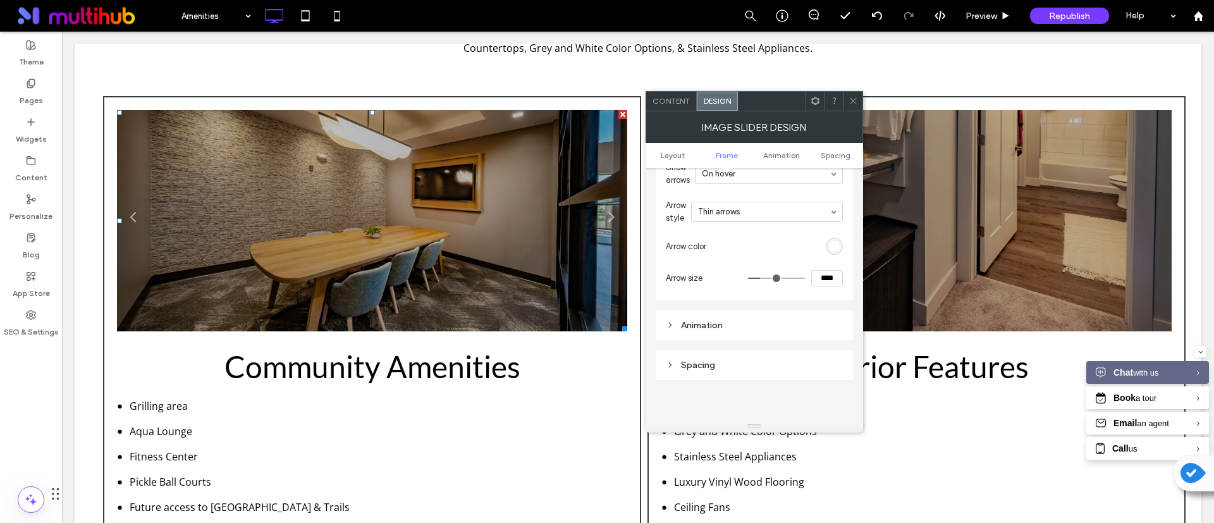
scroll to position [704, 0]
click at [771, 163] on ul "Layout Frame Animation Spacing" at bounding box center [755, 155] width 218 height 25
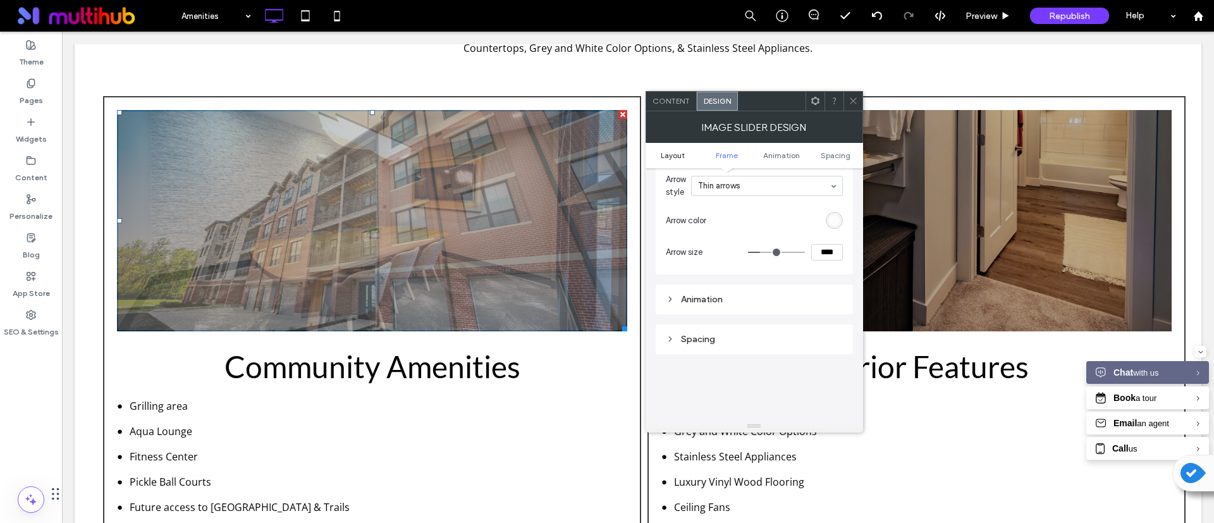
click at [672, 155] on span "Layout" at bounding box center [673, 155] width 24 height 9
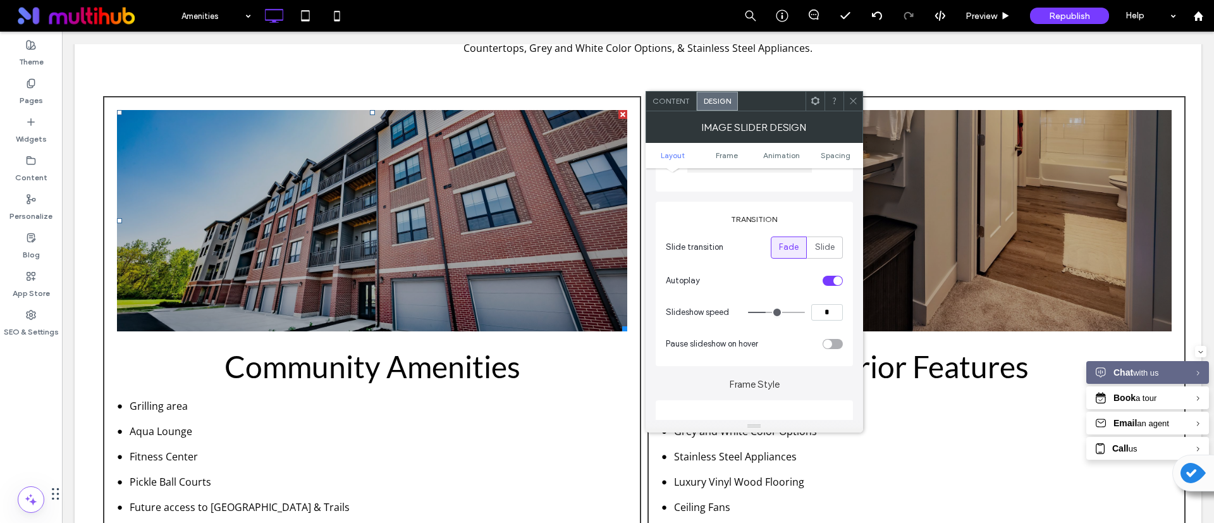
scroll to position [0, 0]
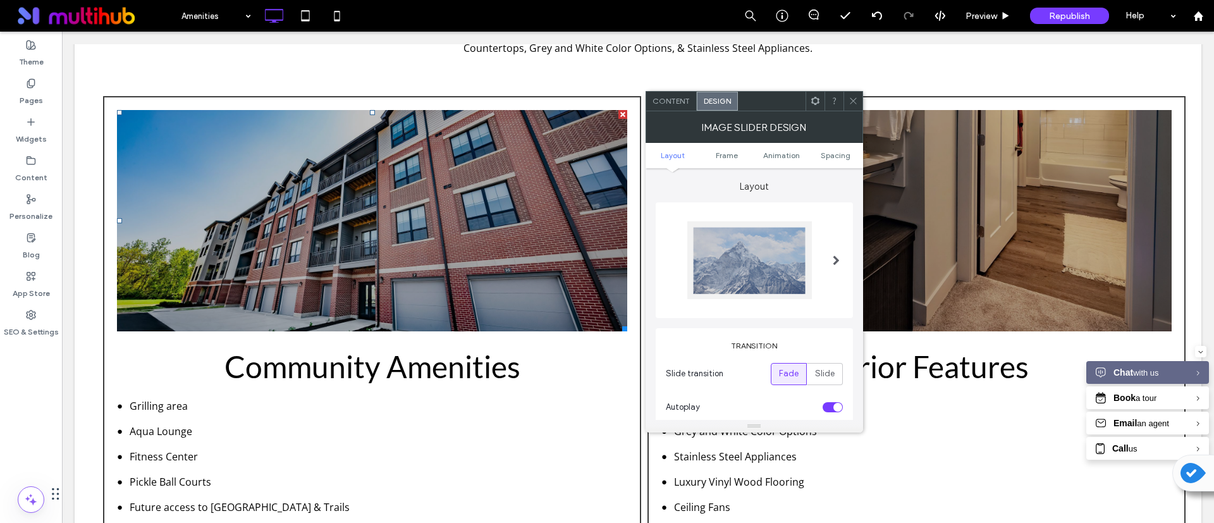
click at [840, 260] on div at bounding box center [837, 260] width 26 height 97
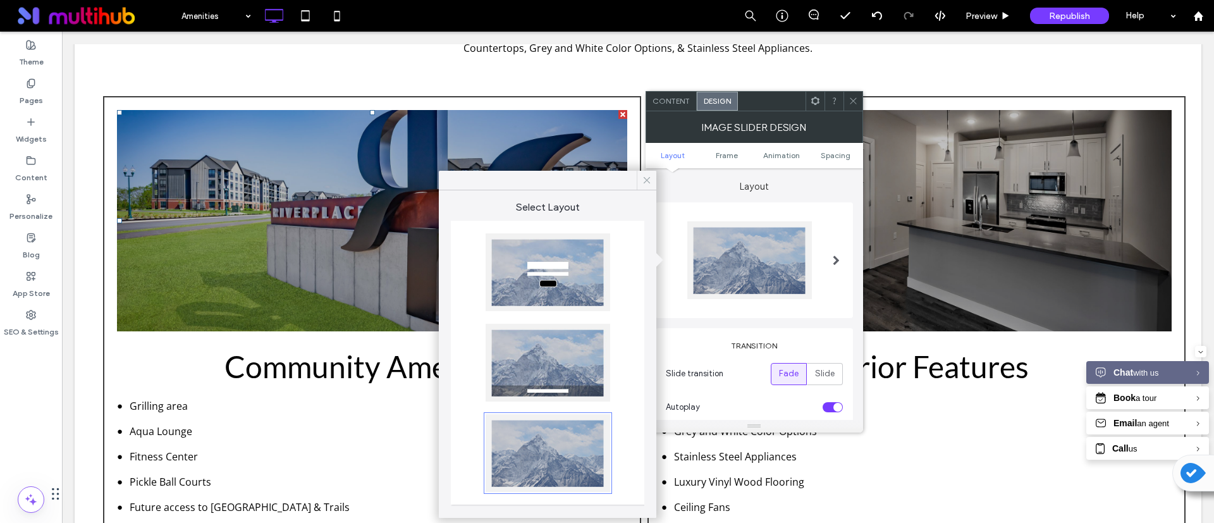
click at [648, 175] on icon at bounding box center [646, 180] width 11 height 11
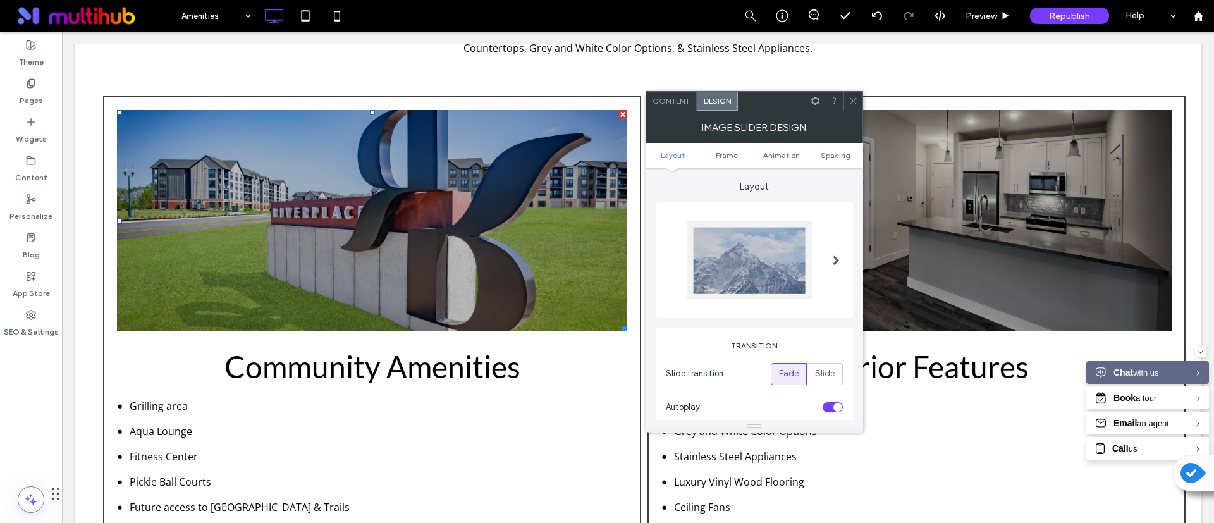
click at [815, 105] on icon at bounding box center [815, 100] width 9 height 9
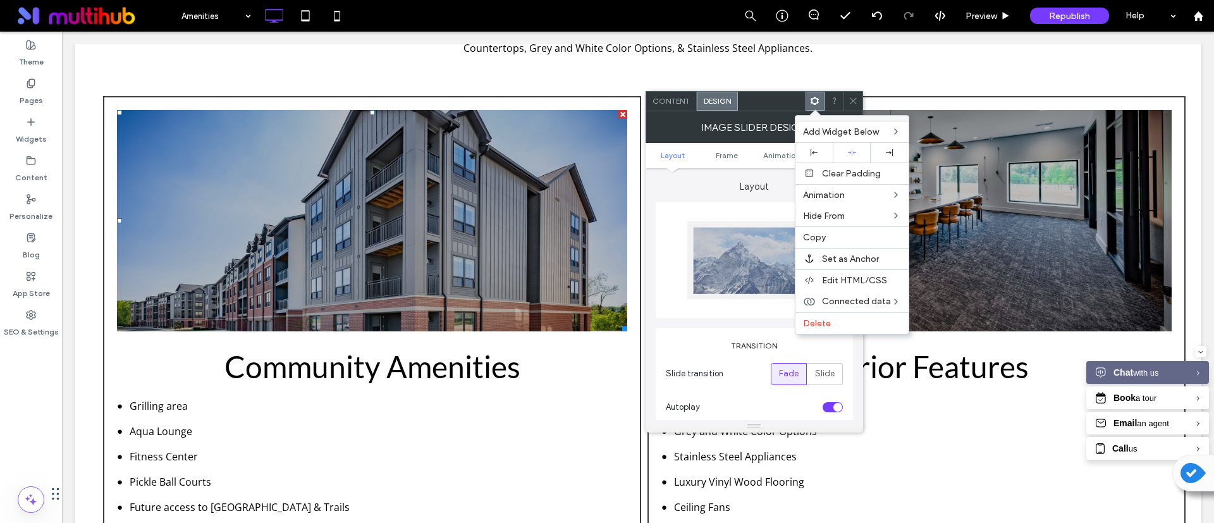
click at [683, 326] on div "Layout Transition Slide transition Fade Slide Autoplay Slideshow speed * Pause …" at bounding box center [754, 330] width 197 height 324
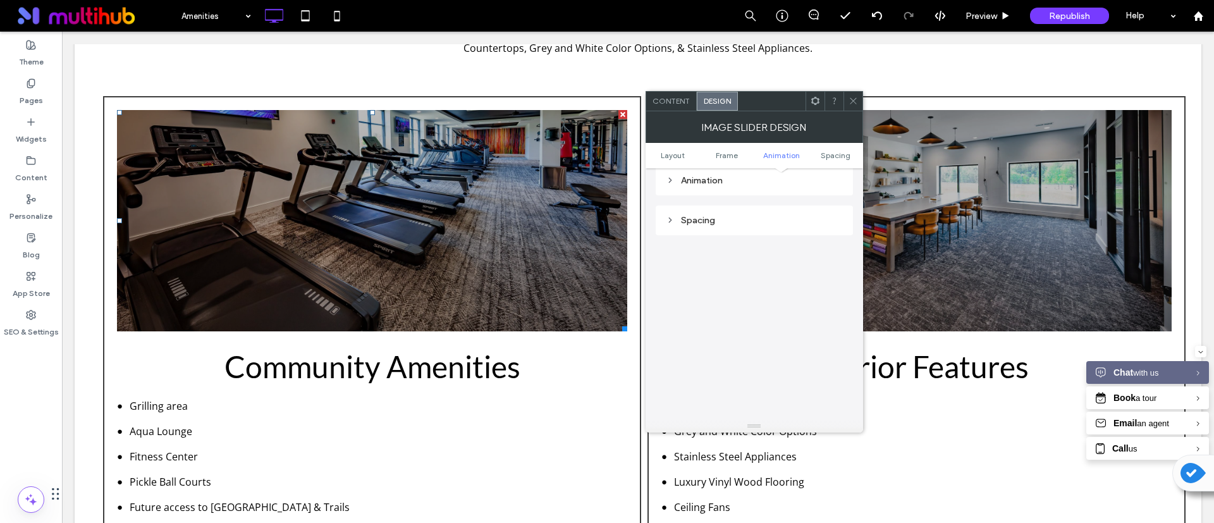
scroll to position [850, 0]
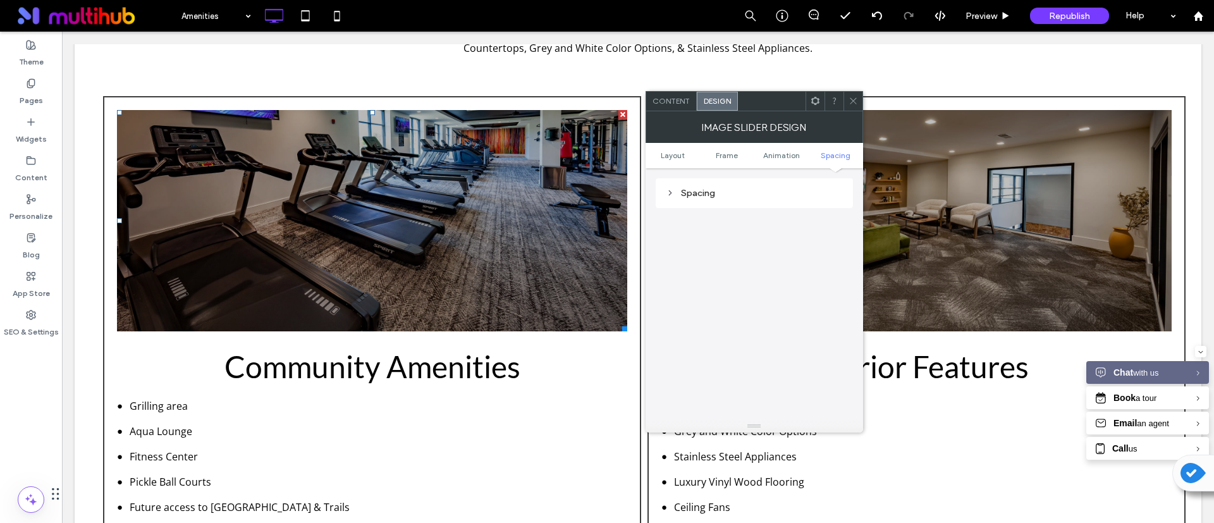
click at [855, 101] on icon at bounding box center [853, 100] width 9 height 9
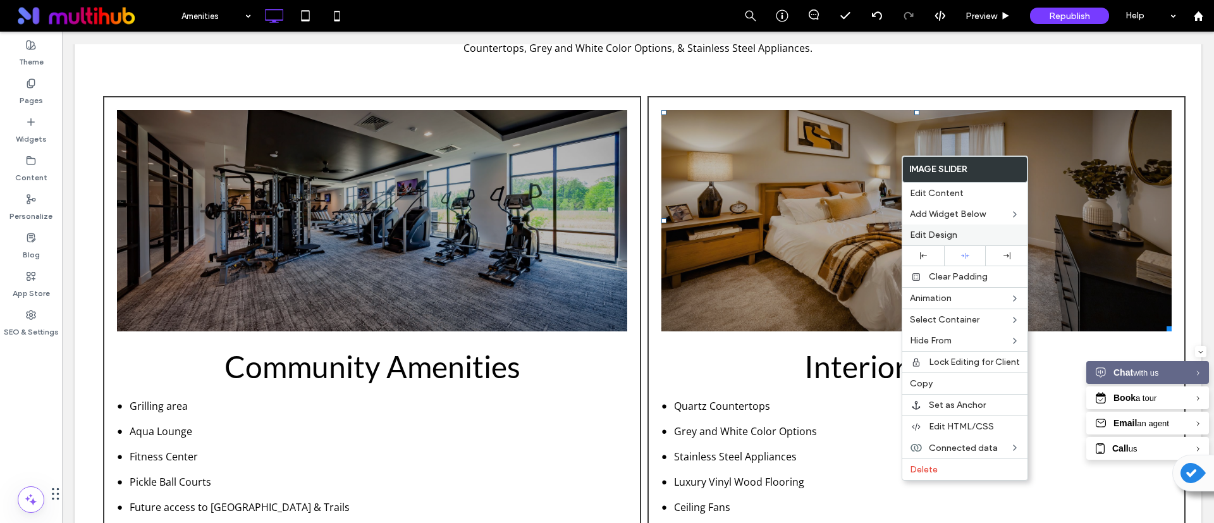
click at [963, 237] on label "Edit Design" at bounding box center [965, 235] width 110 height 11
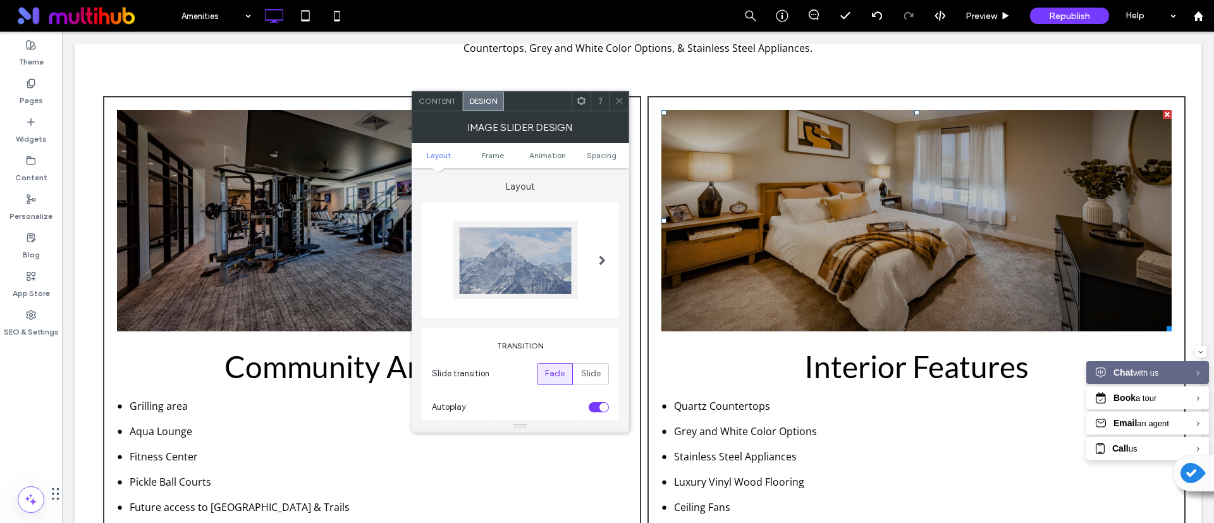
click at [578, 101] on icon at bounding box center [581, 100] width 9 height 9
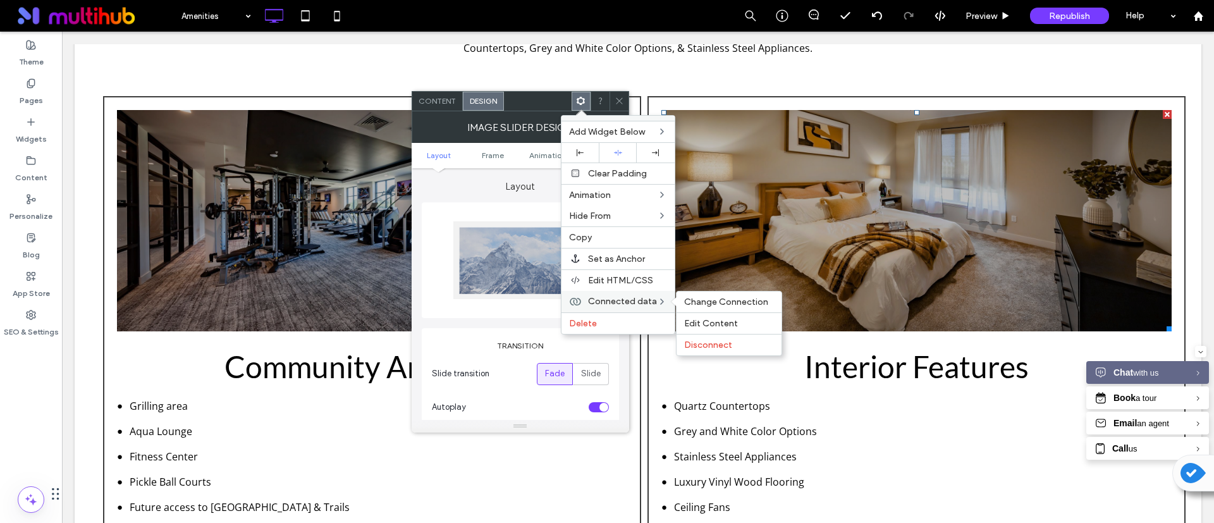
click at [643, 301] on span "Connected data" at bounding box center [622, 301] width 69 height 11
click at [729, 324] on span "Edit Content" at bounding box center [711, 323] width 54 height 11
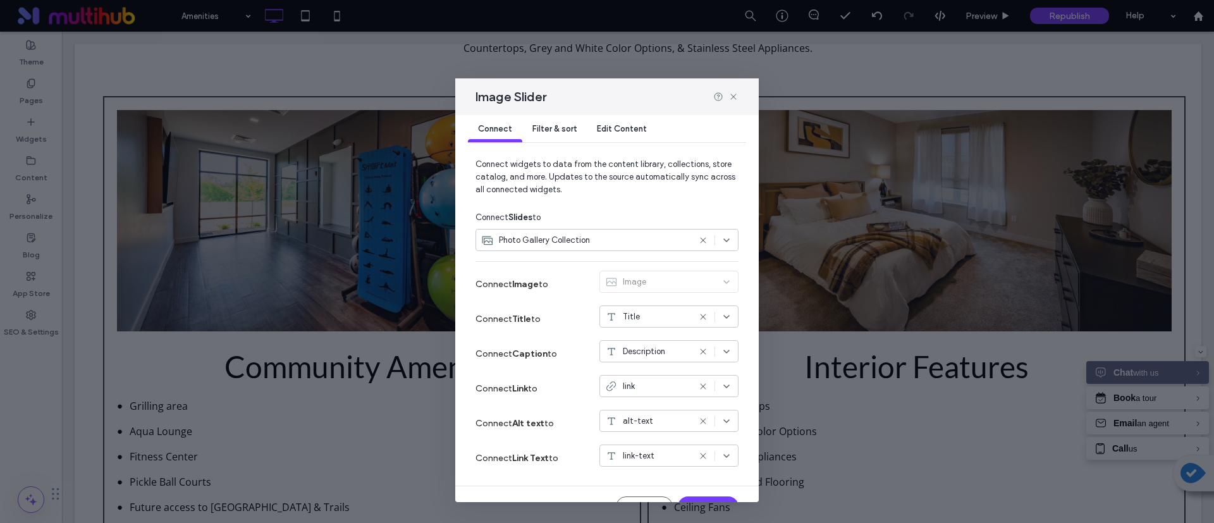
scroll to position [0, 0]
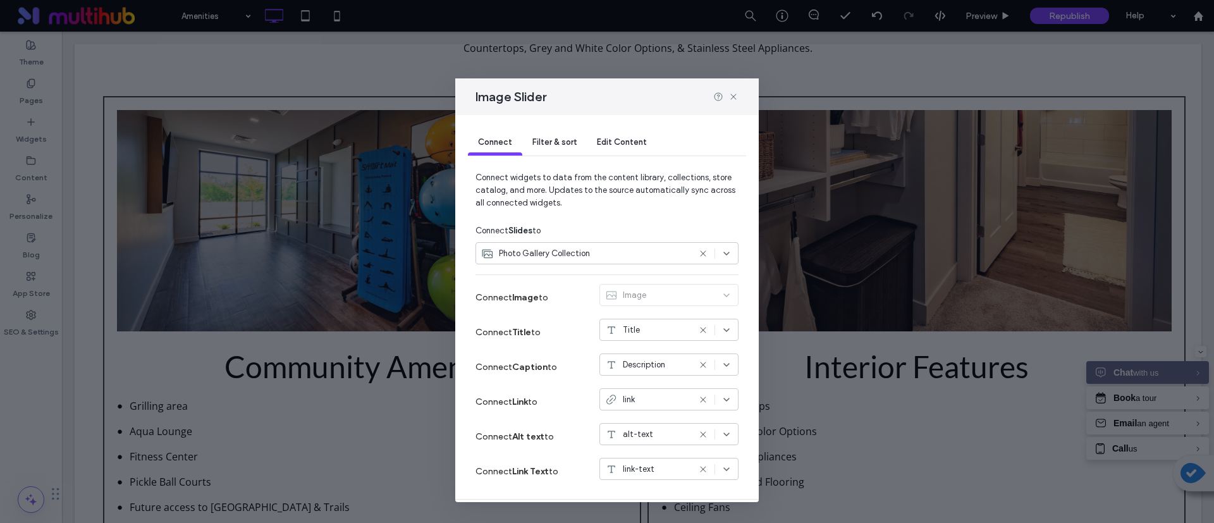
click at [555, 140] on span "Filter & sort" at bounding box center [555, 141] width 44 height 9
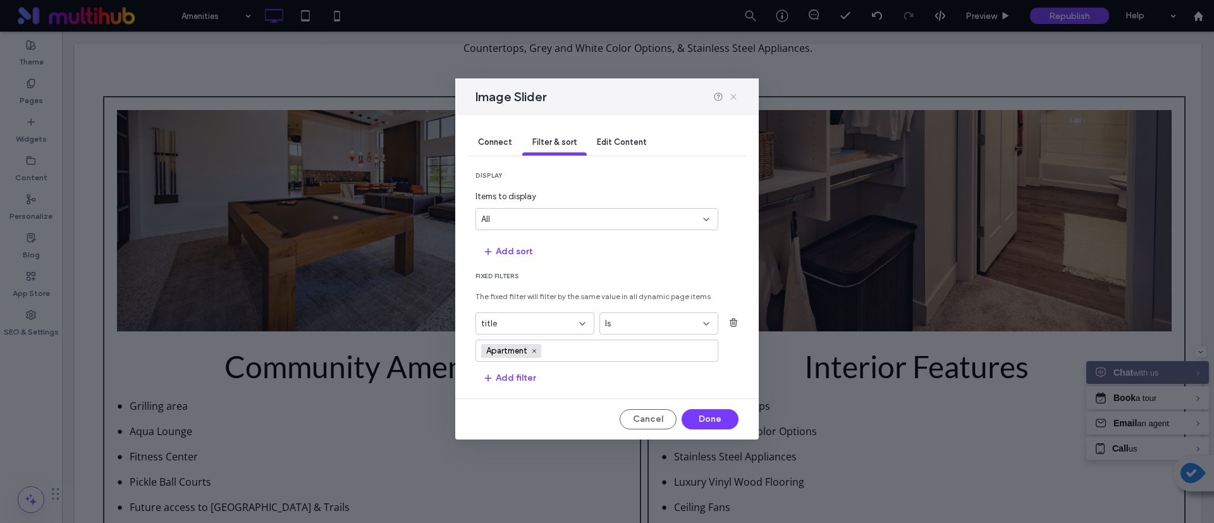
click at [733, 99] on icon at bounding box center [734, 97] width 10 height 10
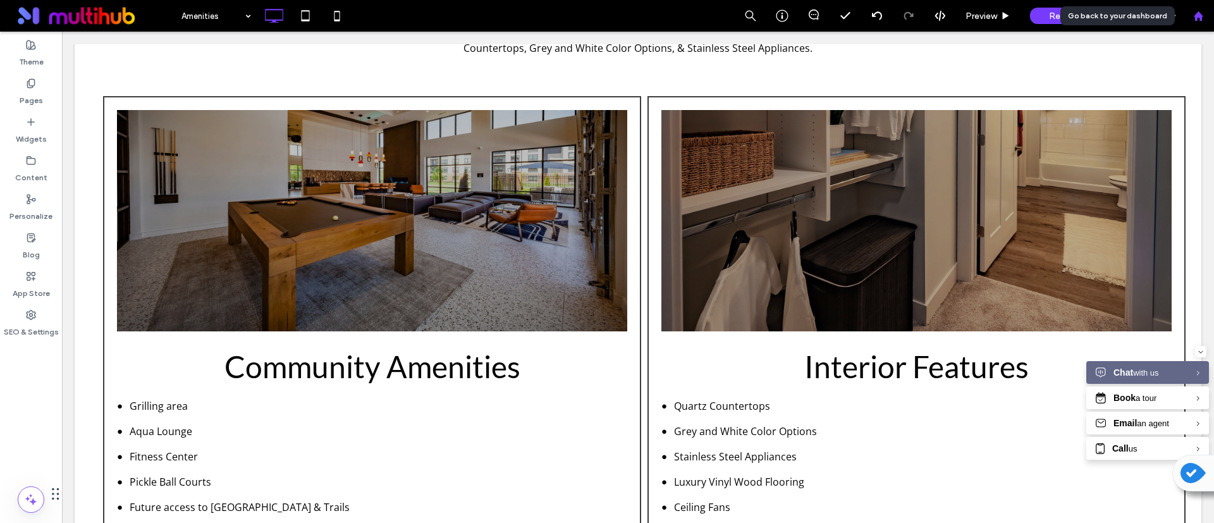
click at [1198, 13] on use at bounding box center [1198, 15] width 9 height 9
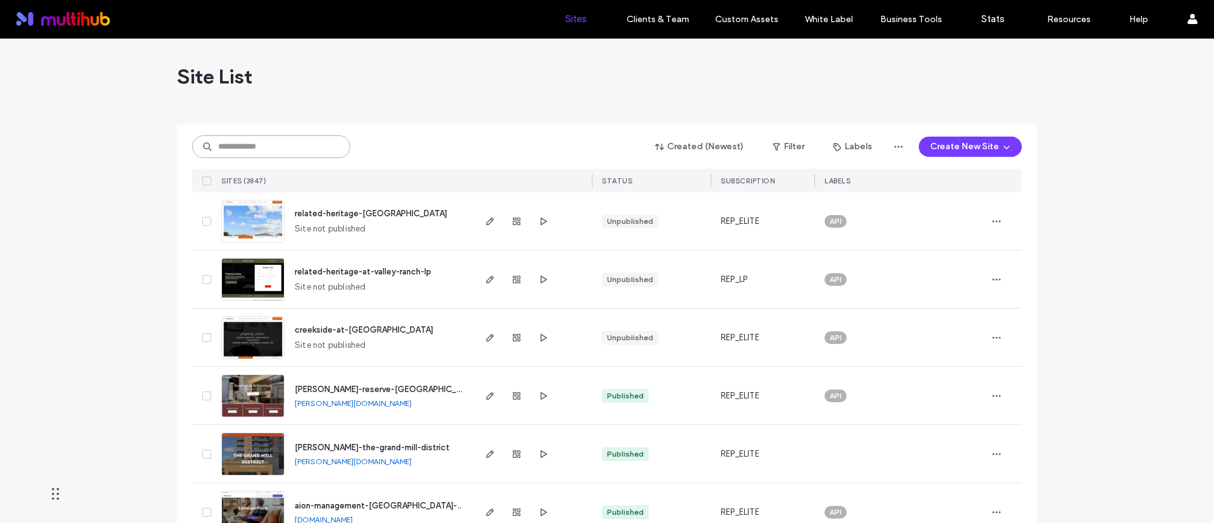
click at [281, 153] on input at bounding box center [271, 146] width 158 height 23
type input "***"
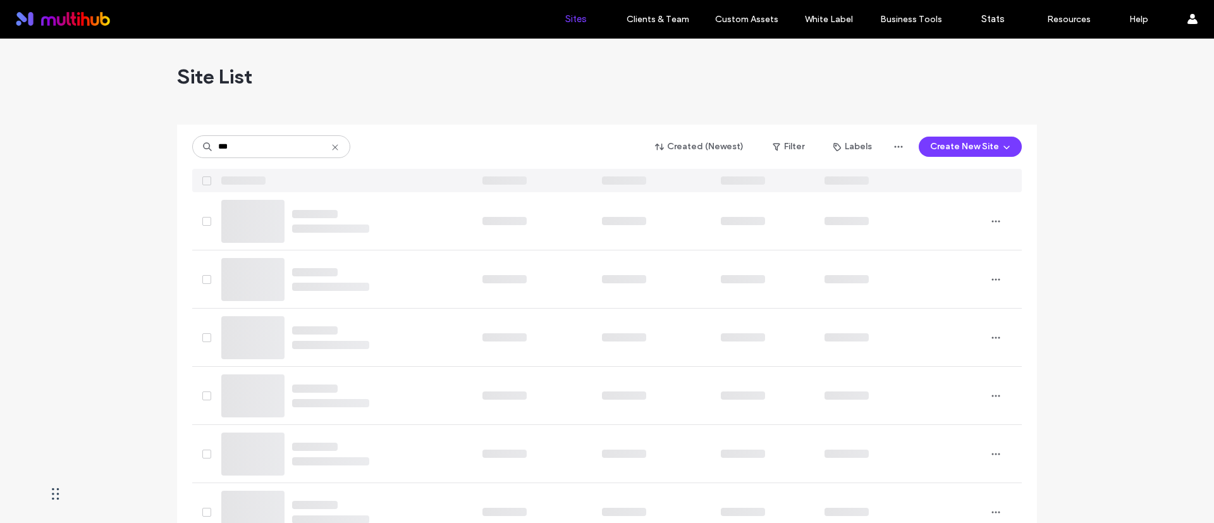
click at [409, 102] on div "Site List" at bounding box center [607, 77] width 860 height 76
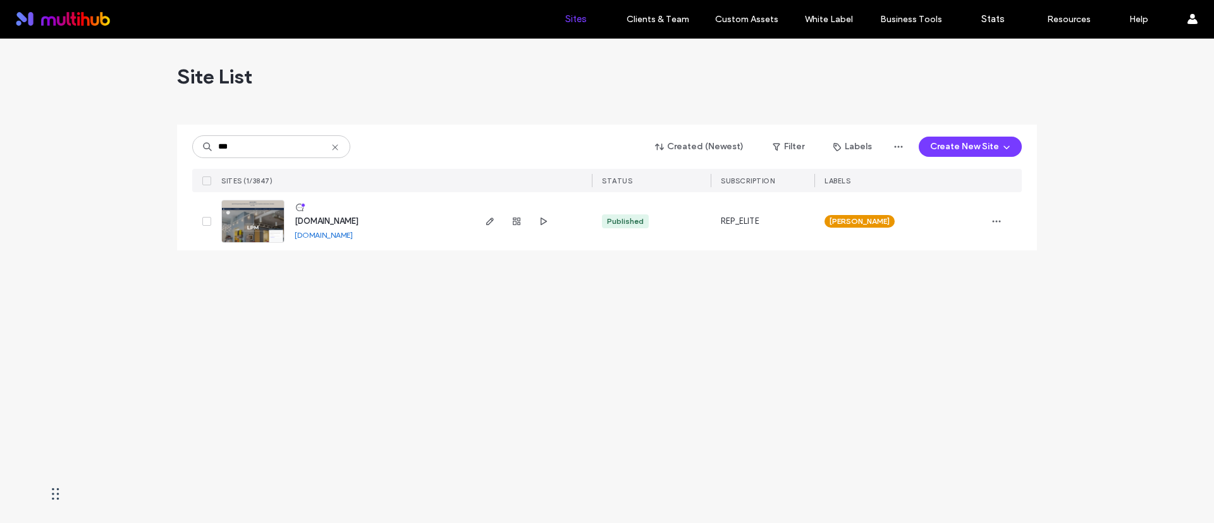
click at [383, 105] on div "Site List" at bounding box center [607, 77] width 860 height 76
click at [488, 228] on span "button" at bounding box center [490, 221] width 15 height 15
click at [488, 225] on use "button" at bounding box center [490, 222] width 8 height 8
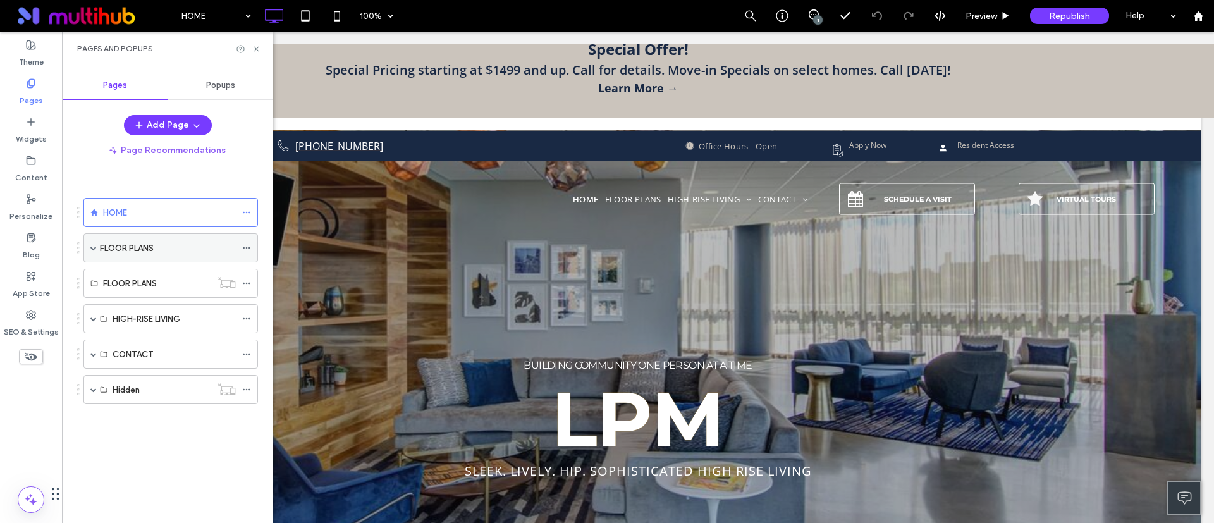
click at [94, 250] on span at bounding box center [93, 248] width 6 height 6
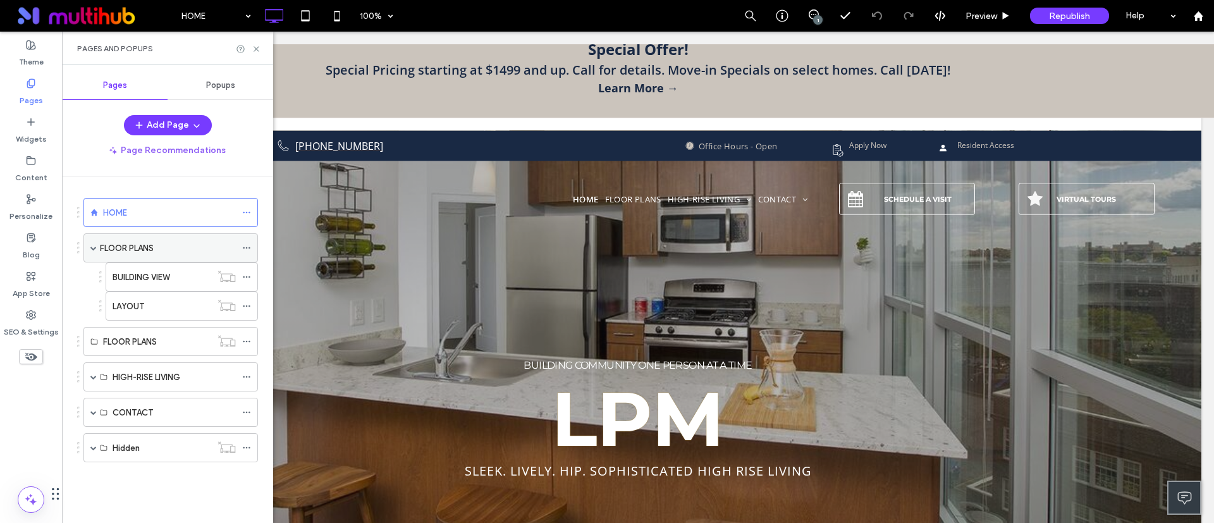
click at [139, 247] on label "FLOOR PLANS" at bounding box center [127, 248] width 54 height 22
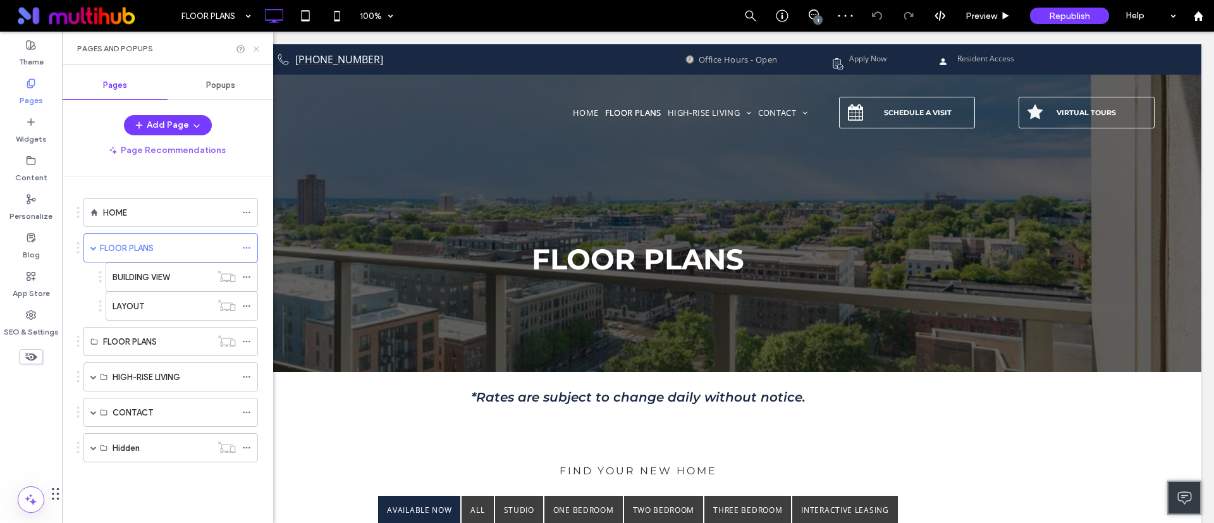
drag, startPoint x: 254, startPoint y: 46, endPoint x: 194, endPoint y: 17, distance: 66.5
click at [254, 46] on icon at bounding box center [256, 48] width 9 height 9
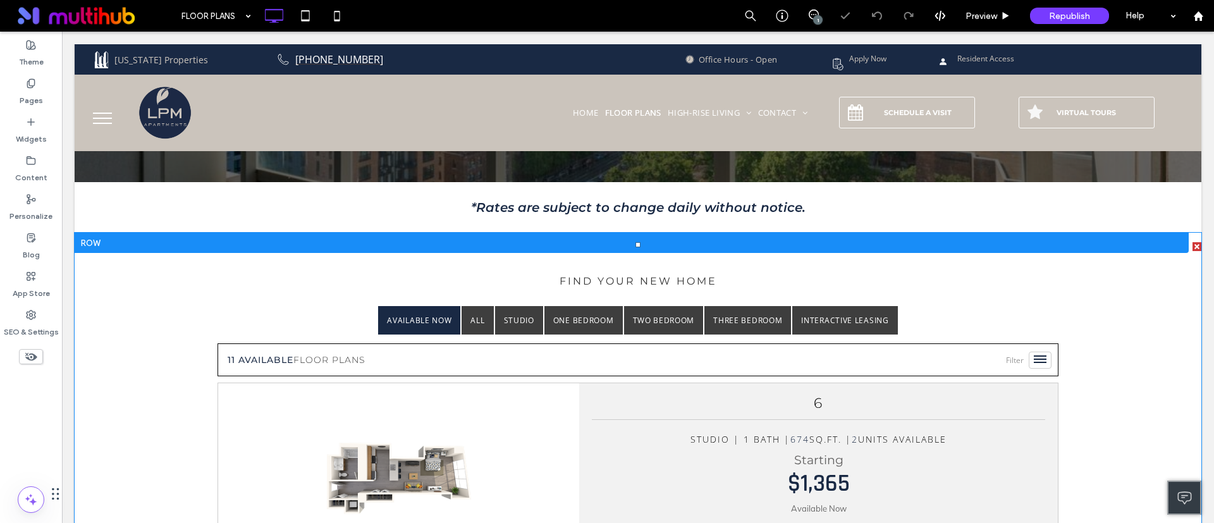
scroll to position [569, 0]
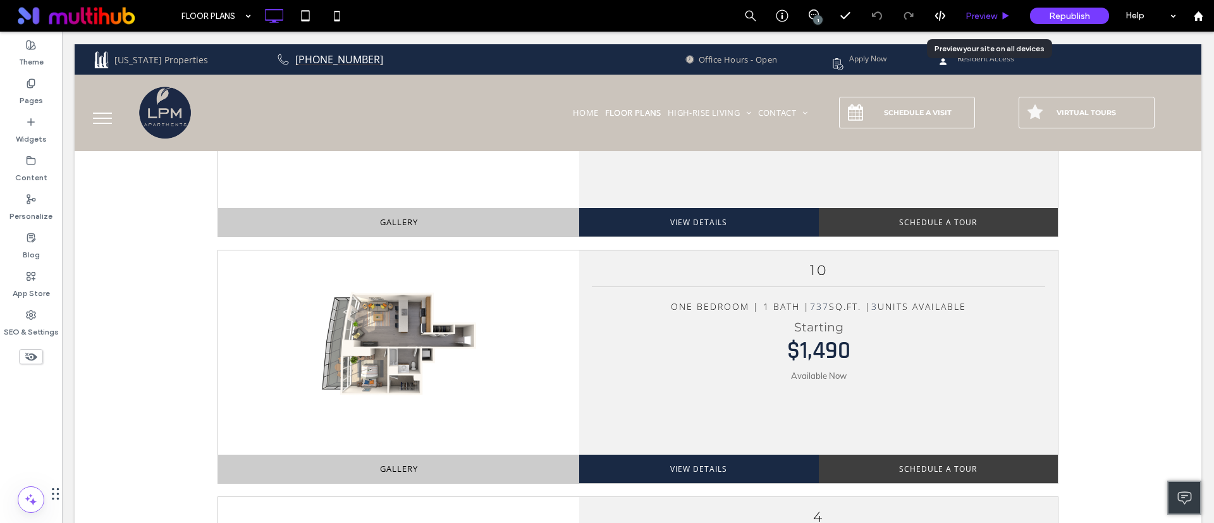
click at [985, 28] on div "Preview" at bounding box center [988, 16] width 65 height 32
click at [991, 15] on span "Preview" at bounding box center [982, 16] width 32 height 11
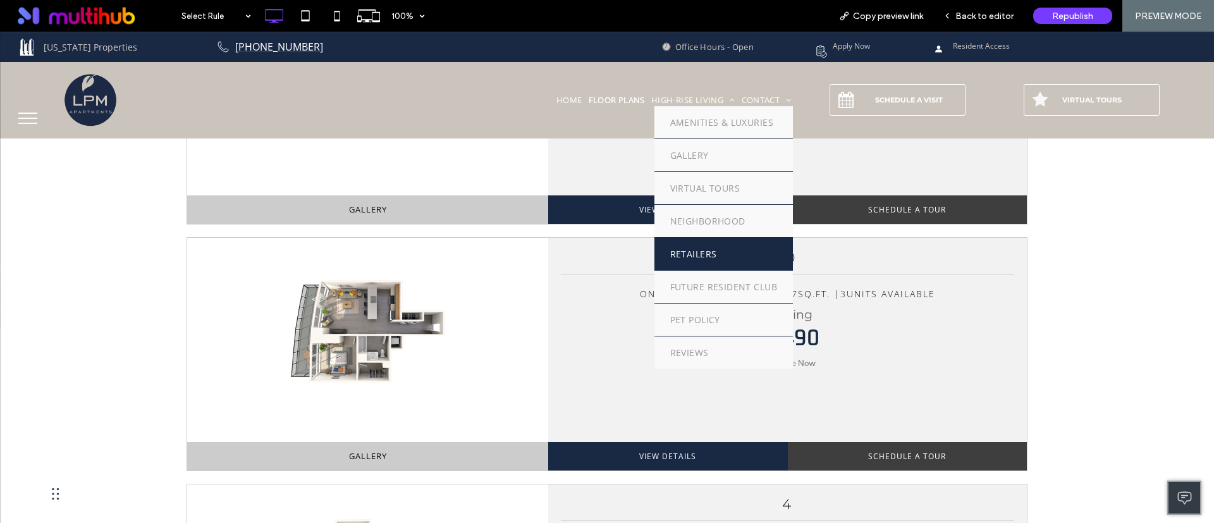
click at [689, 250] on span "RETAILERS" at bounding box center [693, 253] width 47 height 13
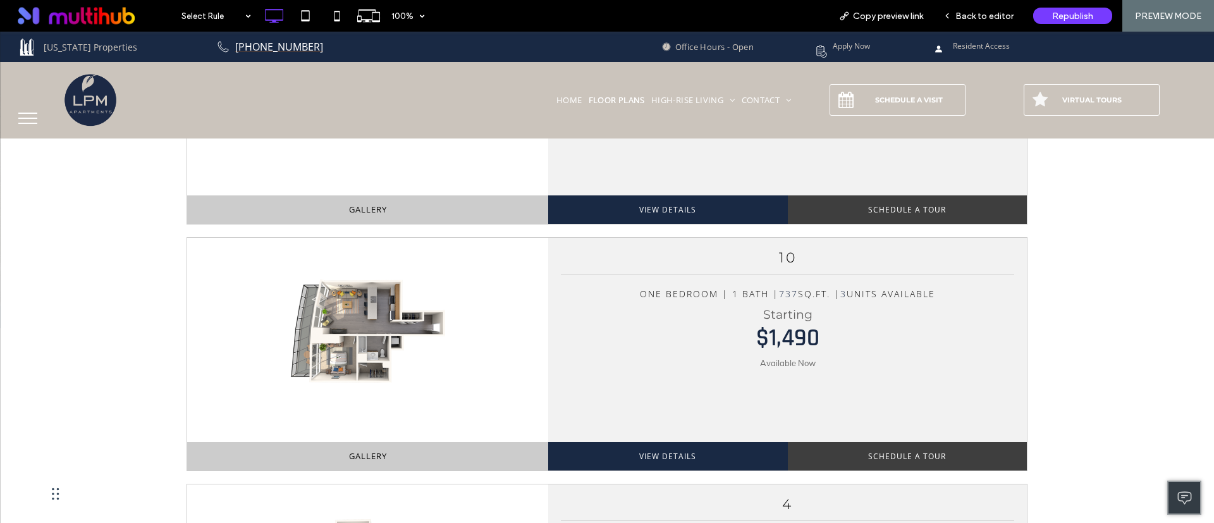
click at [986, 12] on span "Back to editor" at bounding box center [985, 16] width 58 height 11
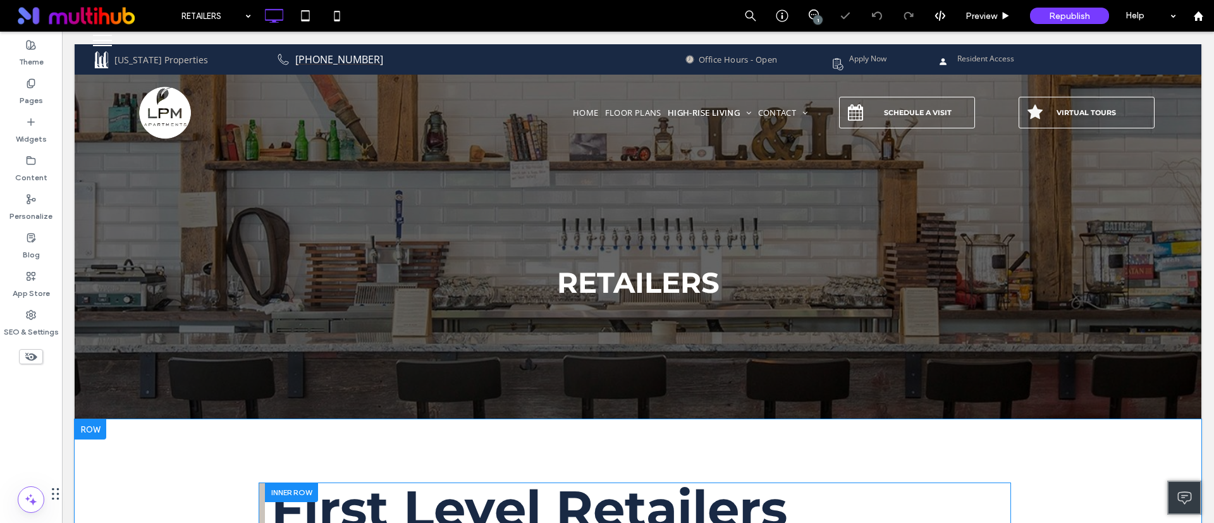
scroll to position [285, 0]
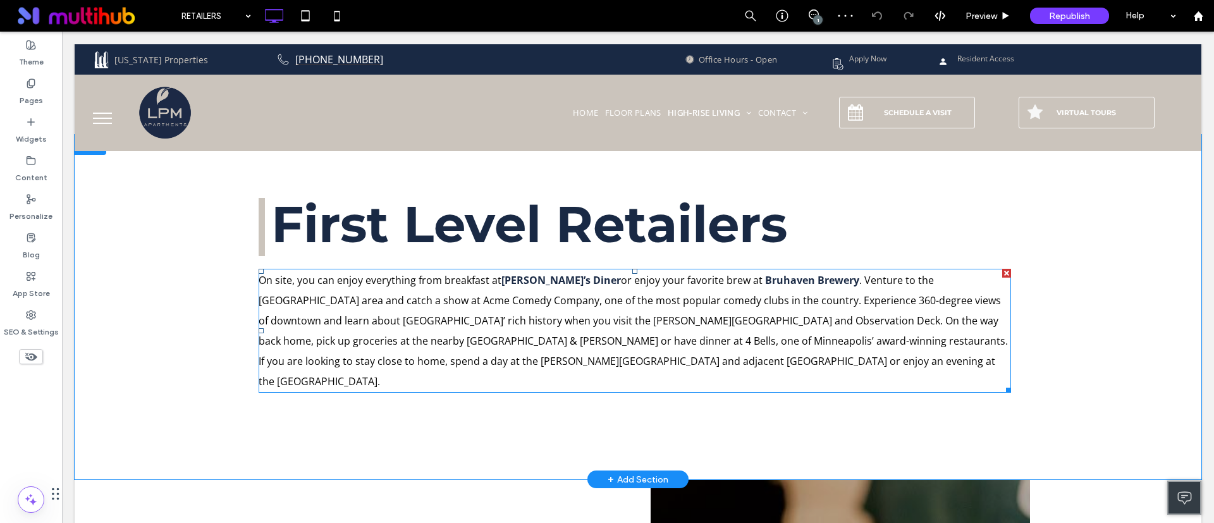
click at [524, 278] on strong "Eggy’s Diner" at bounding box center [562, 280] width 120 height 14
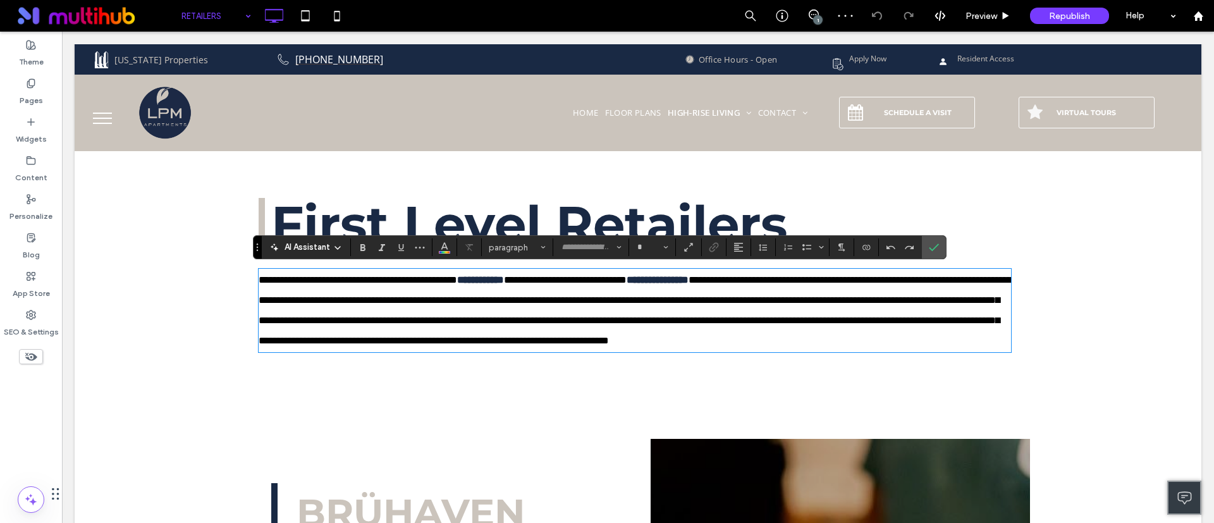
type input "*********"
type input "**"
click at [344, 407] on div "**********" at bounding box center [638, 302] width 759 height 209
click at [993, 15] on span "Preview" at bounding box center [982, 16] width 32 height 11
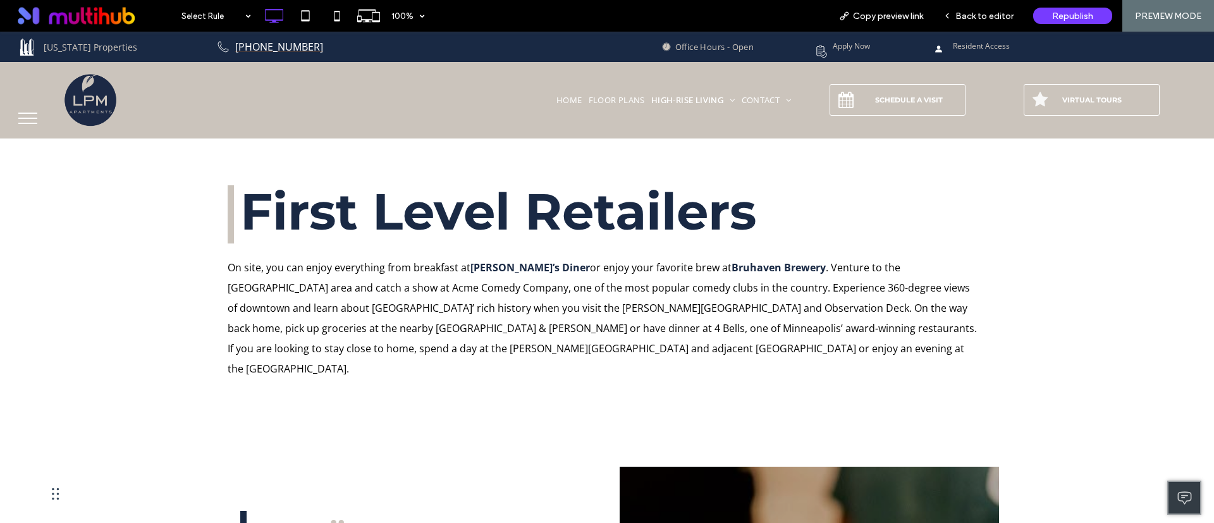
click at [165, 327] on div "First Level Retailers Click To Paste On site, you can enjoy everything from bre…" at bounding box center [607, 294] width 1214 height 345
click at [991, 8] on div "Back to editor" at bounding box center [979, 16] width 90 height 32
click at [996, 11] on span "Back to editor" at bounding box center [985, 16] width 58 height 11
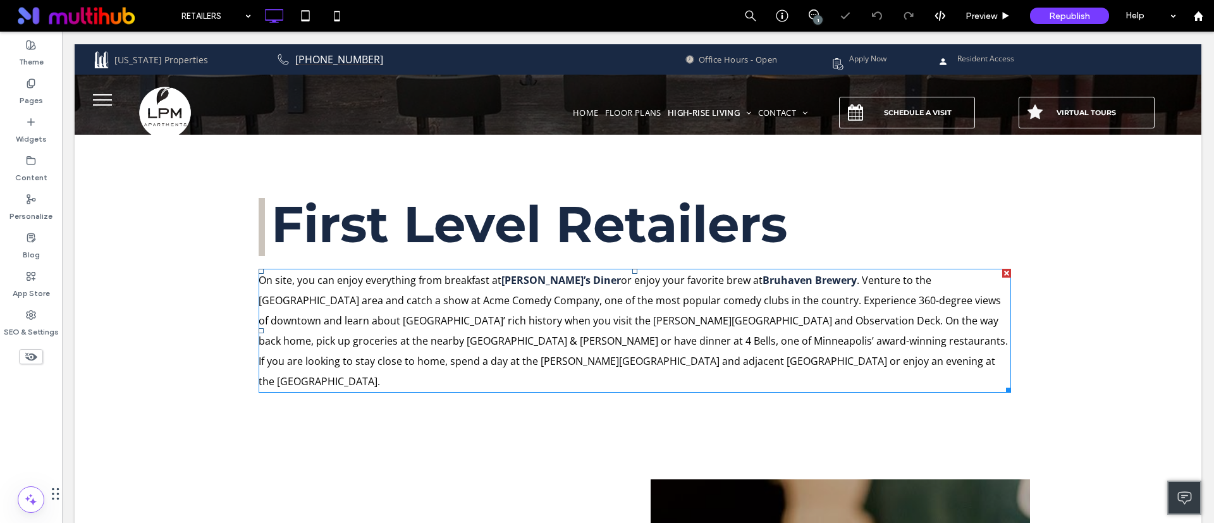
click at [527, 274] on strong "Eggy’s Diner" at bounding box center [562, 280] width 120 height 14
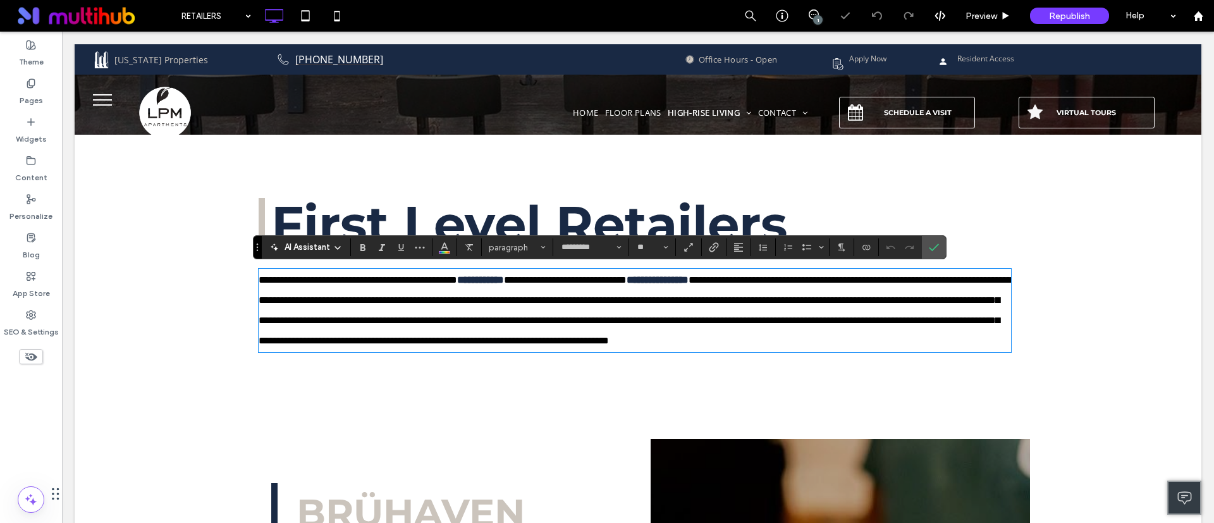
click at [504, 280] on strong "**********" at bounding box center [480, 279] width 47 height 9
drag, startPoint x: 530, startPoint y: 280, endPoint x: 498, endPoint y: 283, distance: 31.7
click at [498, 283] on strong "**********" at bounding box center [480, 279] width 47 height 9
click at [536, 402] on div "**********" at bounding box center [638, 302] width 759 height 209
click at [933, 244] on icon "Confirm" at bounding box center [934, 247] width 10 height 10
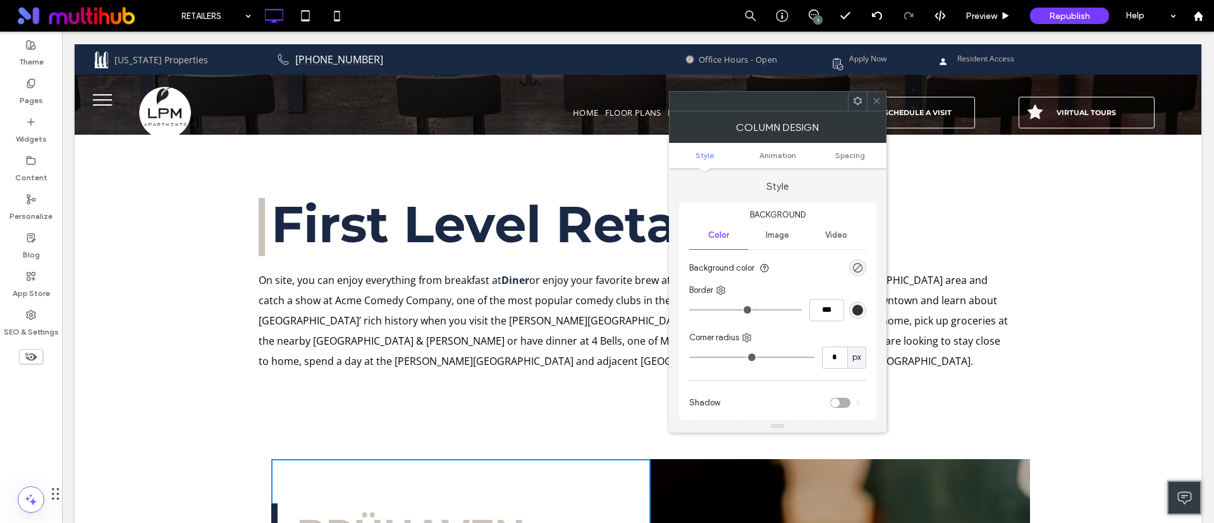
click at [148, 419] on div "First Level Retailers Click To Paste On site, you can enjoy everything from bre…" at bounding box center [638, 297] width 1127 height 324
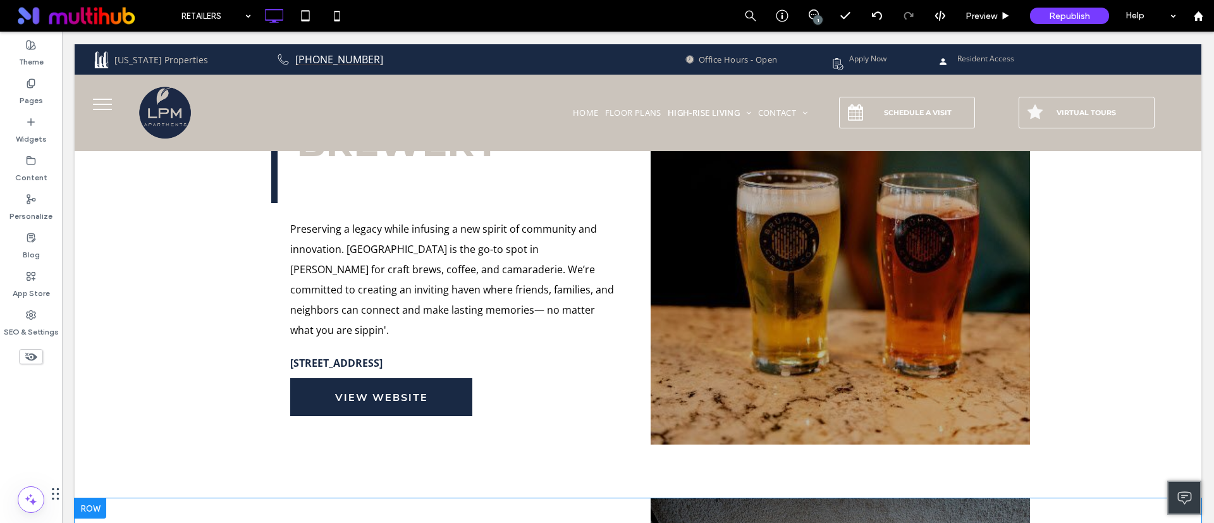
scroll to position [1044, 0]
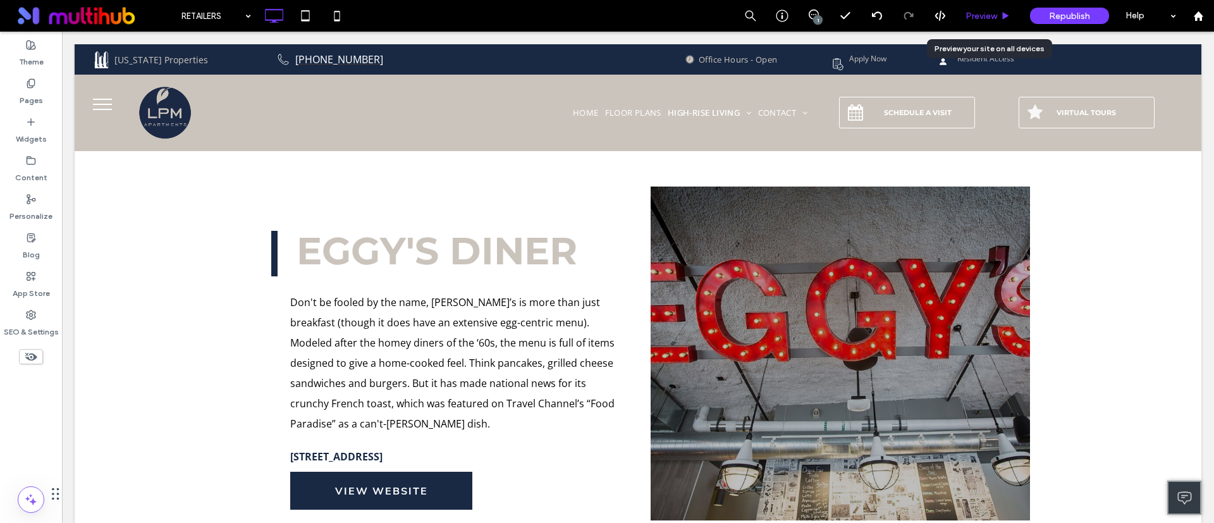
click at [970, 13] on span "Preview" at bounding box center [982, 16] width 32 height 11
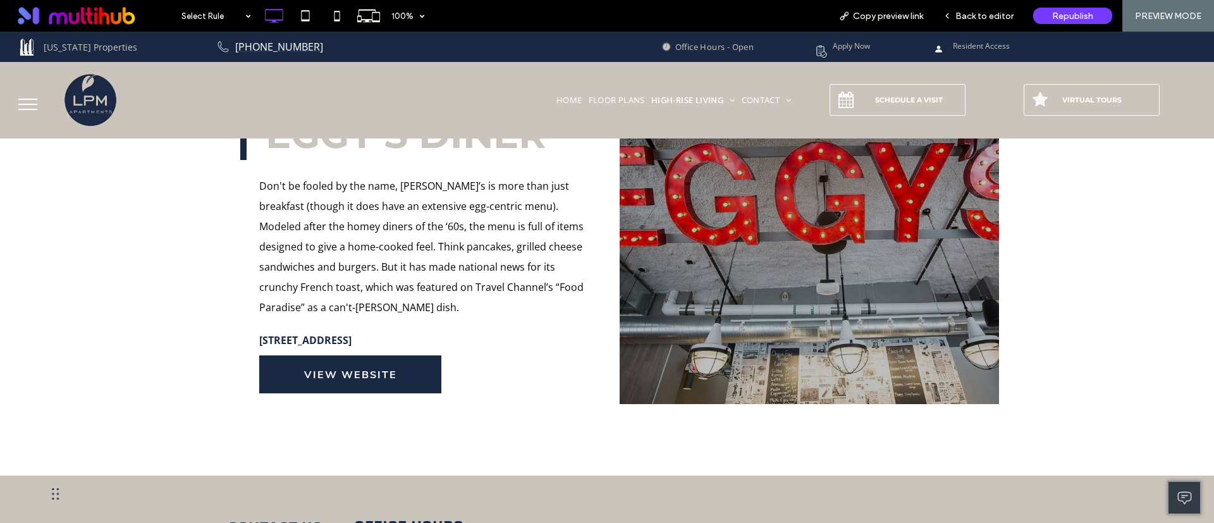
scroll to position [1139, 0]
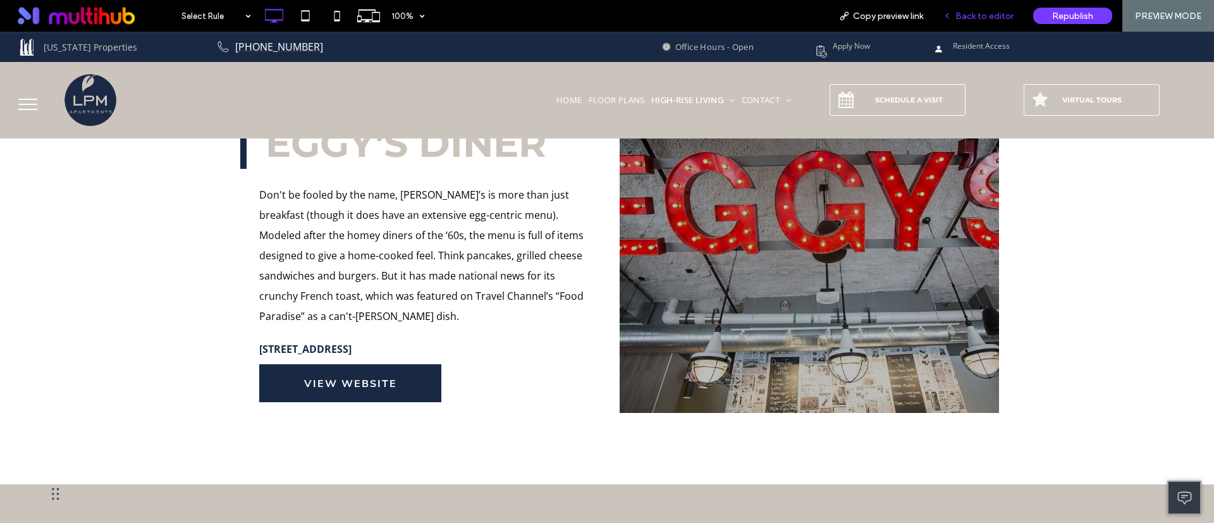
click at [993, 13] on span "Back to editor" at bounding box center [985, 16] width 58 height 11
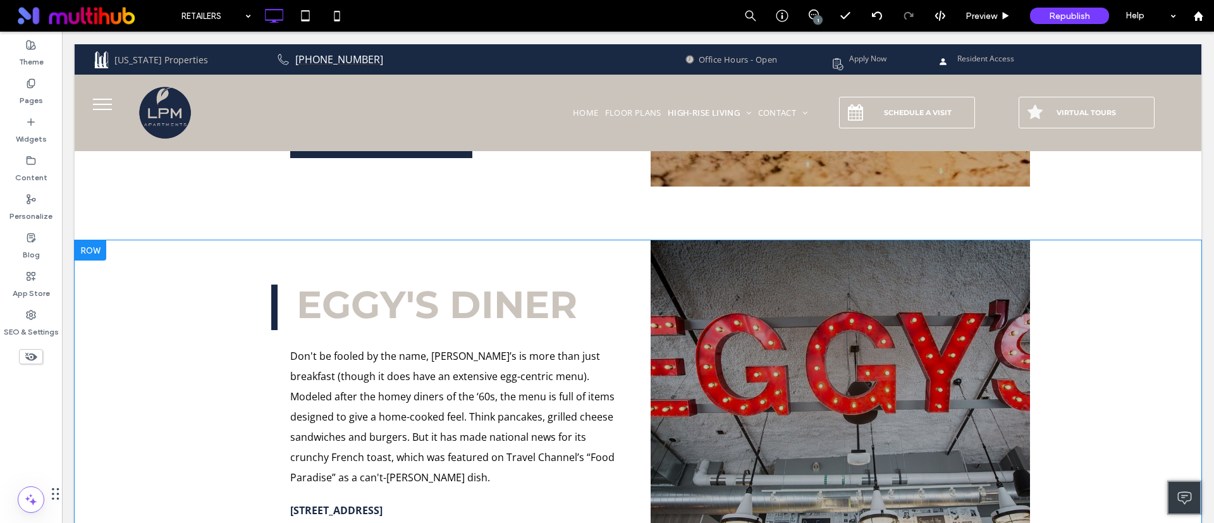
scroll to position [949, 0]
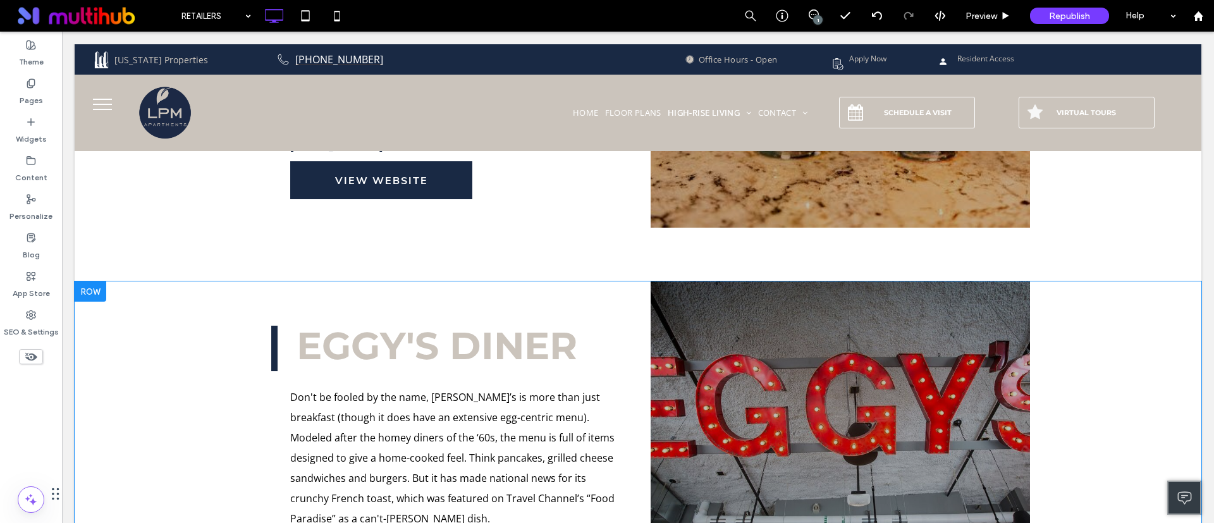
click at [190, 281] on div "EGGY'S DINER Click To Paste Don't be fooled by the name, Eggy’s is more than ju…" at bounding box center [638, 483] width 1127 height 405
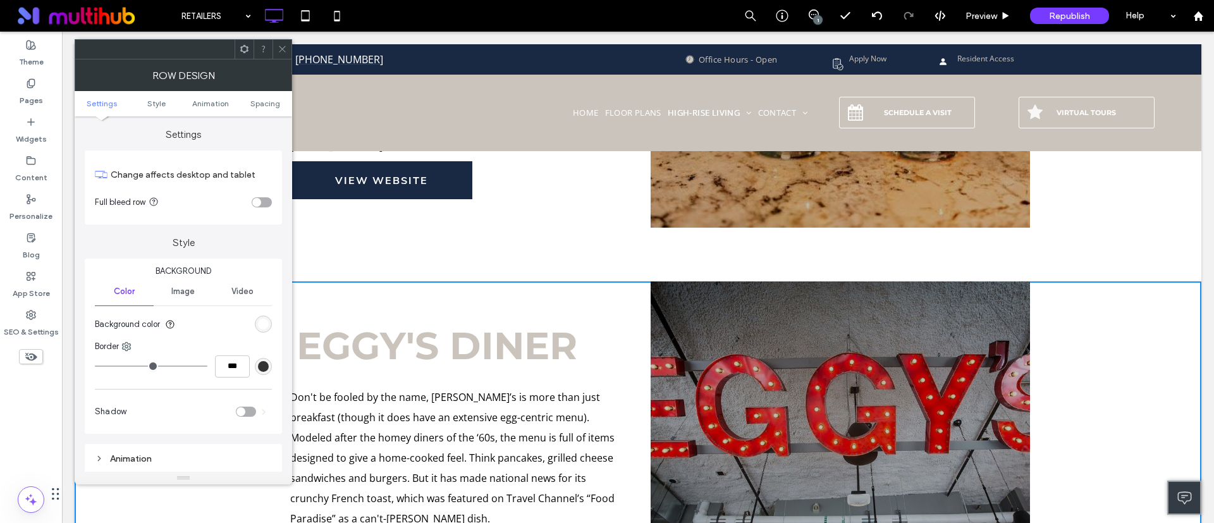
click at [476, 289] on div "EGGY'S DINER Click To Paste Don't be fooled by the name, Eggy’s is more than ju…" at bounding box center [461, 472] width 380 height 383
click at [284, 42] on span at bounding box center [282, 49] width 9 height 19
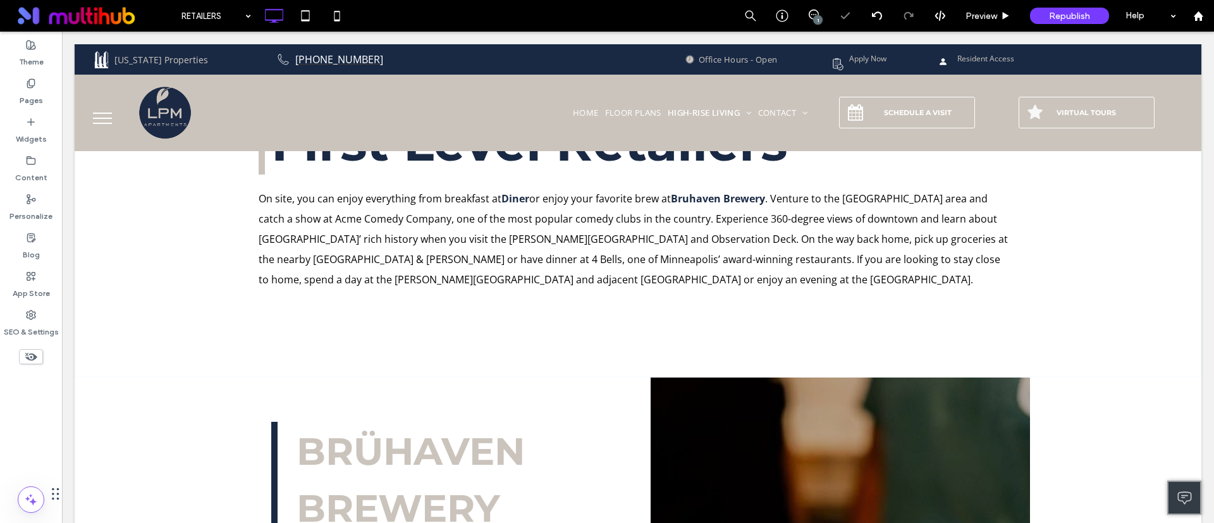
scroll to position [285, 0]
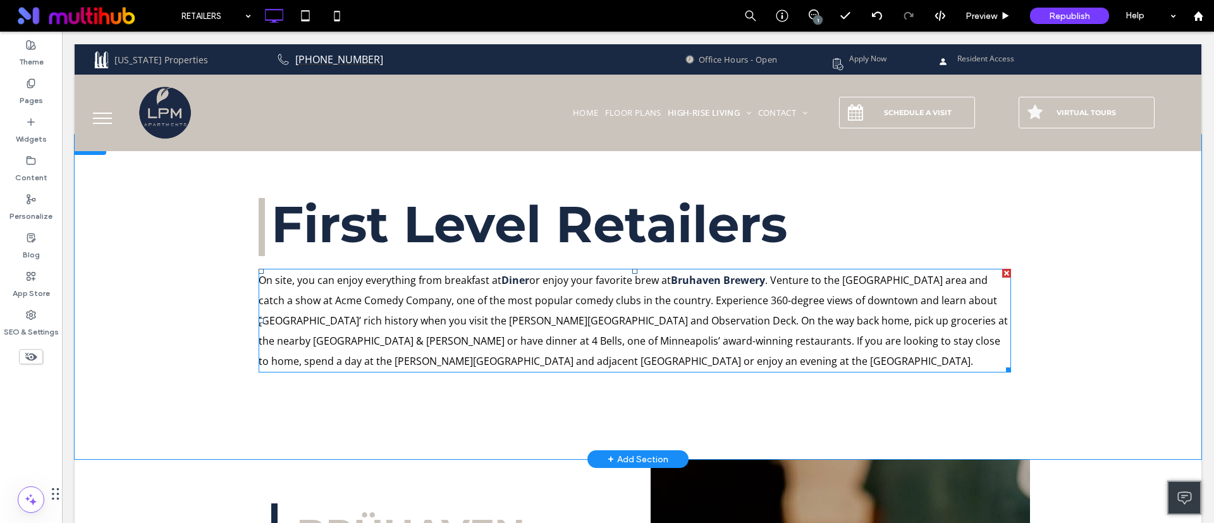
click at [502, 278] on strong "Diner" at bounding box center [516, 280] width 28 height 14
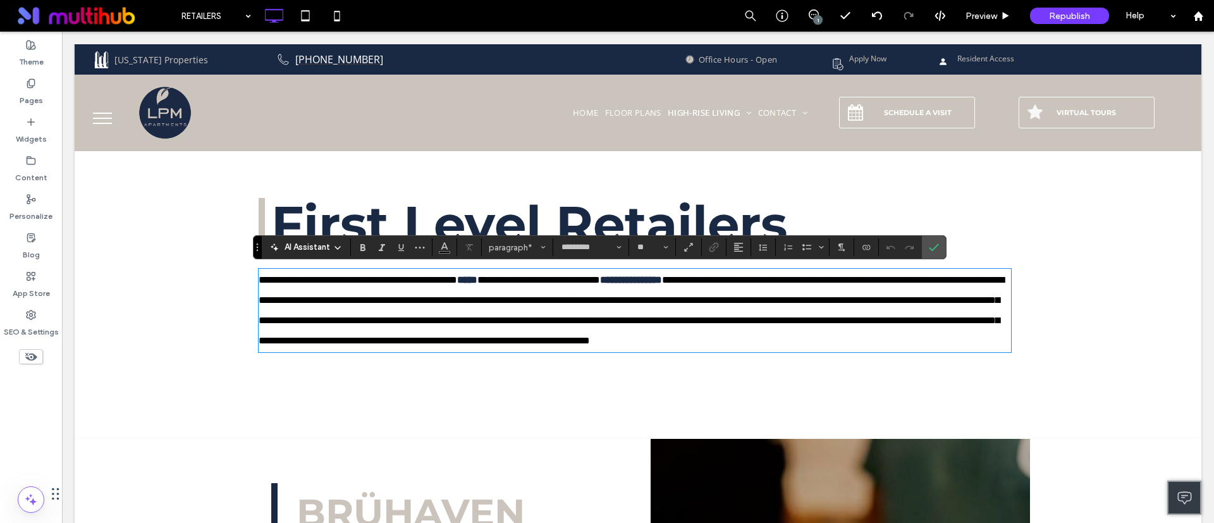
click at [510, 288] on p "**********" at bounding box center [635, 310] width 753 height 81
click at [525, 280] on span "**********" at bounding box center [539, 279] width 123 height 9
click at [442, 310] on p "**********" at bounding box center [635, 310] width 753 height 81
drag, startPoint x: 937, startPoint y: 236, endPoint x: 874, endPoint y: 206, distance: 69.6
click at [937, 237] on span "Confirm" at bounding box center [934, 248] width 10 height 22
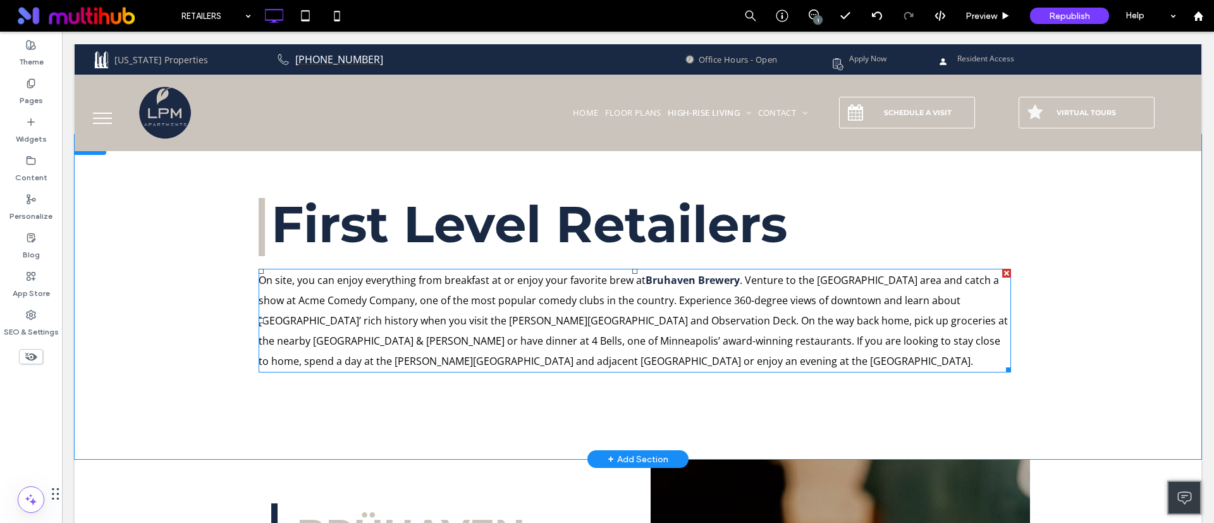
click at [497, 280] on span "On site, you can enjoy everything from breakfast at or enjoy your favorite brew…" at bounding box center [452, 280] width 387 height 14
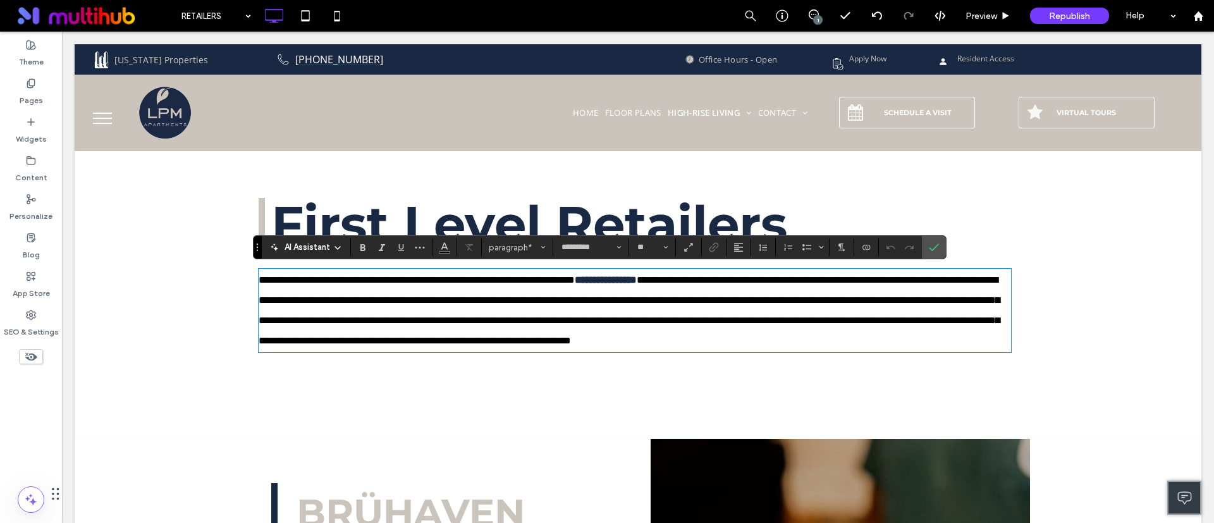
click at [497, 280] on span "**********" at bounding box center [417, 279] width 316 height 9
click at [491, 281] on span "**********" at bounding box center [417, 279] width 316 height 9
click at [533, 310] on p "**********" at bounding box center [635, 310] width 753 height 81
click at [531, 429] on div "**********" at bounding box center [638, 287] width 1127 height 304
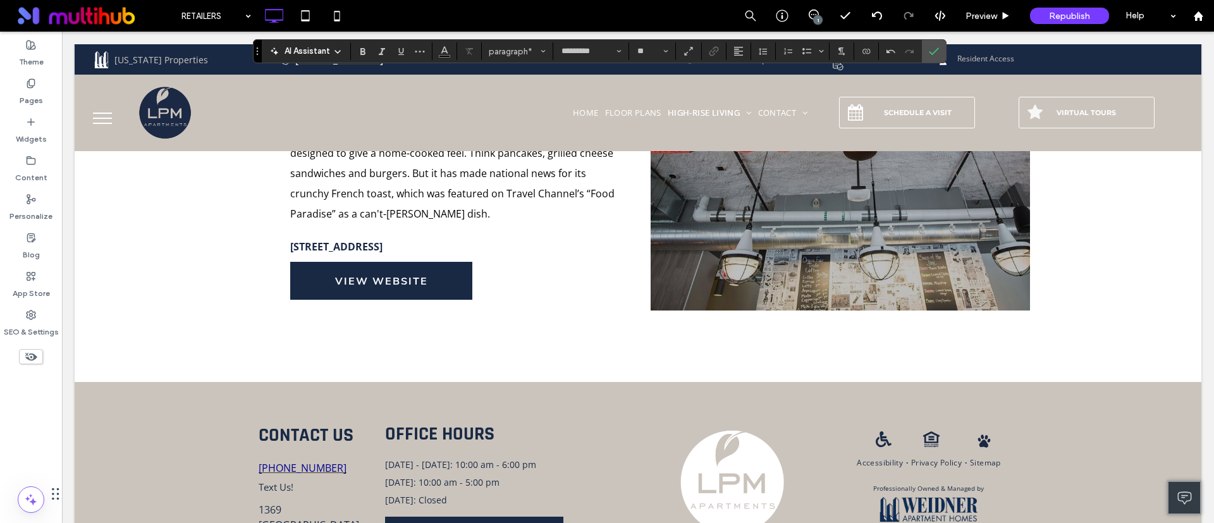
scroll to position [1044, 0]
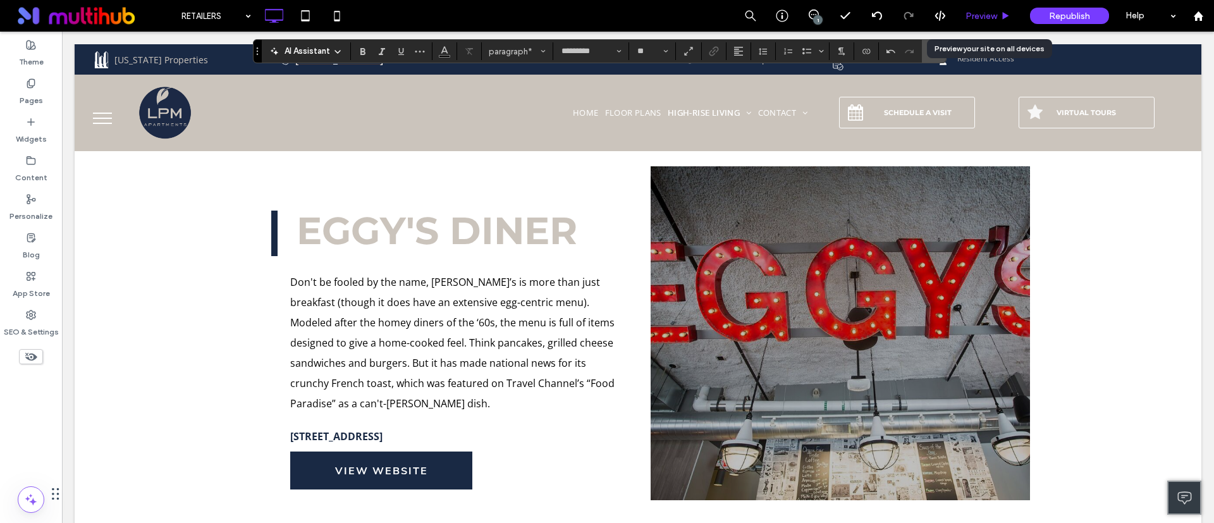
click at [970, 14] on span "Preview" at bounding box center [982, 16] width 32 height 11
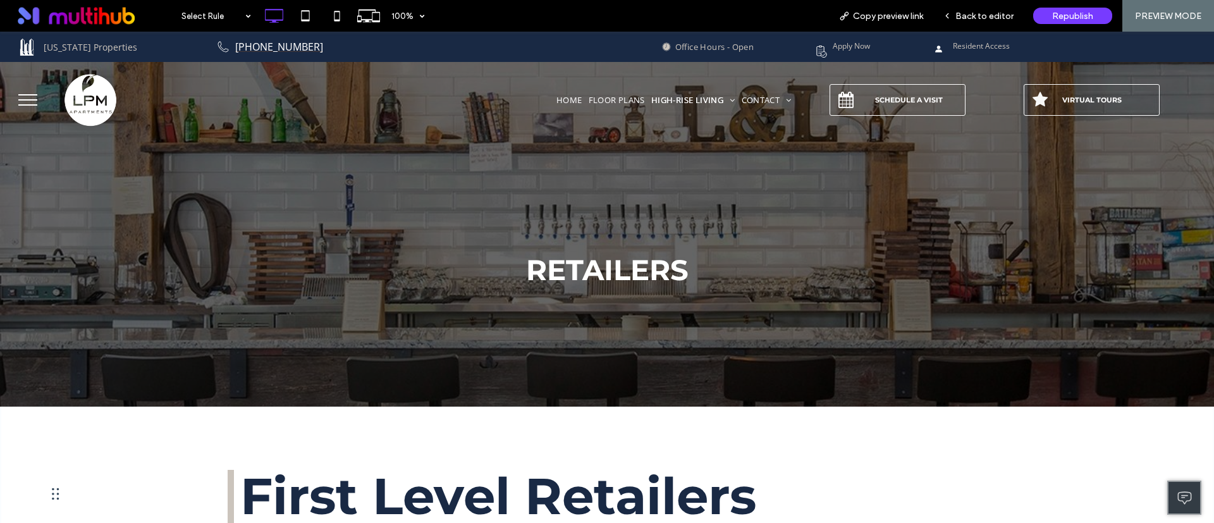
click at [30, 102] on button "menu" at bounding box center [27, 99] width 33 height 33
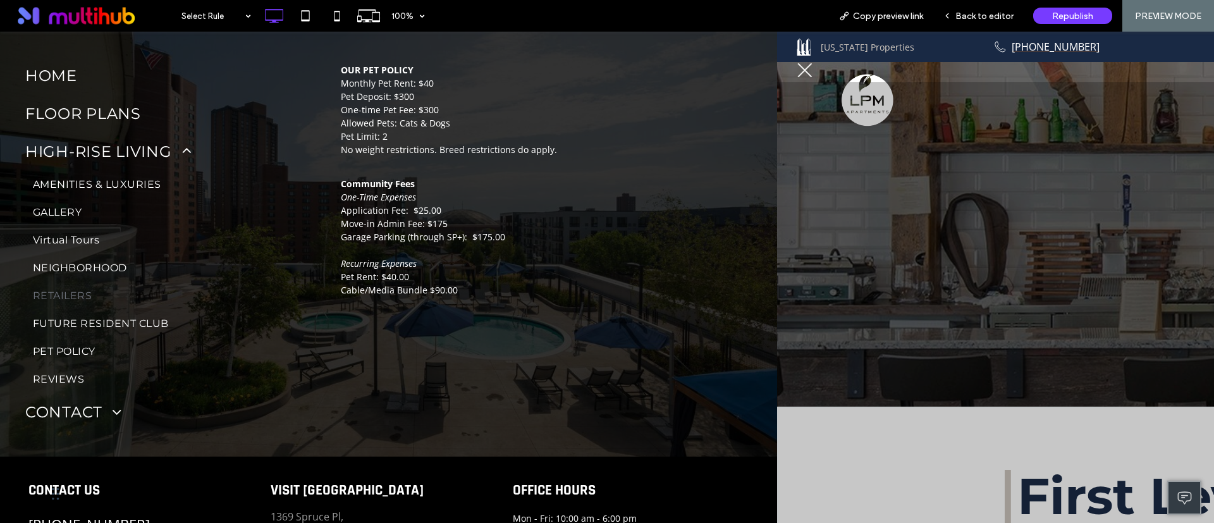
click at [71, 285] on link "RETAILERS" at bounding box center [176, 296] width 303 height 28
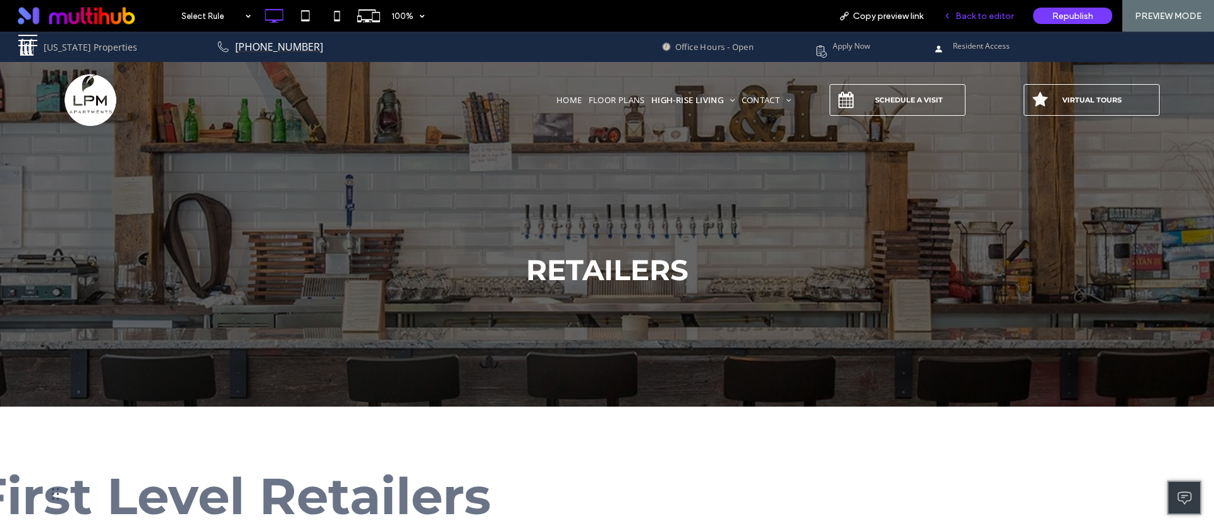
click at [989, 17] on span "Back to editor" at bounding box center [985, 16] width 58 height 11
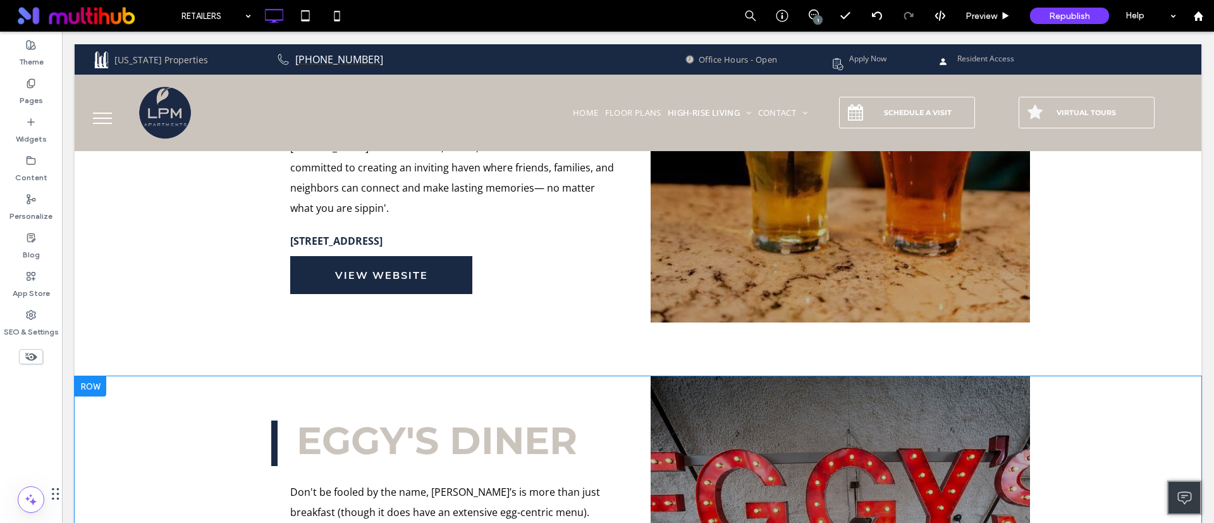
scroll to position [1044, 0]
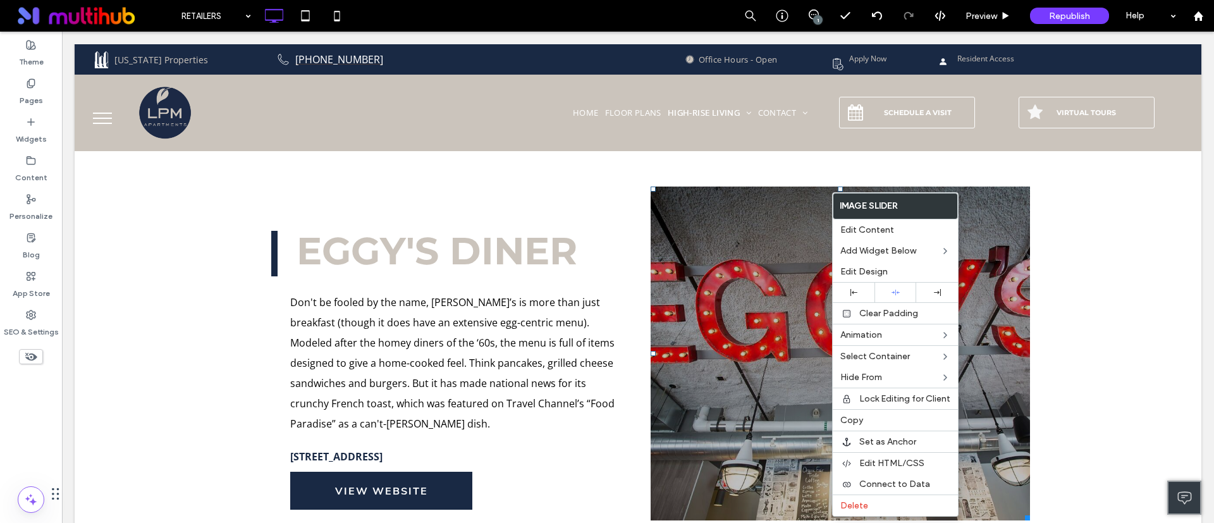
click at [696, 310] on li "Slide title Write your caption here Button" at bounding box center [841, 354] width 380 height 334
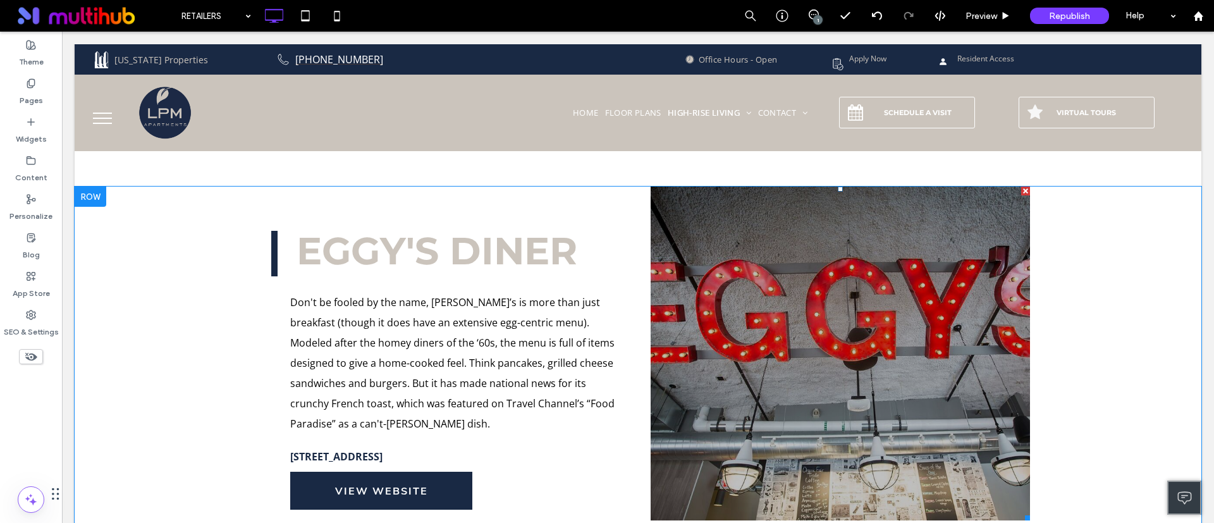
click at [696, 310] on li "Slide title Write your caption here Button" at bounding box center [841, 354] width 380 height 334
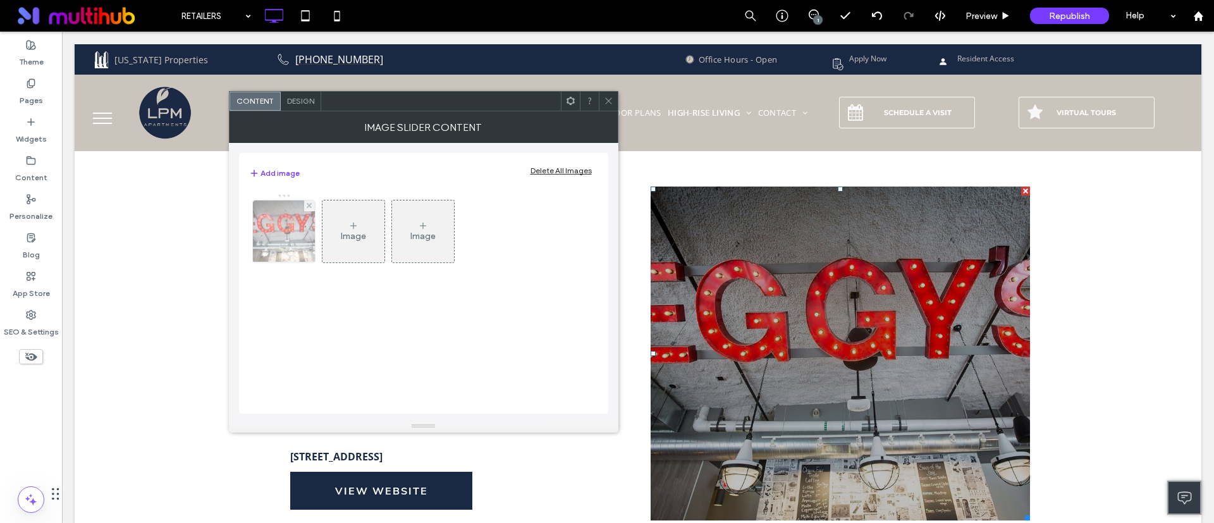
drag, startPoint x: 276, startPoint y: 237, endPoint x: 260, endPoint y: 245, distance: 17.8
click at [260, 245] on div at bounding box center [284, 232] width 62 height 62
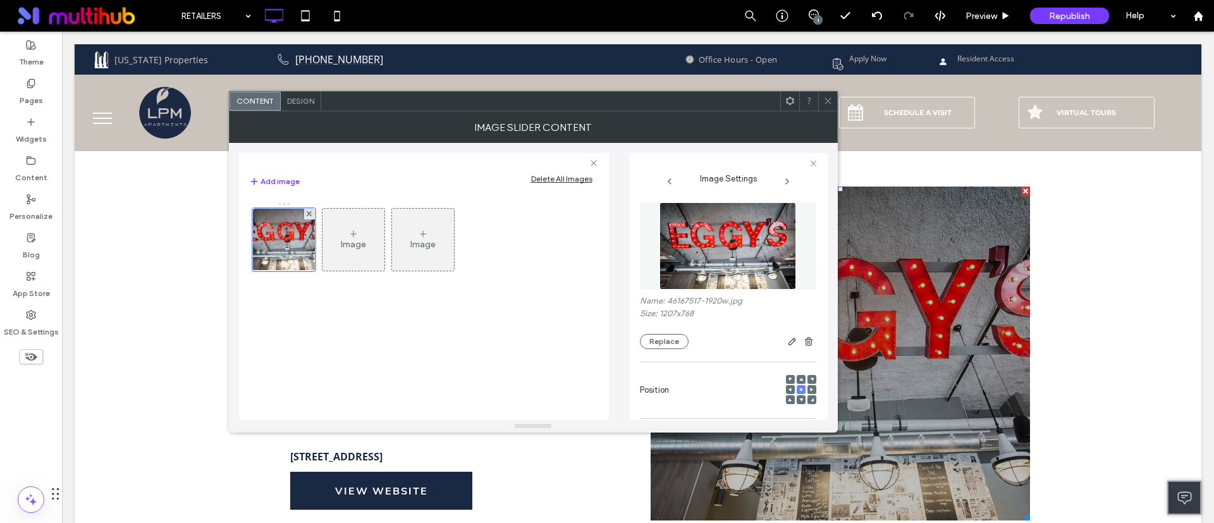
click at [776, 262] on img at bounding box center [728, 245] width 137 height 87
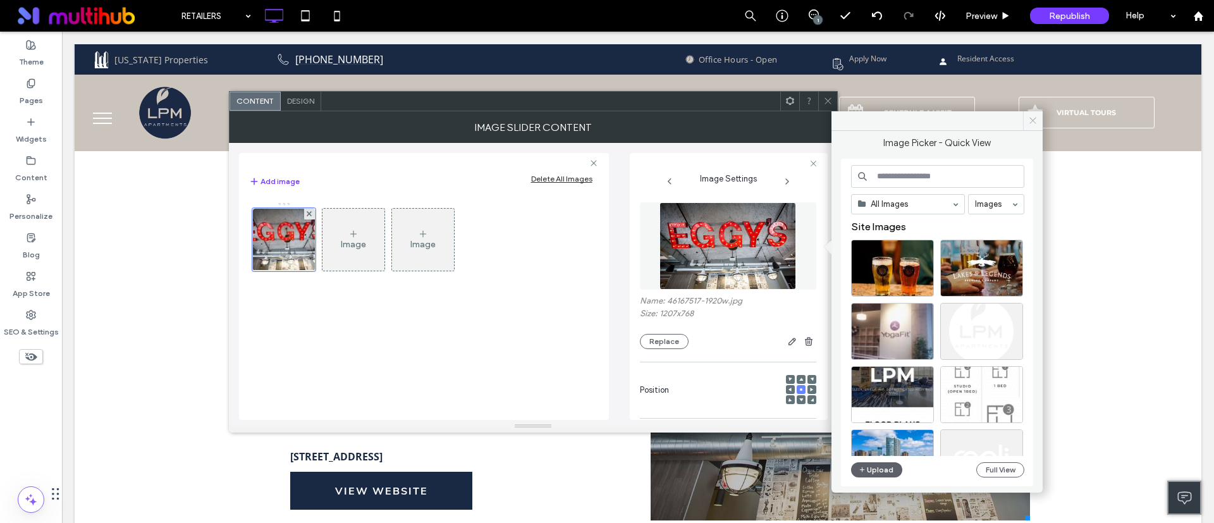
click at [1035, 117] on icon at bounding box center [1033, 120] width 9 height 9
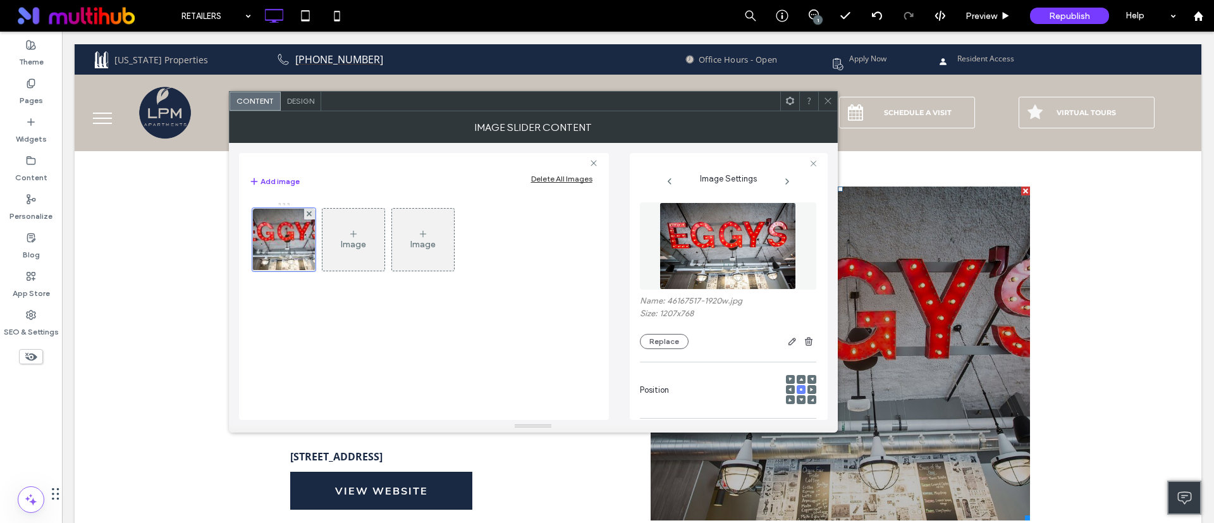
click at [825, 101] on icon at bounding box center [828, 100] width 9 height 9
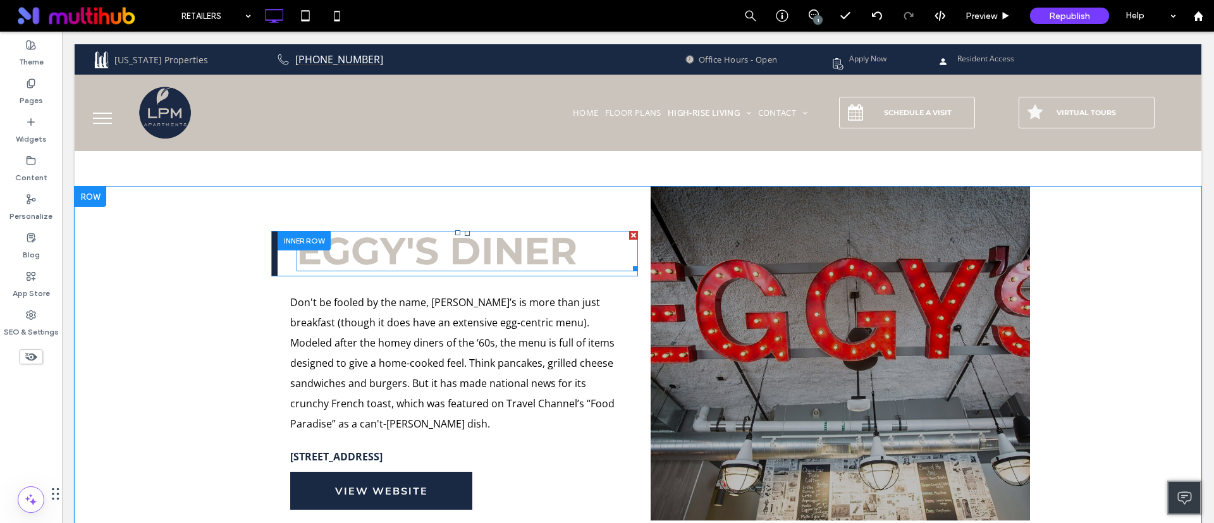
click at [535, 231] on span "EGGY'S DINER" at bounding box center [437, 251] width 281 height 46
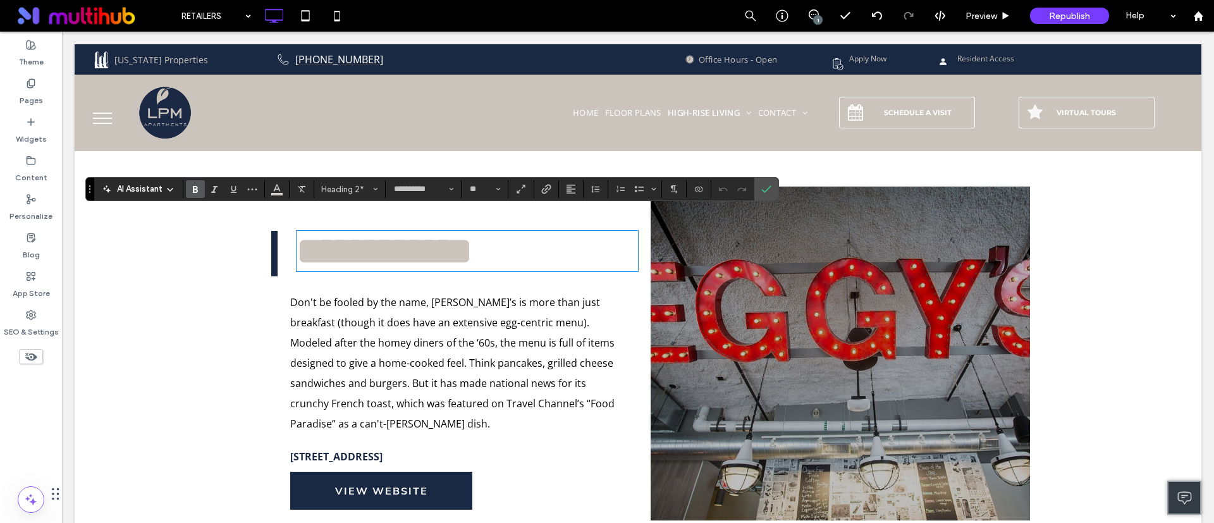
click at [445, 337] on span "Don't be fooled by the name, Eggy’s is more than just breakfast (though it does…" at bounding box center [452, 362] width 324 height 135
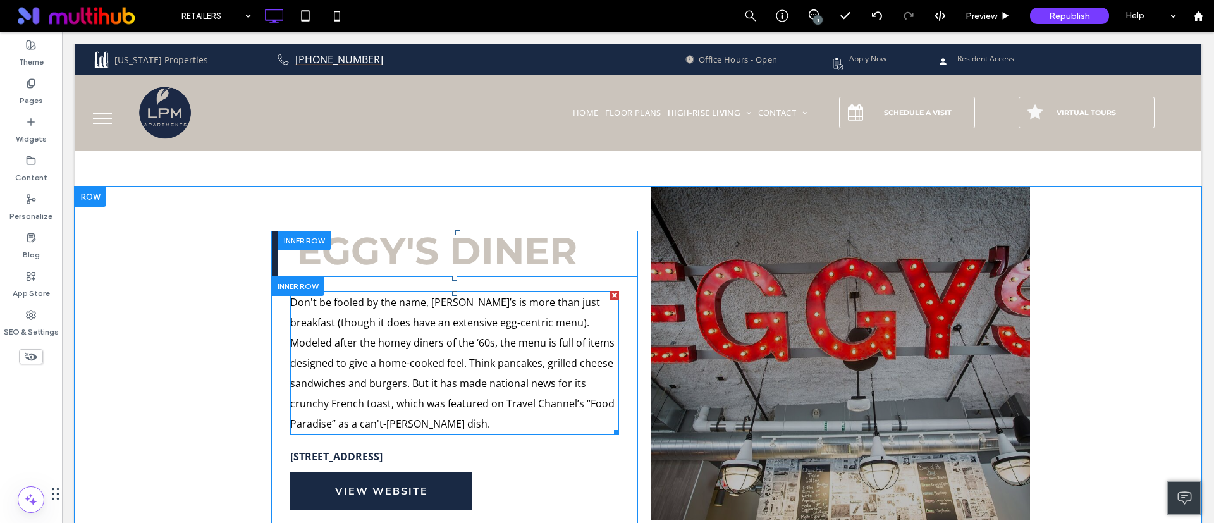
click at [467, 326] on span "Don't be fooled by the name, Eggy’s is more than just breakfast (though it does…" at bounding box center [452, 362] width 324 height 135
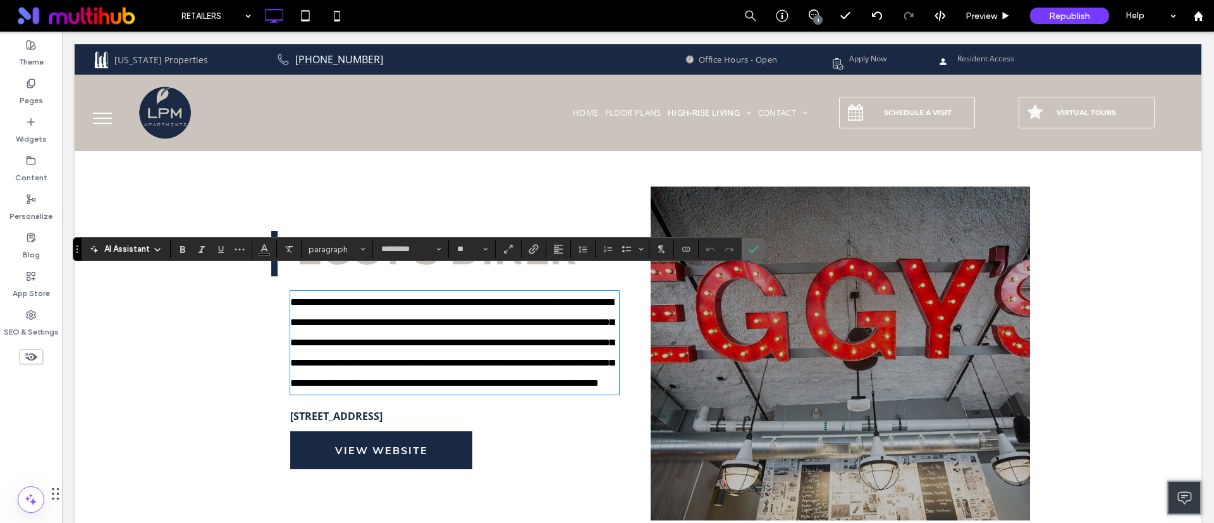
click at [750, 250] on use "Confirm" at bounding box center [754, 249] width 10 height 8
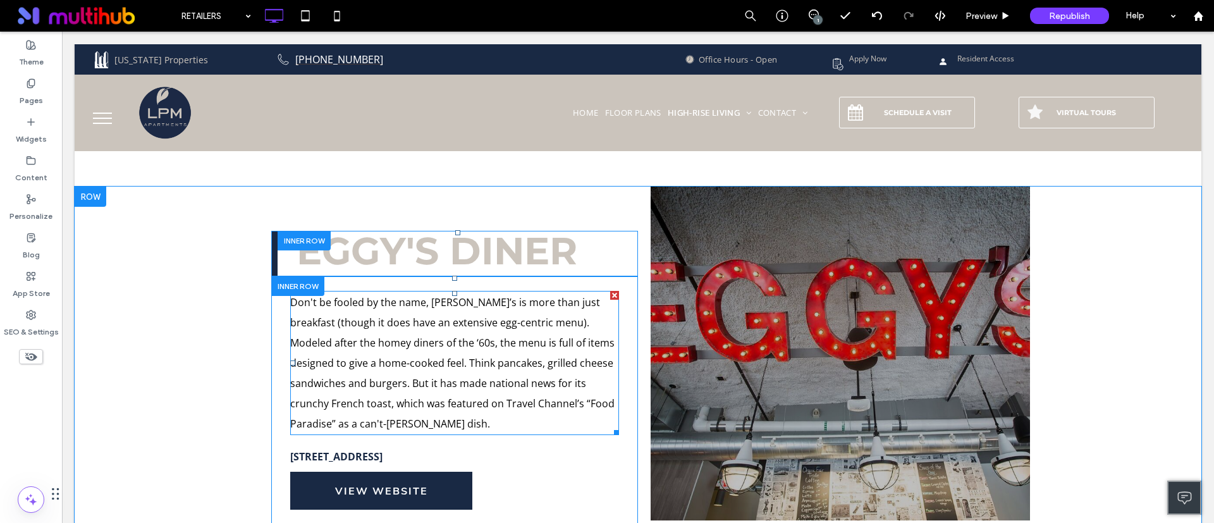
click at [548, 346] on span "Don't be fooled by the name, Eggy’s is more than just breakfast (though it does…" at bounding box center [452, 362] width 324 height 135
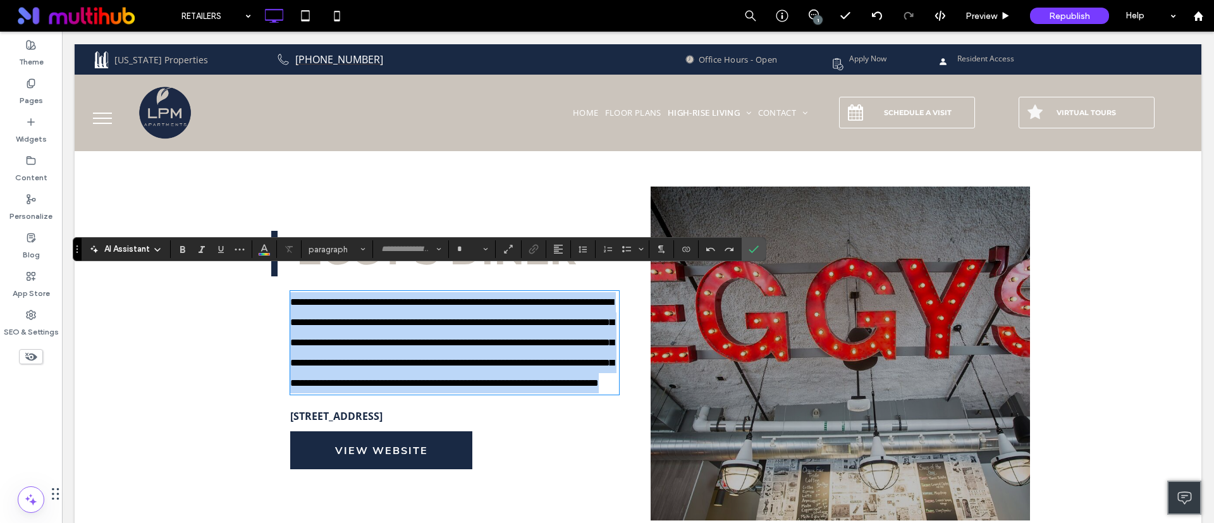
type input "*********"
type input "**"
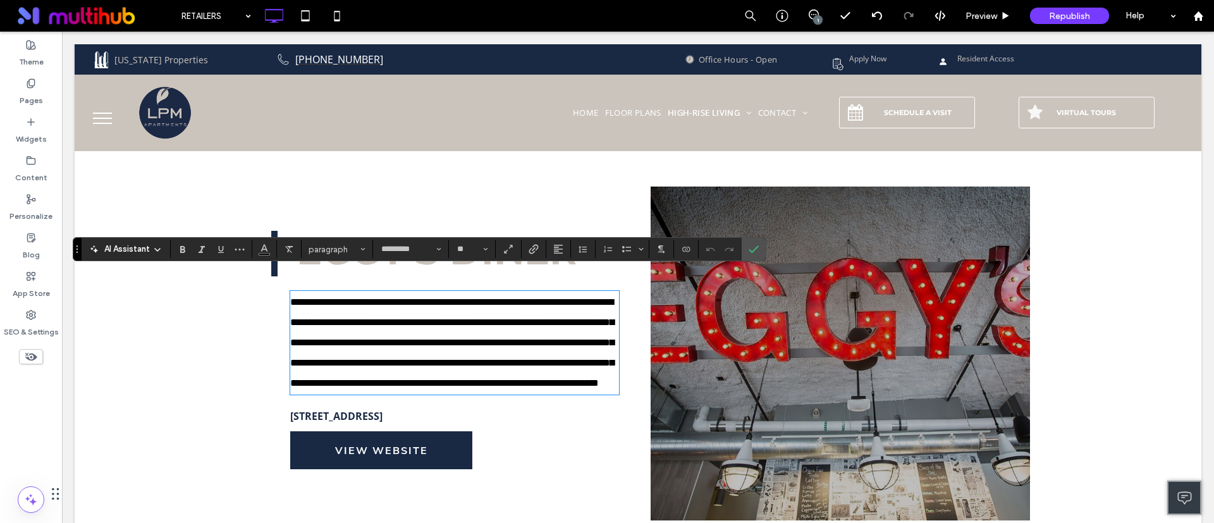
click at [460, 425] on div "120 14th Street West, Minneapolis, MN 55403-2345" at bounding box center [454, 416] width 329 height 18
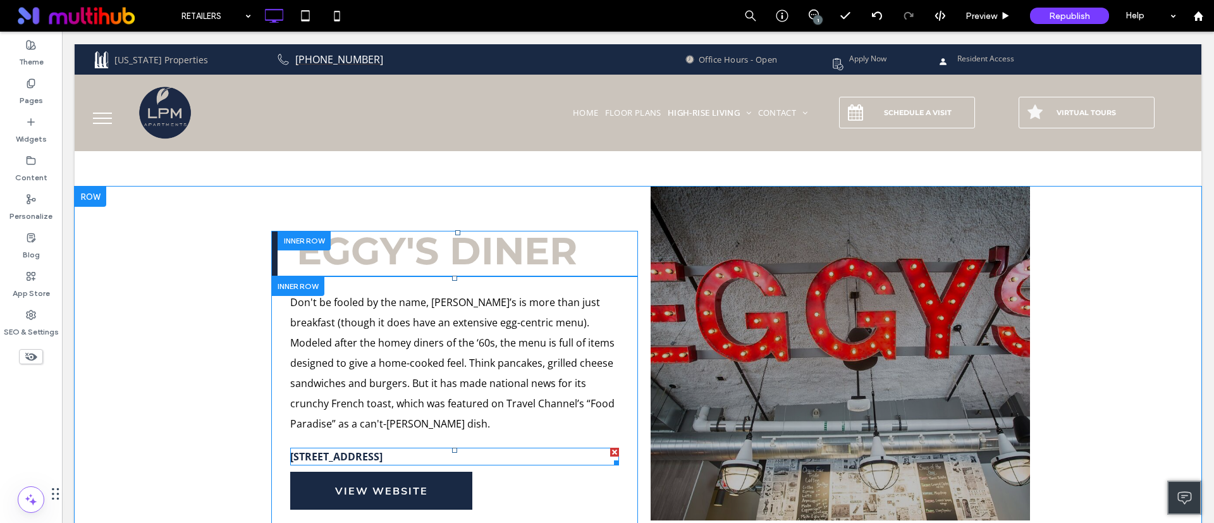
click at [460, 448] on div "120 14th Street West, Minneapolis, MN 55403-2345" at bounding box center [454, 457] width 329 height 18
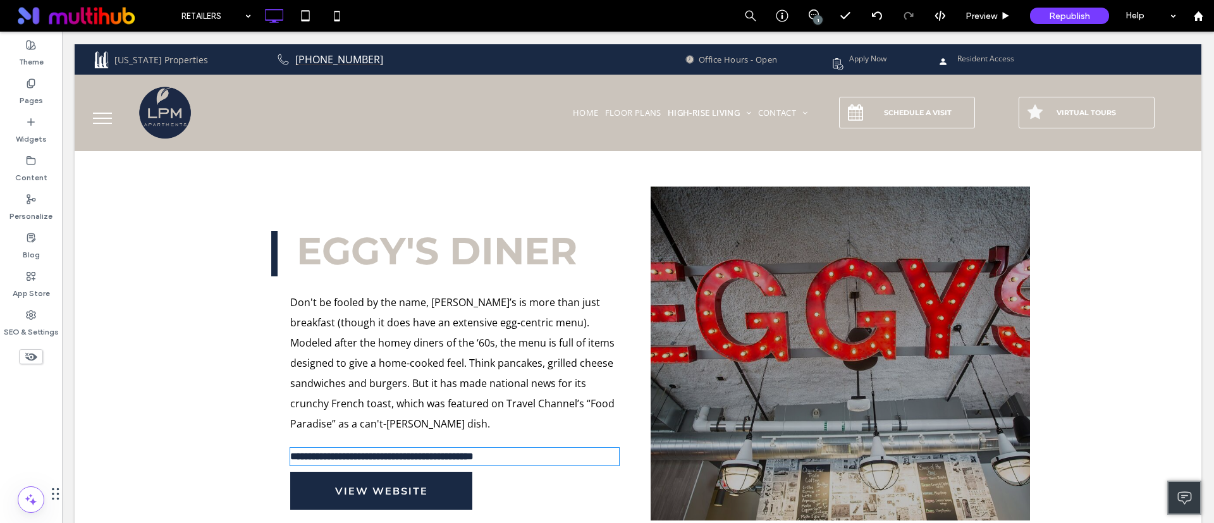
type input "*********"
type input "**"
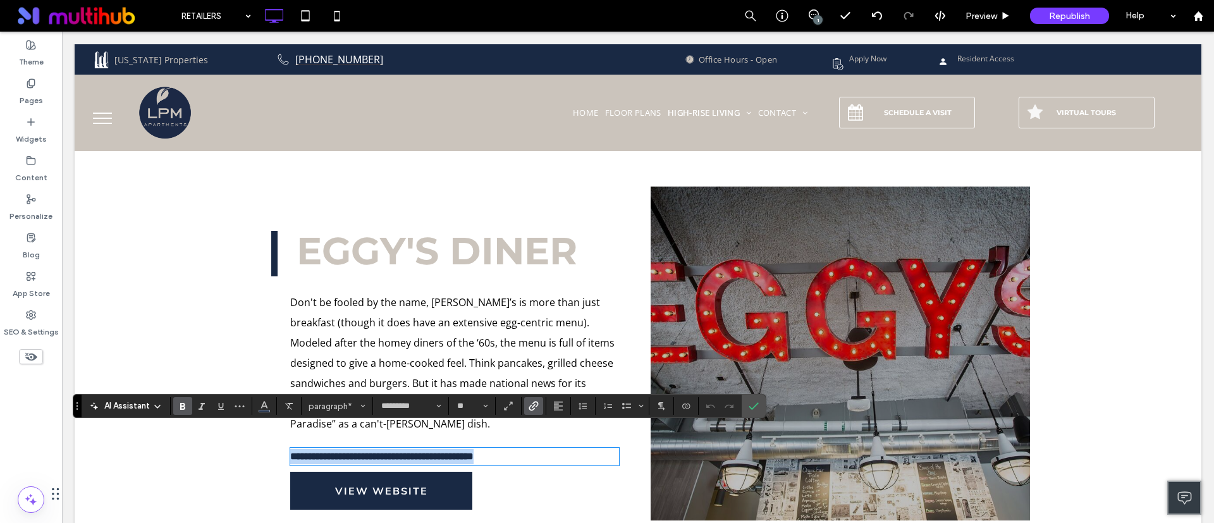
copy strong "**********"
click at [920, 369] on li "Slide title Write your caption here Button" at bounding box center [841, 354] width 380 height 334
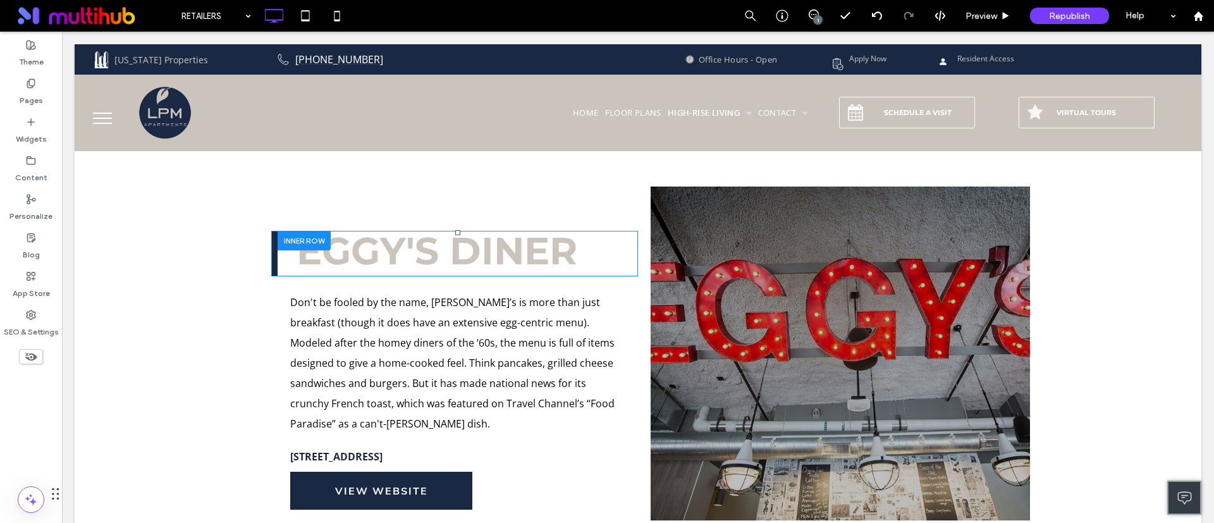
click at [271, 231] on div "EGGY'S DINER Click To Paste" at bounding box center [454, 254] width 367 height 46
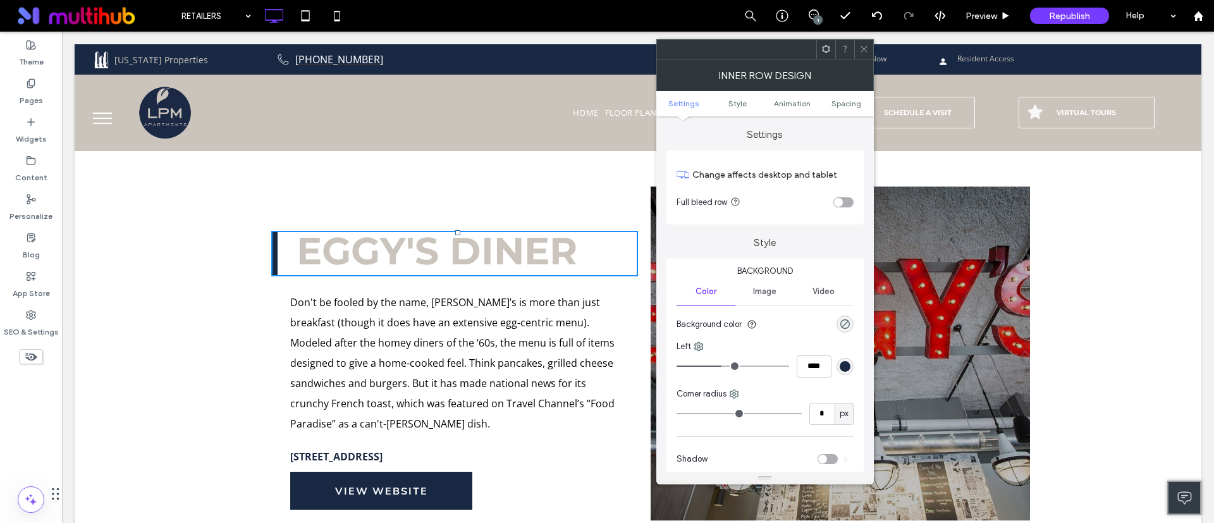
click at [219, 336] on div "EGGY'S DINER Click To Paste Don't be fooled by the name, Eggy’s is more than ju…" at bounding box center [638, 389] width 1127 height 405
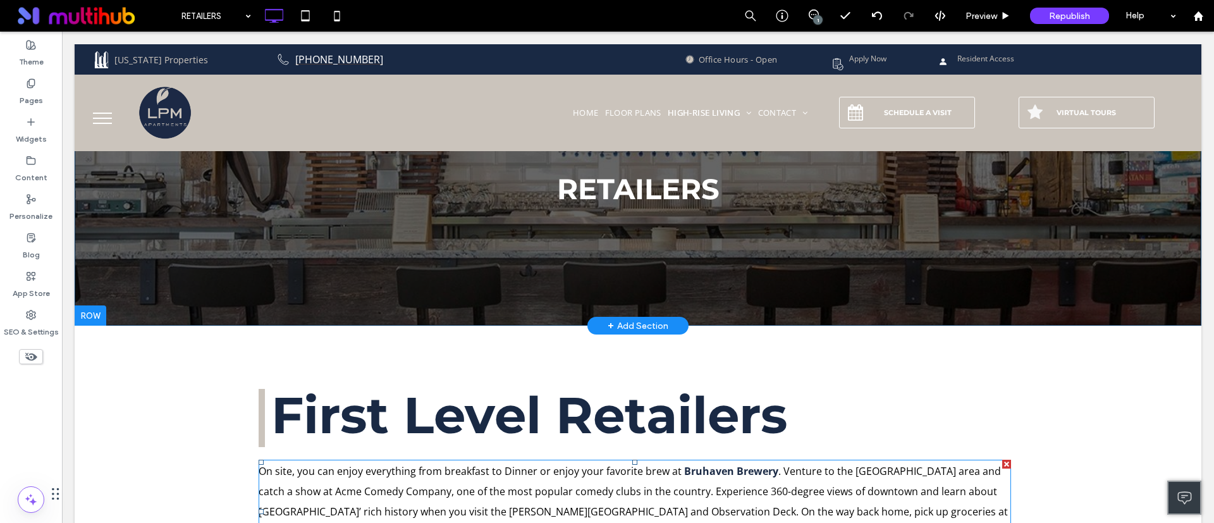
scroll to position [0, 0]
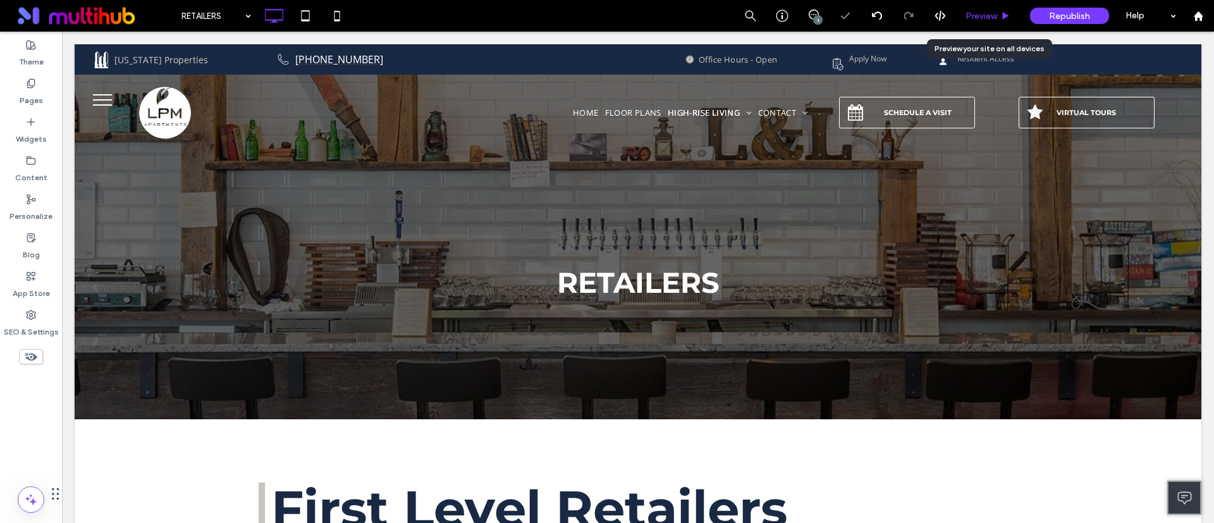
click at [974, 4] on div "Preview" at bounding box center [988, 16] width 65 height 32
click at [991, 16] on span "Preview" at bounding box center [982, 16] width 32 height 11
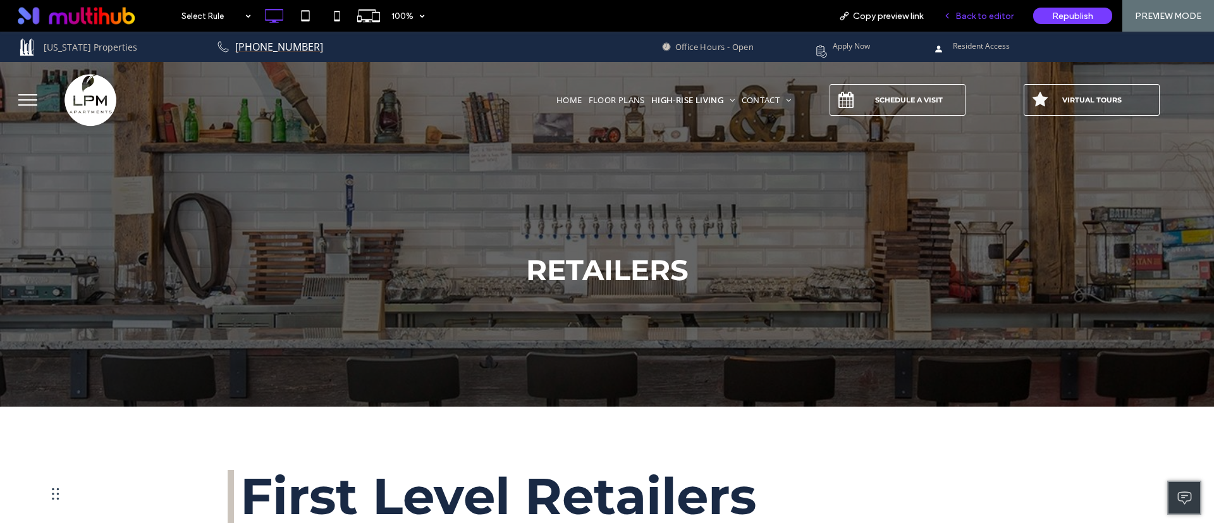
click at [996, 23] on div "Back to editor" at bounding box center [979, 16] width 90 height 32
click at [949, 11] on icon at bounding box center [947, 15] width 9 height 9
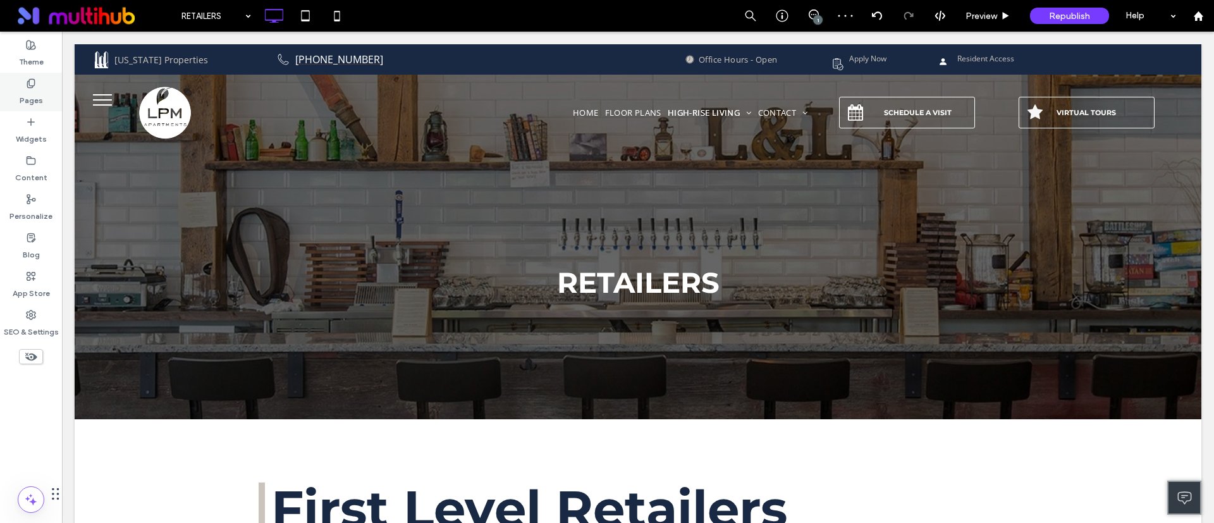
click at [46, 95] on div "Pages" at bounding box center [31, 92] width 62 height 39
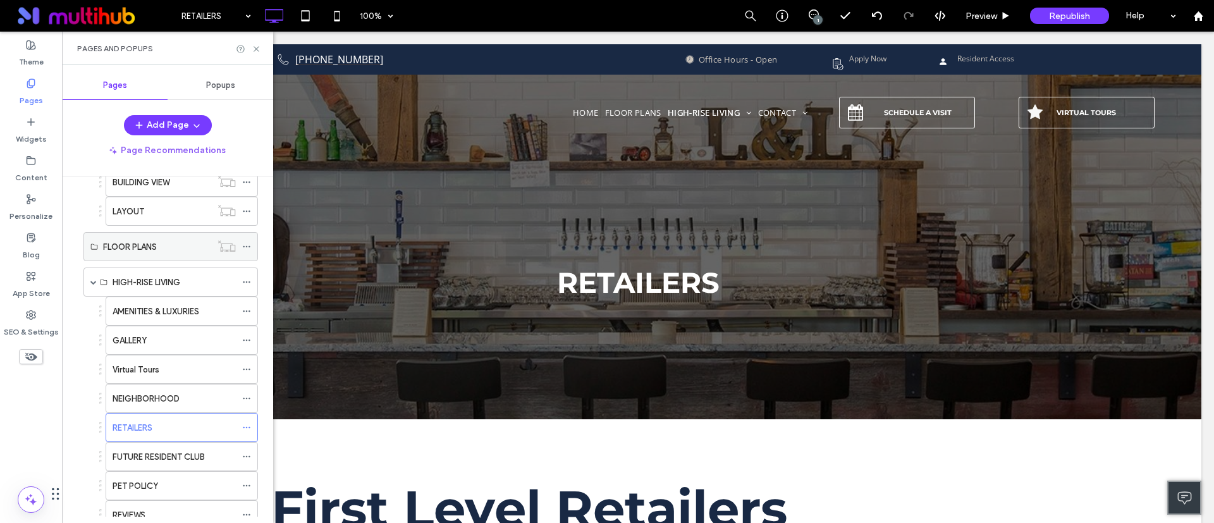
scroll to position [190, 0]
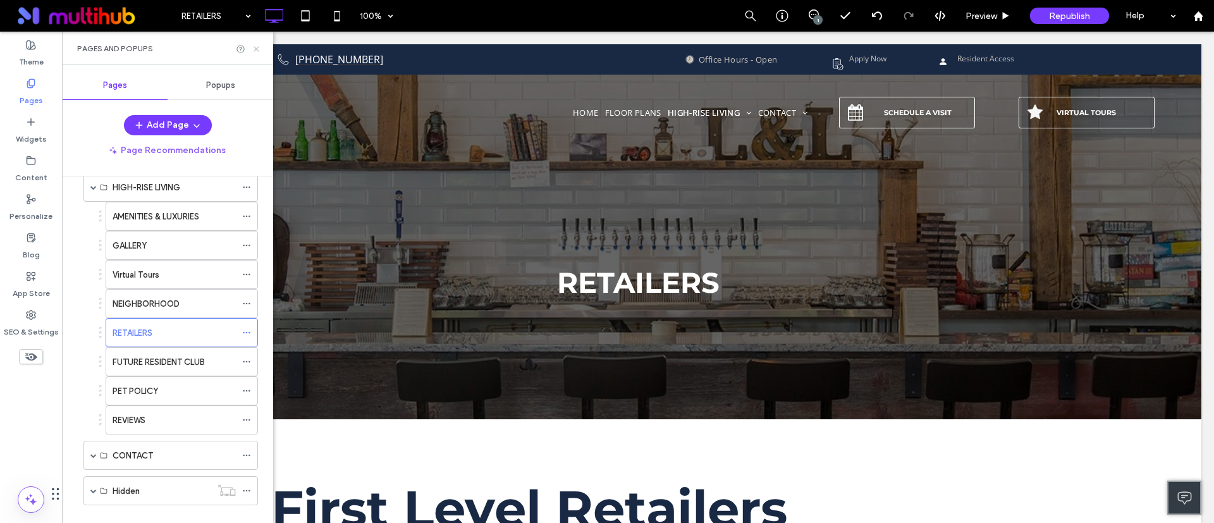
click at [260, 46] on icon at bounding box center [256, 48] width 9 height 9
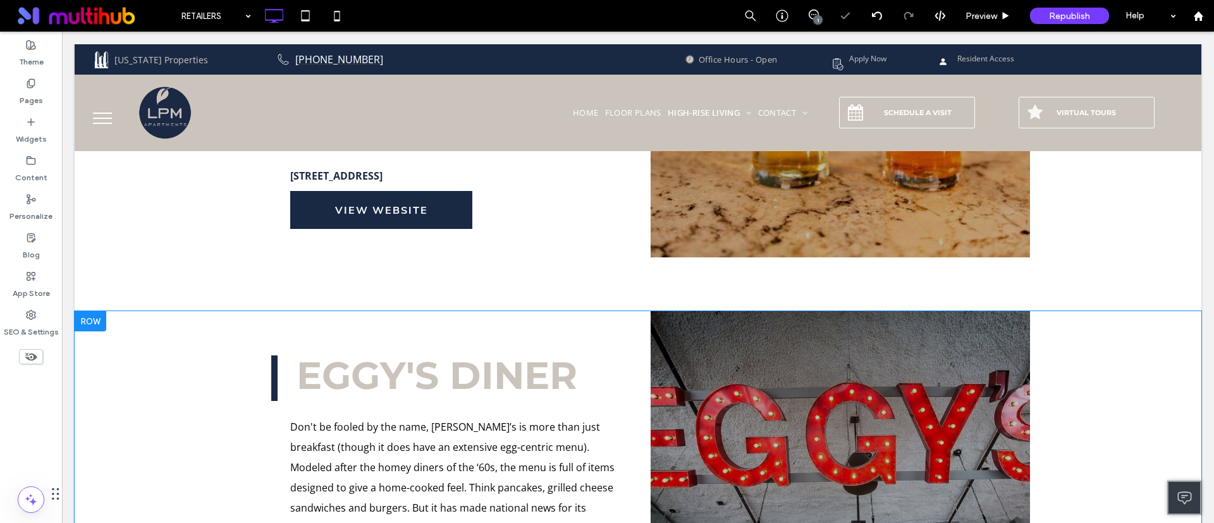
scroll to position [949, 0]
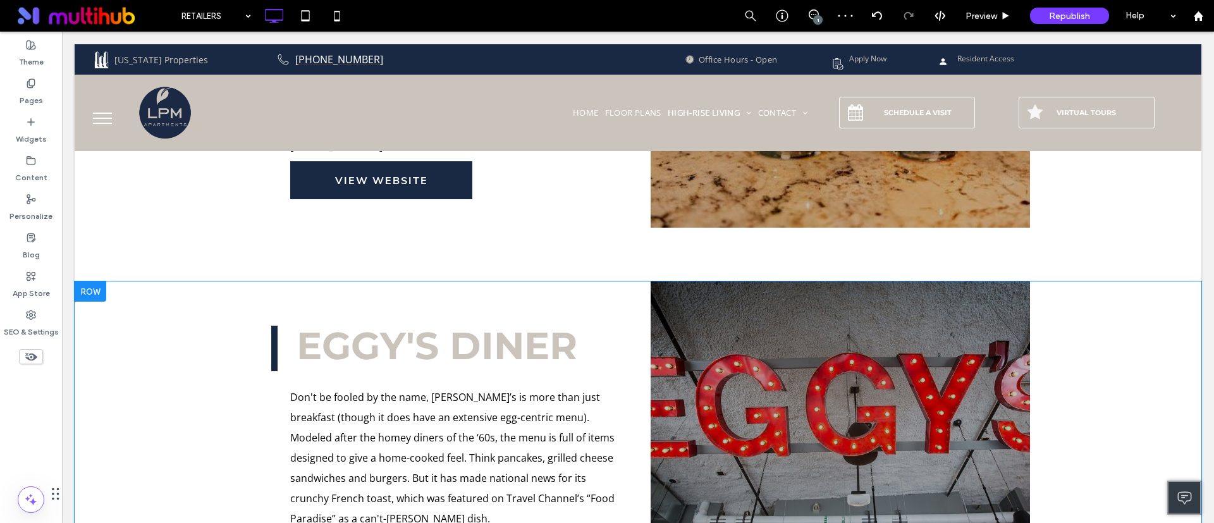
click at [87, 281] on div at bounding box center [91, 291] width 32 height 20
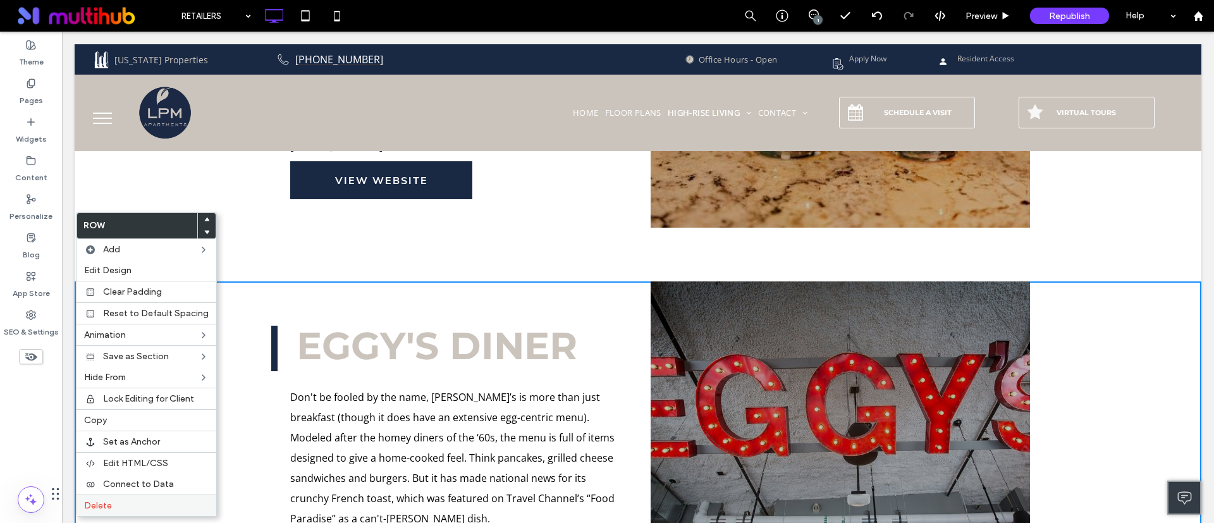
click at [118, 504] on label "Delete" at bounding box center [146, 505] width 125 height 11
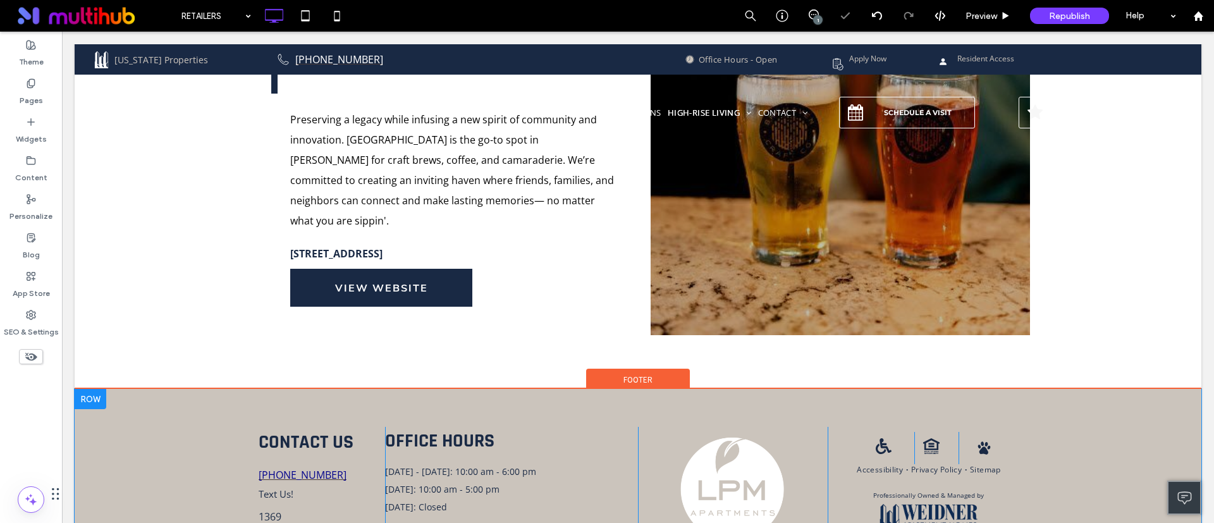
scroll to position [759, 0]
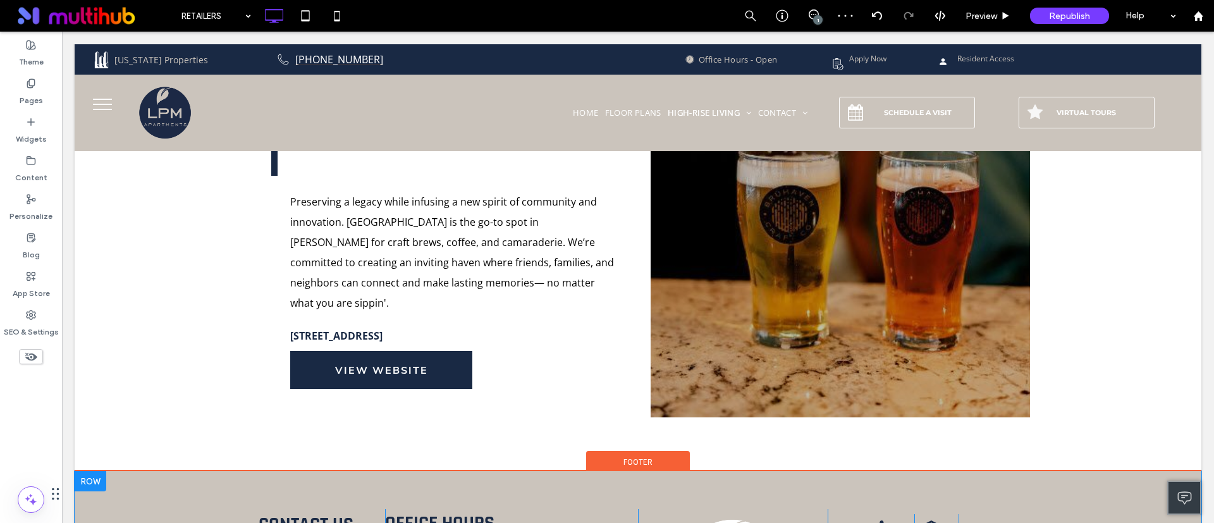
drag, startPoint x: 297, startPoint y: 450, endPoint x: 297, endPoint y: 475, distance: 24.7
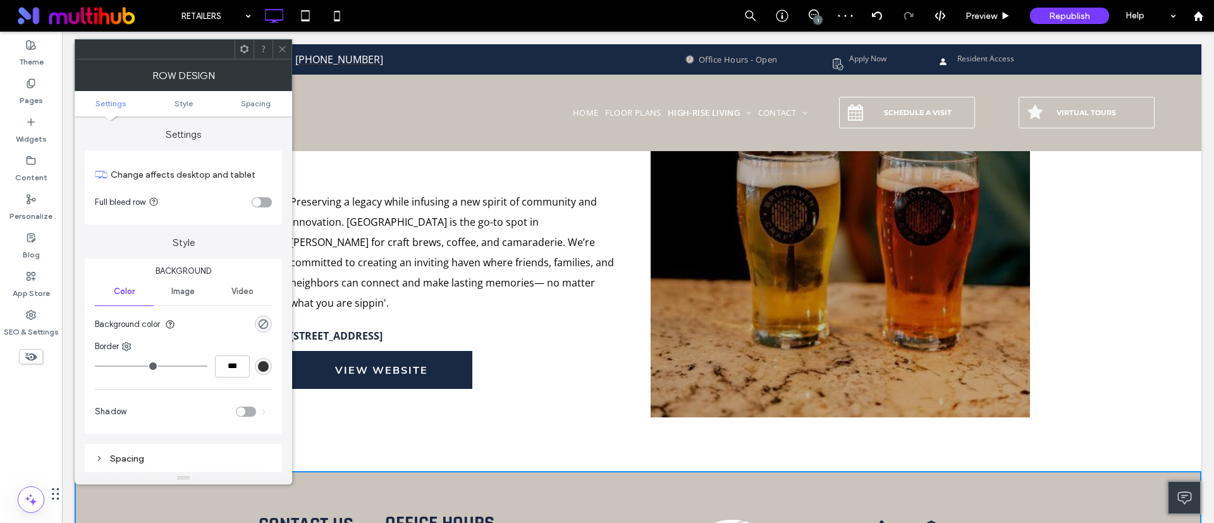
click at [278, 55] on span at bounding box center [282, 49] width 9 height 19
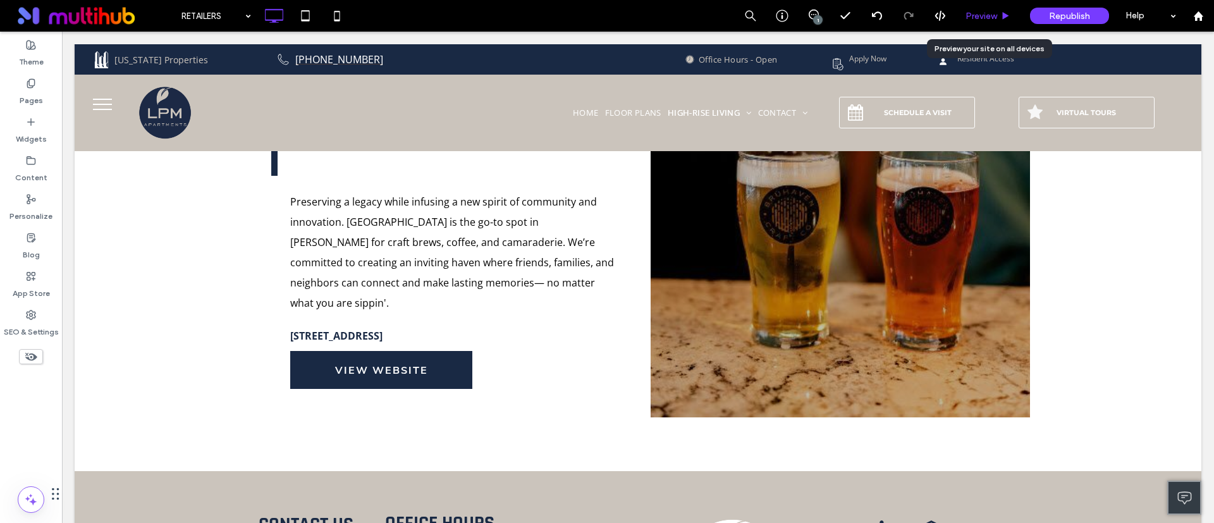
click at [988, 17] on span "Preview" at bounding box center [982, 16] width 32 height 11
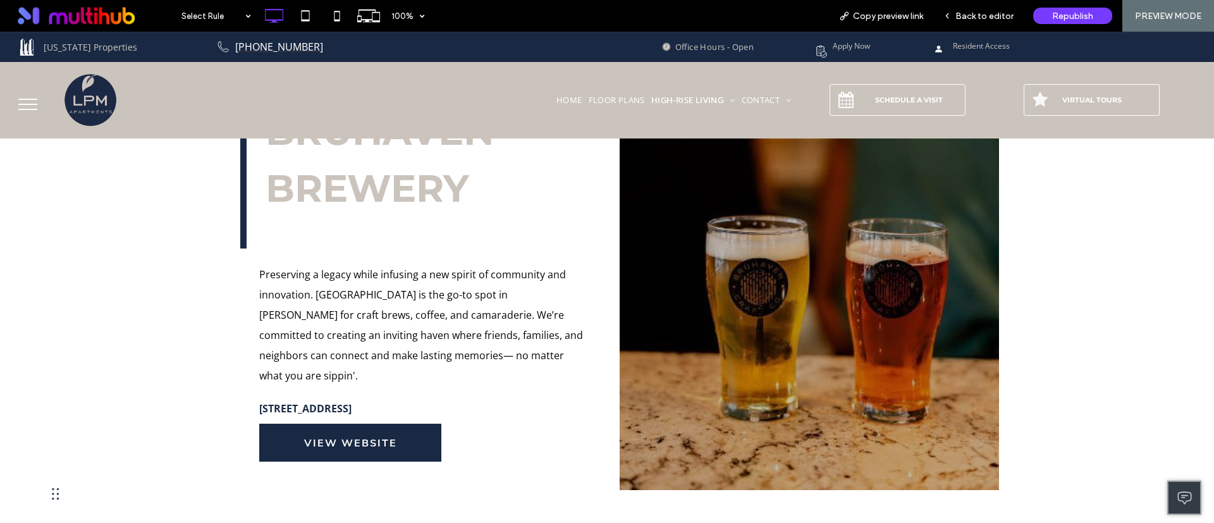
scroll to position [759, 0]
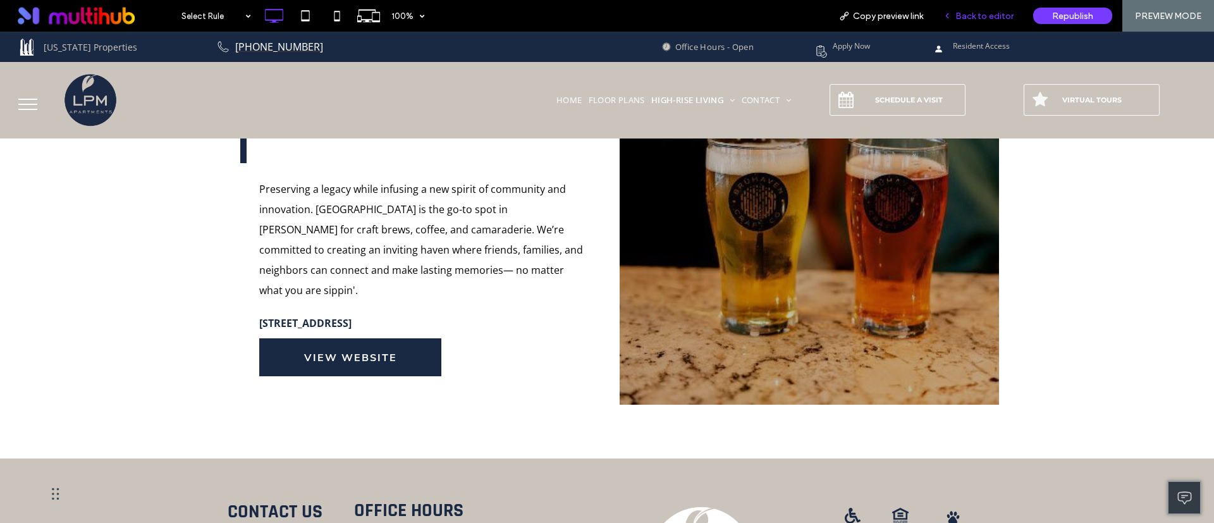
click at [981, 18] on span "Back to editor" at bounding box center [985, 16] width 58 height 11
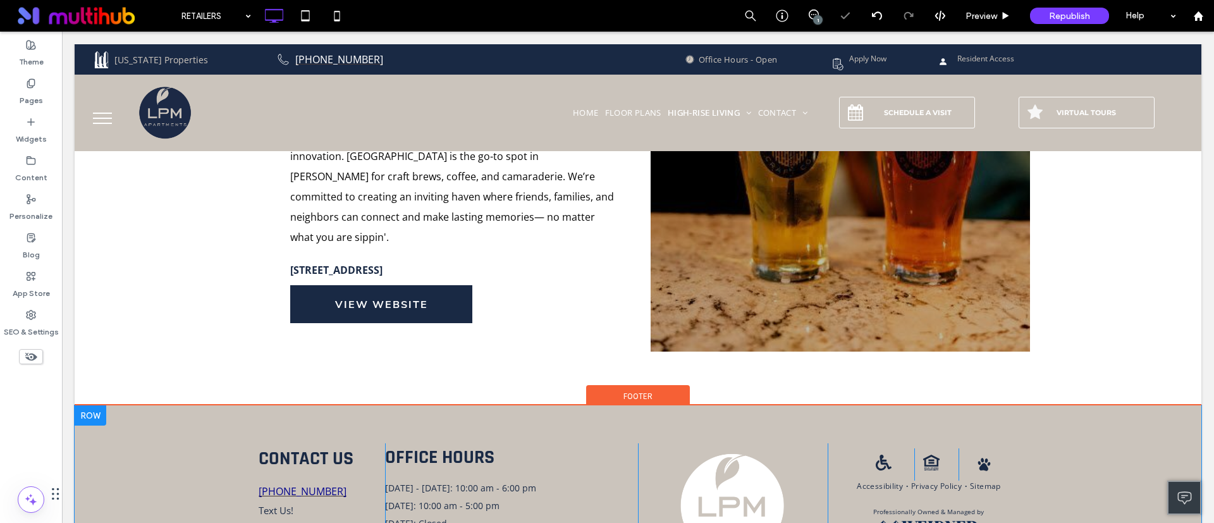
scroll to position [854, 0]
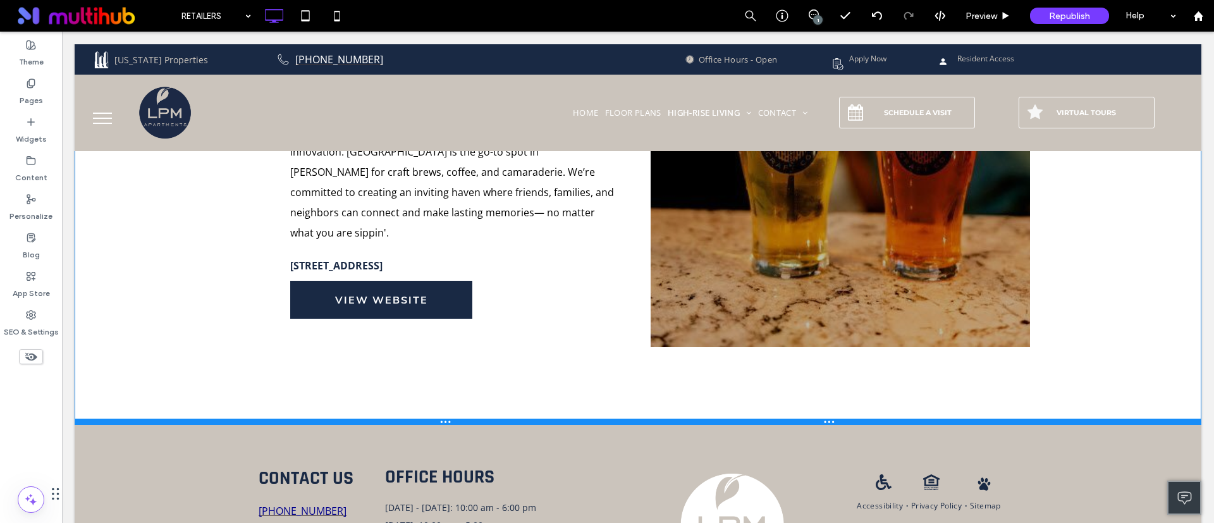
drag, startPoint x: 78, startPoint y: 354, endPoint x: 78, endPoint y: 403, distance: 49.3
click at [78, 419] on div at bounding box center [638, 422] width 1127 height 6
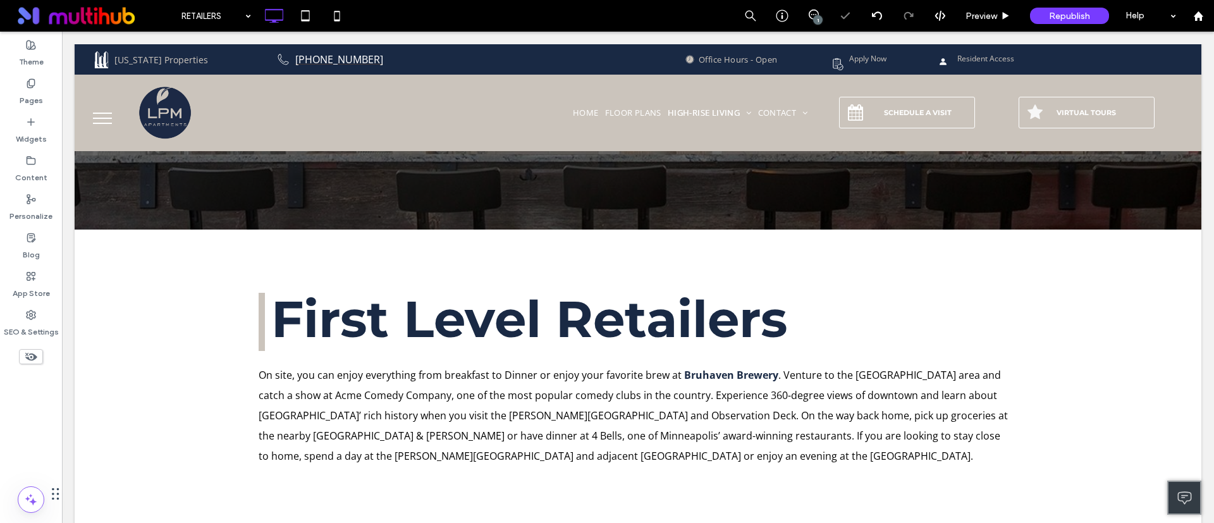
scroll to position [380, 0]
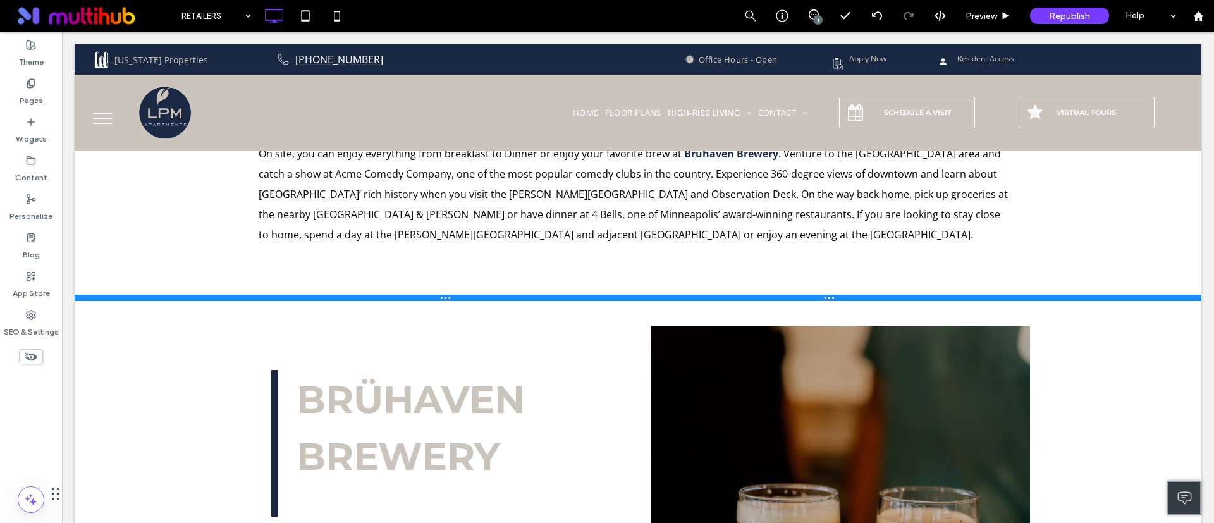
drag, startPoint x: 82, startPoint y: 360, endPoint x: 102, endPoint y: 288, distance: 74.1
click at [102, 295] on div at bounding box center [638, 298] width 1127 height 6
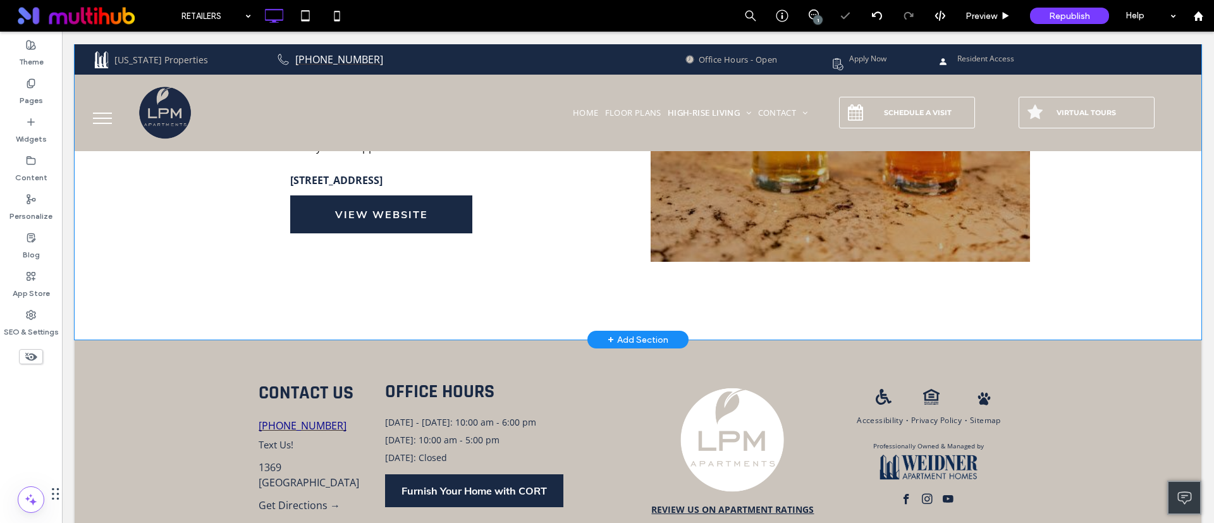
scroll to position [935, 0]
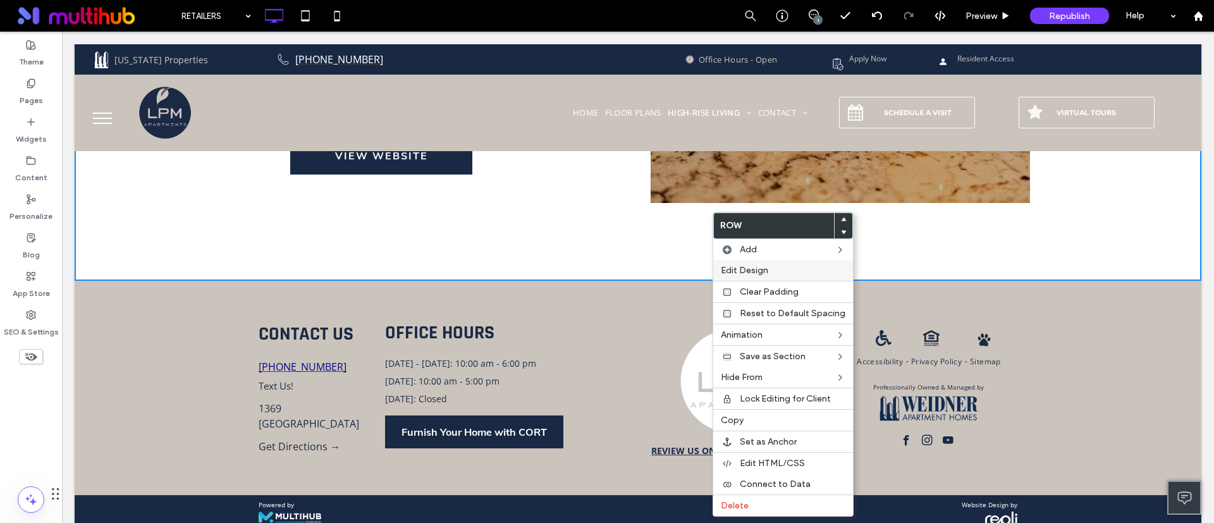
click at [798, 271] on label "Edit Design" at bounding box center [783, 270] width 125 height 11
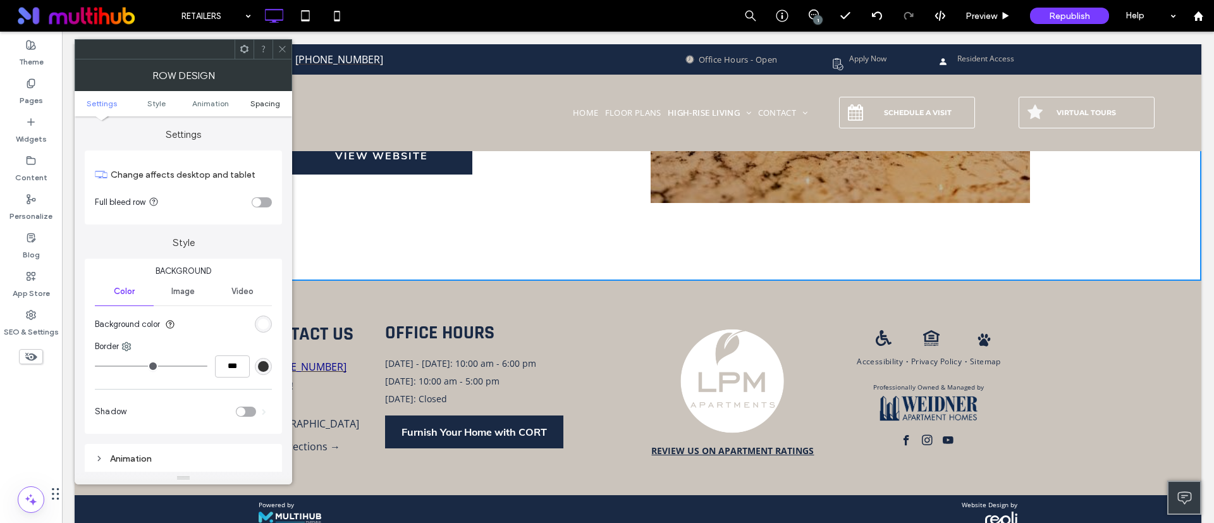
click at [260, 104] on span "Spacing" at bounding box center [265, 103] width 30 height 9
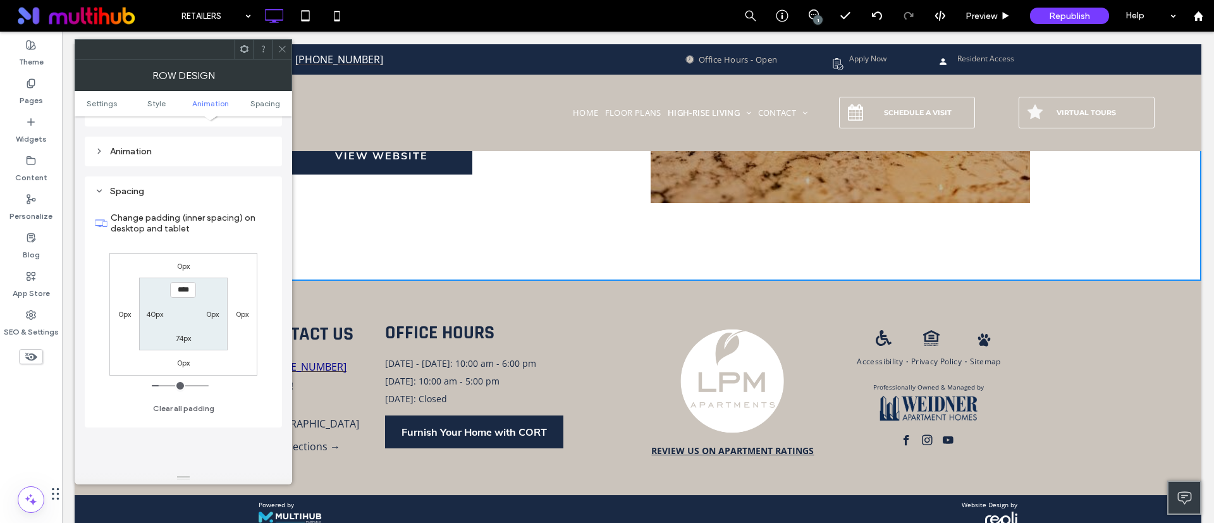
scroll to position [357, 0]
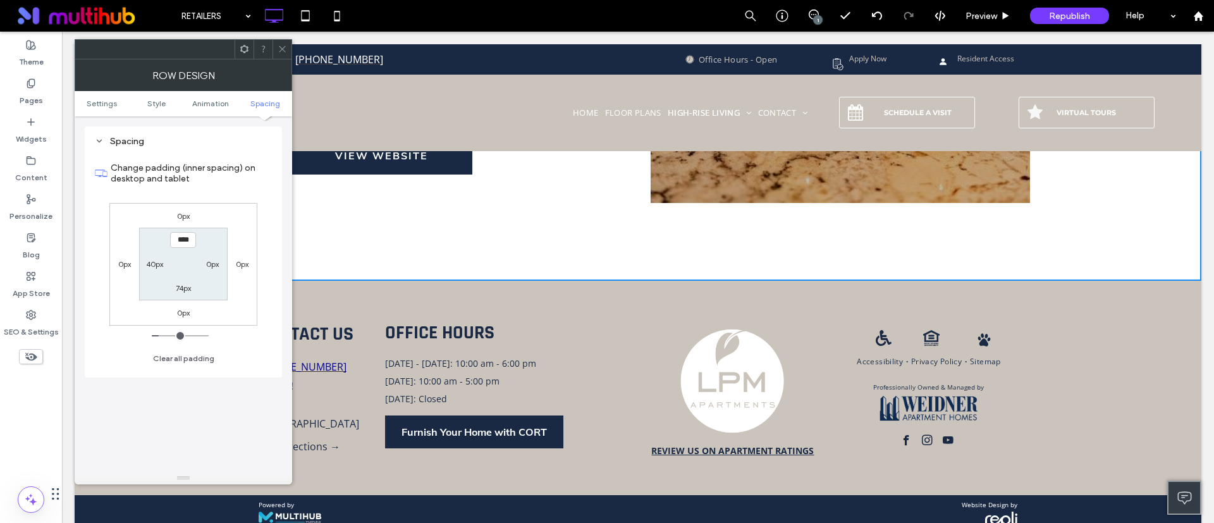
click at [179, 313] on label "0px" at bounding box center [183, 312] width 13 height 9
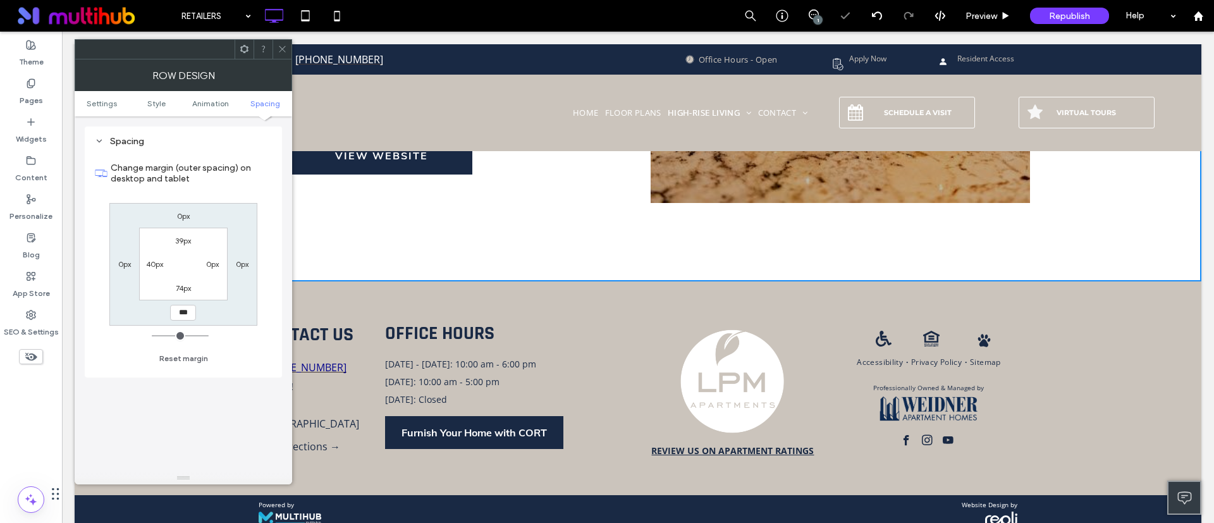
type input "**"
type input "****"
type input "**"
type input "****"
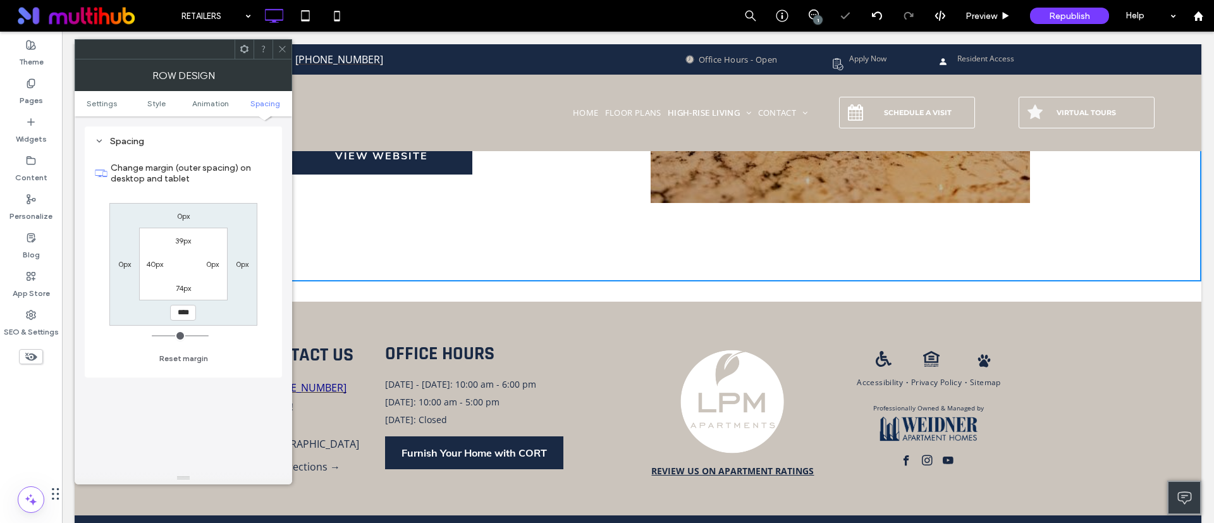
type input "**"
type input "****"
type input "**"
type input "****"
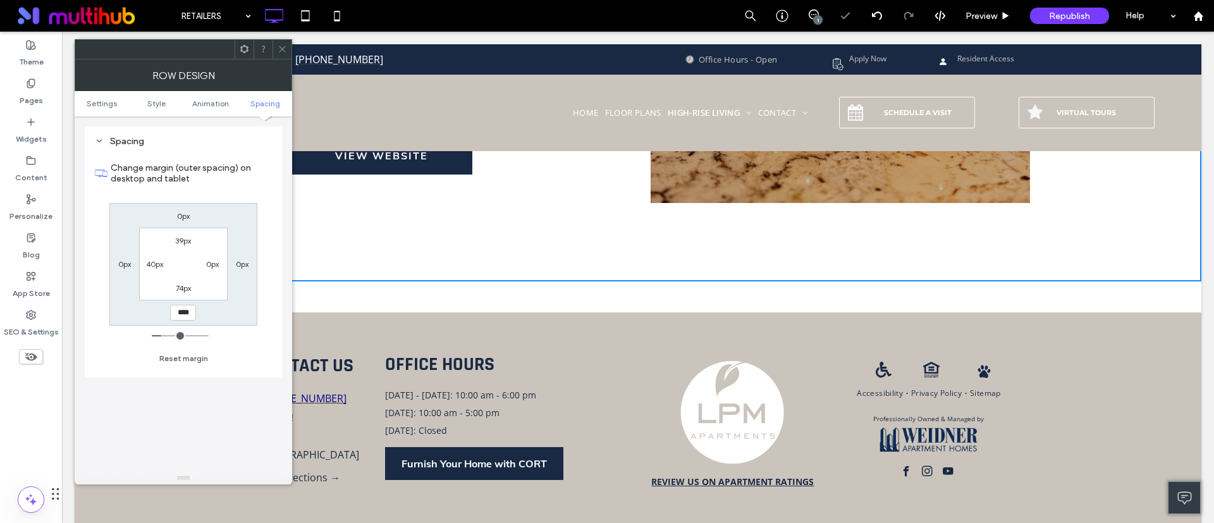
type input "**"
type input "****"
type input "**"
type input "****"
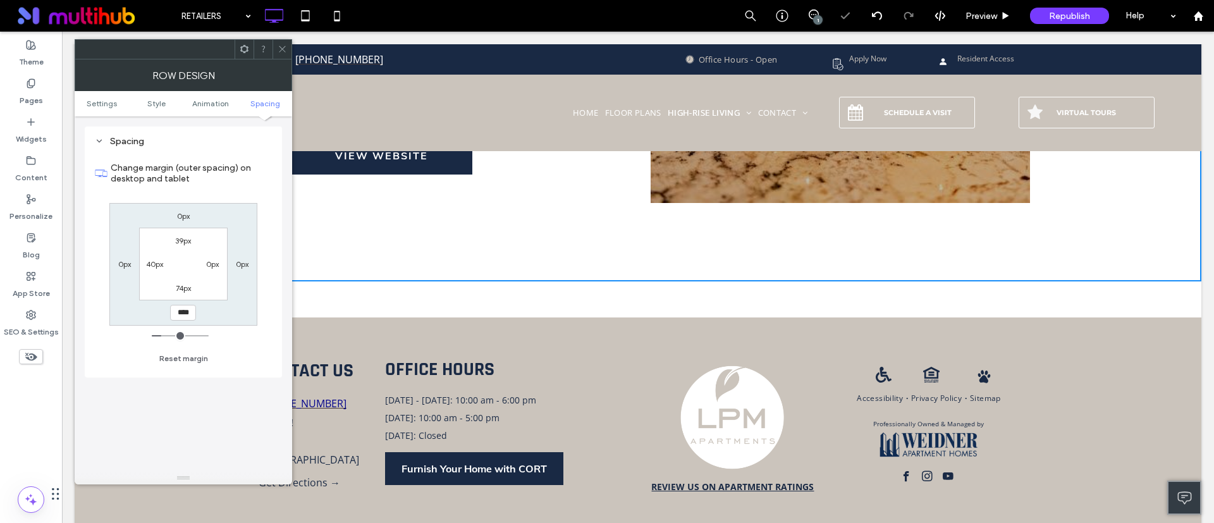
type input "**"
type input "****"
type input "**"
type input "****"
type input "**"
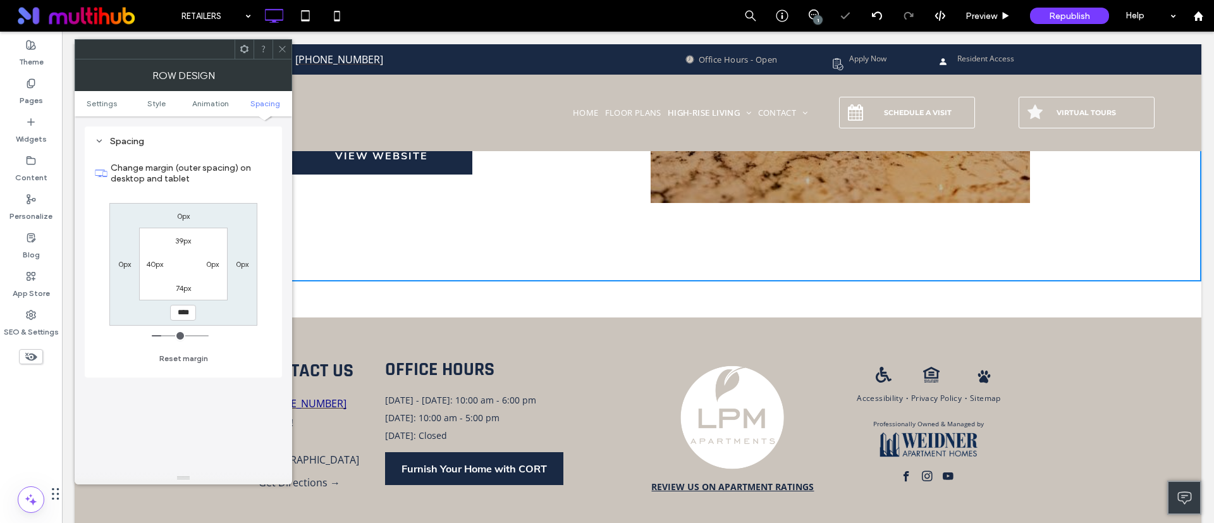
type input "****"
type input "**"
type input "****"
type input "**"
type input "****"
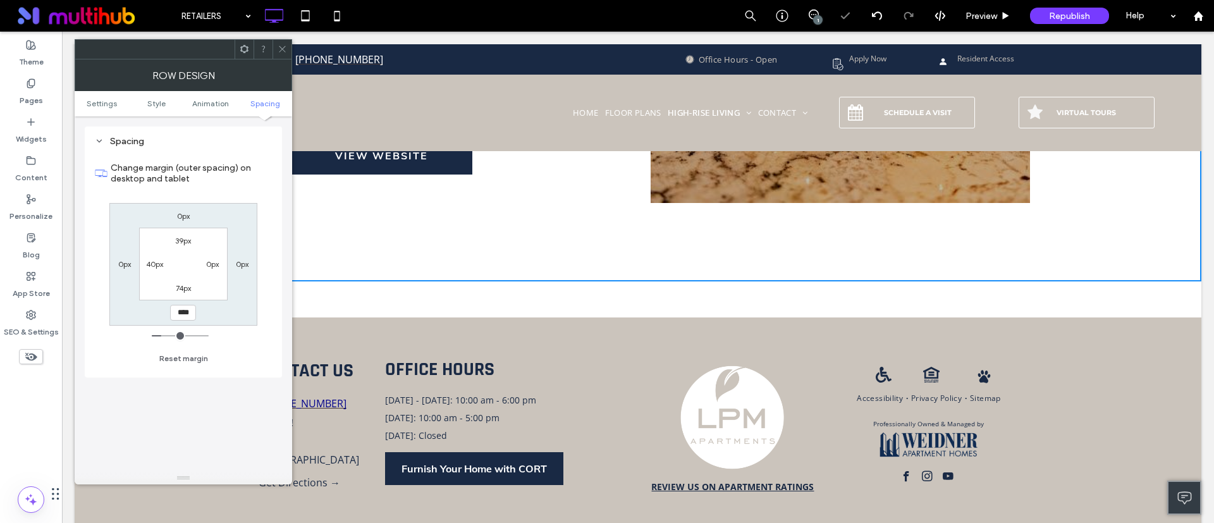
type input "***"
type input "*****"
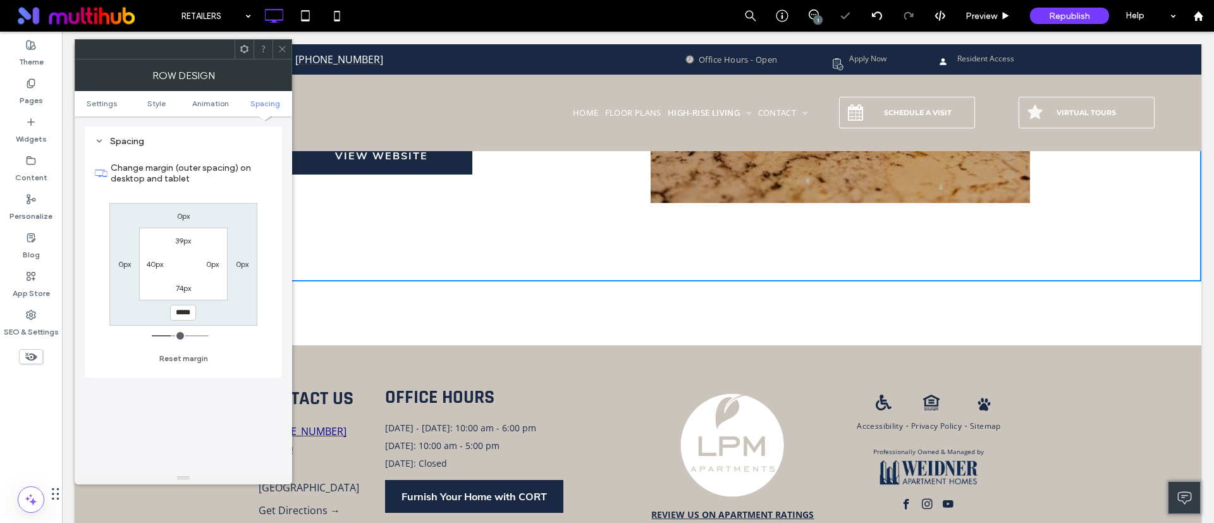
type input "**"
type input "****"
type input "**"
type input "****"
type input "**"
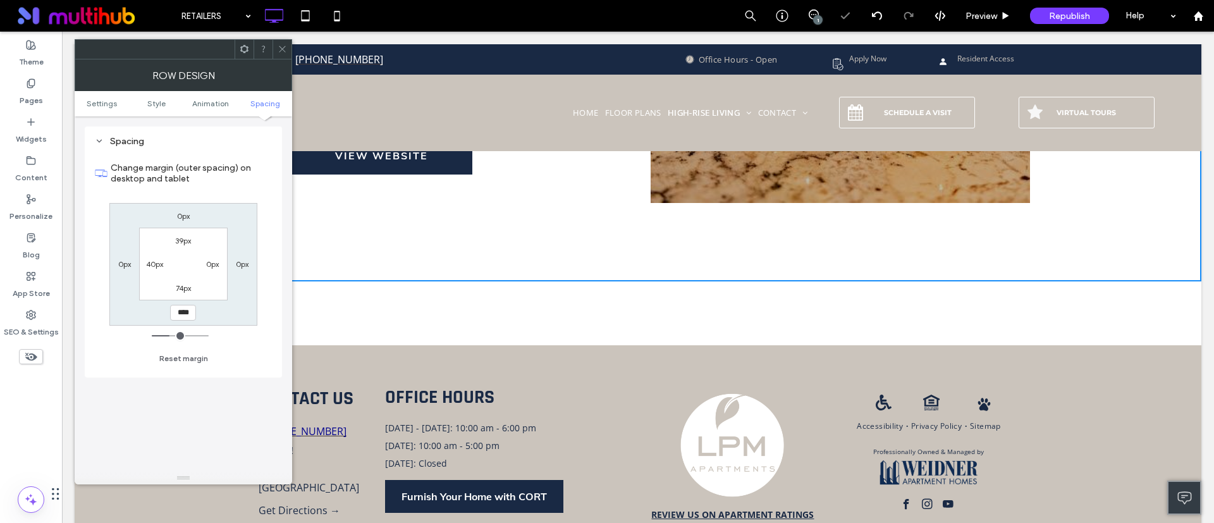
type input "****"
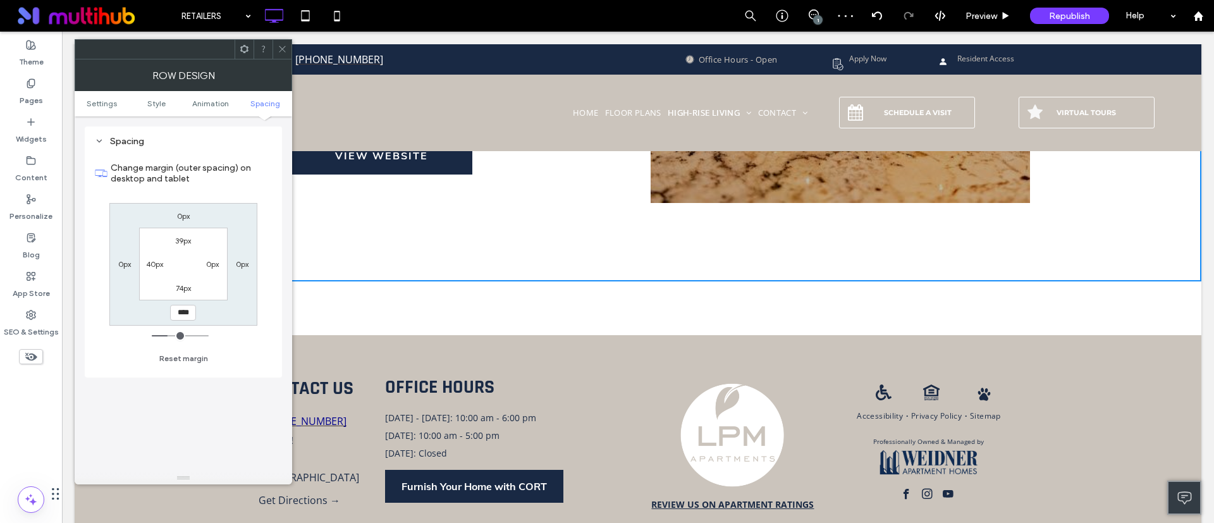
type input "**"
type input "****"
type input "**"
type input "****"
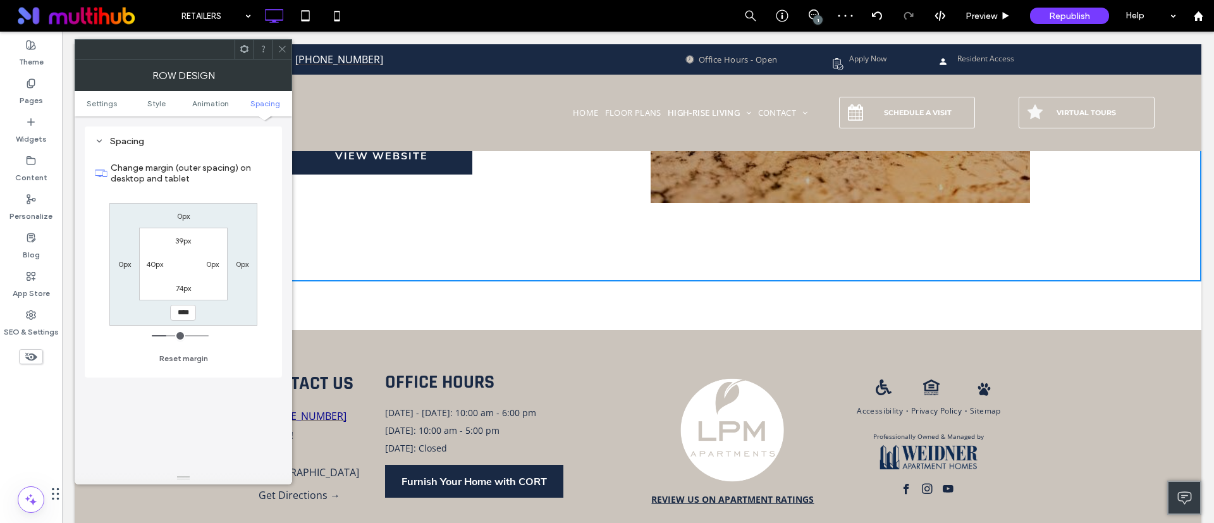
type input "**"
type input "****"
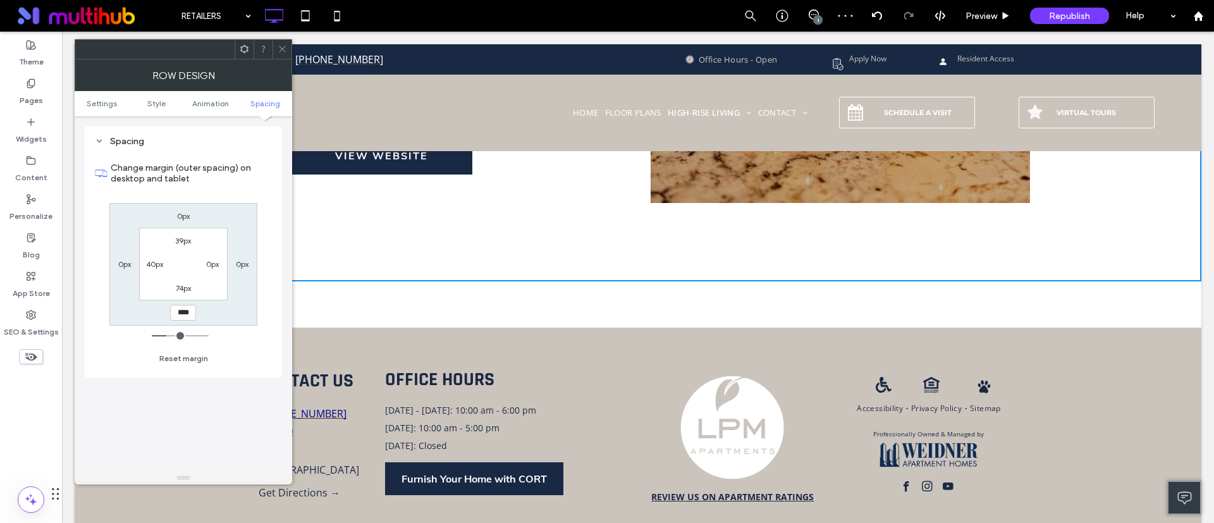
type input "**"
type input "****"
type input "**"
type input "****"
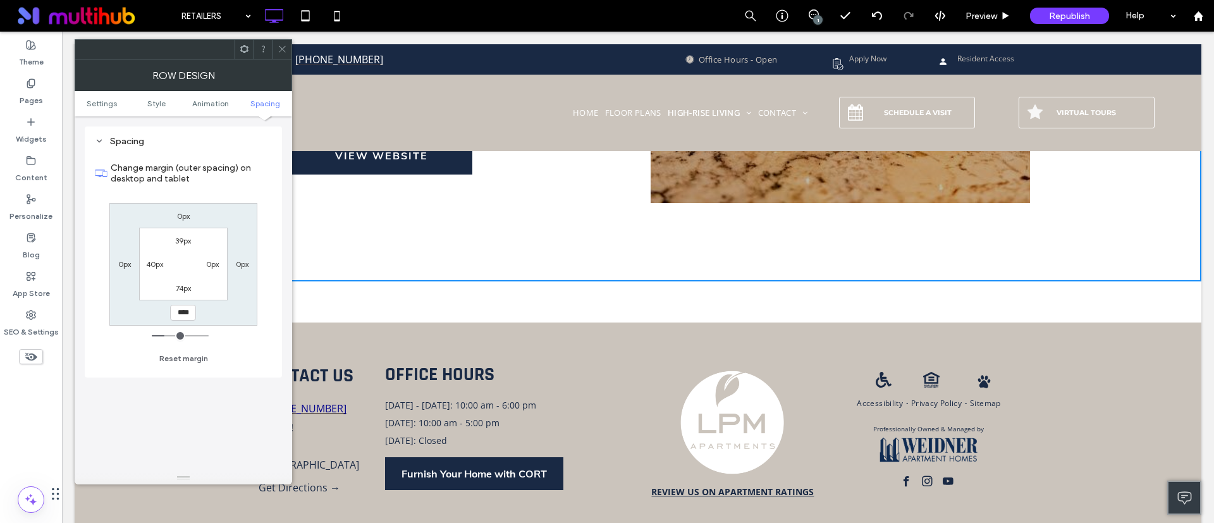
drag, startPoint x: 160, startPoint y: 331, endPoint x: 167, endPoint y: 333, distance: 7.4
type input "**"
click at [167, 335] on input "range" at bounding box center [180, 335] width 57 height 1
click at [280, 54] on span at bounding box center [282, 49] width 9 height 19
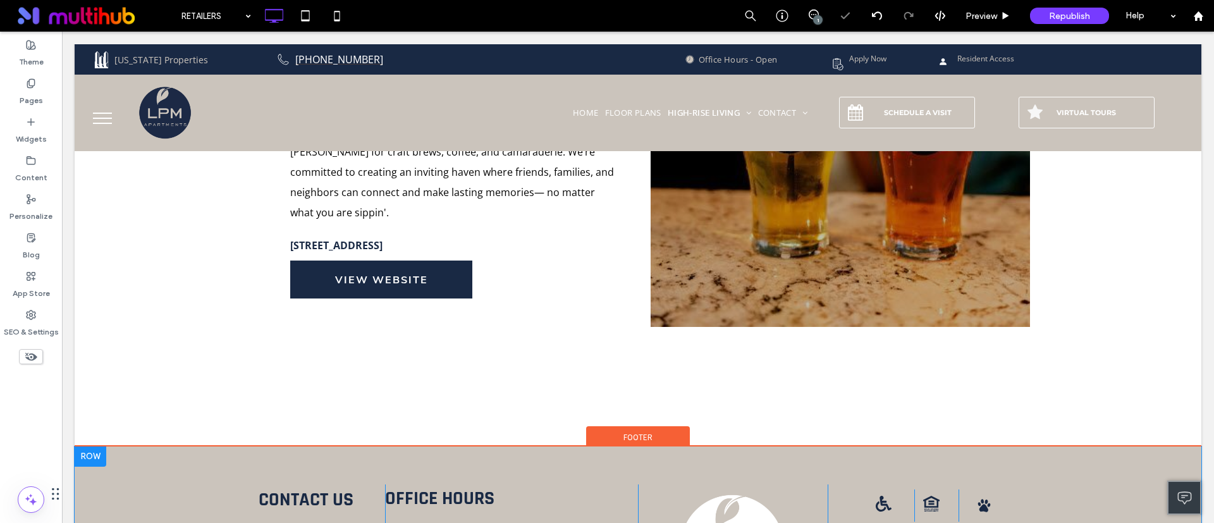
scroll to position [840, 0]
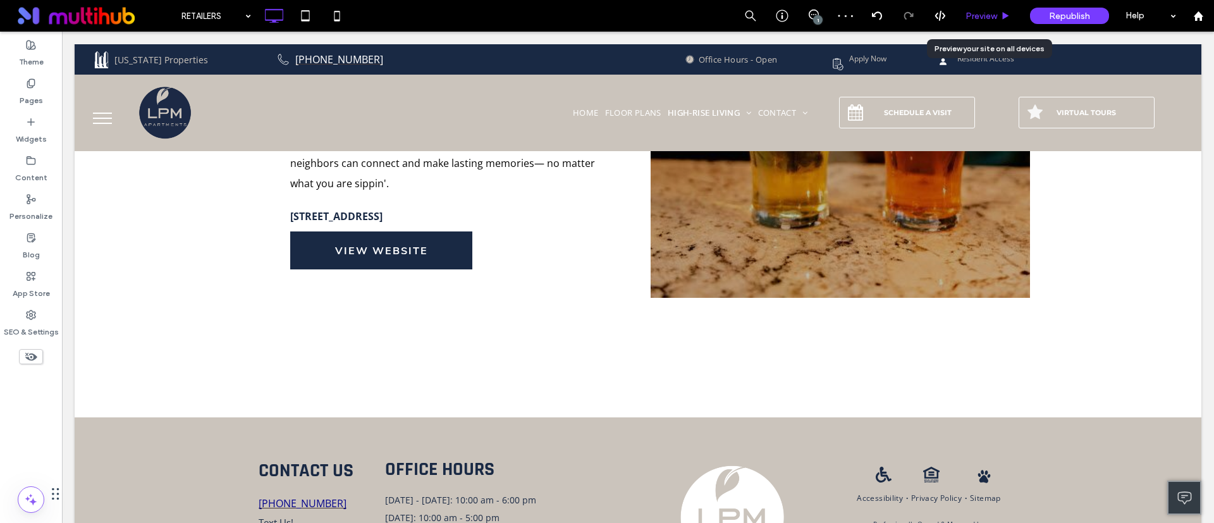
click at [1011, 22] on div "Preview" at bounding box center [988, 16] width 65 height 32
click at [1010, 15] on icon at bounding box center [1005, 15] width 9 height 9
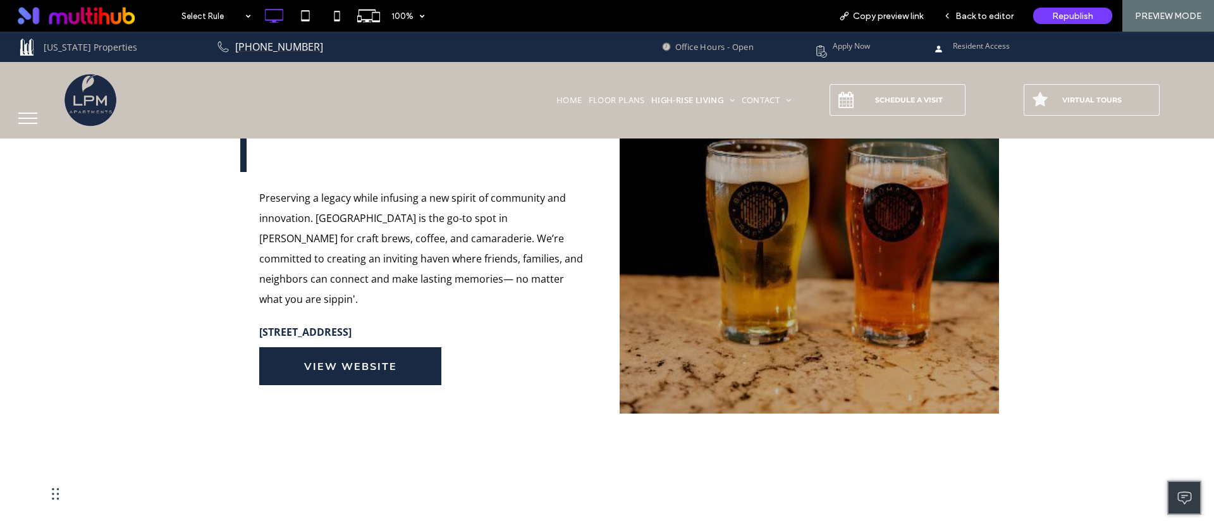
scroll to position [840, 0]
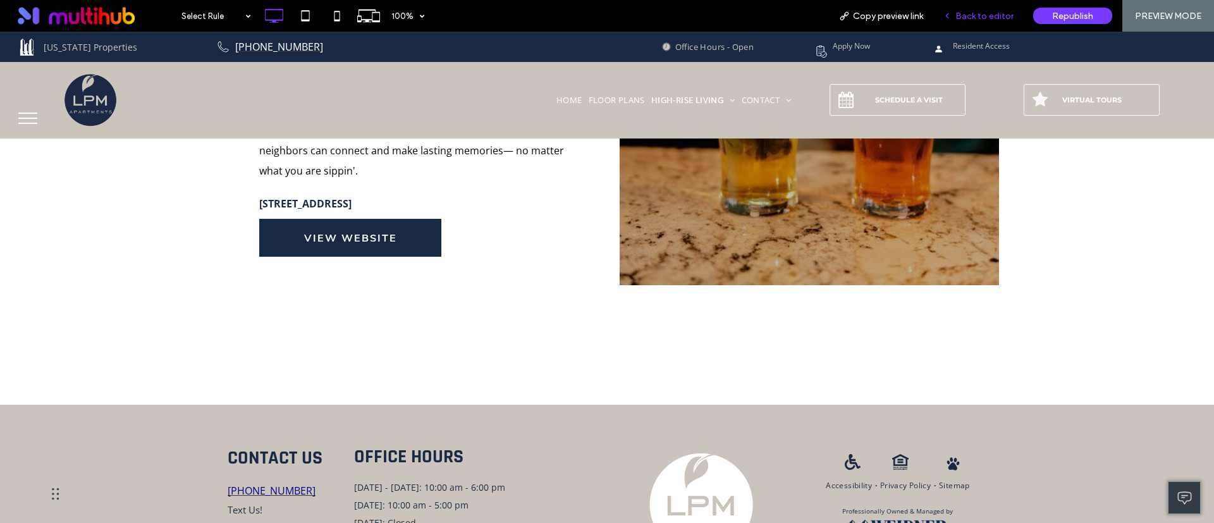
click at [984, 8] on div "Back to editor" at bounding box center [979, 16] width 90 height 32
click at [975, 3] on div "Back to editor" at bounding box center [979, 16] width 90 height 32
click at [977, 14] on span "Back to editor" at bounding box center [985, 16] width 58 height 11
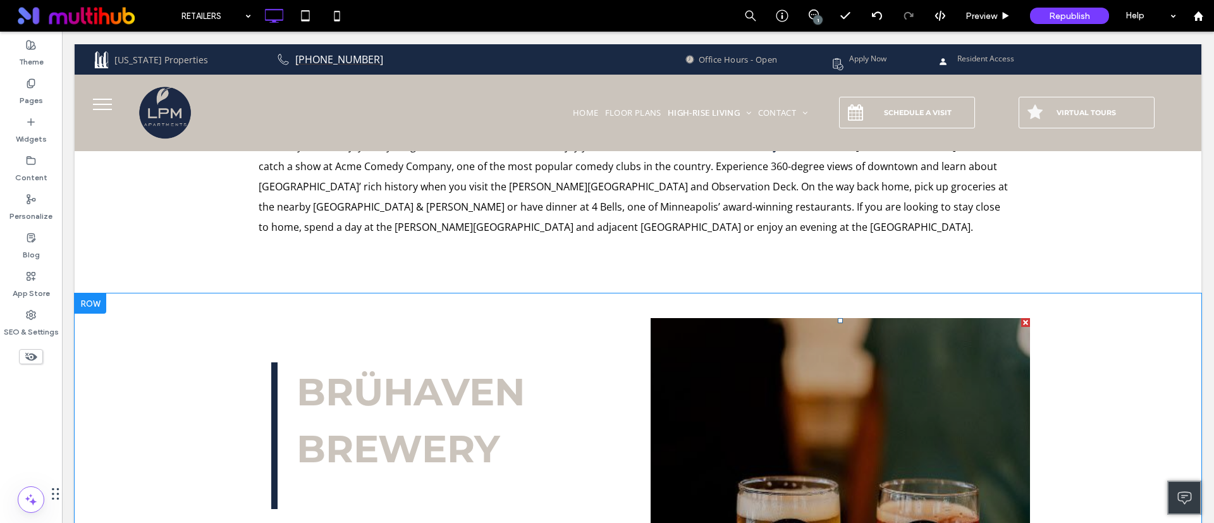
scroll to position [271, 0]
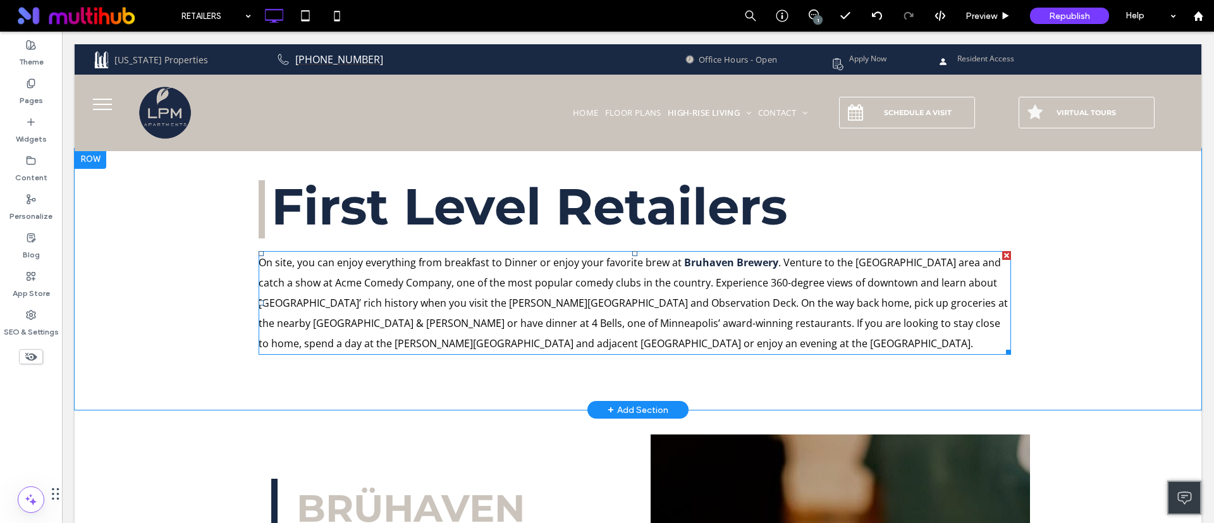
click at [528, 278] on span ". Venture to the edgy North Loop area and catch a show at Acme Comedy Company, …" at bounding box center [634, 303] width 750 height 95
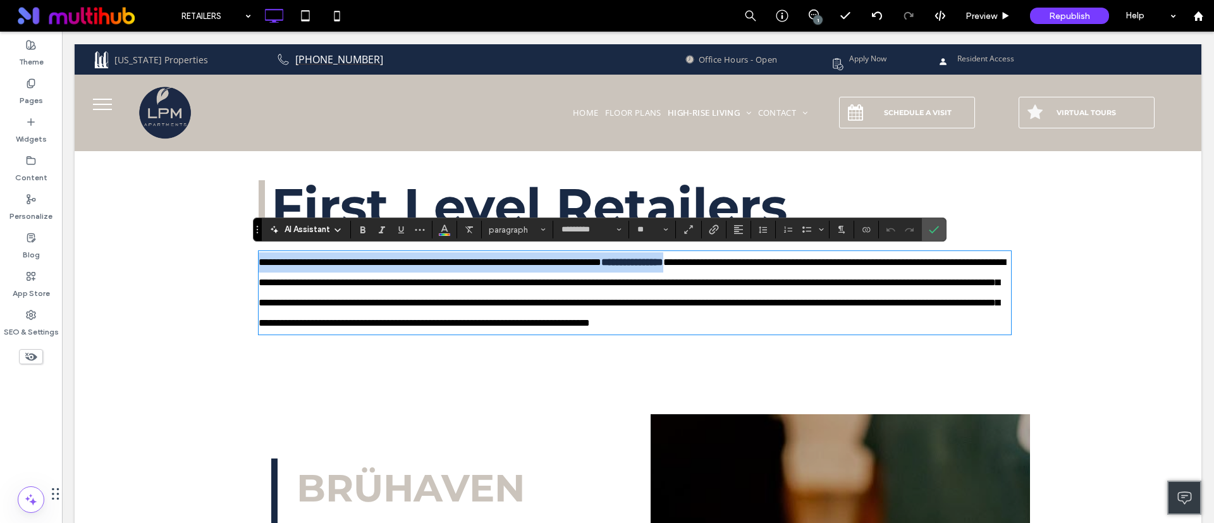
click at [602, 261] on span "**********" at bounding box center [430, 261] width 343 height 9
drag, startPoint x: 661, startPoint y: 261, endPoint x: 240, endPoint y: 268, distance: 421.3
click at [240, 268] on div "**********" at bounding box center [638, 269] width 1127 height 241
copy span "**********"
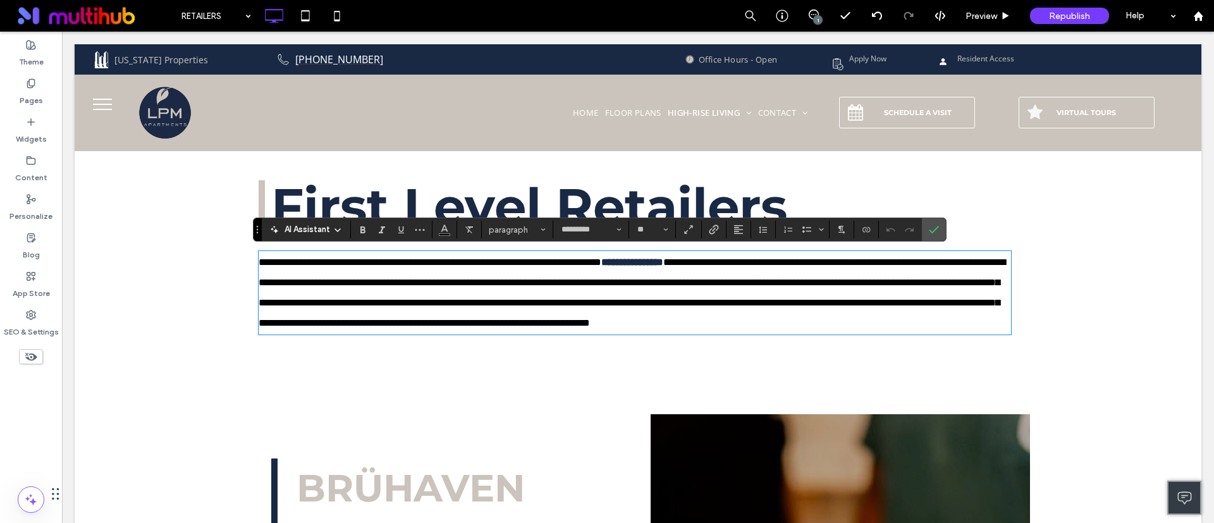
click at [232, 363] on div "**********" at bounding box center [638, 269] width 1127 height 241
click at [927, 226] on label "Confirm" at bounding box center [934, 229] width 19 height 23
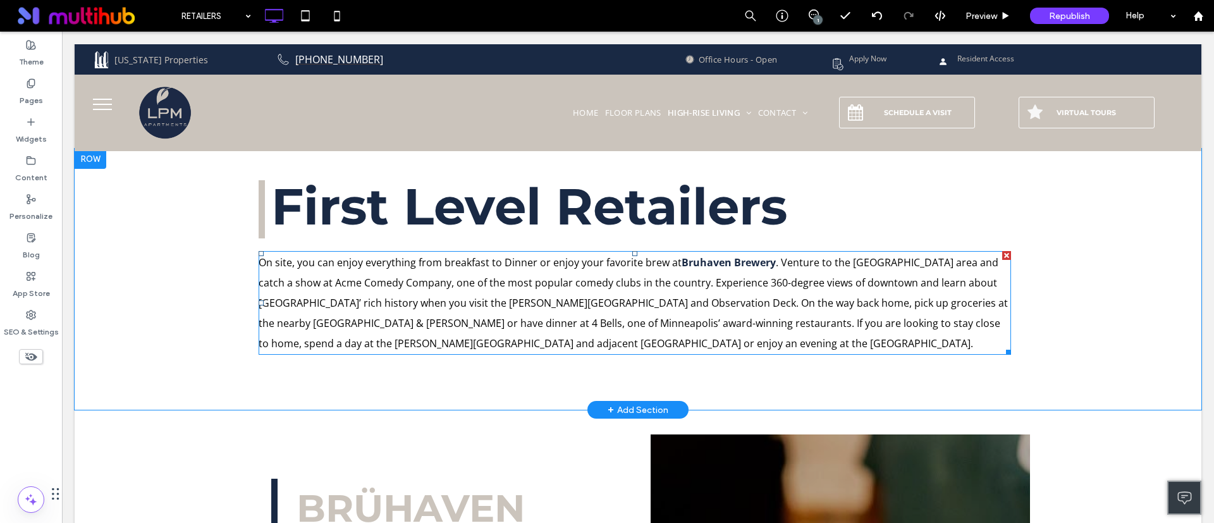
click at [519, 266] on span "On site, you can enjoy everything from breakfast to Dinner or enjoy your favori…" at bounding box center [470, 263] width 423 height 14
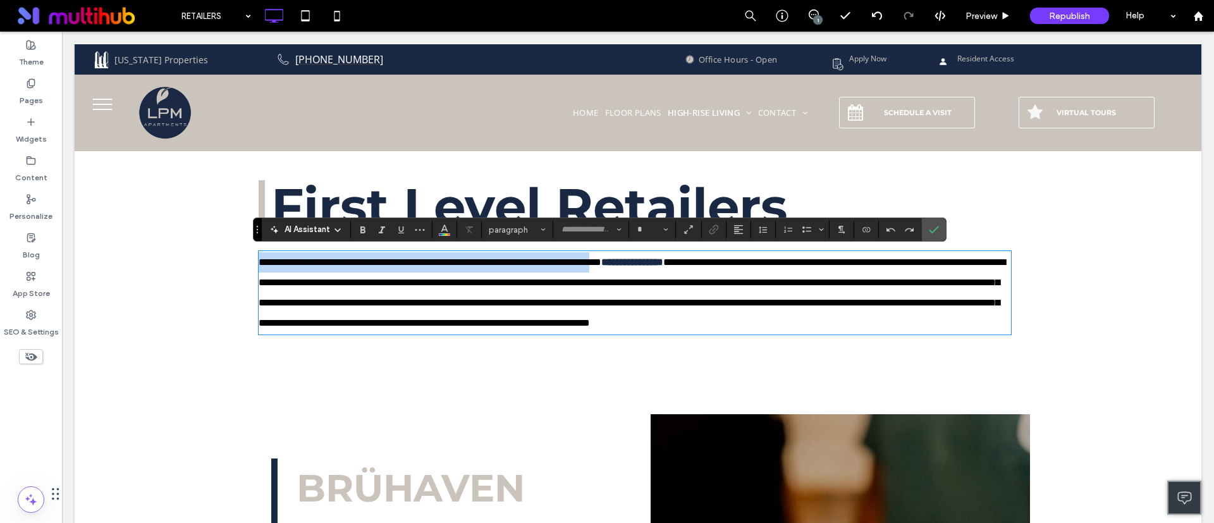
type input "*********"
type input "**"
click at [521, 266] on span "**********" at bounding box center [430, 261] width 343 height 9
click at [524, 266] on span "**********" at bounding box center [430, 261] width 343 height 9
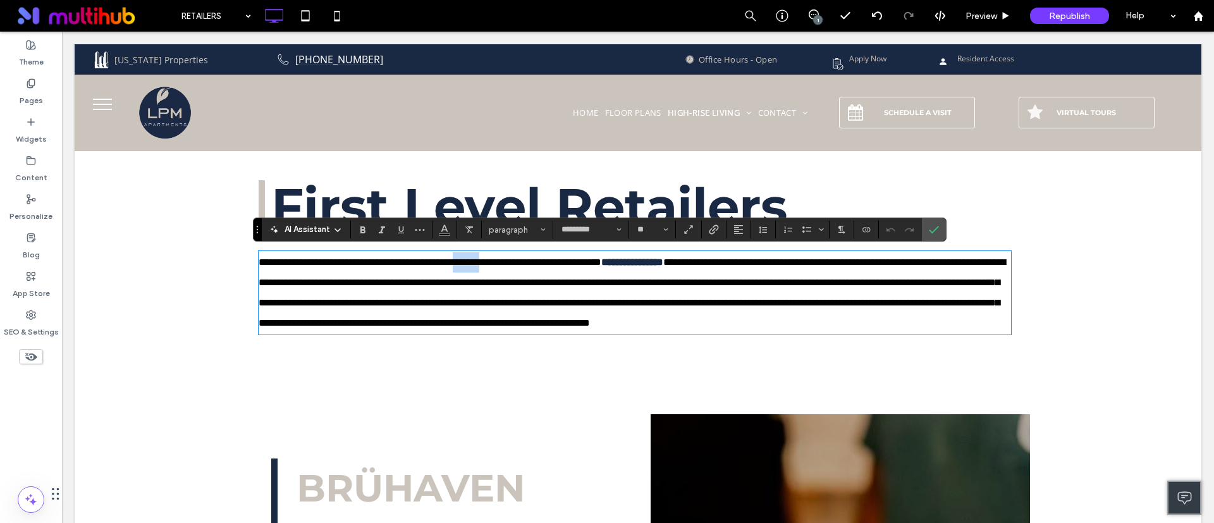
drag, startPoint x: 528, startPoint y: 263, endPoint x: 493, endPoint y: 263, distance: 34.8
click at [493, 263] on span "**********" at bounding box center [430, 261] width 343 height 9
click at [507, 390] on div "**********" at bounding box center [638, 284] width 759 height 209
click at [486, 273] on p "**********" at bounding box center [635, 292] width 753 height 81
click at [350, 390] on div "**********" at bounding box center [638, 284] width 759 height 209
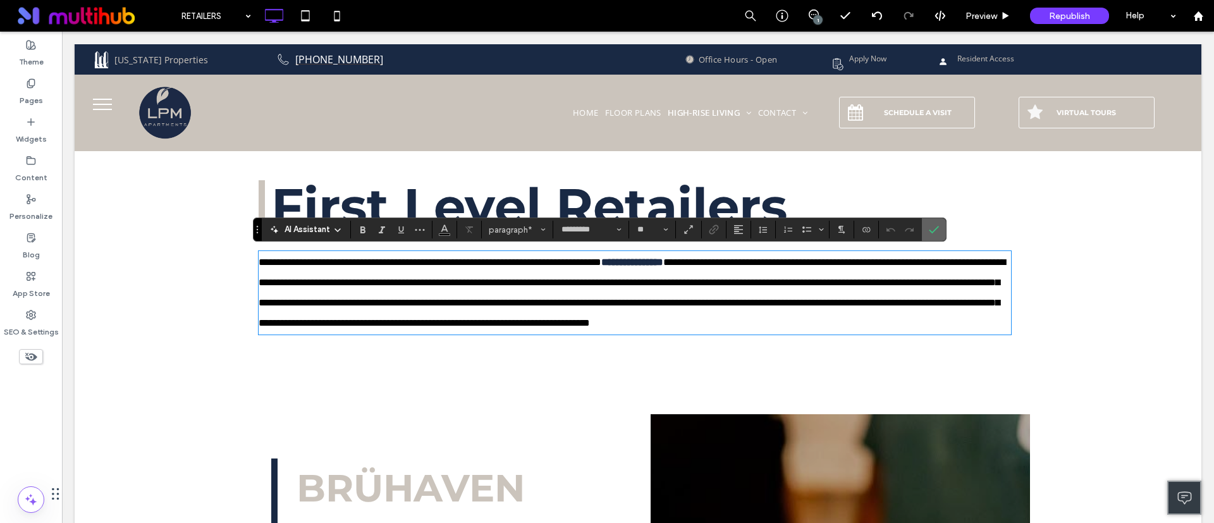
click at [930, 228] on icon "Confirm" at bounding box center [934, 230] width 10 height 10
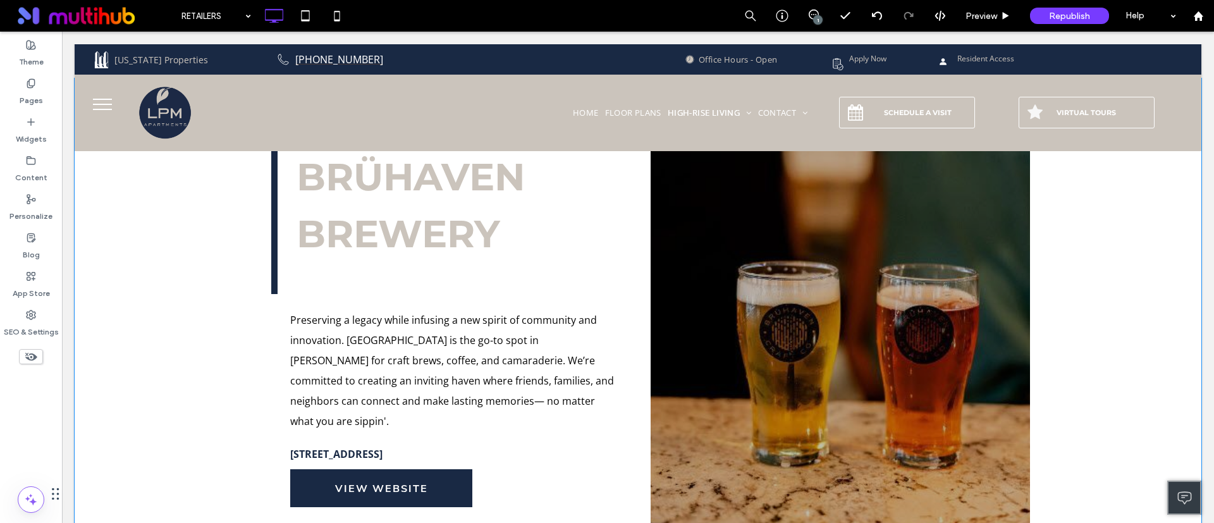
scroll to position [555, 0]
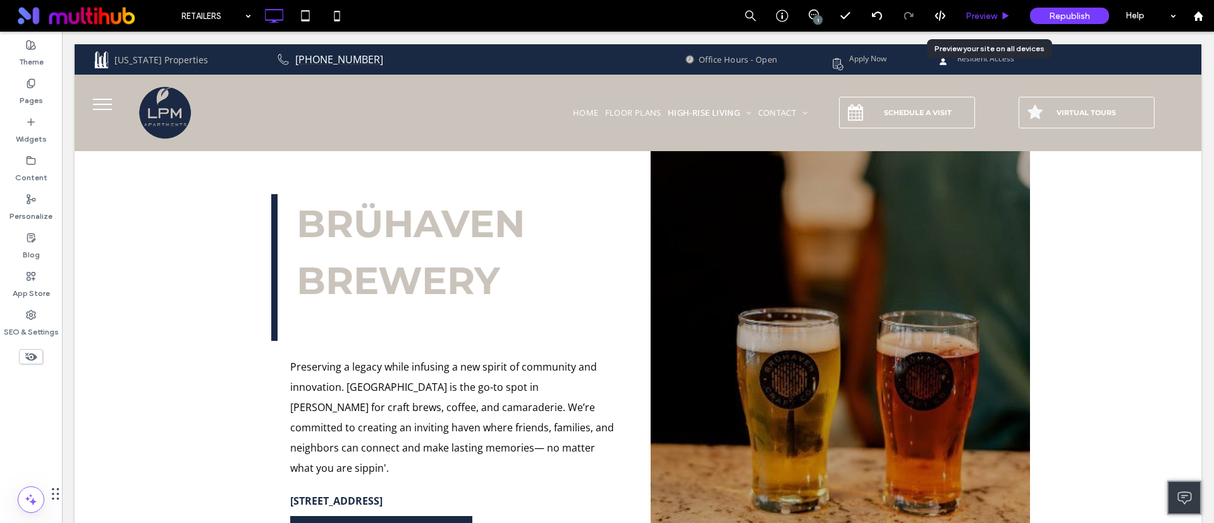
click at [992, 18] on span "Preview" at bounding box center [982, 16] width 32 height 11
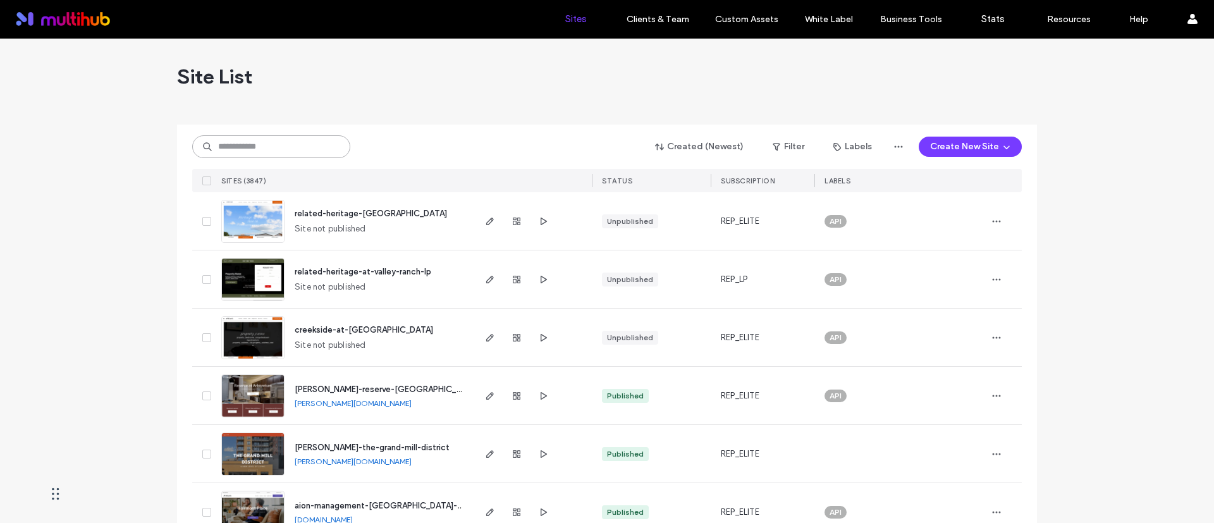
click at [299, 136] on input at bounding box center [271, 146] width 158 height 23
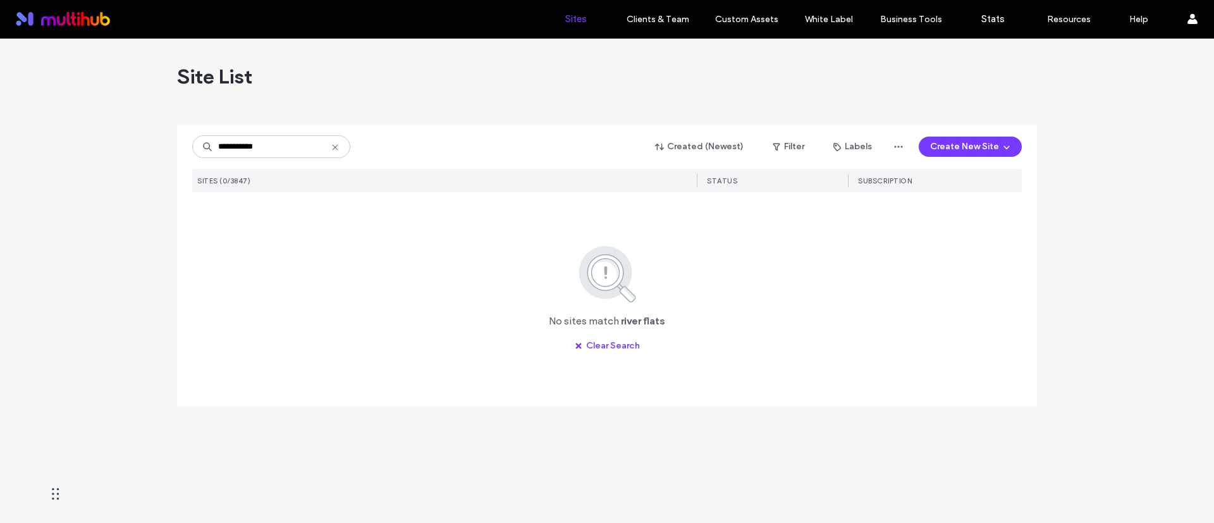
click at [300, 125] on div "**********" at bounding box center [607, 241] width 830 height 232
drag, startPoint x: 254, startPoint y: 149, endPoint x: 234, endPoint y: 153, distance: 20.7
click at [234, 153] on input "**********" at bounding box center [271, 146] width 158 height 23
click at [236, 151] on input "**********" at bounding box center [271, 146] width 158 height 23
click at [237, 148] on input "**********" at bounding box center [271, 146] width 158 height 23
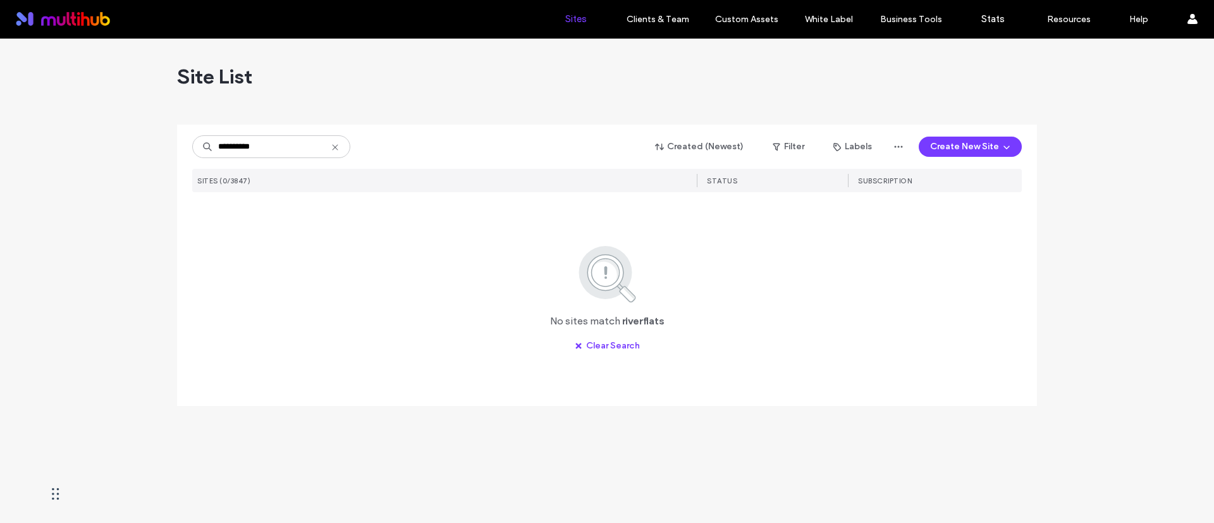
click at [374, 88] on div "Site List" at bounding box center [607, 77] width 860 height 76
click at [259, 148] on input "**********" at bounding box center [271, 146] width 158 height 23
drag, startPoint x: 256, startPoint y: 145, endPoint x: 237, endPoint y: 149, distance: 19.2
click at [237, 149] on input "**********" at bounding box center [271, 146] width 158 height 23
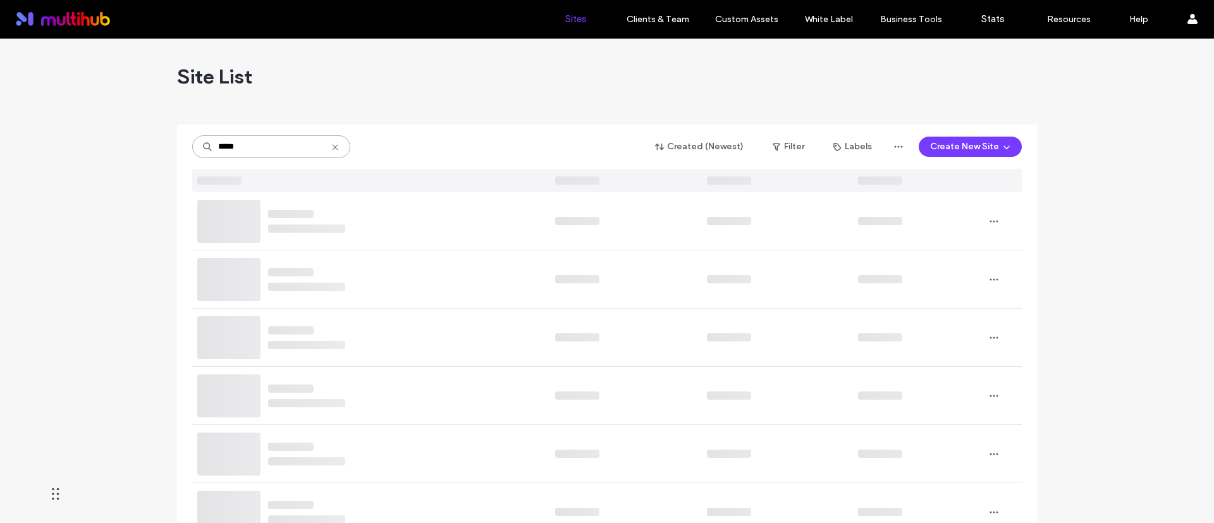
type input "*****"
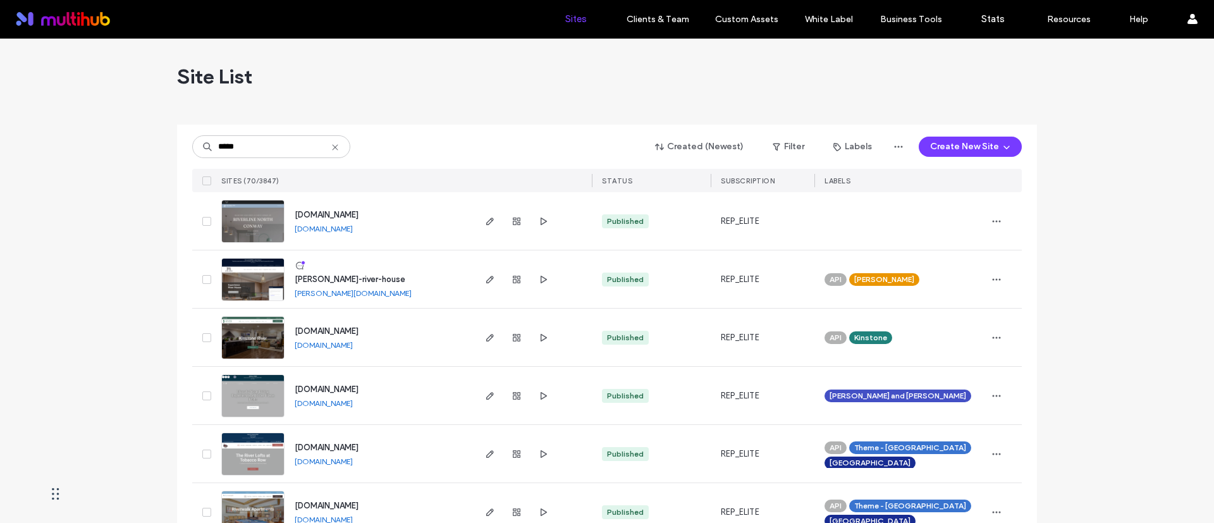
click at [346, 110] on div "Site List" at bounding box center [607, 77] width 860 height 76
click at [548, 392] on div at bounding box center [533, 396] width 120 height 58
click at [541, 393] on use "button" at bounding box center [544, 396] width 6 height 8
click at [486, 398] on use "button" at bounding box center [490, 396] width 8 height 8
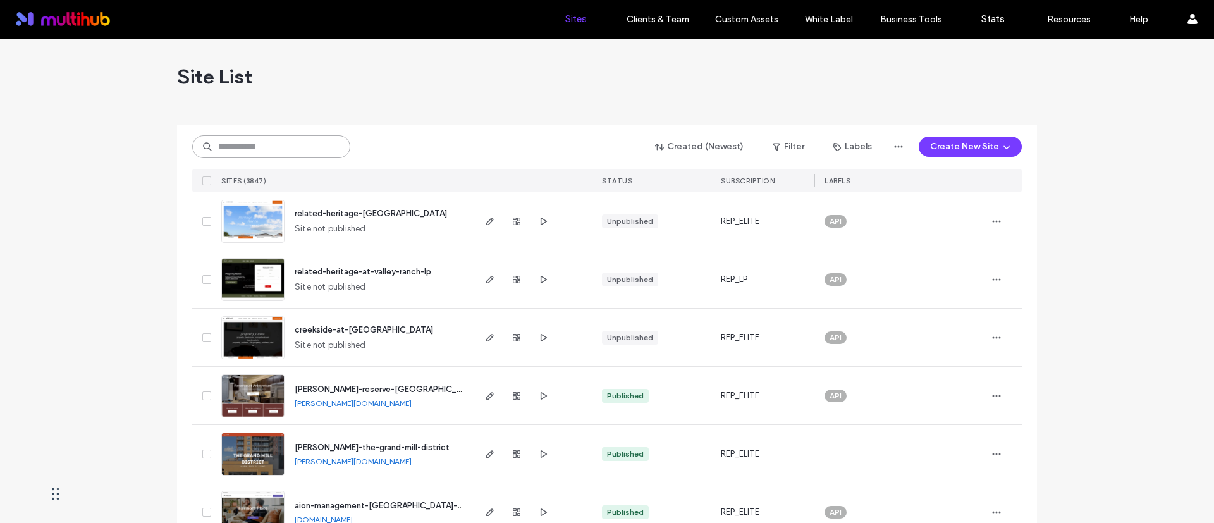
click at [303, 148] on input at bounding box center [271, 146] width 158 height 23
type input "*****"
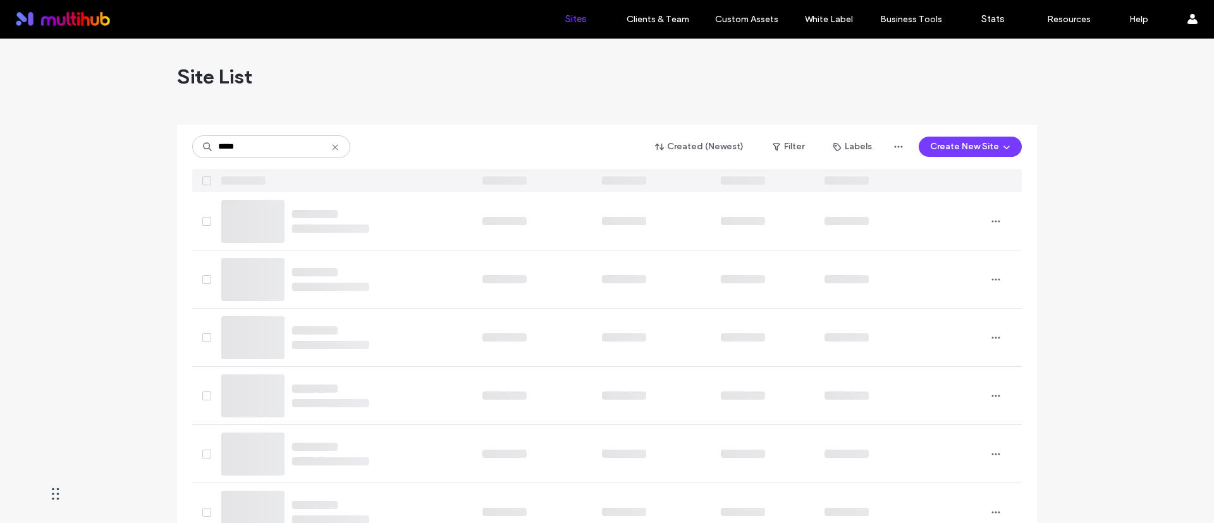
click at [363, 113] on div "Site List" at bounding box center [607, 77] width 860 height 76
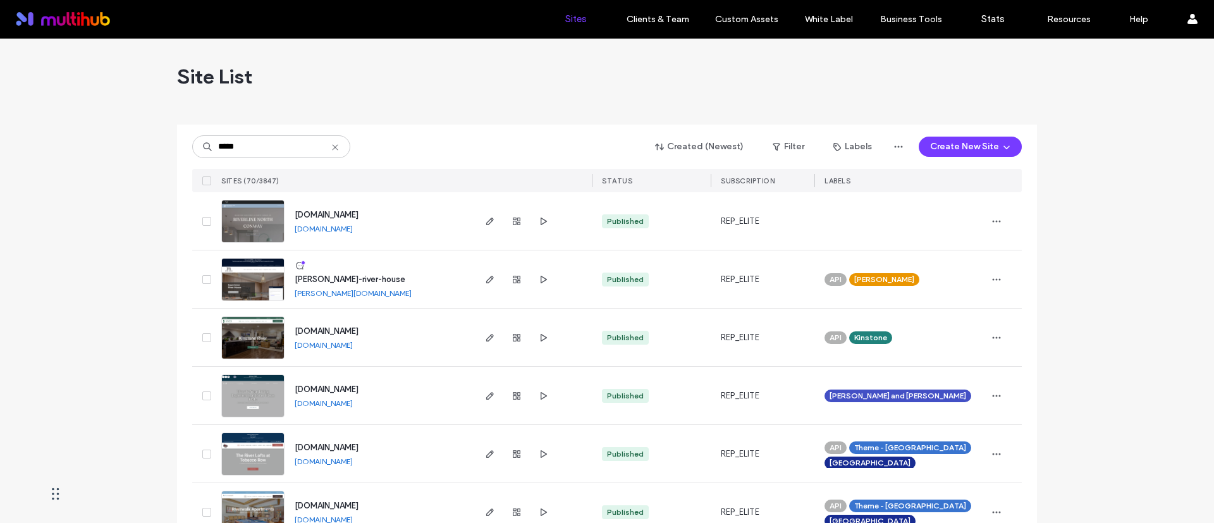
click at [488, 394] on use "button" at bounding box center [490, 396] width 8 height 8
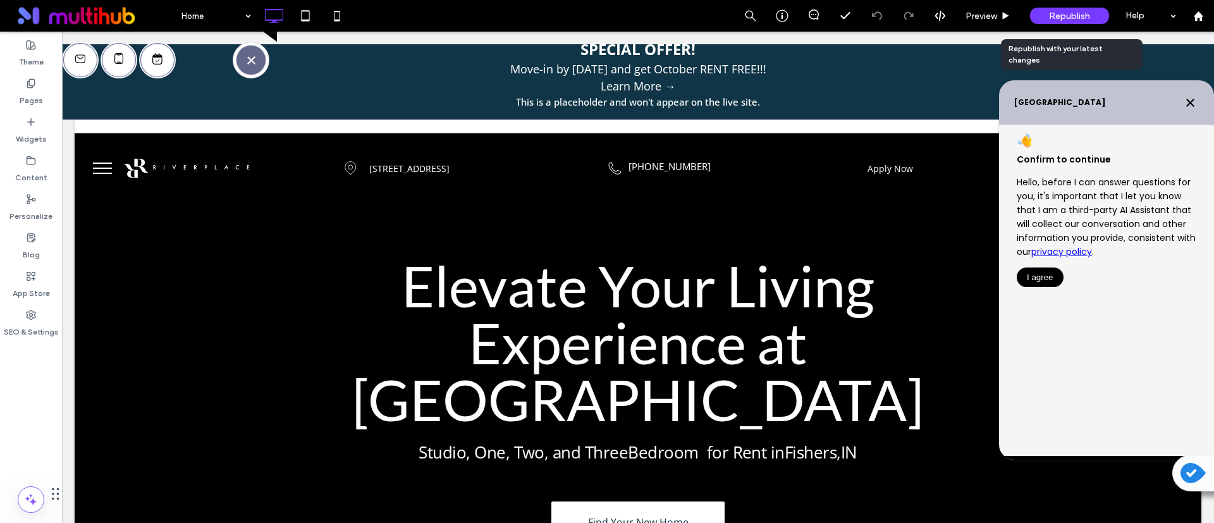
click at [1078, 19] on span "Republish" at bounding box center [1069, 16] width 41 height 11
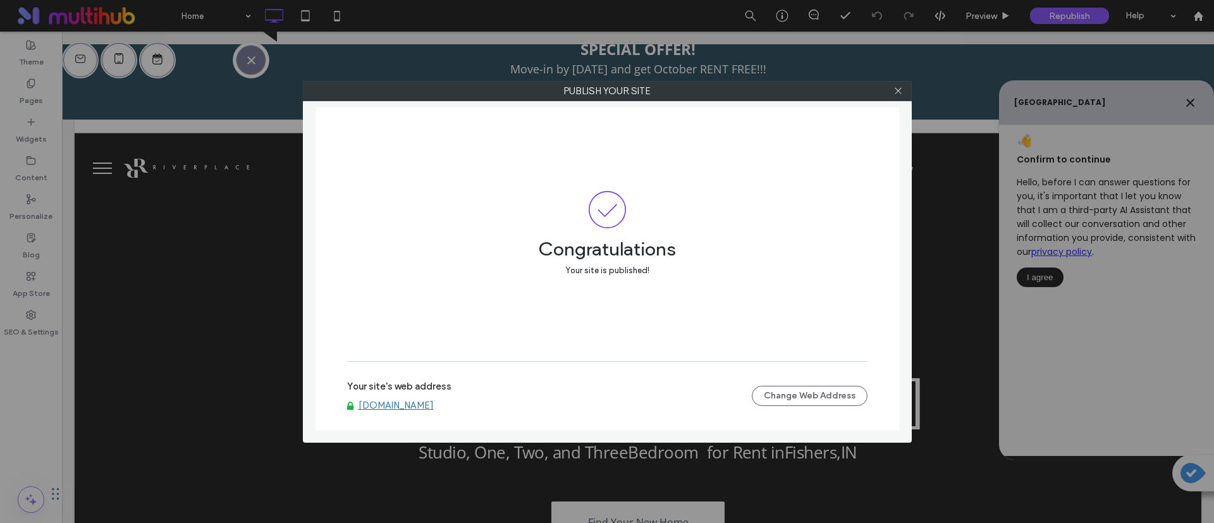
click at [434, 409] on link "www.riverplaceflats.com" at bounding box center [396, 405] width 75 height 11
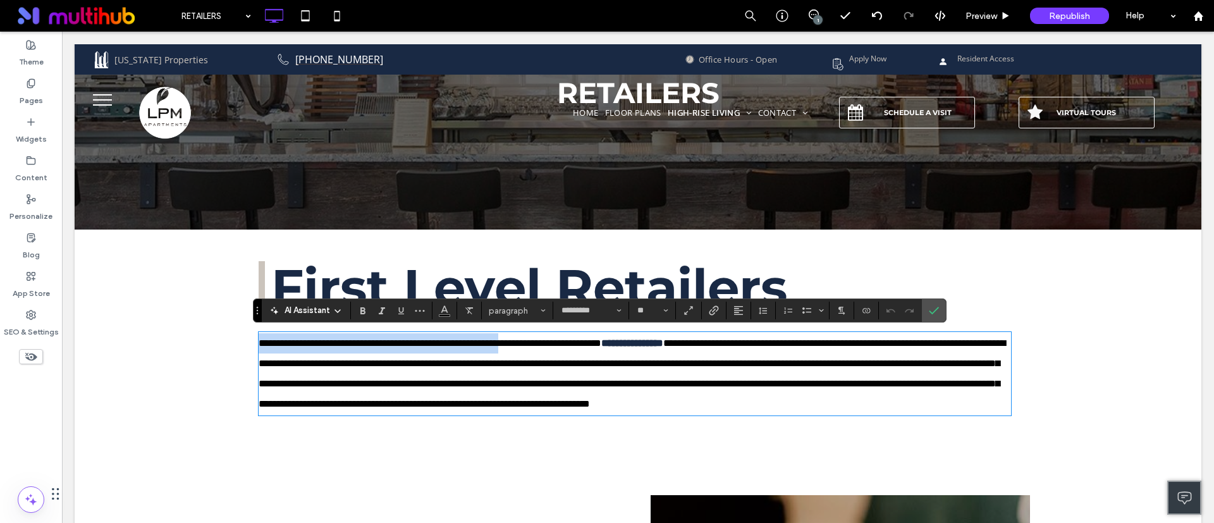
drag, startPoint x: 547, startPoint y: 342, endPoint x: 2, endPoint y: 330, distance: 545.4
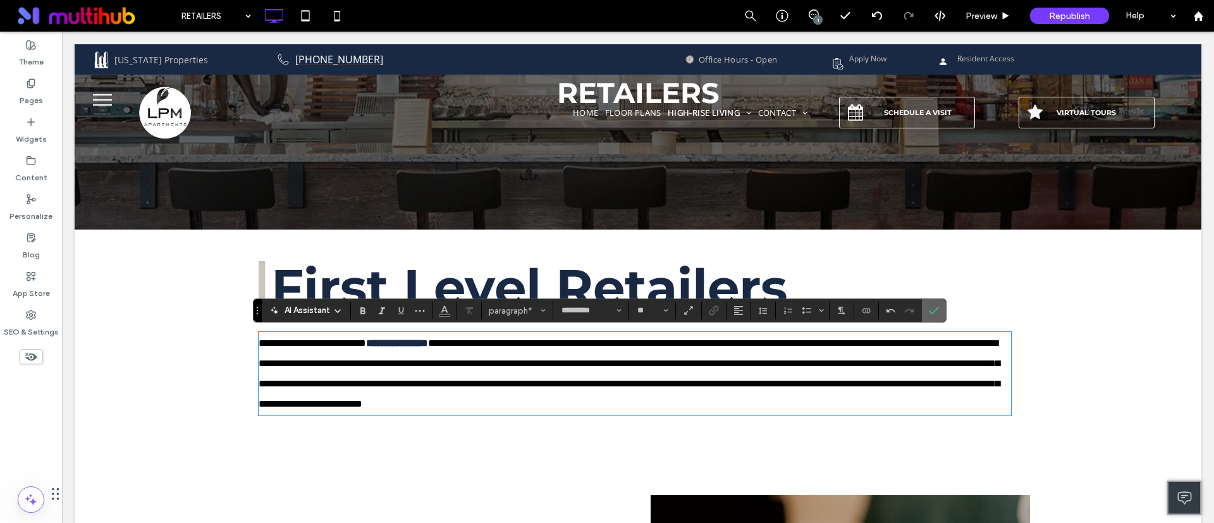
click at [938, 311] on icon "Confirm" at bounding box center [934, 311] width 10 height 10
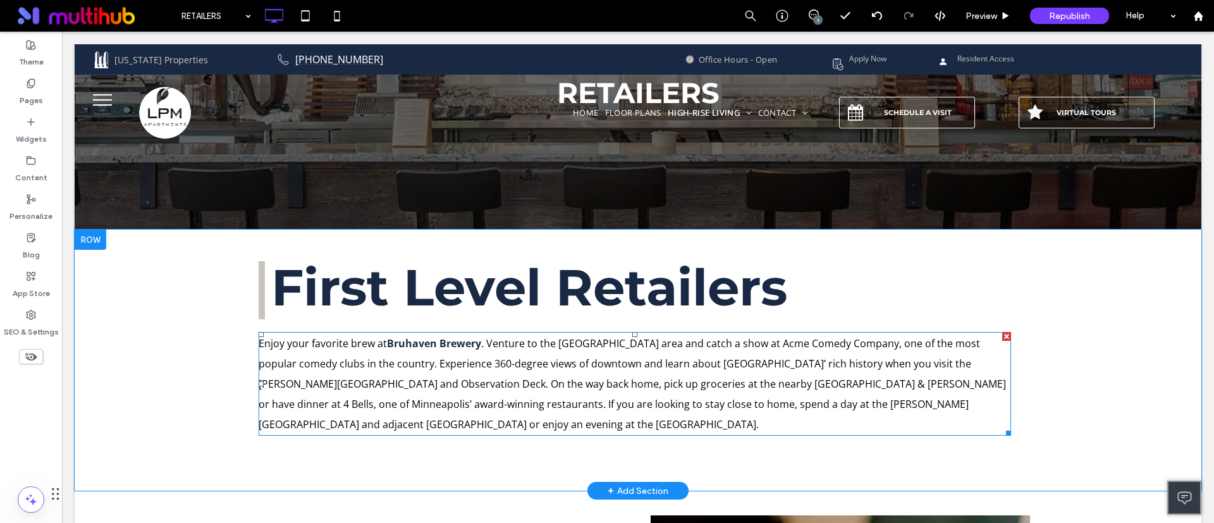
click at [481, 340] on span ". Venture to the edgy North Loop area and catch a show at Acme Comedy Company, …" at bounding box center [633, 384] width 748 height 95
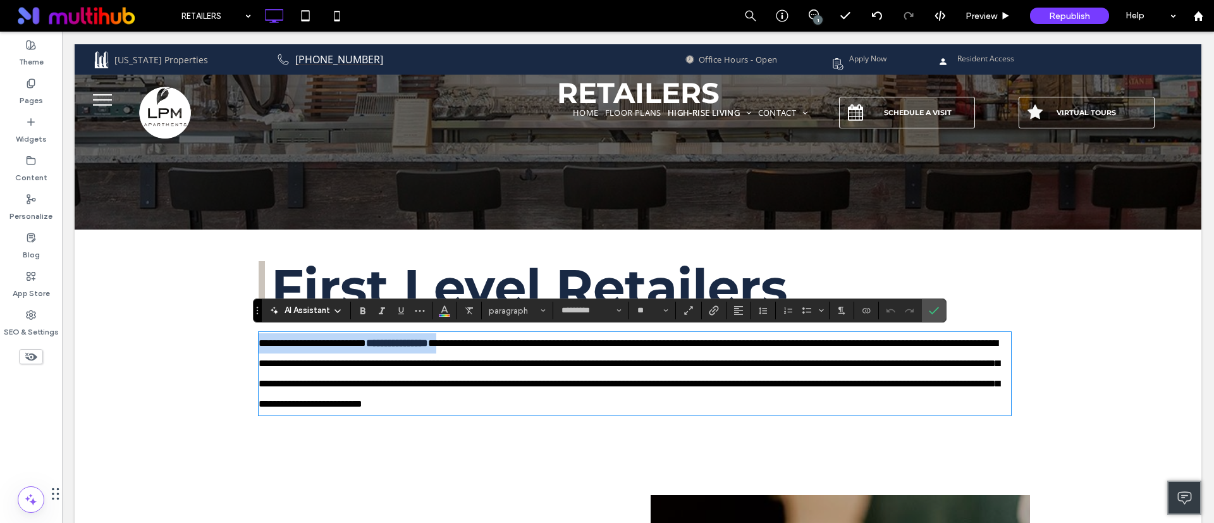
drag, startPoint x: 479, startPoint y: 340, endPoint x: 182, endPoint y: 340, distance: 297.3
click at [182, 340] on div "**********" at bounding box center [638, 350] width 1127 height 241
copy p "**********"
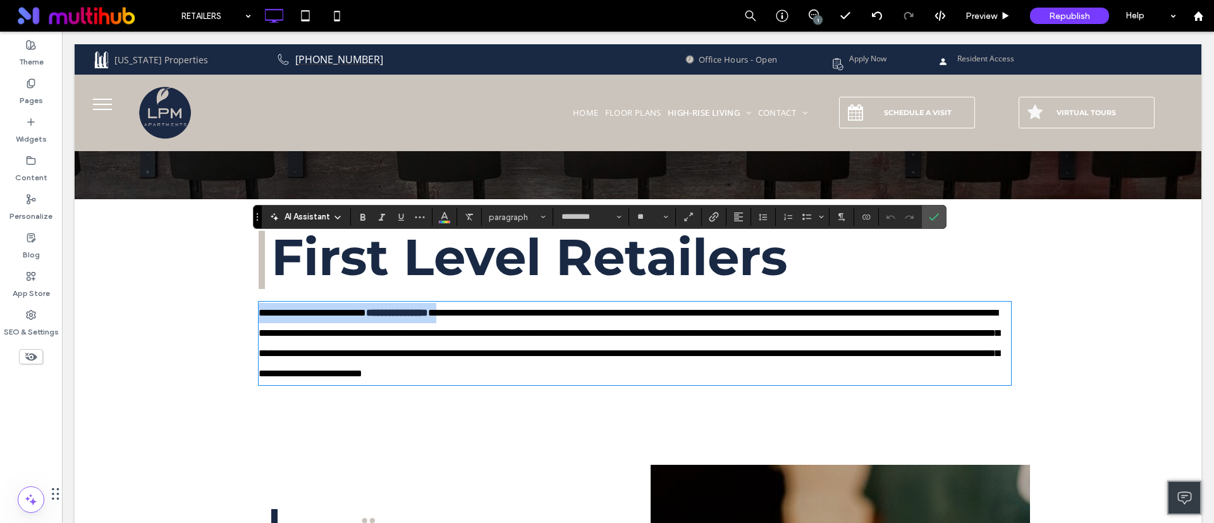
scroll to position [190, 0]
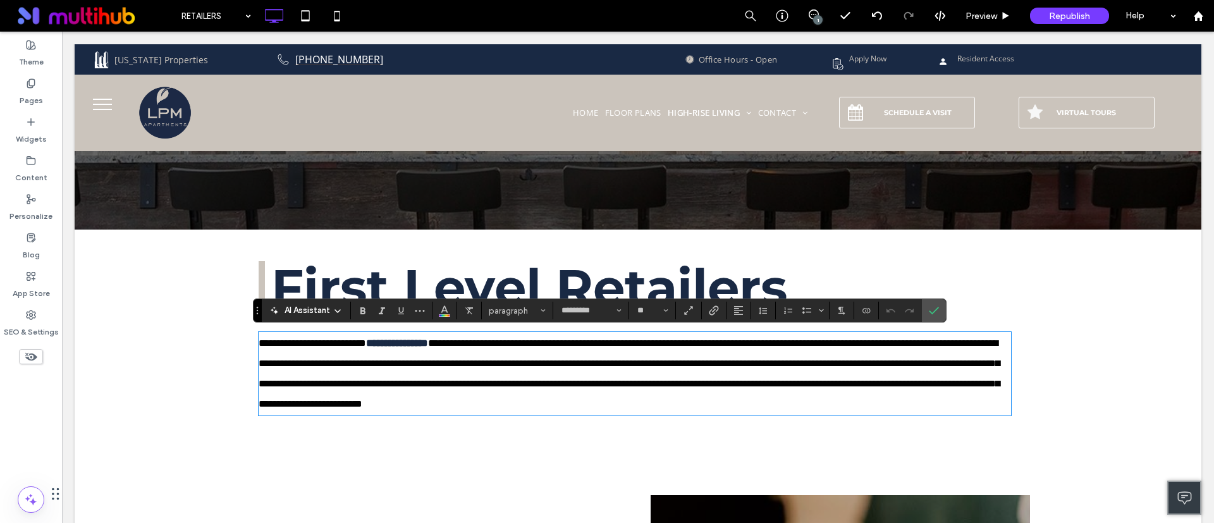
click at [584, 405] on span "**********" at bounding box center [629, 373] width 741 height 70
click at [547, 362] on span "**********" at bounding box center [629, 373] width 741 height 70
click at [648, 383] on span "**********" at bounding box center [629, 373] width 741 height 70
click at [938, 309] on icon "Confirm" at bounding box center [934, 311] width 10 height 10
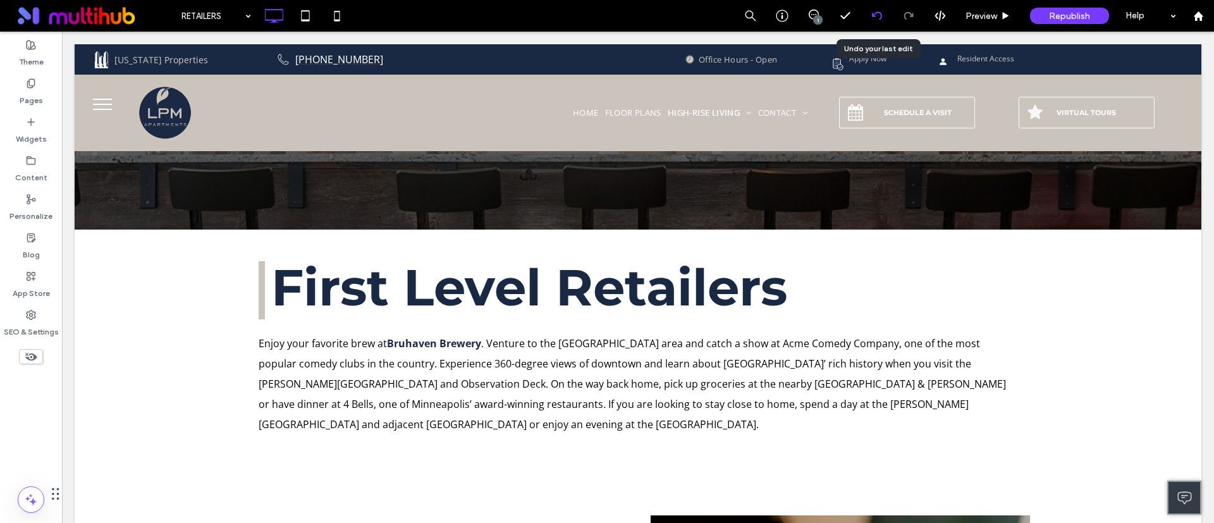
click at [879, 9] on div at bounding box center [878, 16] width 32 height 32
click at [879, 11] on icon at bounding box center [877, 16] width 10 height 10
click at [911, 9] on div at bounding box center [909, 16] width 32 height 32
click at [910, 15] on icon at bounding box center [909, 16] width 10 height 10
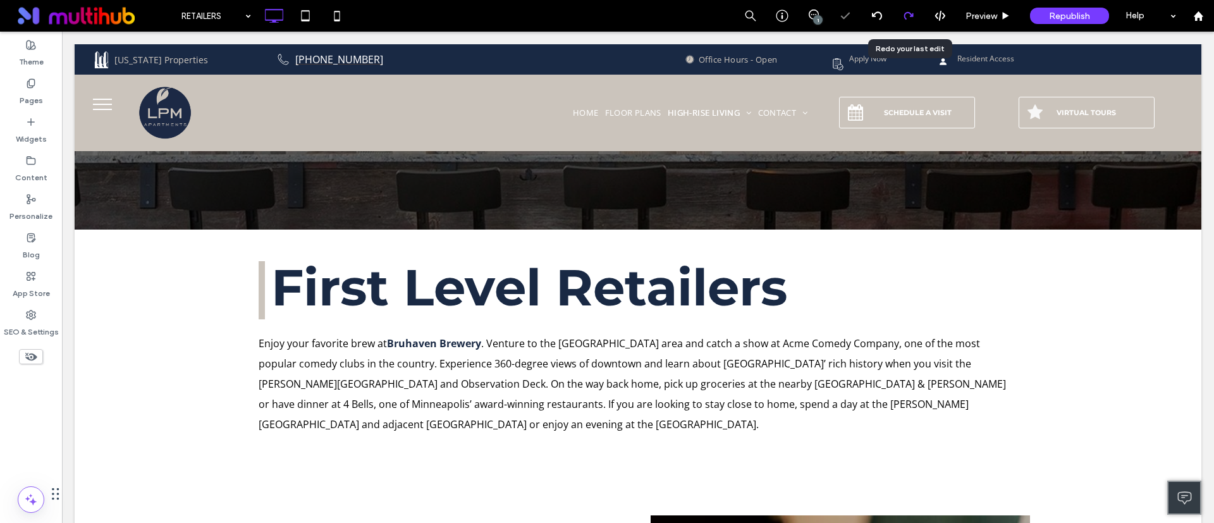
click at [910, 15] on icon at bounding box center [909, 16] width 10 height 10
click at [910, 15] on div "RETAILERS 1 Preview Republish Help Site Comments Team & Clients Automate new co…" at bounding box center [607, 261] width 1214 height 523
click at [910, 15] on div at bounding box center [607, 261] width 1214 height 523
click at [910, 15] on icon at bounding box center [909, 16] width 10 height 10
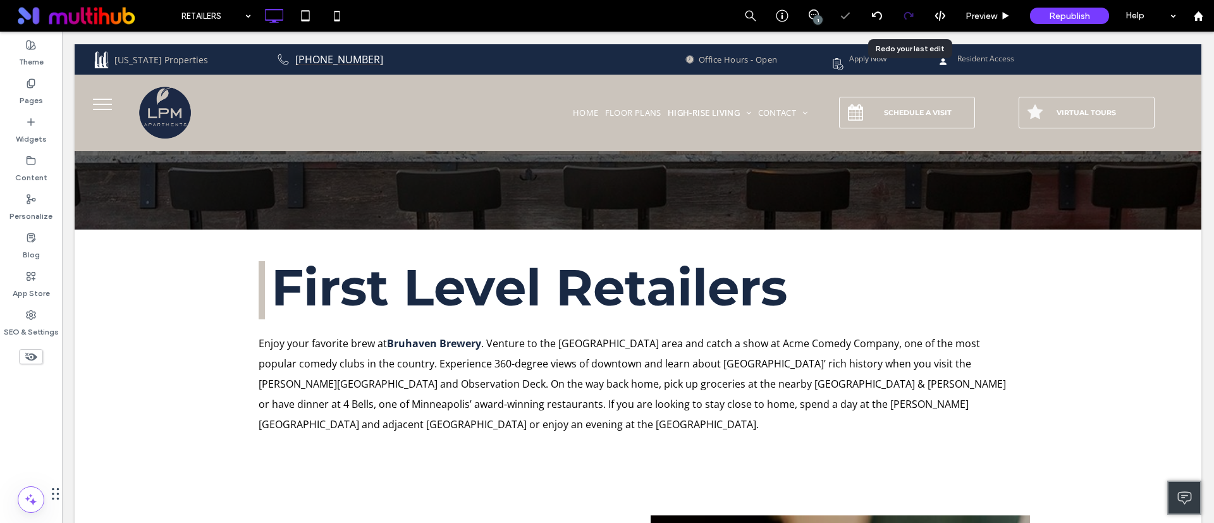
click at [910, 15] on icon at bounding box center [909, 16] width 10 height 10
click at [977, 12] on span "Preview" at bounding box center [982, 16] width 32 height 11
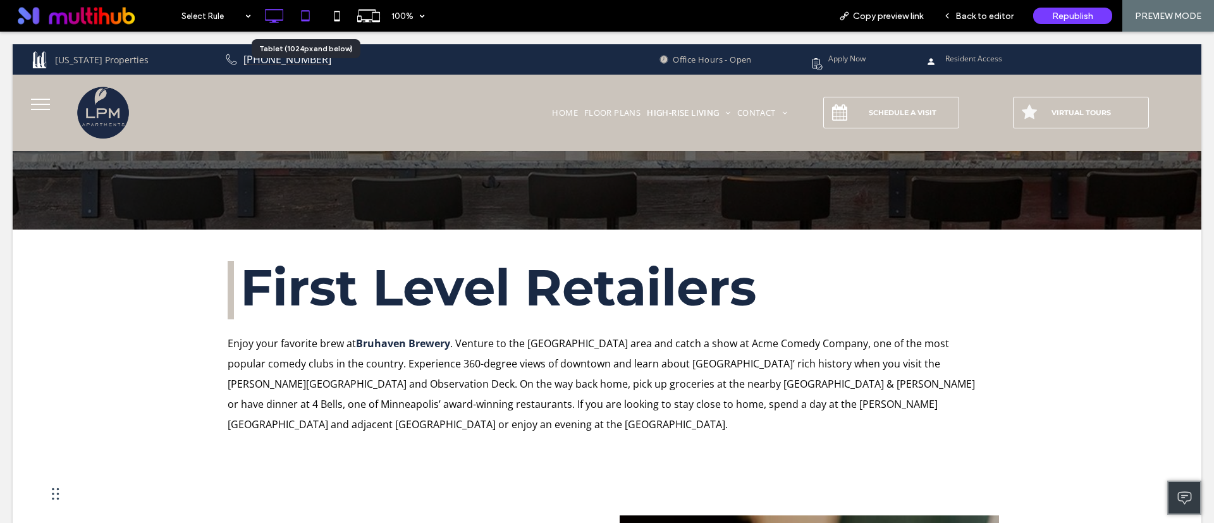
click at [295, 9] on icon at bounding box center [305, 15] width 25 height 25
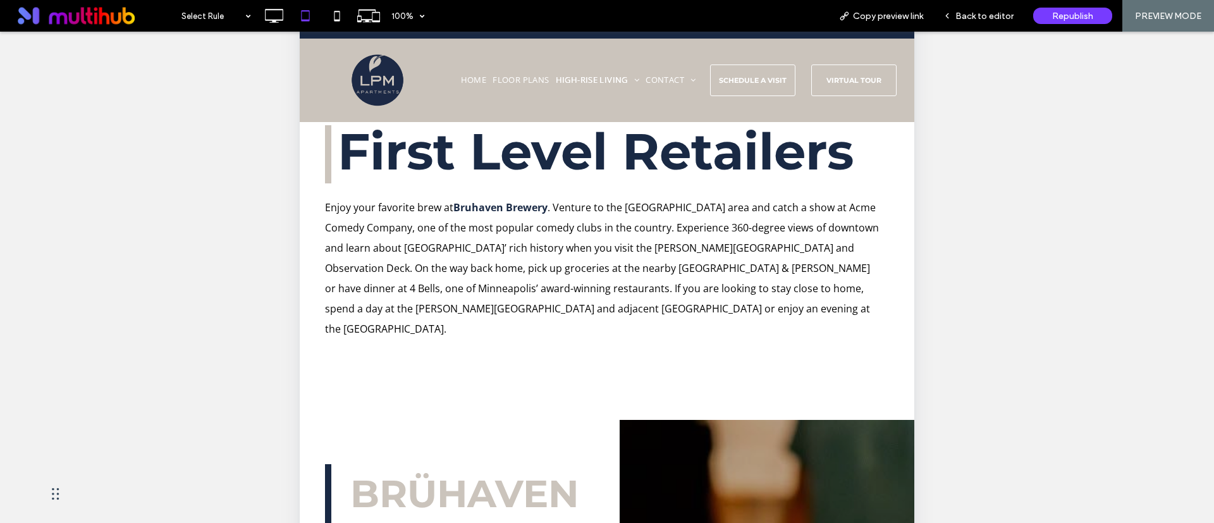
scroll to position [190, 0]
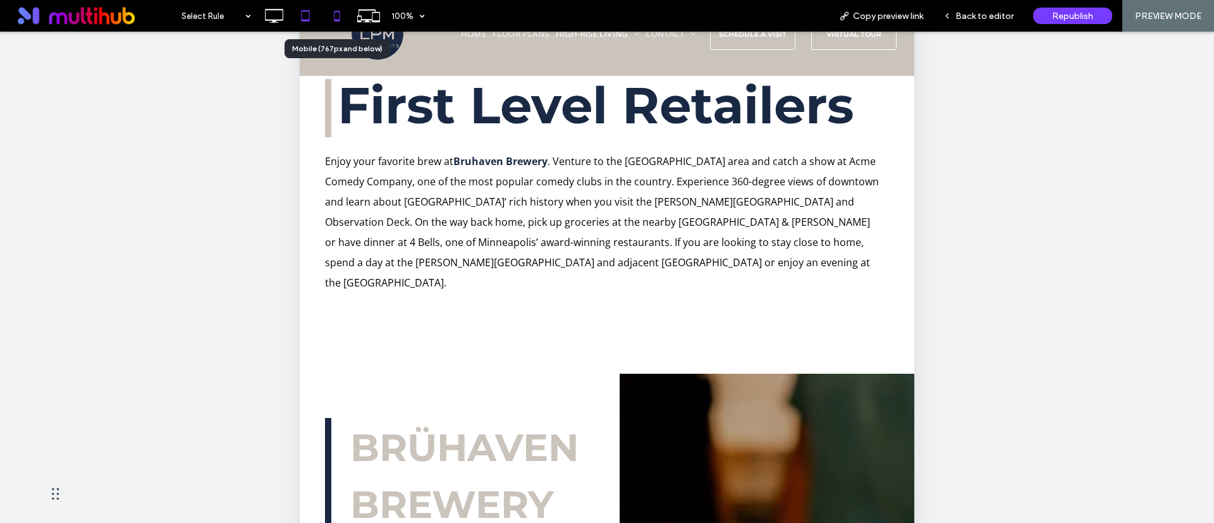
click at [331, 21] on icon at bounding box center [336, 15] width 25 height 25
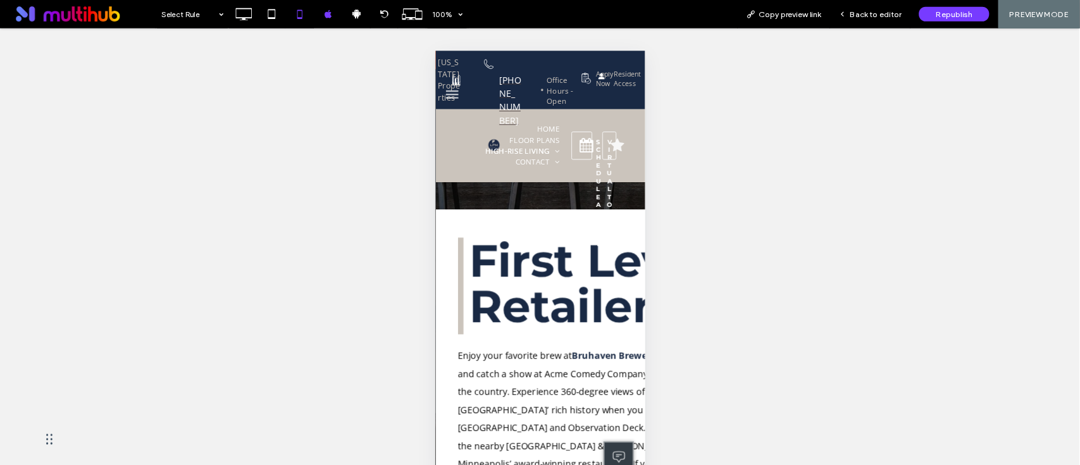
scroll to position [0, 0]
click at [304, 13] on icon at bounding box center [305, 15] width 25 height 25
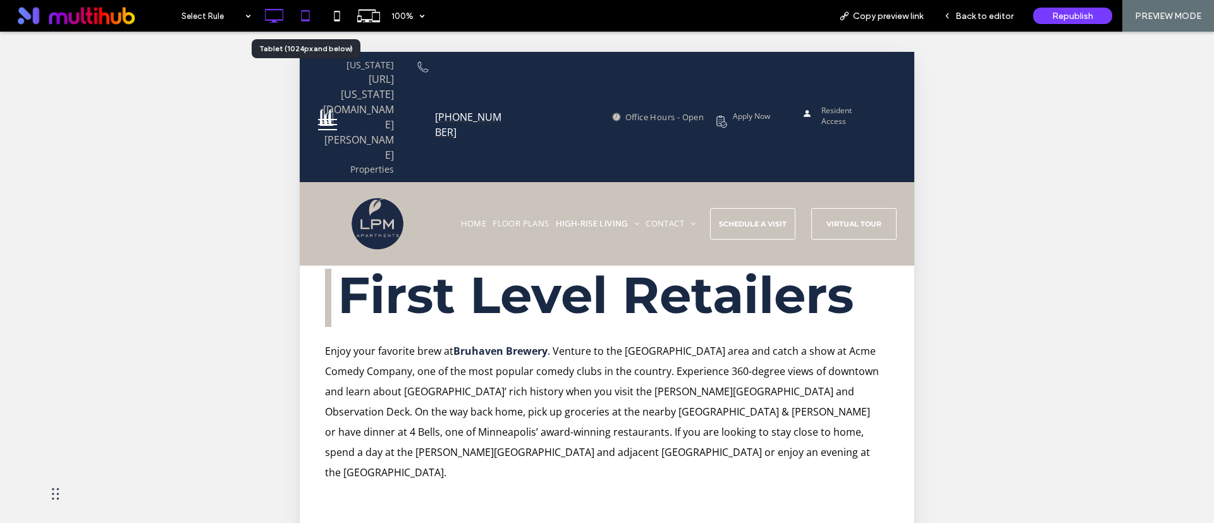
click at [283, 9] on use at bounding box center [275, 16] width 18 height 14
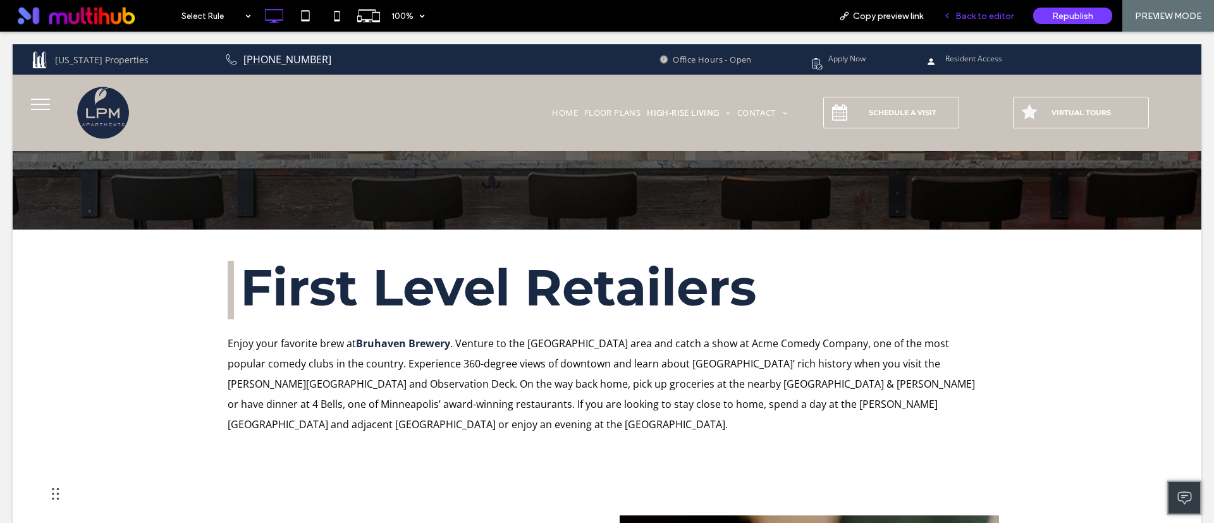
click at [1004, 13] on span "Back to editor" at bounding box center [985, 16] width 58 height 11
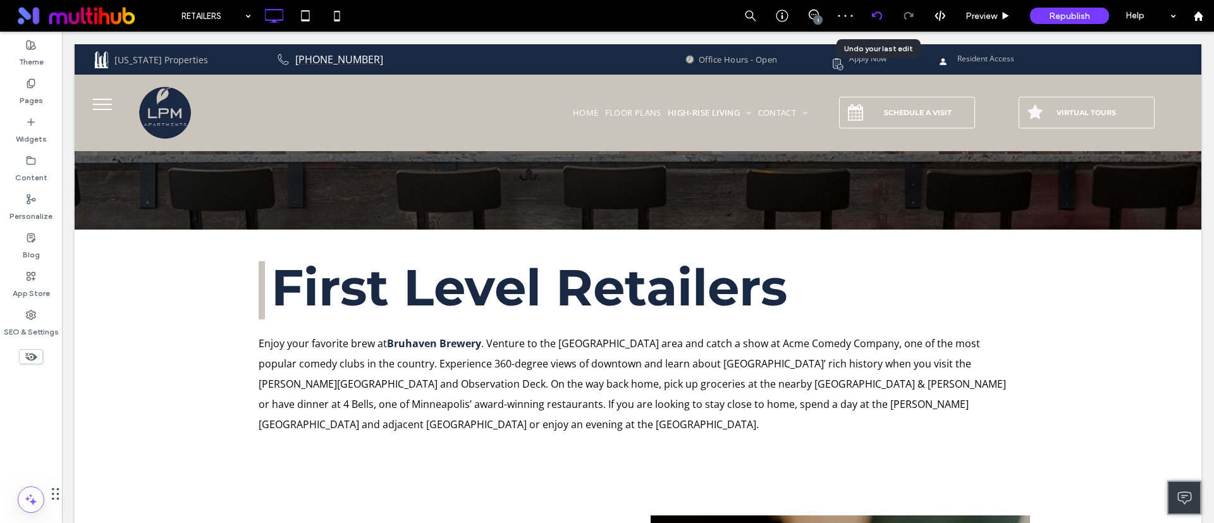
click at [878, 20] on icon at bounding box center [877, 16] width 10 height 10
type input "*********"
type input "**"
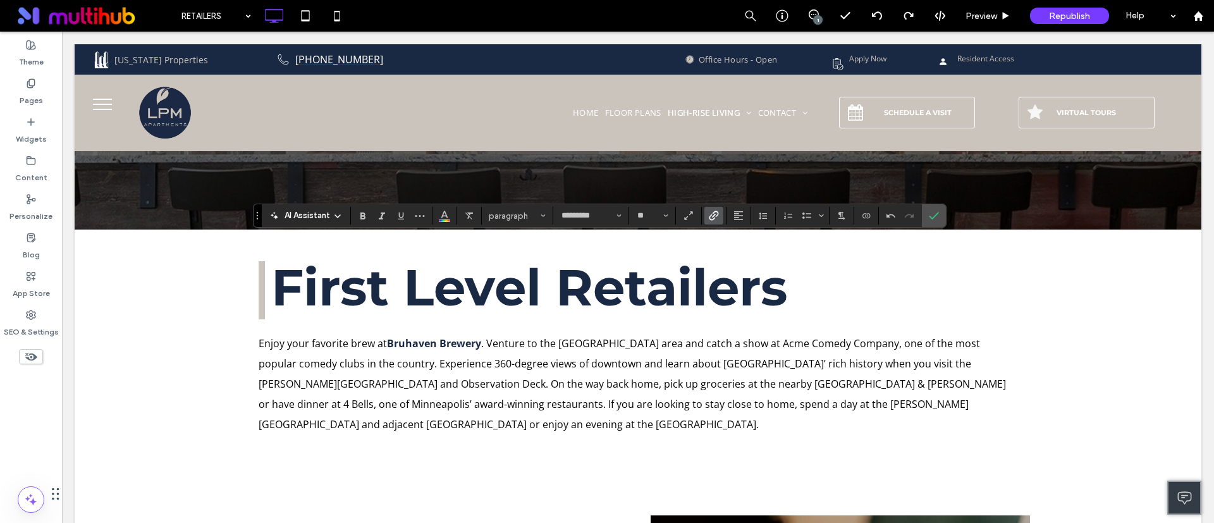
click at [713, 211] on icon "Link" at bounding box center [714, 216] width 10 height 10
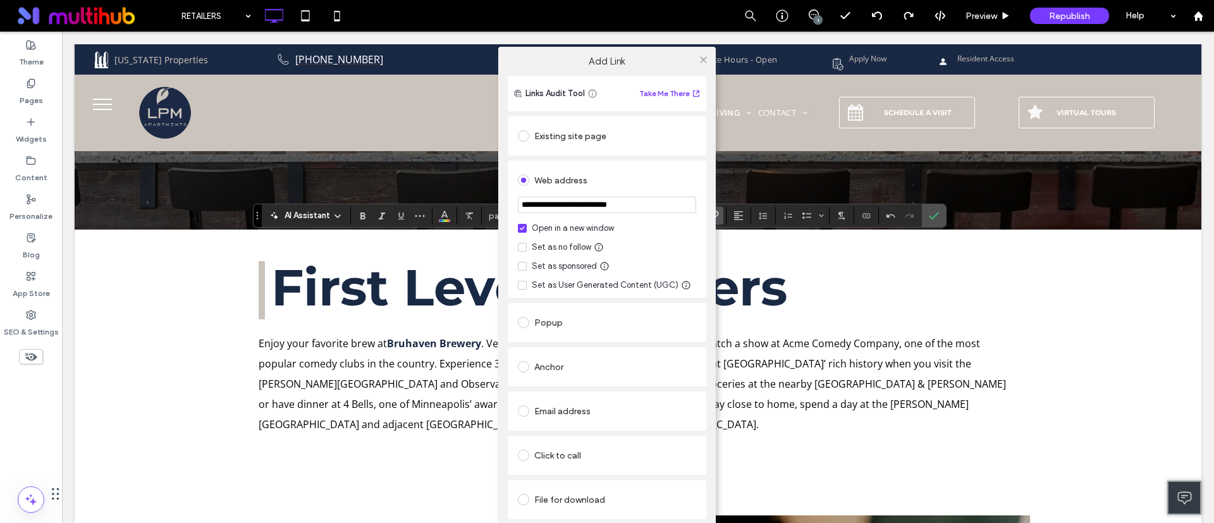
click at [636, 285] on div "Set as User Generated Content (UGC)" at bounding box center [605, 285] width 147 height 13
click at [525, 285] on span at bounding box center [522, 285] width 9 height 9
click at [707, 57] on icon at bounding box center [703, 59] width 9 height 9
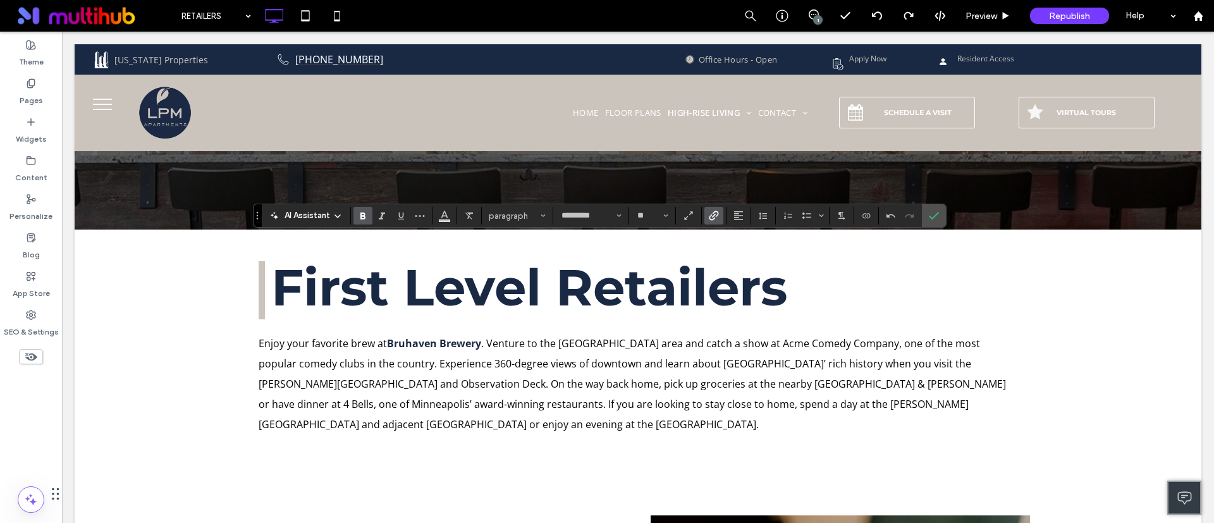
click at [722, 216] on label "Link" at bounding box center [714, 216] width 19 height 18
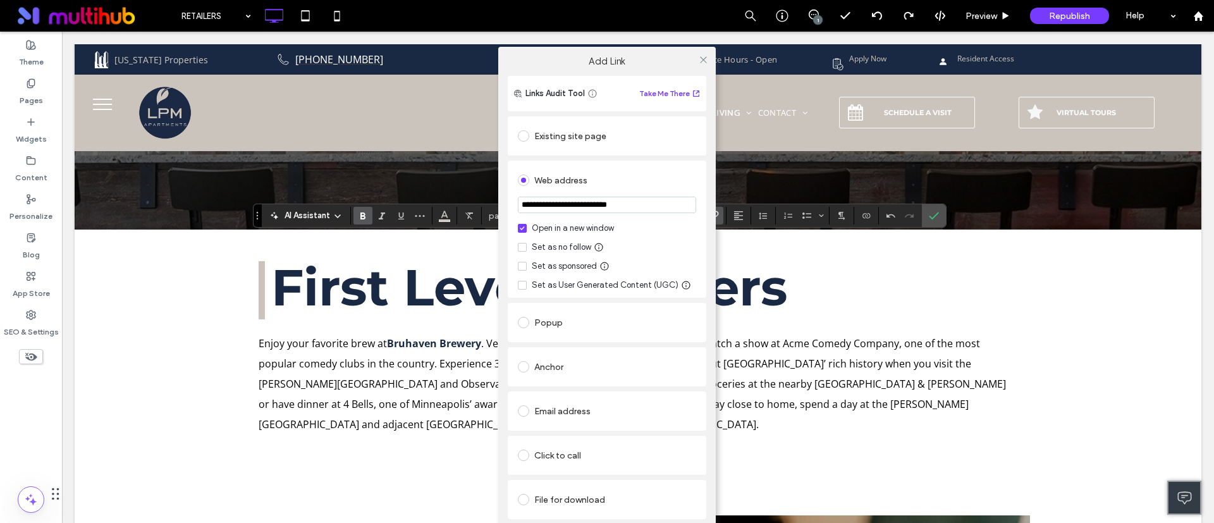
drag, startPoint x: 647, startPoint y: 200, endPoint x: 486, endPoint y: 201, distance: 161.3
click at [486, 201] on div "**********" at bounding box center [607, 300] width 1214 height 523
click at [708, 55] on div at bounding box center [703, 59] width 19 height 19
click at [357, 316] on div "**********" at bounding box center [607, 300] width 1214 height 523
click at [429, 277] on div "**********" at bounding box center [607, 300] width 1214 height 523
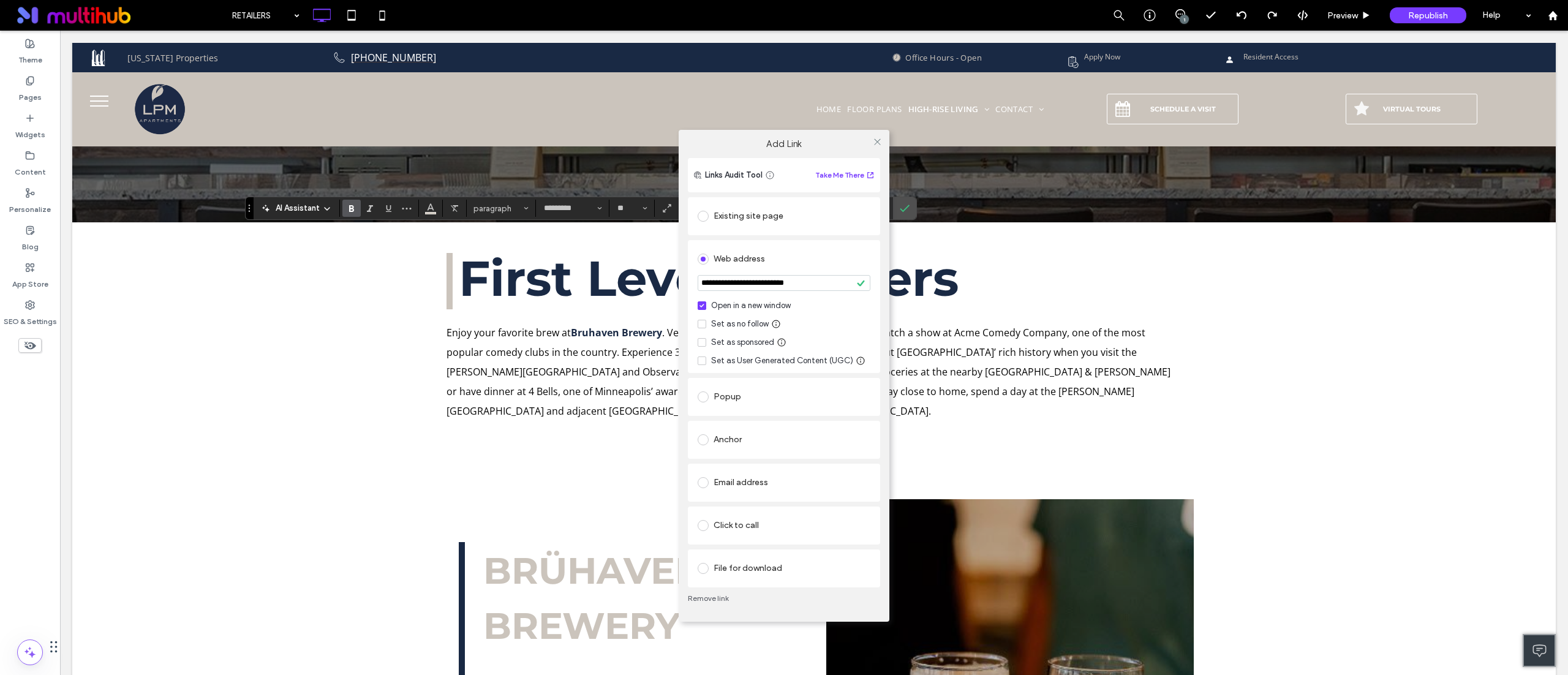
click at [711, 506] on link "Remove link" at bounding box center [784, 598] width 193 height 10
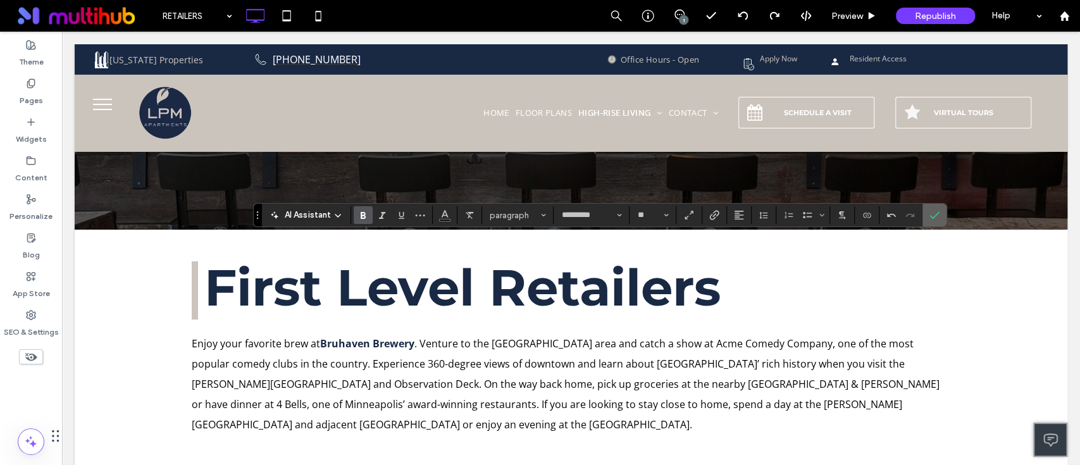
click at [932, 218] on icon "Confirm" at bounding box center [934, 215] width 10 height 10
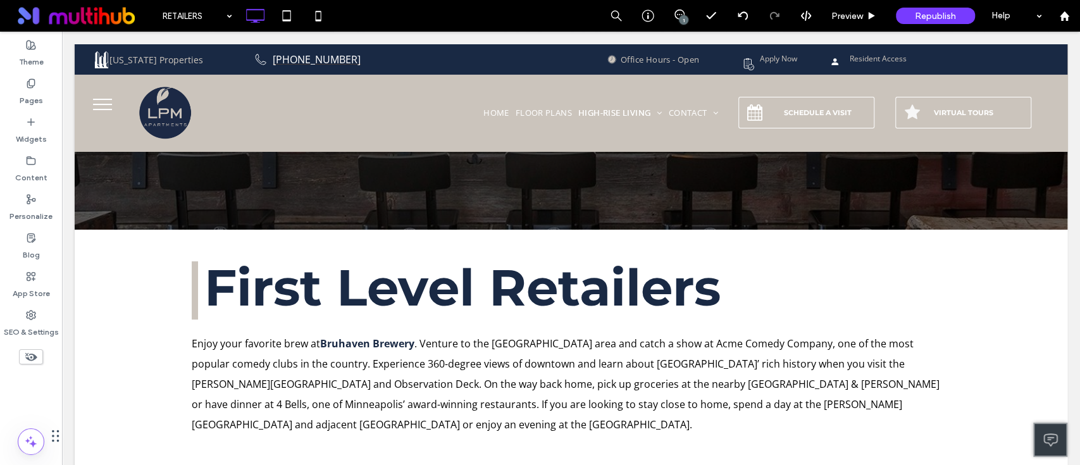
type input "*********"
type input "**"
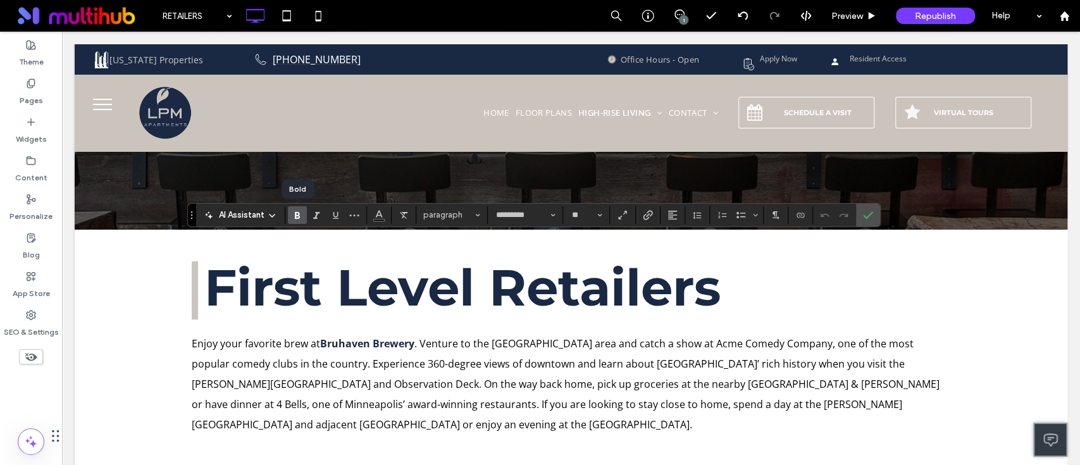
click at [295, 217] on use "Bold" at bounding box center [297, 215] width 5 height 7
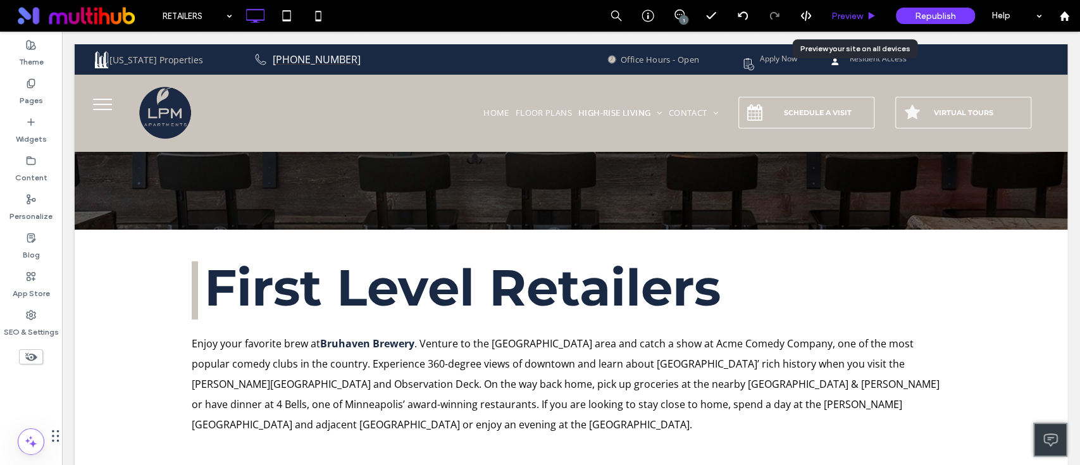
click at [860, 16] on span "Preview" at bounding box center [847, 16] width 32 height 11
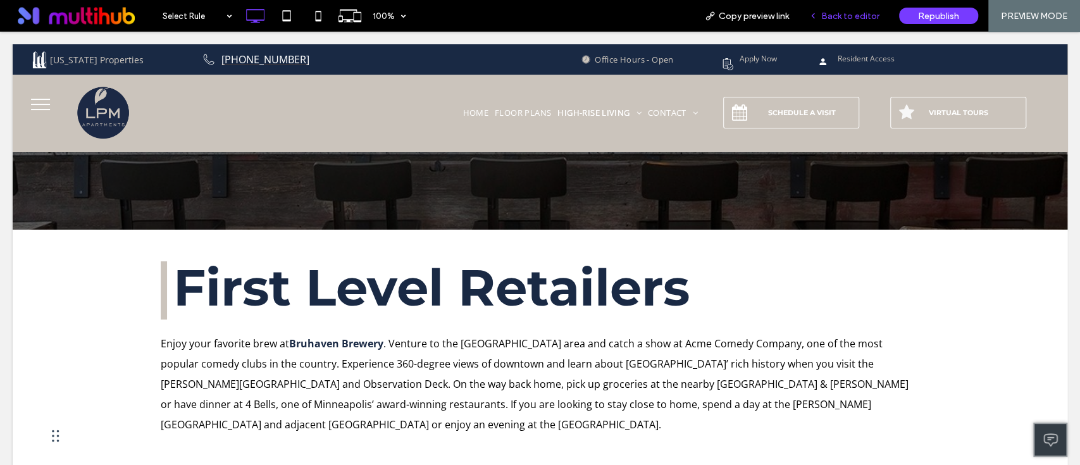
click at [864, 13] on span "Back to editor" at bounding box center [850, 16] width 58 height 11
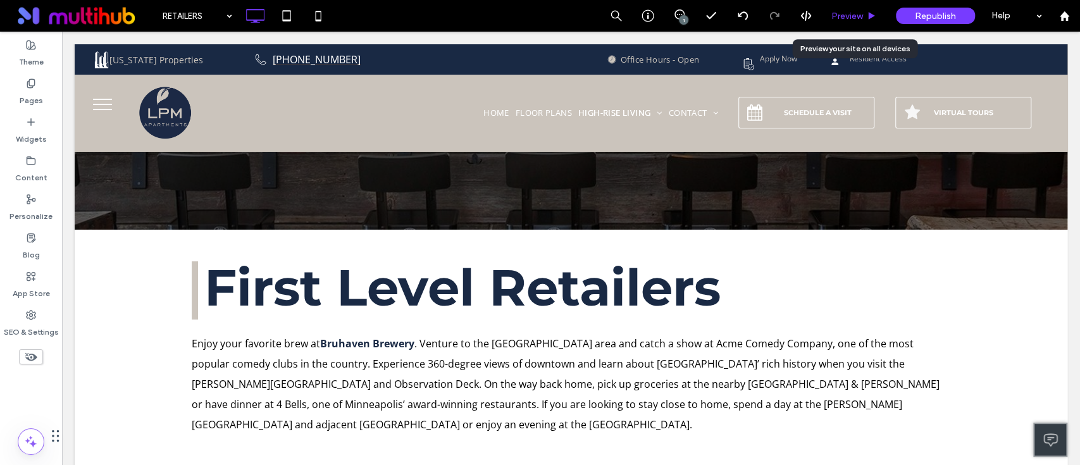
click at [863, 15] on div "Preview" at bounding box center [854, 16] width 64 height 11
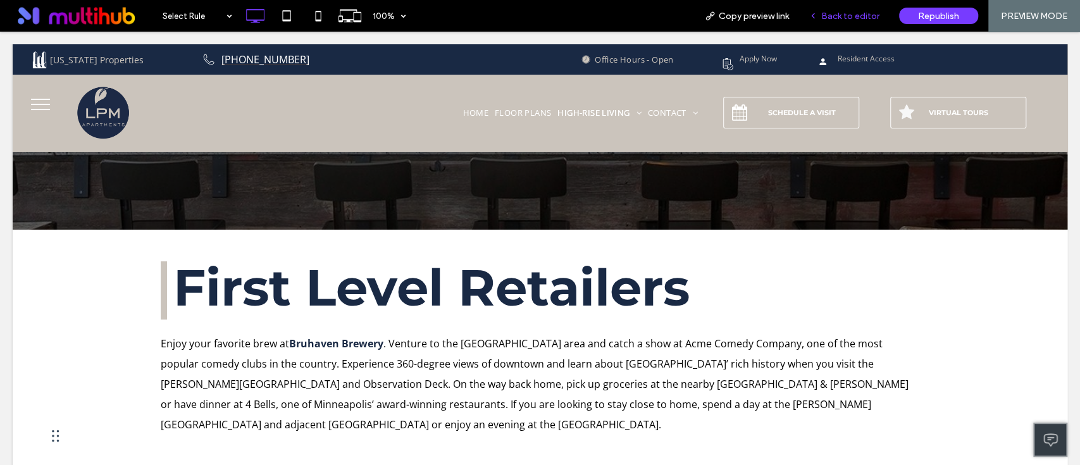
click at [867, 18] on span "Back to editor" at bounding box center [850, 16] width 58 height 11
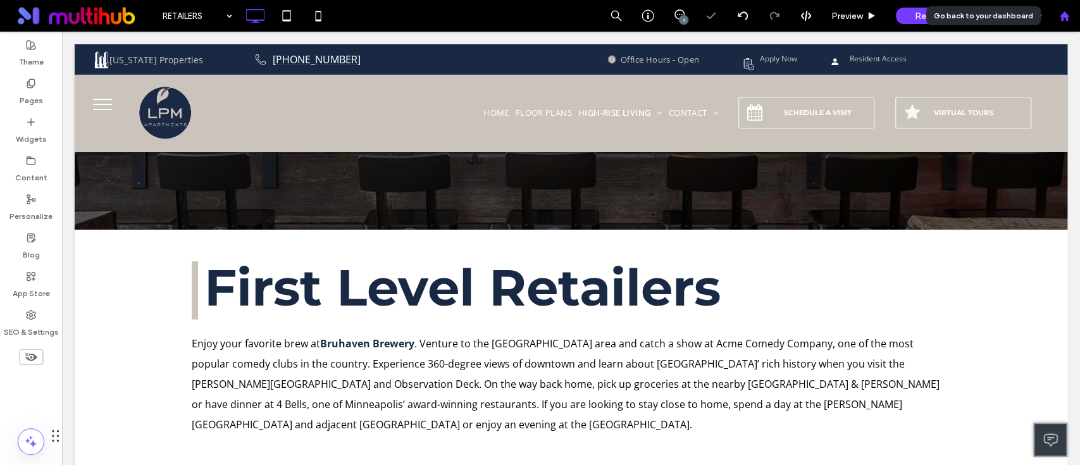
click at [1069, 16] on div at bounding box center [1064, 16] width 30 height 11
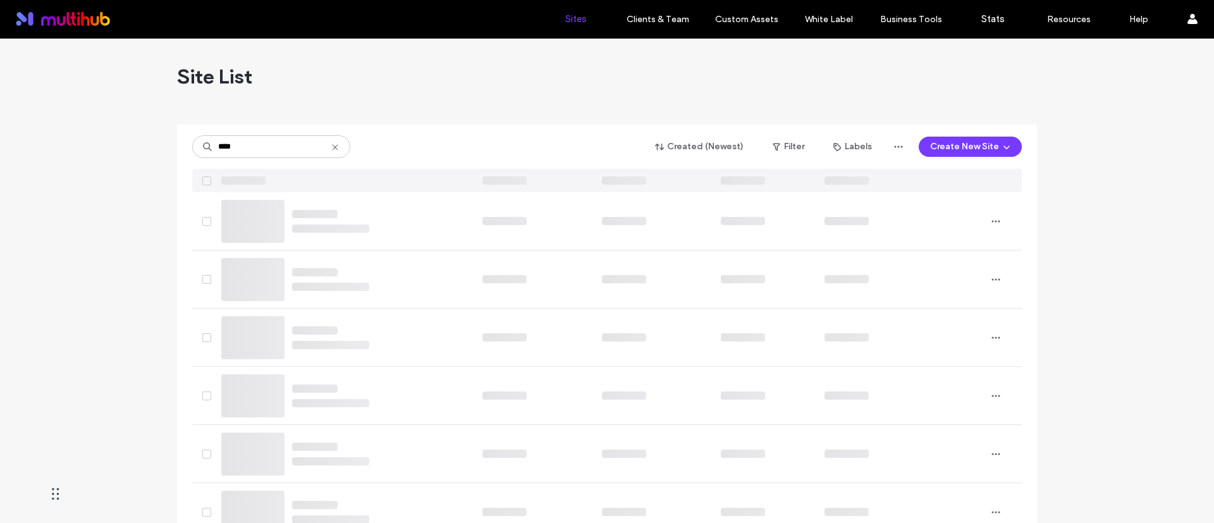
type input "****"
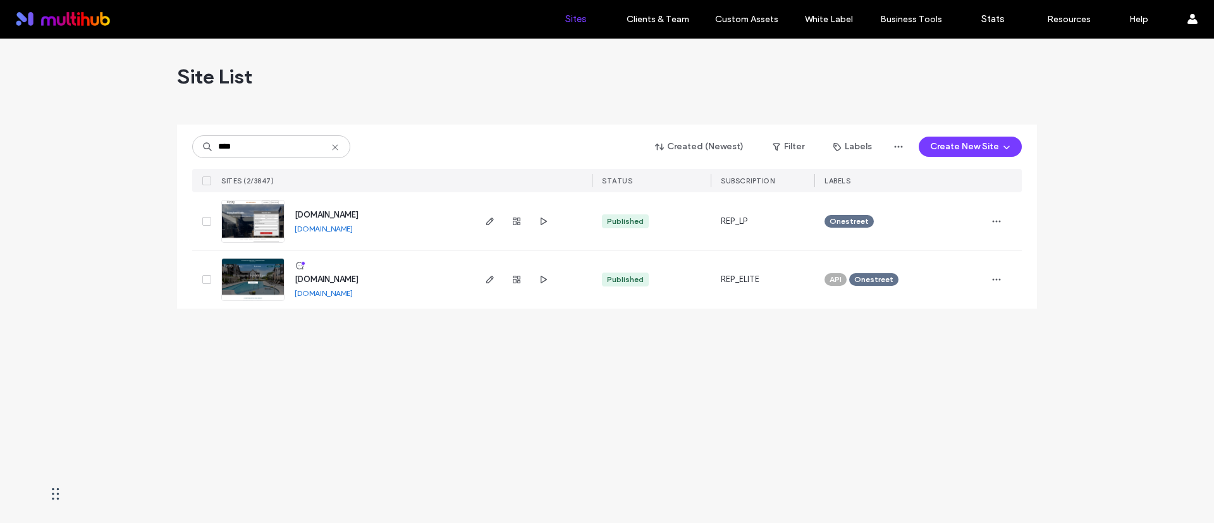
click at [499, 107] on div "Site List" at bounding box center [607, 77] width 860 height 76
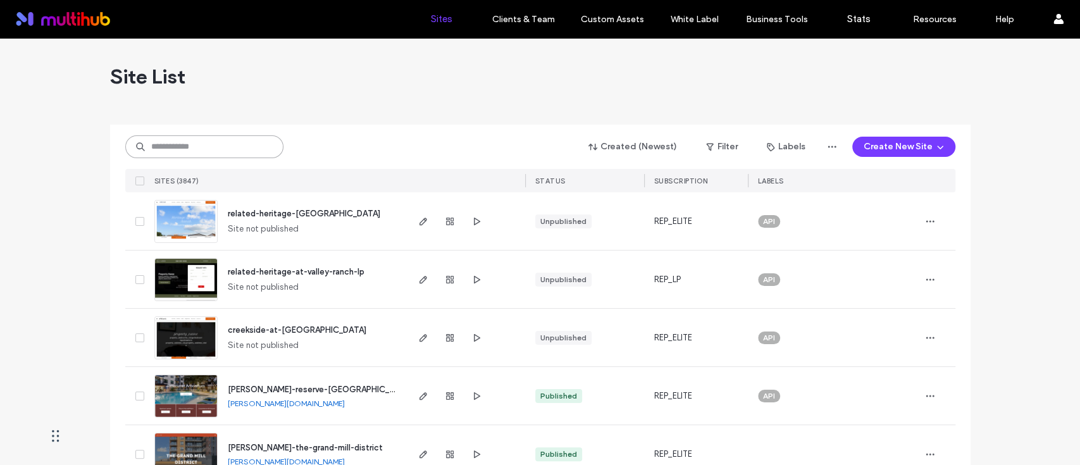
click at [211, 150] on input at bounding box center [204, 146] width 158 height 23
type input "*"
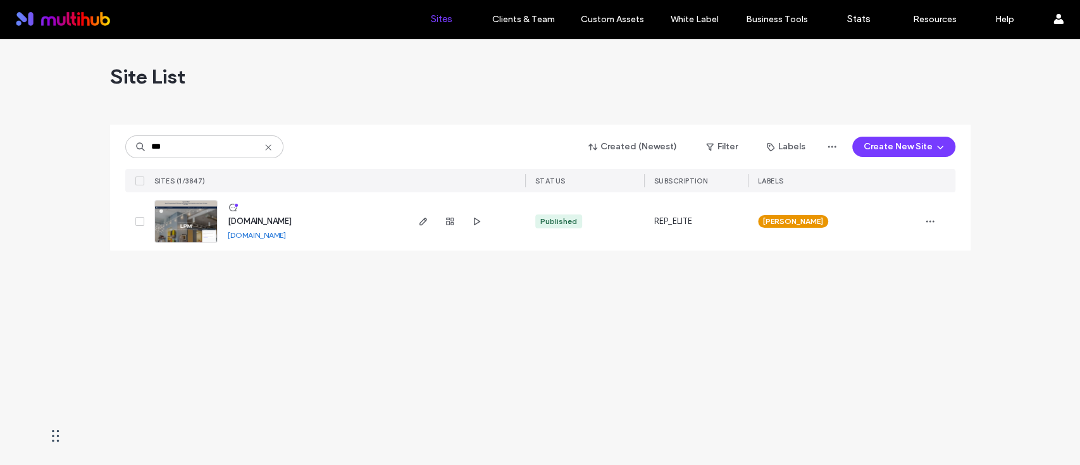
click at [385, 130] on div "*** Created (Newest) Filter Labels Create New Site SITES (1/3847) STATUS SUBSCR…" at bounding box center [540, 159] width 830 height 68
click at [394, 303] on div "Site List *** Created (Newest) Filter Labels Create New Site SITES (1/3847) STA…" at bounding box center [540, 252] width 1080 height 426
click at [478, 222] on use "button" at bounding box center [476, 222] width 6 height 8
click at [190, 159] on div "*** Created (Newest) Filter Labels Create New Site SITES (1/3847) STATUS SUBSCR…" at bounding box center [540, 159] width 830 height 68
click at [196, 150] on input "***" at bounding box center [204, 146] width 158 height 23
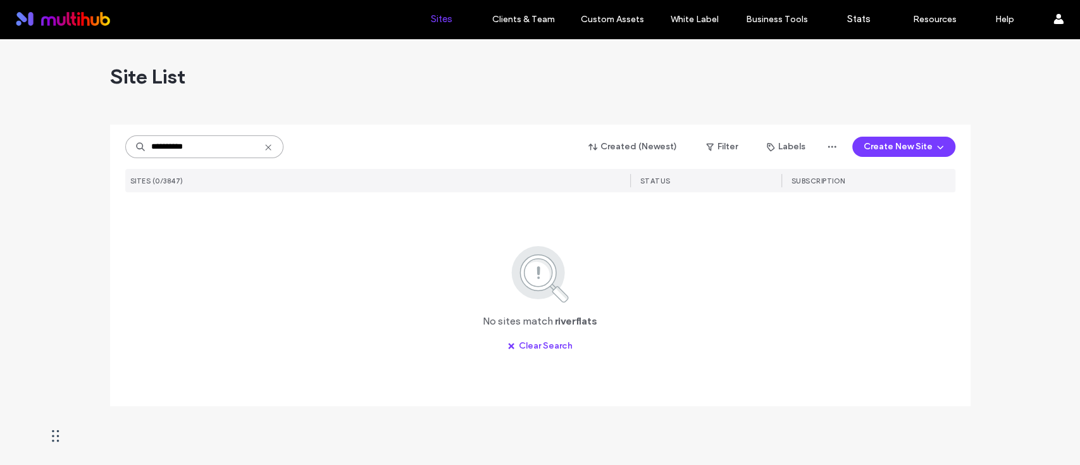
drag, startPoint x: 192, startPoint y: 145, endPoint x: 166, endPoint y: 145, distance: 25.9
click at [166, 145] on input "**********" at bounding box center [204, 146] width 158 height 23
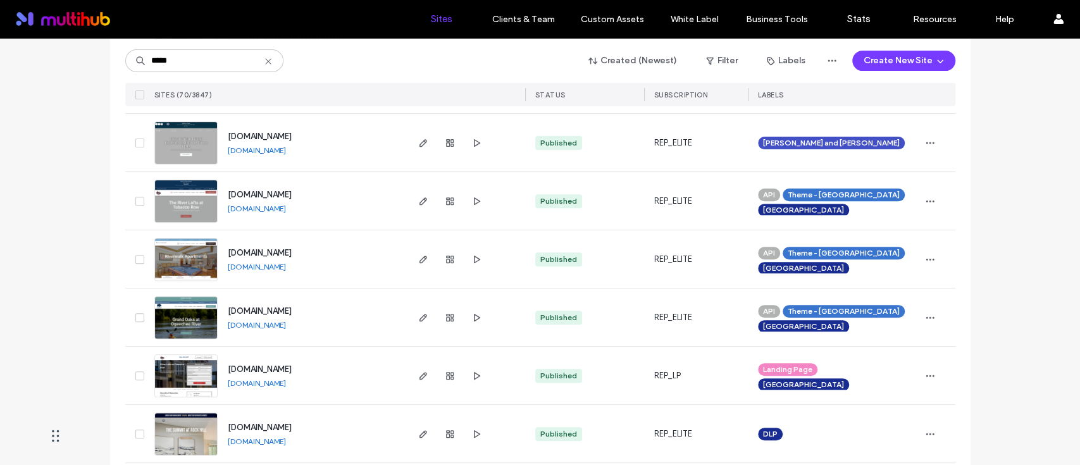
scroll to position [337, 0]
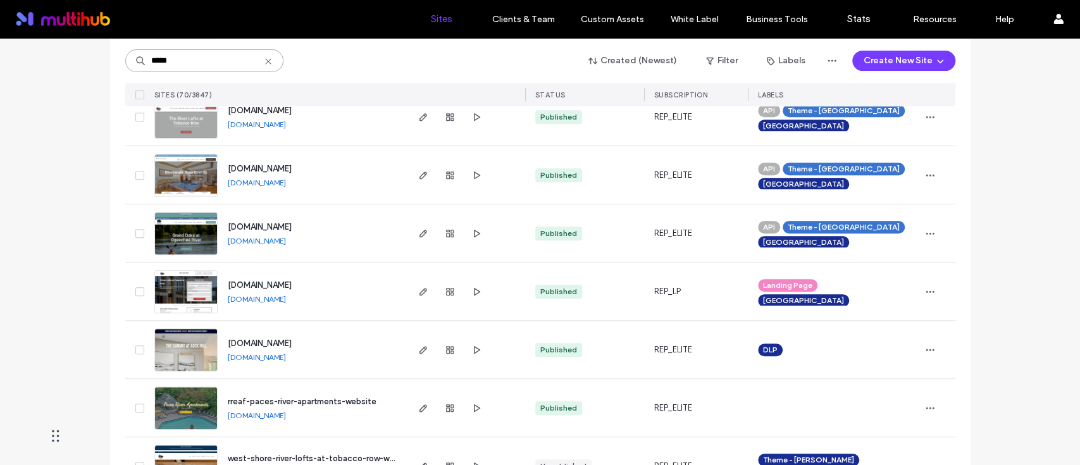
click at [176, 59] on input "*****" at bounding box center [204, 60] width 158 height 23
paste input "**********"
type input "**********"
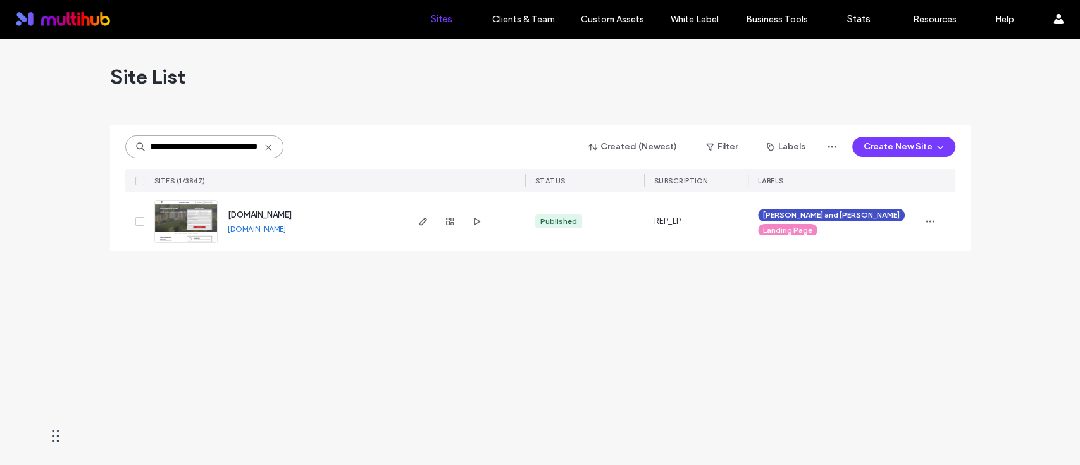
scroll to position [0, 0]
click at [421, 223] on icon "button" at bounding box center [423, 221] width 10 height 10
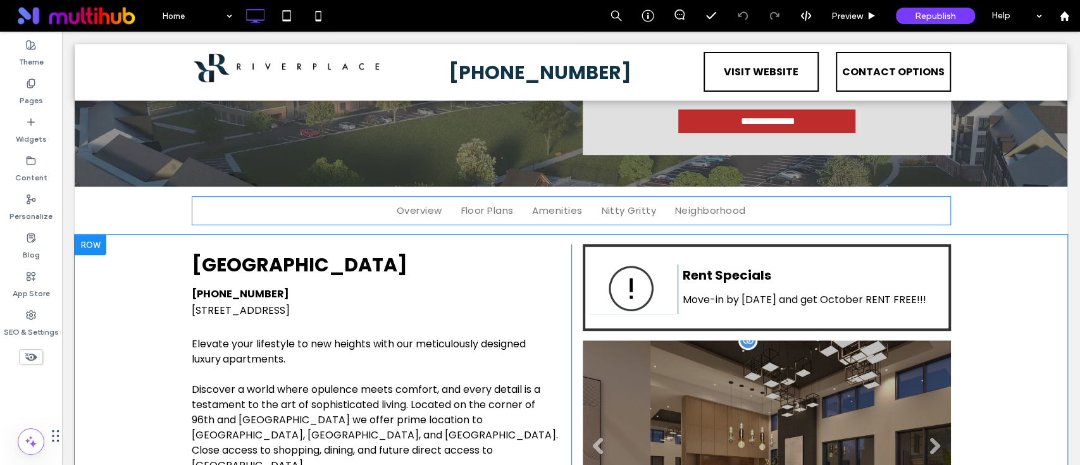
scroll to position [506, 0]
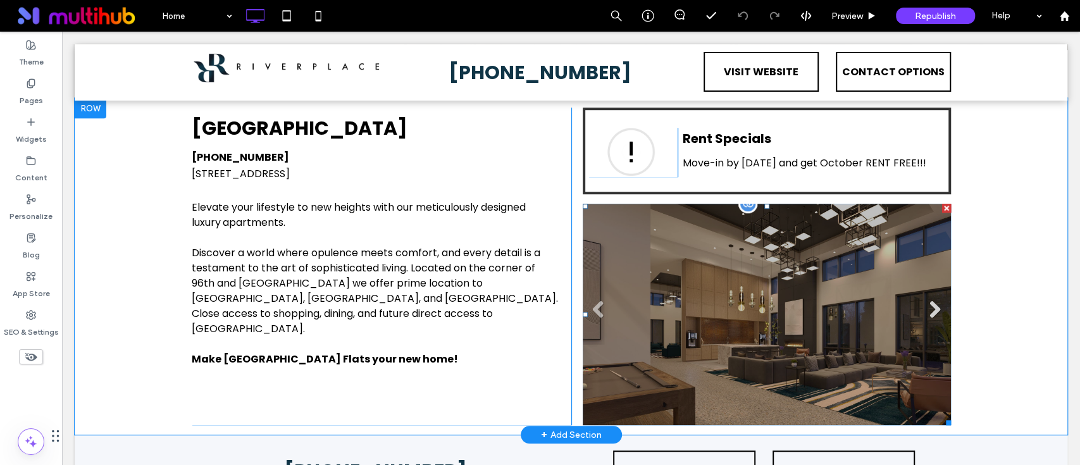
click at [928, 307] on link "Next" at bounding box center [934, 309] width 19 height 19
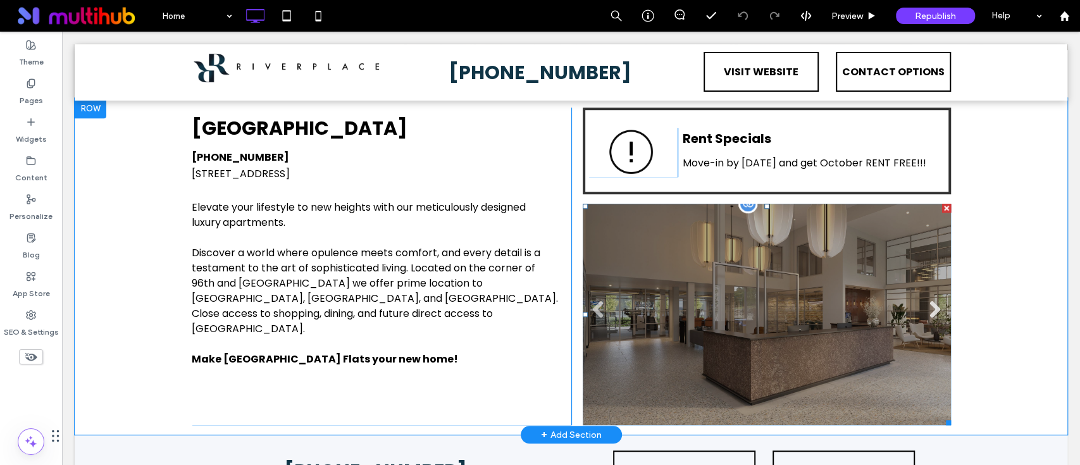
click at [928, 307] on link "Next" at bounding box center [934, 309] width 19 height 19
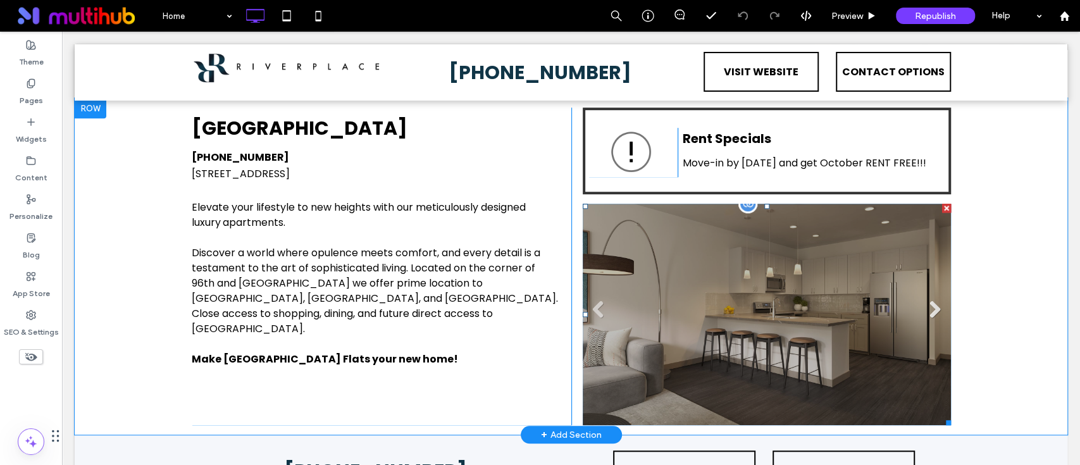
click at [928, 307] on link "Next" at bounding box center [934, 309] width 19 height 19
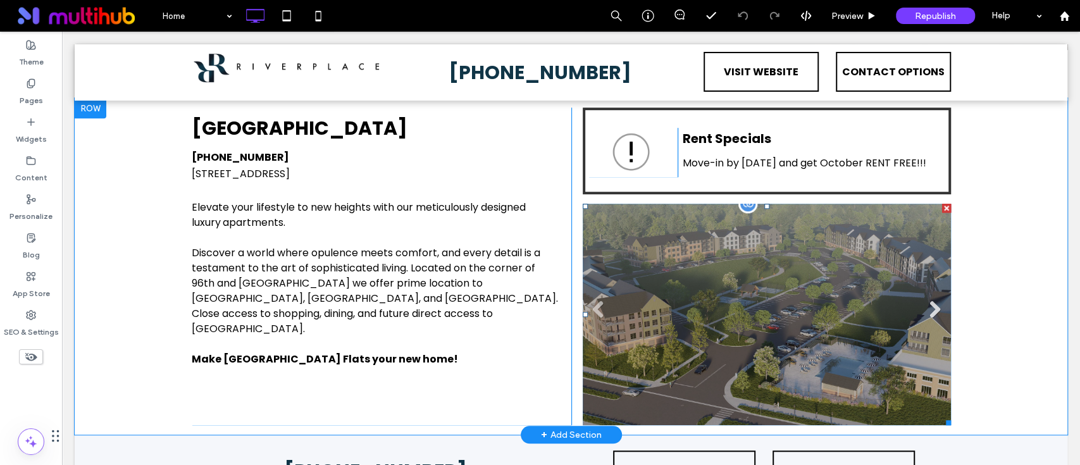
click at [928, 307] on link "Next" at bounding box center [934, 309] width 19 height 19
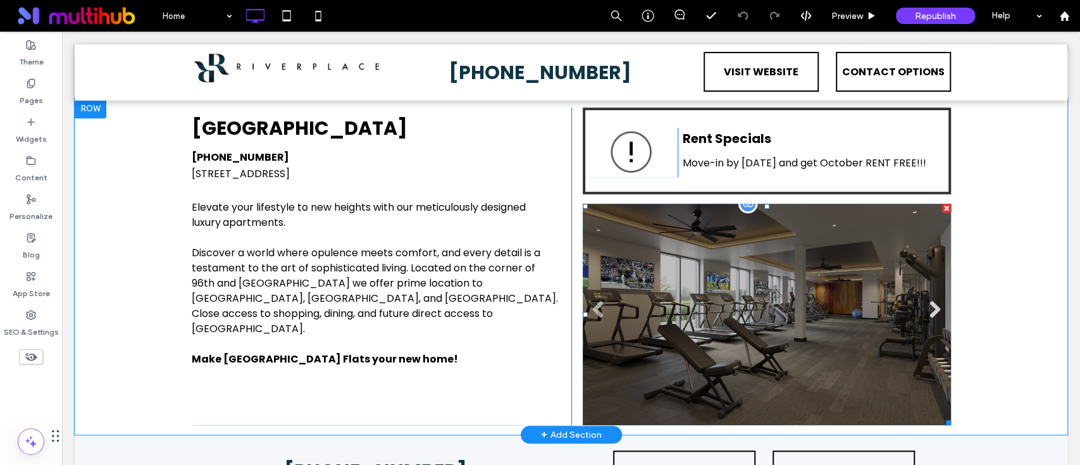
click at [928, 307] on link "Next" at bounding box center [934, 309] width 19 height 19
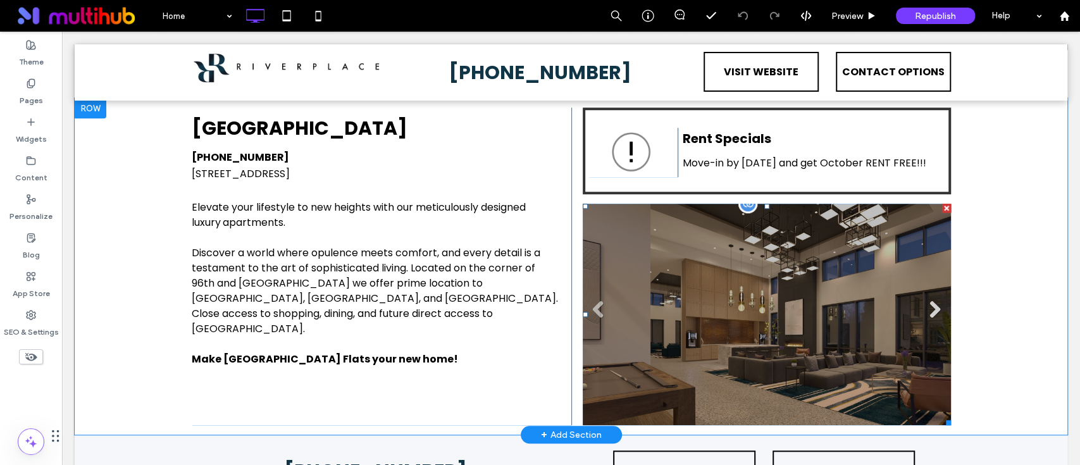
click at [928, 307] on link "Next" at bounding box center [934, 309] width 19 height 19
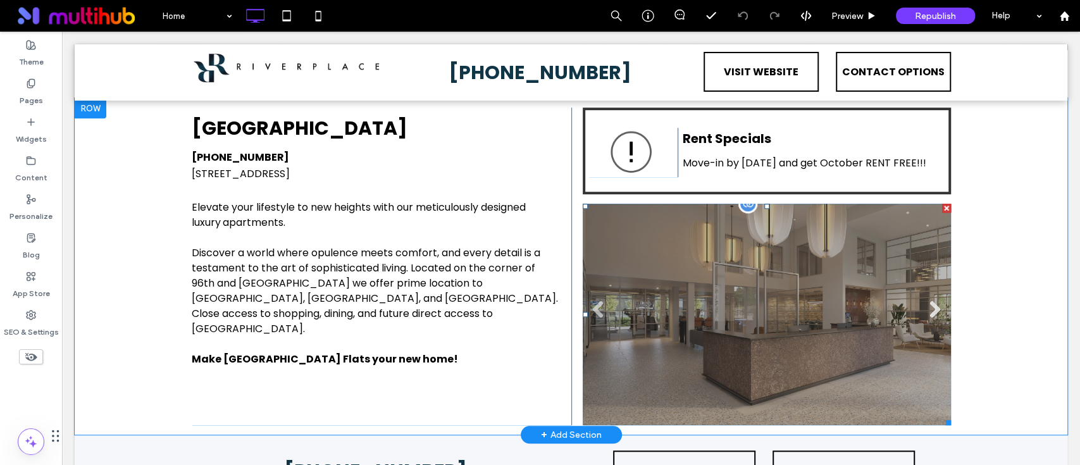
click at [928, 308] on link "Next" at bounding box center [934, 309] width 19 height 19
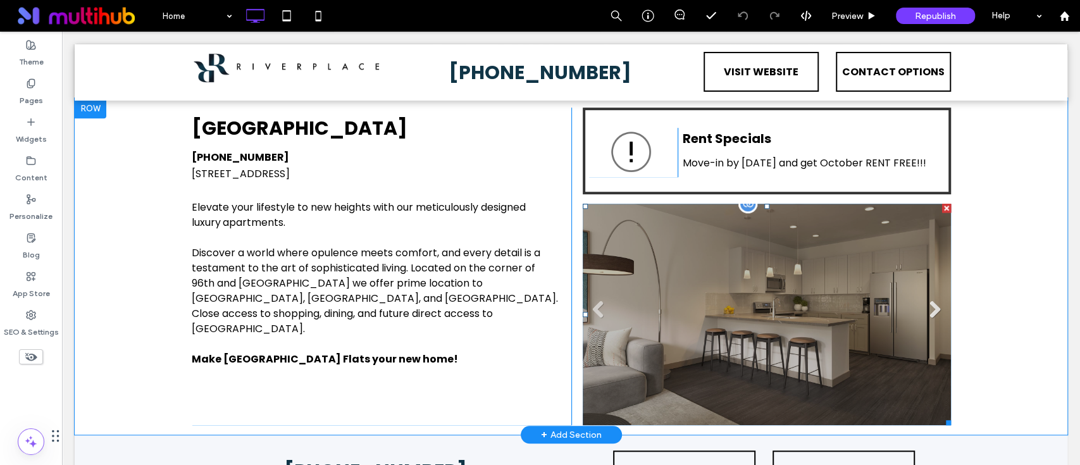
click at [928, 308] on link "Next" at bounding box center [934, 309] width 19 height 19
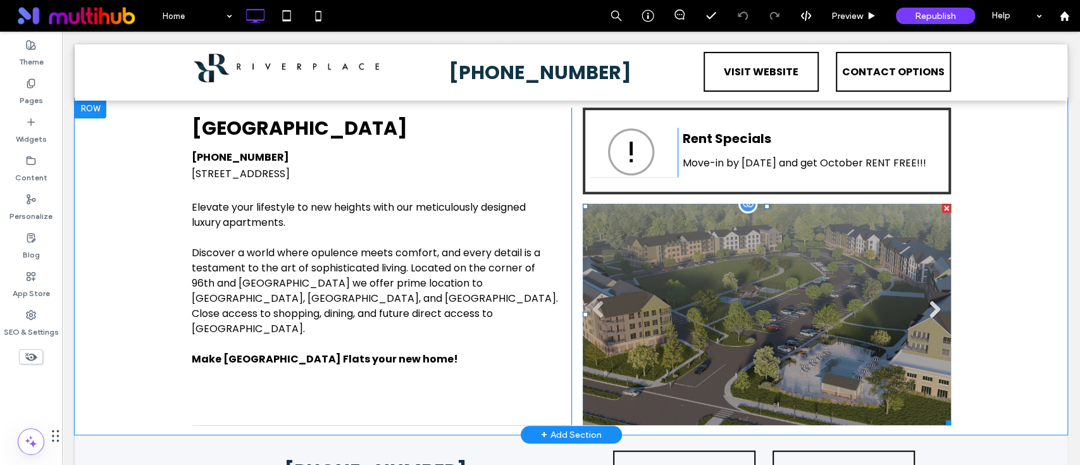
click at [928, 308] on link "Next" at bounding box center [934, 309] width 19 height 19
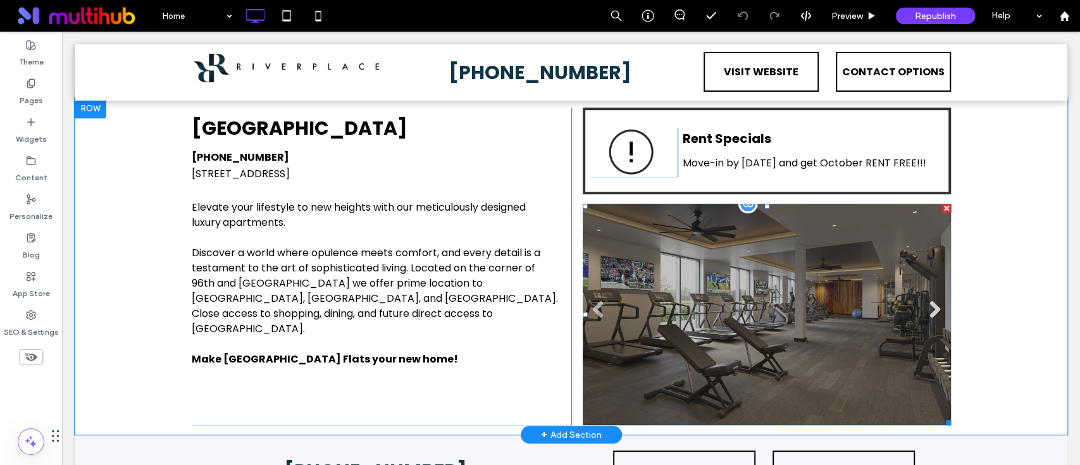
click at [928, 308] on link "Next" at bounding box center [934, 309] width 19 height 19
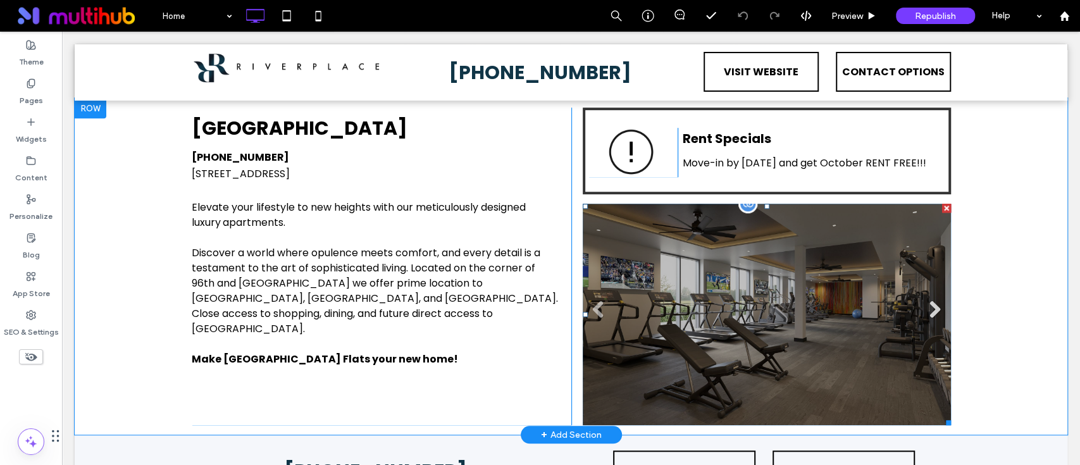
click at [932, 303] on link "Next" at bounding box center [934, 309] width 19 height 19
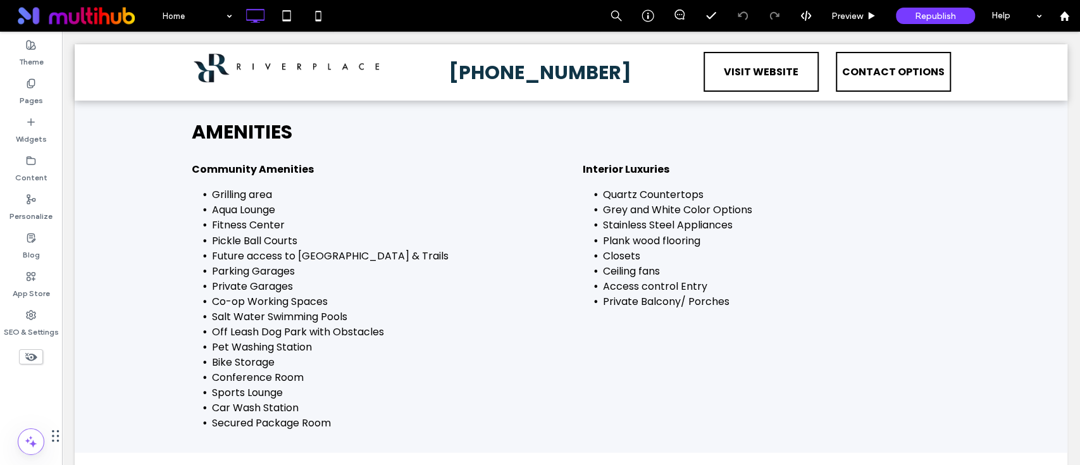
scroll to position [1349, 0]
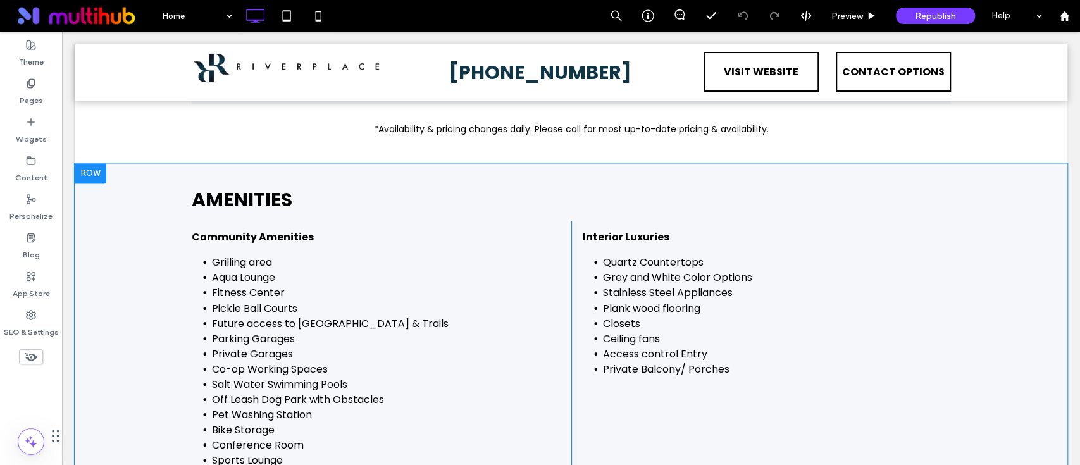
click at [822, 180] on div "Amenities Community Amenities ﻿ Grilling area Aqua Lounge Fitness Center Pickle…" at bounding box center [571, 341] width 992 height 357
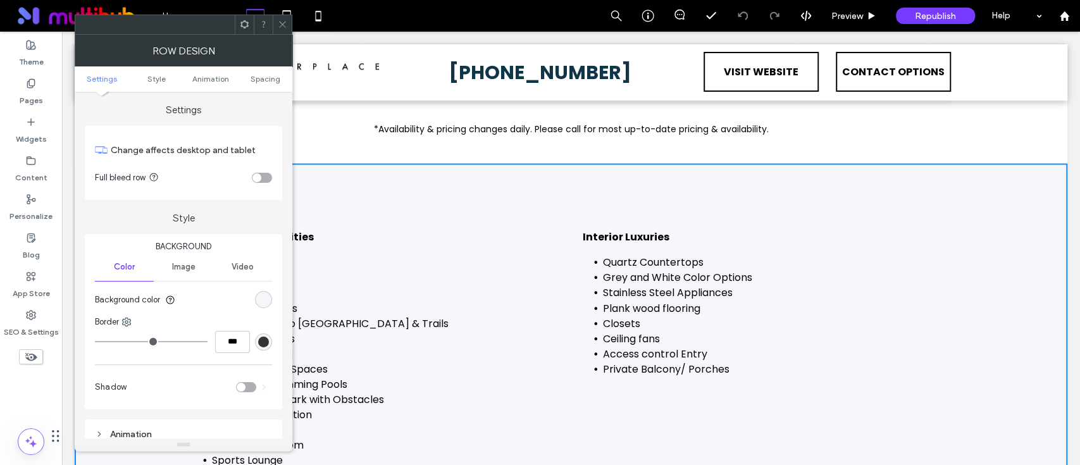
click at [279, 23] on icon at bounding box center [282, 24] width 9 height 9
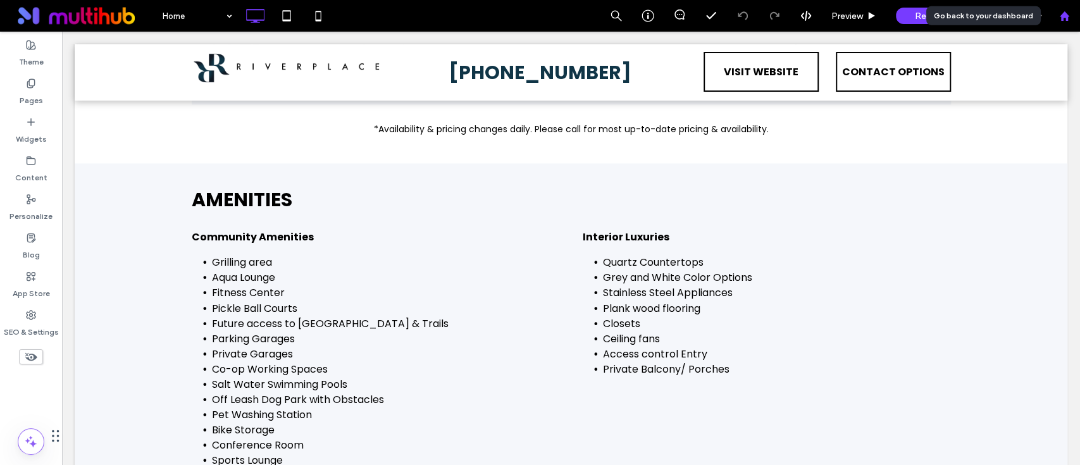
click at [1060, 18] on icon at bounding box center [1064, 16] width 11 height 11
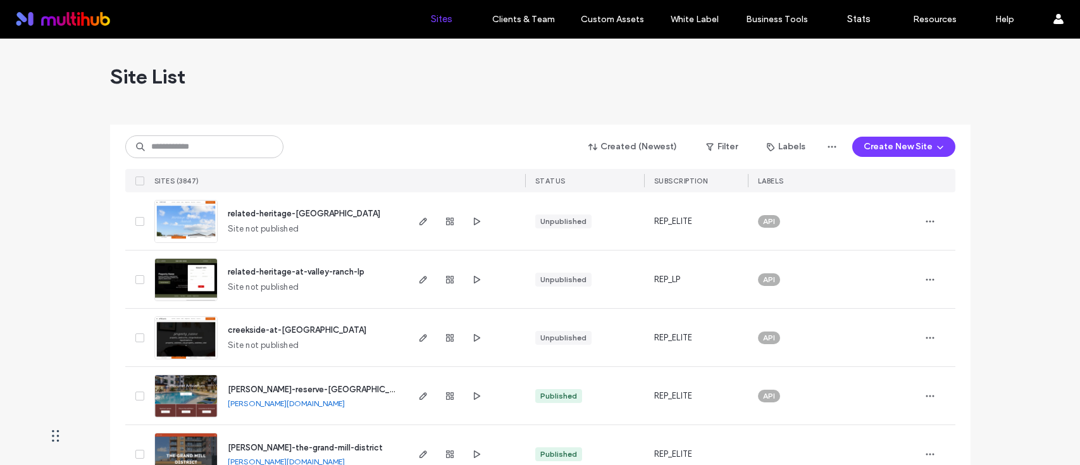
click at [240, 137] on input at bounding box center [204, 146] width 158 height 23
click at [240, 149] on input at bounding box center [204, 146] width 158 height 23
click at [238, 151] on input at bounding box center [204, 146] width 158 height 23
click at [159, 135] on input at bounding box center [204, 146] width 158 height 23
click at [183, 146] on input at bounding box center [204, 146] width 158 height 23
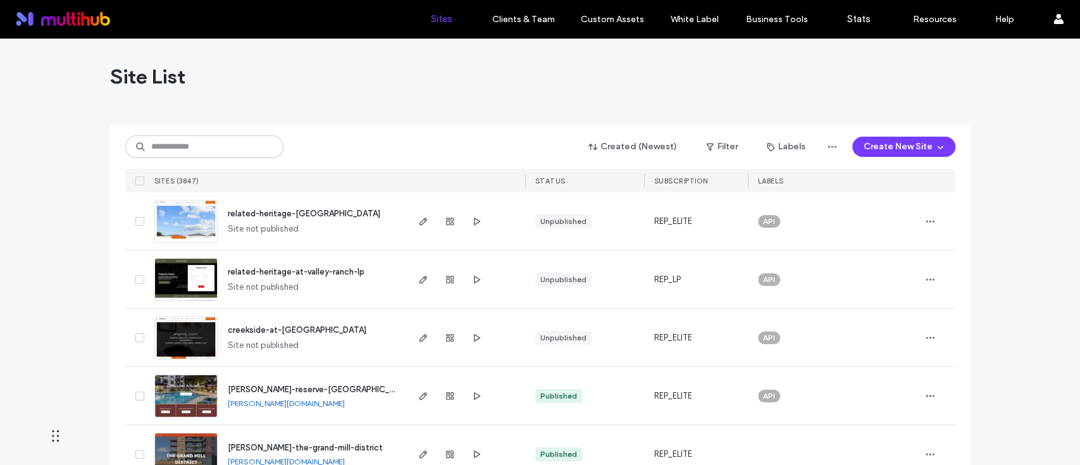
click at [192, 135] on input at bounding box center [204, 146] width 158 height 23
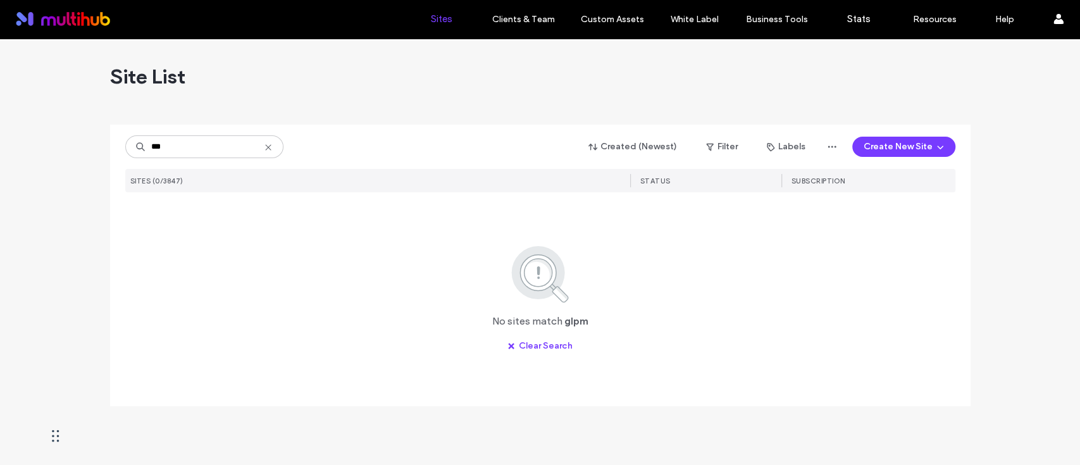
type input "***"
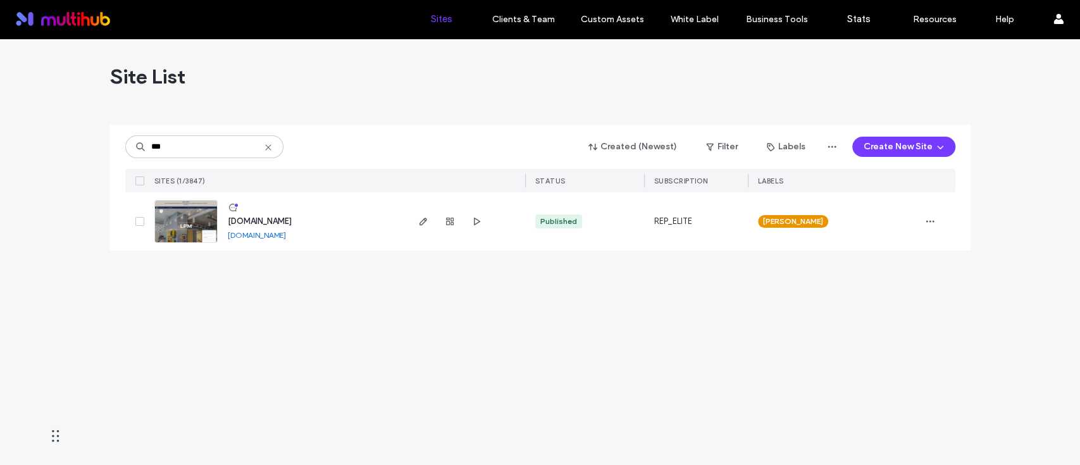
click at [319, 96] on div "Site List" at bounding box center [540, 77] width 860 height 76
click at [421, 216] on icon "button" at bounding box center [423, 221] width 10 height 10
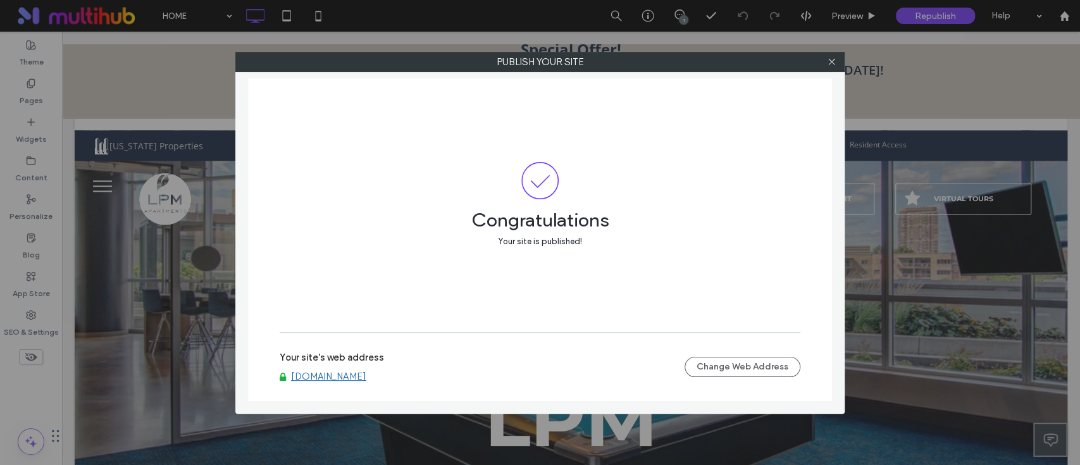
click at [343, 377] on link "www.lpmapartments.com" at bounding box center [328, 376] width 75 height 11
click at [830, 58] on icon at bounding box center [831, 61] width 9 height 9
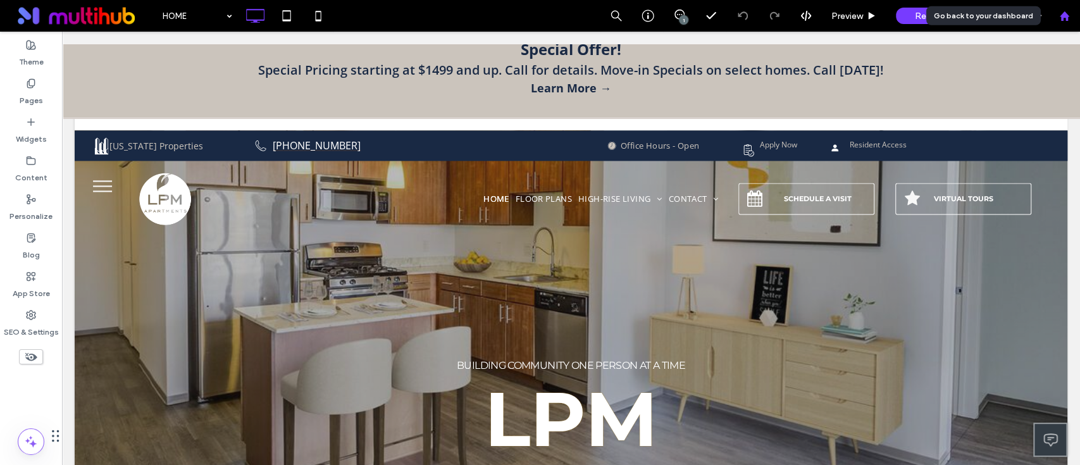
click at [1072, 19] on div at bounding box center [1064, 16] width 30 height 11
